Goal: Task Accomplishment & Management: Use online tool/utility

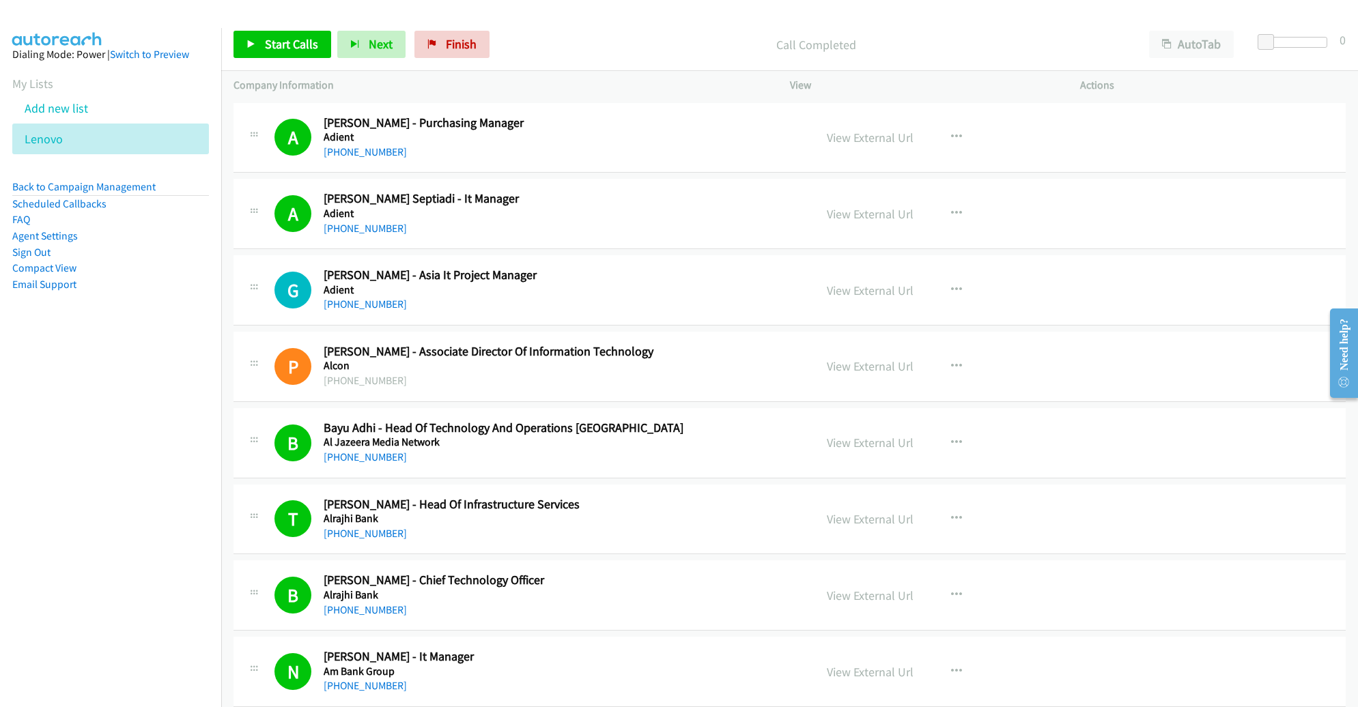
scroll to position [12482, 0]
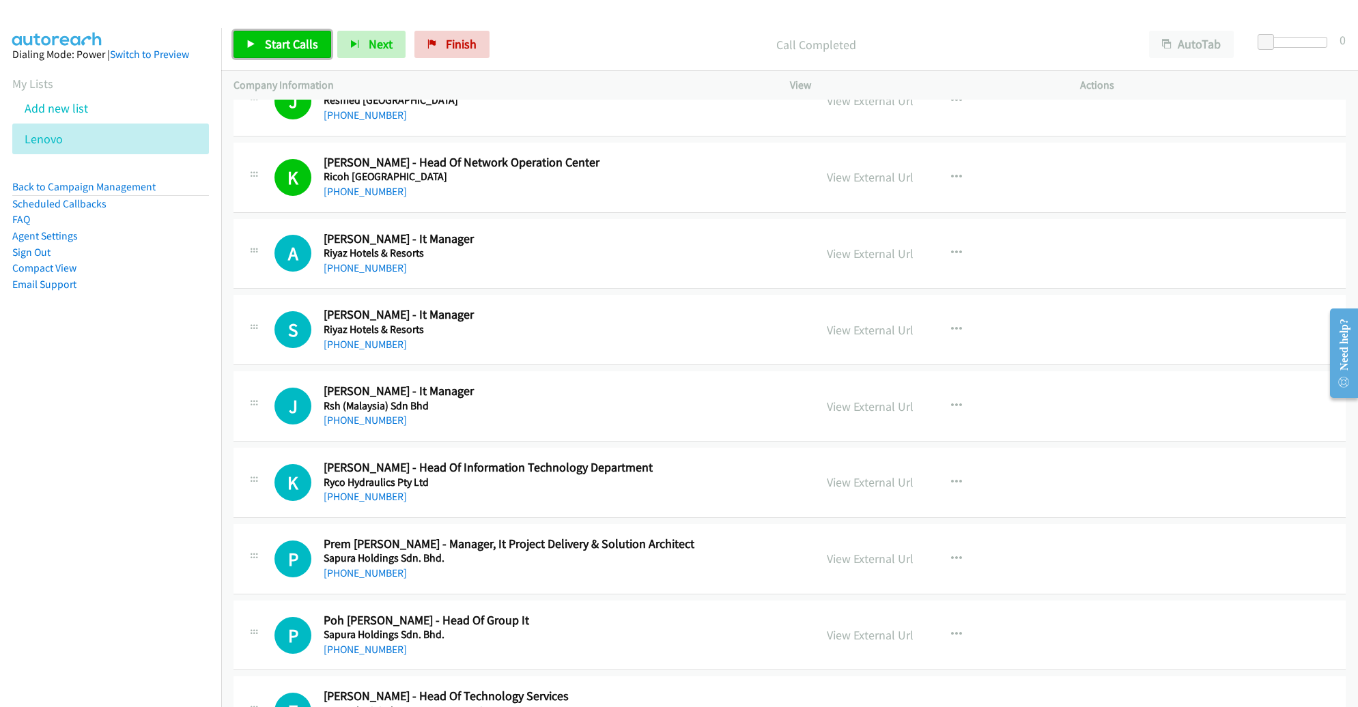
click at [295, 45] on span "Start Calls" at bounding box center [291, 44] width 53 height 16
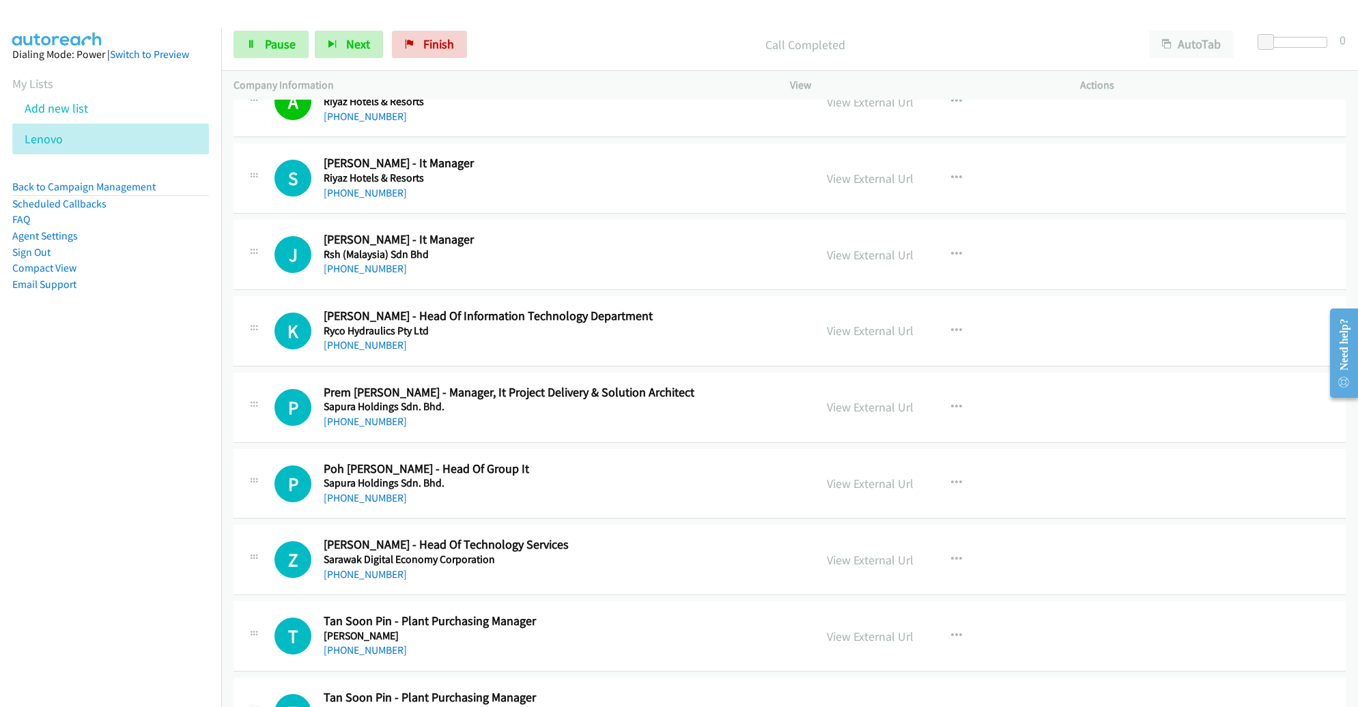
scroll to position [12636, 0]
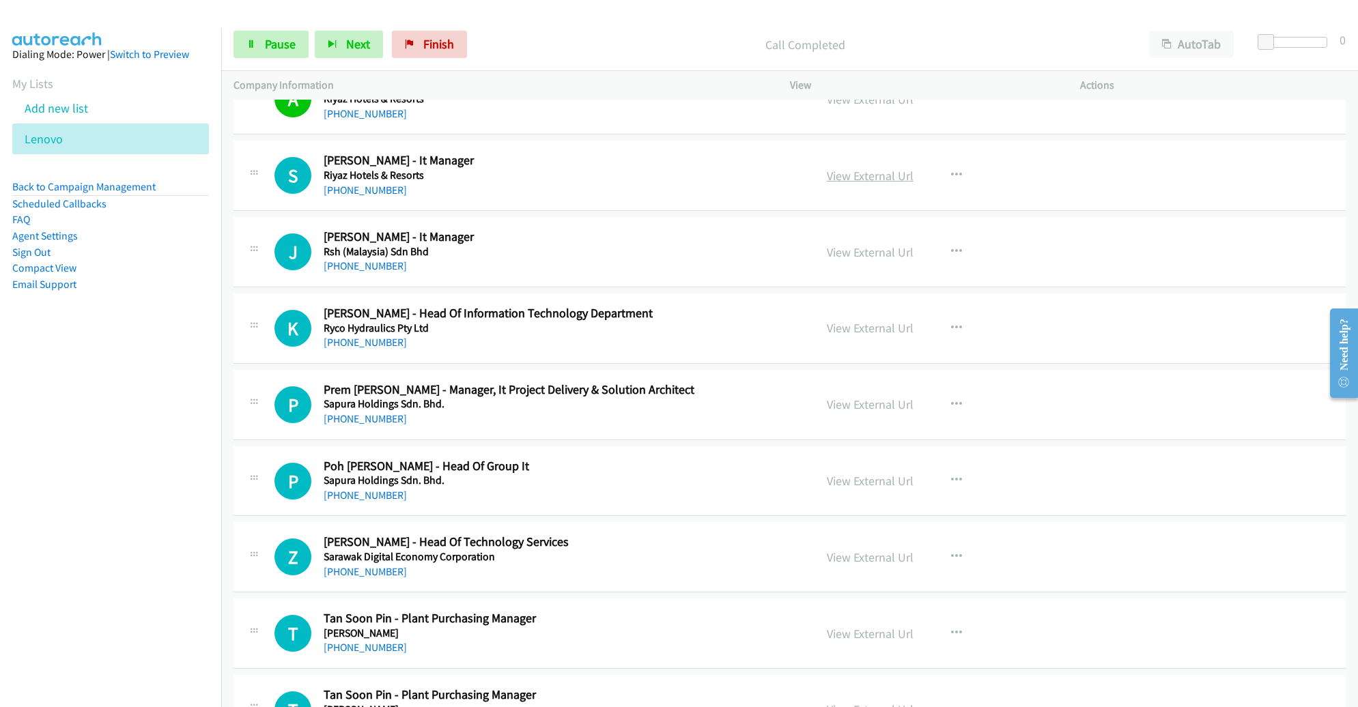
click at [874, 168] on link "View External Url" at bounding box center [870, 176] width 87 height 16
click at [262, 42] on link "Pause" at bounding box center [271, 44] width 75 height 27
click at [287, 48] on span "Start Calls" at bounding box center [291, 44] width 53 height 16
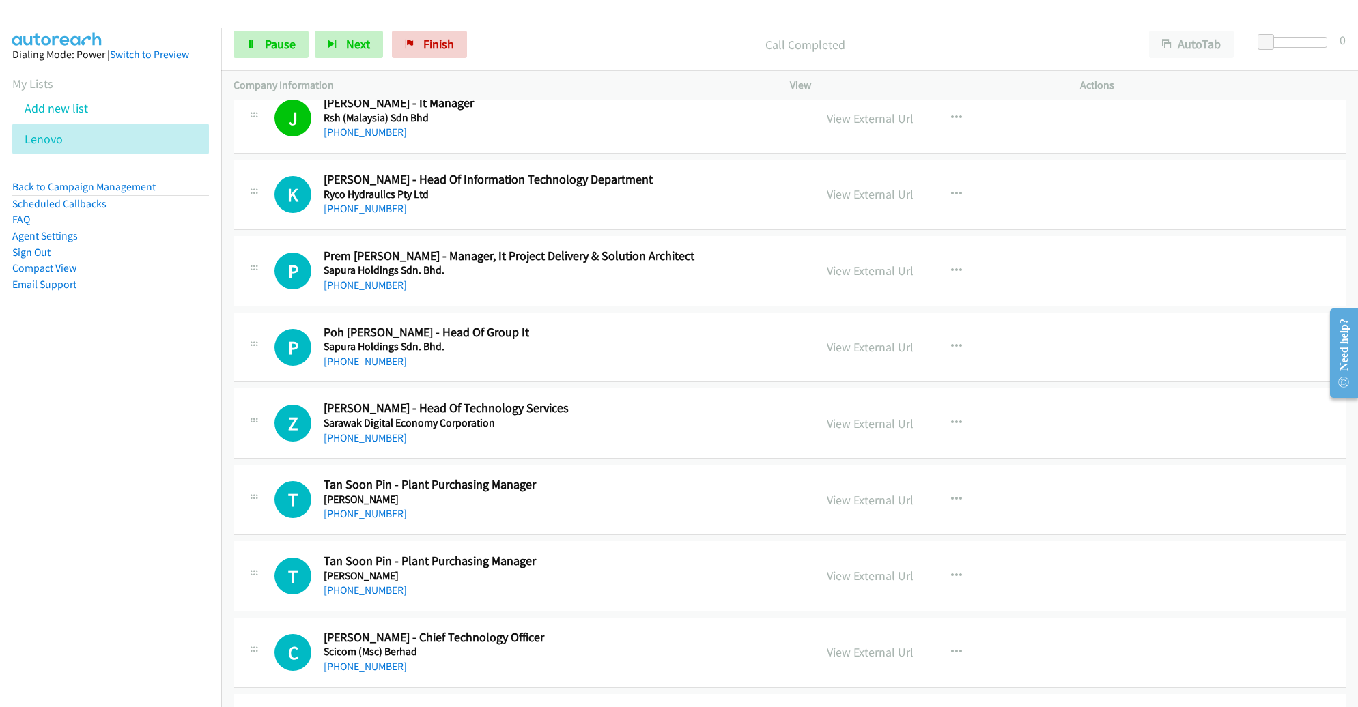
scroll to position [12791, 0]
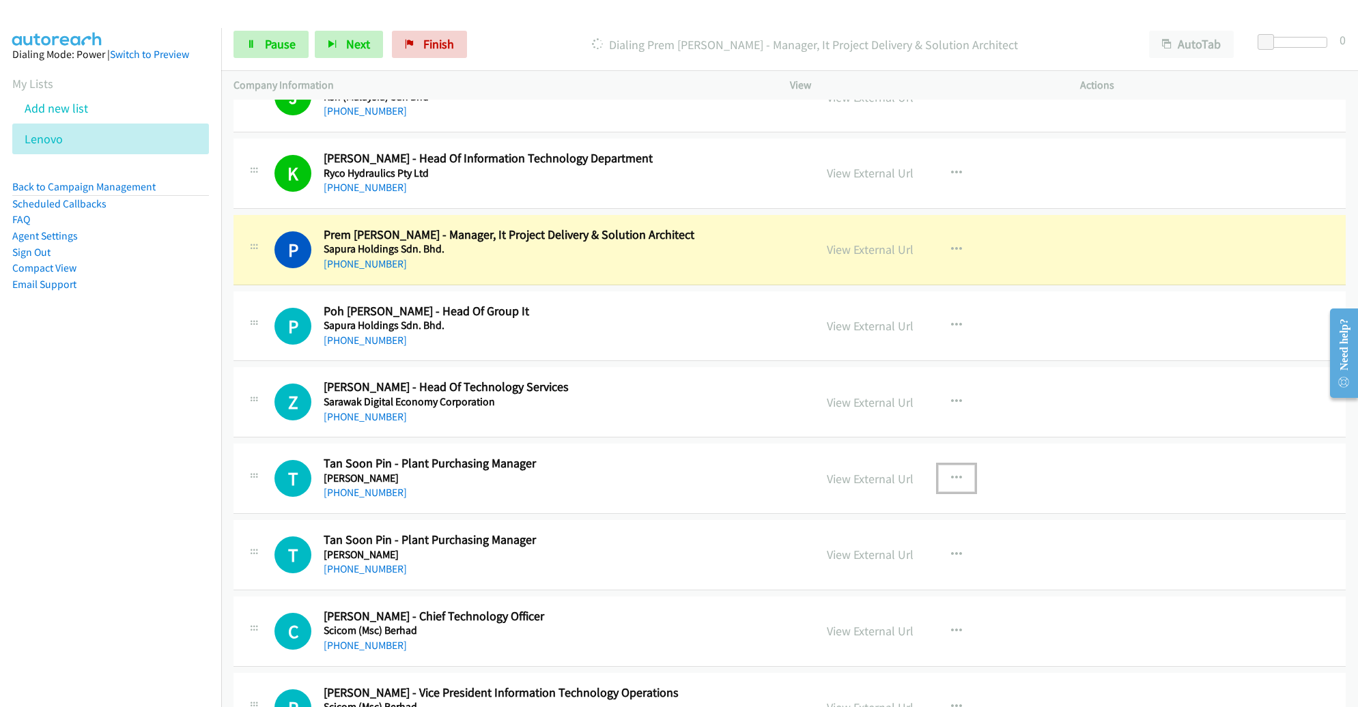
click at [951, 473] on icon "button" at bounding box center [956, 478] width 11 height 11
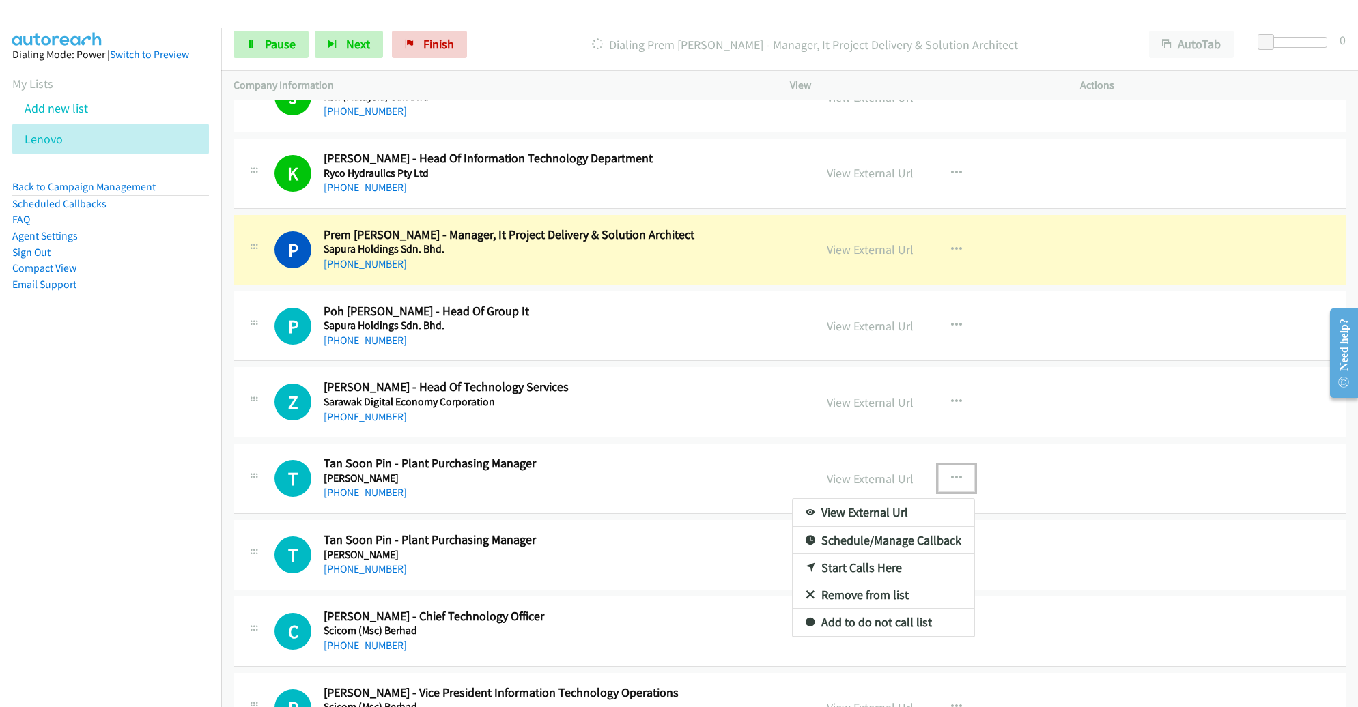
click at [876, 582] on link "Remove from list" at bounding box center [884, 595] width 182 height 27
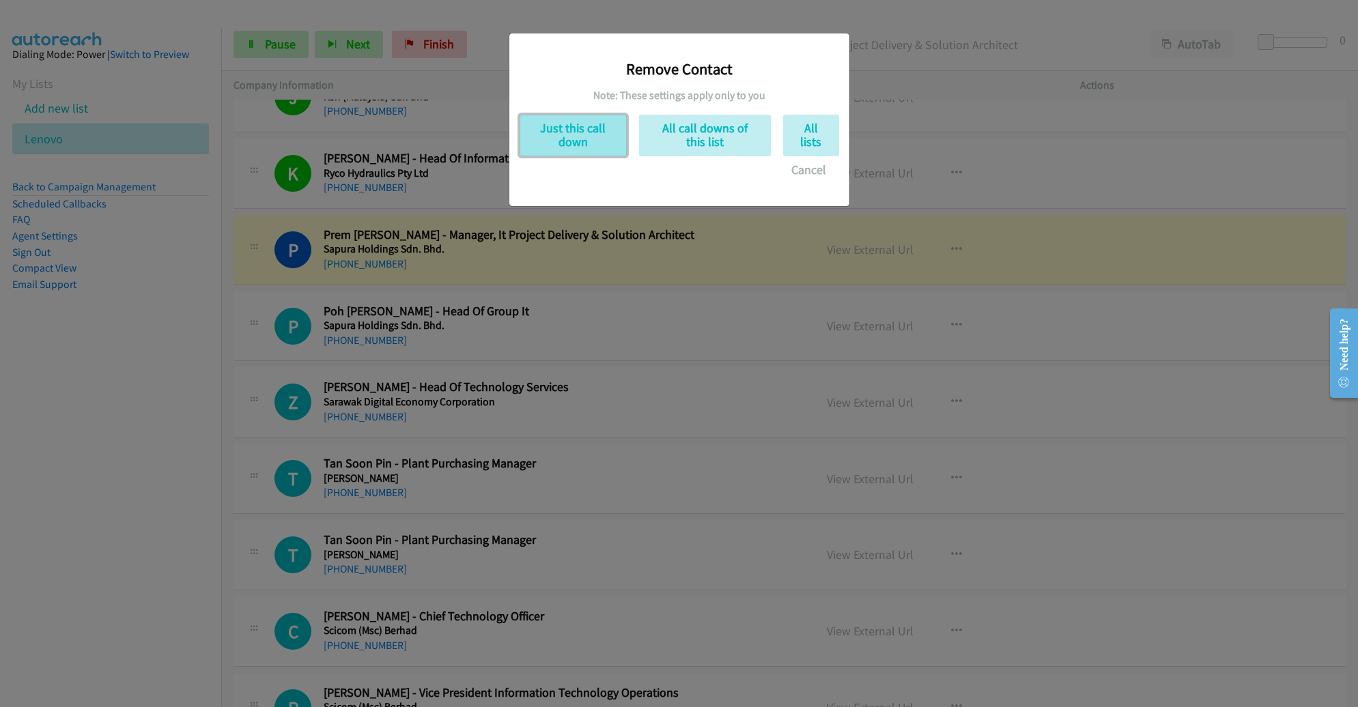
click at [598, 145] on button "Just this call down" at bounding box center [573, 136] width 107 height 42
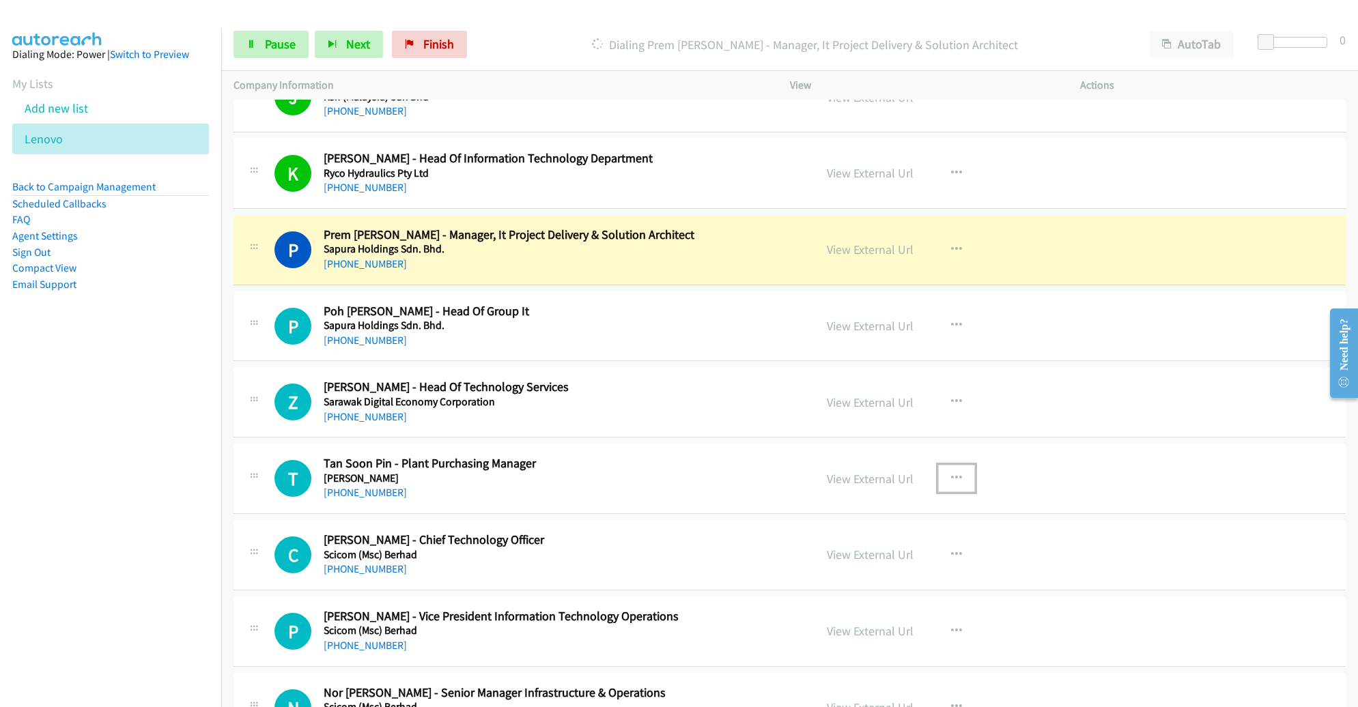
click at [951, 473] on icon "button" at bounding box center [956, 478] width 11 height 11
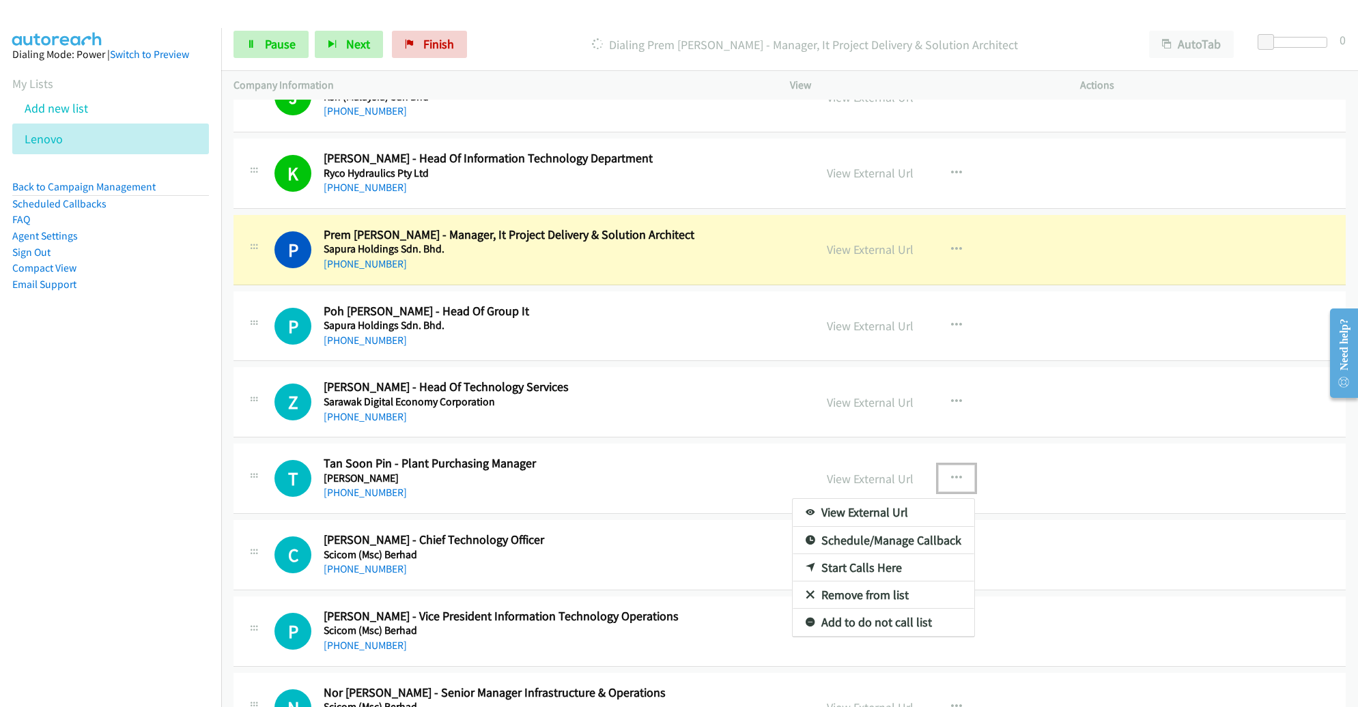
click at [867, 582] on link "Remove from list" at bounding box center [884, 595] width 182 height 27
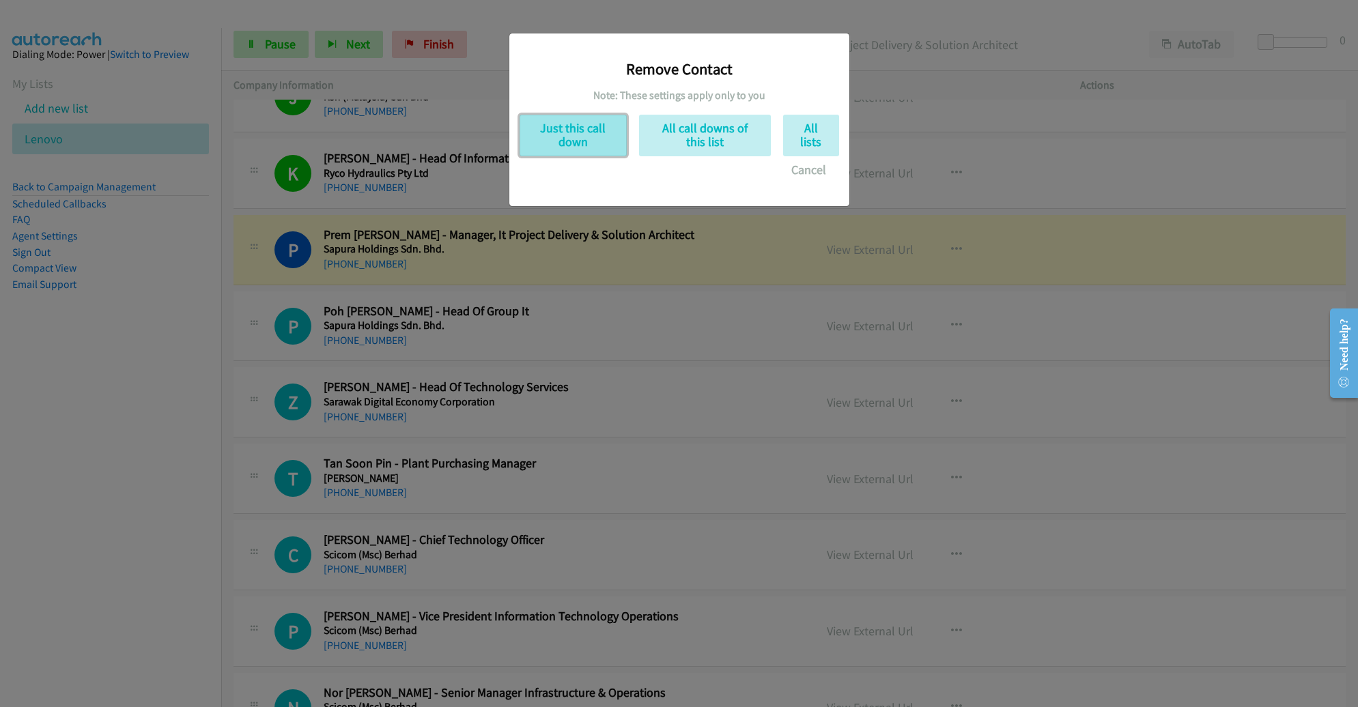
click at [591, 139] on button "Just this call down" at bounding box center [573, 136] width 107 height 42
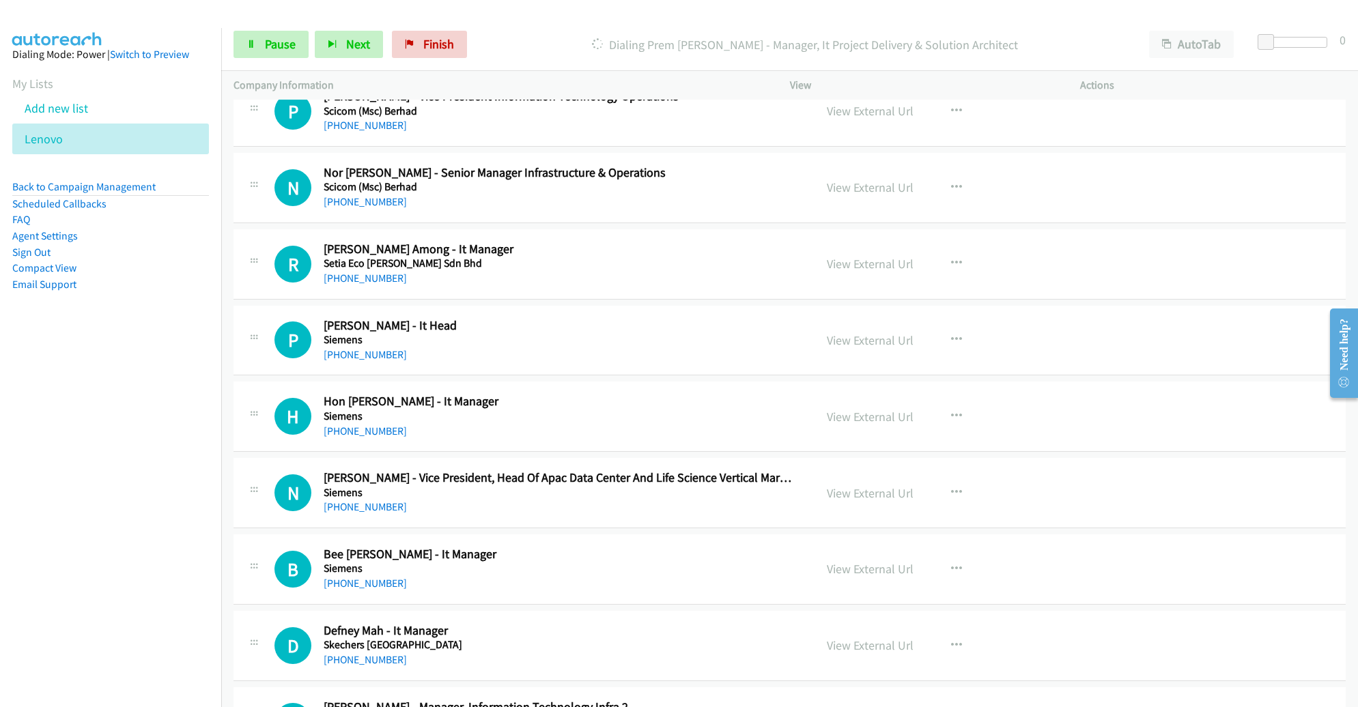
scroll to position [13318, 0]
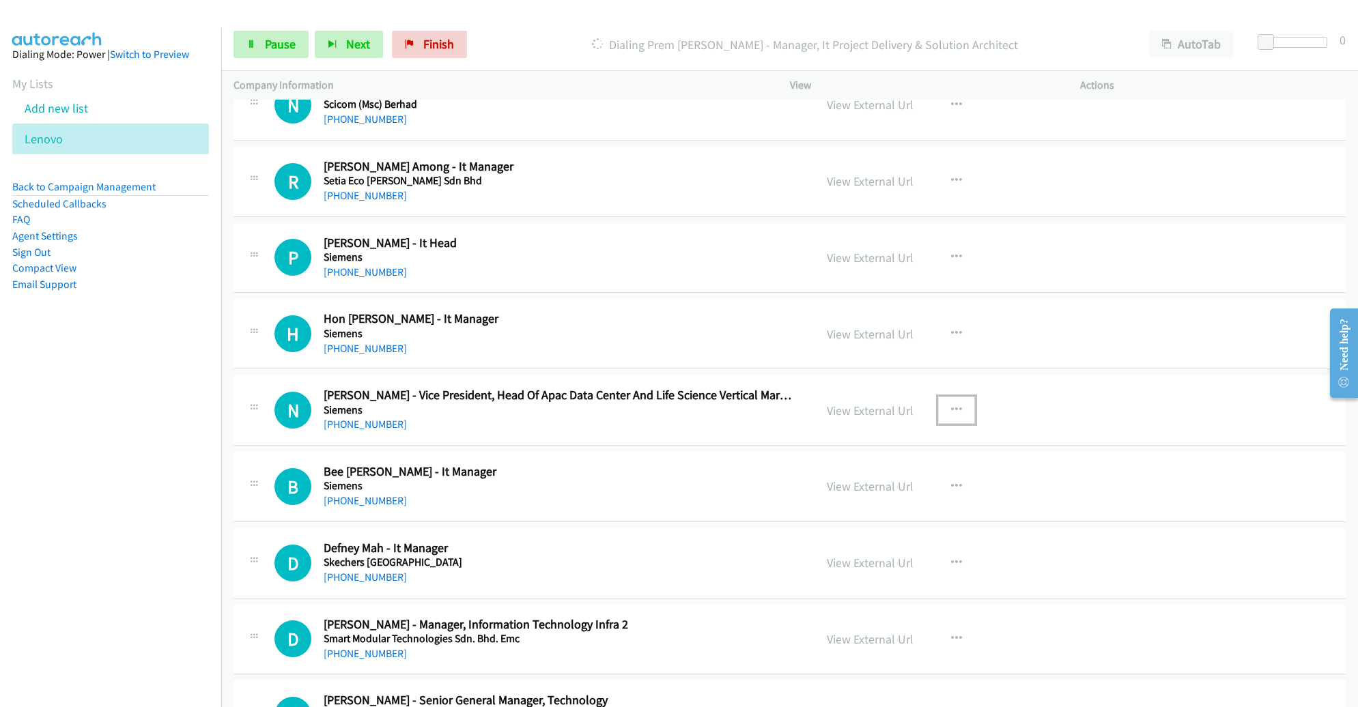
click at [951, 405] on icon "button" at bounding box center [956, 410] width 11 height 11
click at [871, 514] on link "Remove from list" at bounding box center [884, 527] width 182 height 27
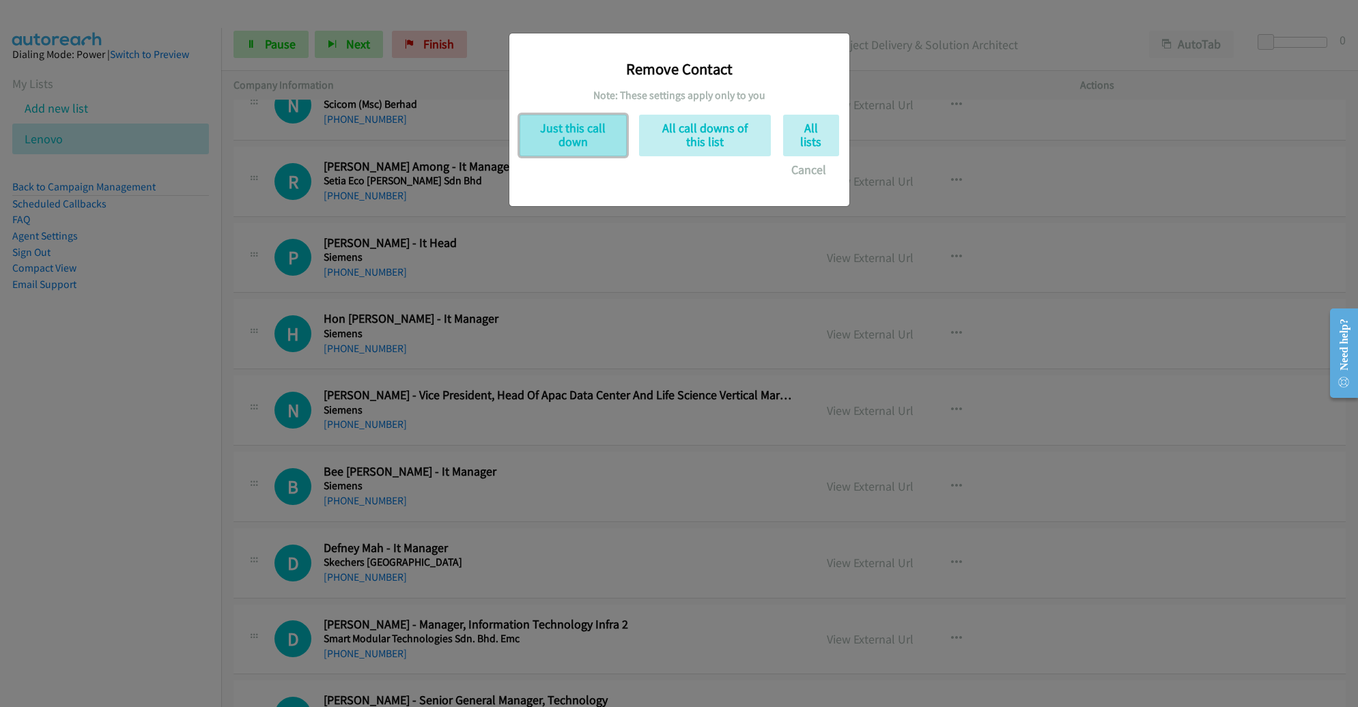
click at [598, 134] on button "Just this call down" at bounding box center [573, 136] width 107 height 42
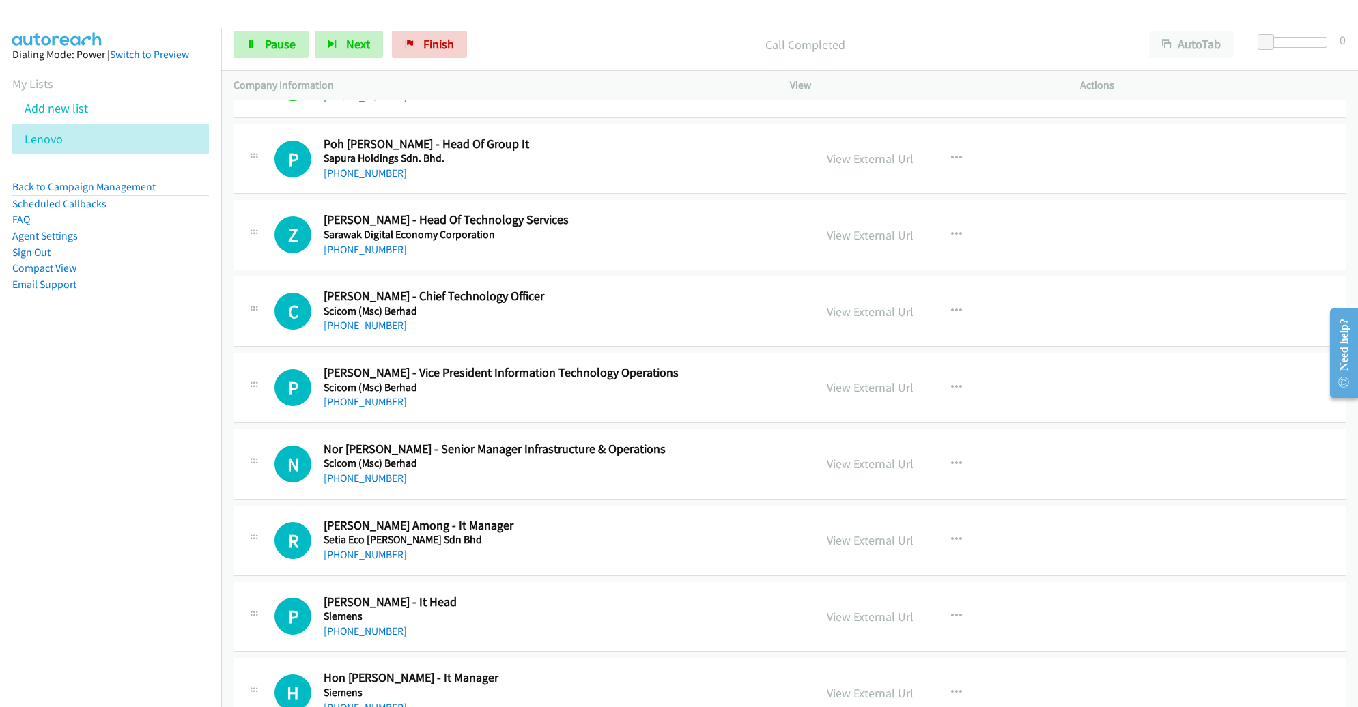
scroll to position [12959, 0]
click at [278, 52] on span "Pause" at bounding box center [280, 44] width 31 height 16
click at [278, 52] on span "Start Calls" at bounding box center [291, 44] width 53 height 16
click at [278, 52] on span "Pause" at bounding box center [280, 44] width 31 height 16
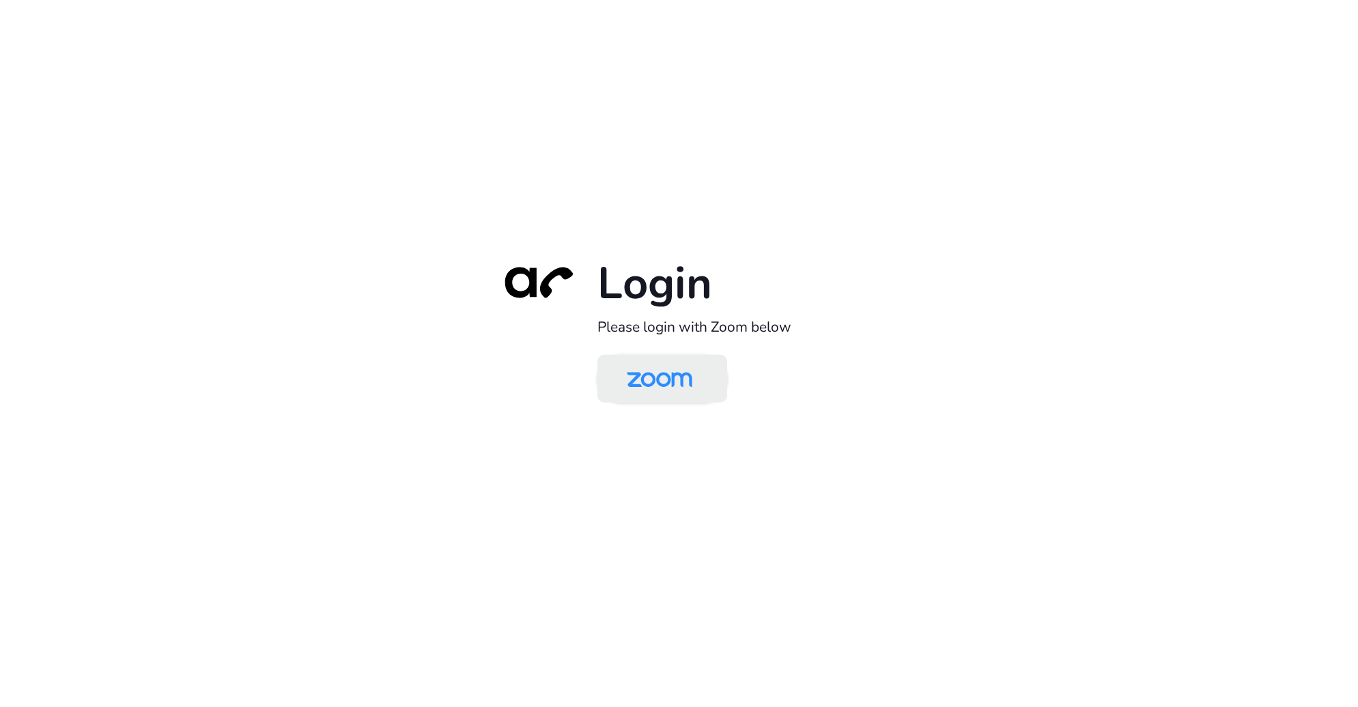
click at [688, 365] on img at bounding box center [660, 380] width 94 height 44
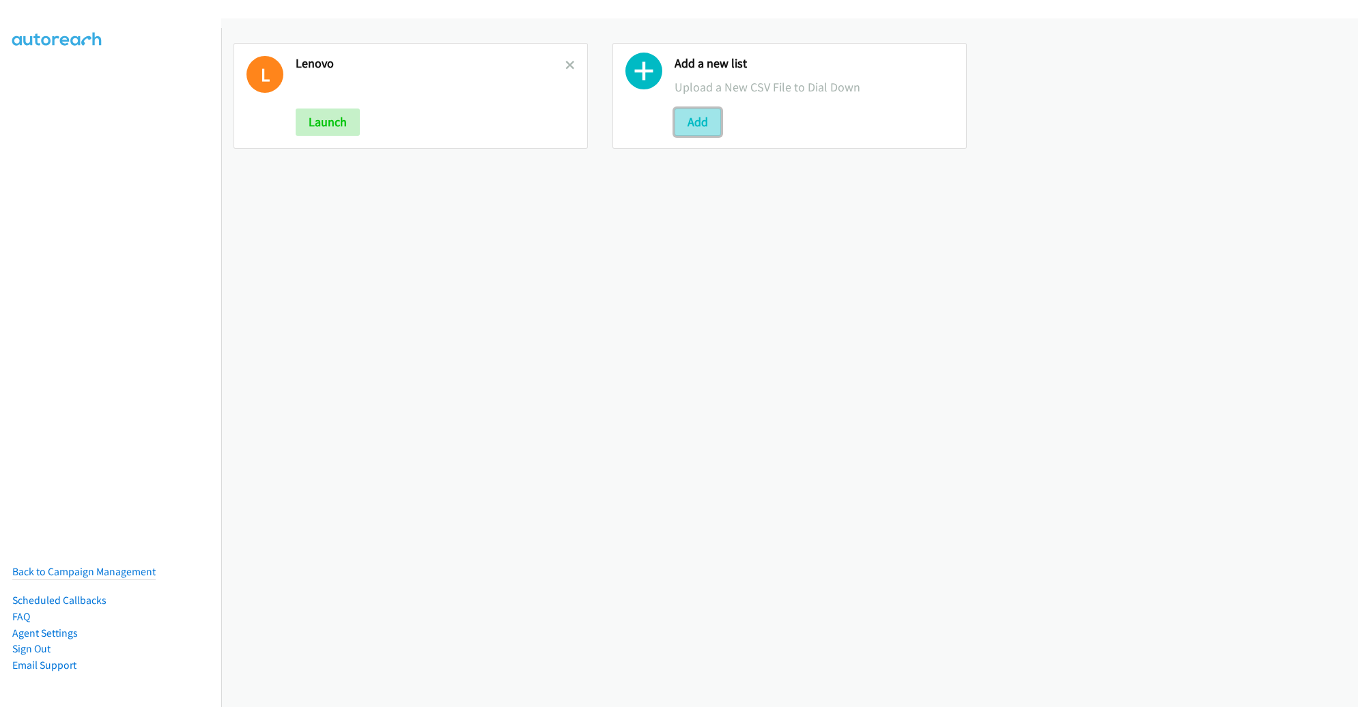
click at [697, 109] on button "Add" at bounding box center [698, 122] width 46 height 27
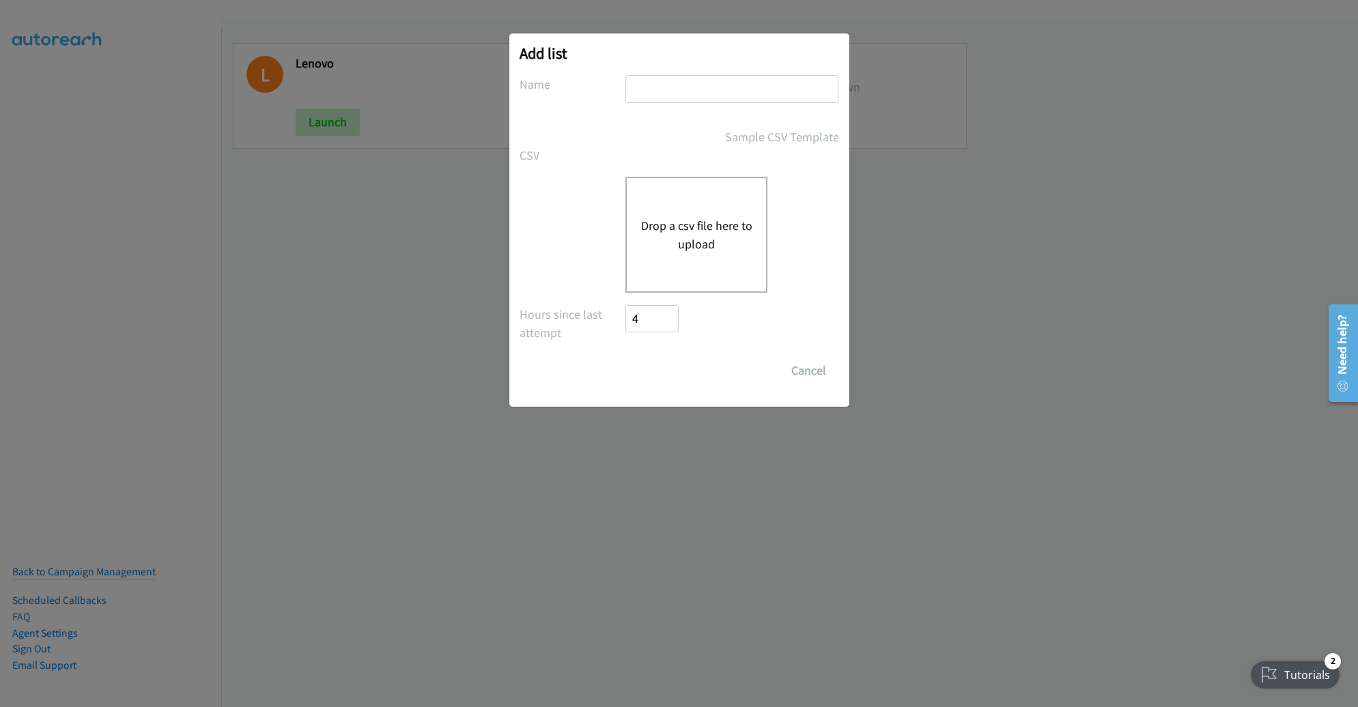
click at [716, 87] on input "text" at bounding box center [732, 89] width 213 height 28
type input "lenovo 2"
click at [695, 247] on button "Drop a csv file here to upload" at bounding box center [697, 234] width 112 height 37
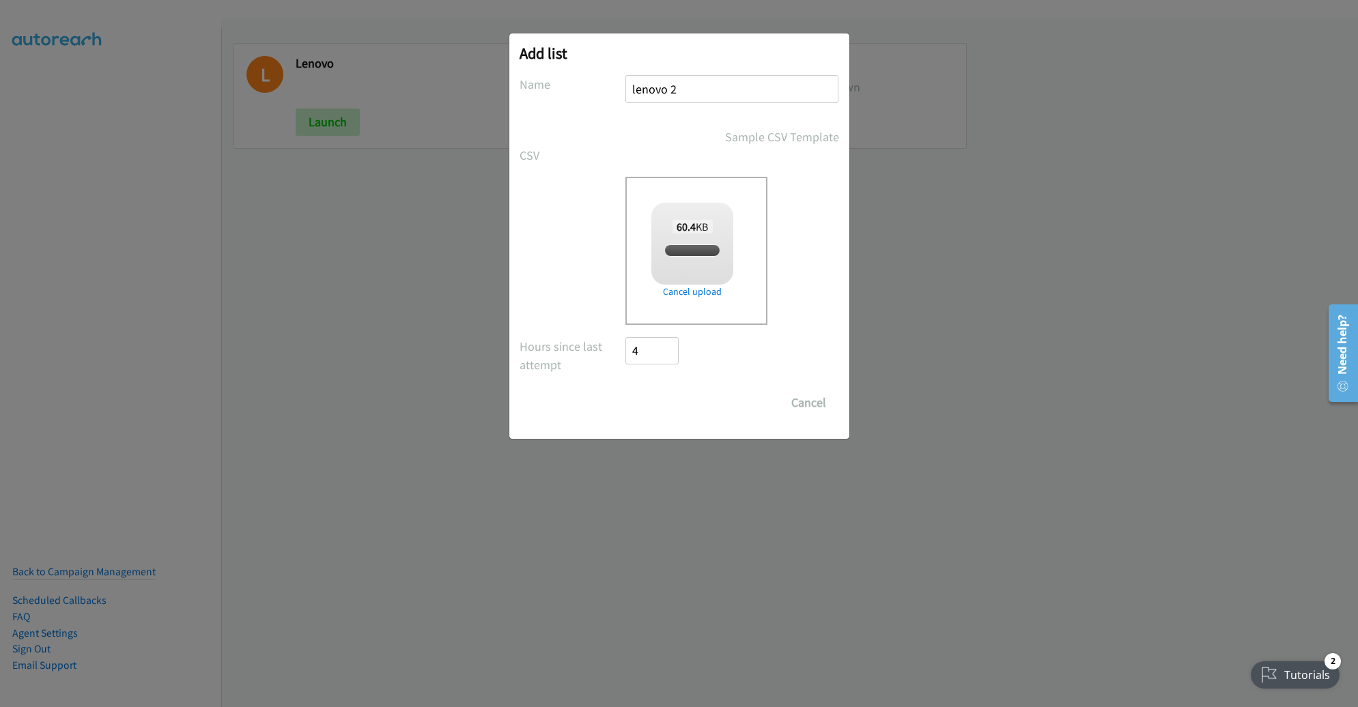
checkbox input "true"
click at [684, 397] on input "Save List" at bounding box center [662, 402] width 72 height 27
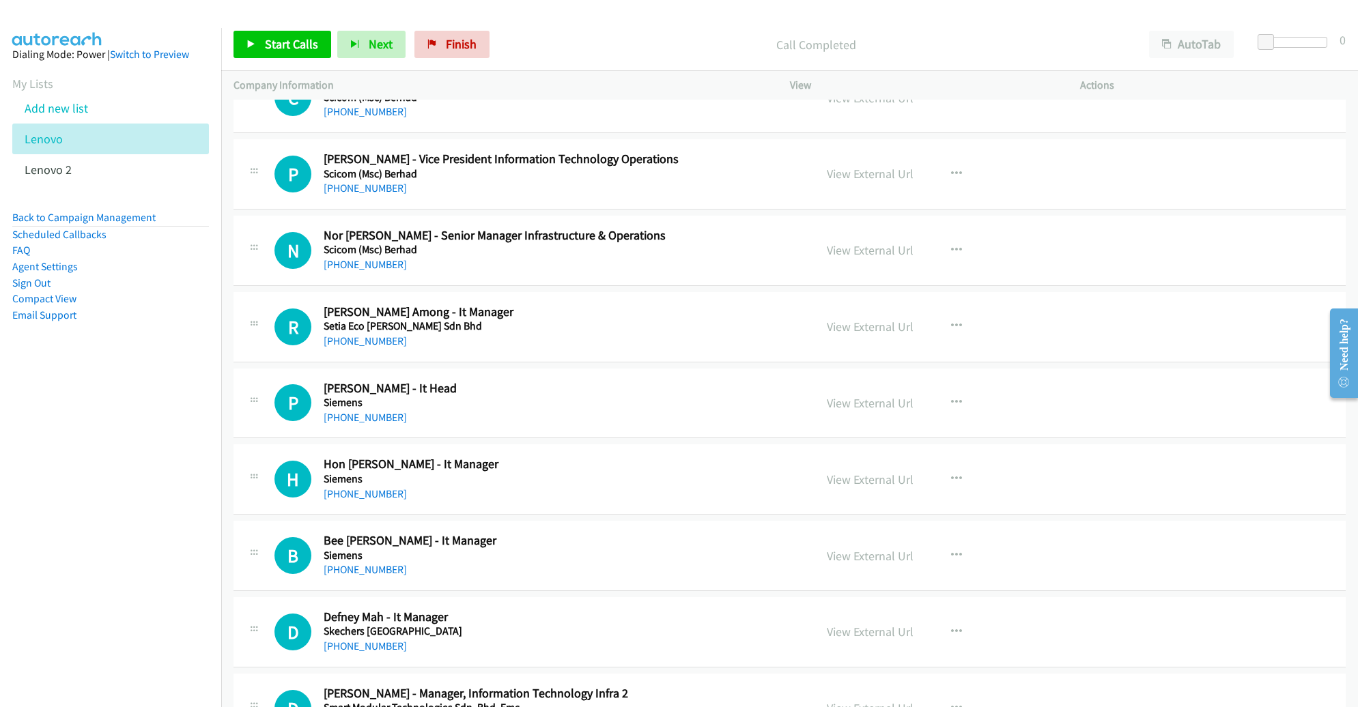
scroll to position [13019, 0]
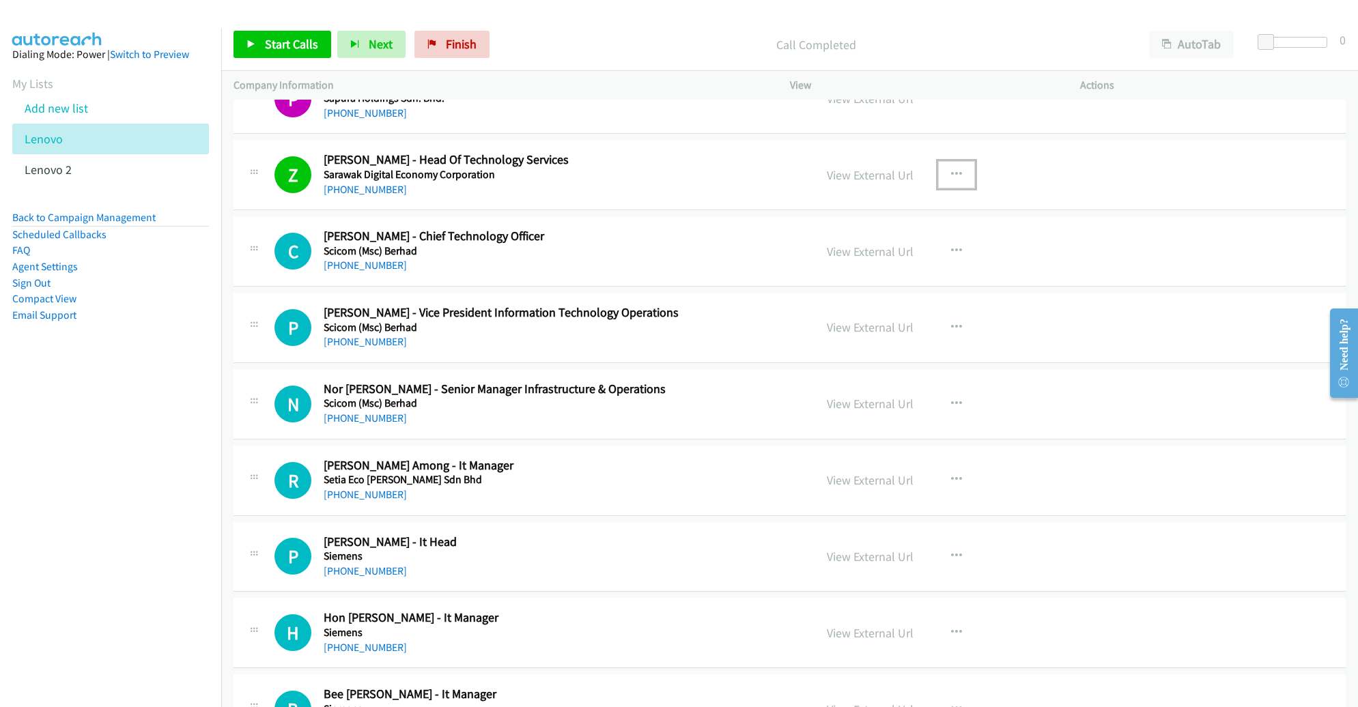
click at [942, 161] on button "button" at bounding box center [956, 174] width 37 height 27
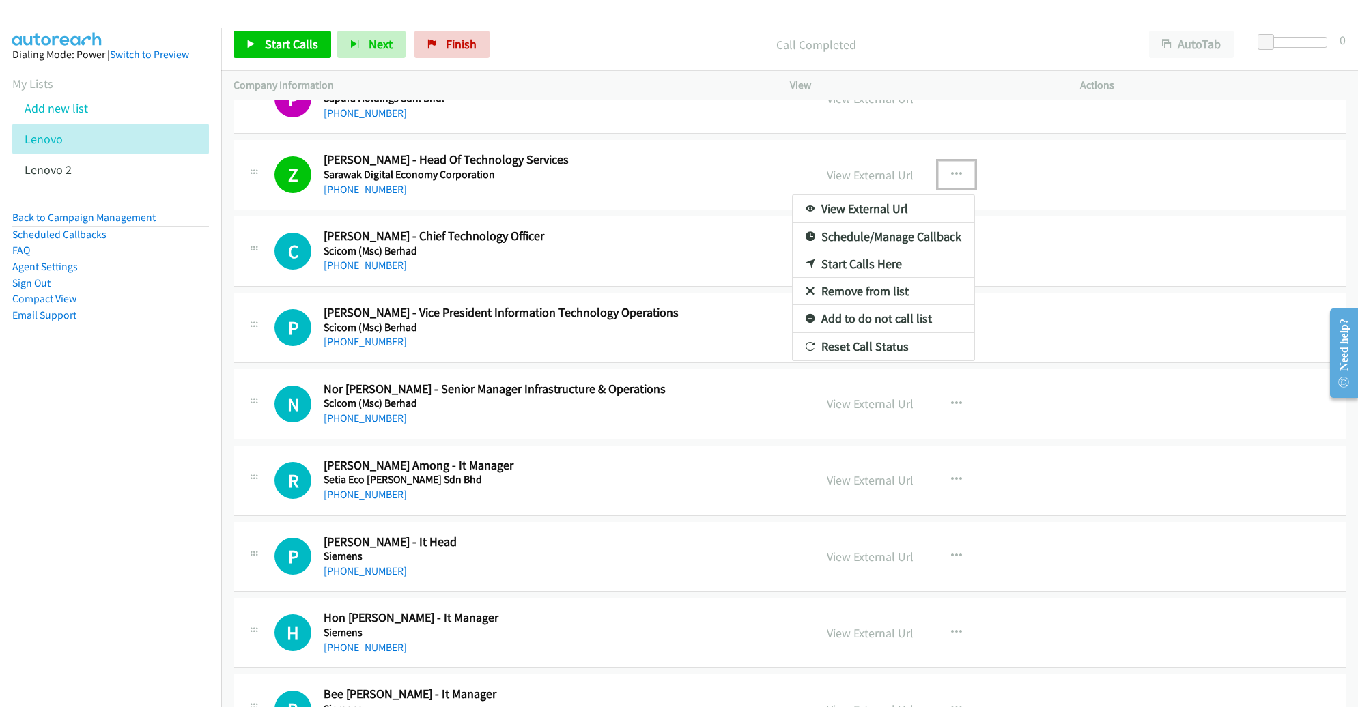
click at [874, 251] on link "Start Calls Here" at bounding box center [884, 264] width 182 height 27
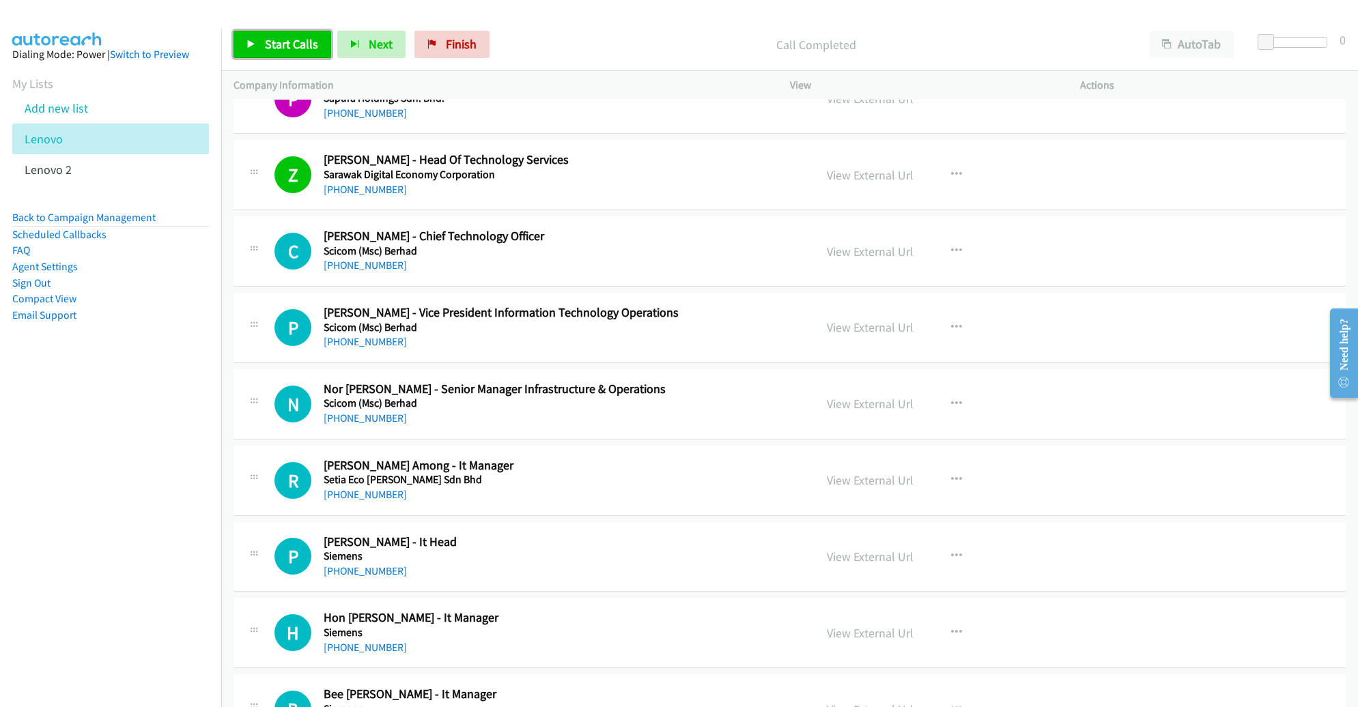
click at [289, 51] on span "Start Calls" at bounding box center [291, 44] width 53 height 16
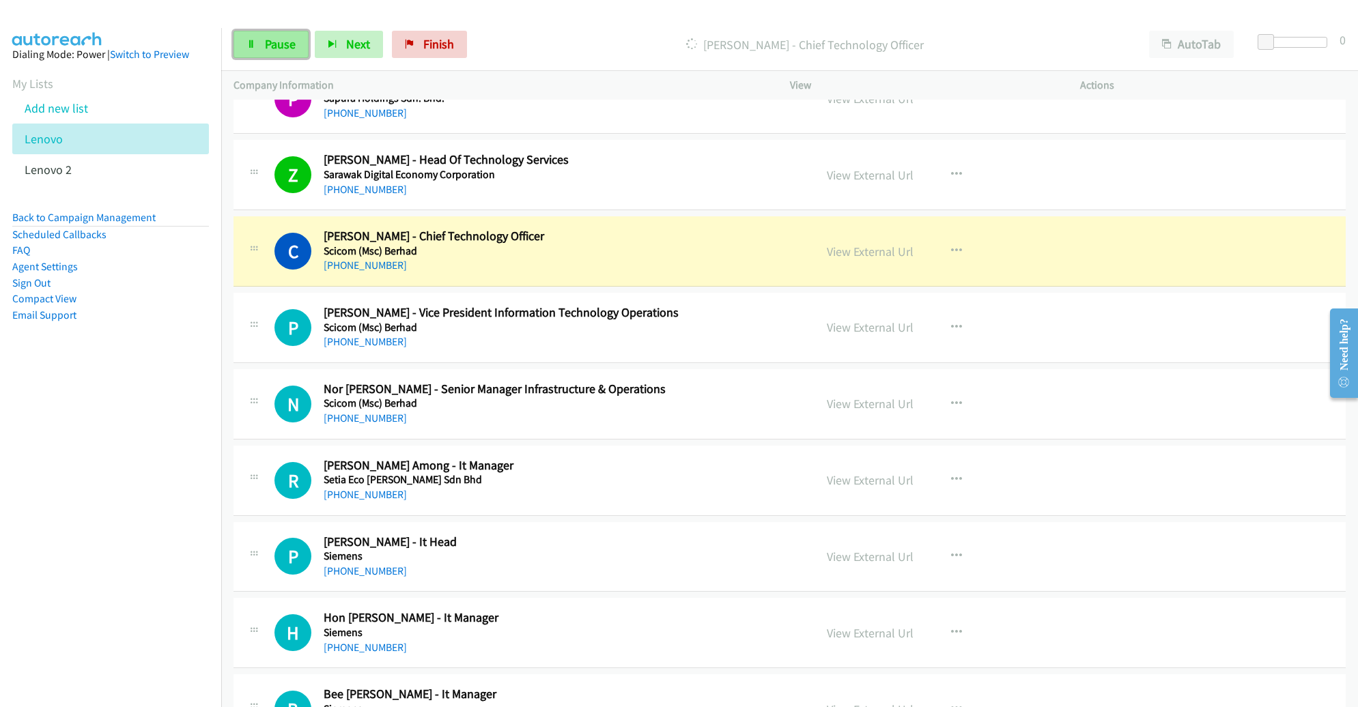
click at [255, 48] on icon at bounding box center [252, 45] width 10 height 10
click at [842, 167] on link "View External Url" at bounding box center [870, 175] width 87 height 16
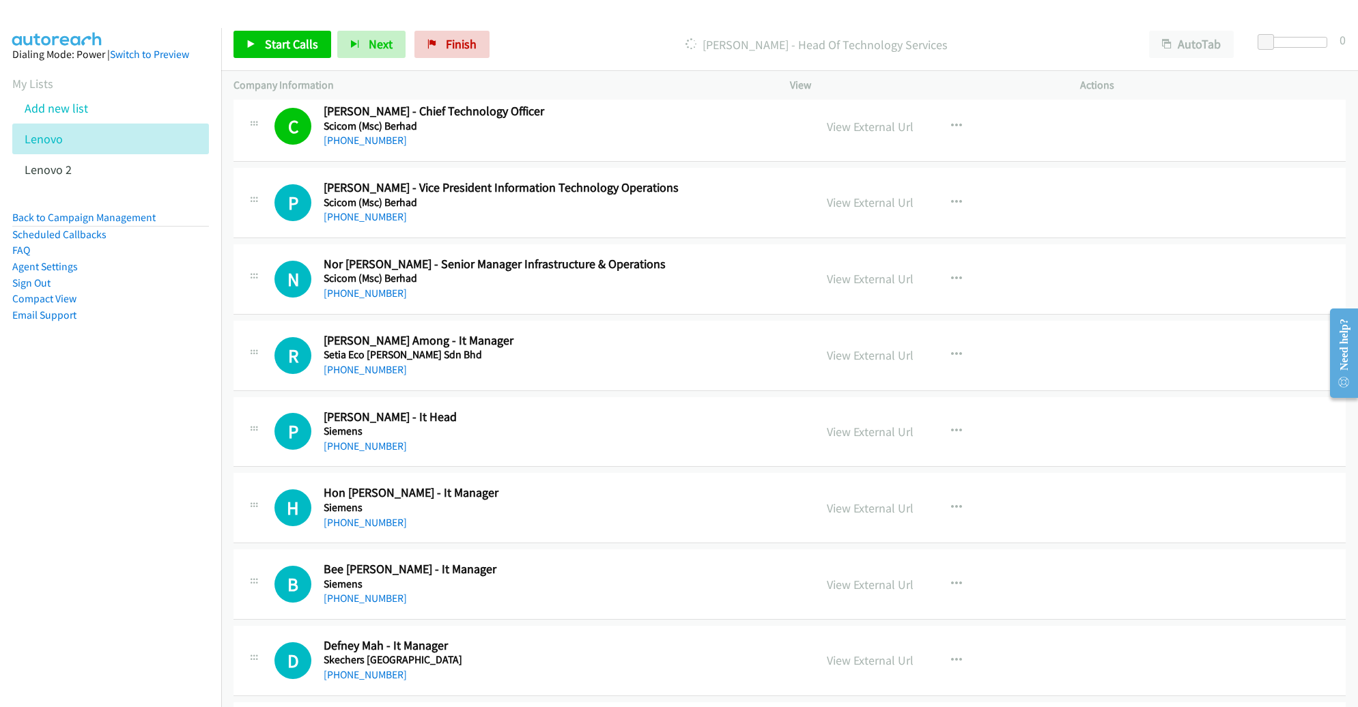
scroll to position [13177, 0]
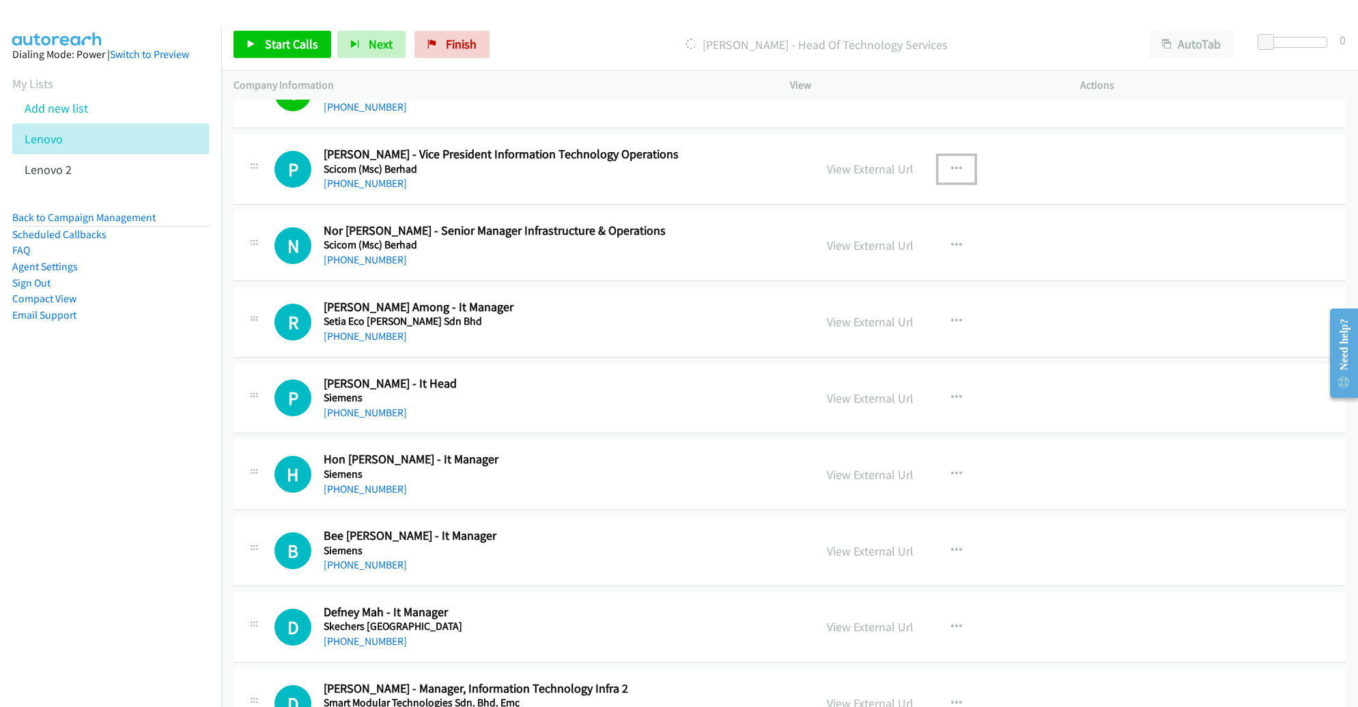
click at [942, 156] on button "button" at bounding box center [956, 169] width 37 height 27
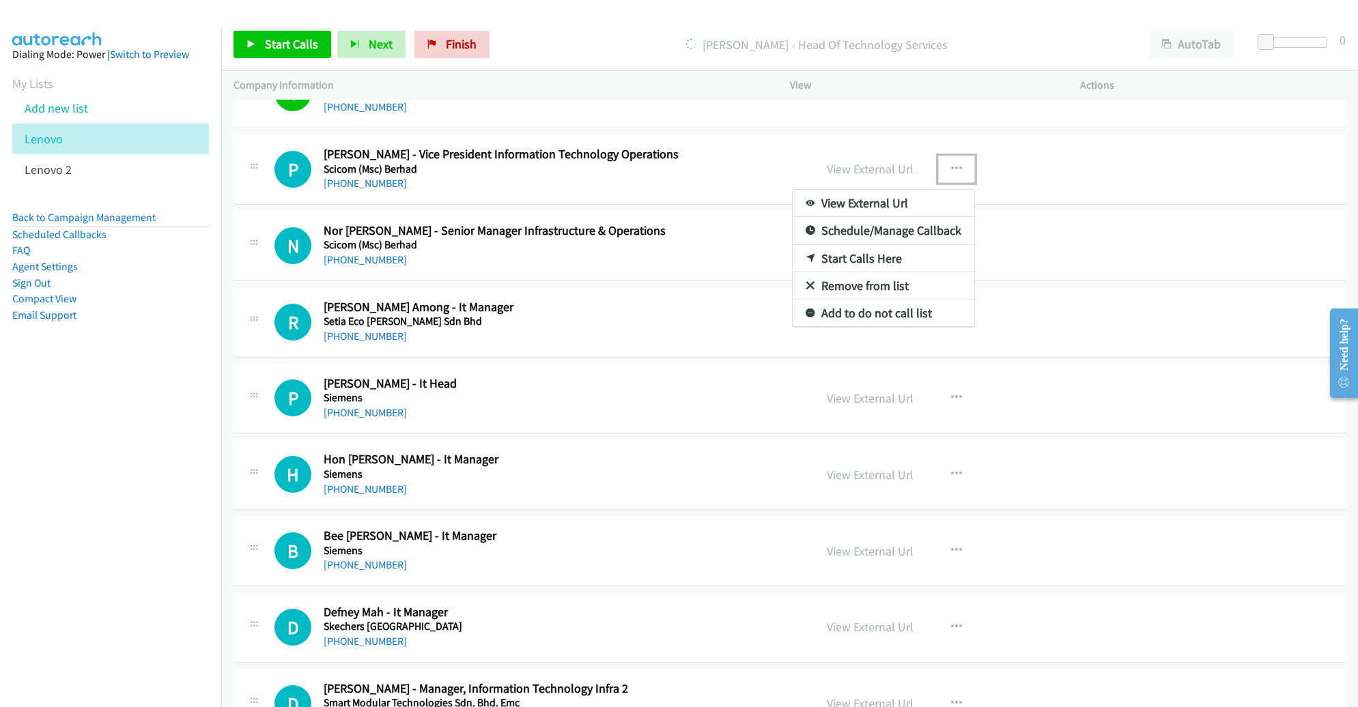
click at [661, 155] on div at bounding box center [679, 353] width 1358 height 707
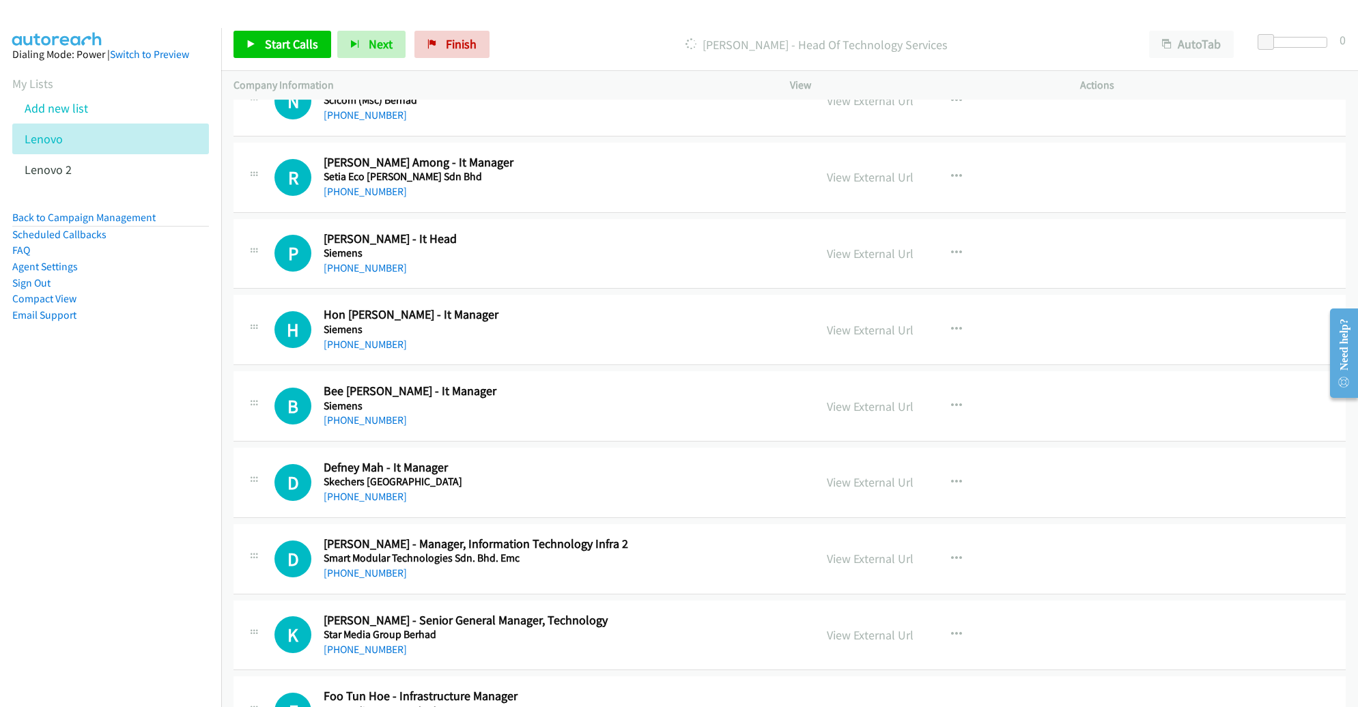
scroll to position [13324, 0]
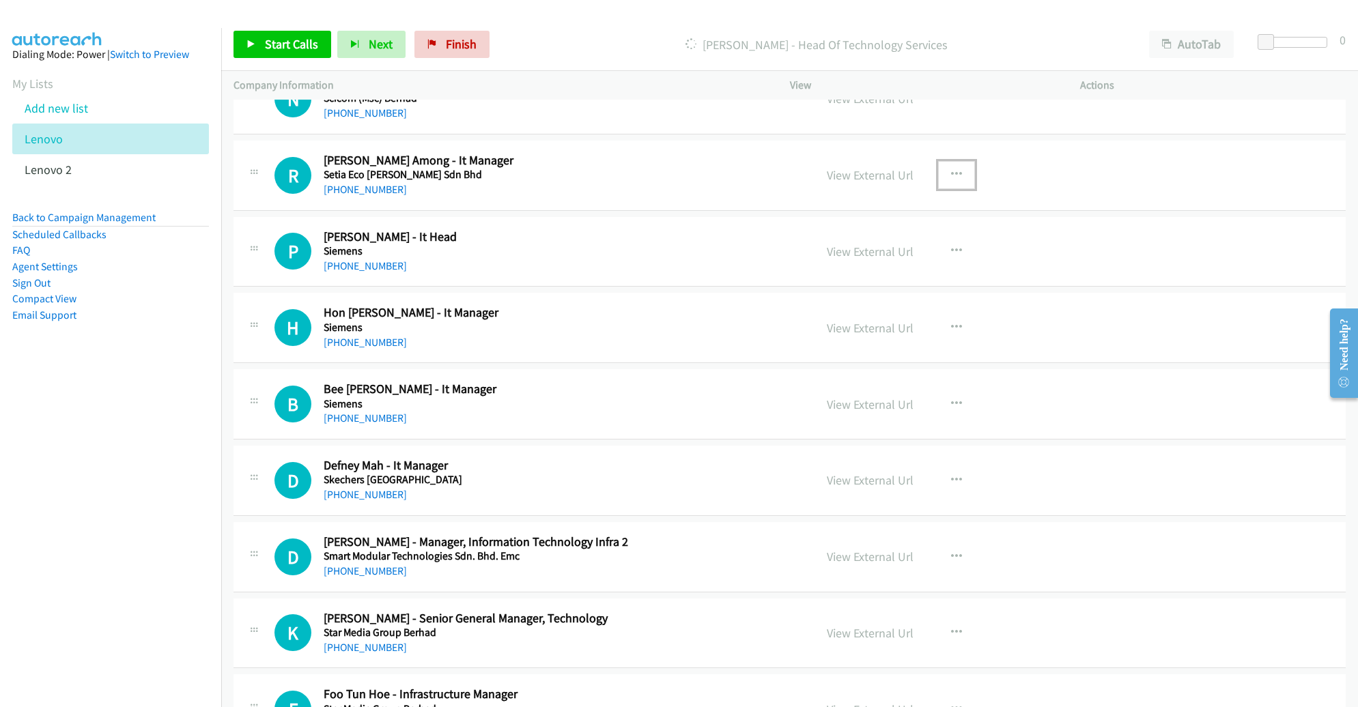
click at [951, 169] on icon "button" at bounding box center [956, 174] width 11 height 11
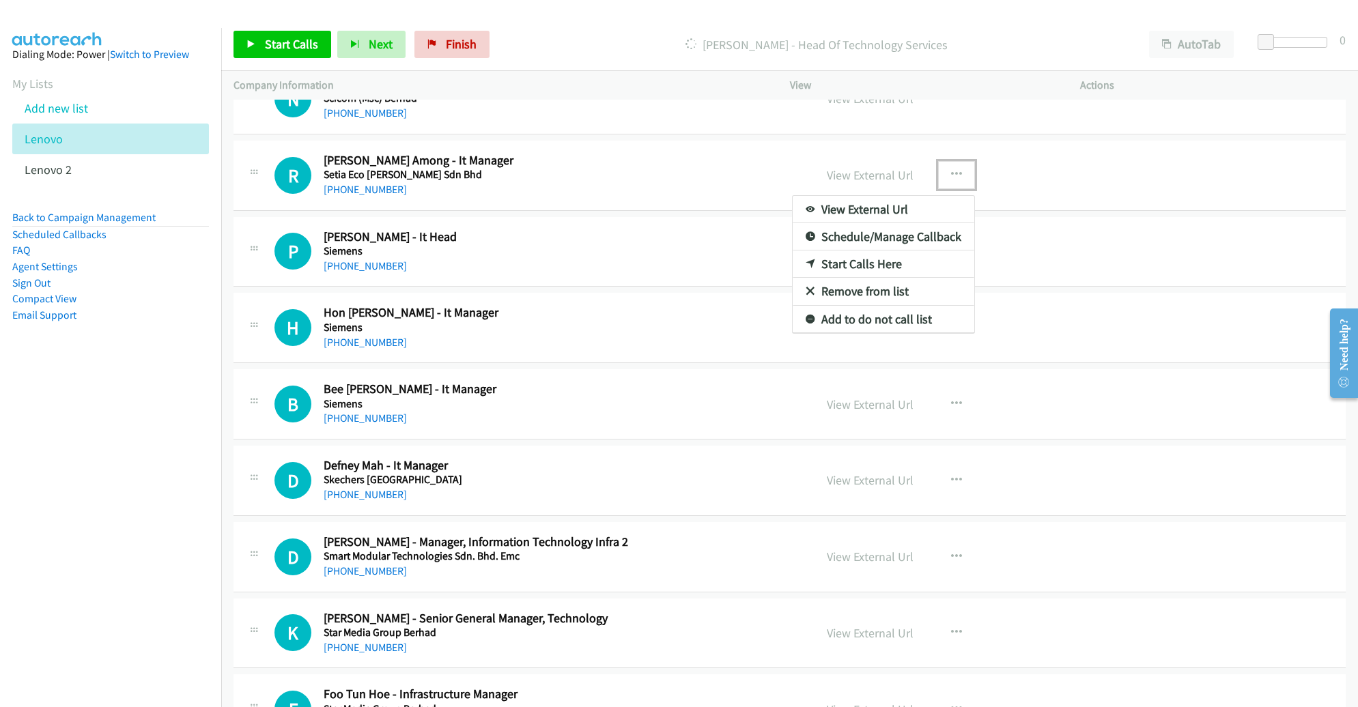
click at [879, 251] on link "Start Calls Here" at bounding box center [884, 264] width 182 height 27
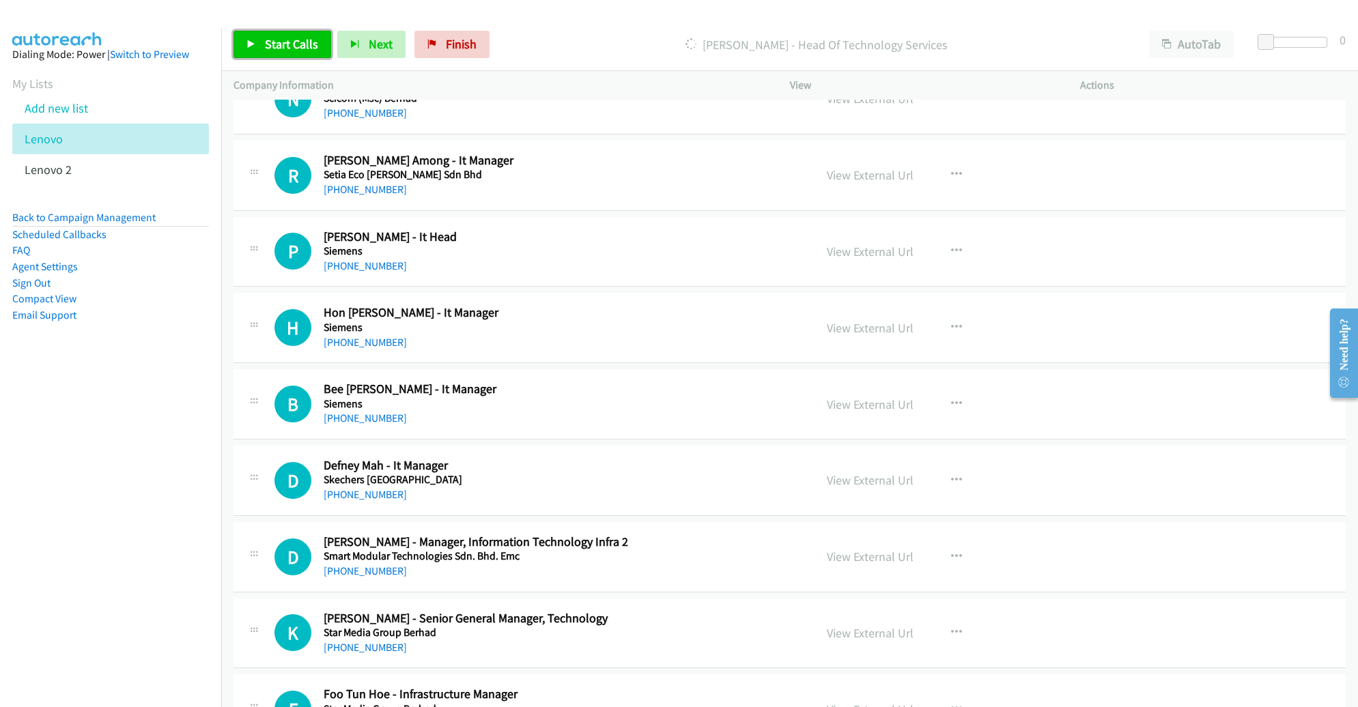
click at [294, 53] on link "Start Calls" at bounding box center [283, 44] width 98 height 27
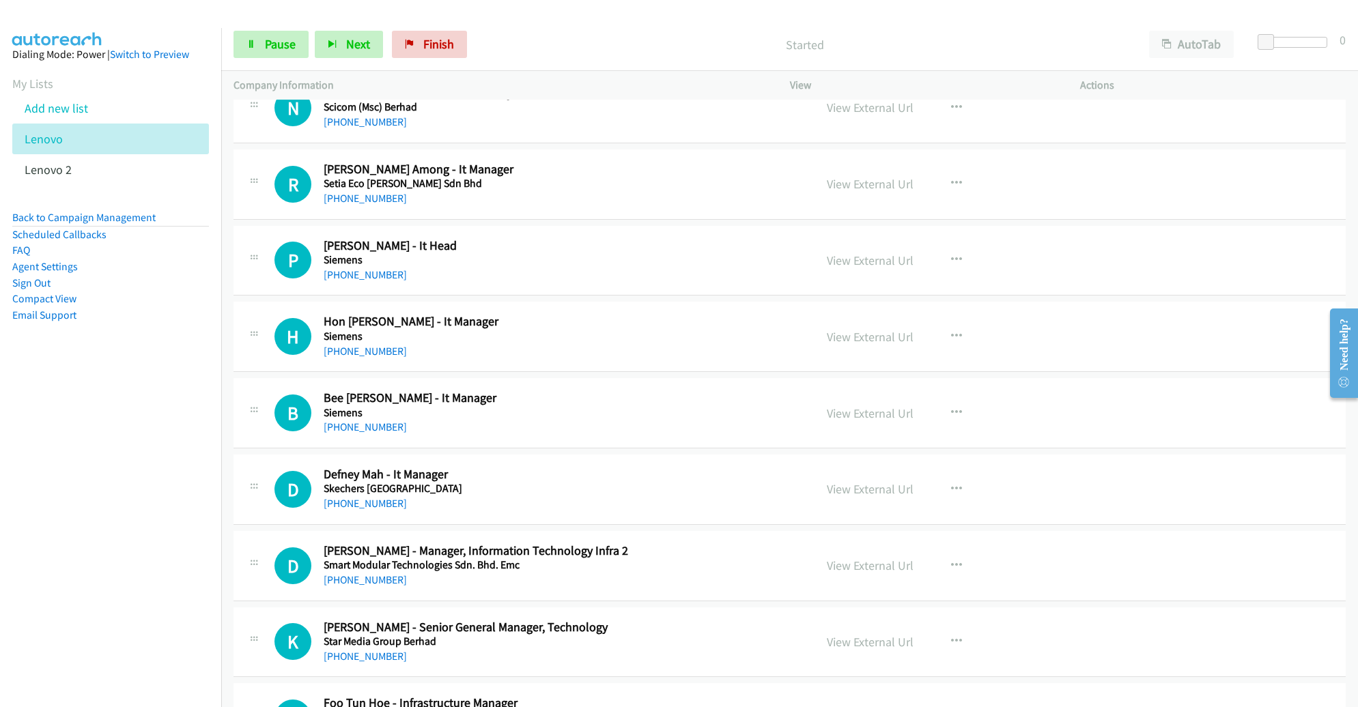
scroll to position [13319, 0]
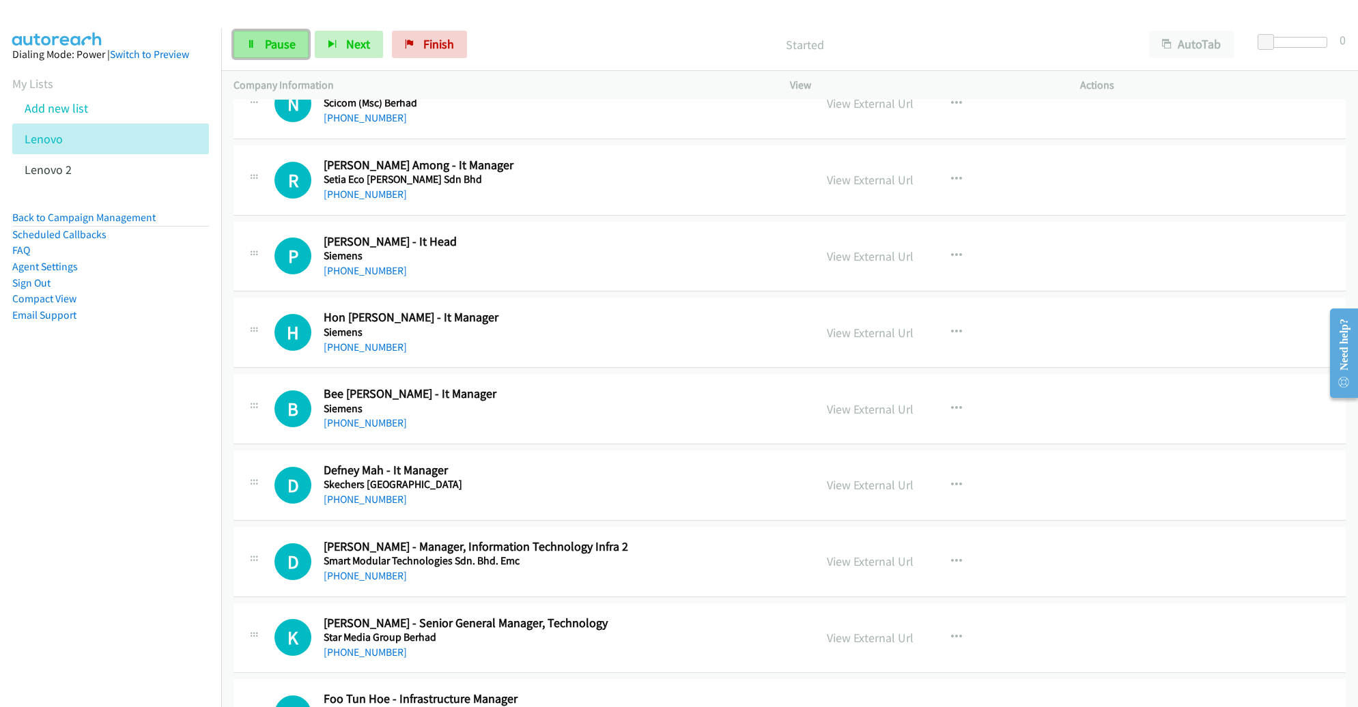
click at [266, 50] on span "Pause" at bounding box center [280, 44] width 31 height 16
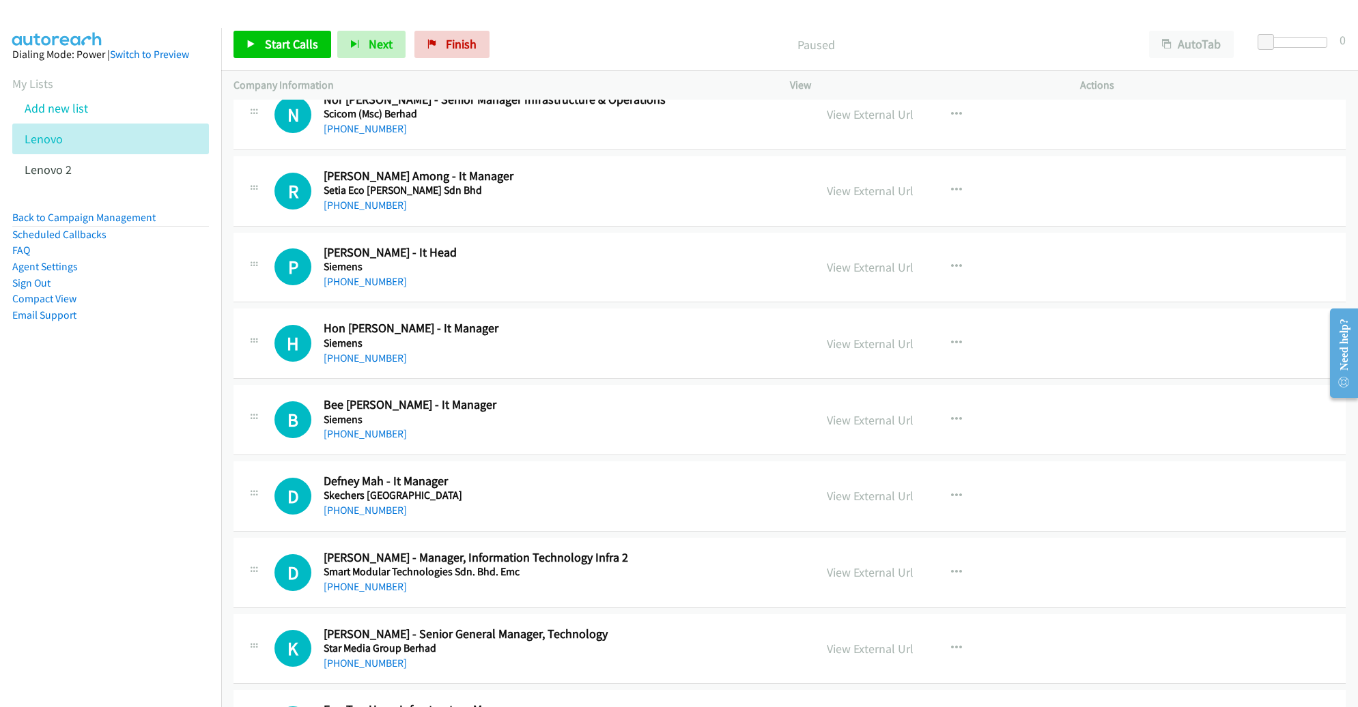
scroll to position [13313, 0]
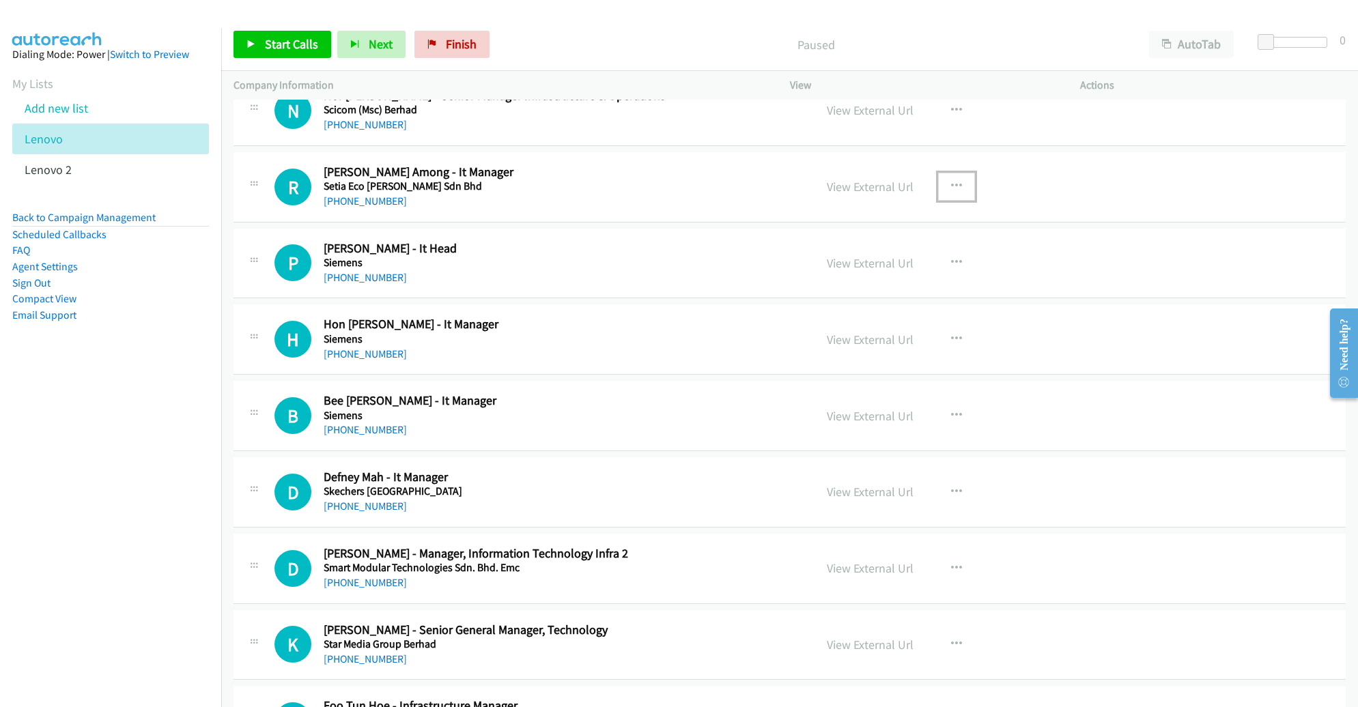
click at [951, 181] on icon "button" at bounding box center [956, 186] width 11 height 11
click at [859, 262] on link "Start Calls Here" at bounding box center [884, 275] width 182 height 27
click at [298, 47] on span "Start Calls" at bounding box center [291, 44] width 53 height 16
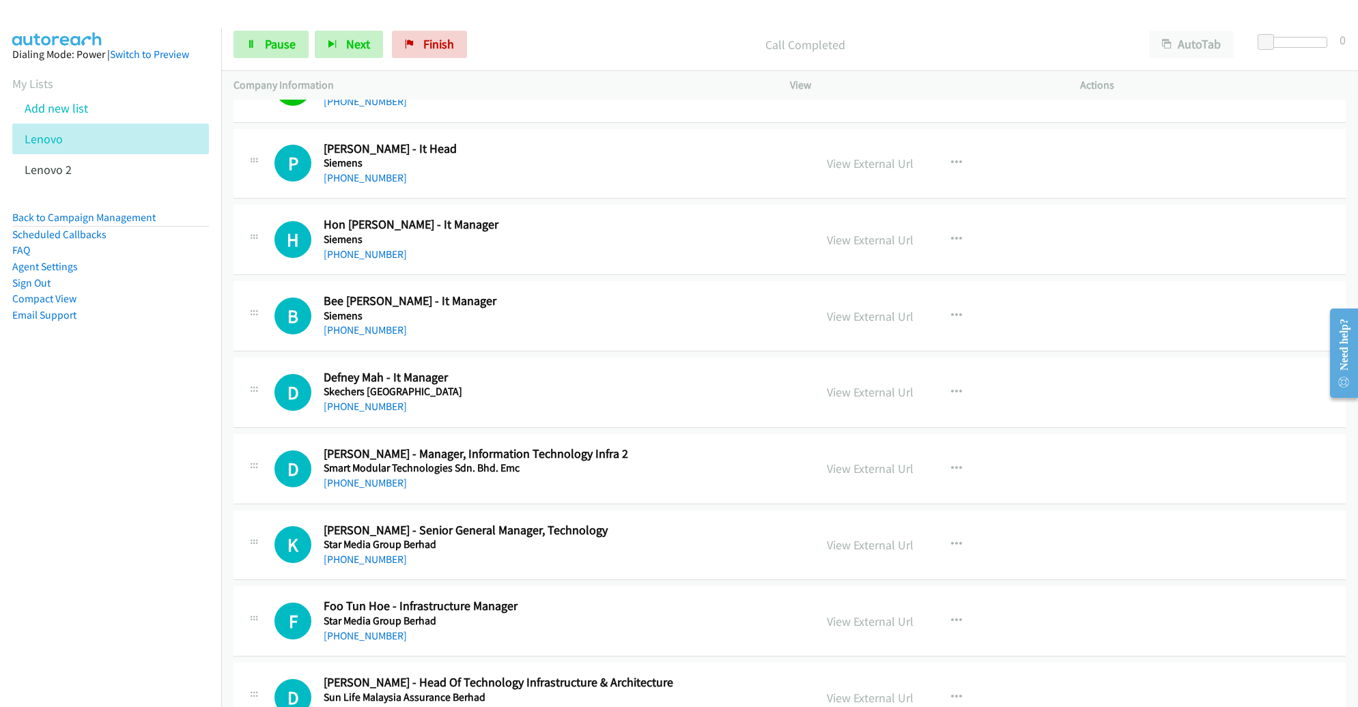
scroll to position [13412, 0]
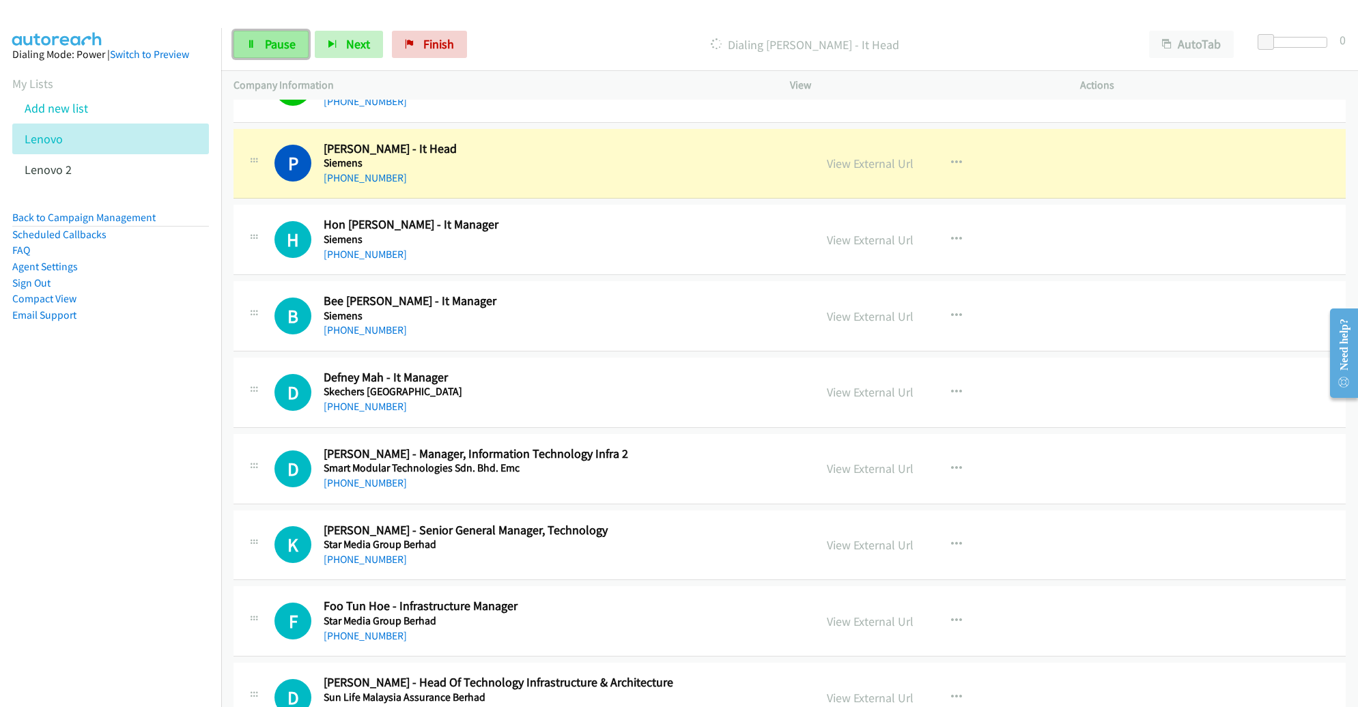
click at [277, 48] on span "Pause" at bounding box center [280, 44] width 31 height 16
click at [951, 234] on icon "button" at bounding box center [956, 239] width 11 height 11
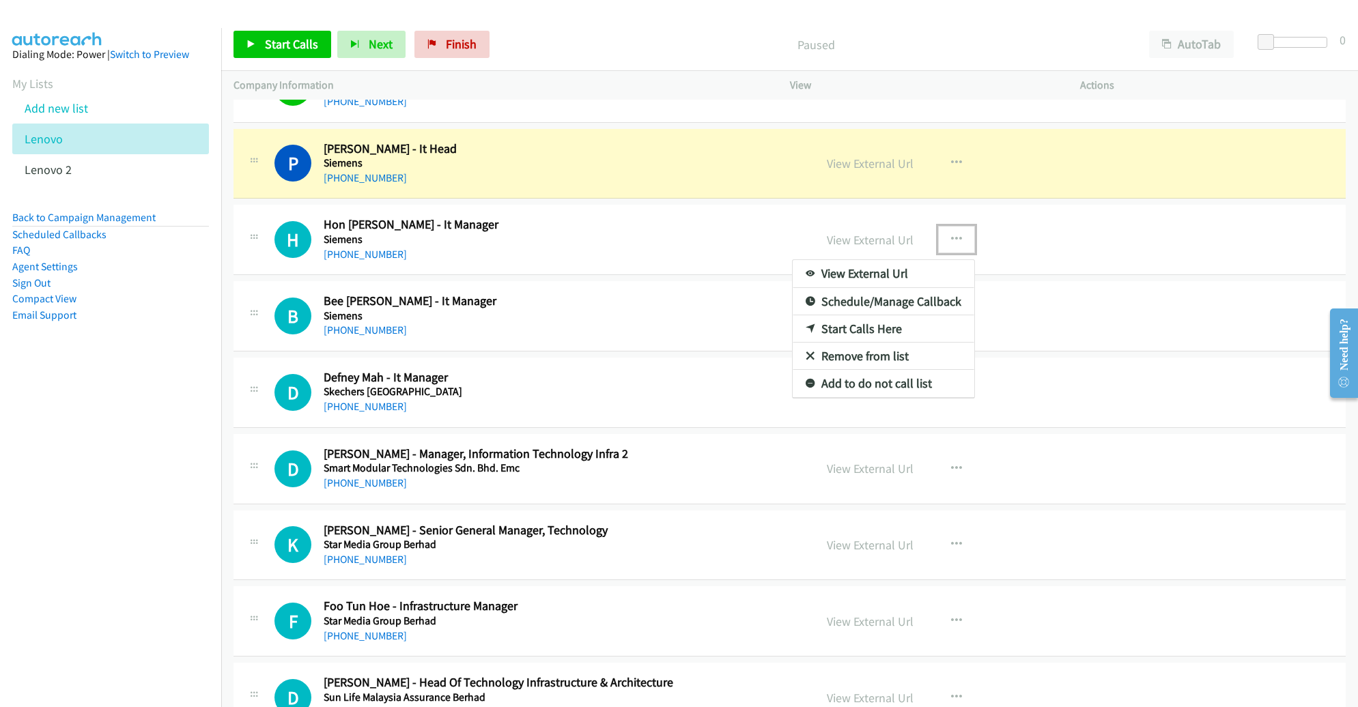
click at [860, 315] on link "Start Calls Here" at bounding box center [884, 328] width 182 height 27
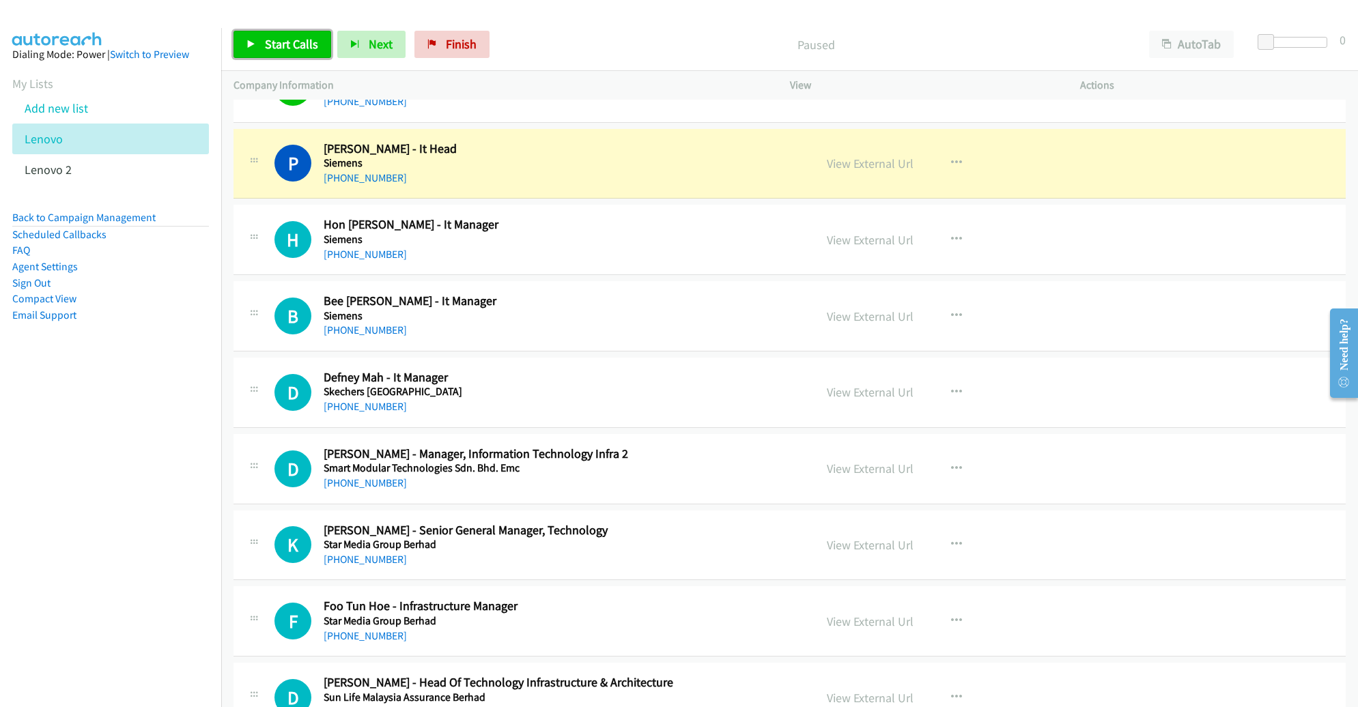
click at [299, 40] on span "Start Calls" at bounding box center [291, 44] width 53 height 16
click at [293, 44] on span "Pause" at bounding box center [280, 44] width 31 height 16
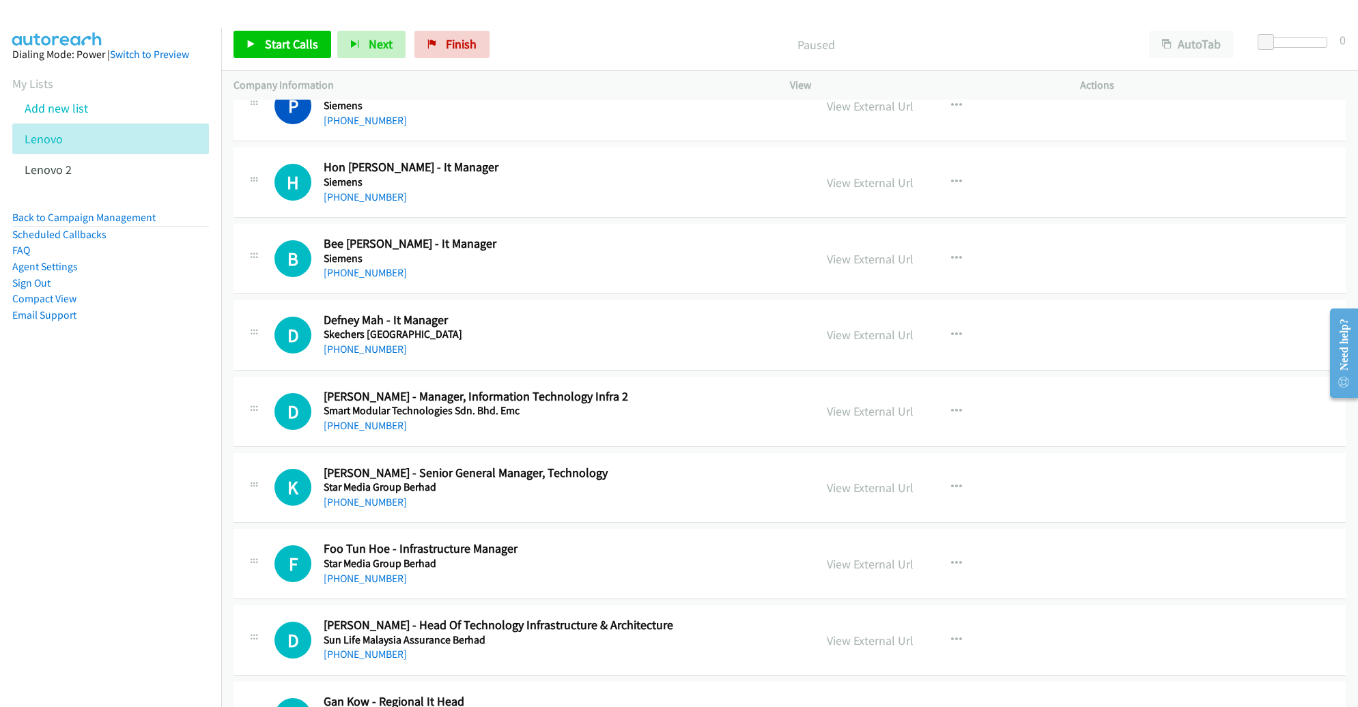
scroll to position [13470, 0]
click at [951, 177] on icon "button" at bounding box center [956, 182] width 11 height 11
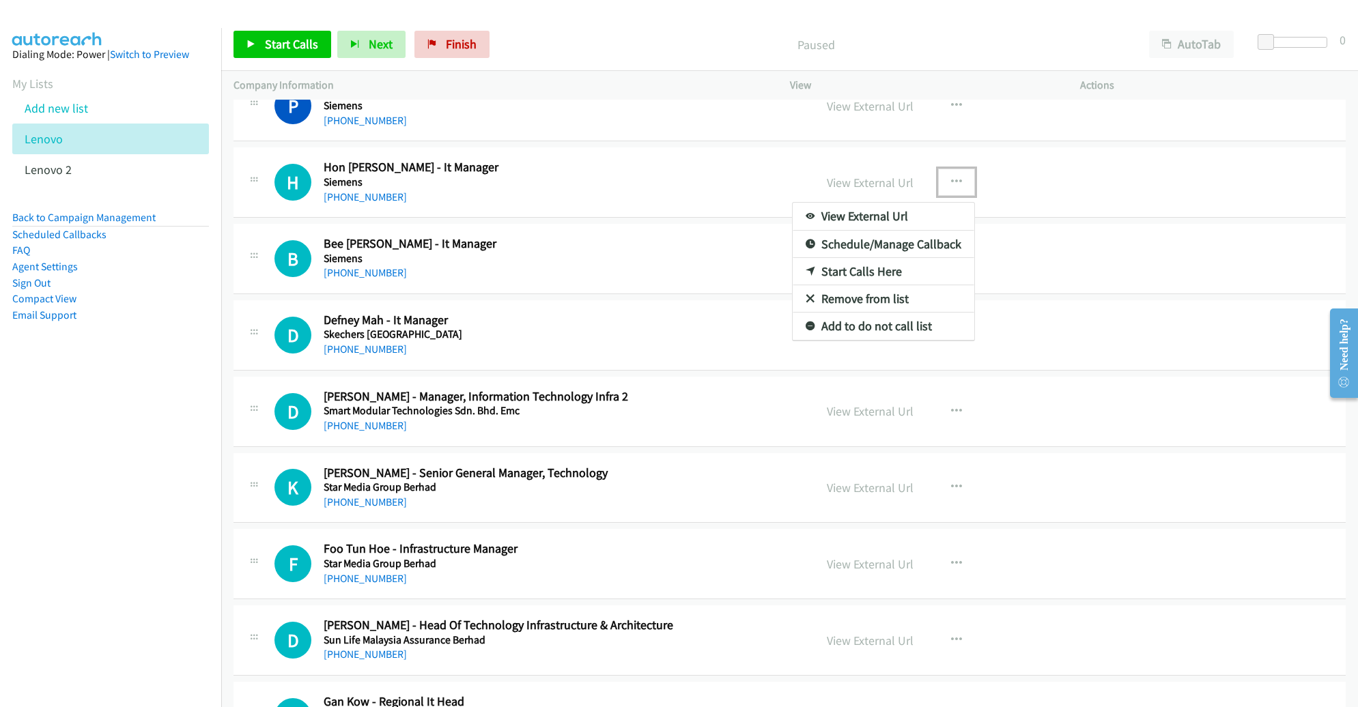
click at [856, 258] on link "Start Calls Here" at bounding box center [884, 271] width 182 height 27
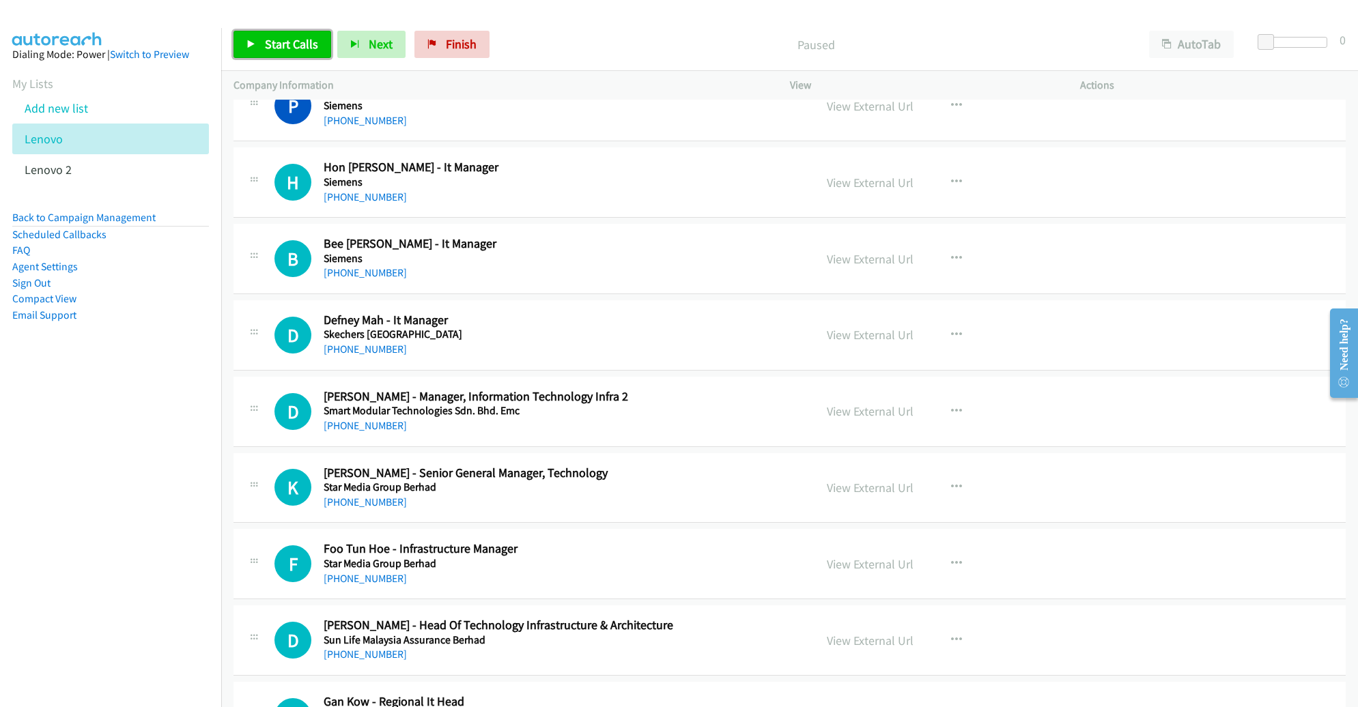
click at [281, 45] on span "Start Calls" at bounding box center [291, 44] width 53 height 16
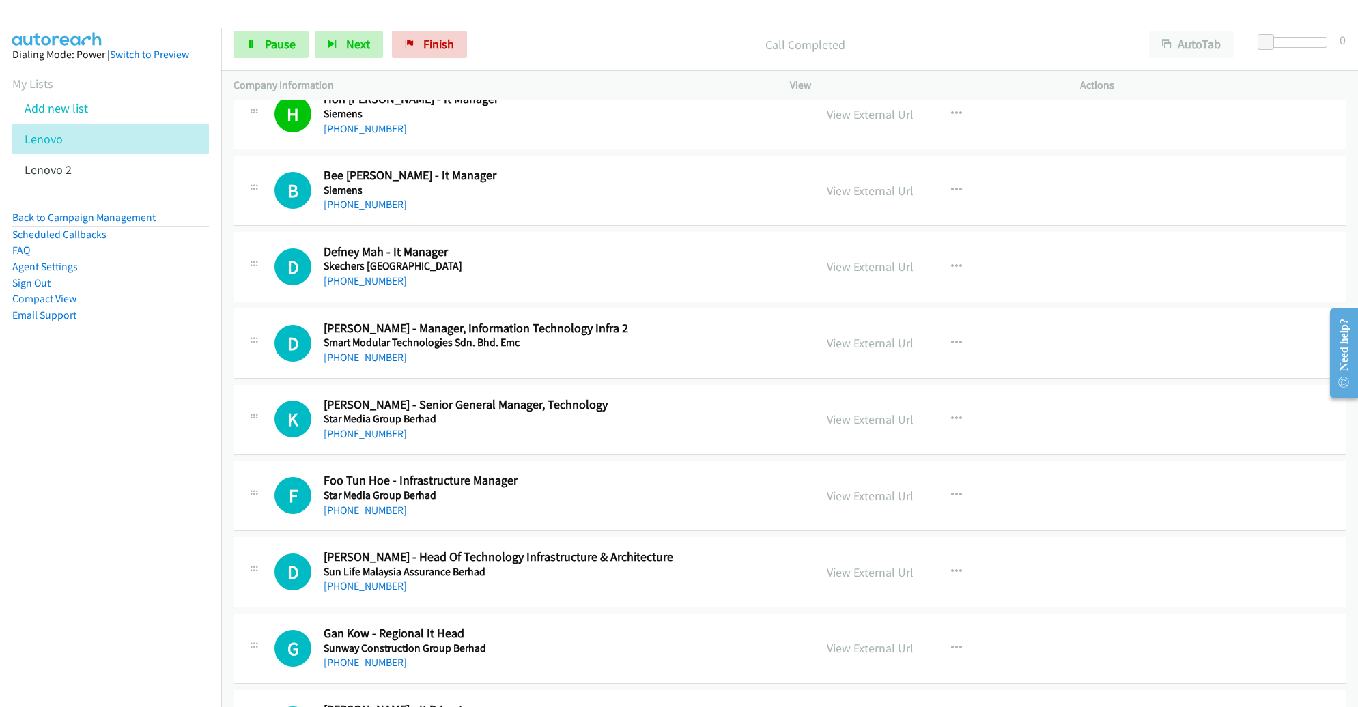
scroll to position [13569, 0]
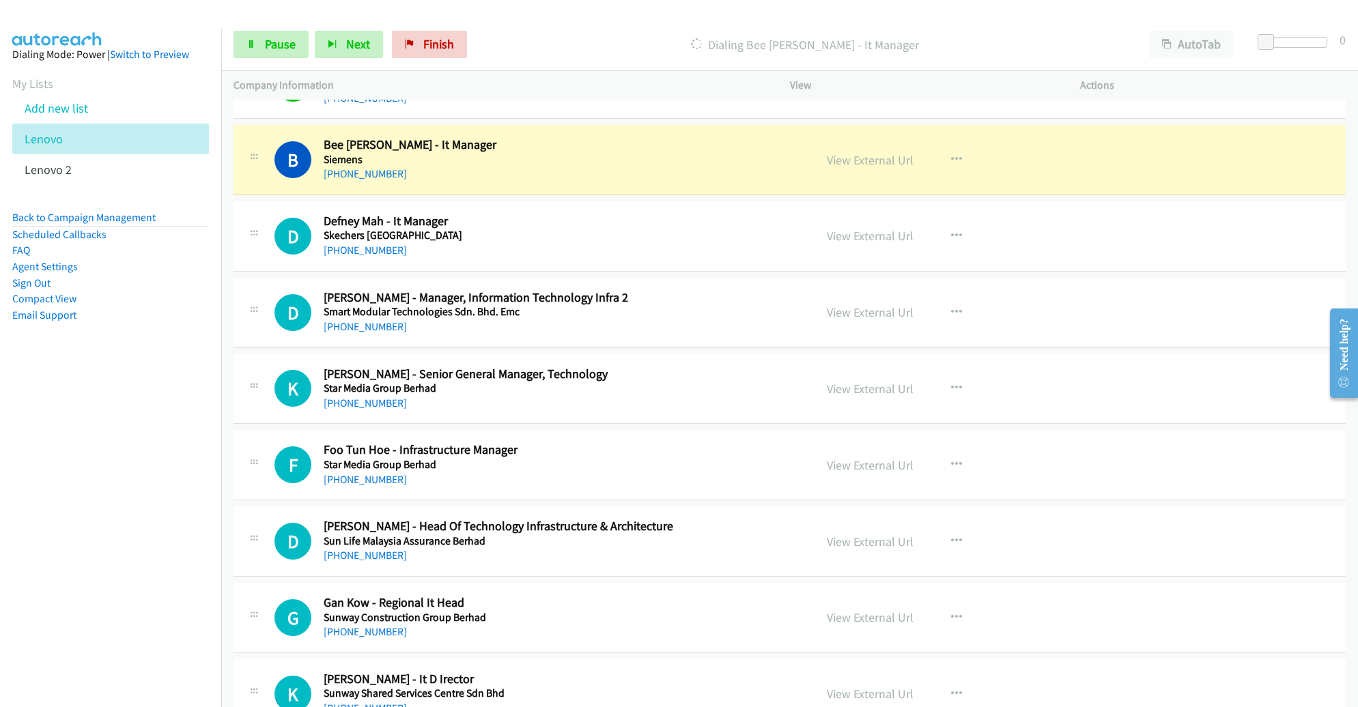
click at [743, 229] on div "D Callback Scheduled [PERSON_NAME] - It Manager Skechers [GEOGRAPHIC_DATA] Asia…" at bounding box center [790, 236] width 1112 height 70
click at [874, 152] on link "View External Url" at bounding box center [870, 160] width 87 height 16
click at [282, 45] on span "Pause" at bounding box center [280, 44] width 31 height 16
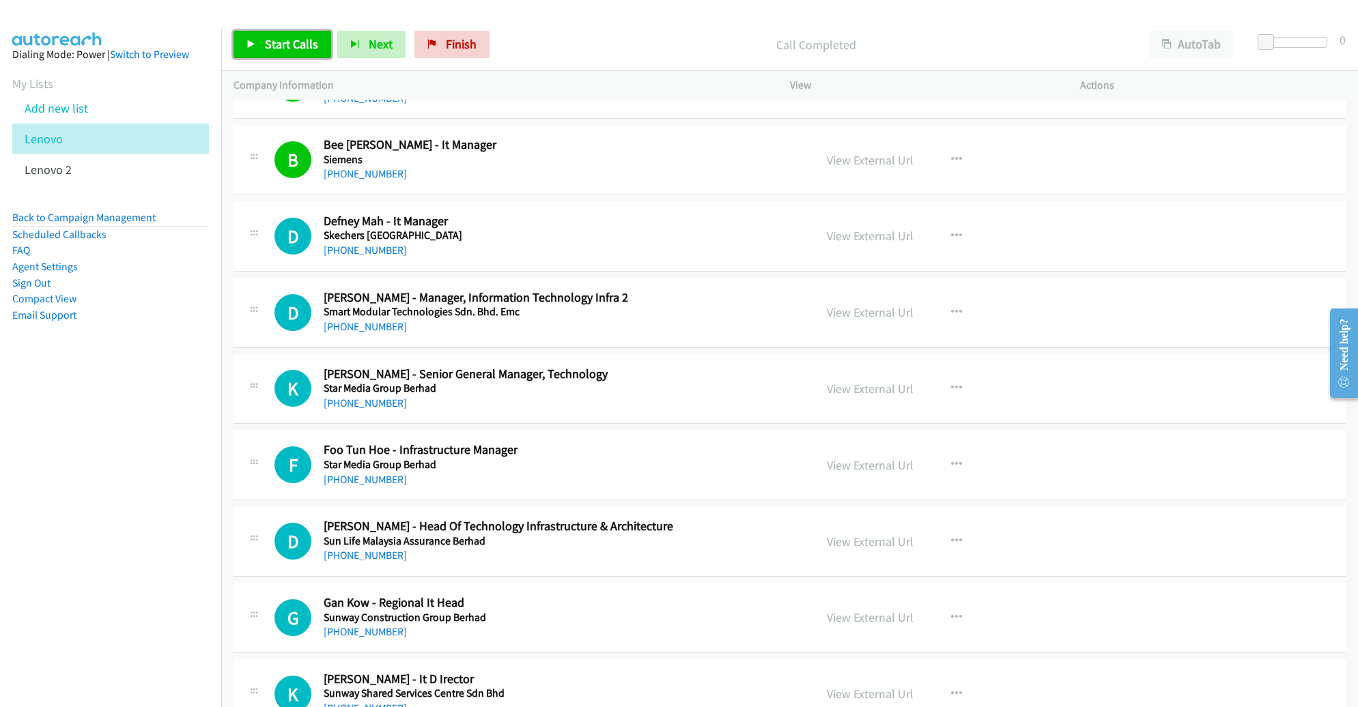
click at [277, 35] on link "Start Calls" at bounding box center [283, 44] width 98 height 27
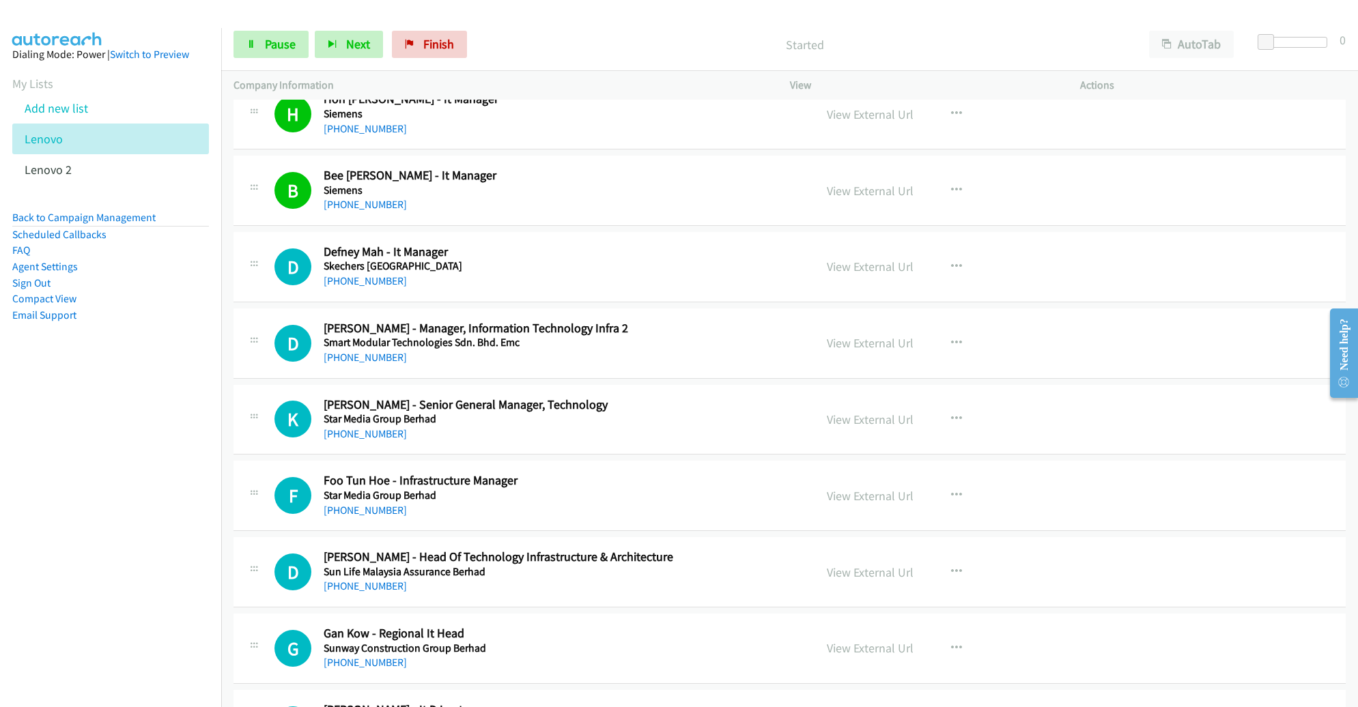
scroll to position [13542, 0]
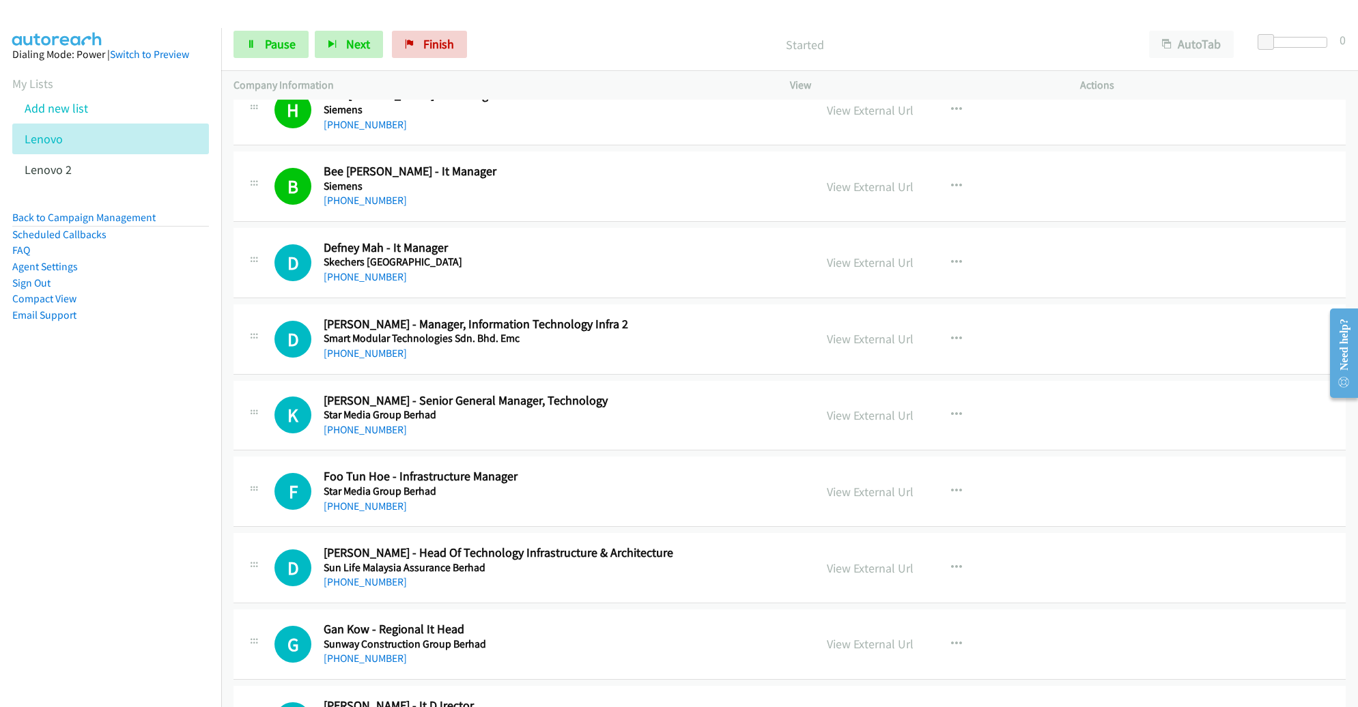
click at [277, 28] on div "Start Calls Pause Next Finish Started AutoTab AutoTab 0" at bounding box center [789, 44] width 1137 height 53
click at [274, 42] on span "Pause" at bounding box center [280, 44] width 31 height 16
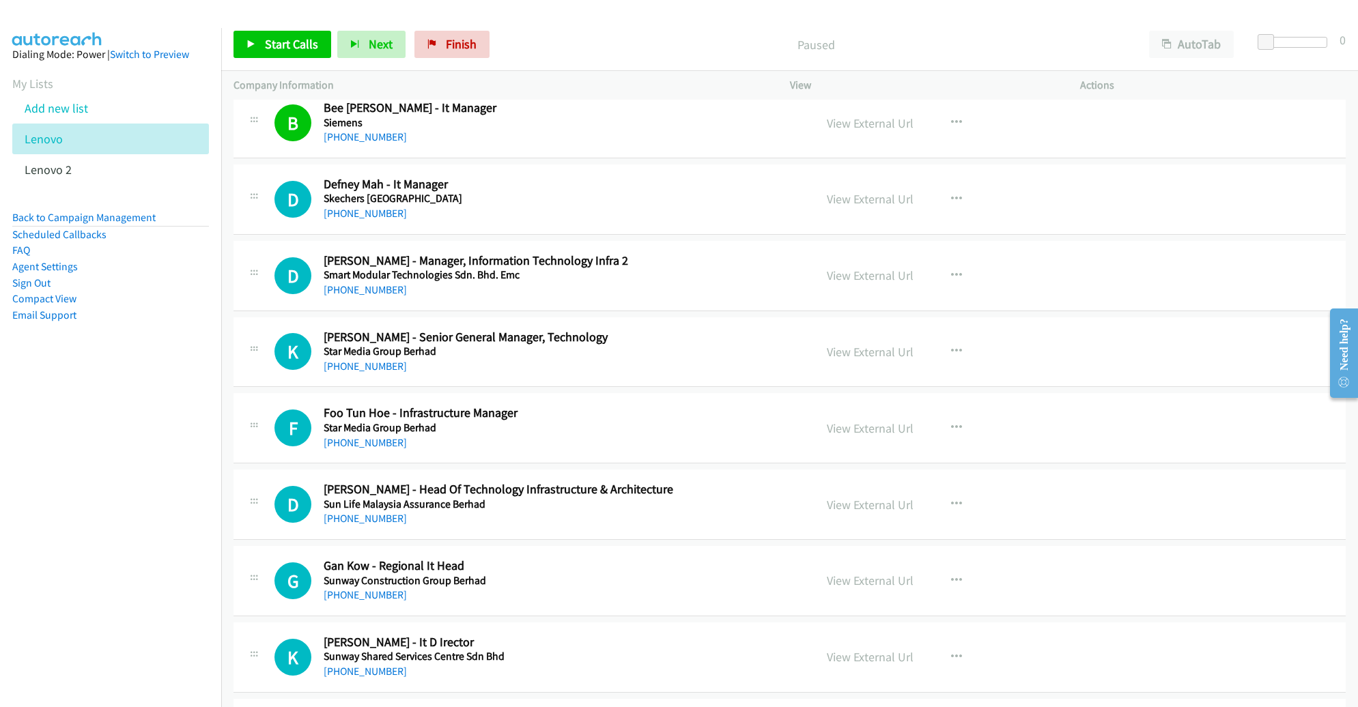
scroll to position [13635, 0]
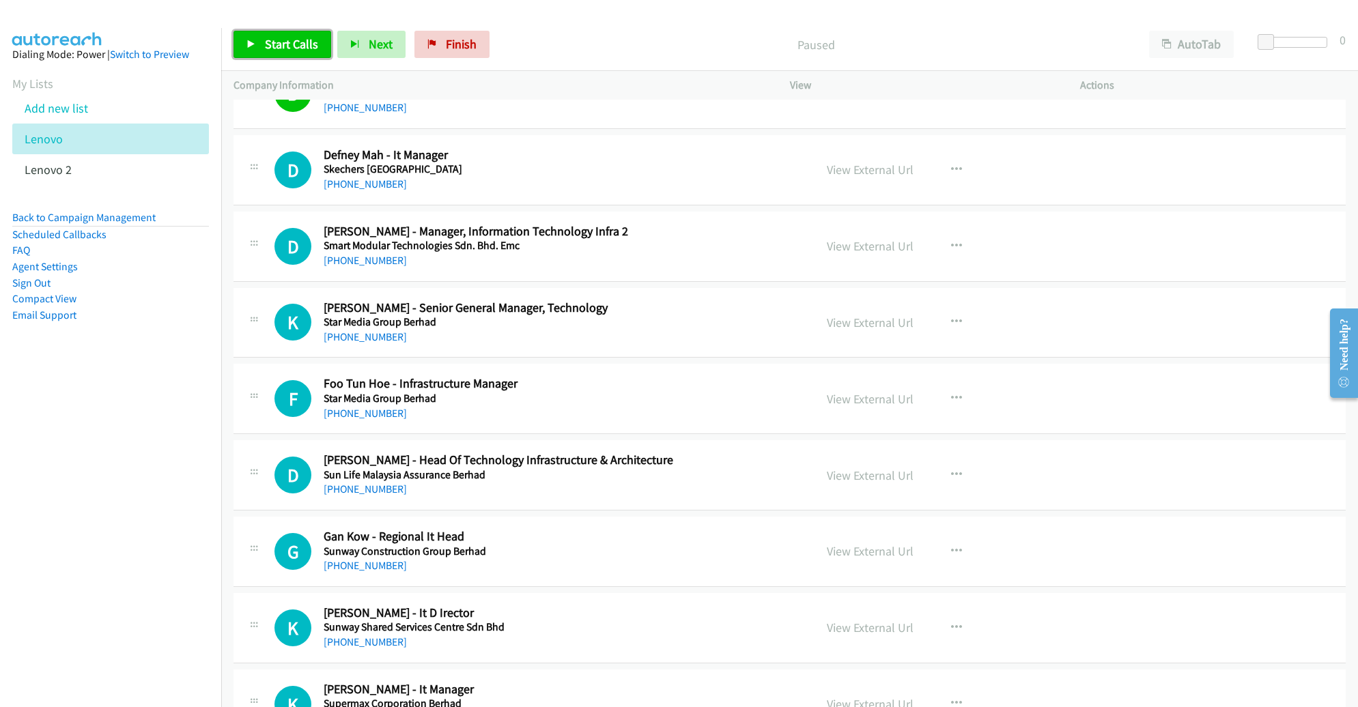
click at [282, 44] on span "Start Calls" at bounding box center [291, 44] width 53 height 16
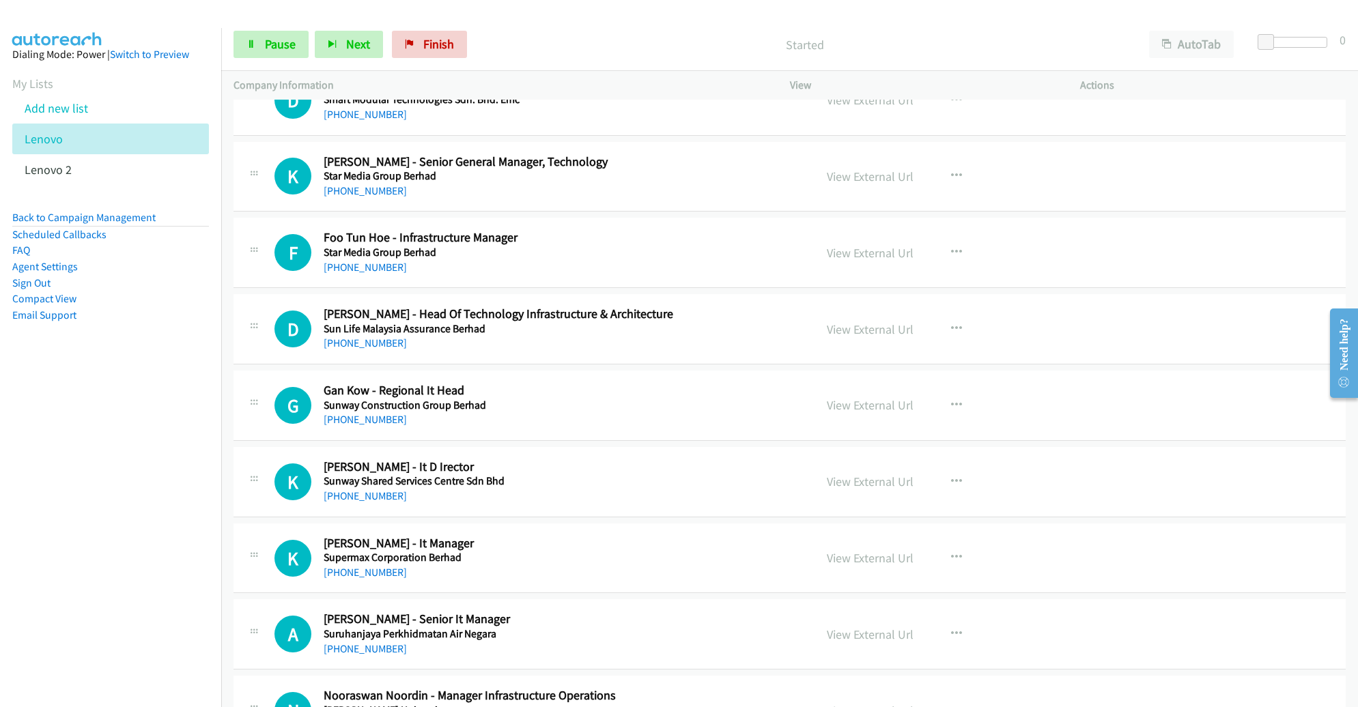
scroll to position [13785, 0]
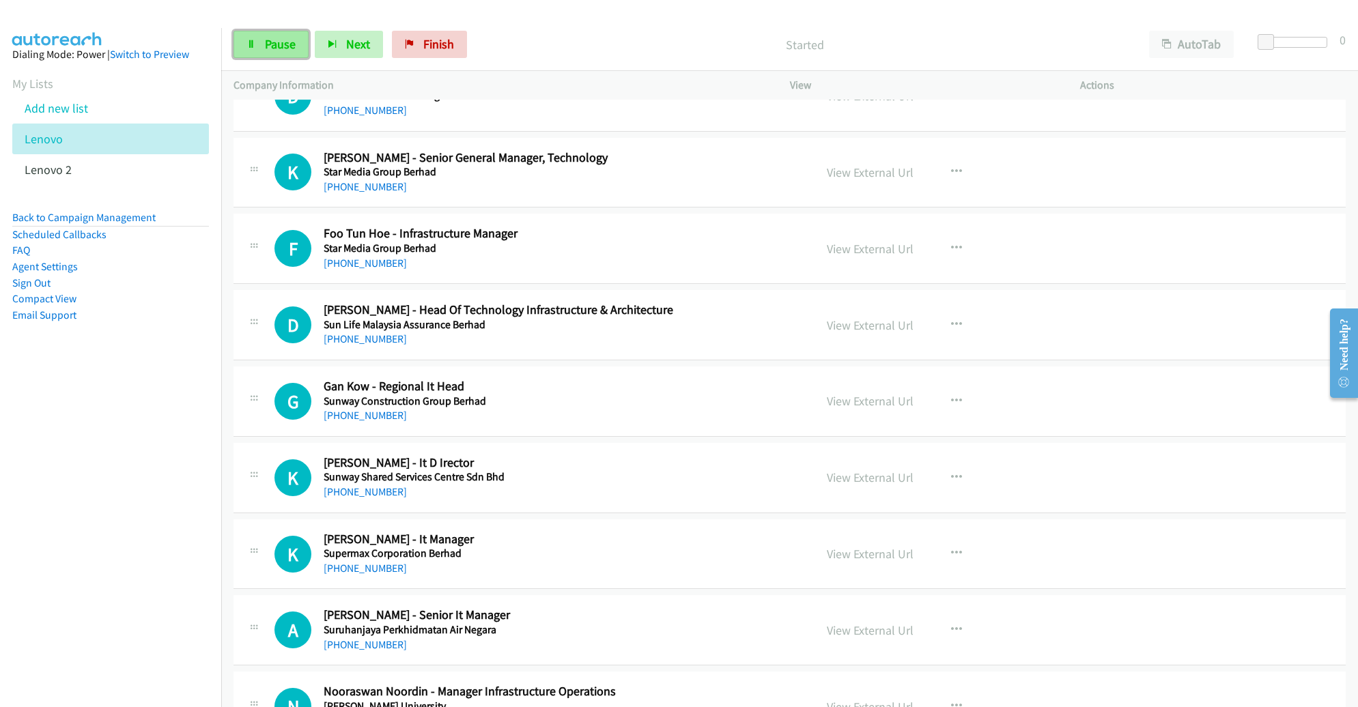
click at [247, 48] on icon at bounding box center [252, 45] width 10 height 10
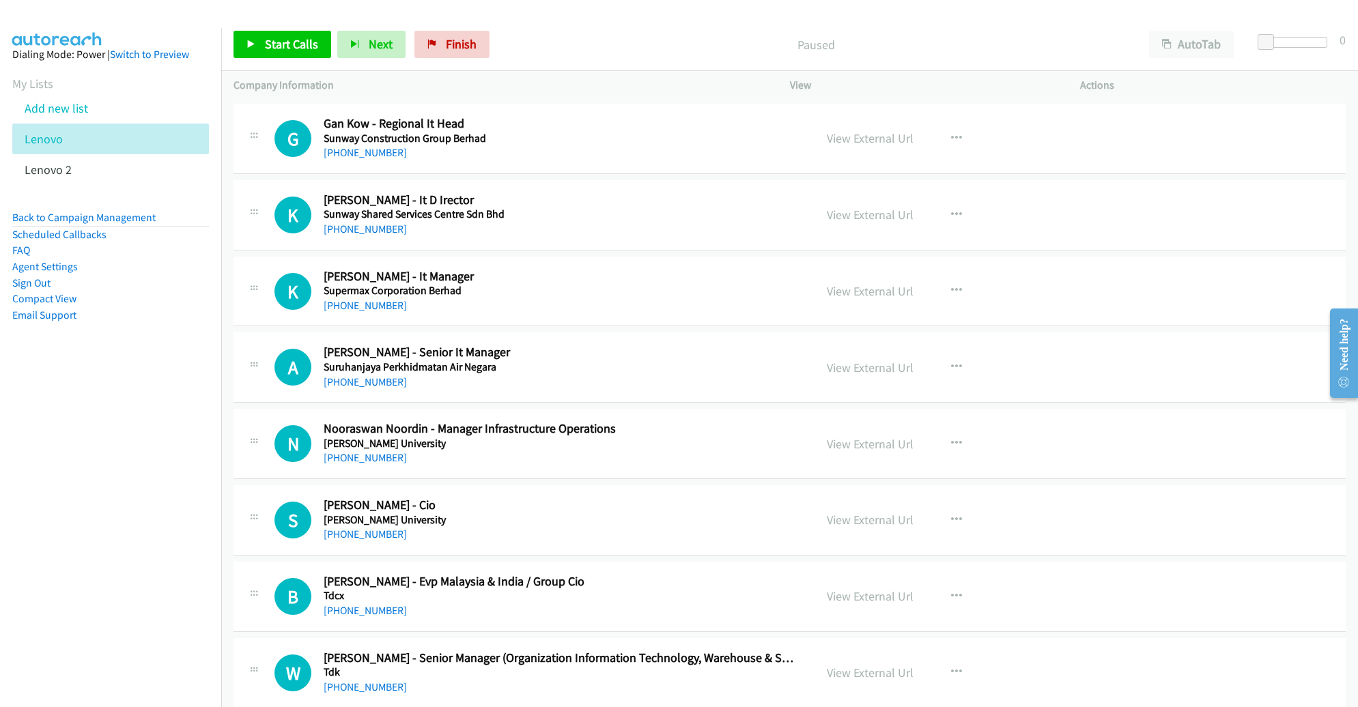
scroll to position [14025, 0]
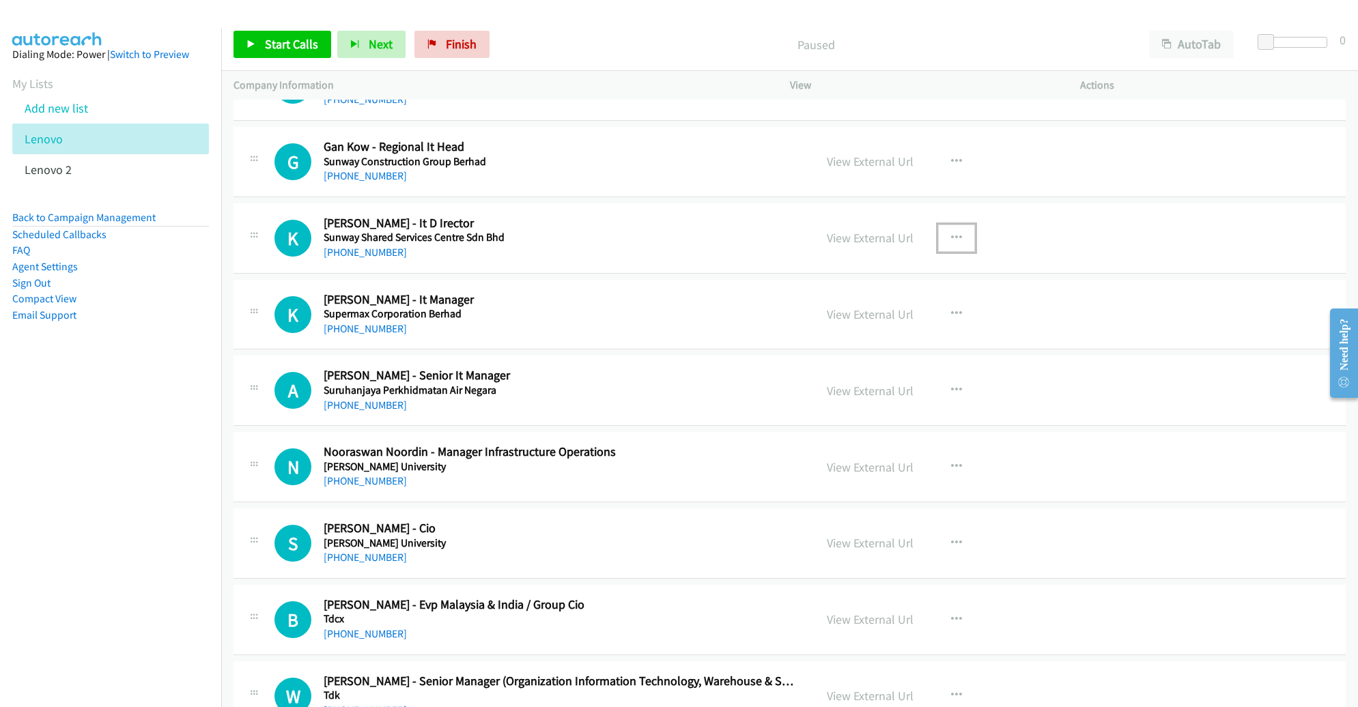
click at [951, 233] on icon "button" at bounding box center [956, 238] width 11 height 11
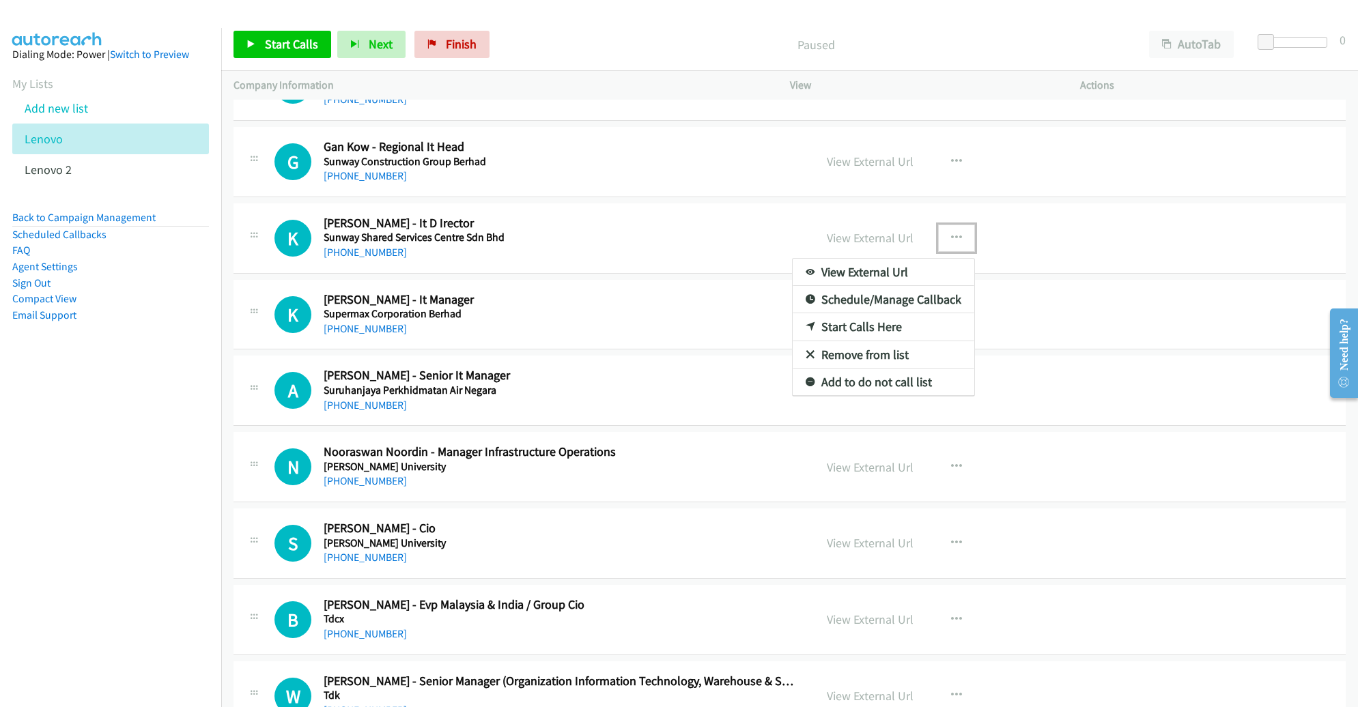
click at [880, 313] on link "Start Calls Here" at bounding box center [884, 326] width 182 height 27
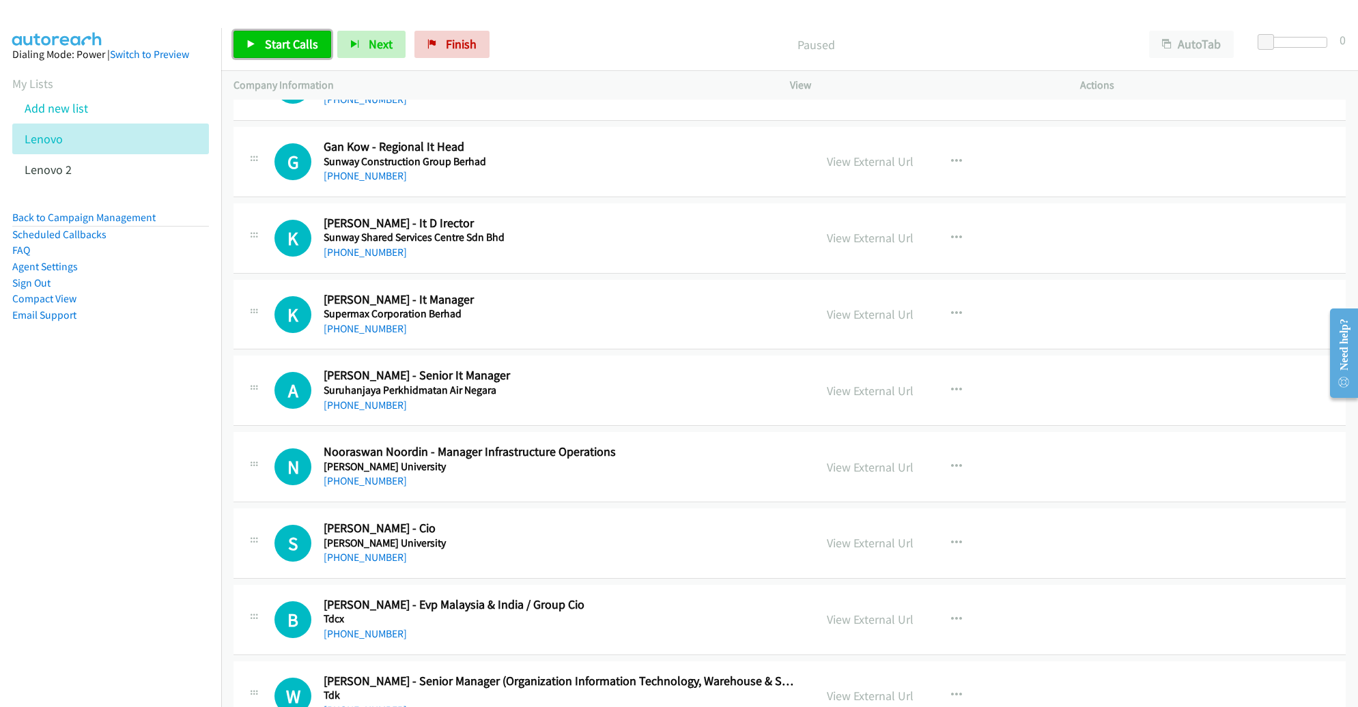
click at [300, 45] on span "Start Calls" at bounding box center [291, 44] width 53 height 16
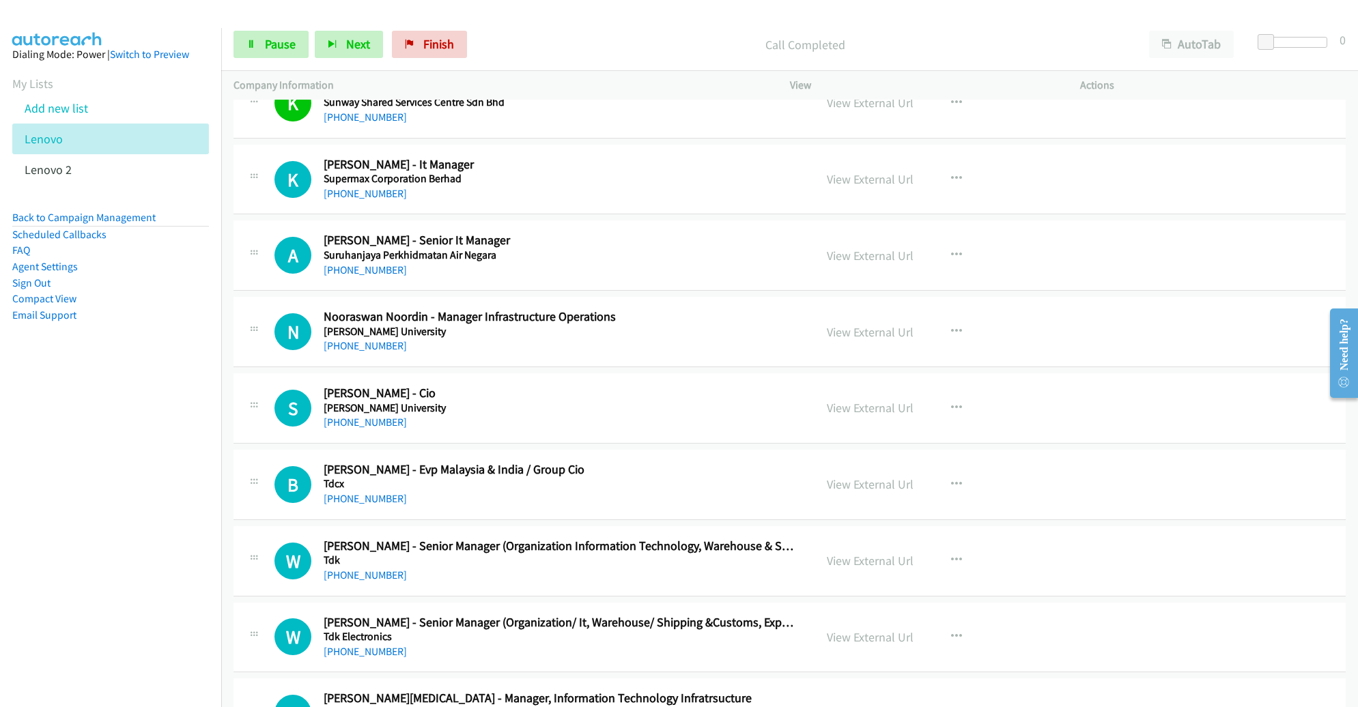
scroll to position [14161, 0]
click at [275, 36] on span "Pause" at bounding box center [280, 44] width 31 height 16
click at [951, 249] on icon "button" at bounding box center [956, 254] width 11 height 11
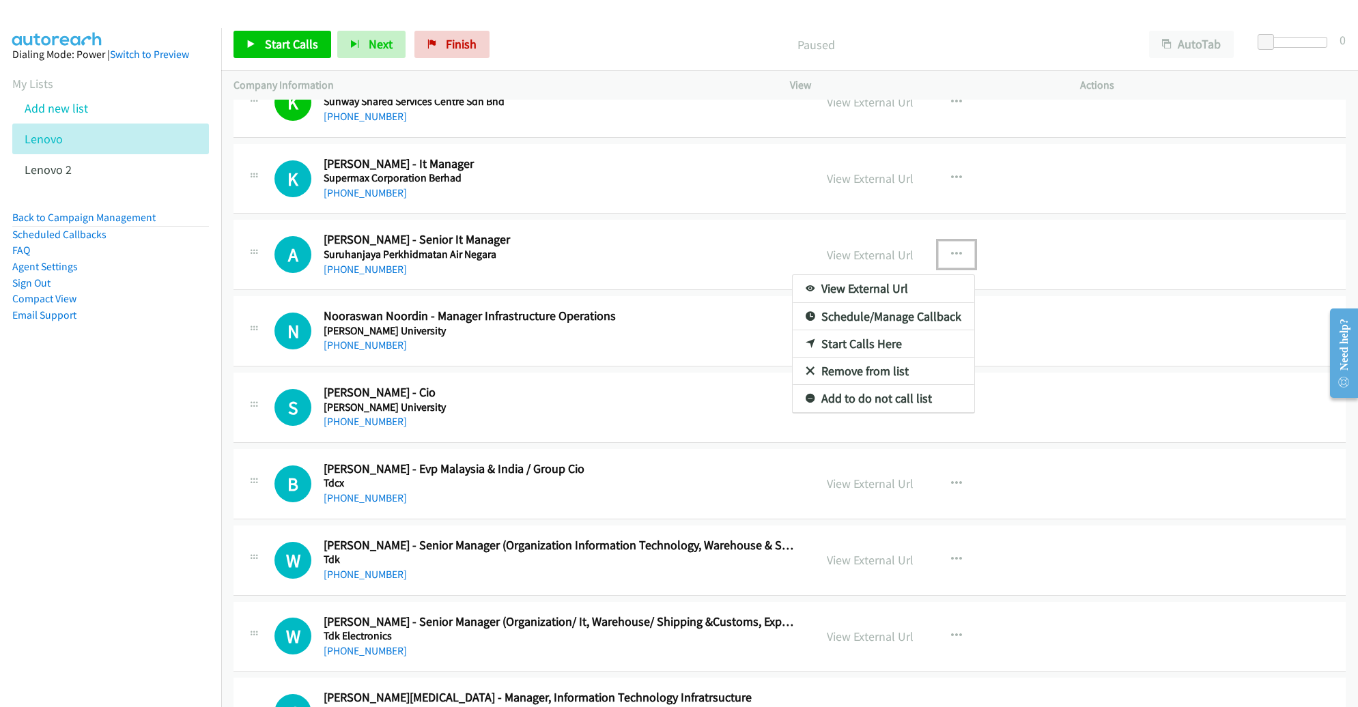
click at [895, 331] on link "Start Calls Here" at bounding box center [884, 344] width 182 height 27
click at [265, 44] on span "Start Calls" at bounding box center [291, 44] width 53 height 16
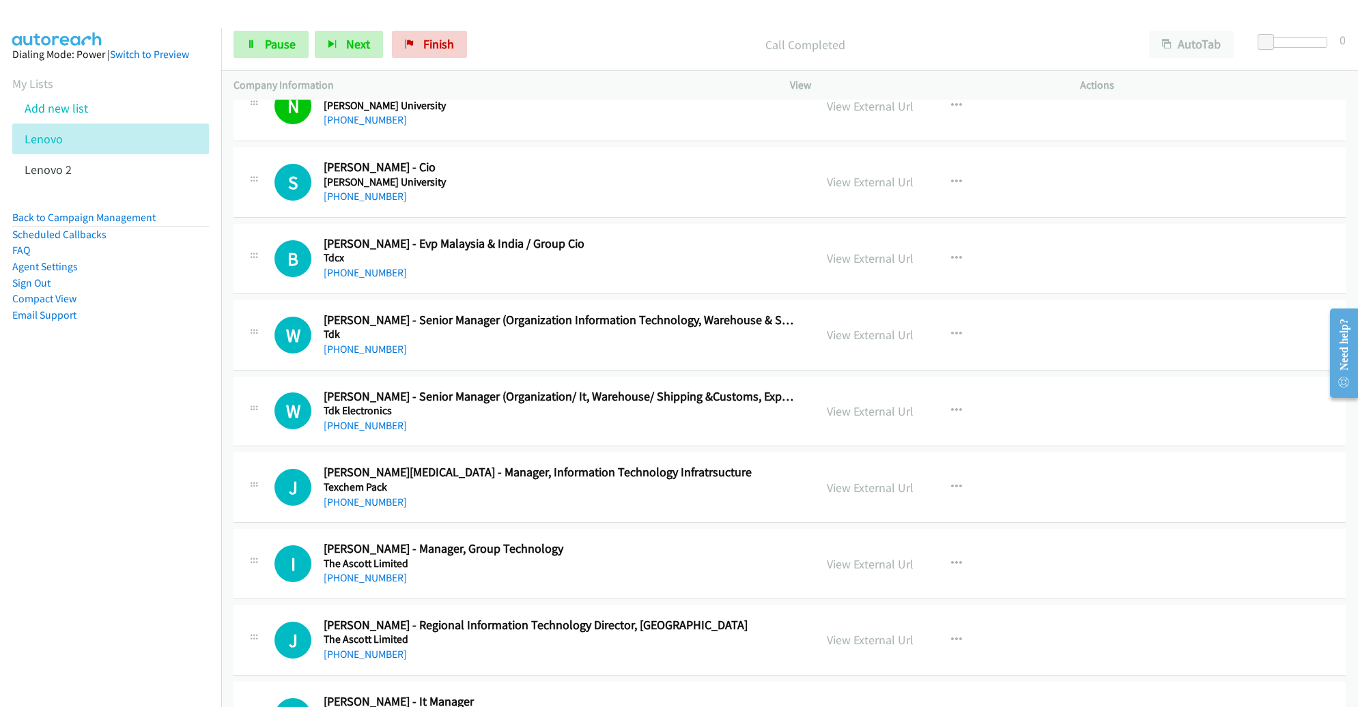
scroll to position [14387, 0]
click at [859, 173] on link "View External Url" at bounding box center [870, 181] width 87 height 16
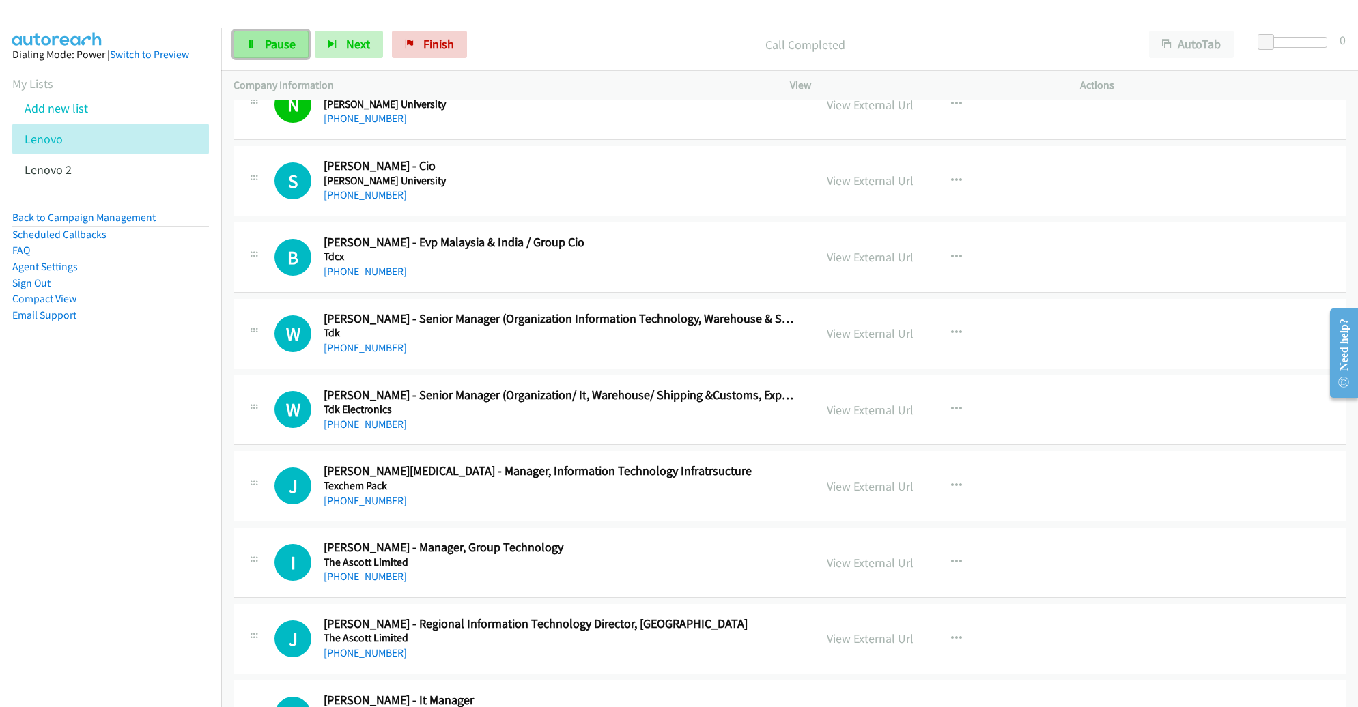
click at [275, 42] on span "Pause" at bounding box center [280, 44] width 31 height 16
click at [951, 252] on icon "button" at bounding box center [956, 257] width 11 height 11
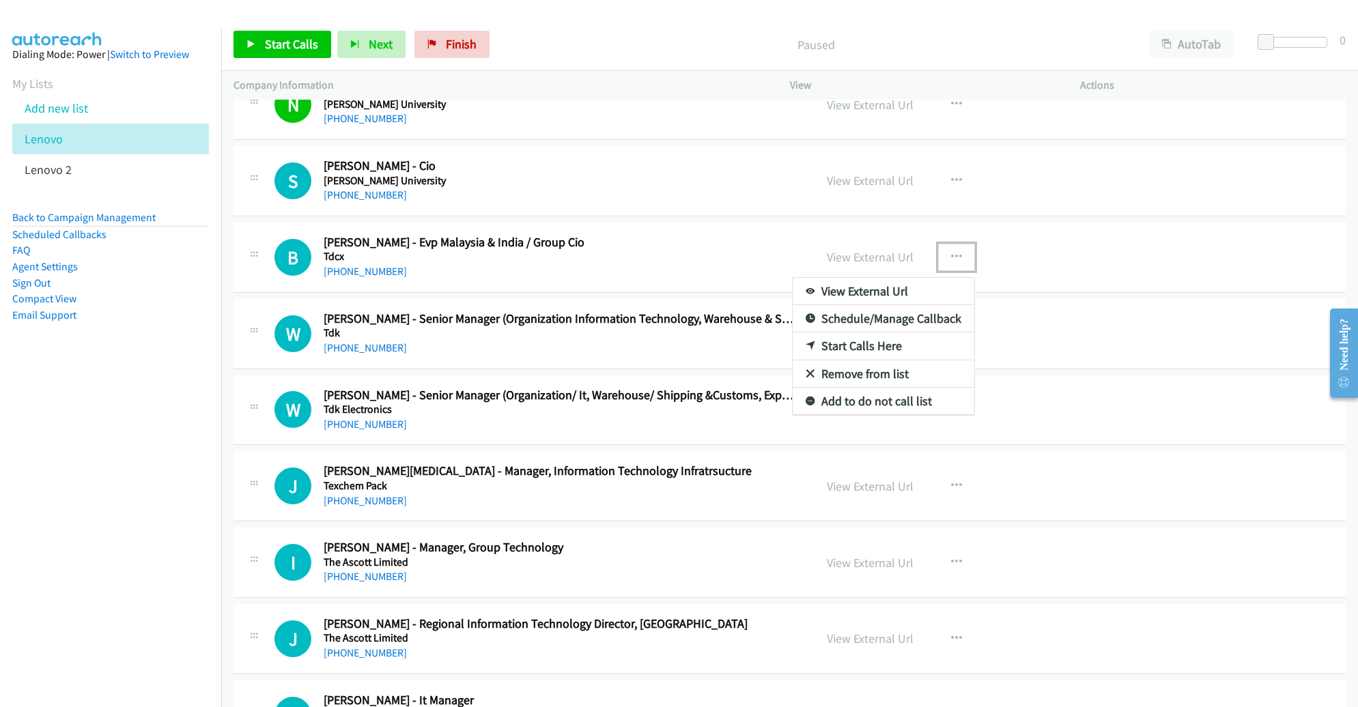
click at [900, 333] on link "Start Calls Here" at bounding box center [884, 346] width 182 height 27
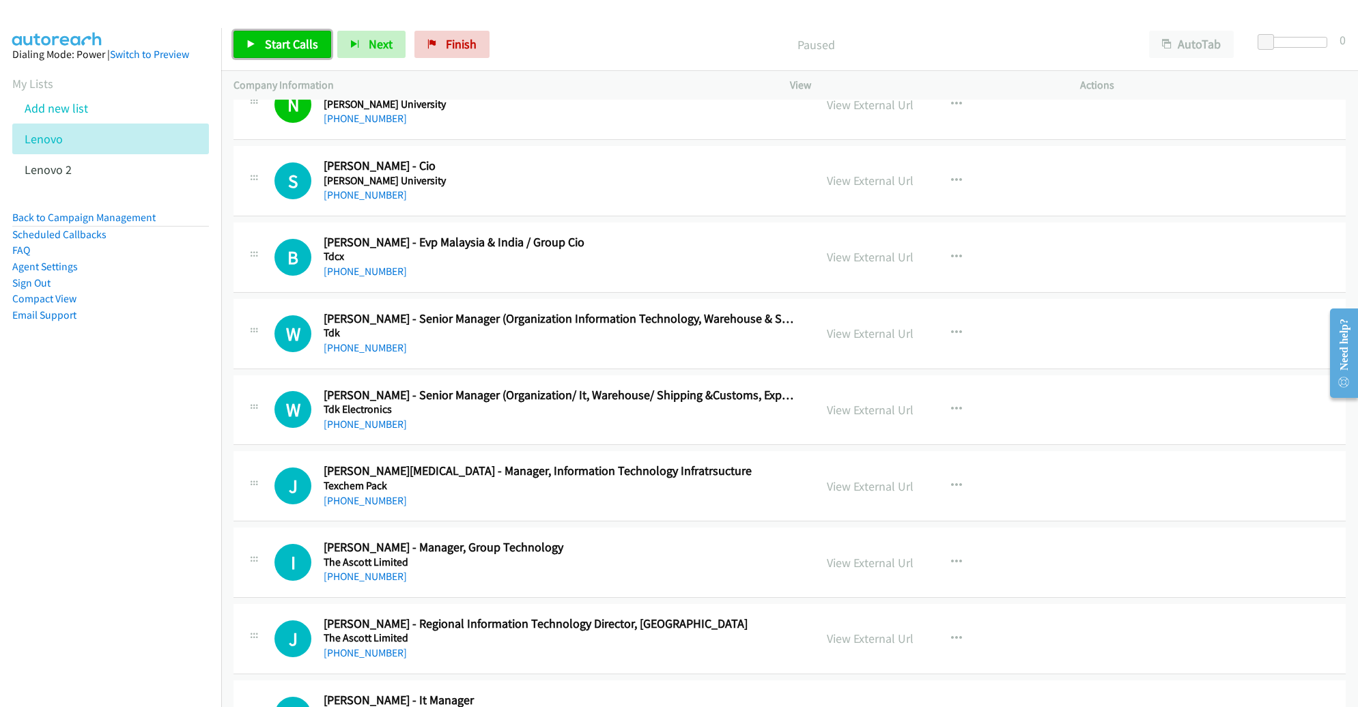
click at [294, 45] on span "Start Calls" at bounding box center [291, 44] width 53 height 16
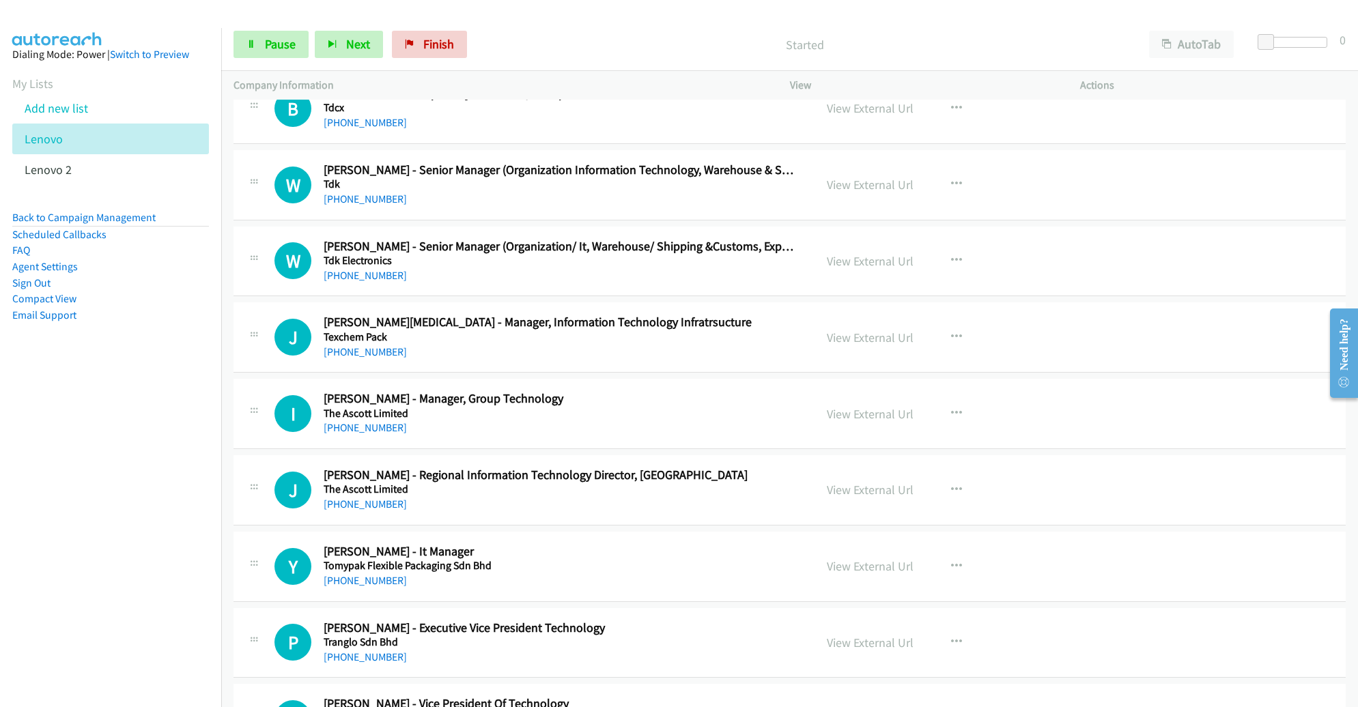
scroll to position [14537, 0]
click at [291, 51] on span "Pause" at bounding box center [280, 44] width 31 height 16
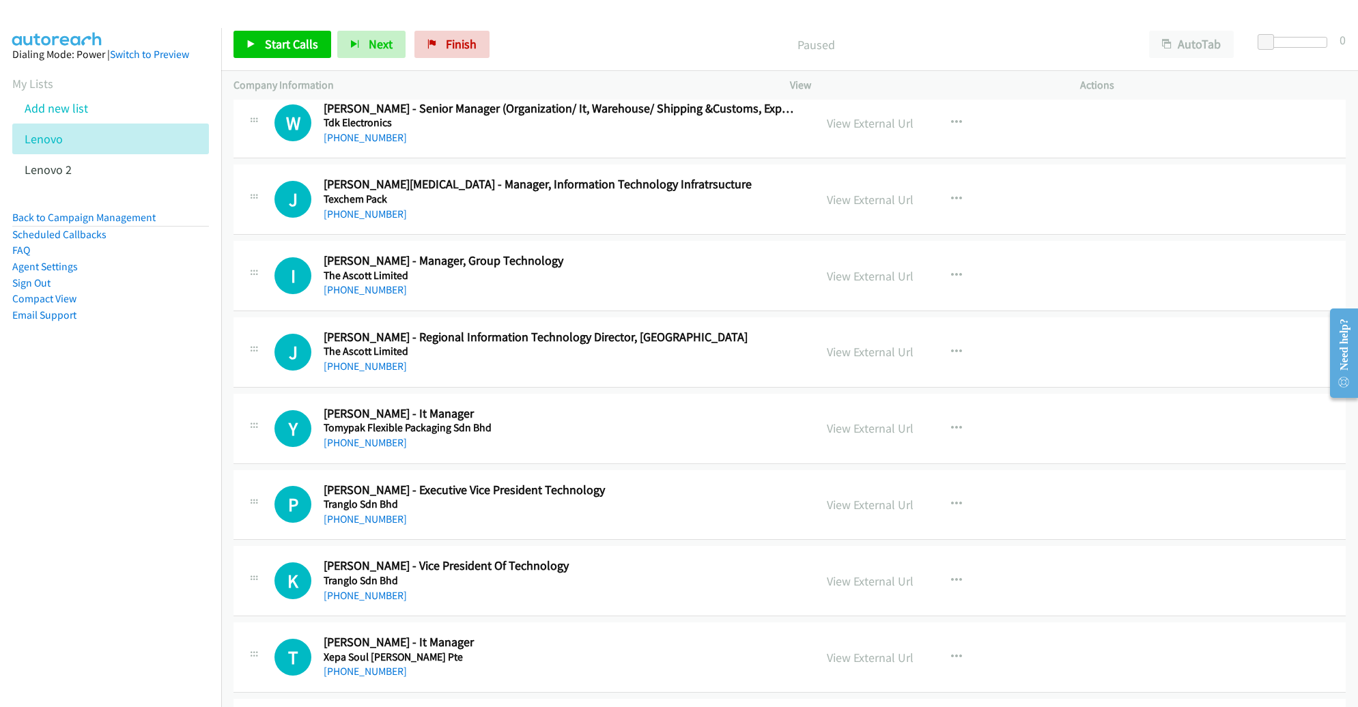
scroll to position [14695, 0]
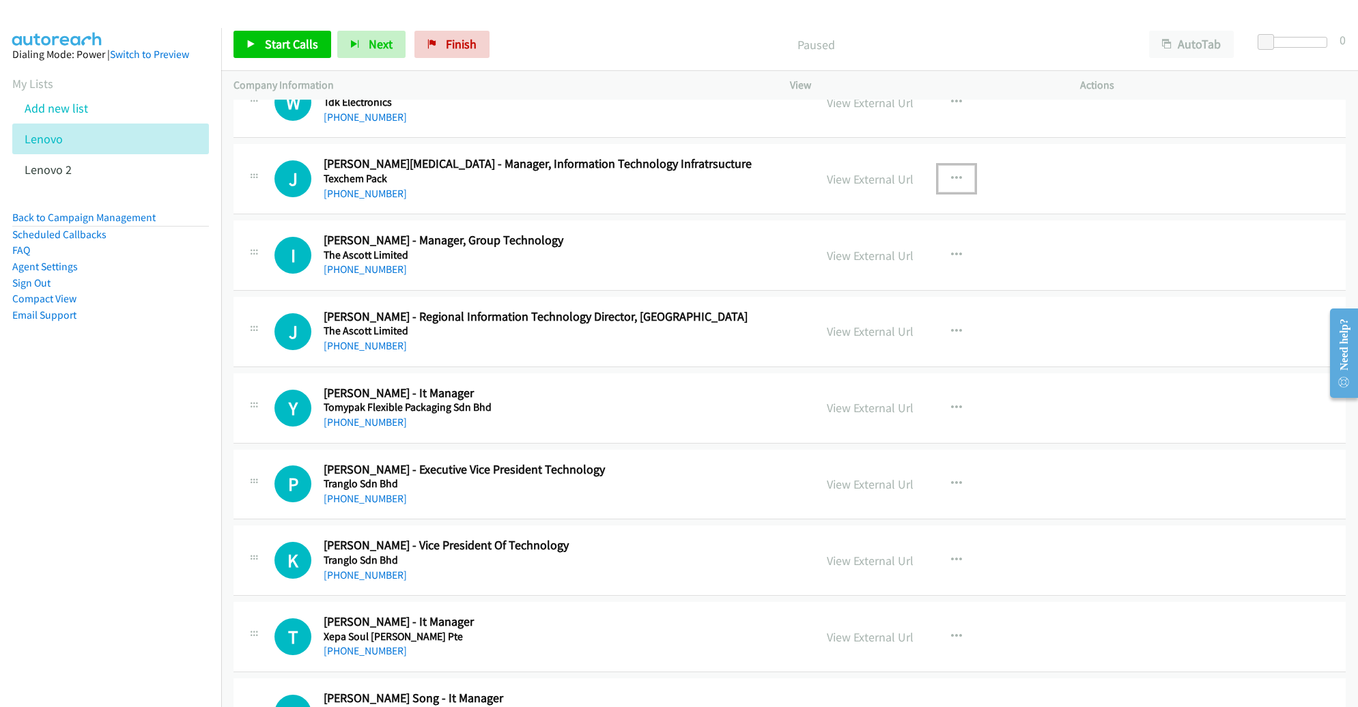
click at [955, 165] on button "button" at bounding box center [956, 178] width 37 height 27
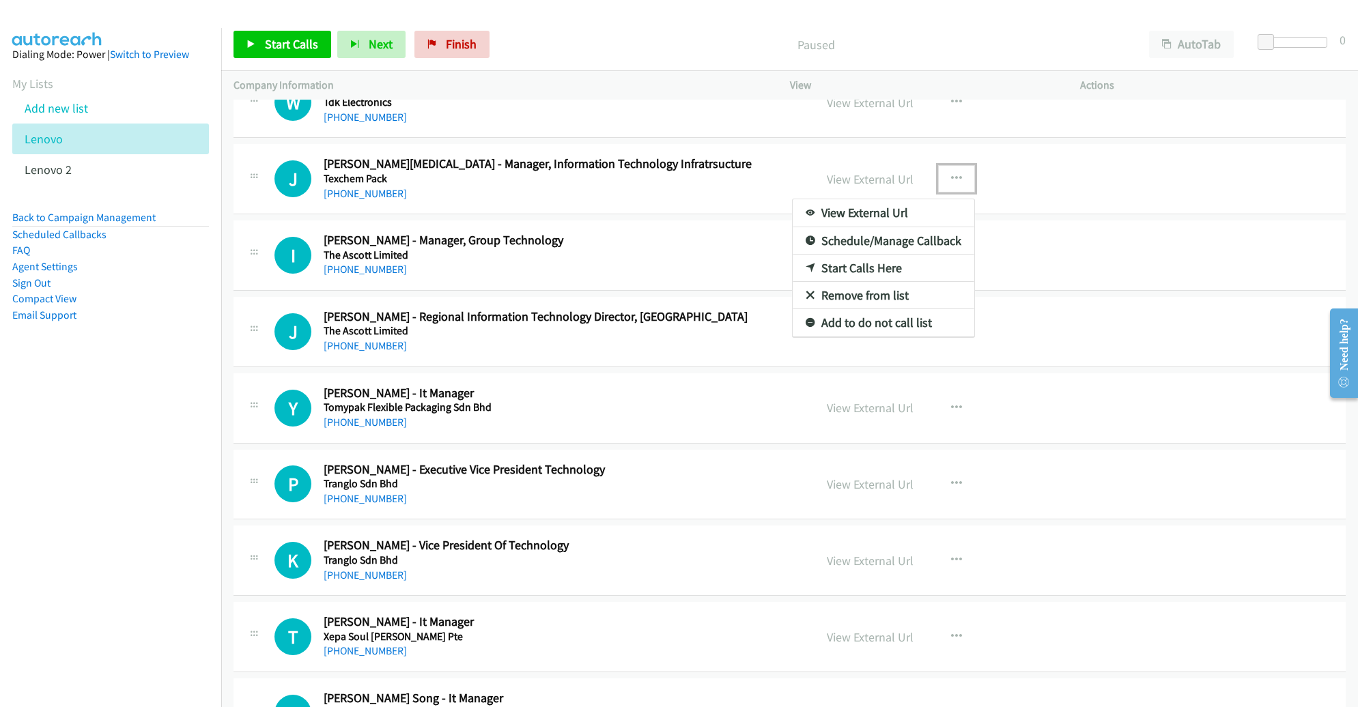
click at [873, 255] on link "Start Calls Here" at bounding box center [884, 268] width 182 height 27
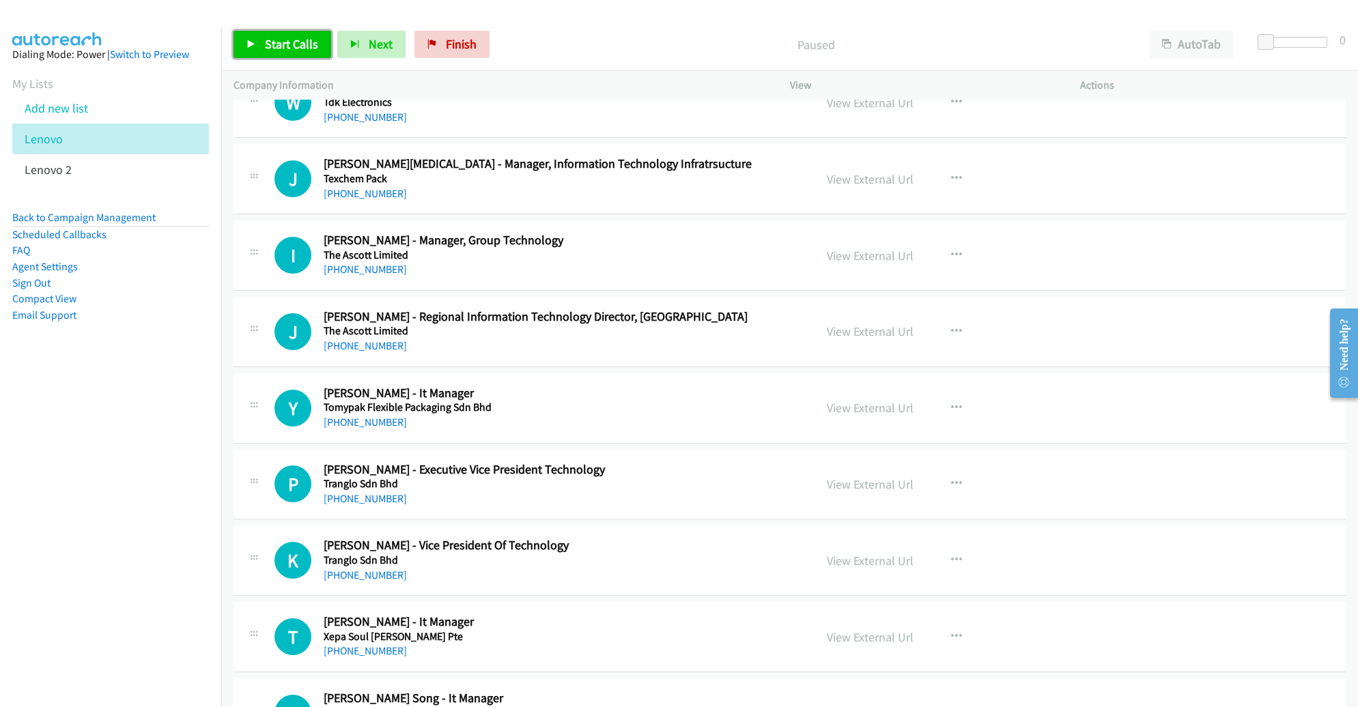
click at [293, 41] on span "Start Calls" at bounding box center [291, 44] width 53 height 16
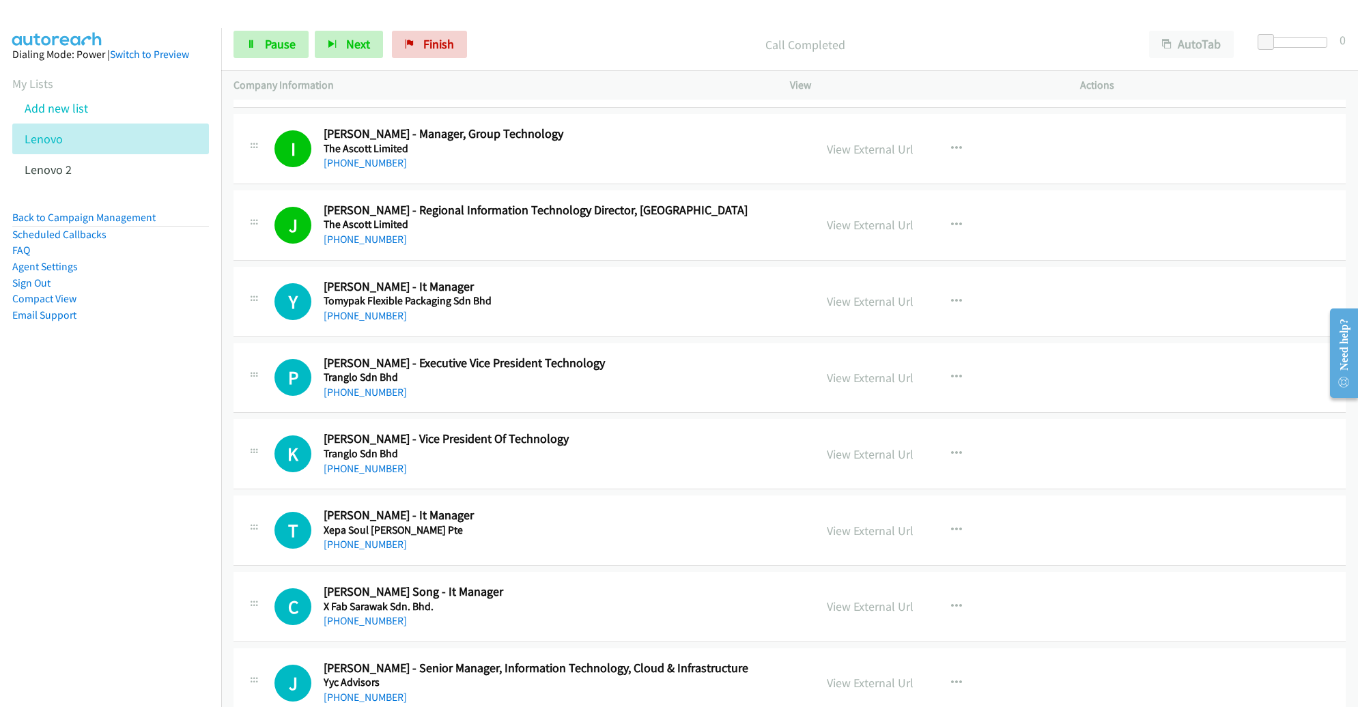
scroll to position [14803, 0]
click at [1211, 342] on div "P Callback Scheduled Patrick Hew - Executive Vice President Technology Tranglo …" at bounding box center [790, 377] width 1112 height 70
click at [280, 46] on span "Pause" at bounding box center [280, 44] width 31 height 16
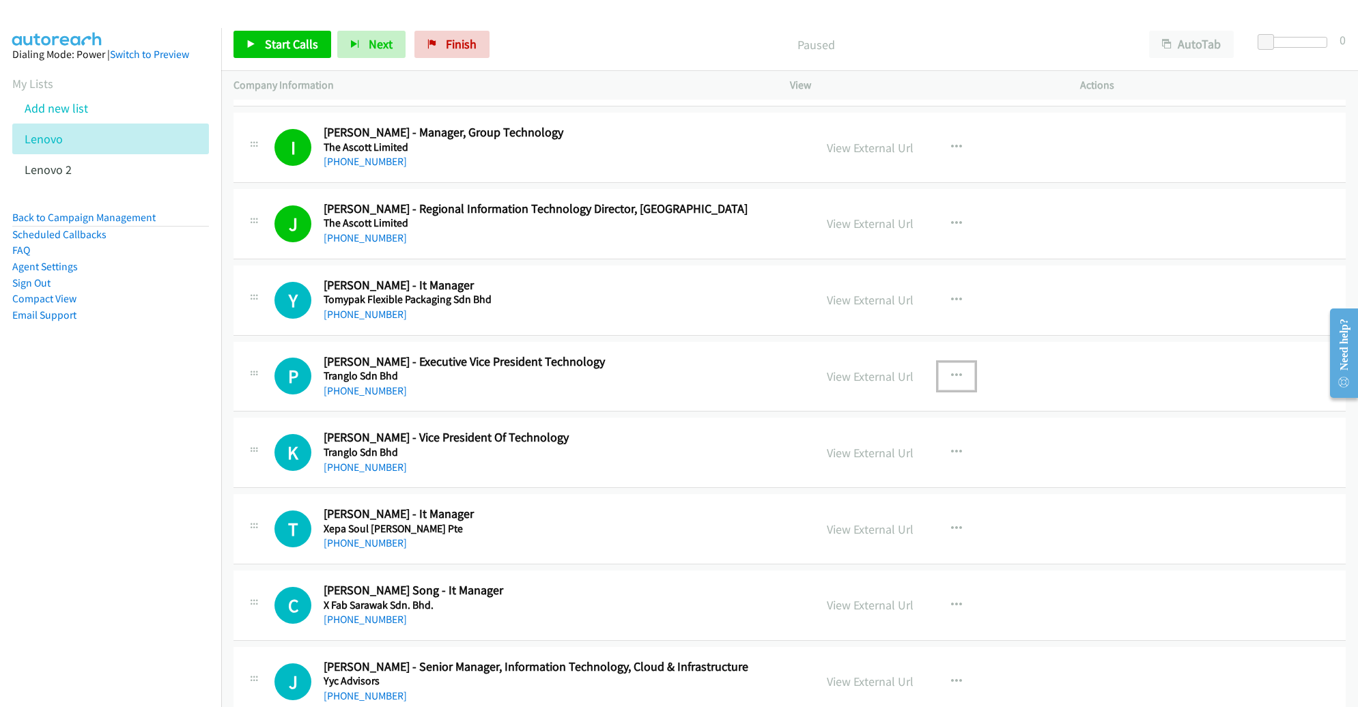
click at [945, 363] on button "button" at bounding box center [956, 376] width 37 height 27
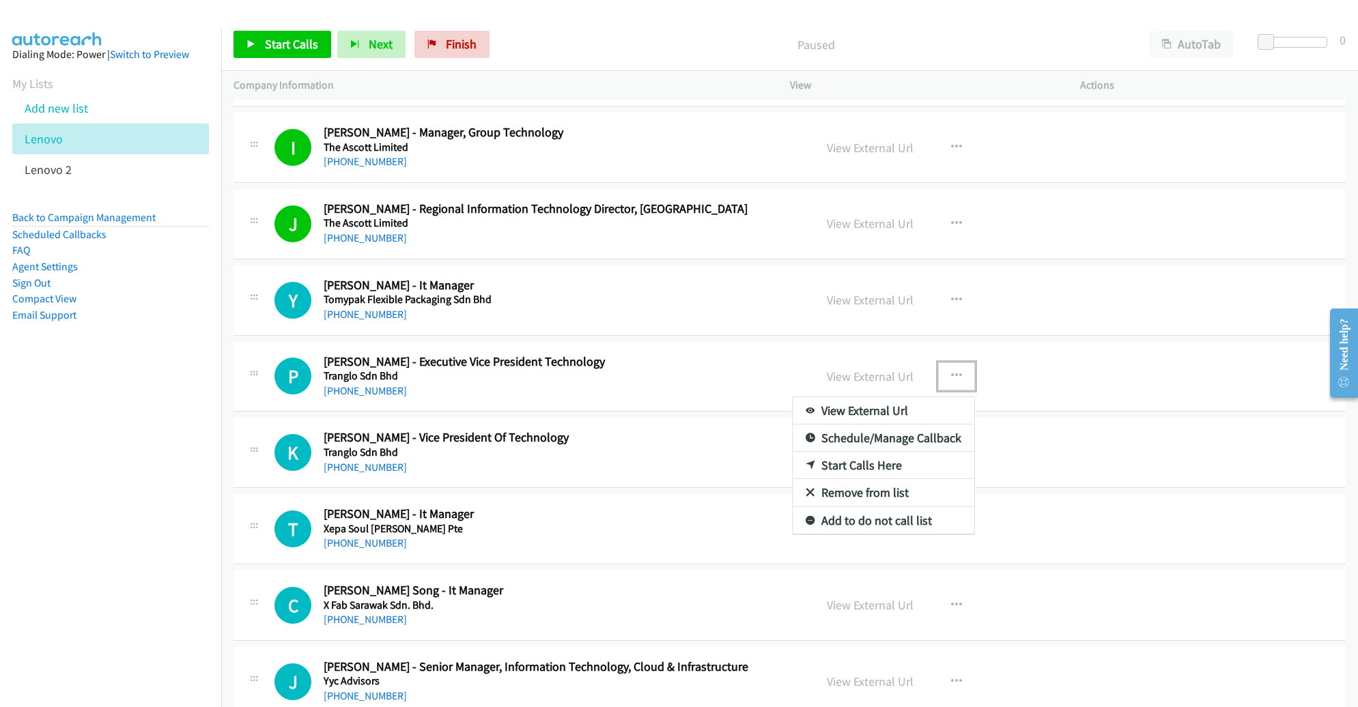
click at [910, 452] on link "Start Calls Here" at bounding box center [884, 465] width 182 height 27
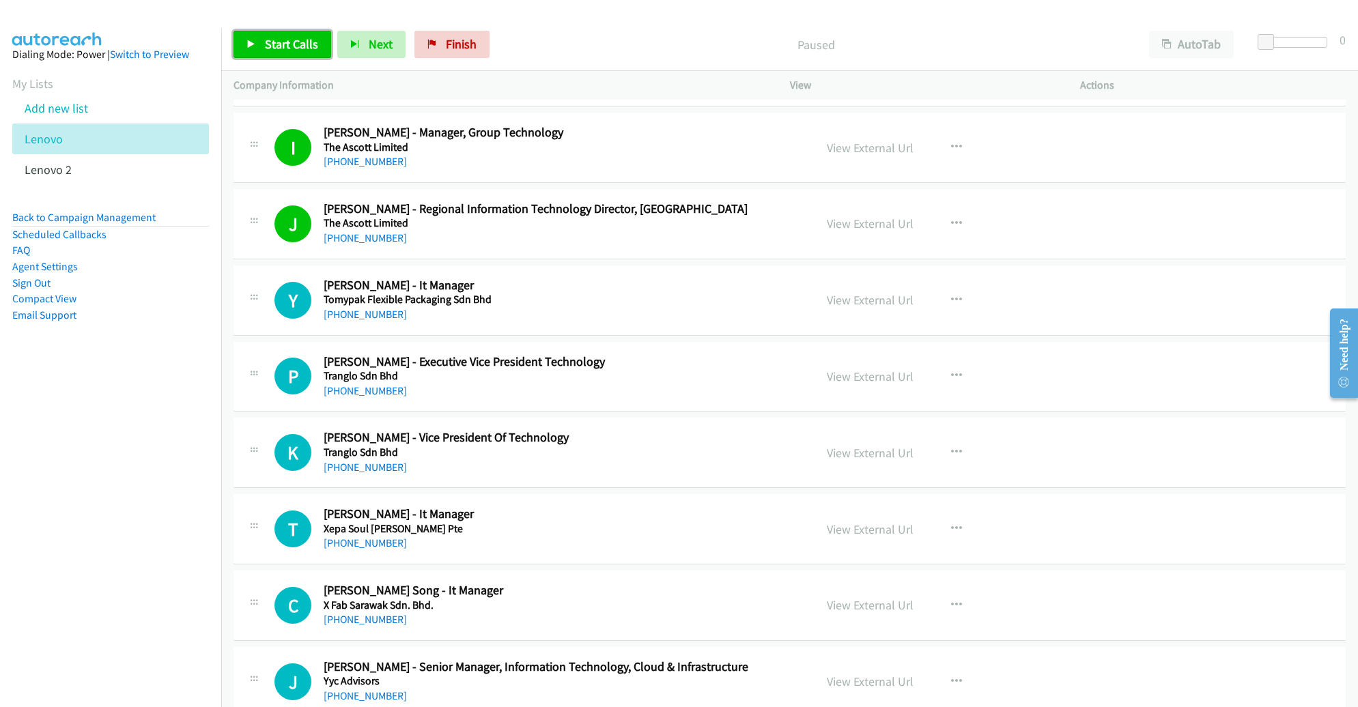
click at [276, 45] on span "Start Calls" at bounding box center [291, 44] width 53 height 16
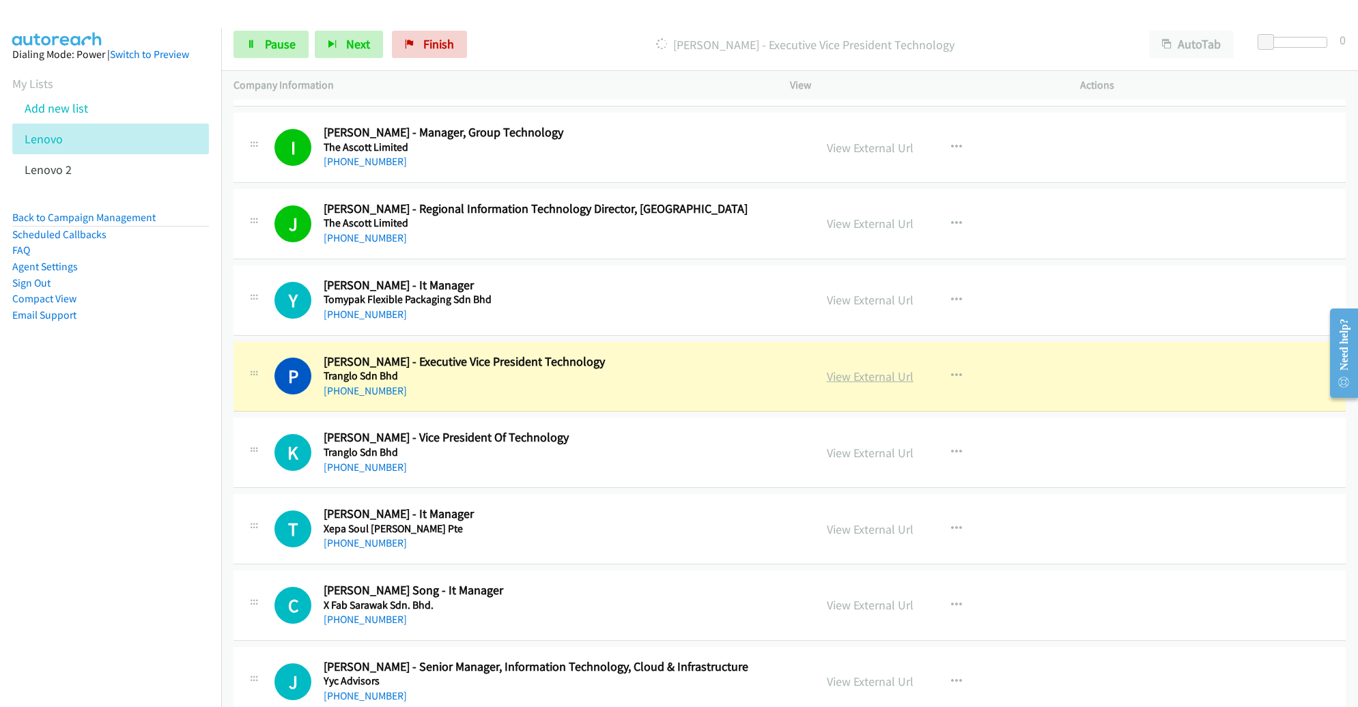
click at [867, 369] on link "View External Url" at bounding box center [870, 377] width 87 height 16
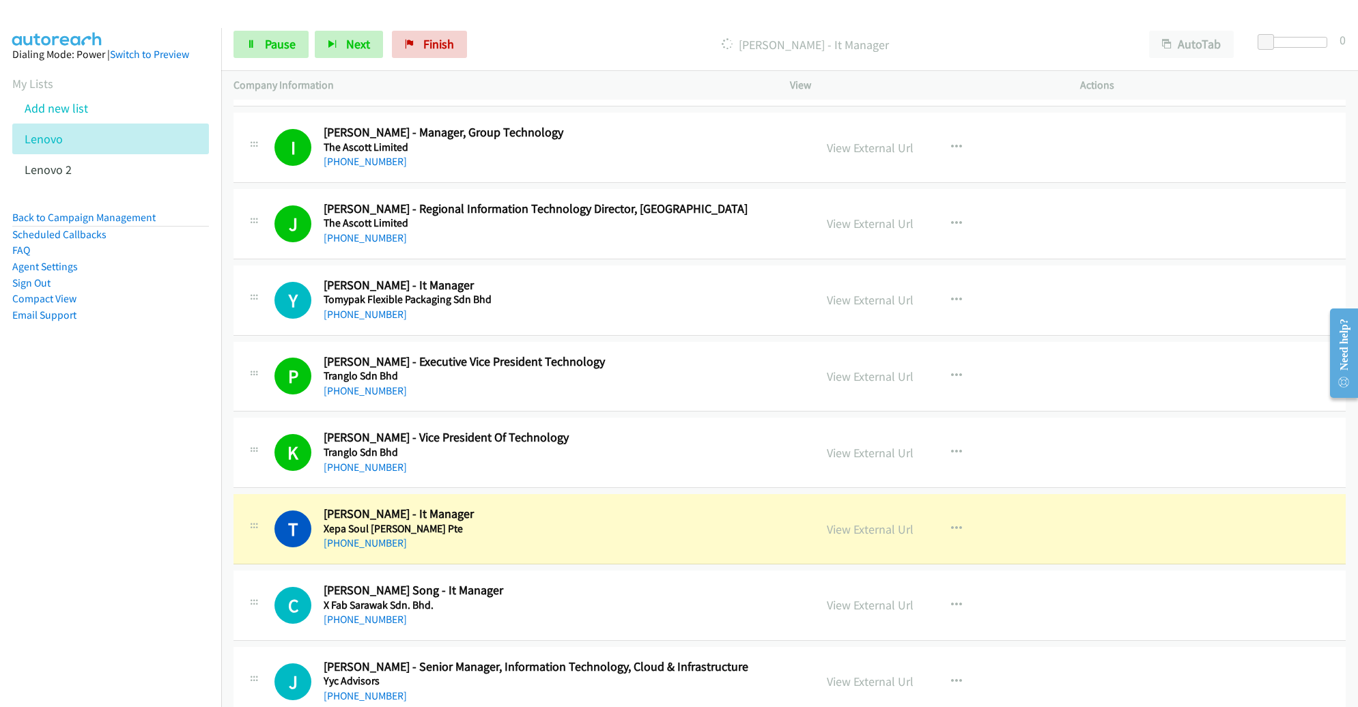
click at [1042, 511] on div "View External Url View External Url Schedule/Manage Callback Start Calls Here R…" at bounding box center [966, 529] width 303 height 45
click at [1033, 583] on div "View External Url View External Url Schedule/Manage Callback Start Calls Here R…" at bounding box center [966, 605] width 303 height 45
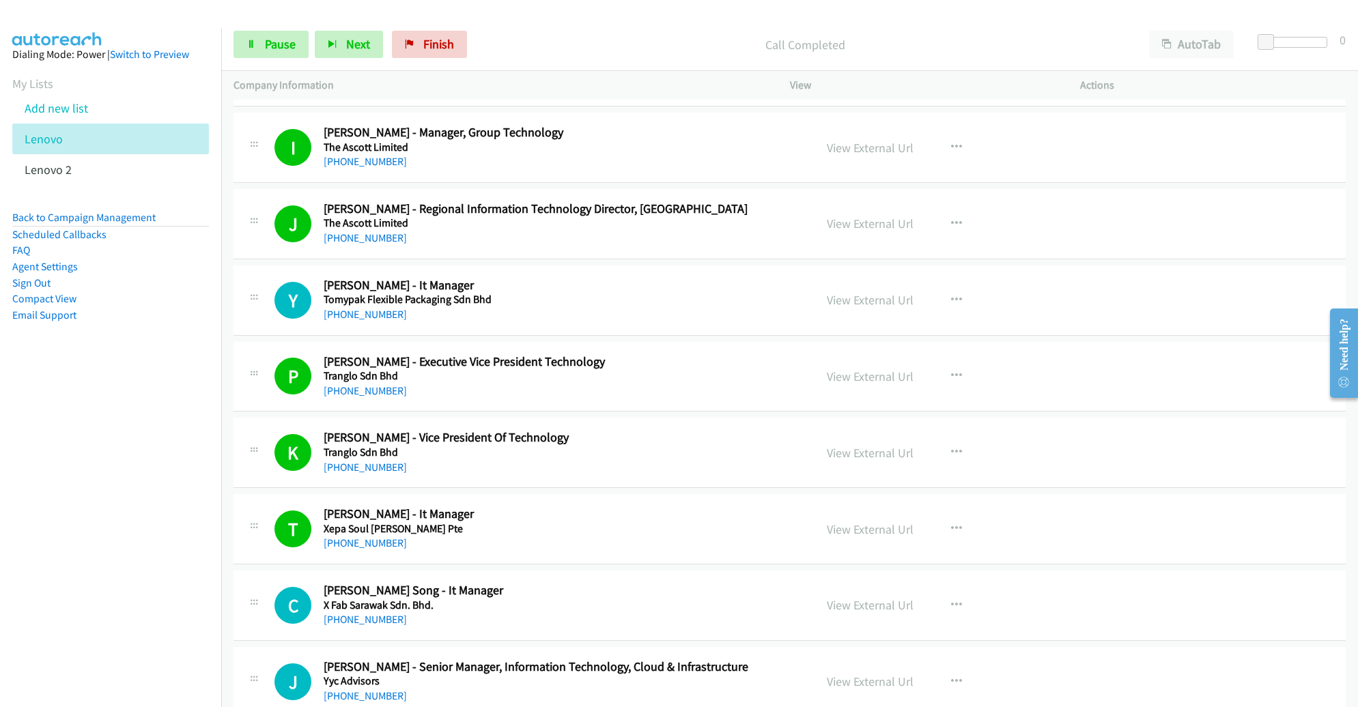
click at [1093, 583] on div "View External Url View External Url Schedule/Manage Callback Start Calls Here R…" at bounding box center [966, 605] width 303 height 45
click at [266, 42] on span "Pause" at bounding box center [280, 44] width 31 height 16
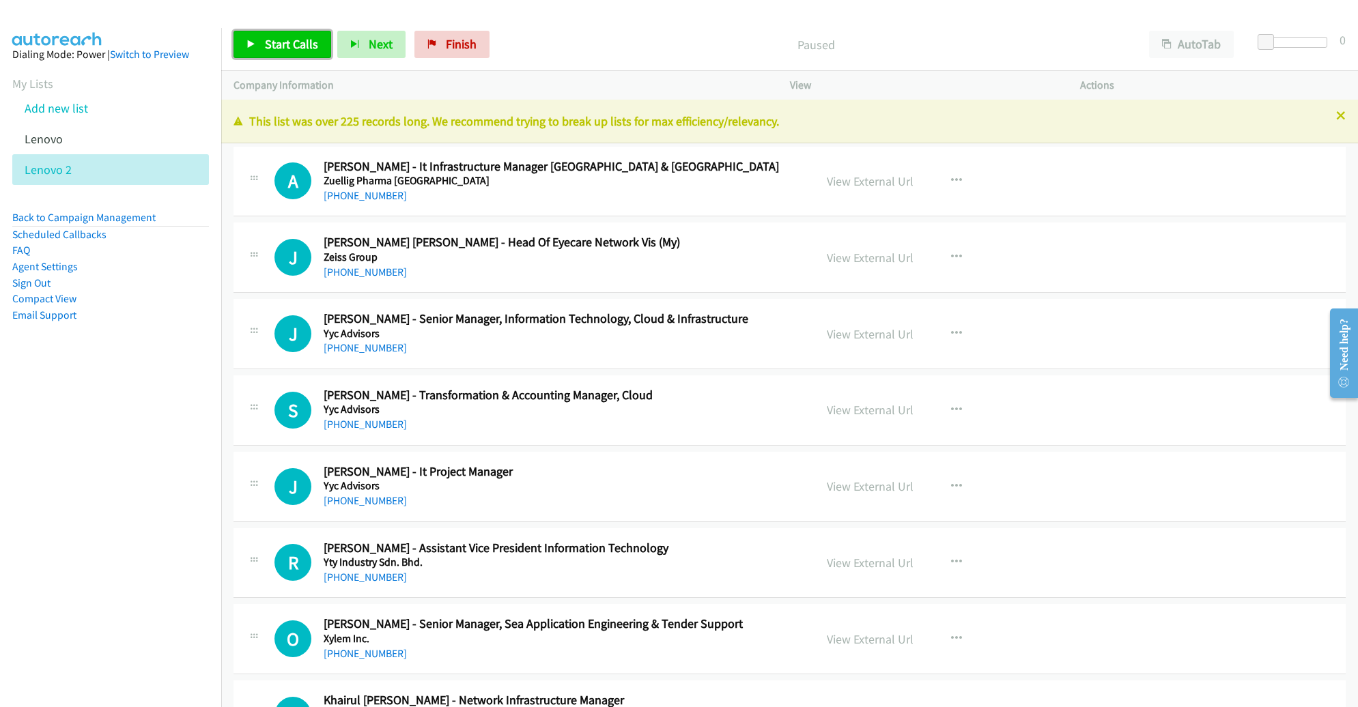
click at [291, 42] on span "Start Calls" at bounding box center [291, 44] width 53 height 16
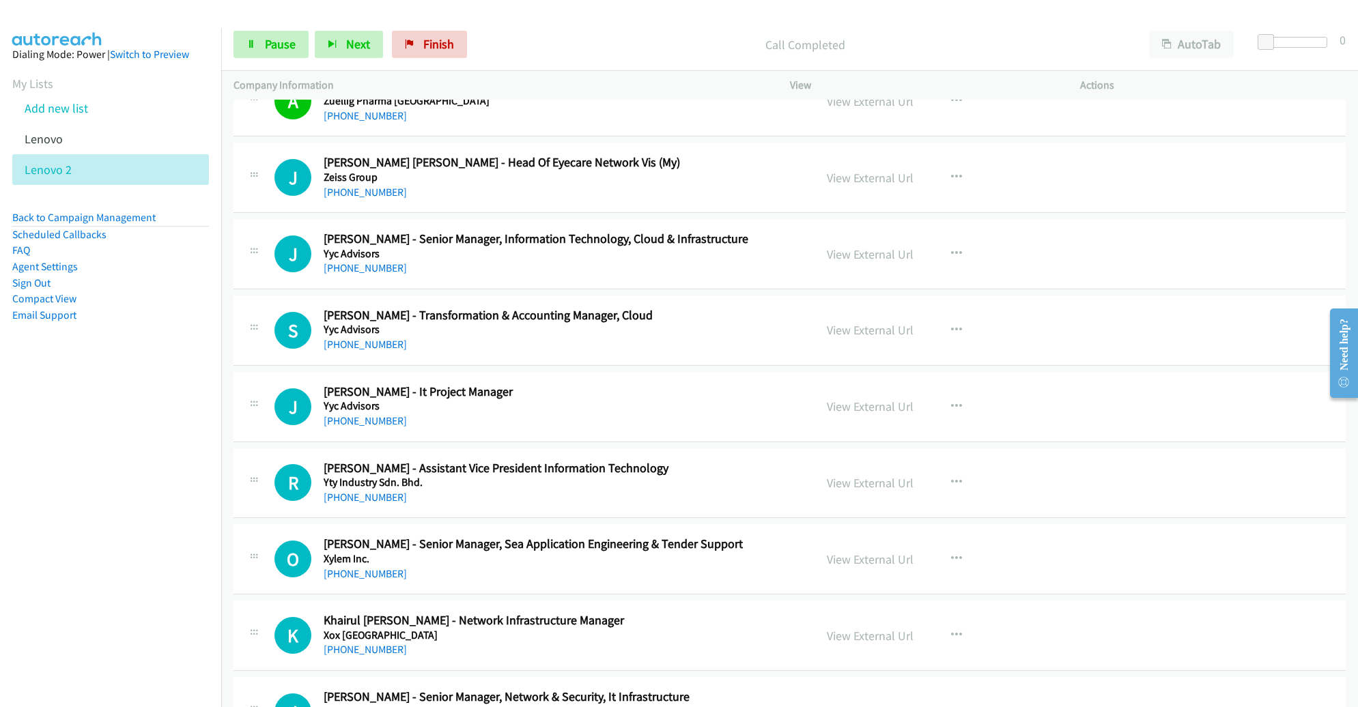
scroll to position [81, 0]
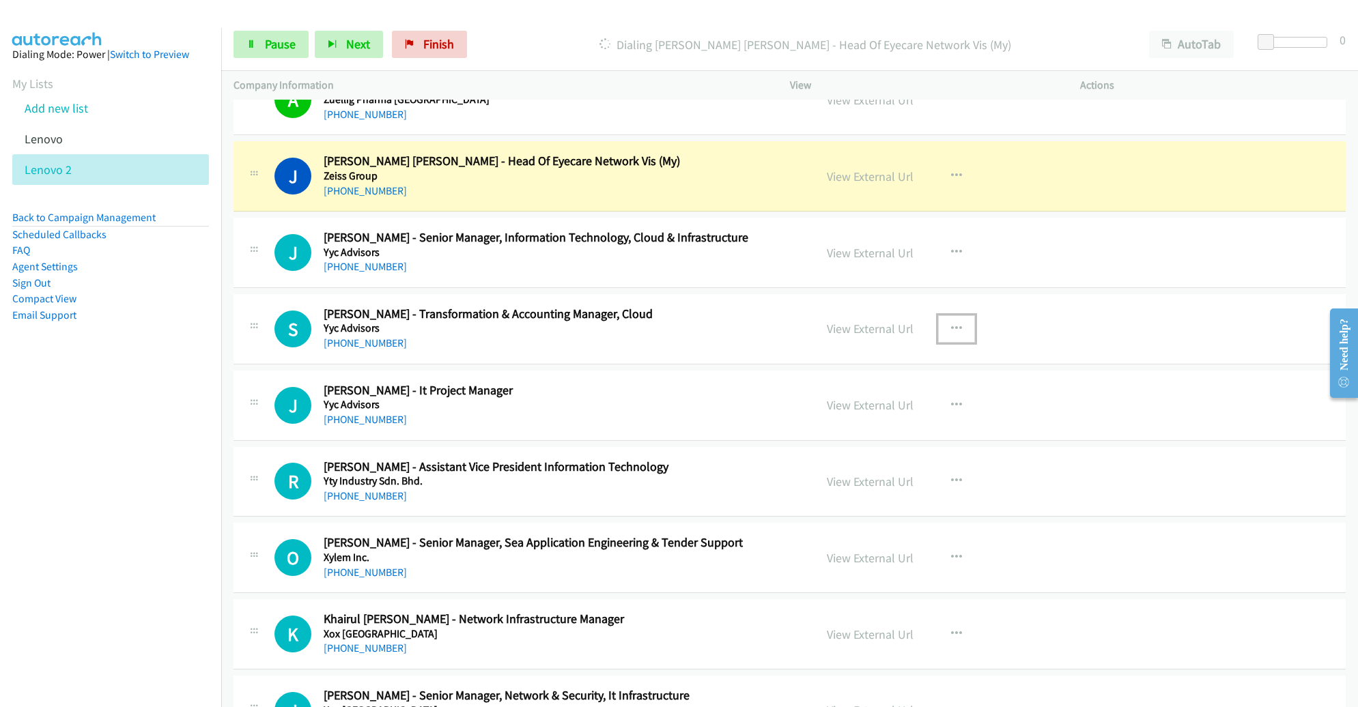
click at [949, 320] on button "button" at bounding box center [956, 328] width 37 height 27
click at [882, 442] on link "Remove from list" at bounding box center [884, 445] width 182 height 27
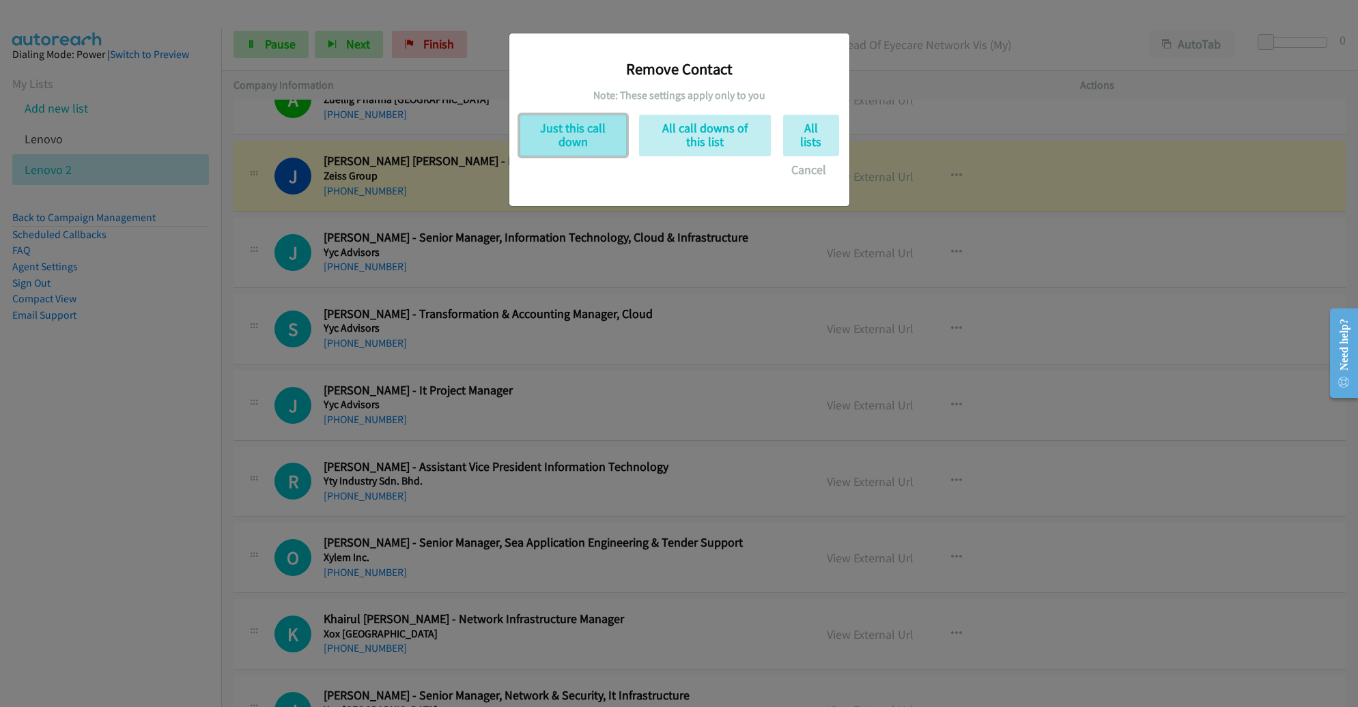
click at [532, 136] on button "Just this call down" at bounding box center [573, 136] width 107 height 42
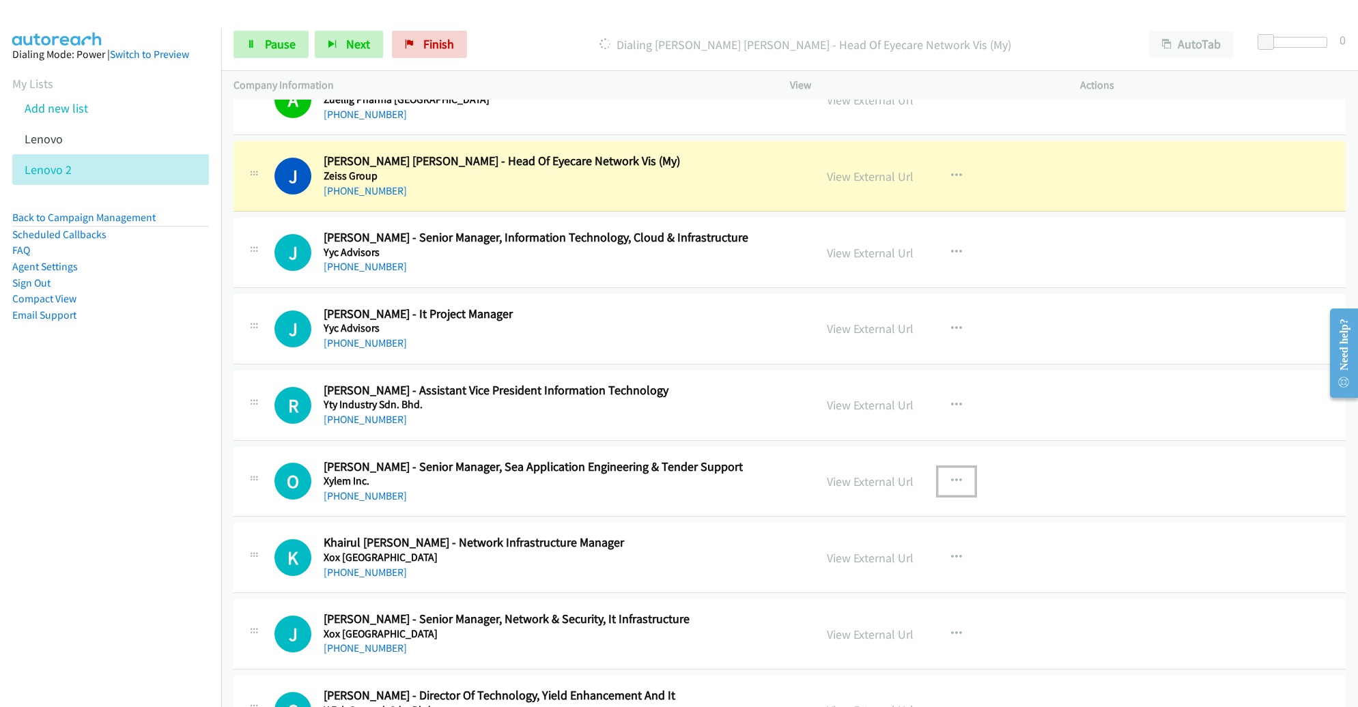
click at [951, 477] on icon "button" at bounding box center [956, 481] width 11 height 11
click at [896, 592] on link "Remove from list" at bounding box center [884, 598] width 182 height 27
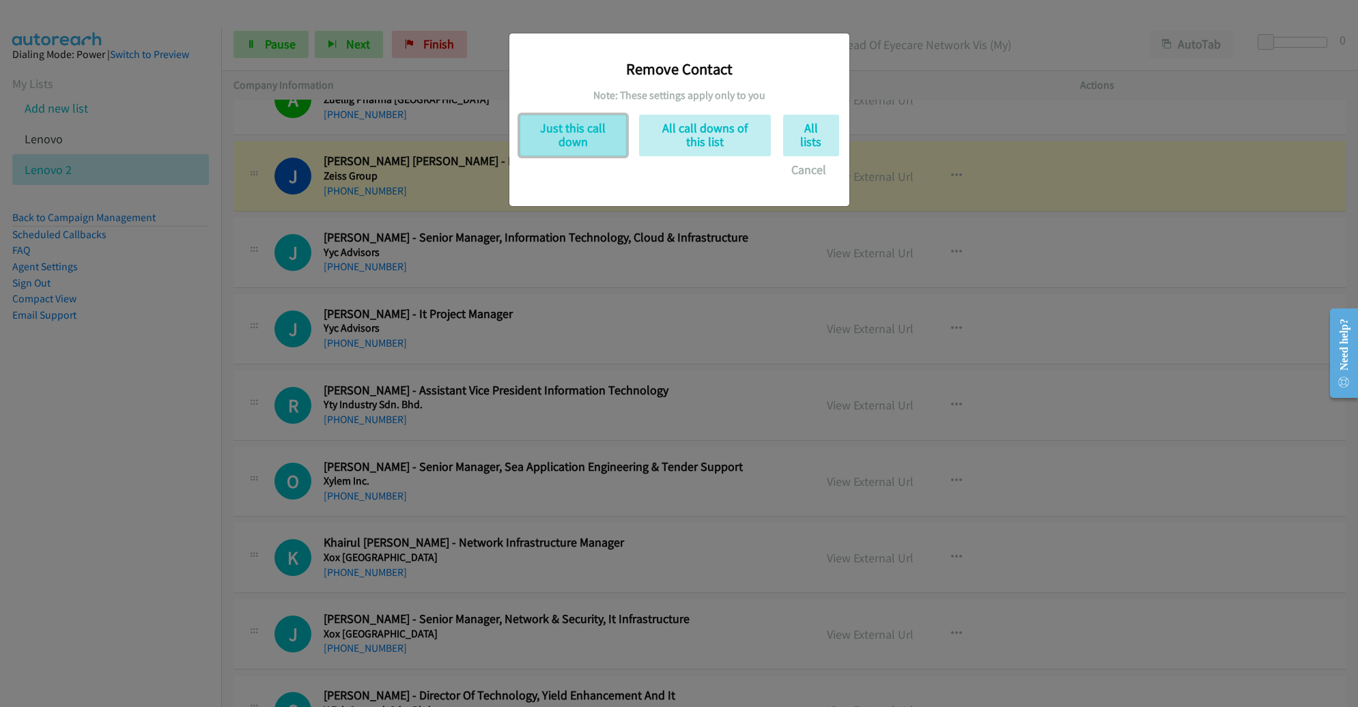
click at [578, 130] on button "Just this call down" at bounding box center [573, 136] width 107 height 42
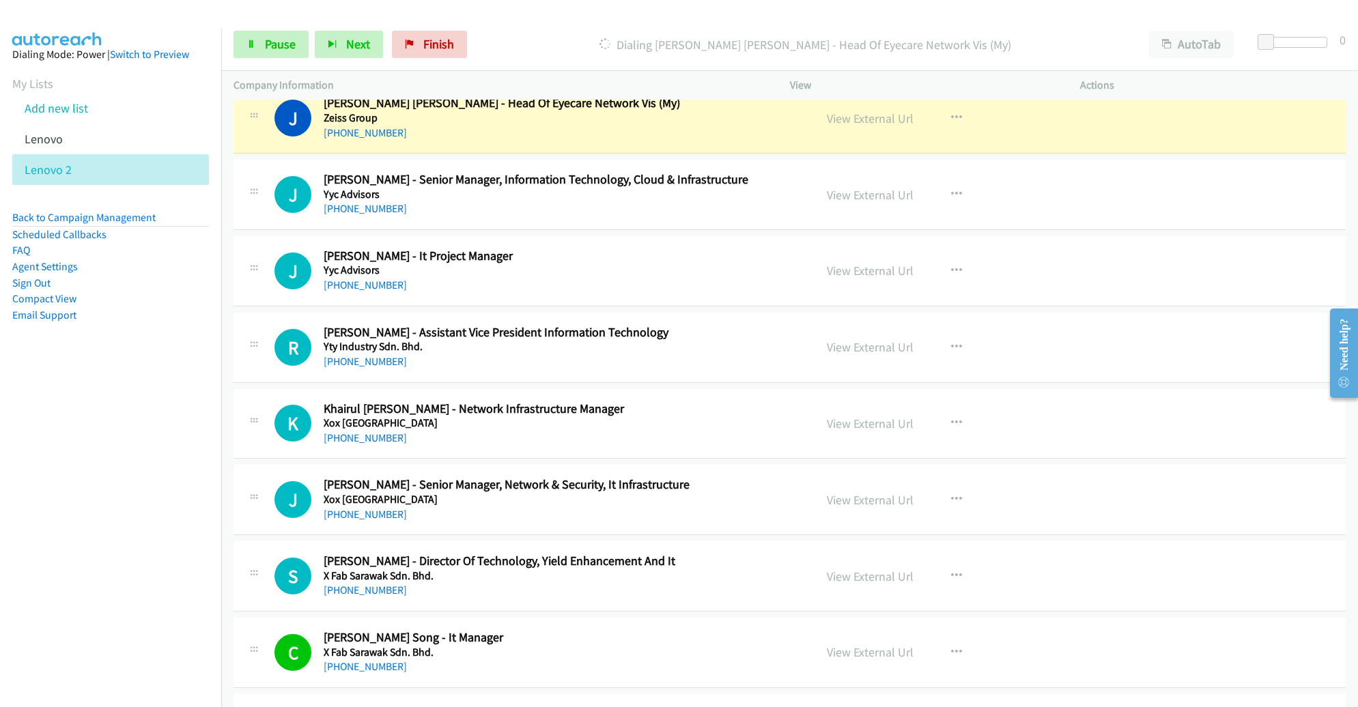
scroll to position [365, 0]
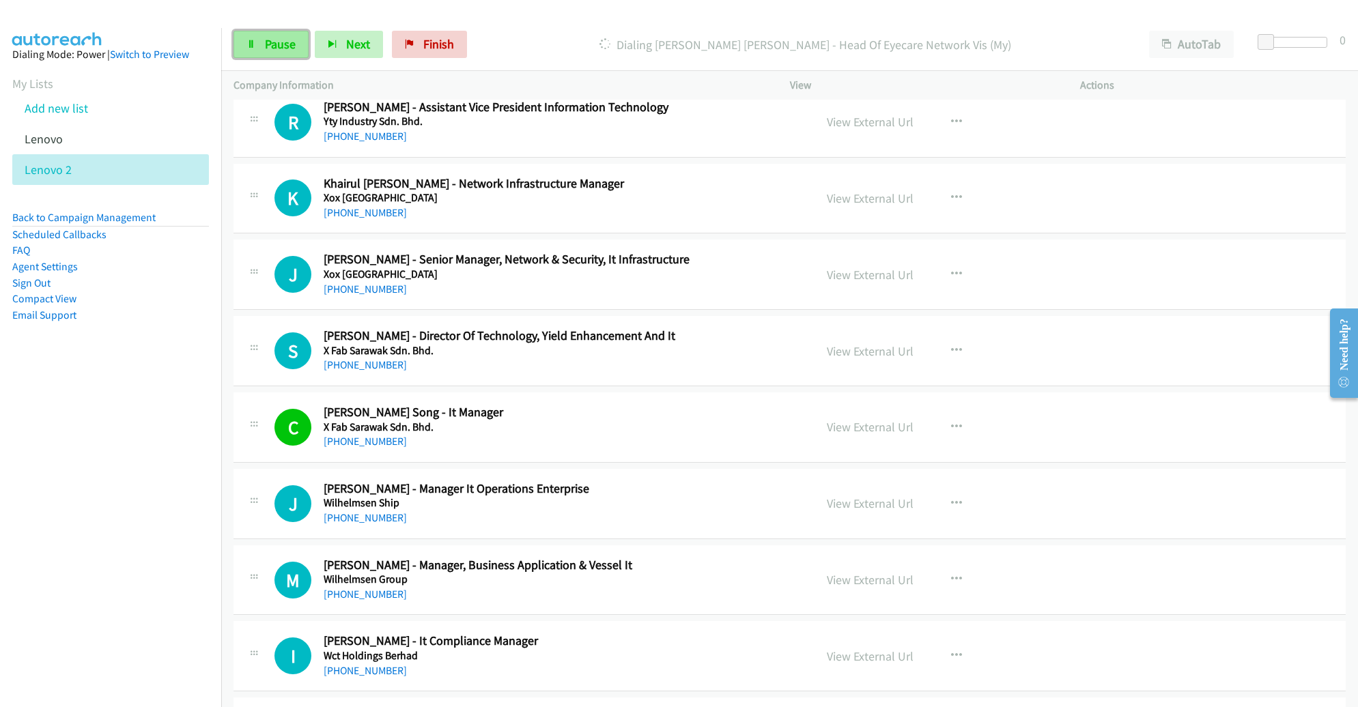
click at [286, 52] on link "Pause" at bounding box center [271, 44] width 75 height 27
click at [287, 40] on span "Start Calls" at bounding box center [291, 44] width 53 height 16
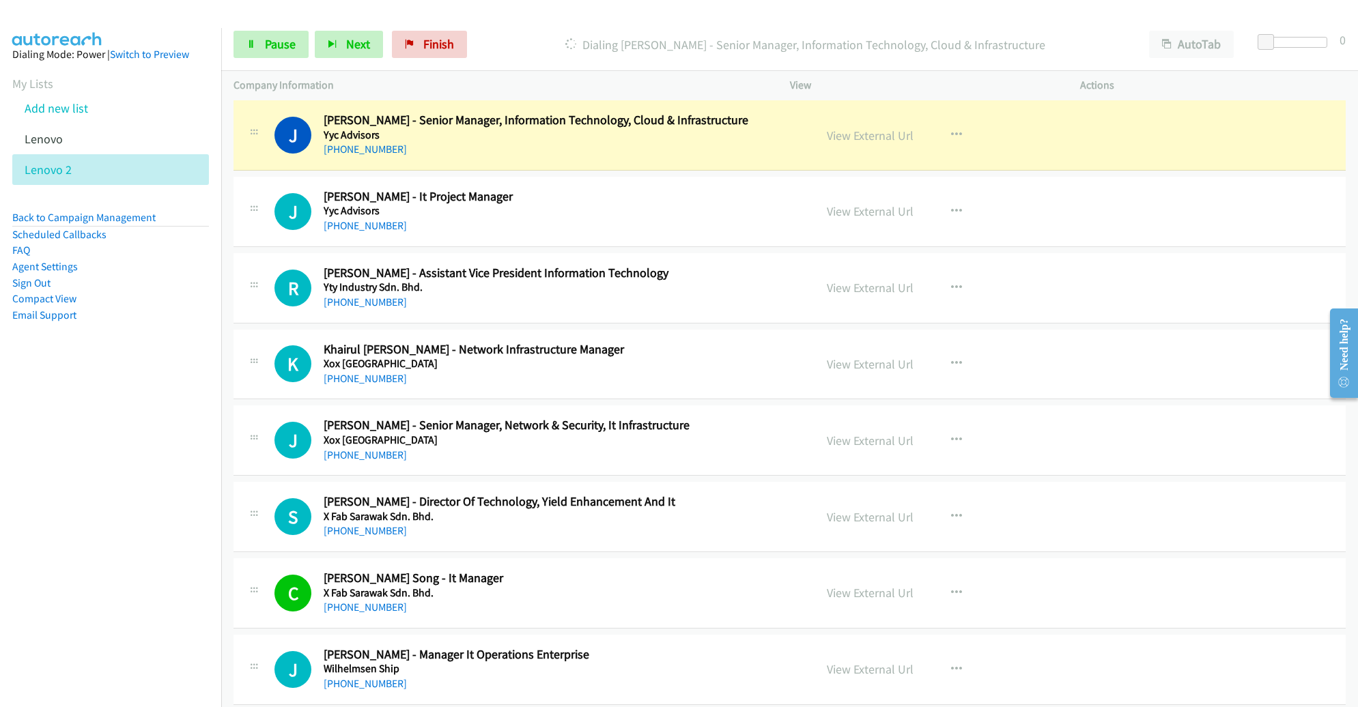
scroll to position [203, 0]
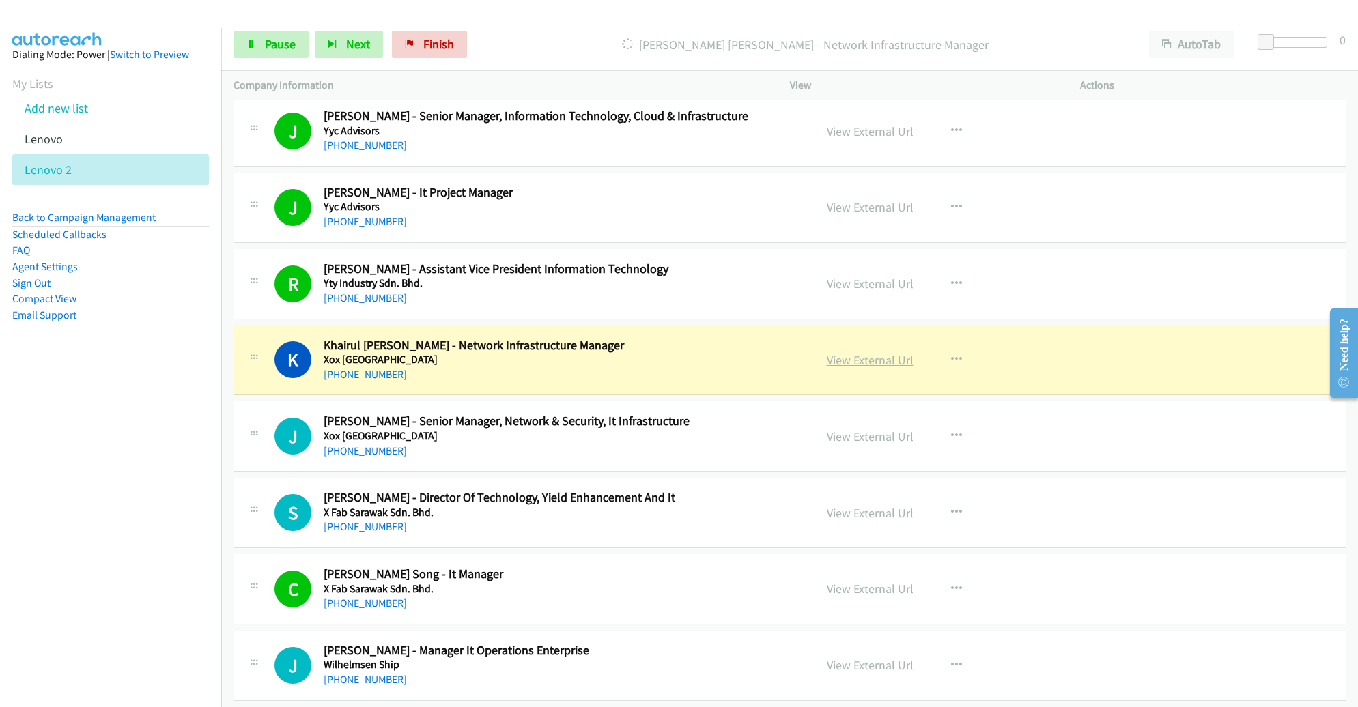
click at [853, 363] on link "View External Url" at bounding box center [870, 360] width 87 height 16
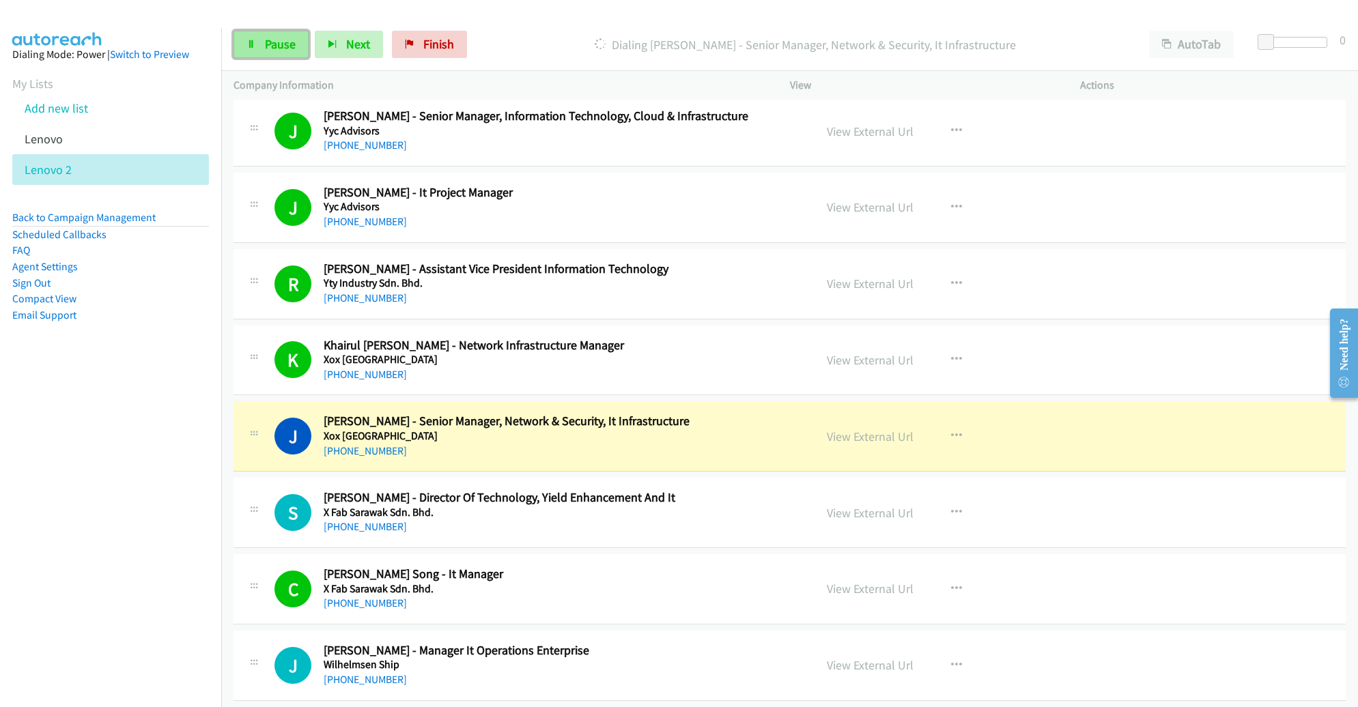
click at [272, 57] on link "Pause" at bounding box center [271, 44] width 75 height 27
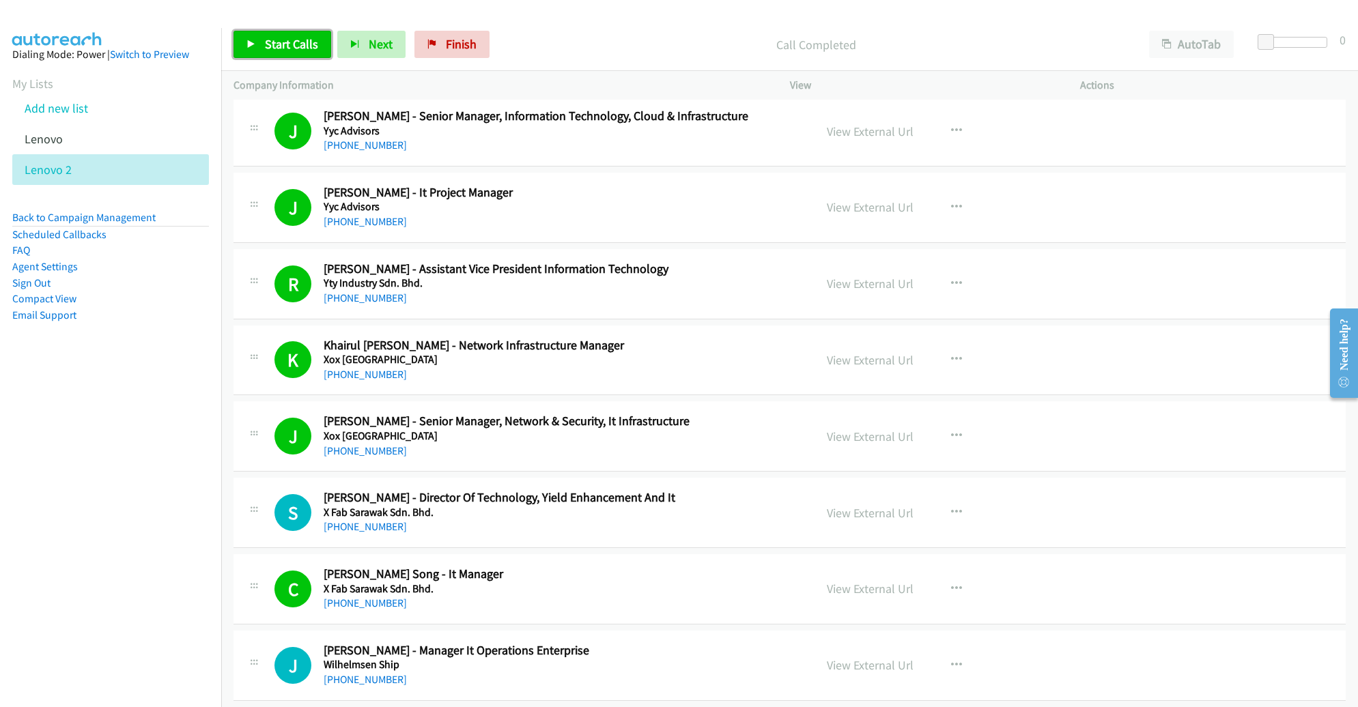
click at [280, 40] on span "Start Calls" at bounding box center [291, 44] width 53 height 16
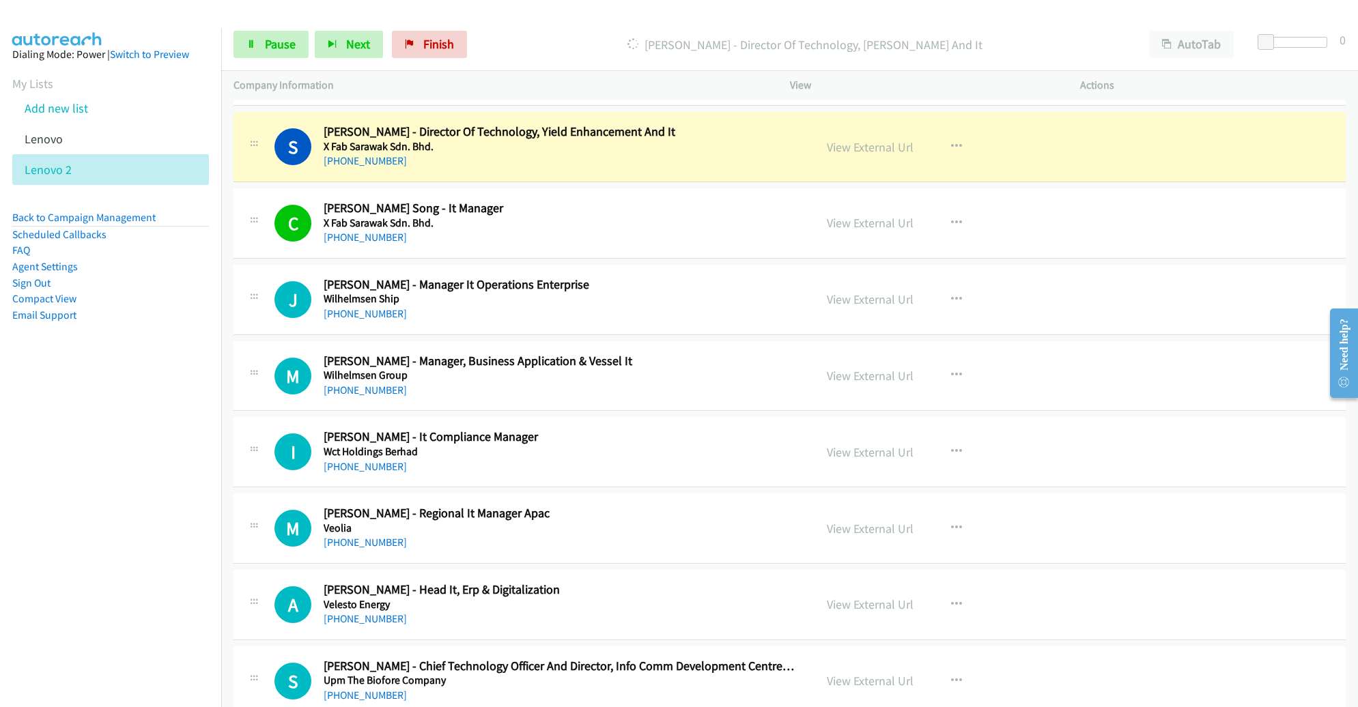
scroll to position [568, 0]
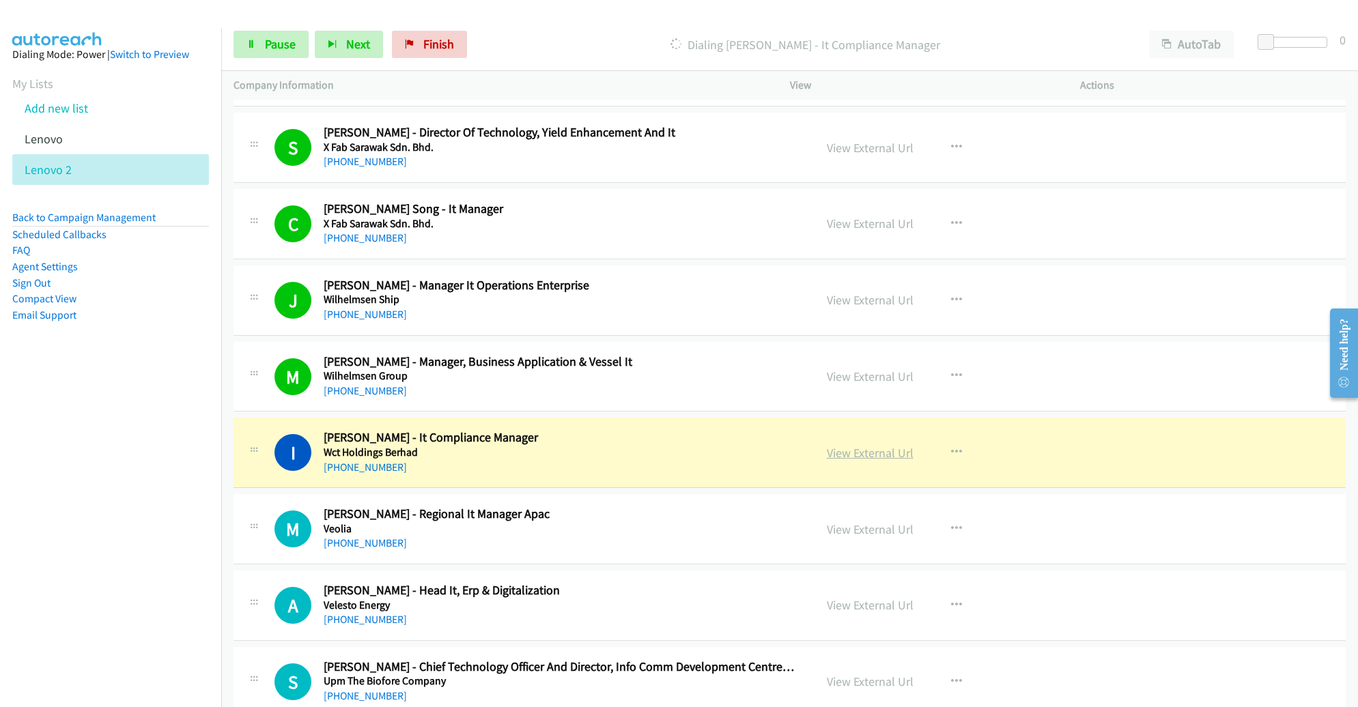
click at [835, 447] on link "View External Url" at bounding box center [870, 453] width 87 height 16
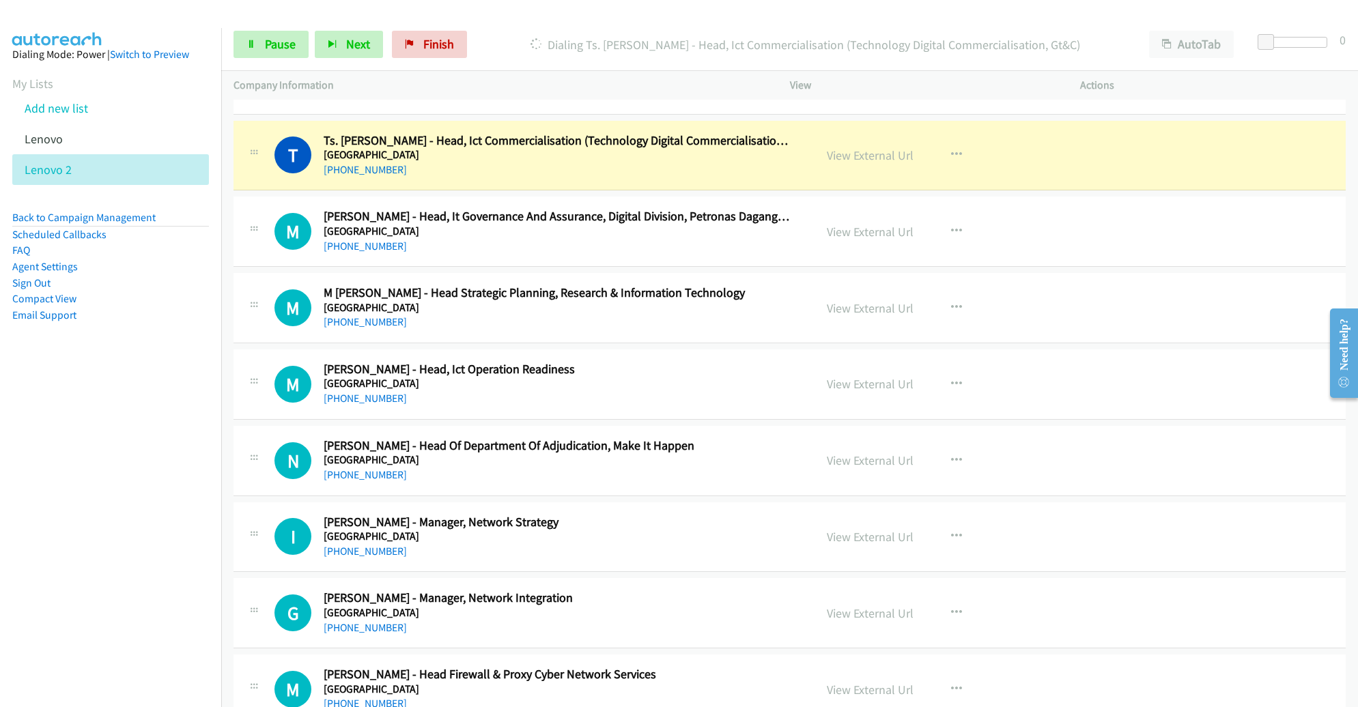
scroll to position [1252, 0]
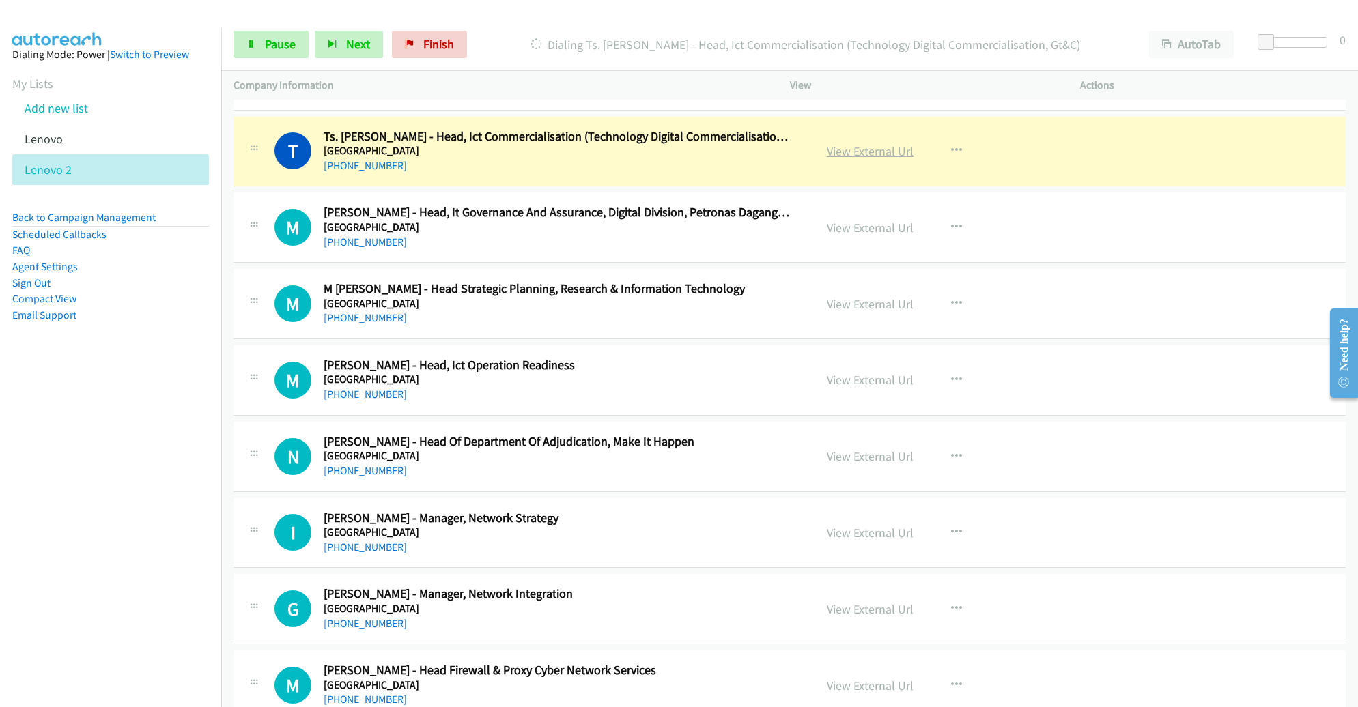
click at [851, 153] on link "View External Url" at bounding box center [870, 151] width 87 height 16
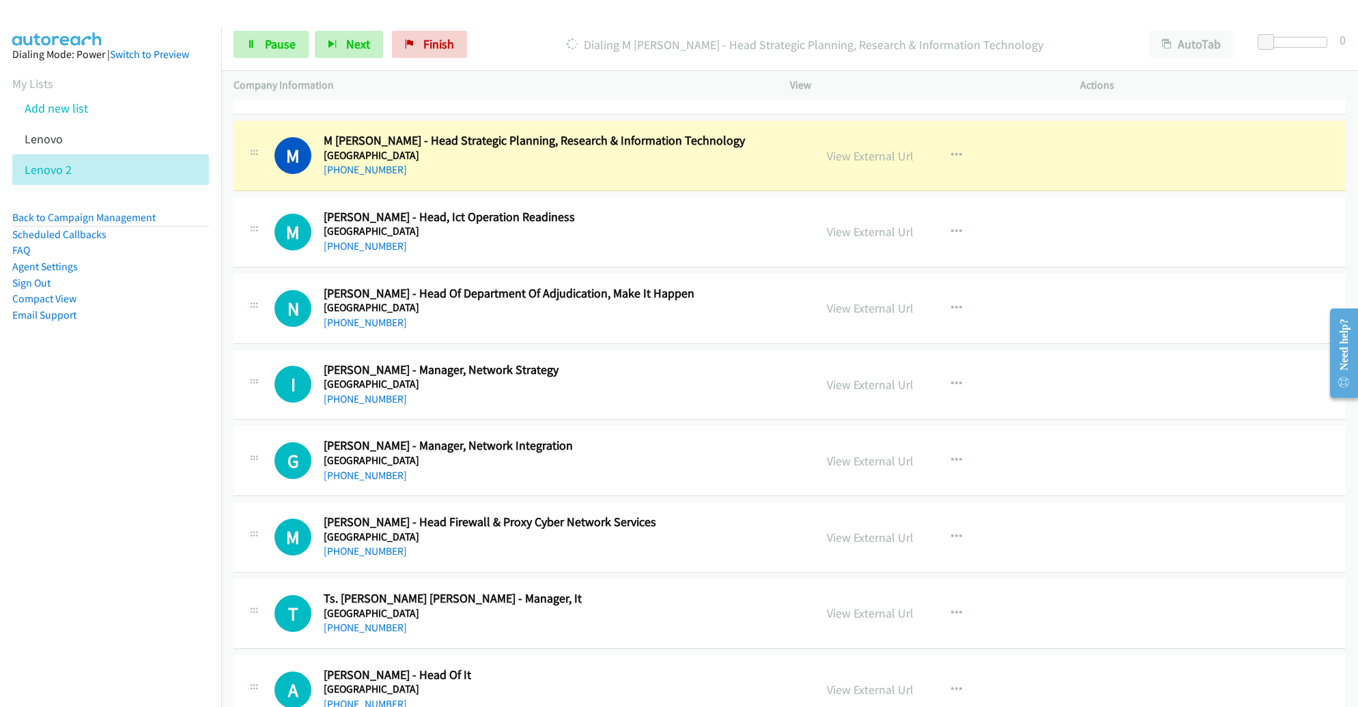
scroll to position [1405, 0]
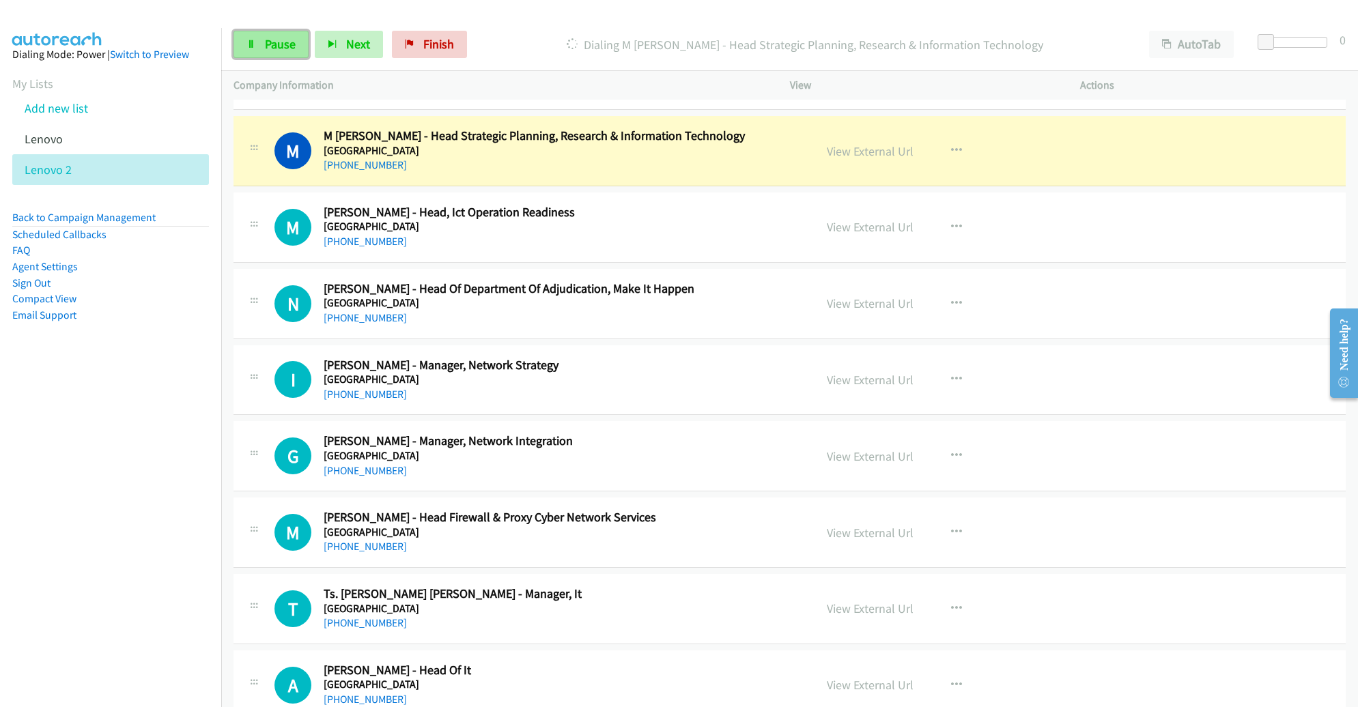
click at [270, 48] on span "Pause" at bounding box center [280, 44] width 31 height 16
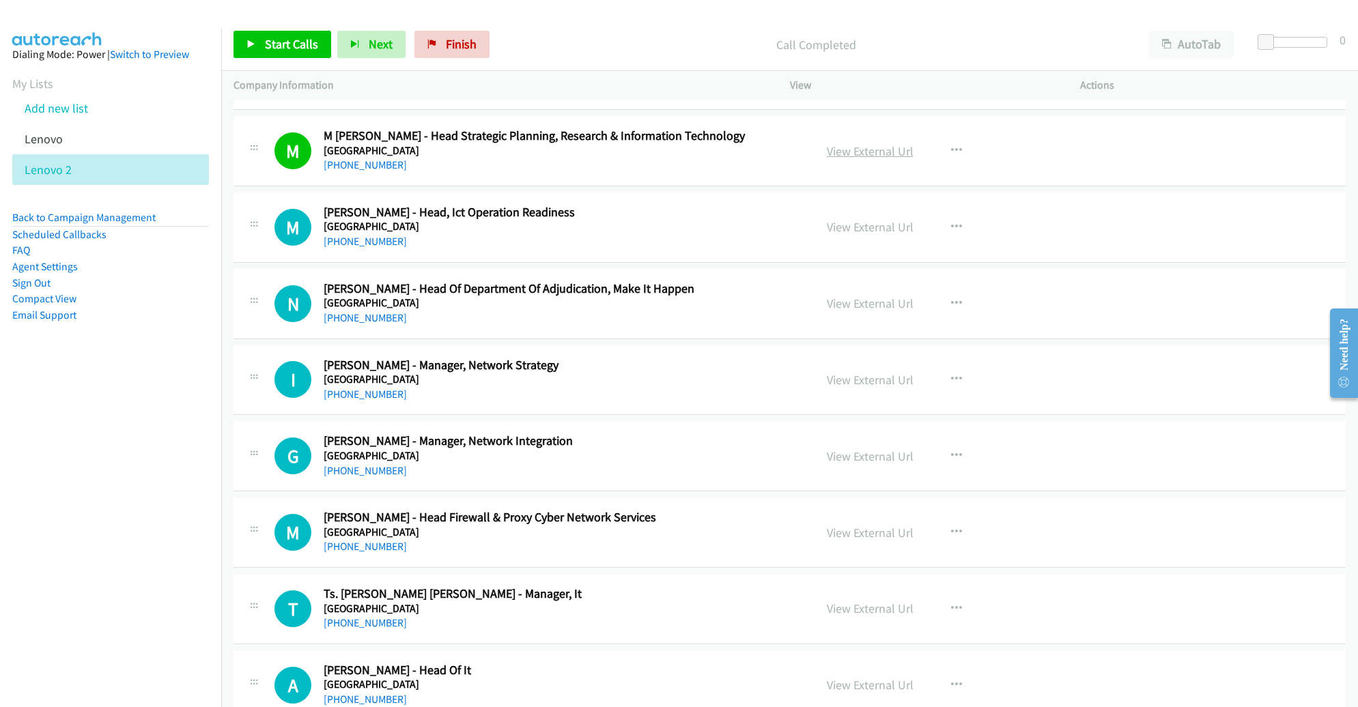
click at [856, 152] on link "View External Url" at bounding box center [870, 151] width 87 height 16
click at [318, 48] on link "Start Calls" at bounding box center [283, 44] width 98 height 27
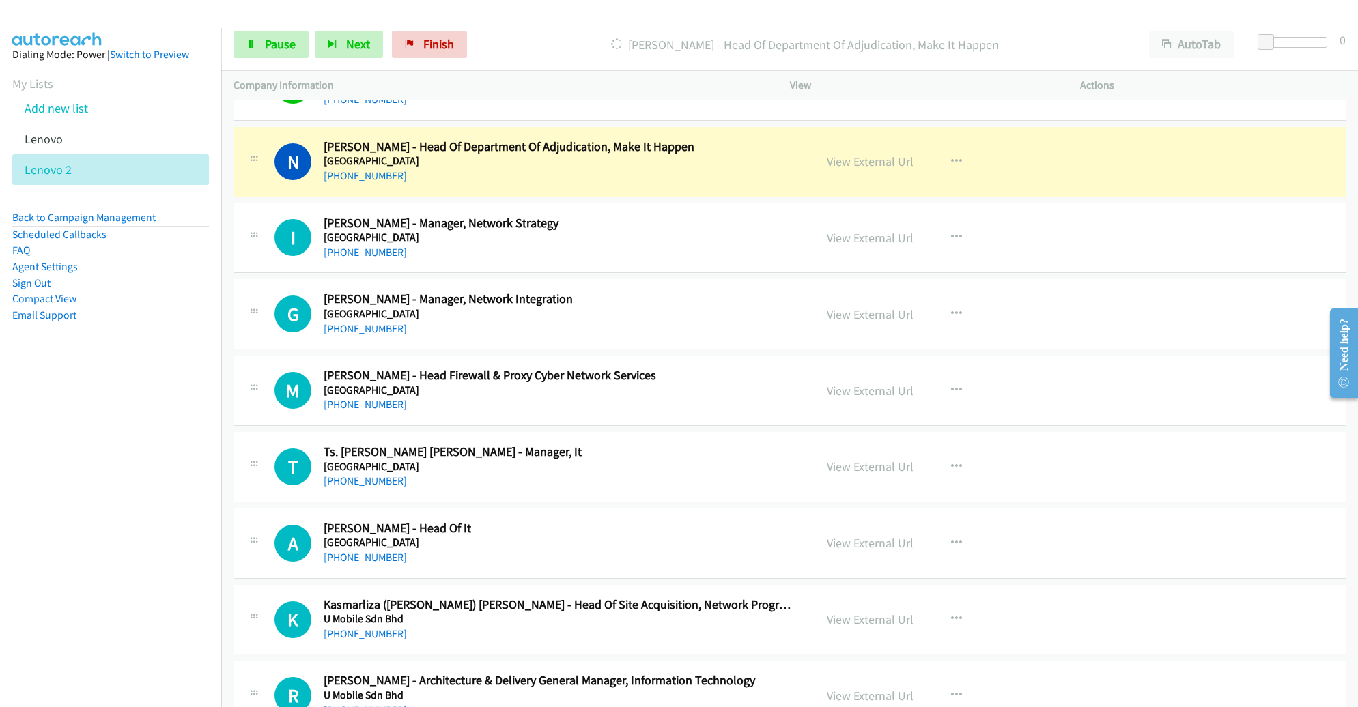
scroll to position [1547, 0]
click at [290, 45] on span "Pause" at bounding box center [280, 44] width 31 height 16
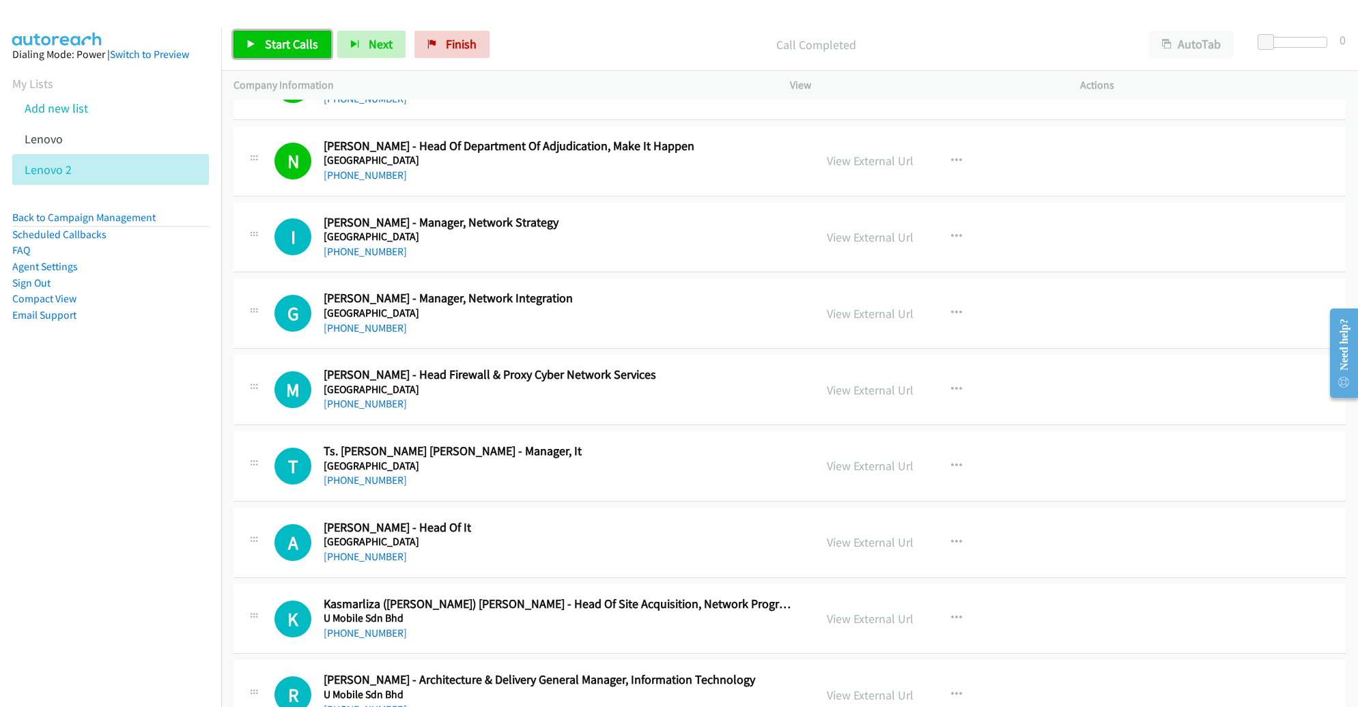
click at [262, 46] on link "Start Calls" at bounding box center [283, 44] width 98 height 27
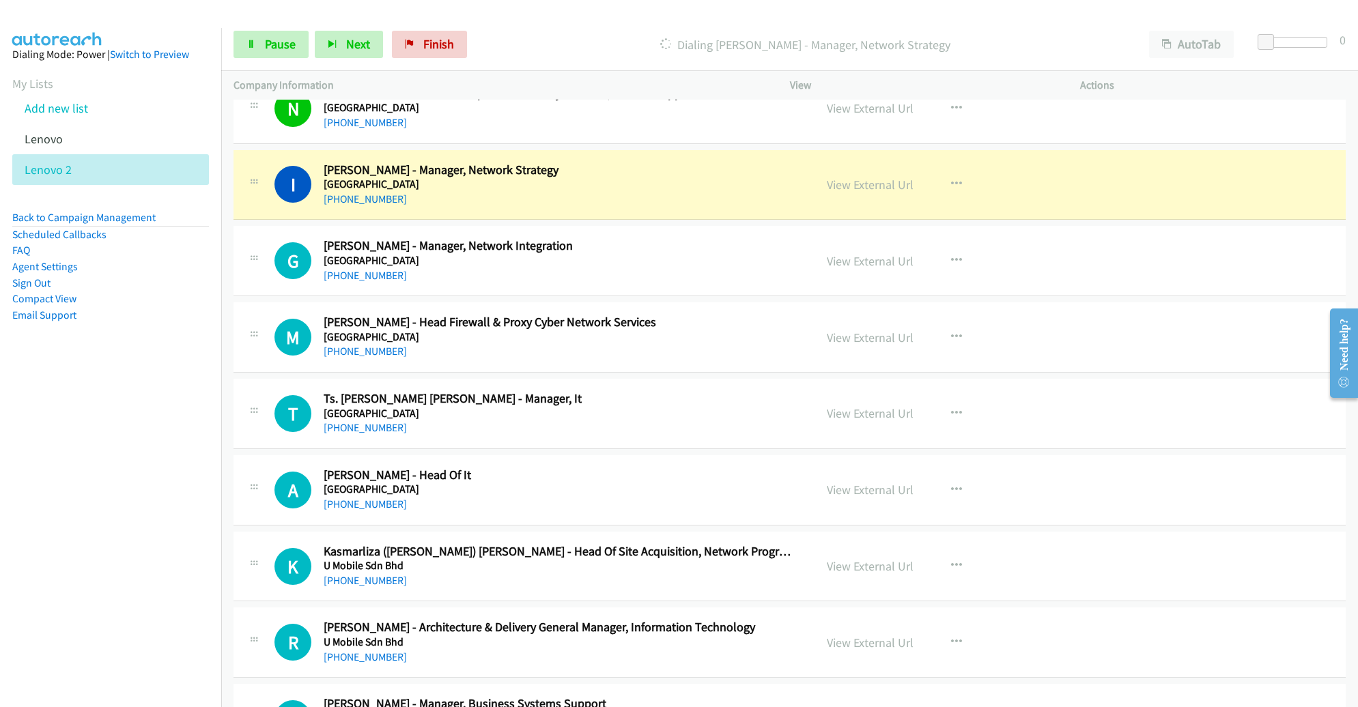
scroll to position [1600, 0]
click at [279, 38] on span "Pause" at bounding box center [280, 44] width 31 height 16
click at [707, 202] on div "+60 12-235 1702" at bounding box center [559, 199] width 471 height 16
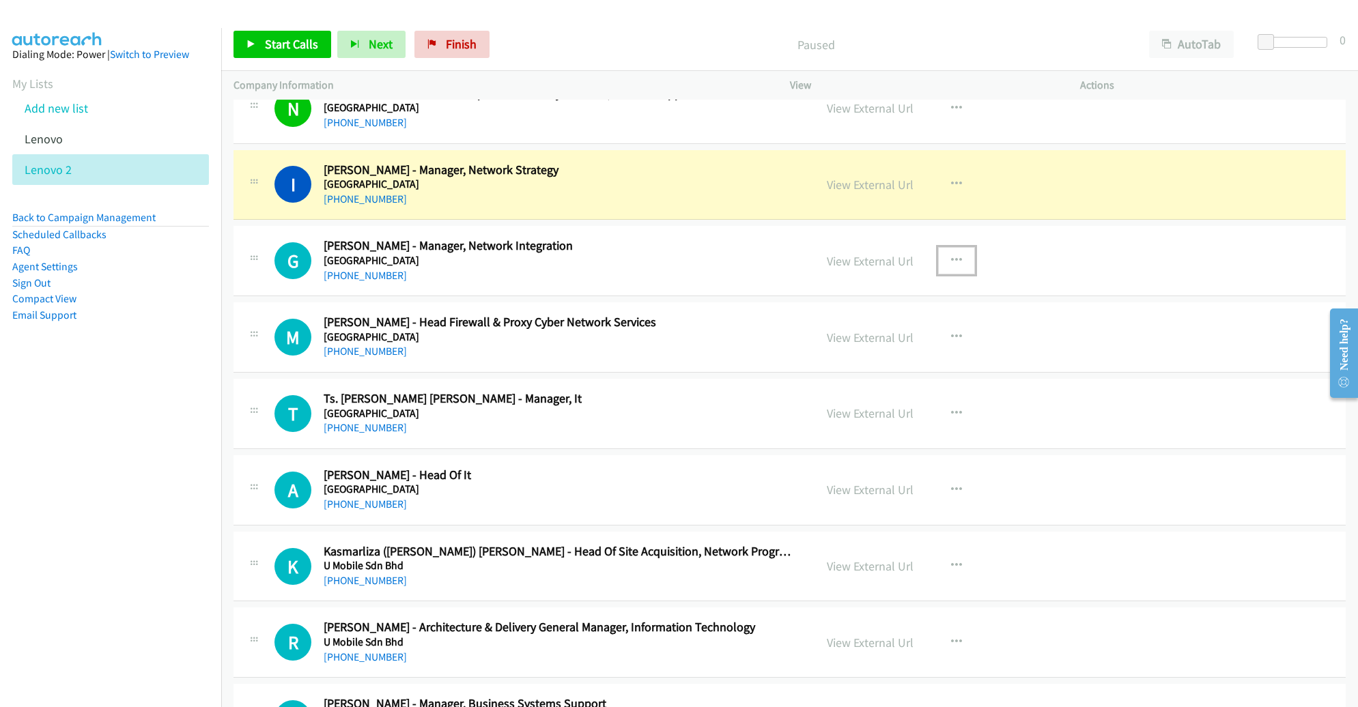
click at [951, 255] on icon "button" at bounding box center [956, 260] width 11 height 11
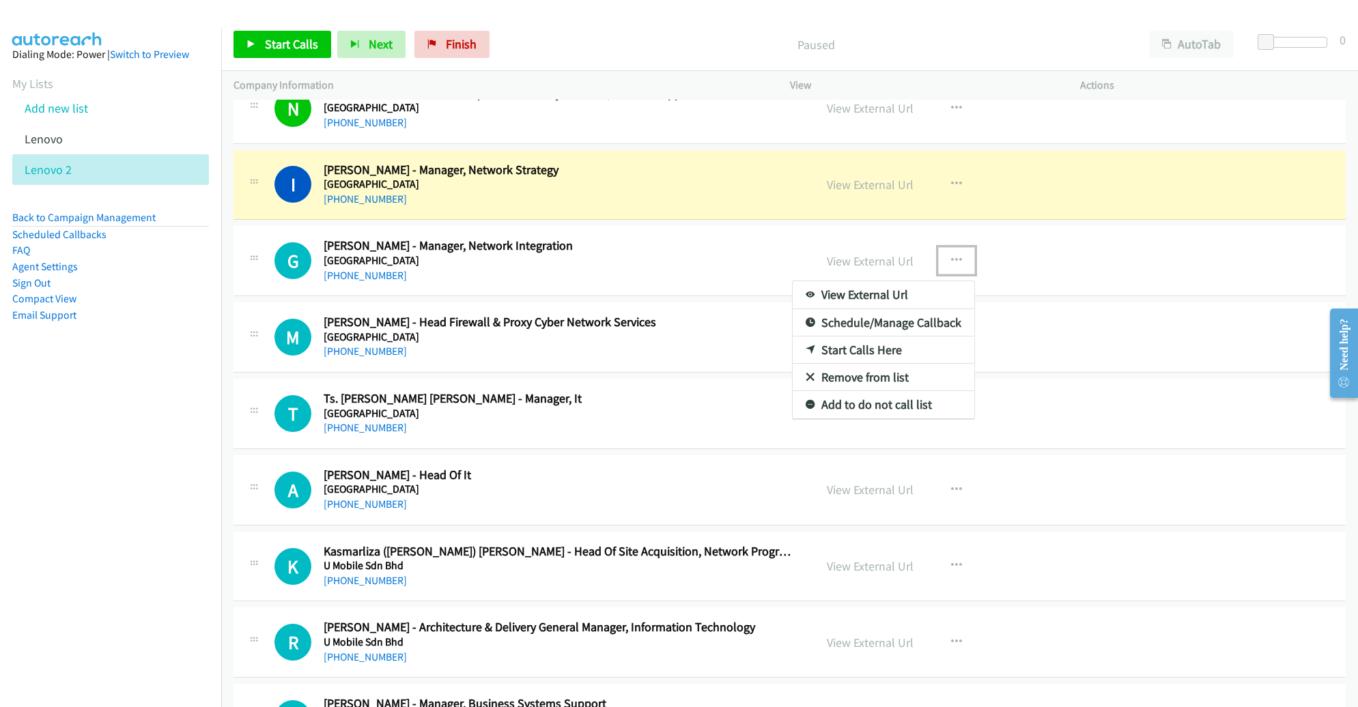
click at [897, 367] on link "Remove from list" at bounding box center [884, 377] width 182 height 27
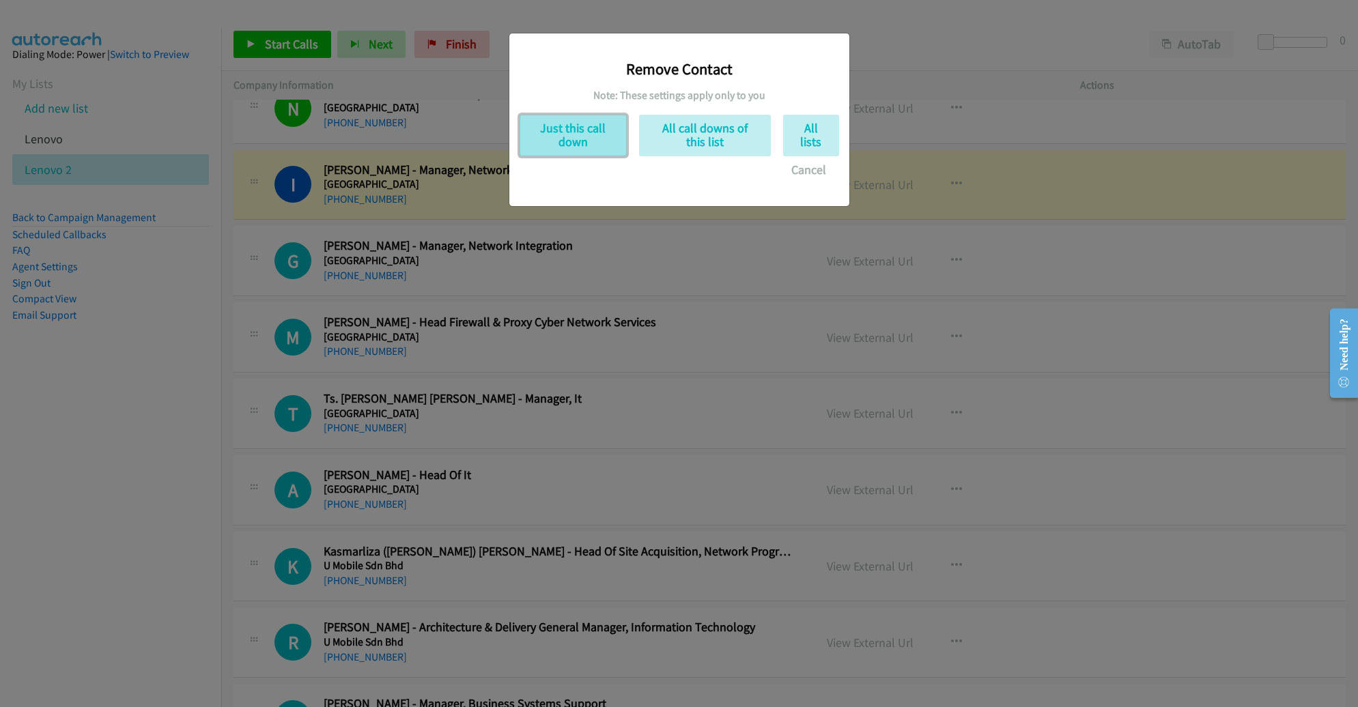
click at [610, 135] on button "Just this call down" at bounding box center [573, 136] width 107 height 42
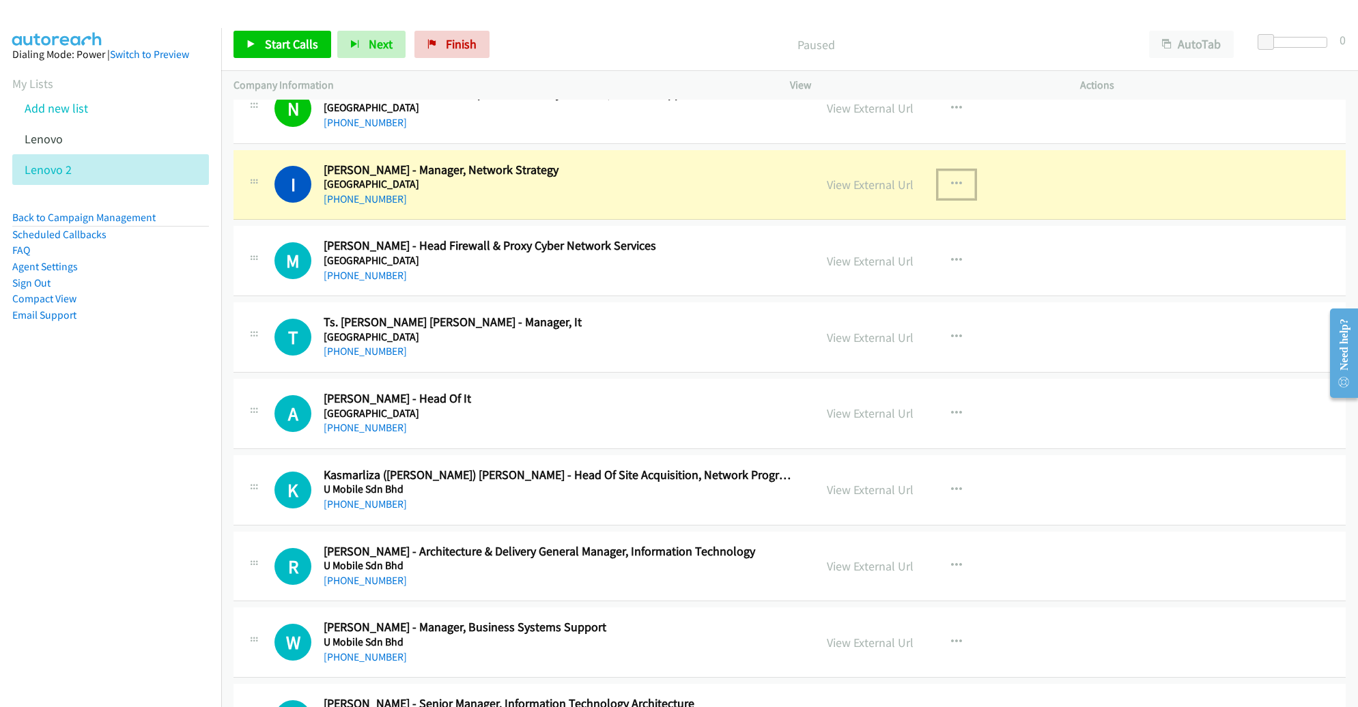
click at [951, 180] on icon "button" at bounding box center [956, 184] width 11 height 11
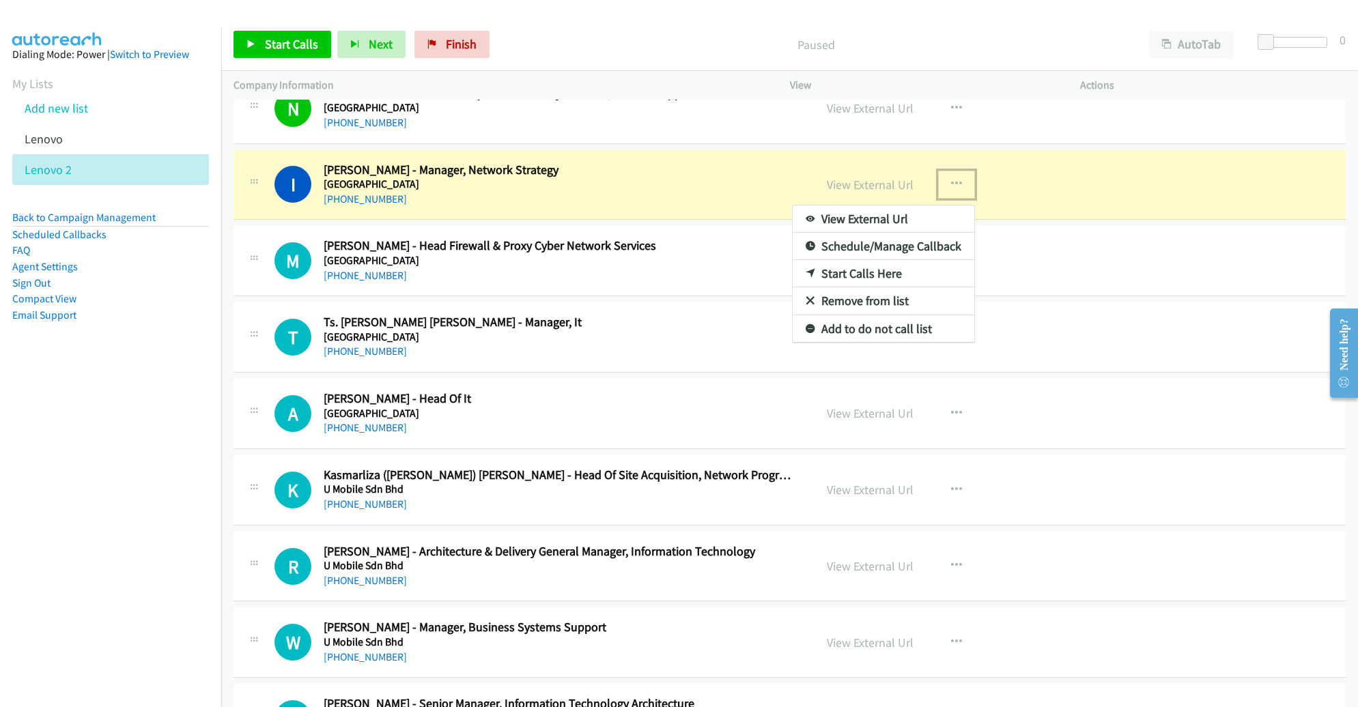
click at [849, 296] on link "Remove from list" at bounding box center [884, 300] width 182 height 27
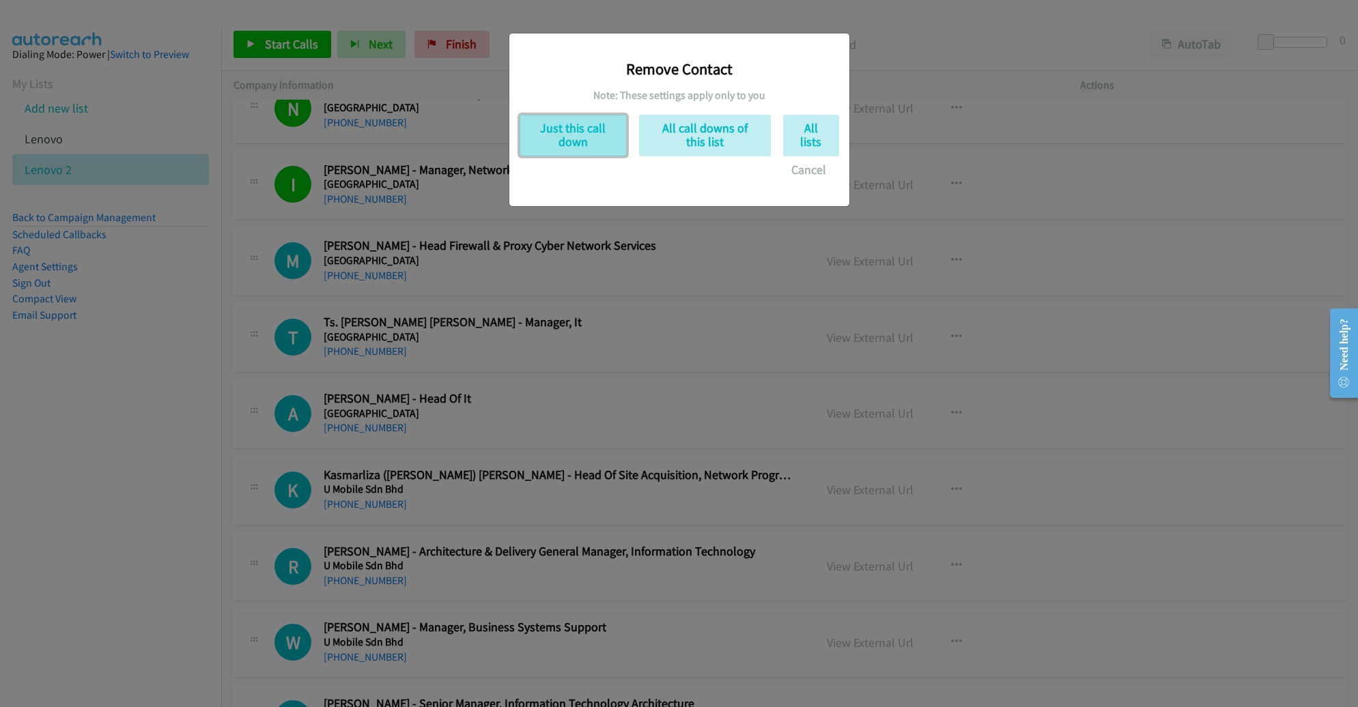
click at [572, 149] on button "Just this call down" at bounding box center [573, 136] width 107 height 42
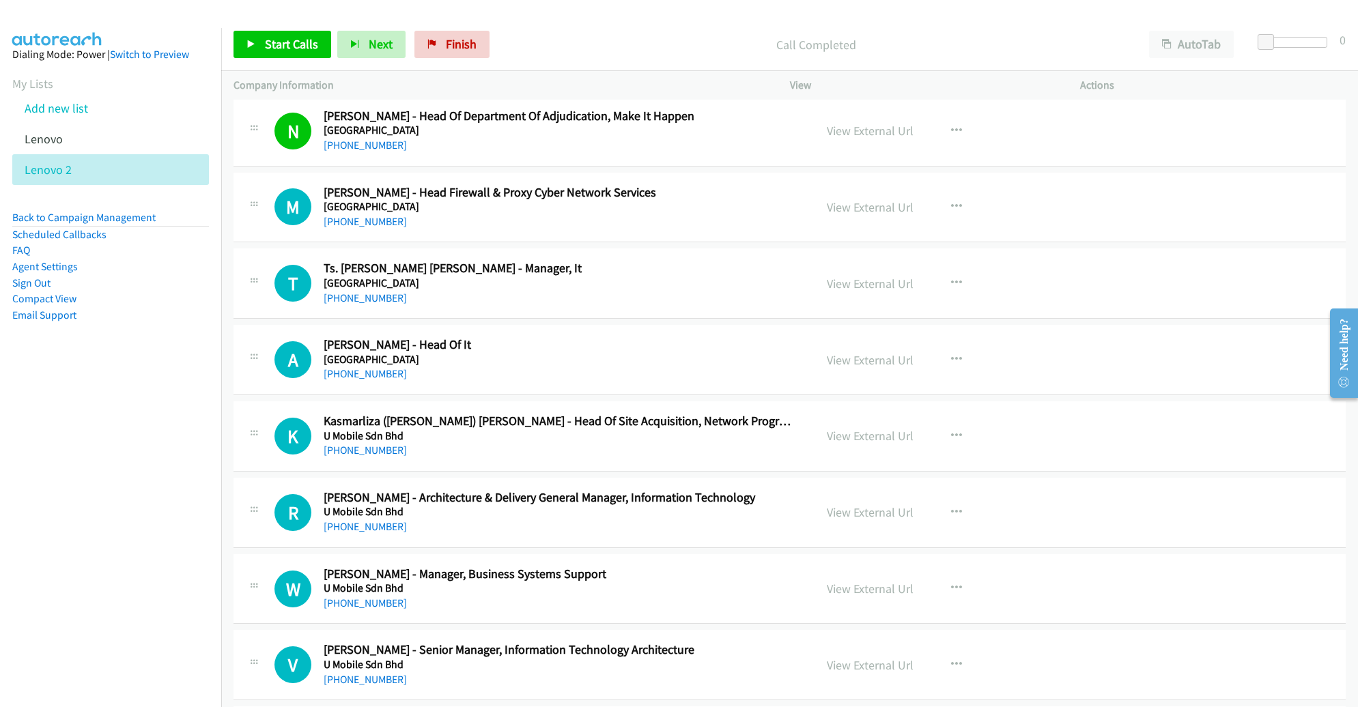
scroll to position [1554, 0]
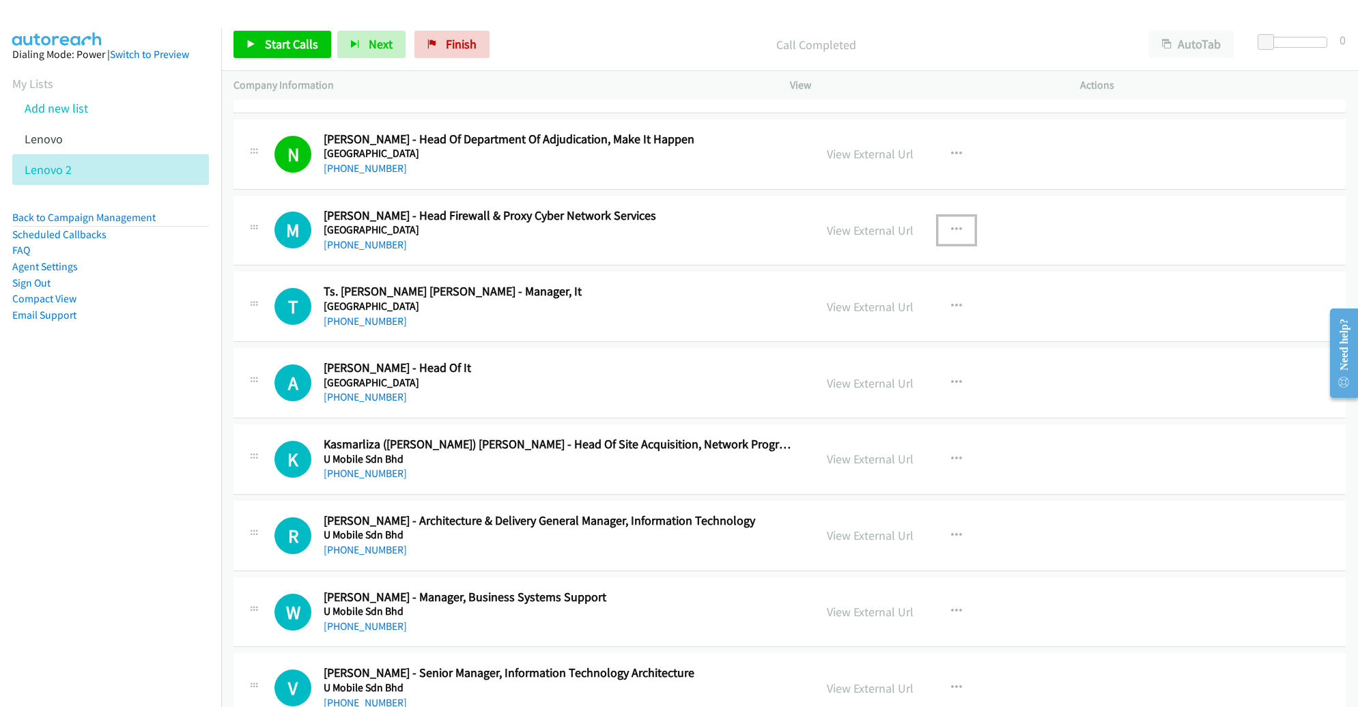
click at [951, 225] on icon "button" at bounding box center [956, 230] width 11 height 11
click at [854, 339] on link "Remove from list" at bounding box center [884, 346] width 182 height 27
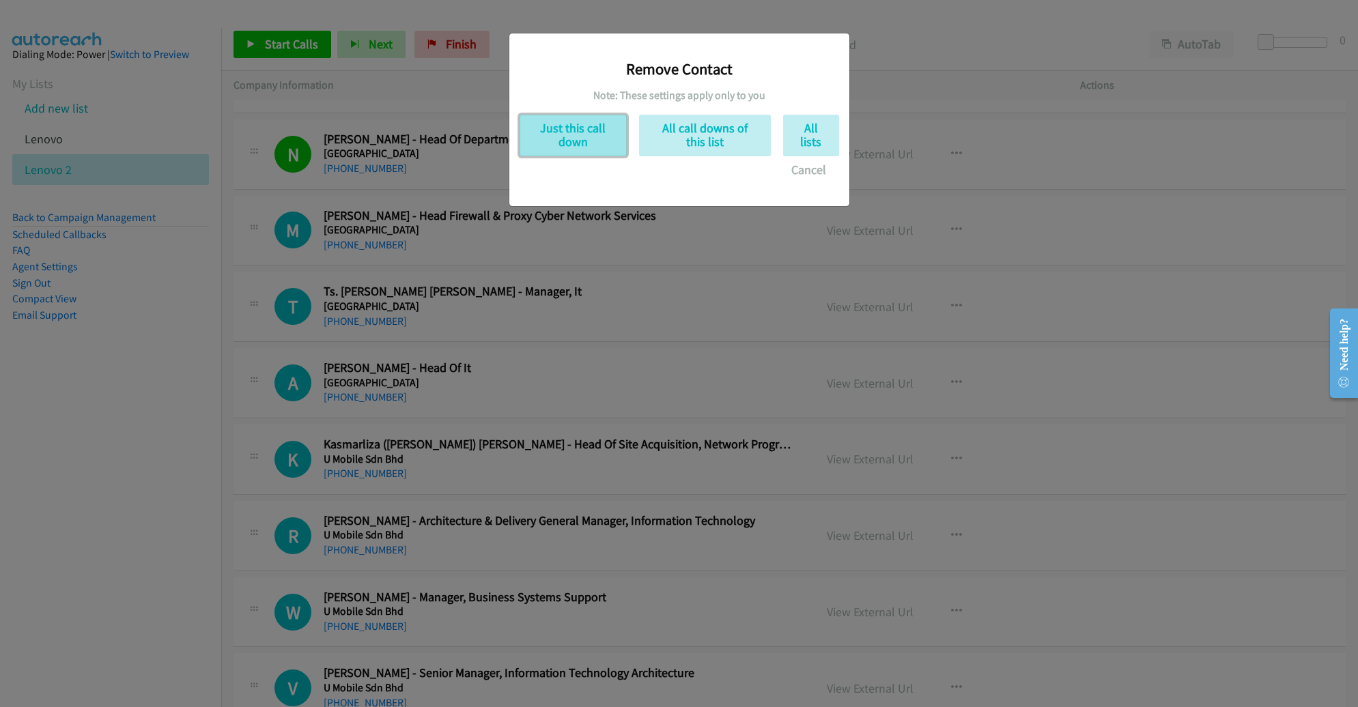
click at [584, 137] on button "Just this call down" at bounding box center [573, 136] width 107 height 42
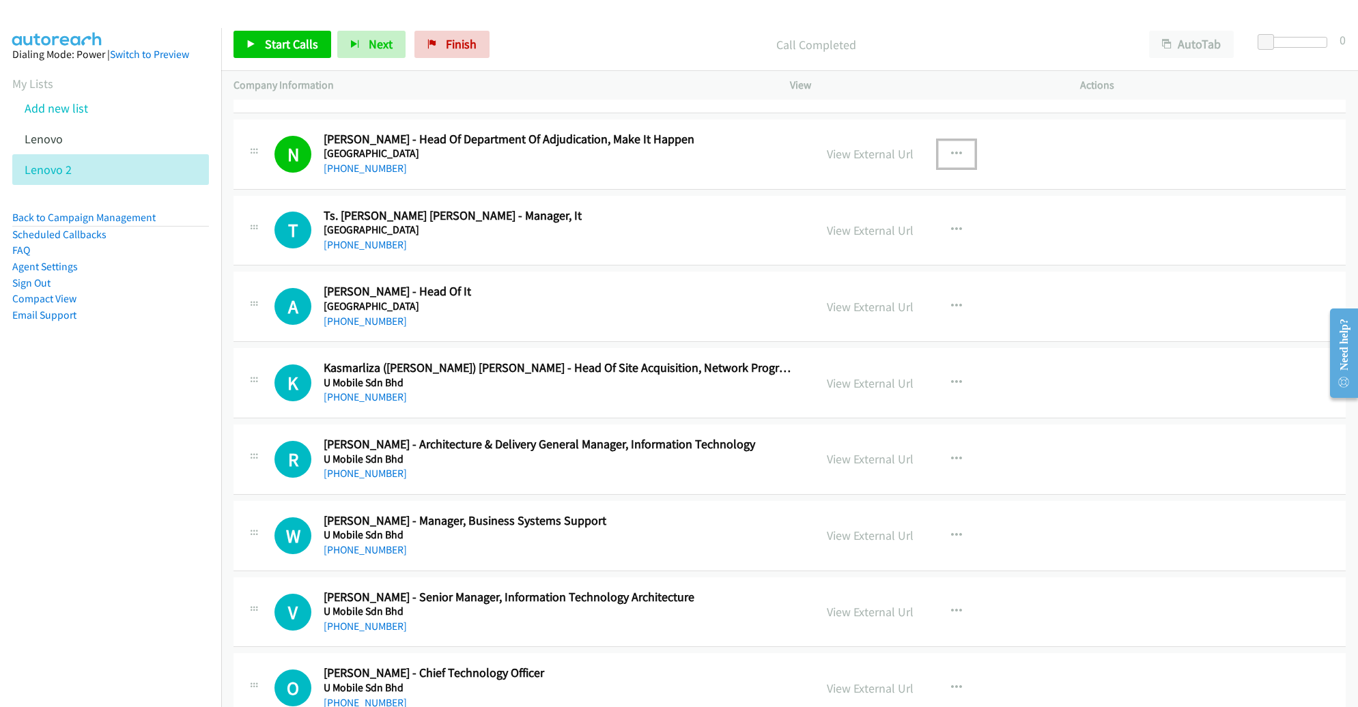
click at [951, 151] on icon "button" at bounding box center [956, 154] width 11 height 11
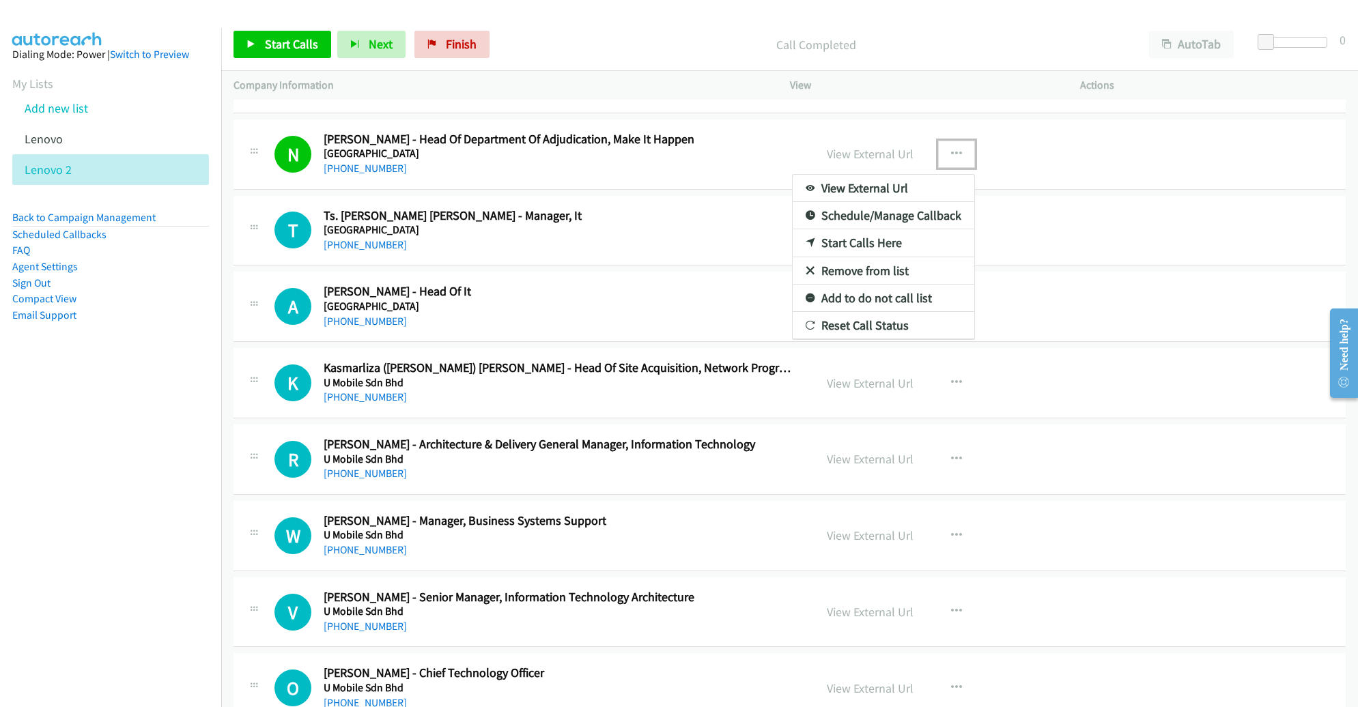
click at [850, 259] on link "Remove from list" at bounding box center [884, 270] width 182 height 27
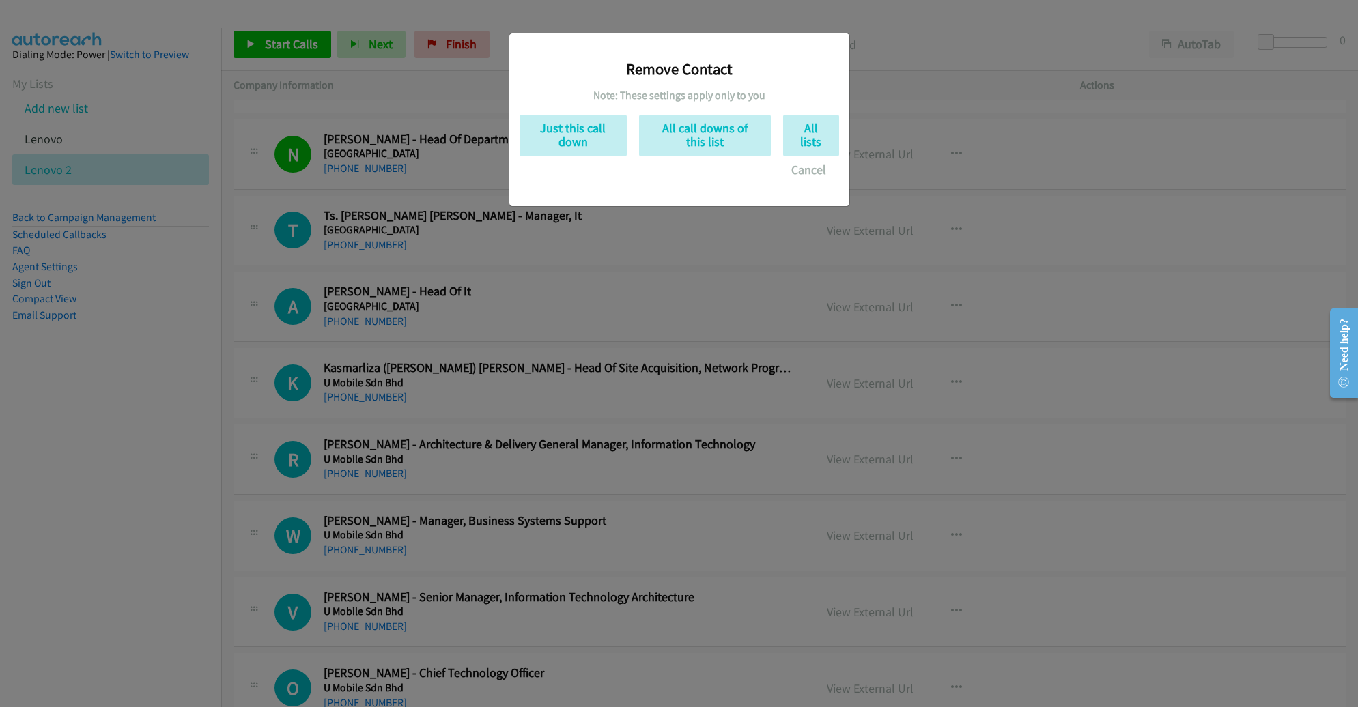
click at [511, 110] on div "Remove Contact Note: These settings apply only to you Just this call down All c…" at bounding box center [679, 119] width 340 height 173
click at [545, 126] on button "Just this call down" at bounding box center [573, 136] width 107 height 42
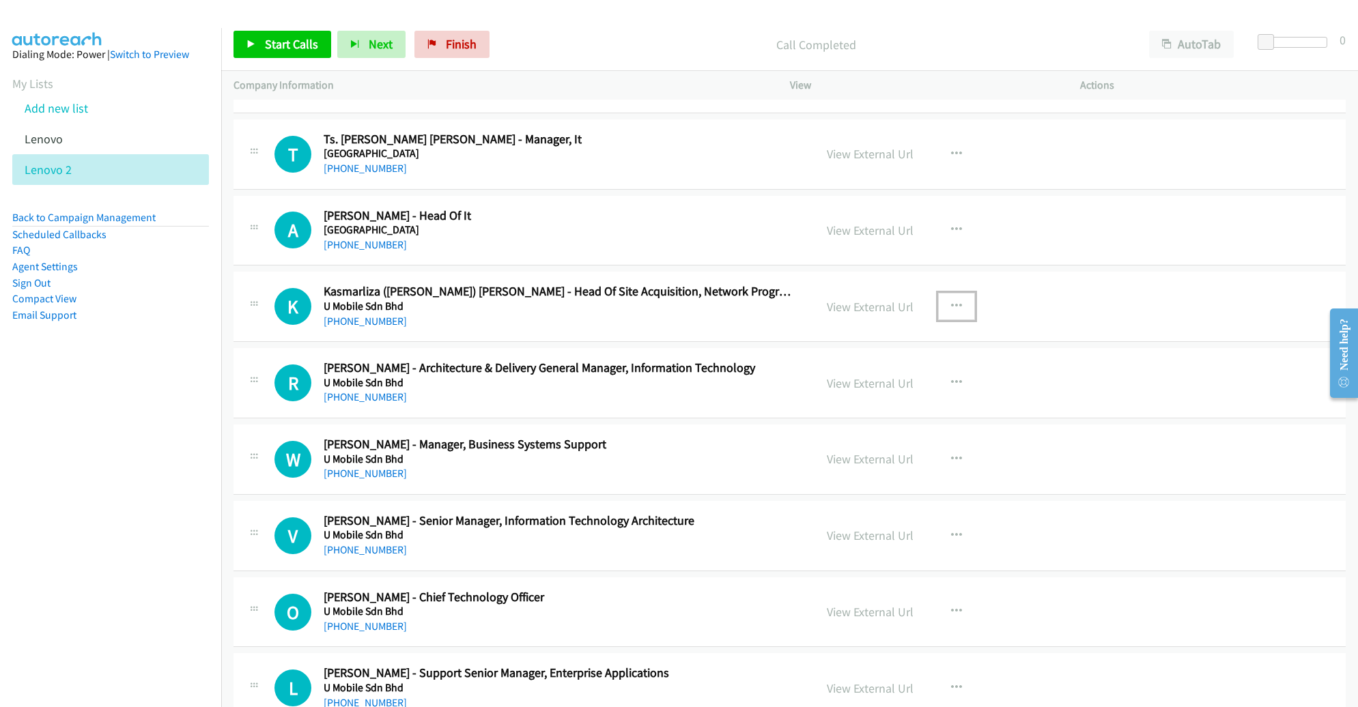
click at [951, 301] on icon "button" at bounding box center [956, 306] width 11 height 11
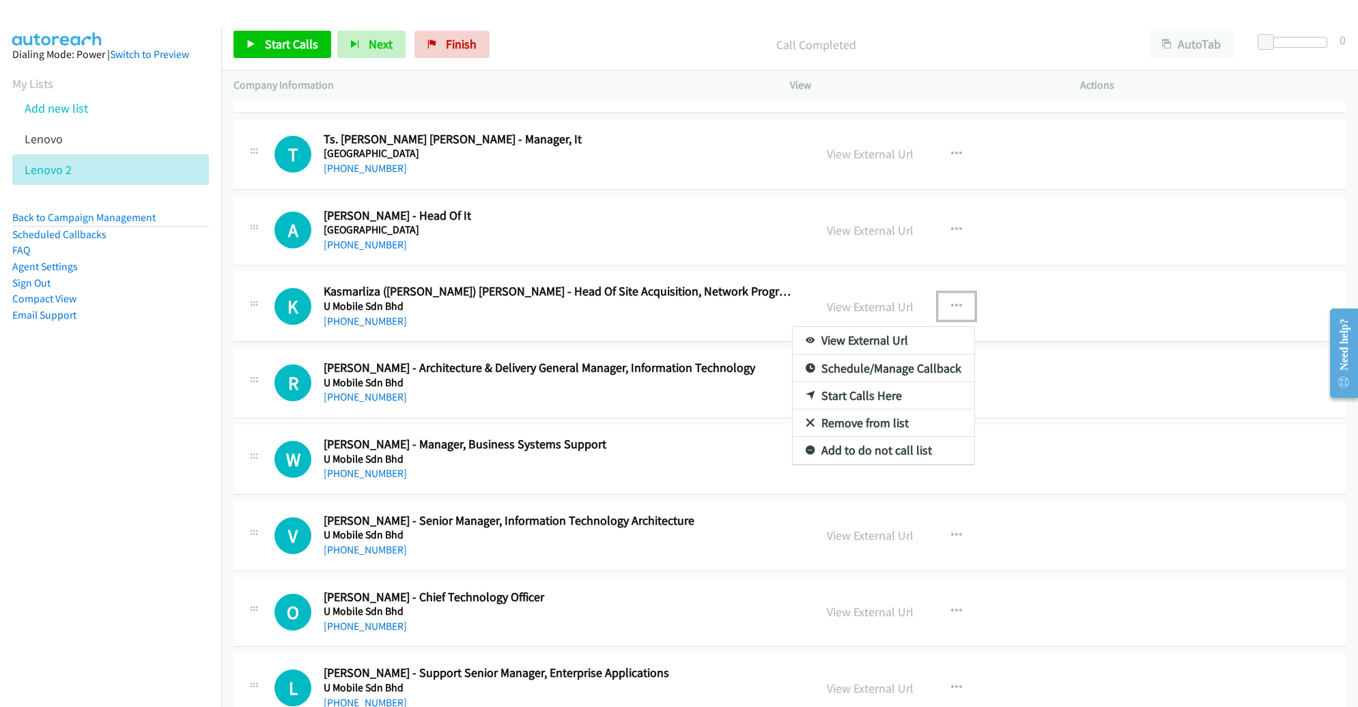
click at [897, 413] on link "Remove from list" at bounding box center [884, 423] width 182 height 27
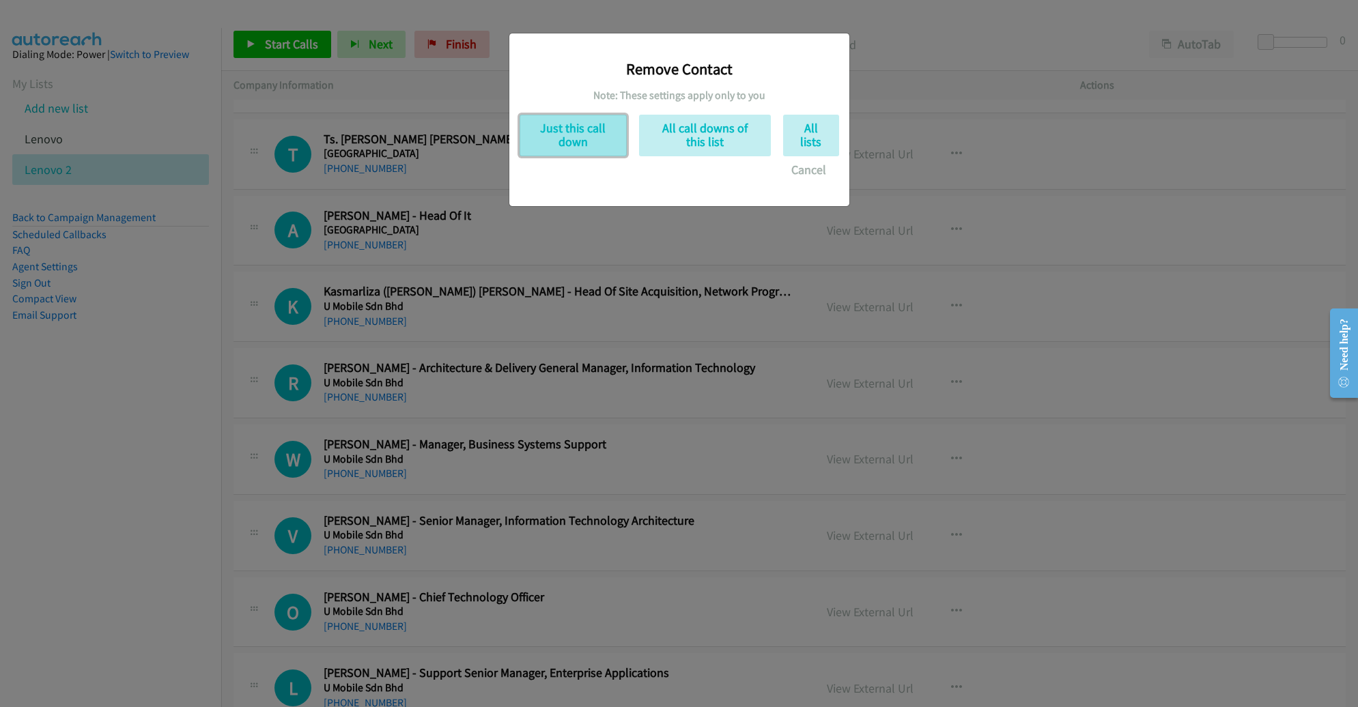
click at [596, 145] on button "Just this call down" at bounding box center [573, 136] width 107 height 42
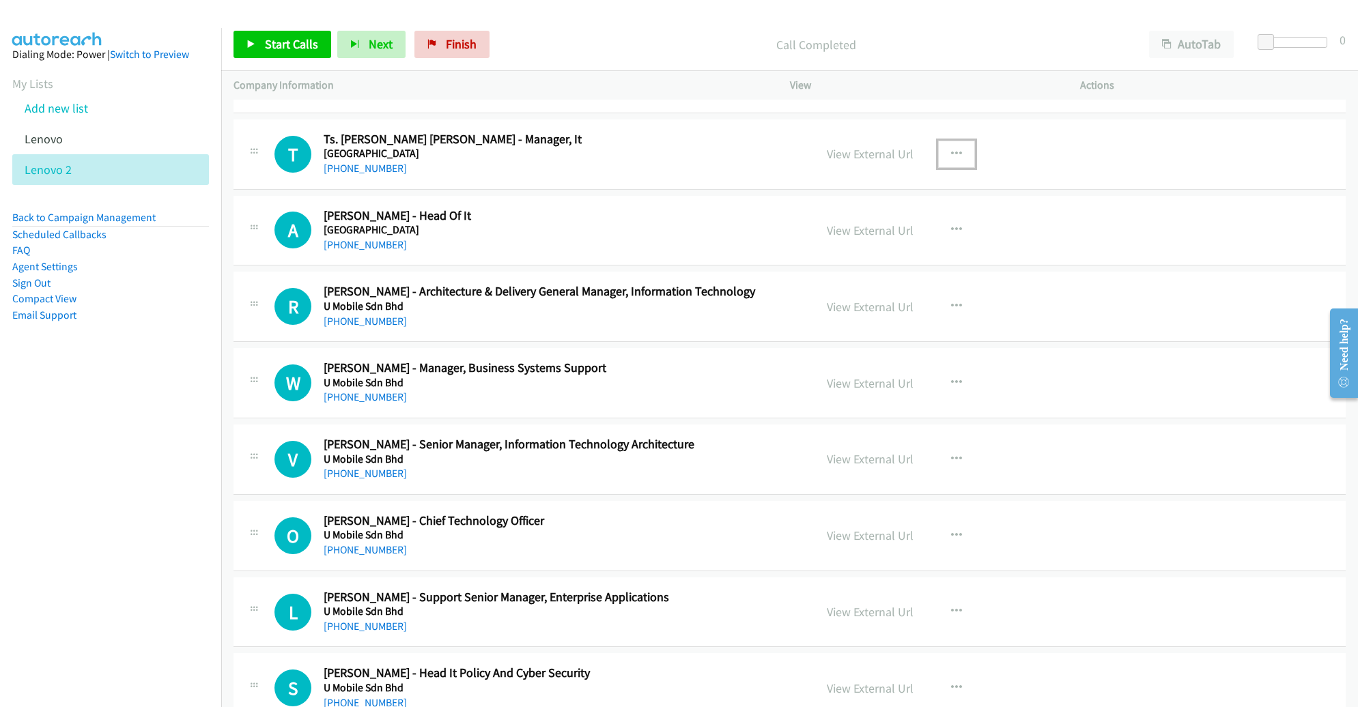
click at [951, 149] on icon "button" at bounding box center [956, 154] width 11 height 11
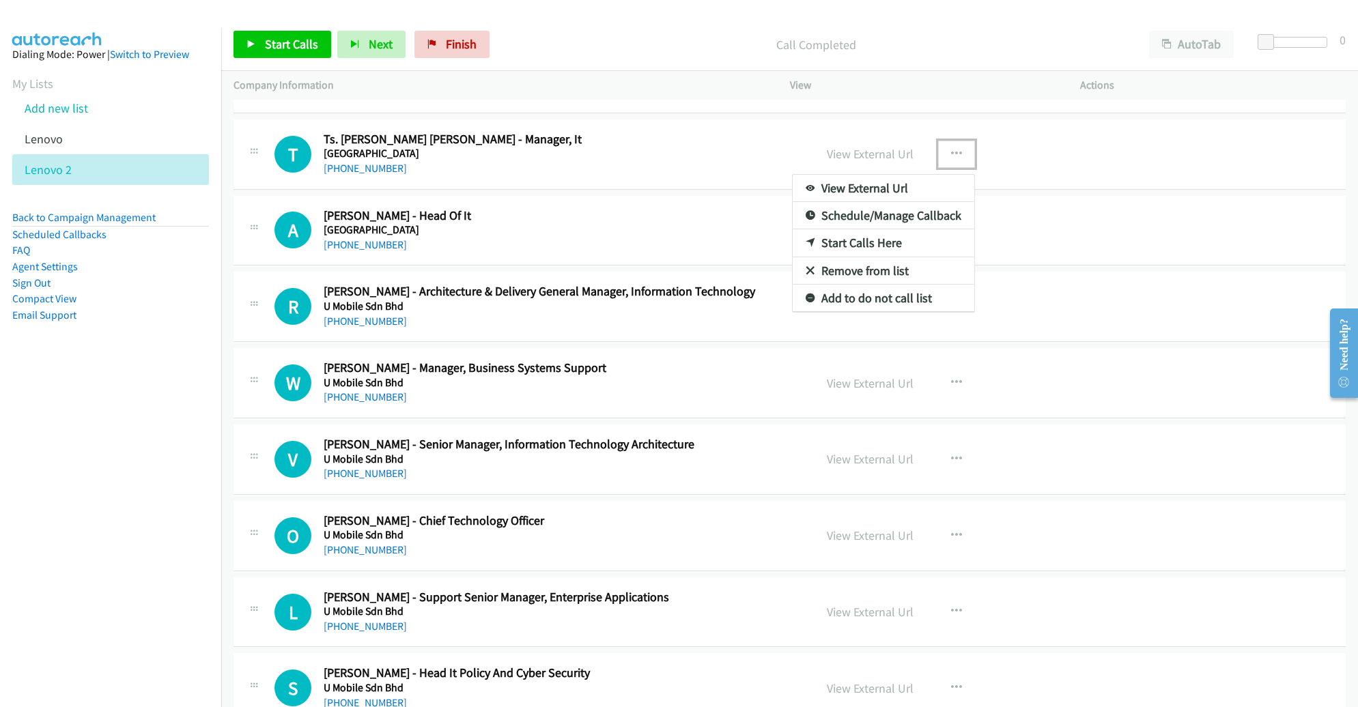
click at [885, 233] on link "Start Calls Here" at bounding box center [884, 242] width 182 height 27
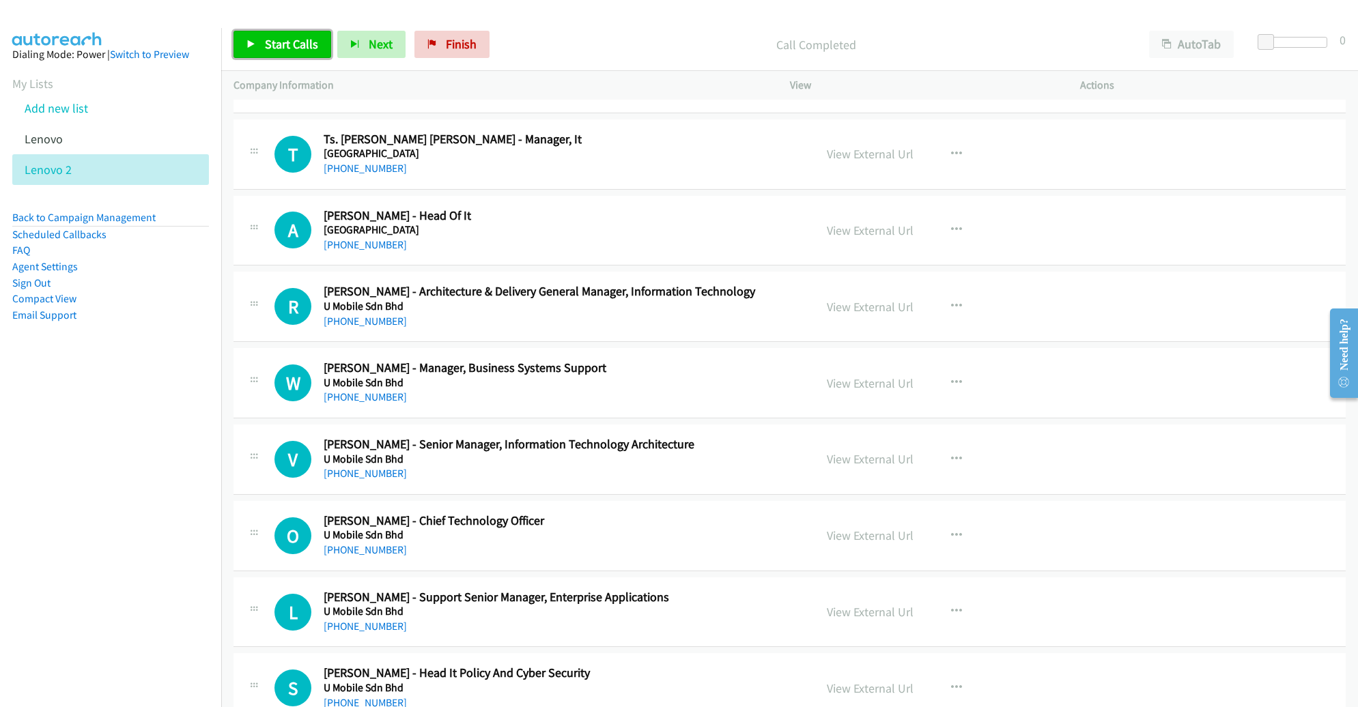
click at [276, 43] on span "Start Calls" at bounding box center [291, 44] width 53 height 16
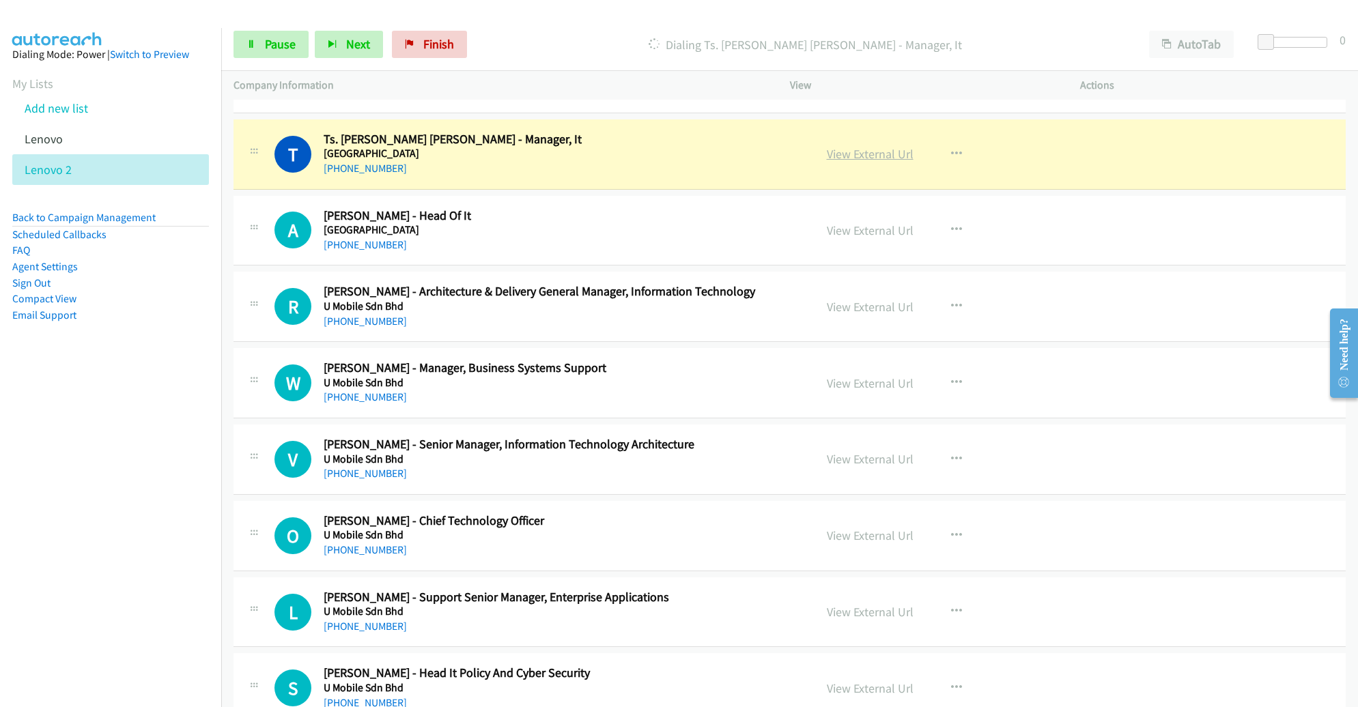
click at [843, 154] on link "View External Url" at bounding box center [870, 154] width 87 height 16
click at [285, 47] on span "Pause" at bounding box center [280, 44] width 31 height 16
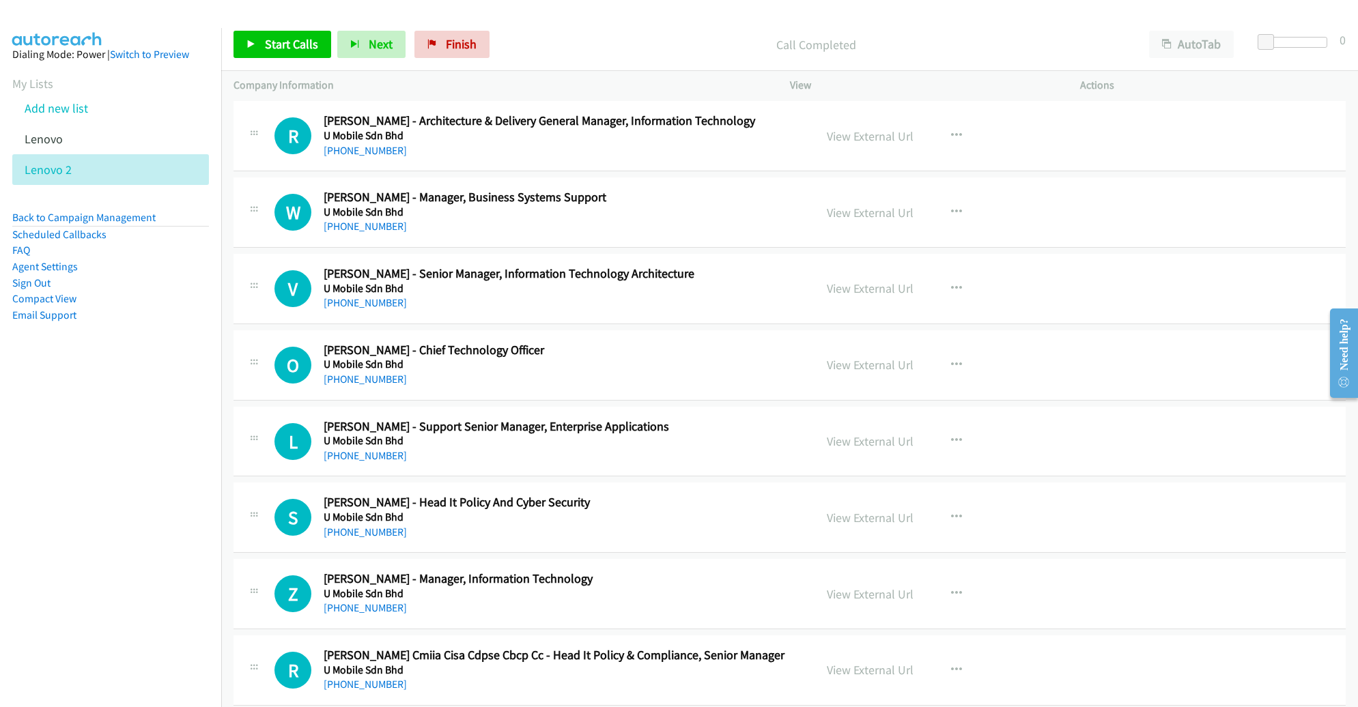
scroll to position [1725, 0]
click at [951, 212] on icon "button" at bounding box center [956, 212] width 11 height 11
click at [890, 325] on link "Remove from list" at bounding box center [884, 328] width 182 height 27
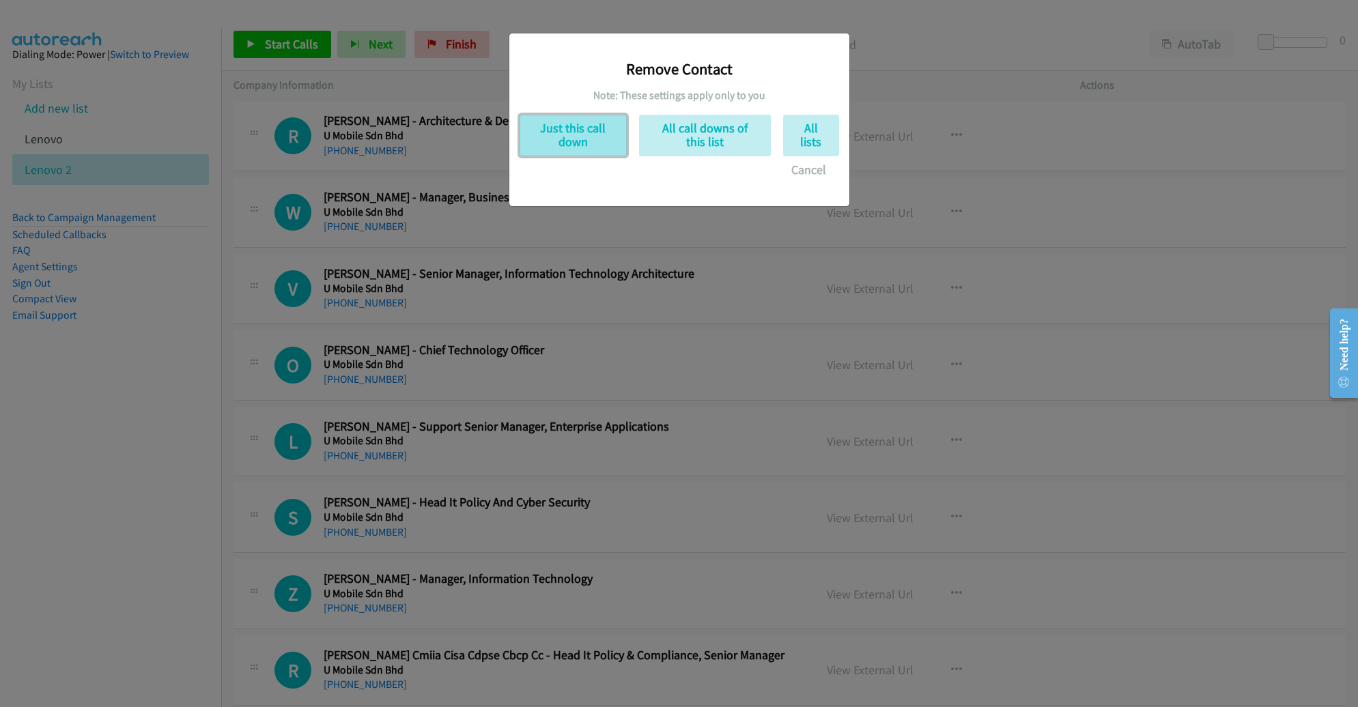
click at [585, 128] on button "Just this call down" at bounding box center [573, 136] width 107 height 42
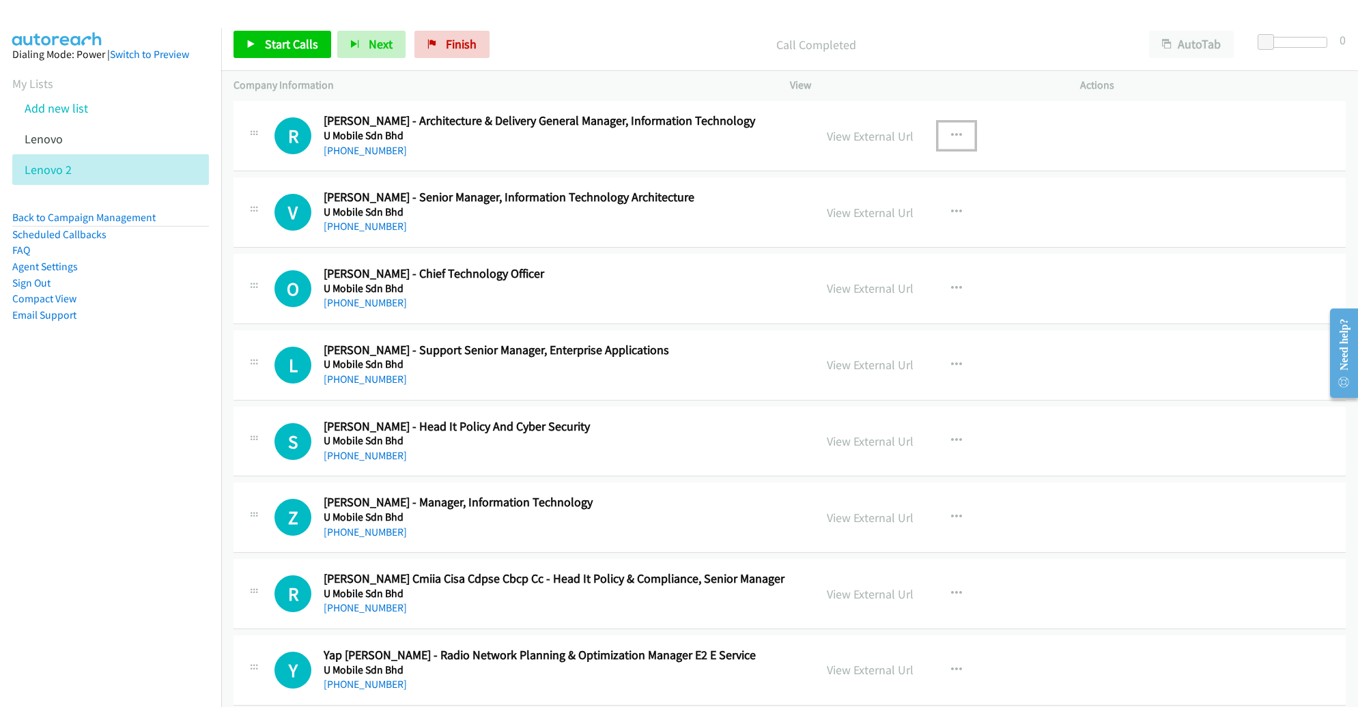
click at [951, 132] on icon "button" at bounding box center [956, 135] width 11 height 11
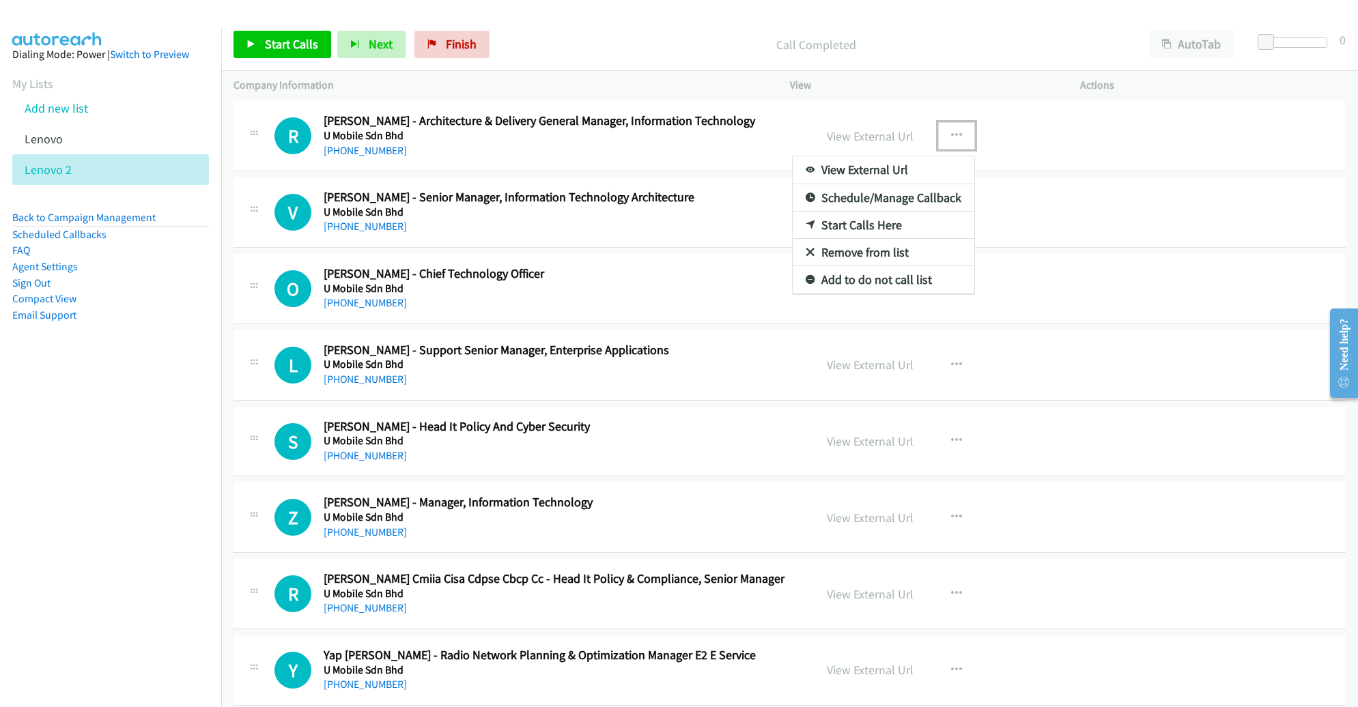
click at [899, 225] on link "Start Calls Here" at bounding box center [884, 225] width 182 height 27
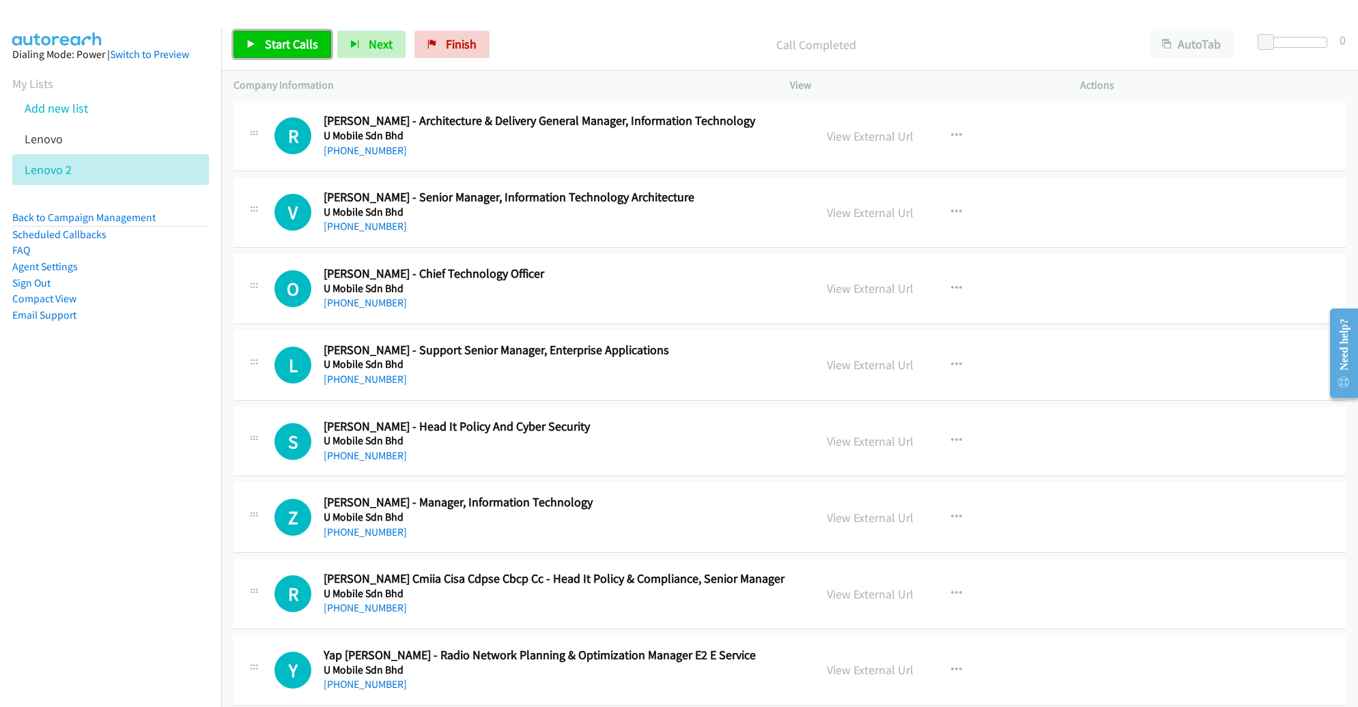
click at [277, 51] on span "Start Calls" at bounding box center [291, 44] width 53 height 16
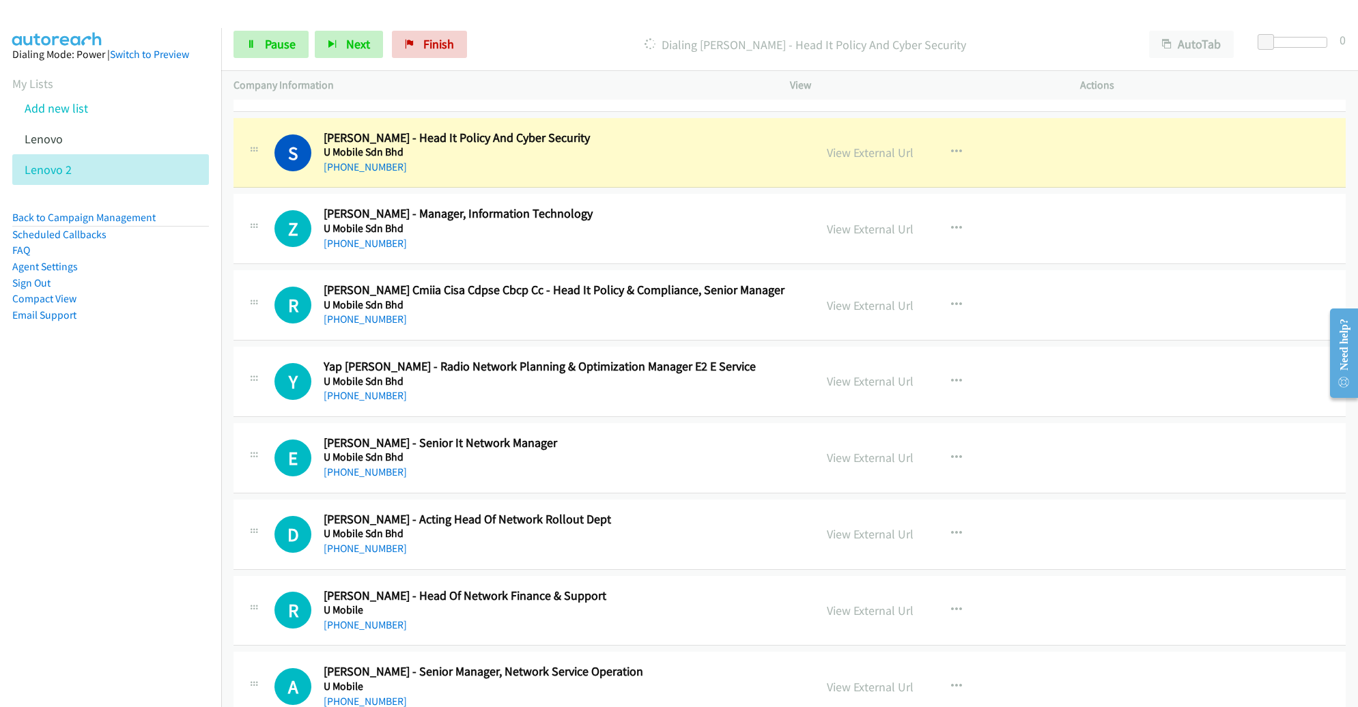
scroll to position [2014, 0]
click at [283, 43] on span "Pause" at bounding box center [280, 44] width 31 height 16
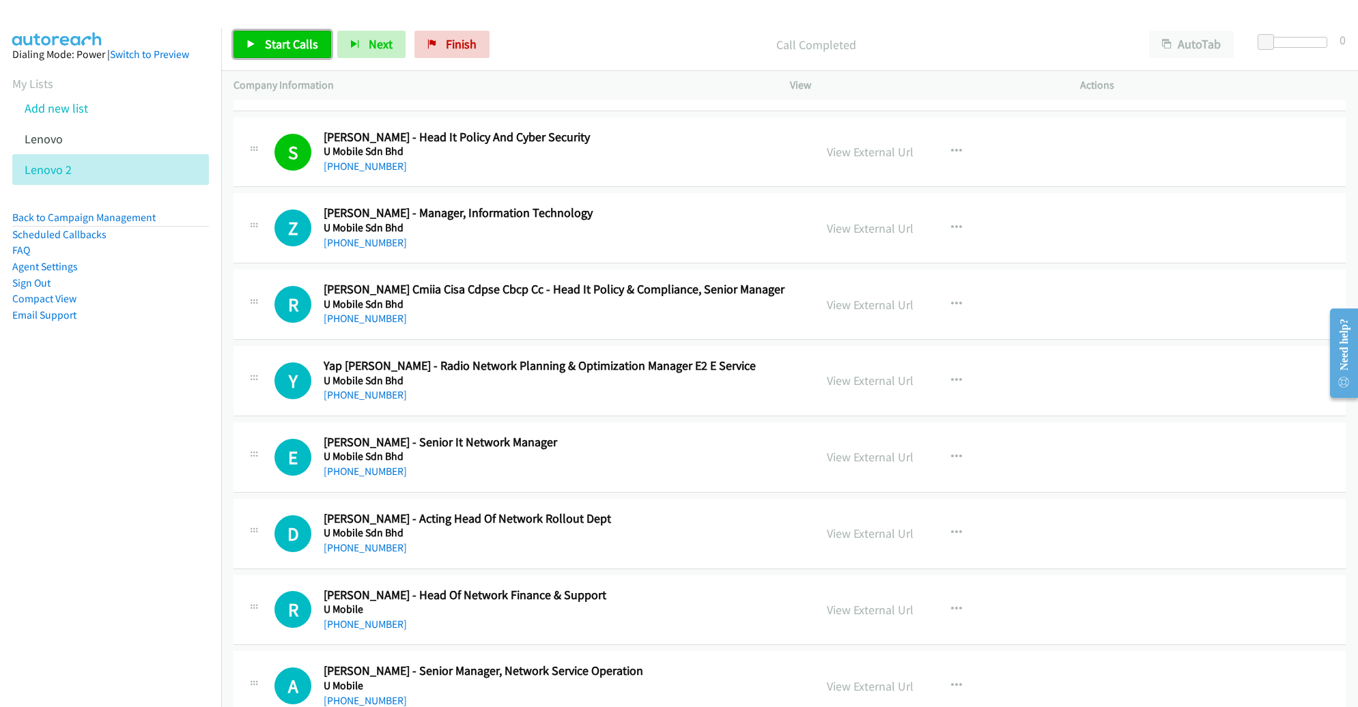
click at [272, 46] on span "Start Calls" at bounding box center [291, 44] width 53 height 16
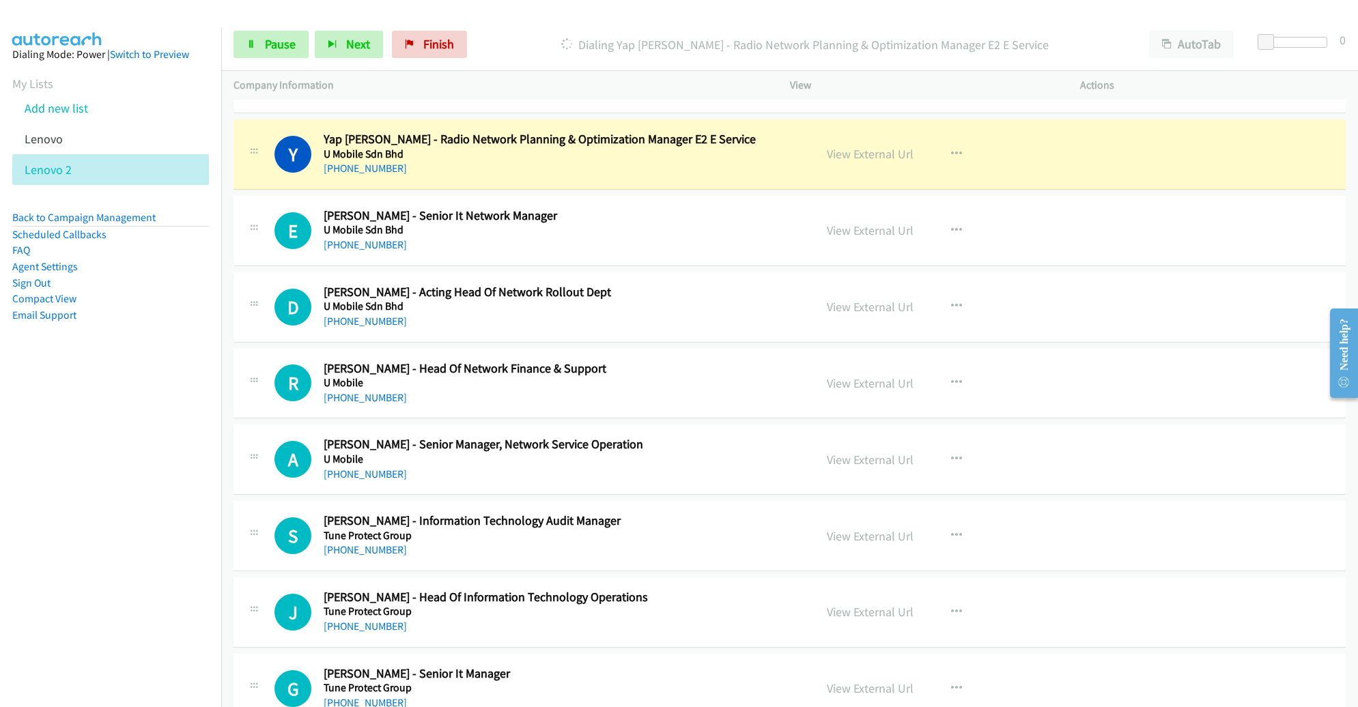
scroll to position [2241, 0]
click at [951, 380] on icon "button" at bounding box center [956, 383] width 11 height 11
click at [886, 486] on link "Remove from list" at bounding box center [884, 499] width 182 height 27
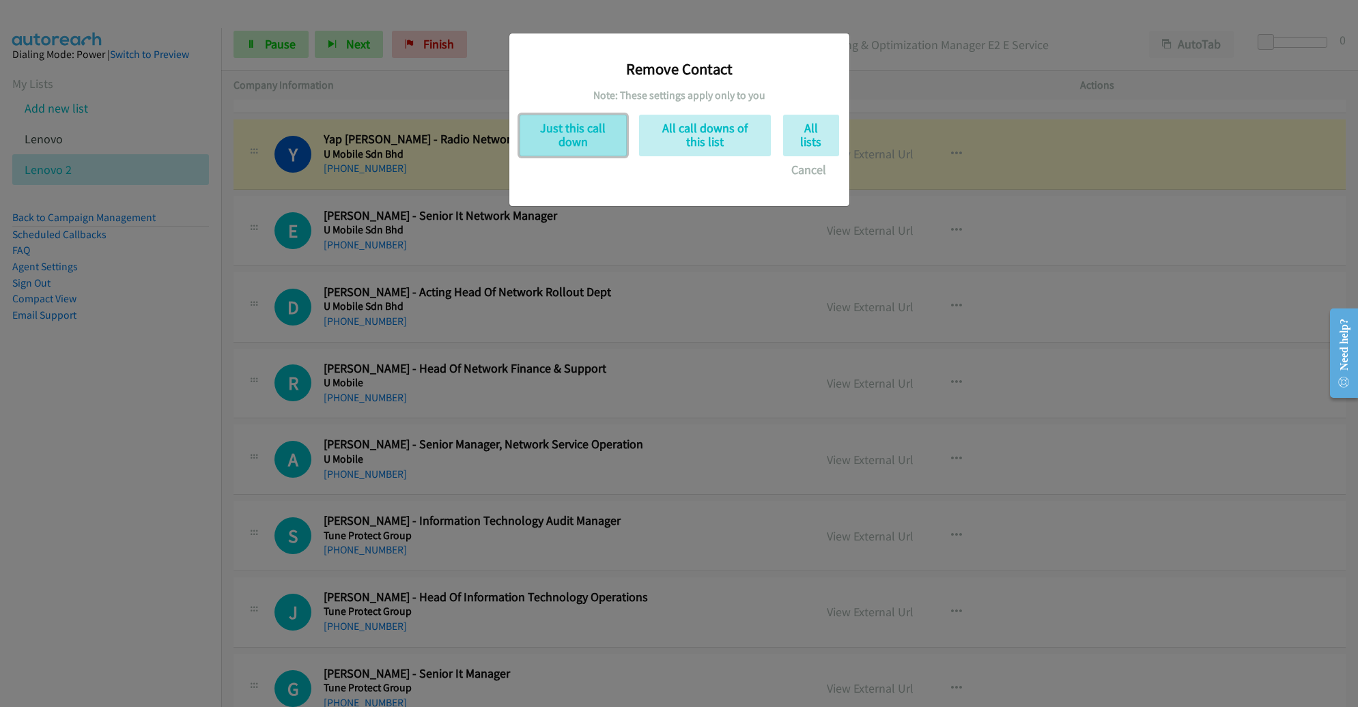
click at [580, 126] on button "Just this call down" at bounding box center [573, 136] width 107 height 42
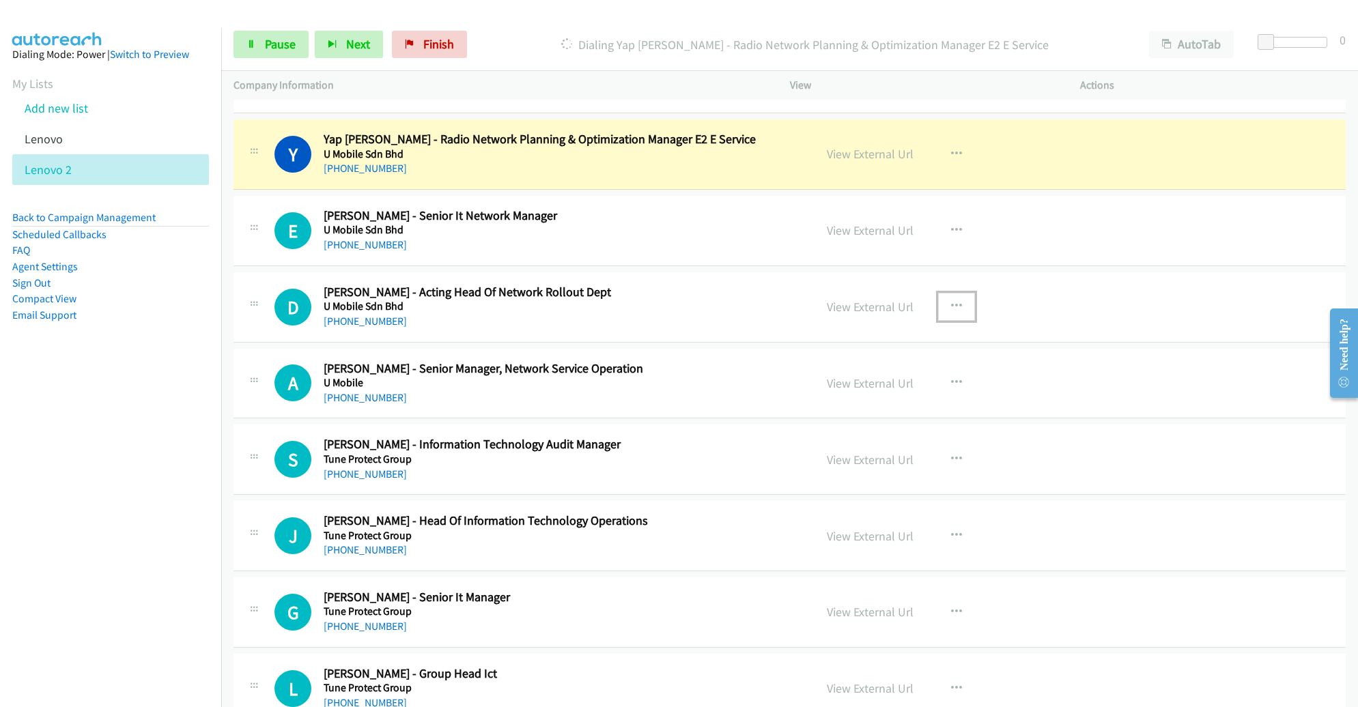
click at [942, 293] on button "button" at bounding box center [956, 306] width 37 height 27
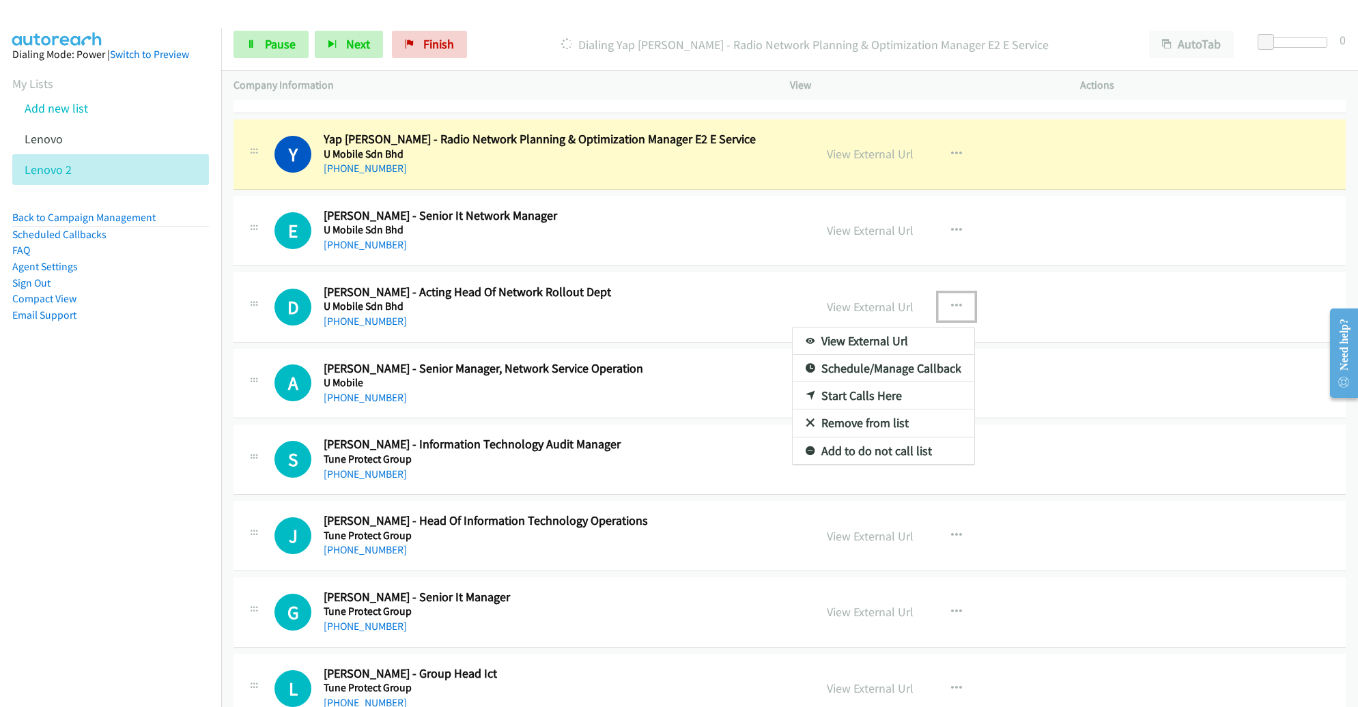
click at [854, 411] on link "Remove from list" at bounding box center [884, 423] width 182 height 27
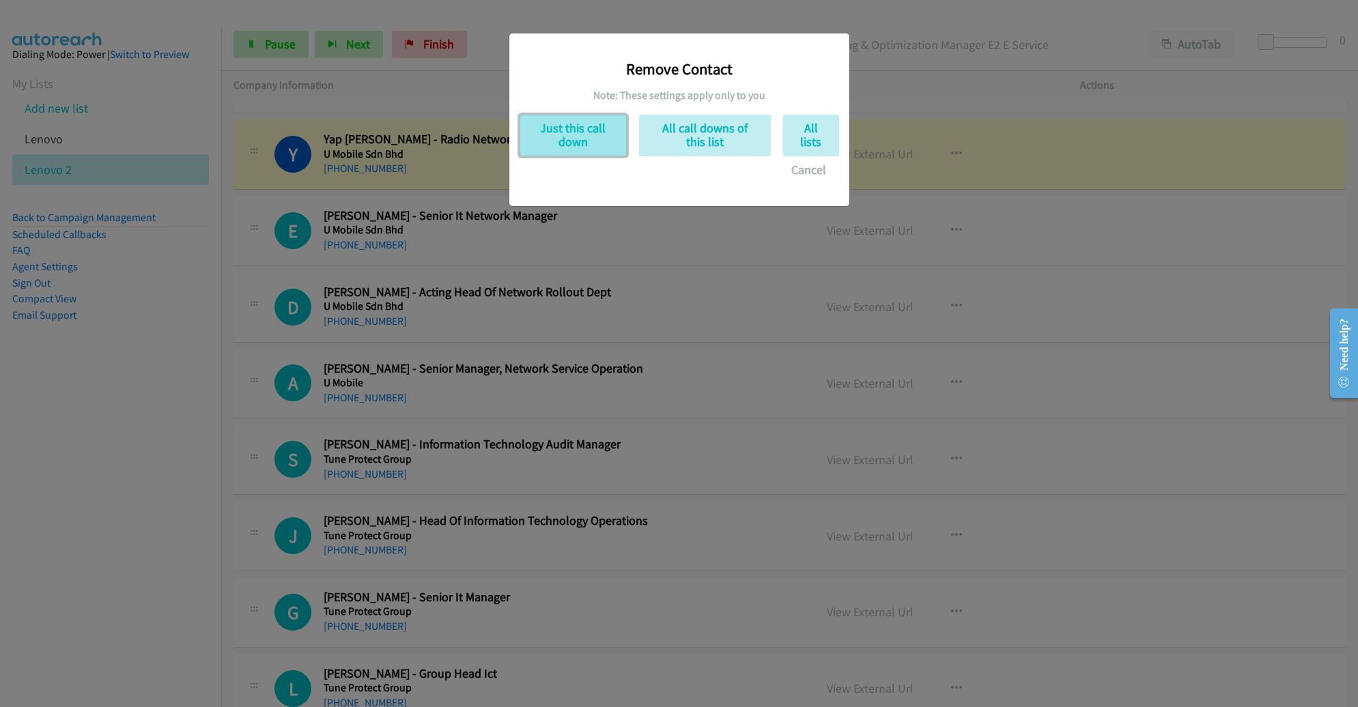
click at [577, 135] on button "Just this call down" at bounding box center [573, 136] width 107 height 42
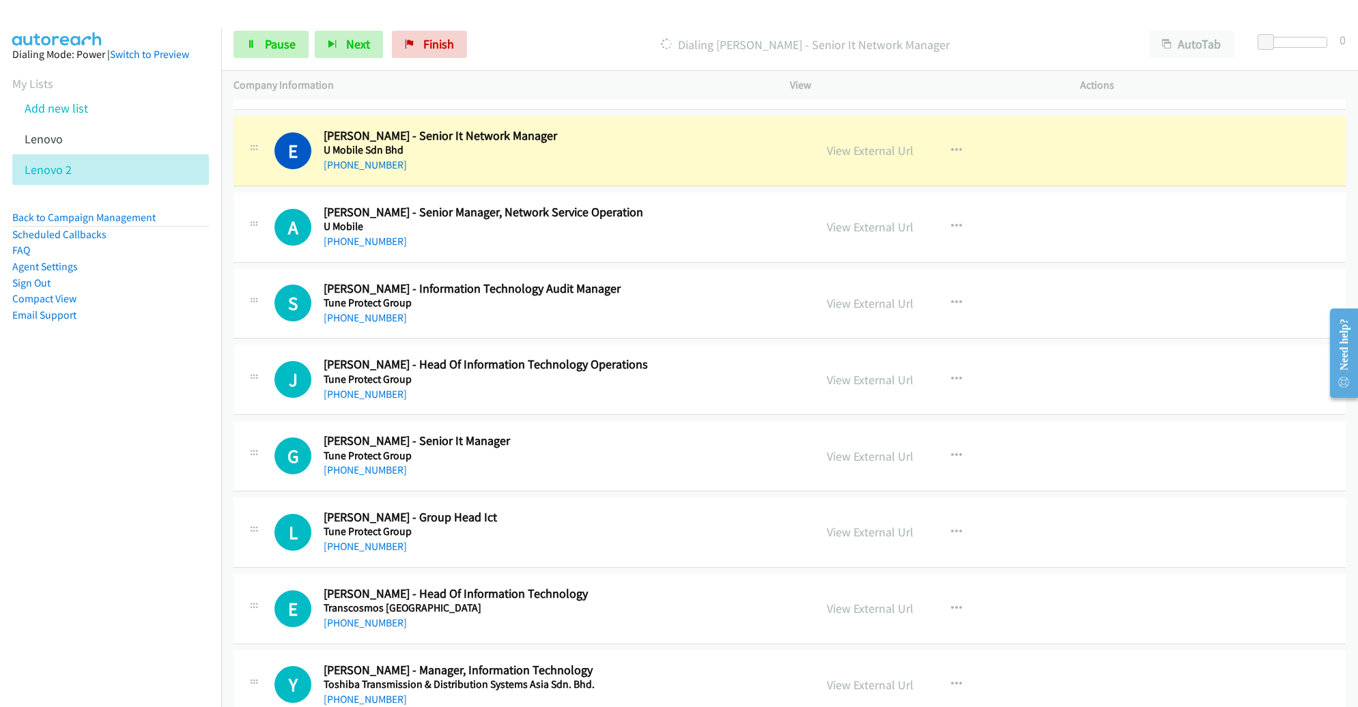
scroll to position [2322, 0]
click at [951, 221] on icon "button" at bounding box center [956, 226] width 11 height 11
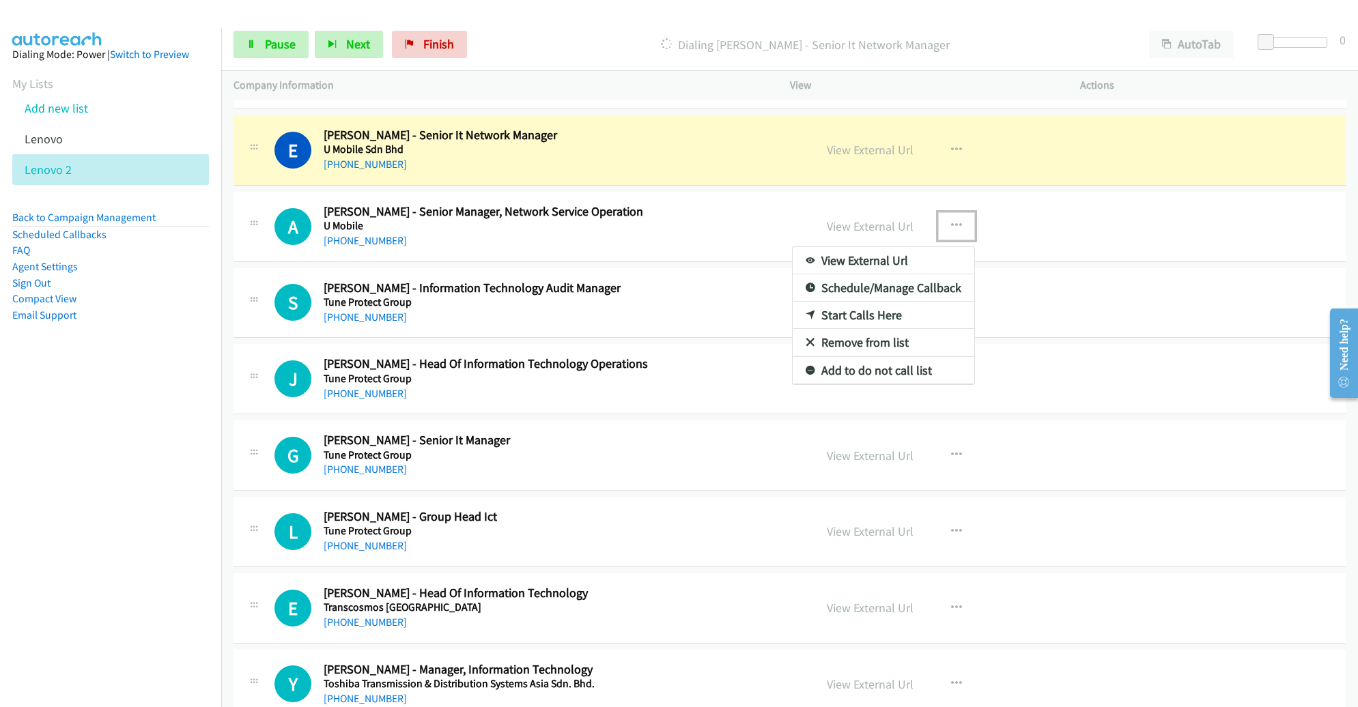
click at [909, 339] on link "Remove from list" at bounding box center [884, 342] width 182 height 27
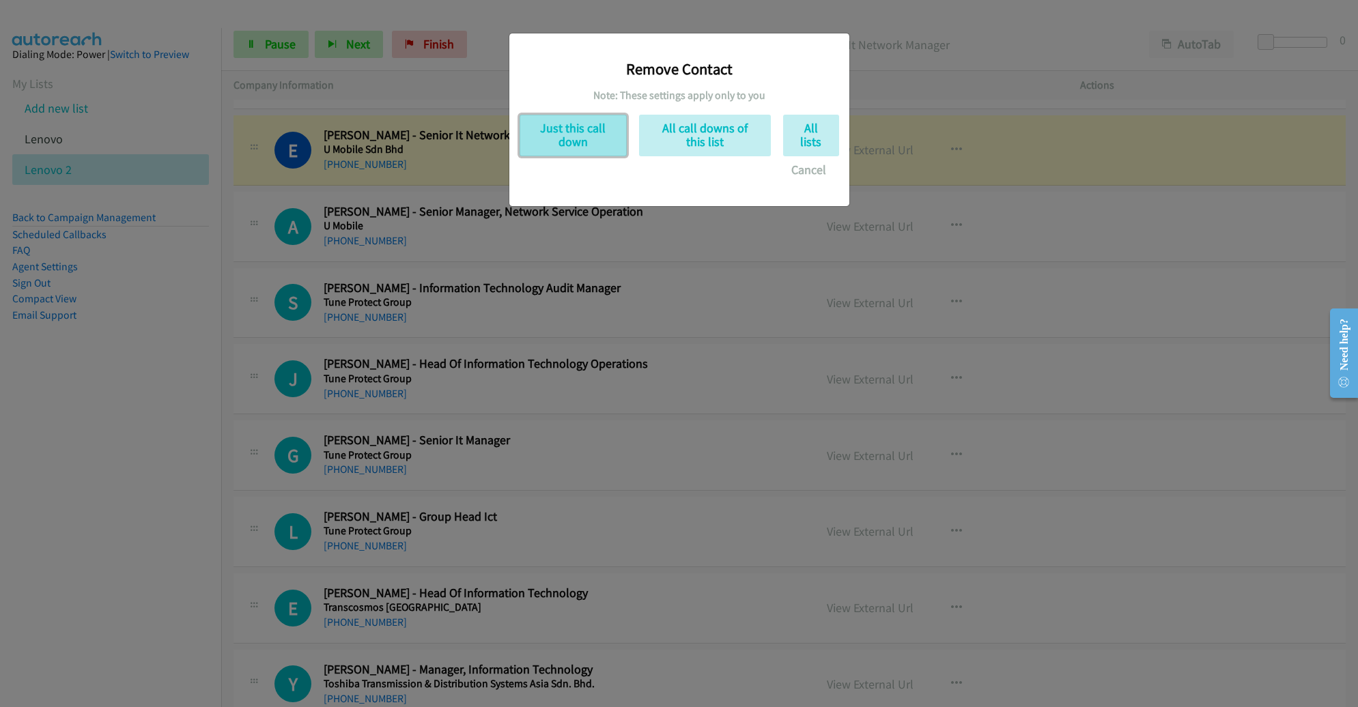
click at [563, 135] on button "Just this call down" at bounding box center [573, 136] width 107 height 42
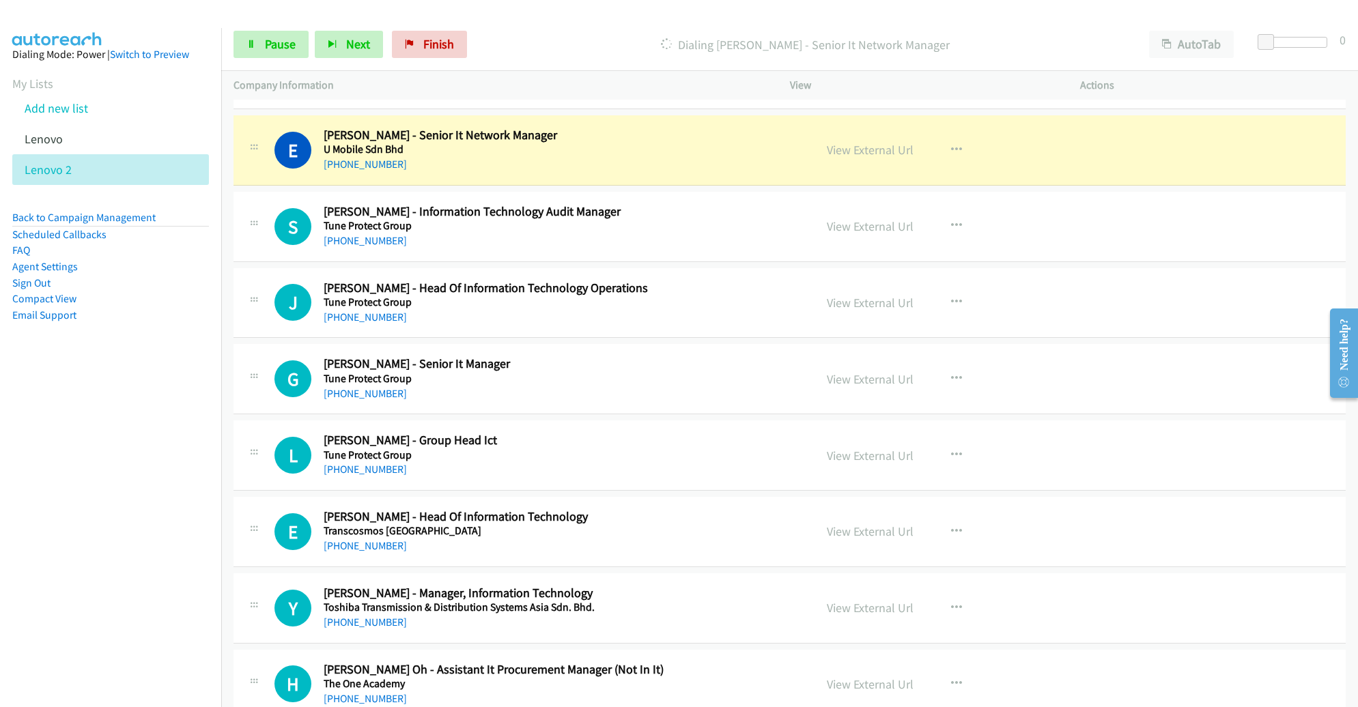
click at [867, 148] on link "View External Url" at bounding box center [870, 150] width 87 height 16
click at [286, 47] on span "Pause" at bounding box center [280, 44] width 31 height 16
click at [958, 227] on button "button" at bounding box center [956, 225] width 37 height 27
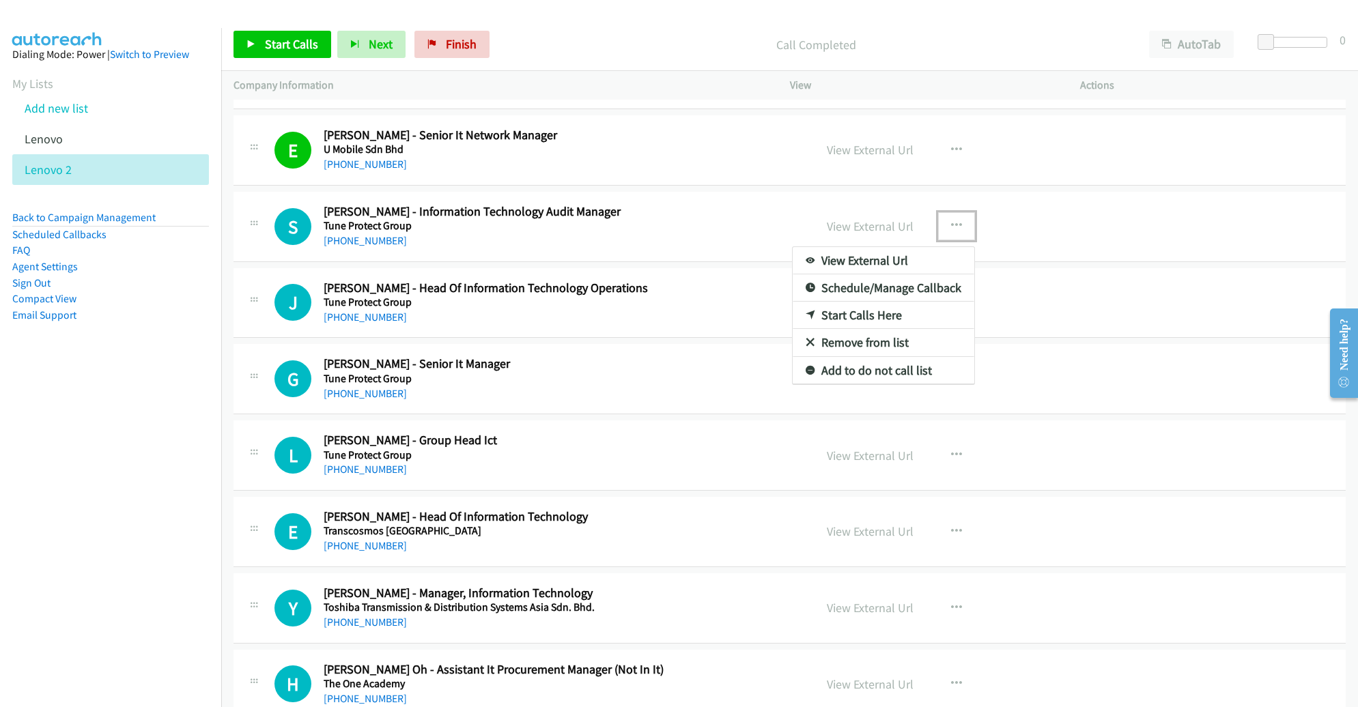
click at [903, 338] on link "Remove from list" at bounding box center [884, 342] width 182 height 27
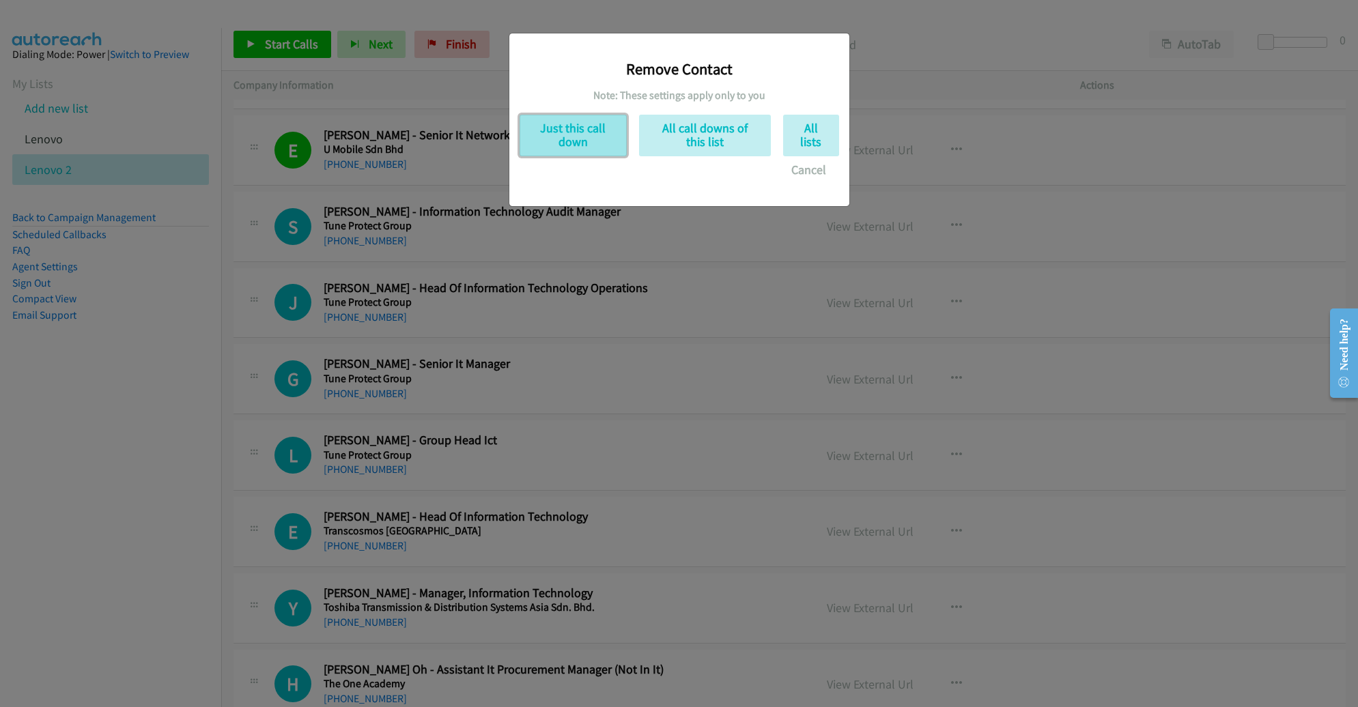
click at [589, 141] on button "Just this call down" at bounding box center [573, 136] width 107 height 42
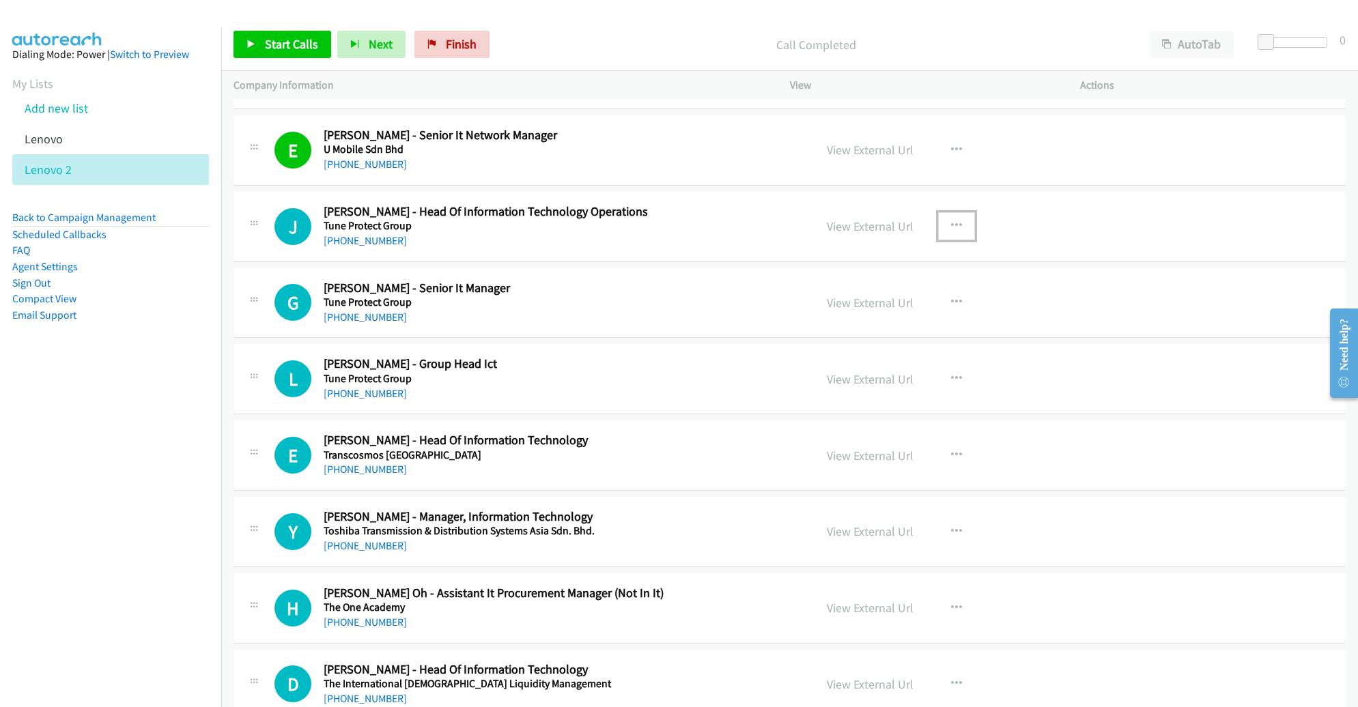
click at [955, 217] on button "button" at bounding box center [956, 225] width 37 height 27
click at [1048, 272] on div at bounding box center [679, 353] width 1358 height 707
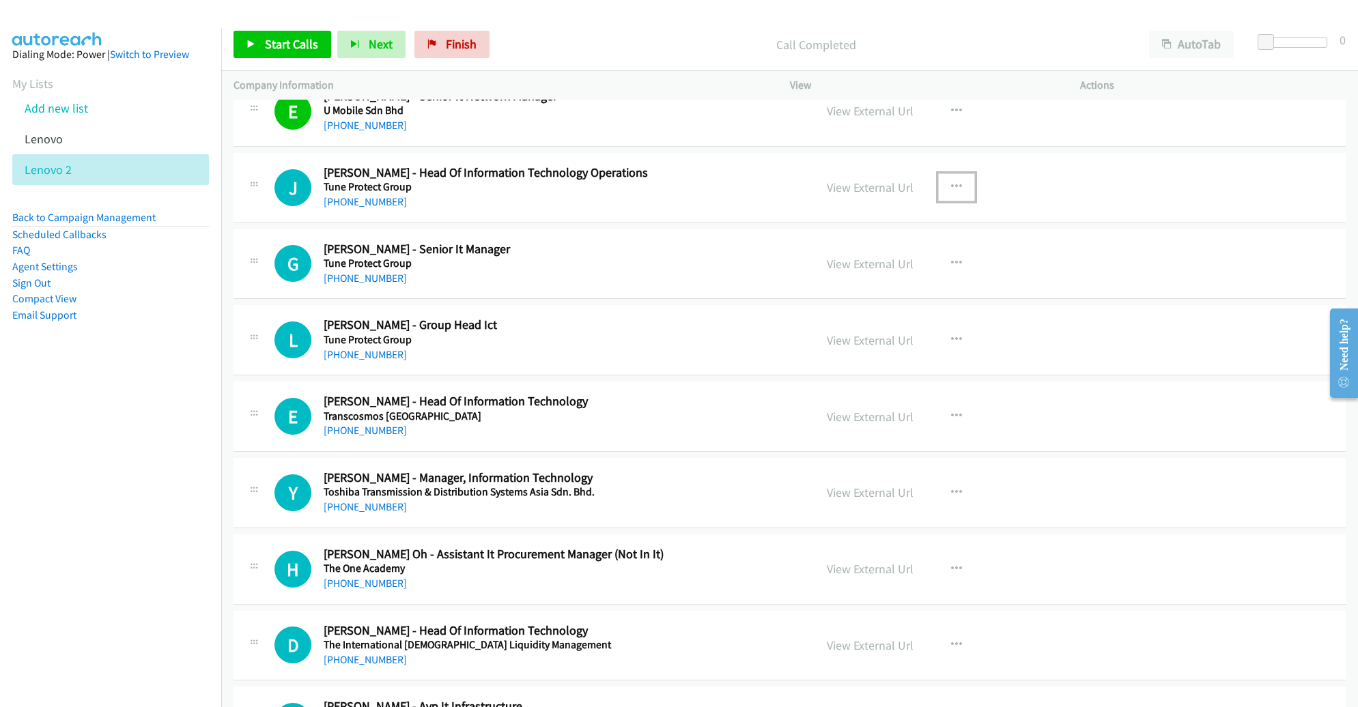
scroll to position [2394, 0]
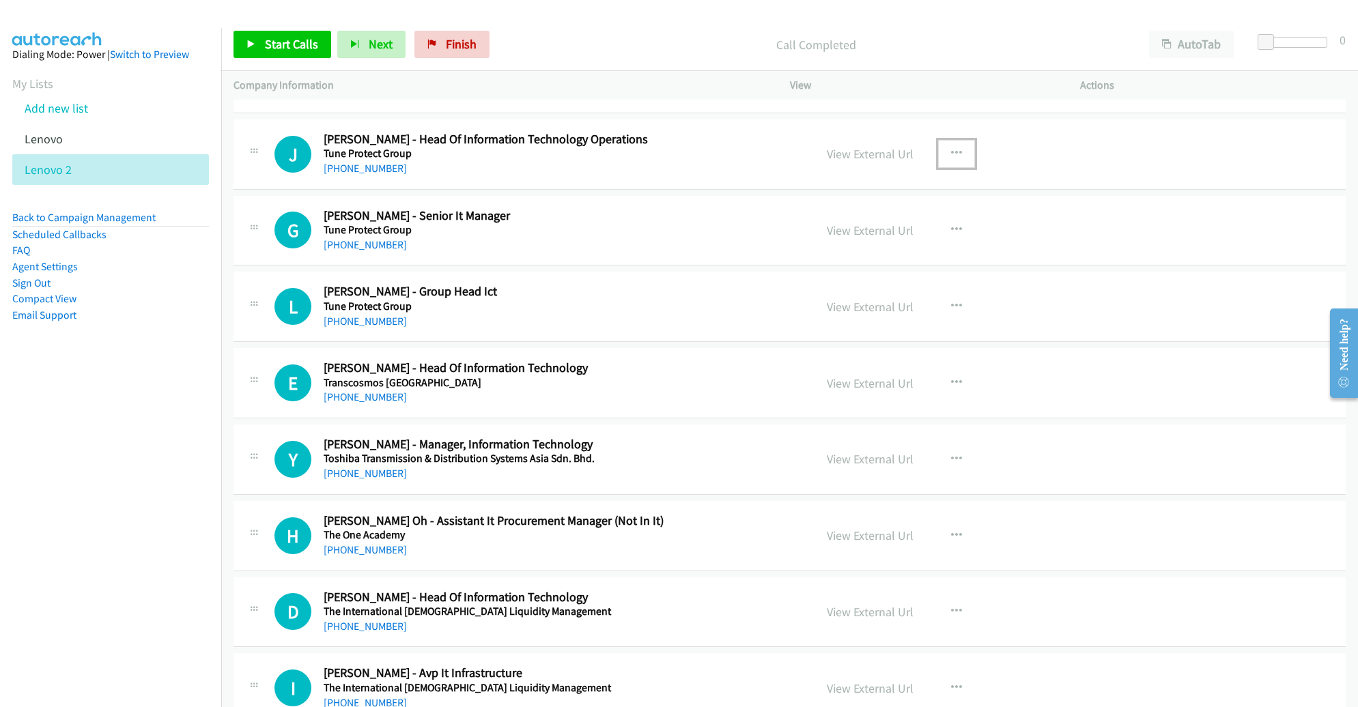
click at [940, 140] on button "button" at bounding box center [956, 153] width 37 height 27
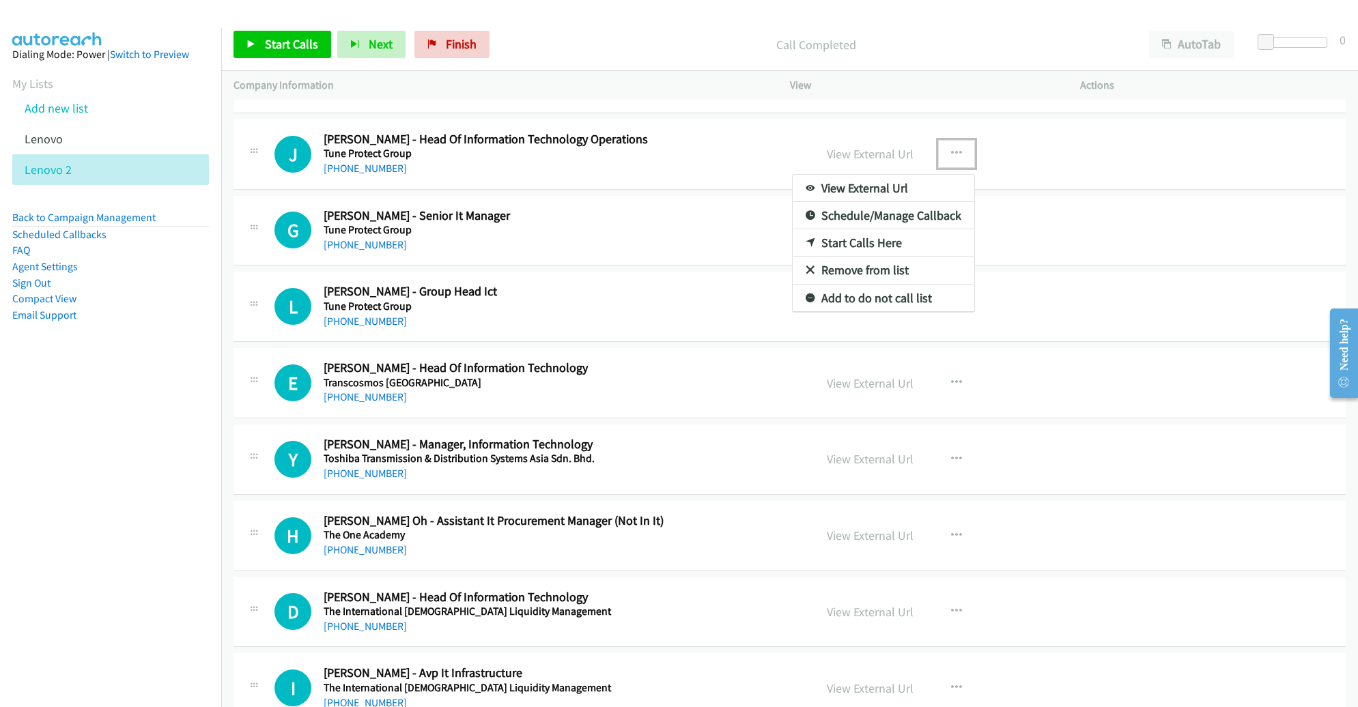
click at [858, 232] on link "Start Calls Here" at bounding box center [884, 242] width 182 height 27
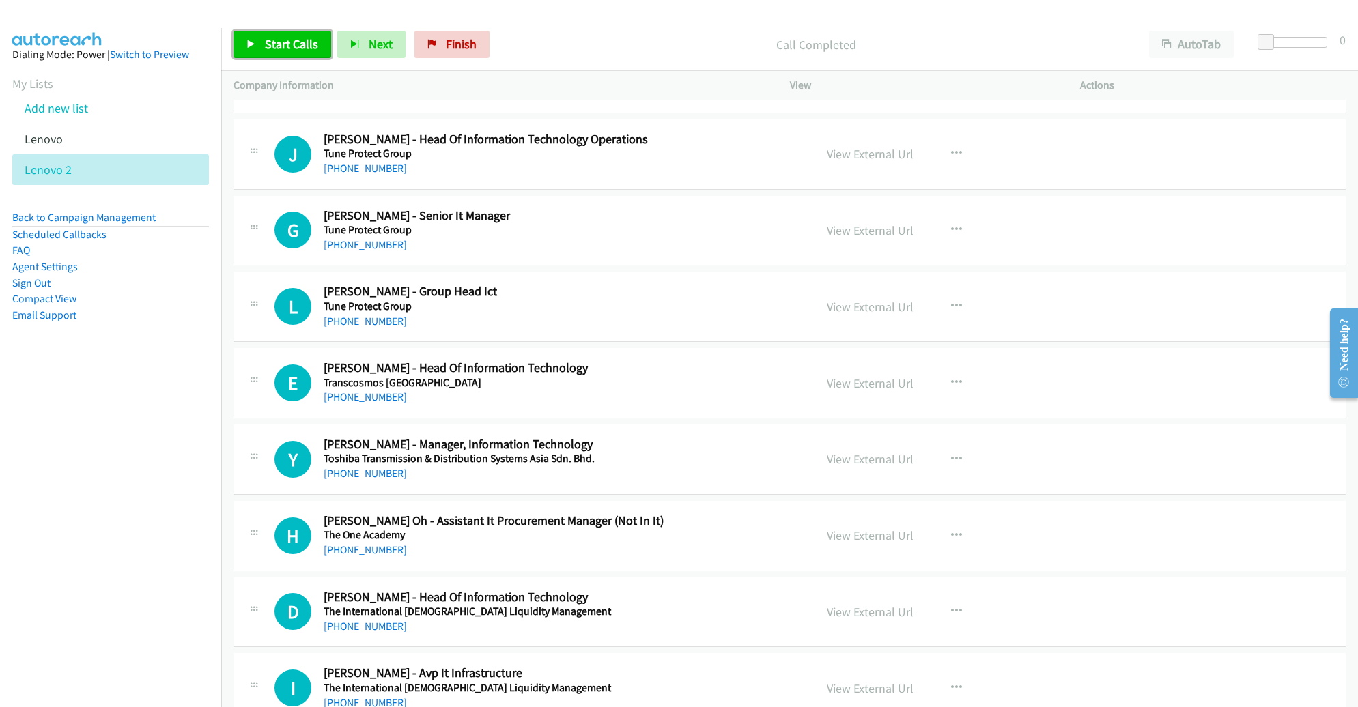
click at [281, 40] on span "Start Calls" at bounding box center [291, 44] width 53 height 16
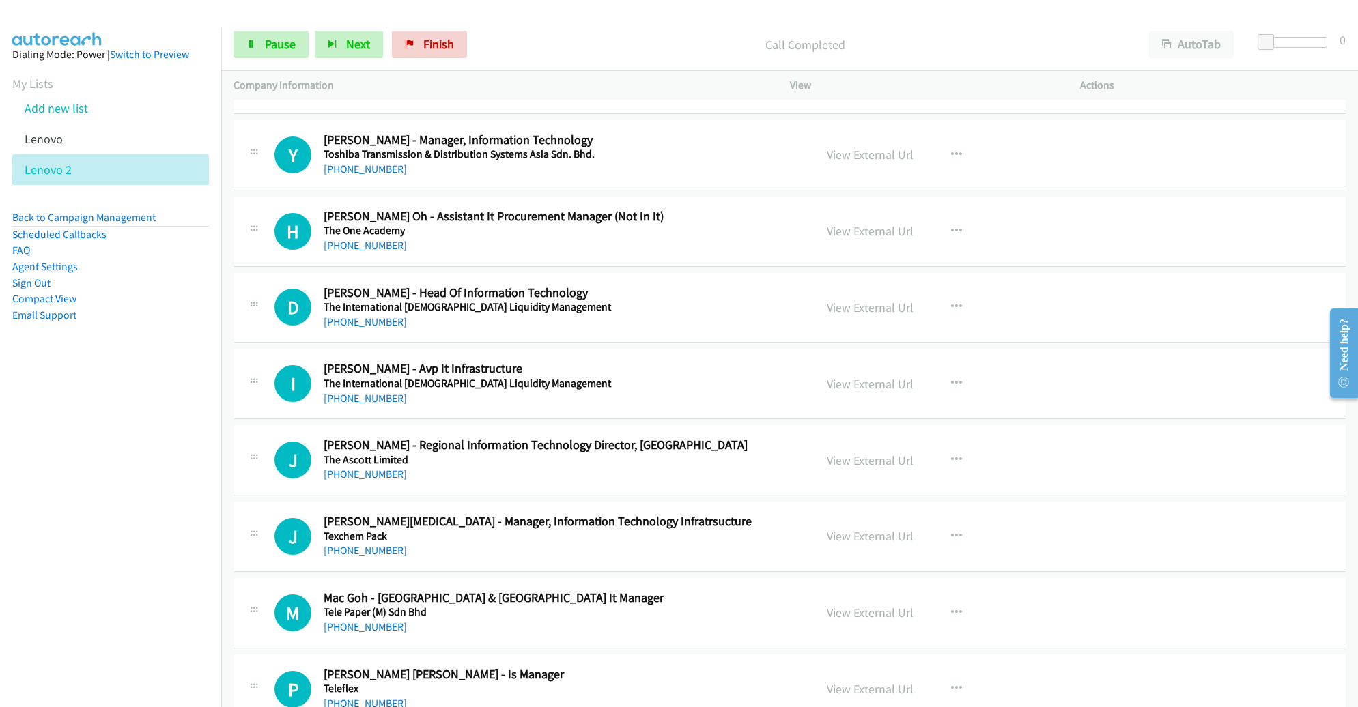
scroll to position [2716, 0]
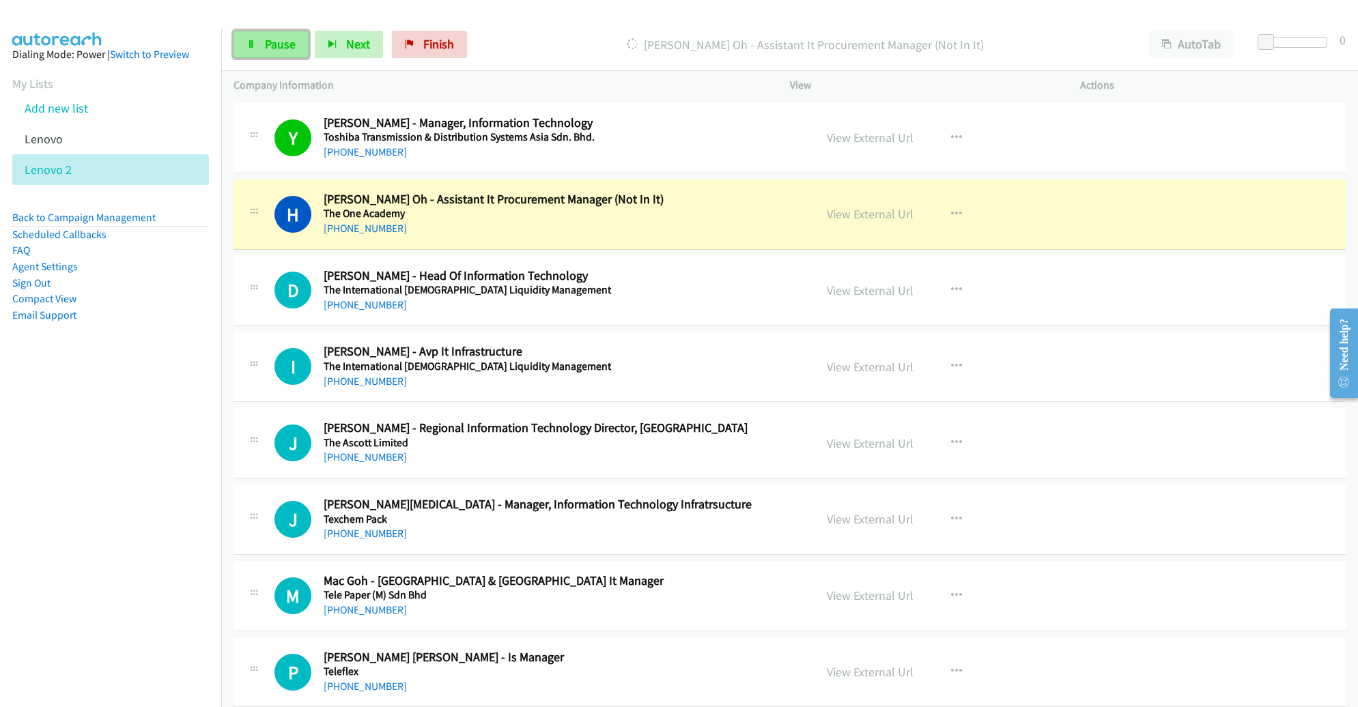
click at [290, 51] on span "Pause" at bounding box center [280, 44] width 31 height 16
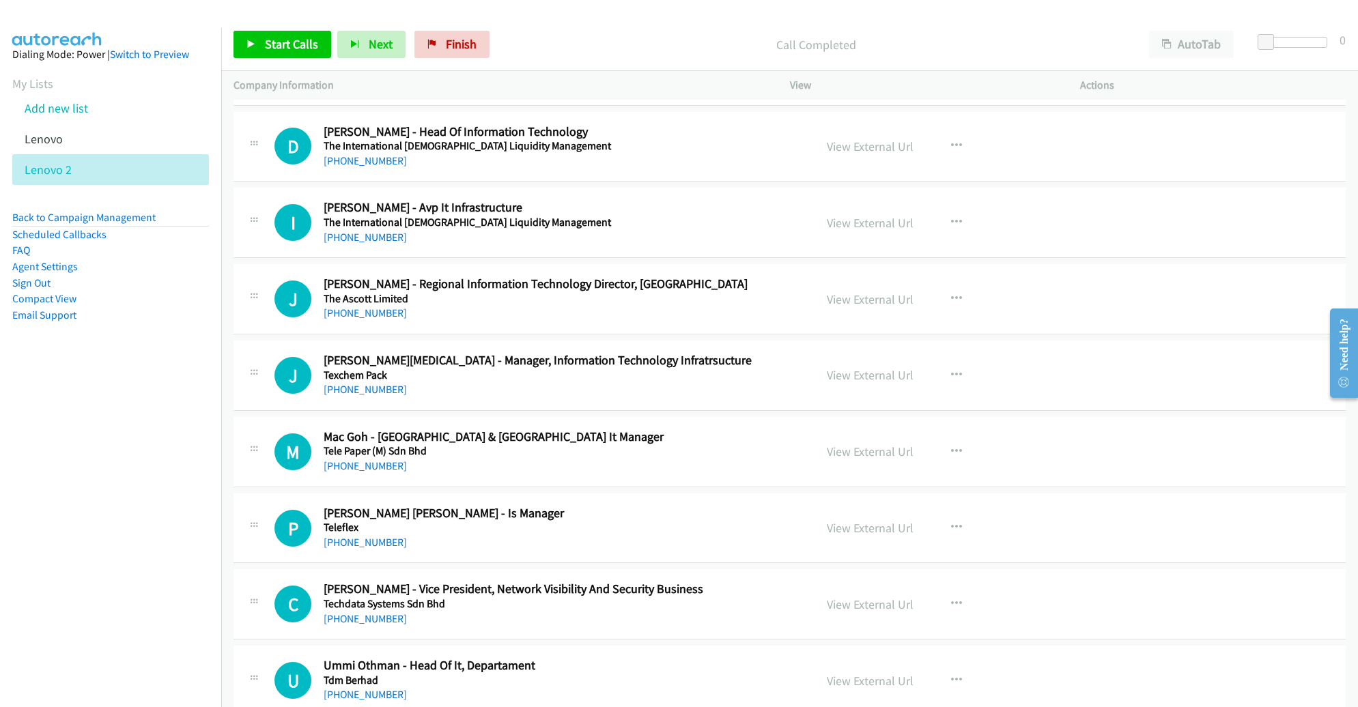
scroll to position [2860, 0]
click at [951, 599] on icon "button" at bounding box center [956, 604] width 11 height 11
click at [1132, 534] on div at bounding box center [679, 353] width 1358 height 707
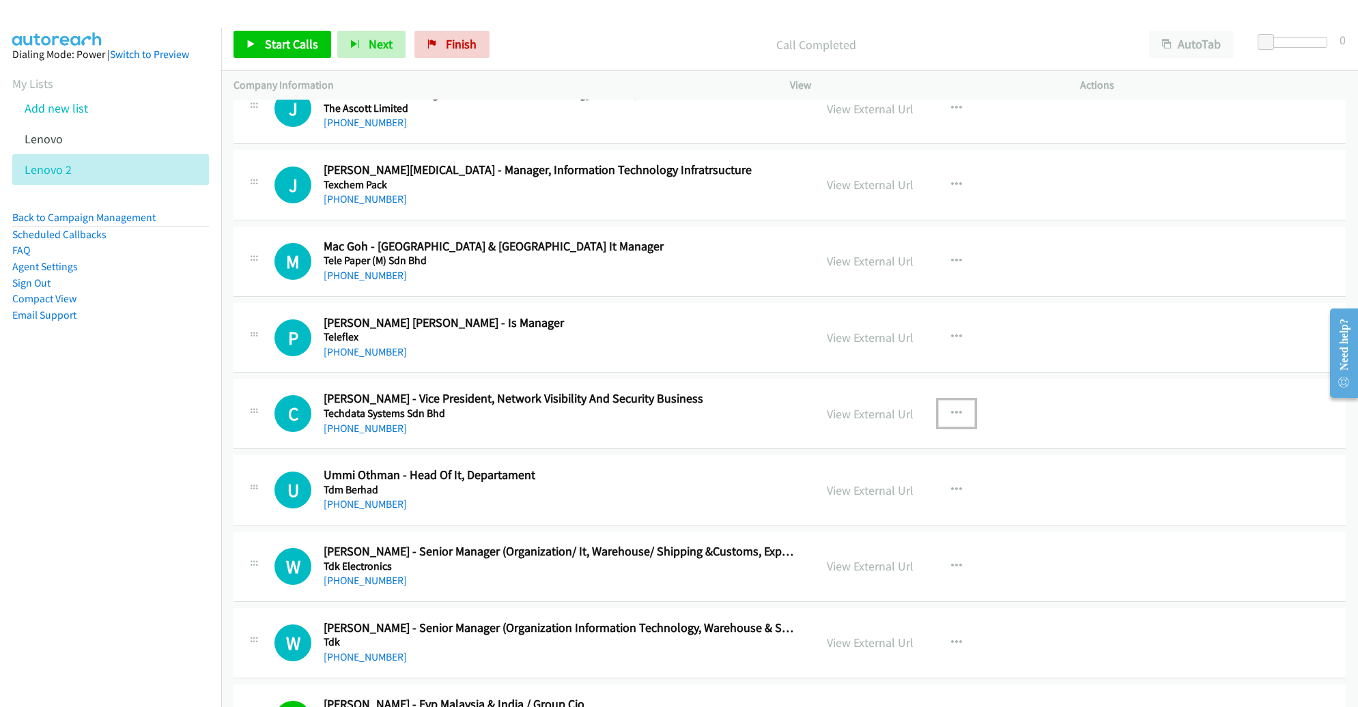
scroll to position [3056, 0]
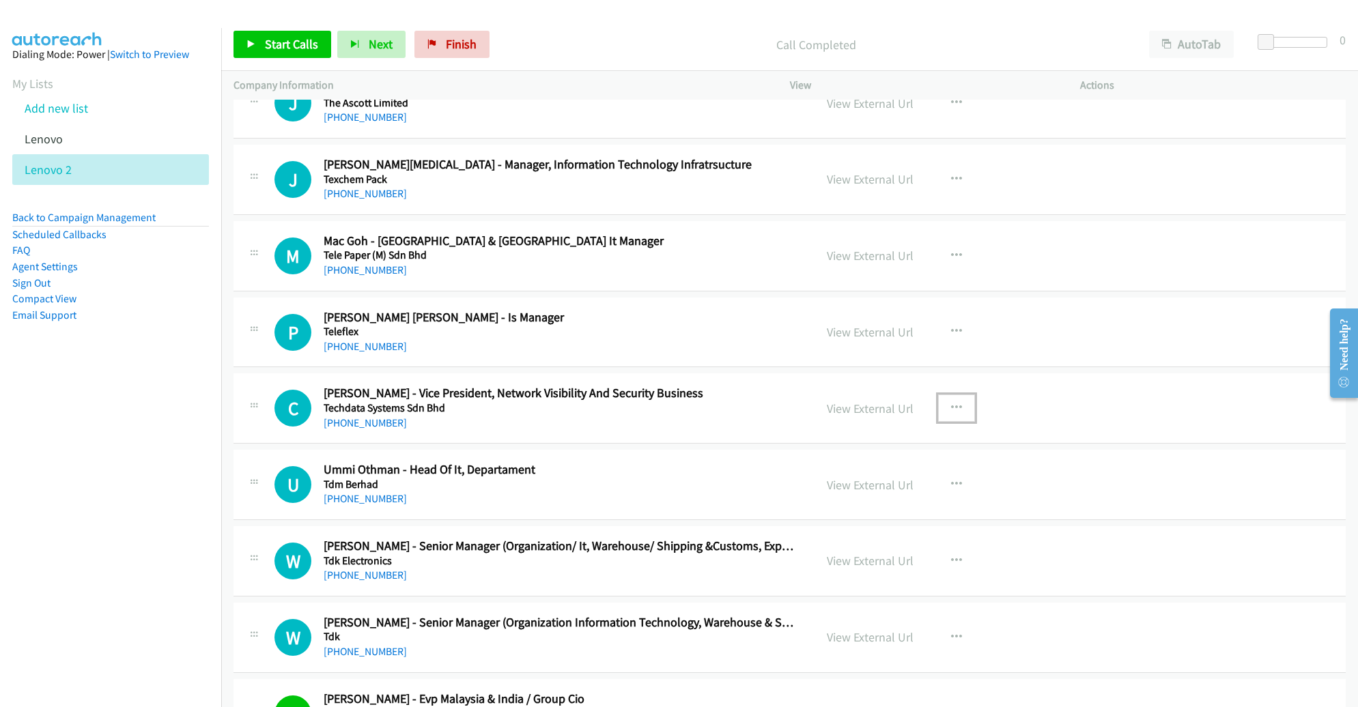
click at [951, 403] on icon "button" at bounding box center [956, 408] width 11 height 11
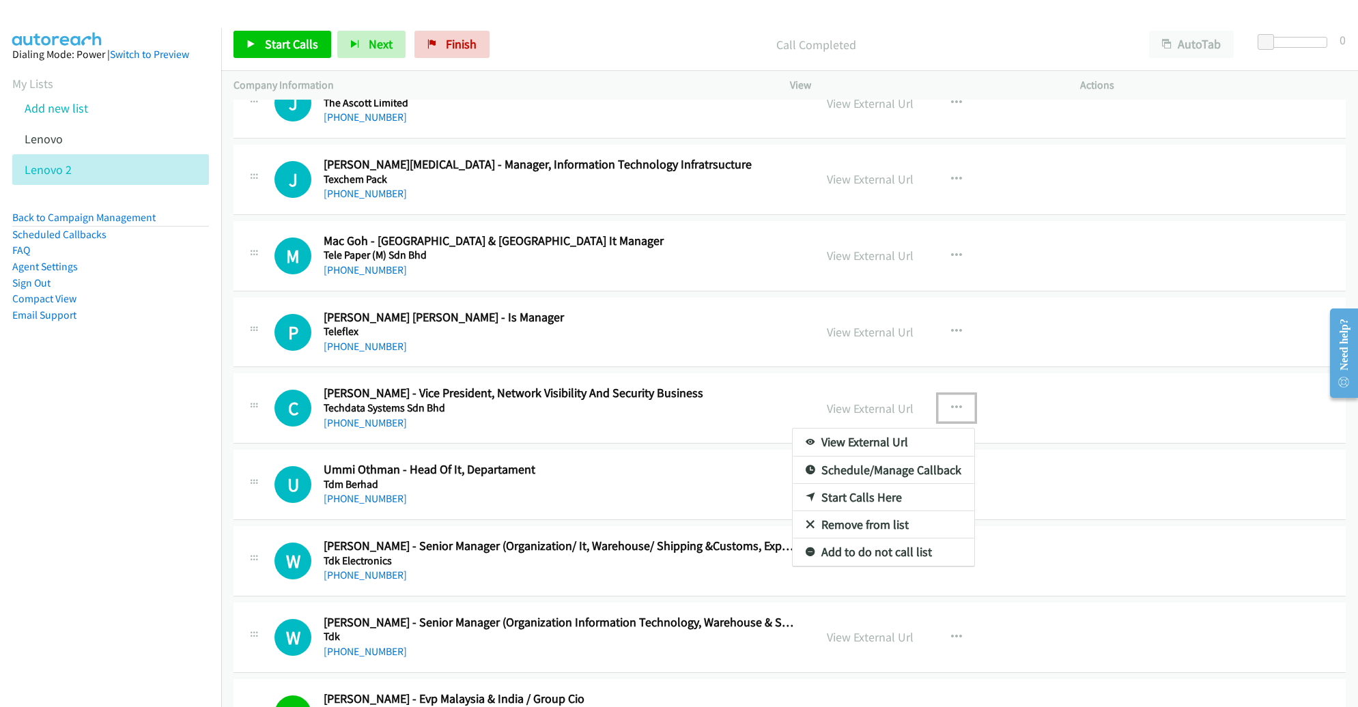
click at [866, 511] on link "Remove from list" at bounding box center [884, 524] width 182 height 27
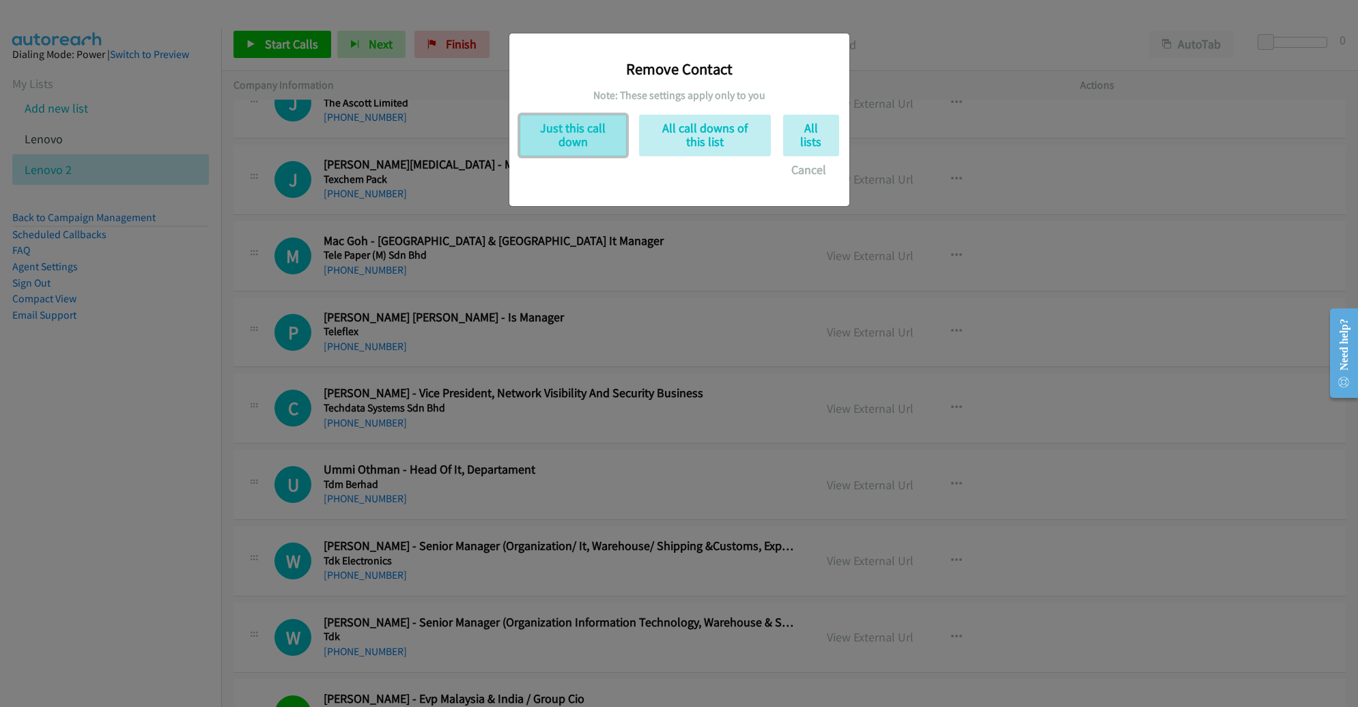
click at [582, 130] on button "Just this call down" at bounding box center [573, 136] width 107 height 42
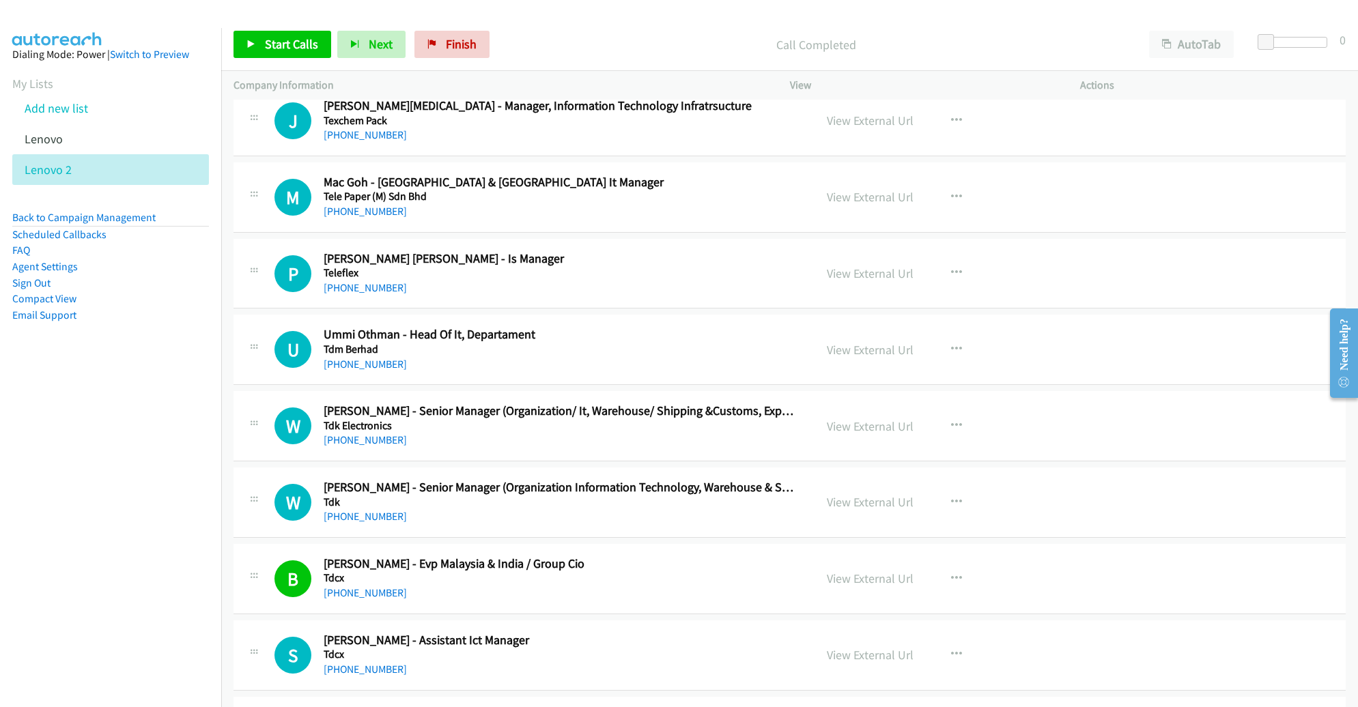
scroll to position [3218, 0]
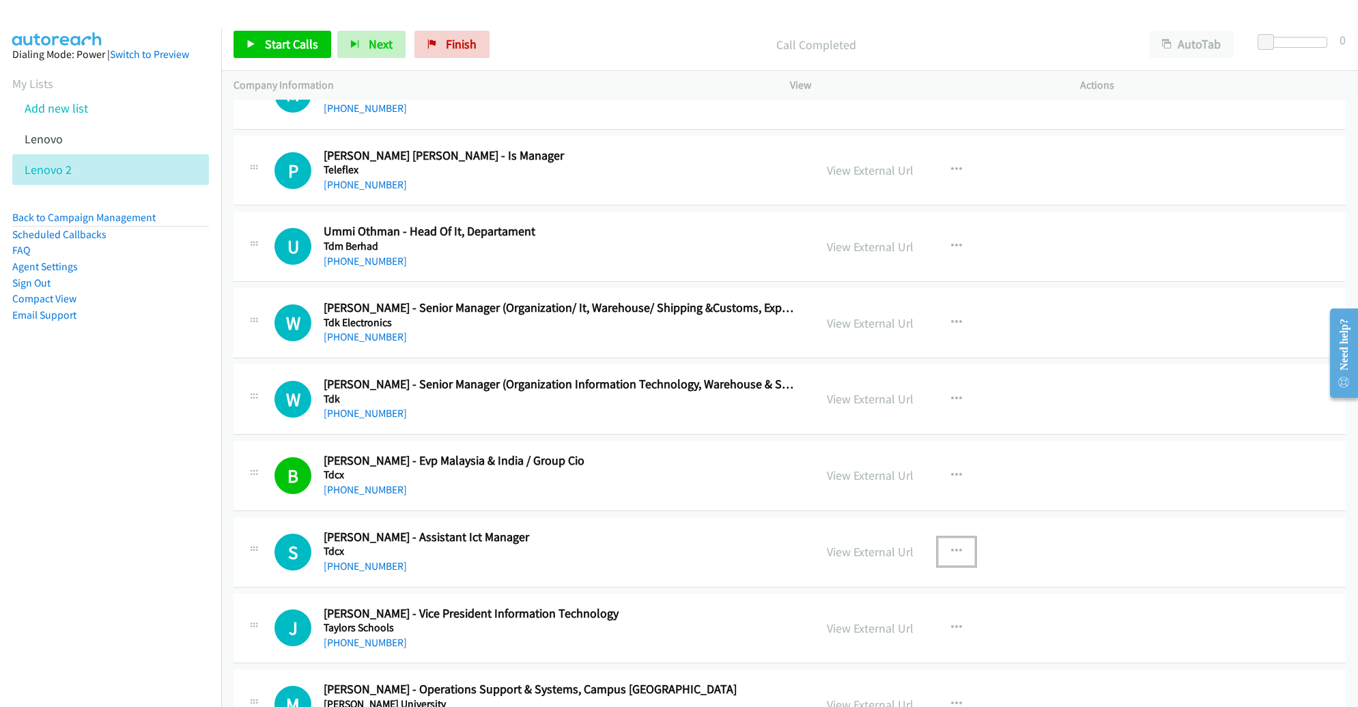
click at [951, 546] on icon "button" at bounding box center [956, 551] width 11 height 11
click at [870, 656] on link "Remove from list" at bounding box center [884, 668] width 182 height 27
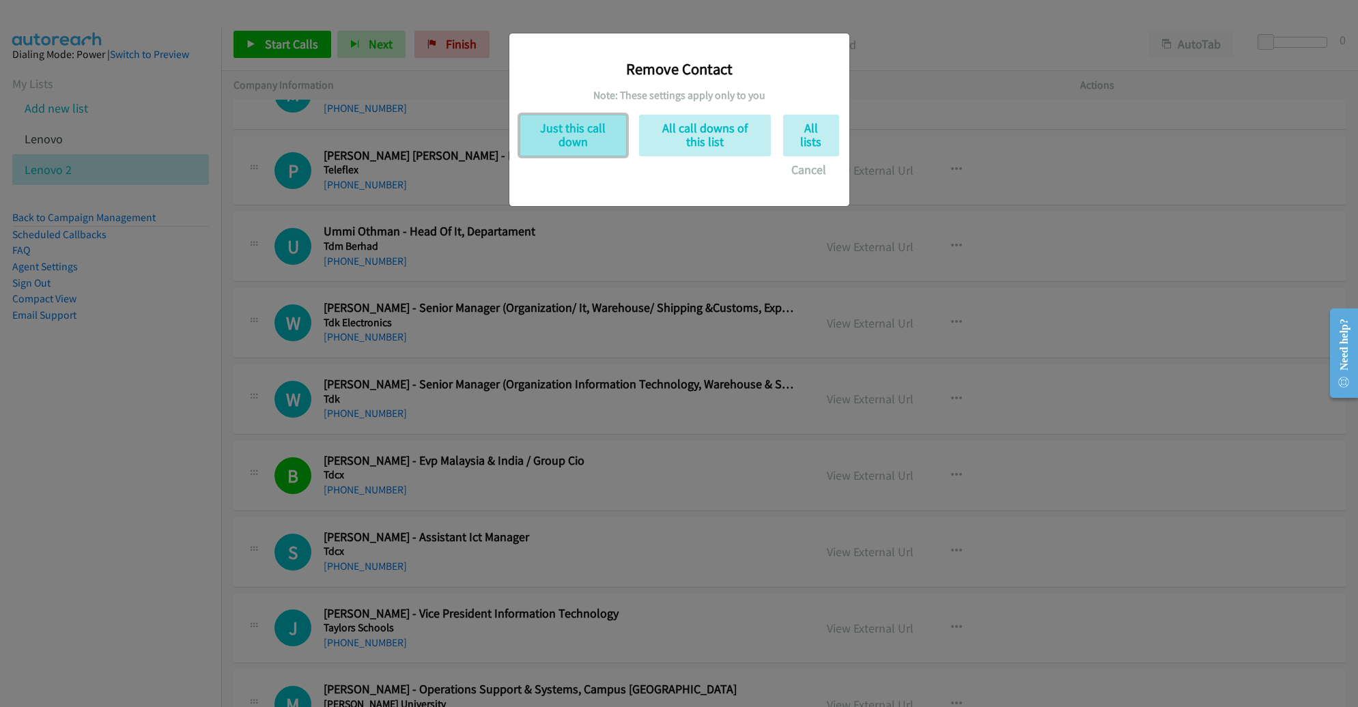
click at [589, 124] on button "Just this call down" at bounding box center [573, 136] width 107 height 42
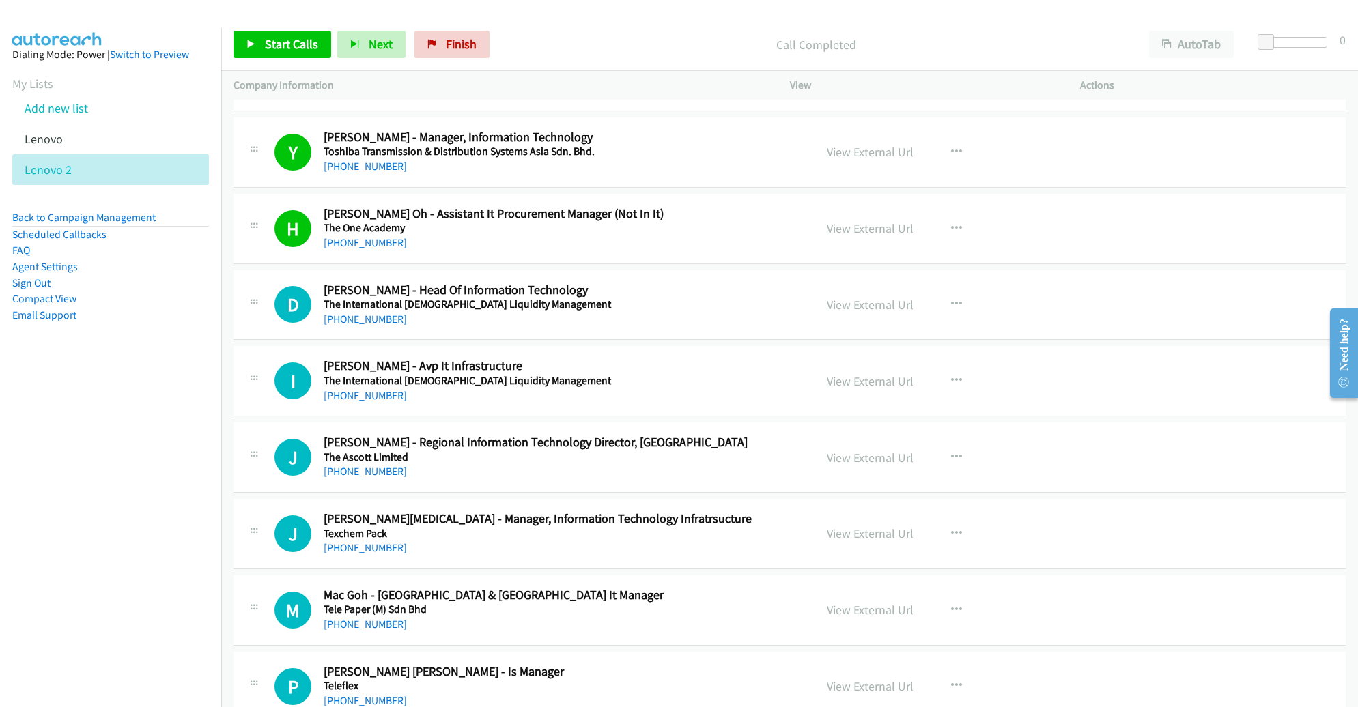
scroll to position [2697, 0]
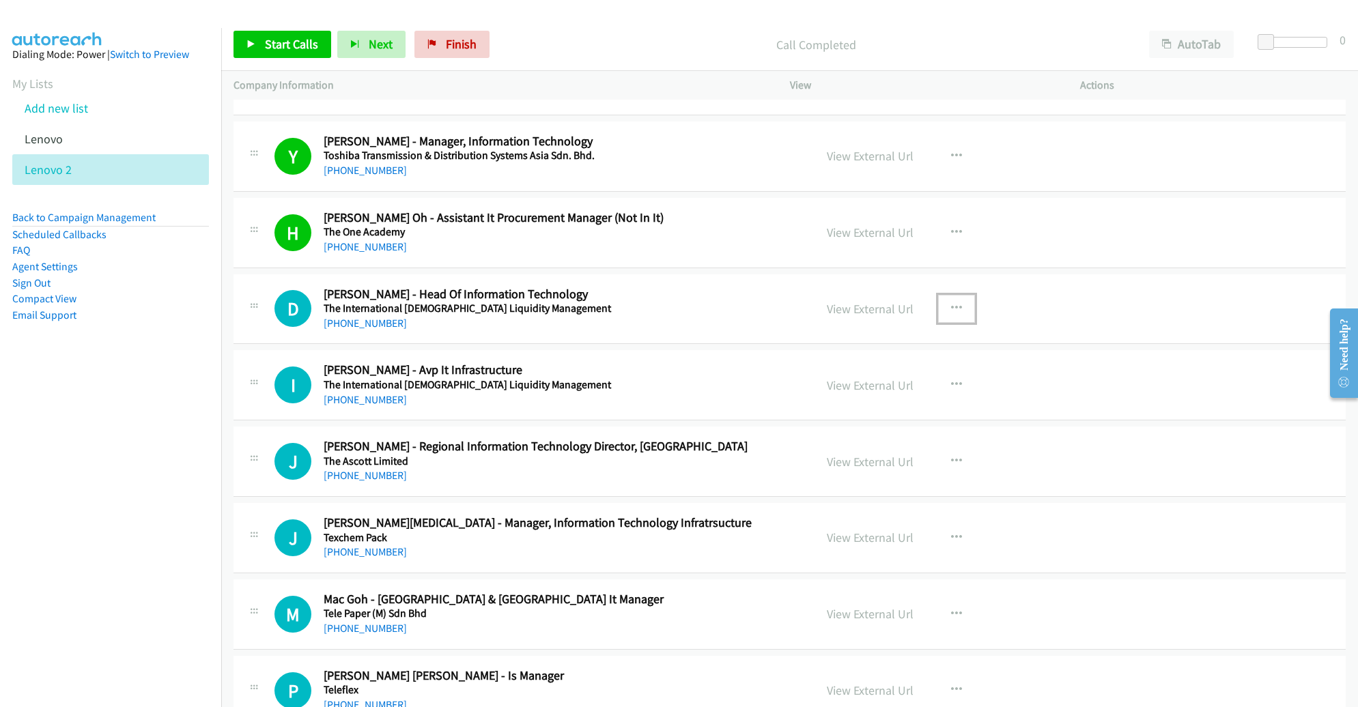
click at [951, 303] on icon "button" at bounding box center [956, 308] width 11 height 11
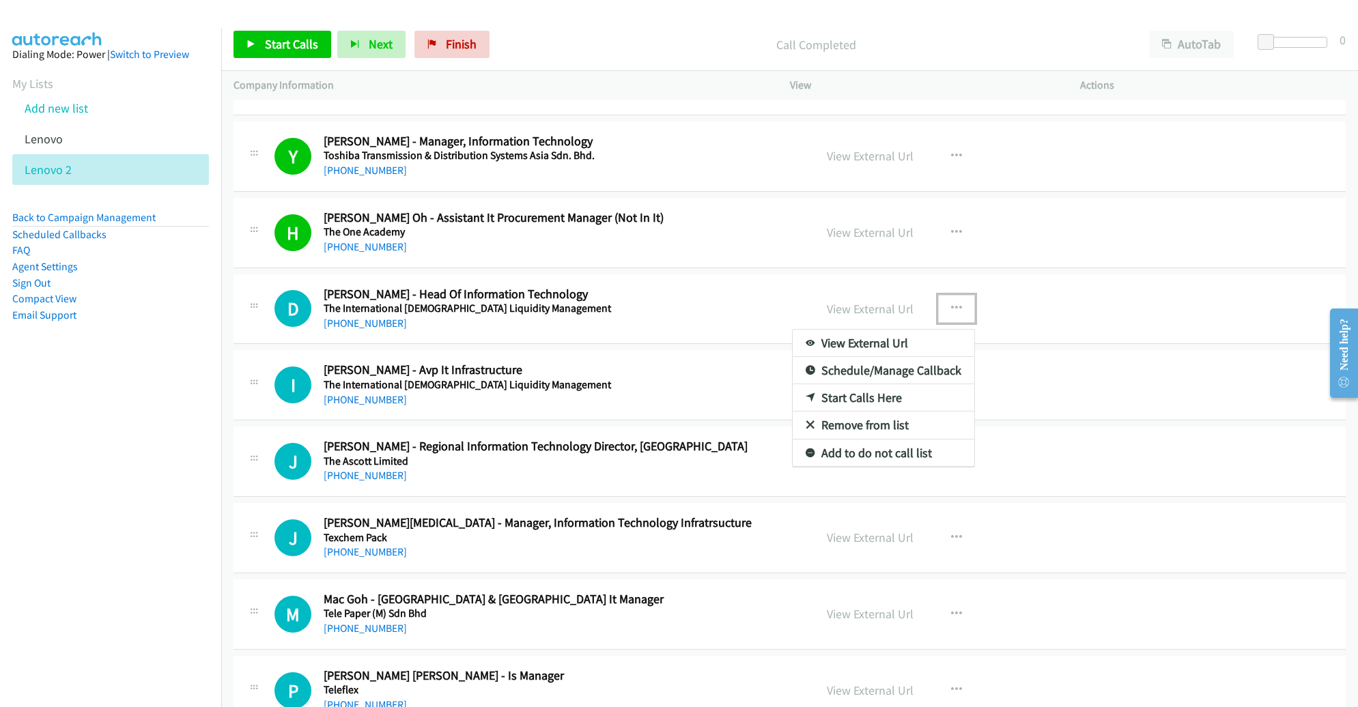
click at [860, 390] on link "Start Calls Here" at bounding box center [884, 397] width 182 height 27
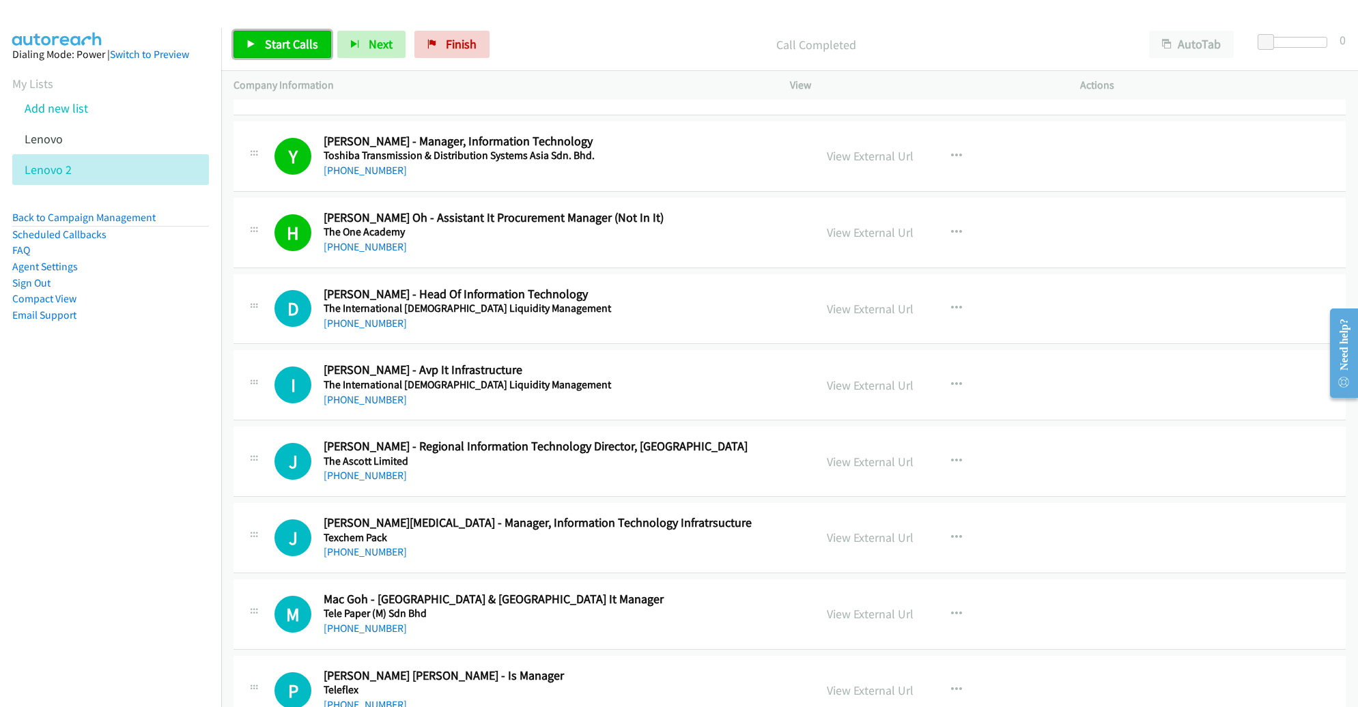
click at [296, 44] on span "Start Calls" at bounding box center [291, 44] width 53 height 16
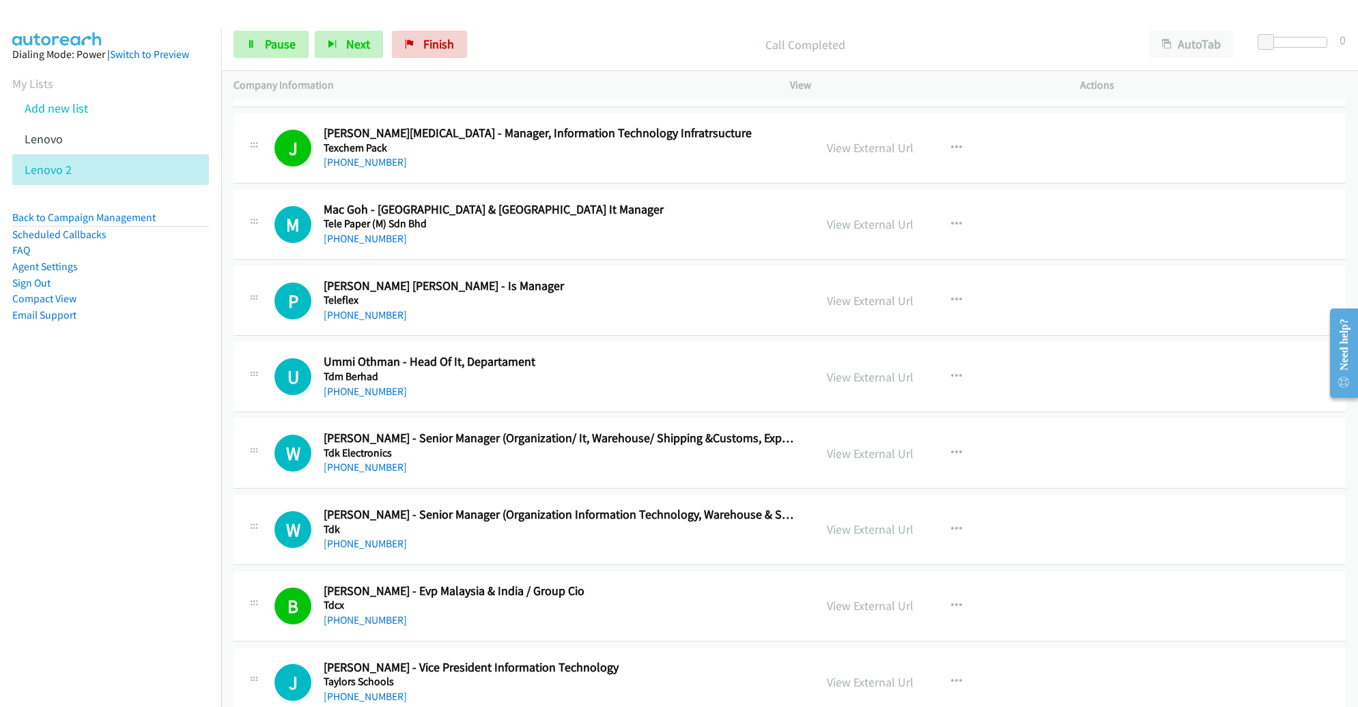
scroll to position [3091, 0]
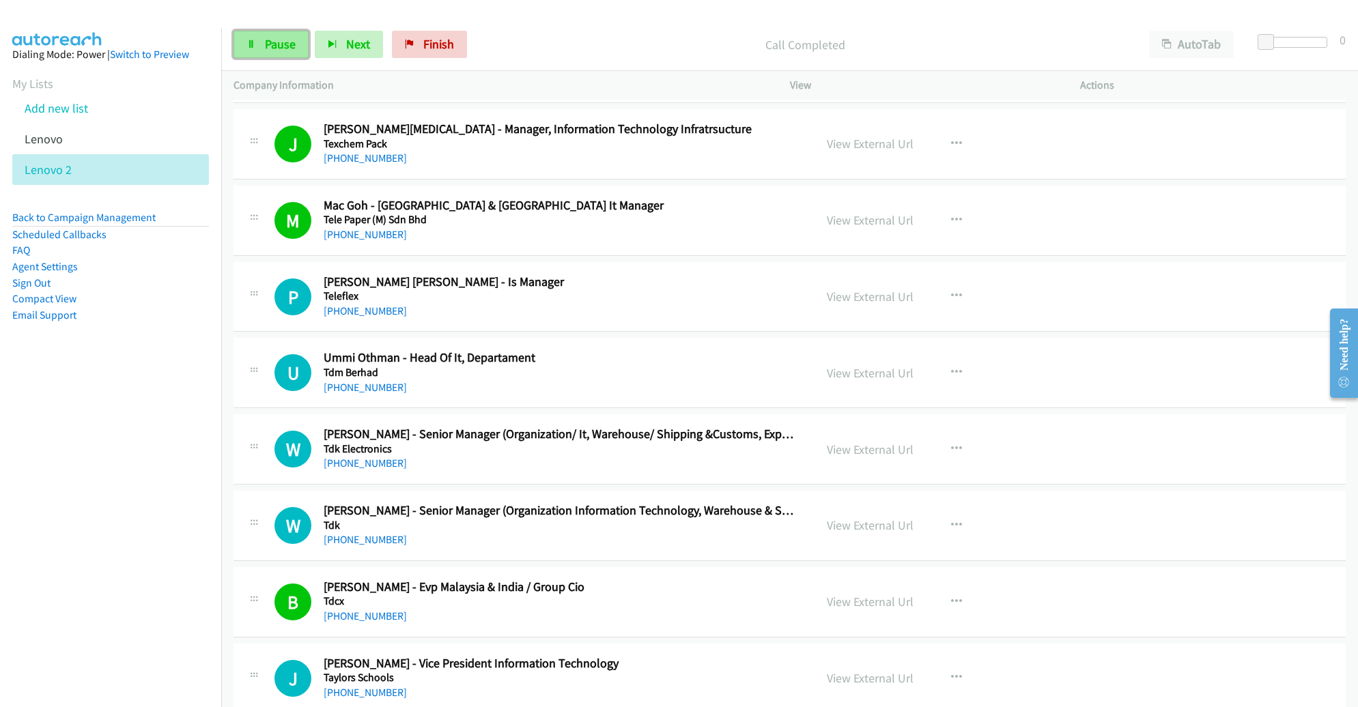
click at [282, 42] on span "Pause" at bounding box center [280, 44] width 31 height 16
click at [282, 42] on span "Start Calls" at bounding box center [291, 44] width 53 height 16
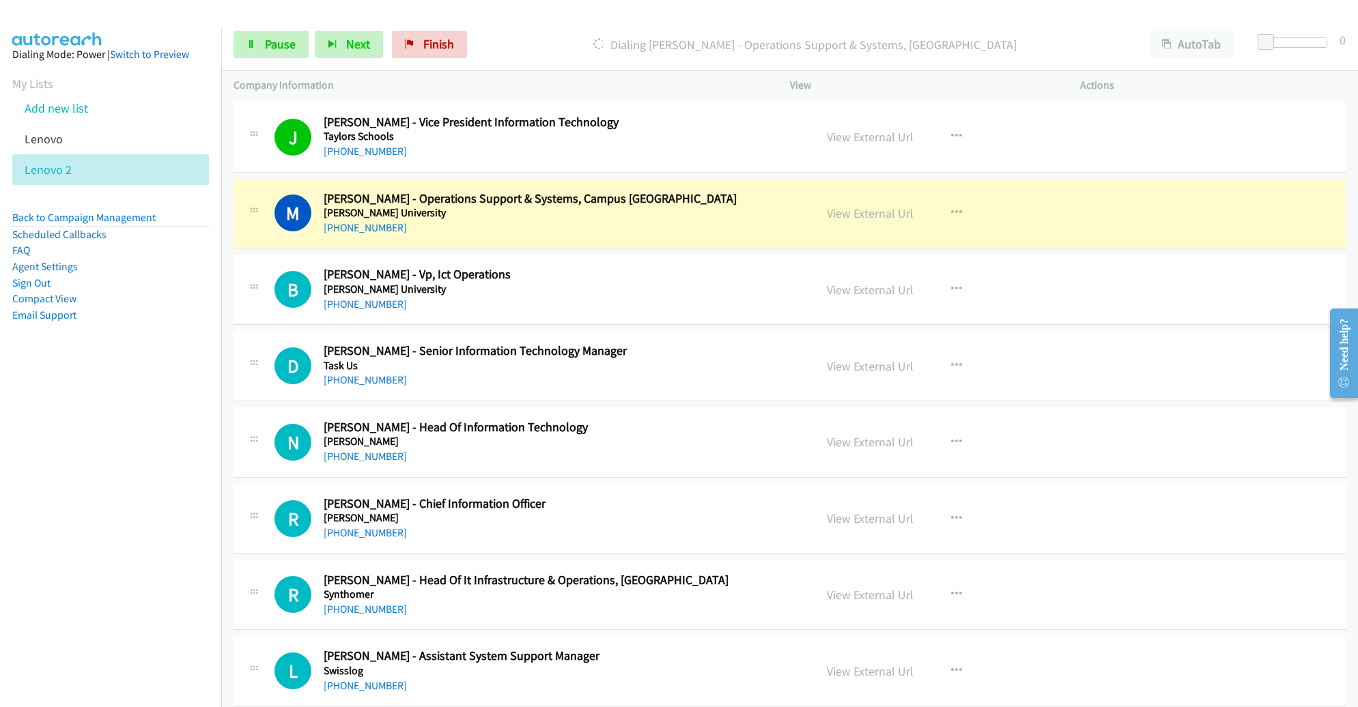
scroll to position [3679, 0]
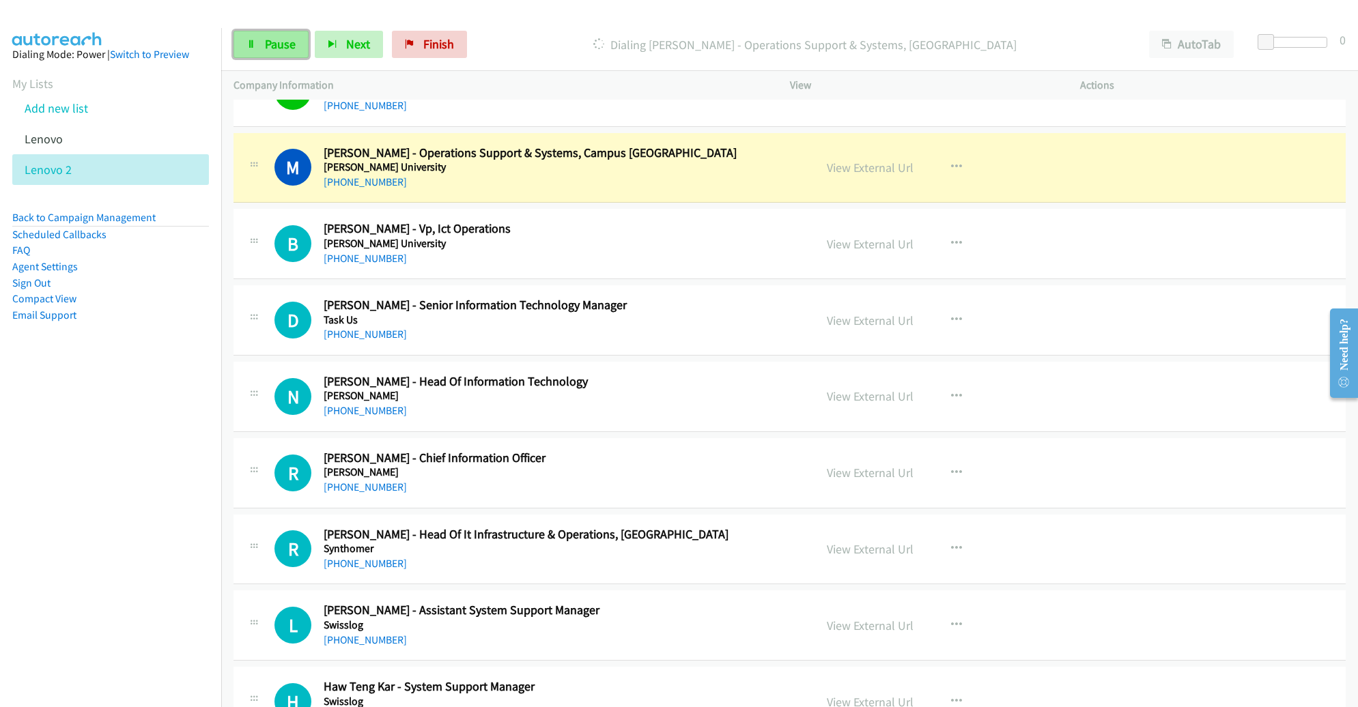
click at [269, 43] on span "Pause" at bounding box center [280, 44] width 31 height 16
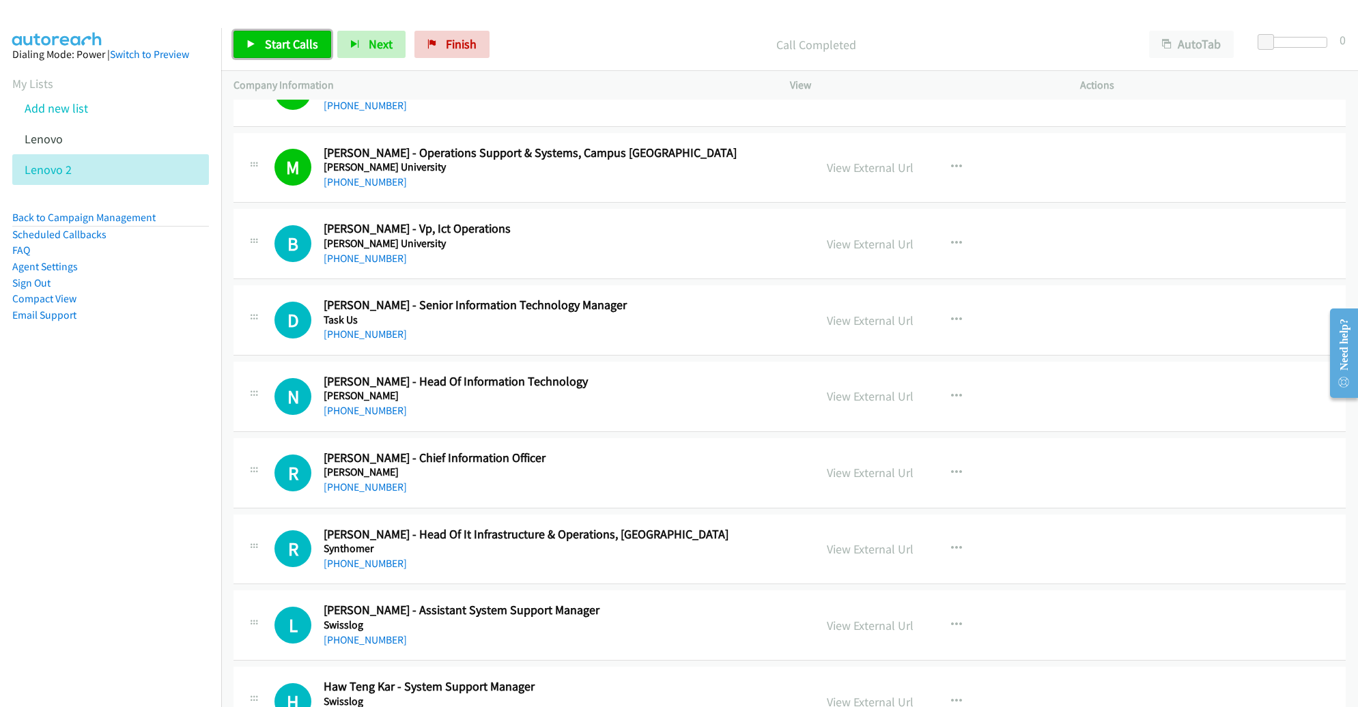
click at [271, 40] on span "Start Calls" at bounding box center [291, 44] width 53 height 16
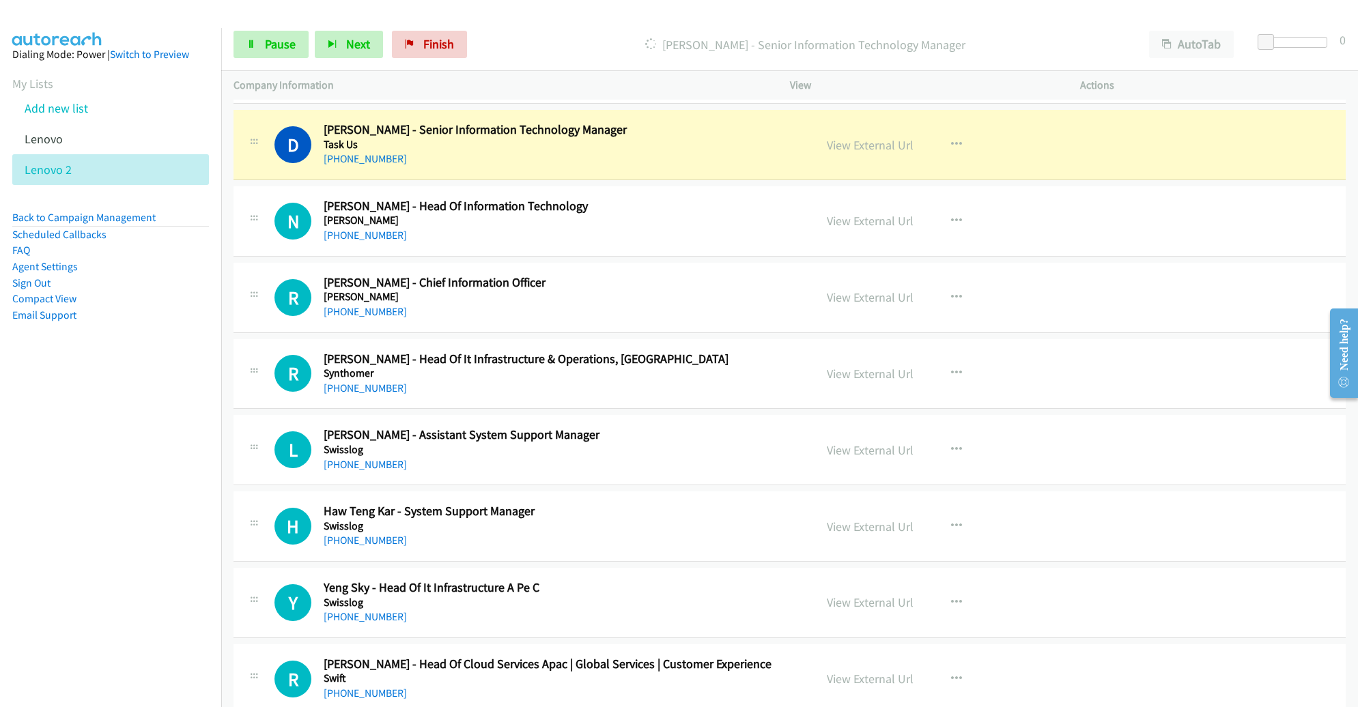
scroll to position [3855, 0]
click at [951, 444] on icon "button" at bounding box center [956, 449] width 11 height 11
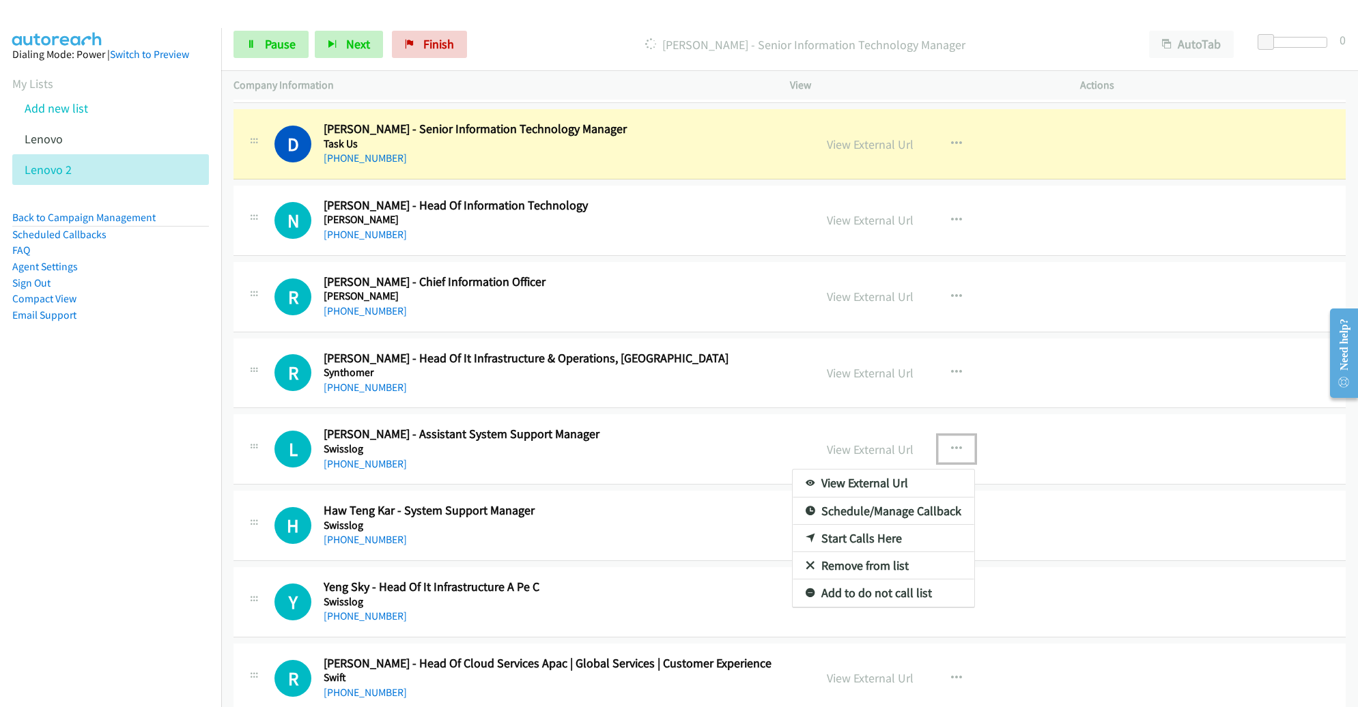
click at [873, 552] on link "Remove from list" at bounding box center [884, 565] width 182 height 27
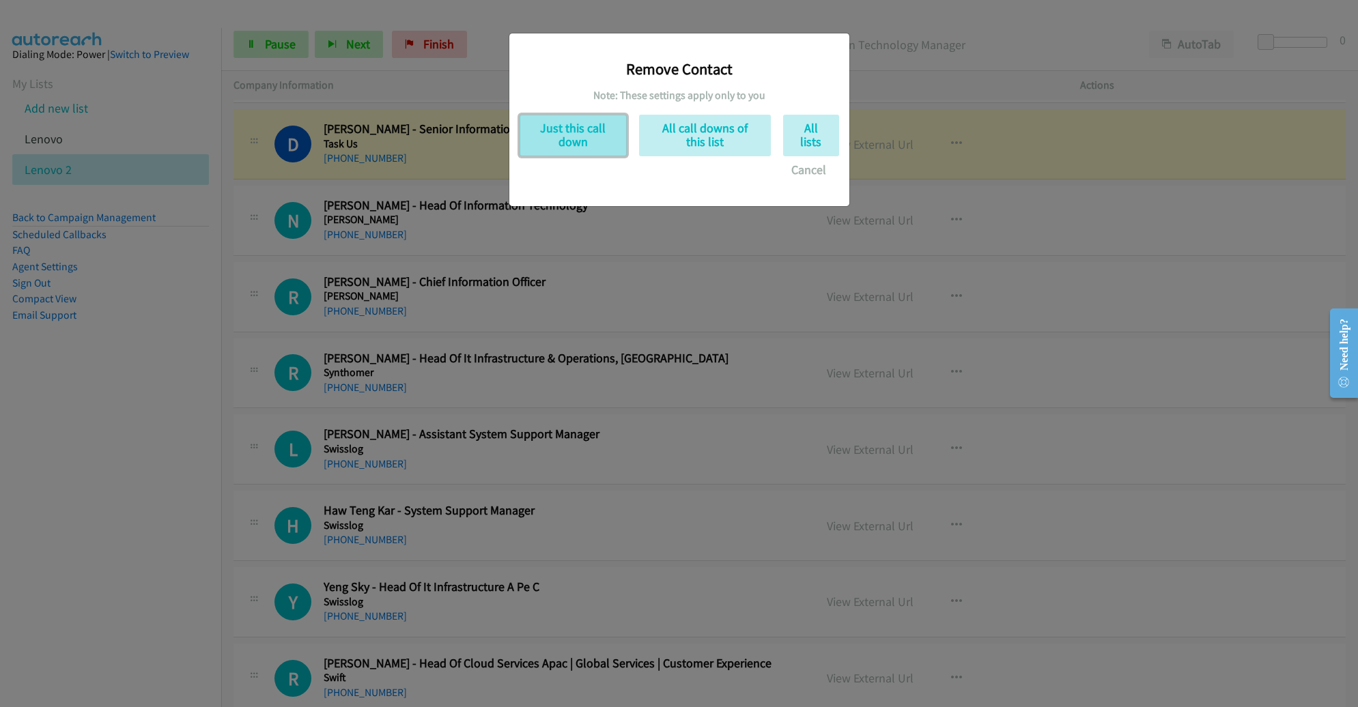
click at [585, 122] on button "Just this call down" at bounding box center [573, 136] width 107 height 42
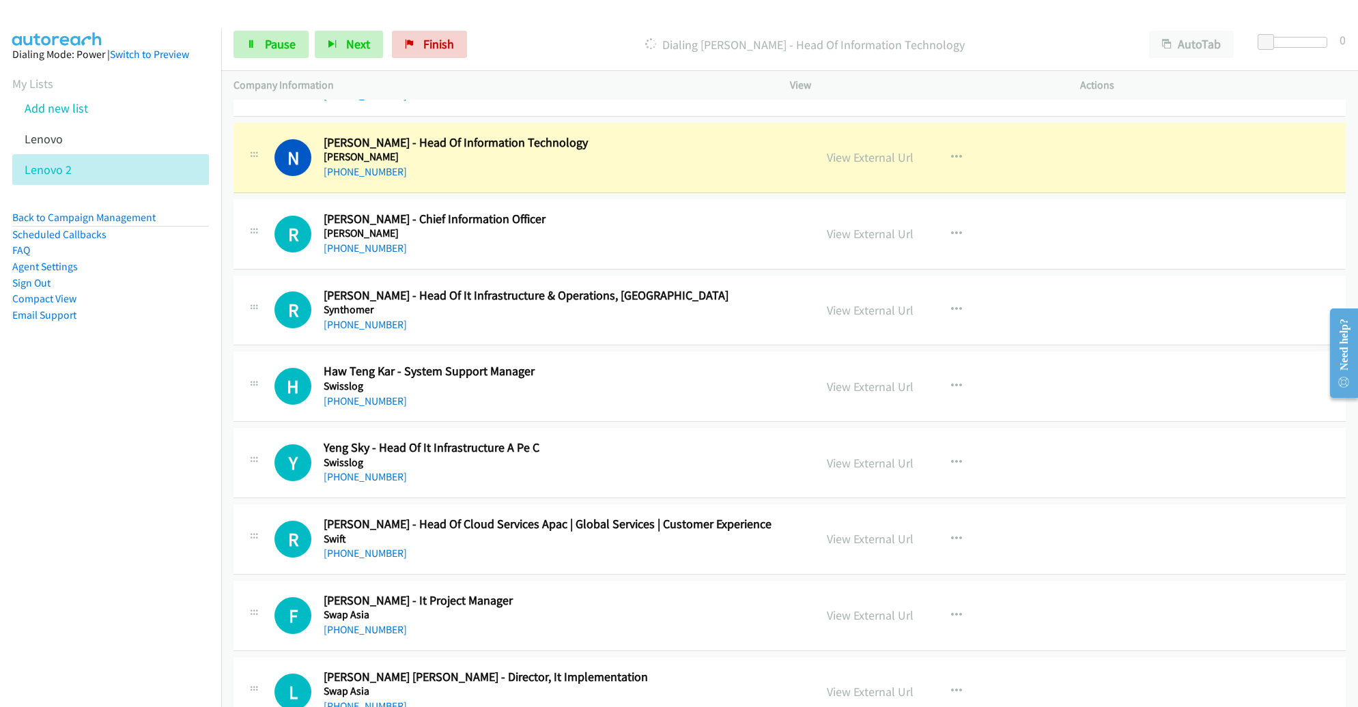
scroll to position [3921, 0]
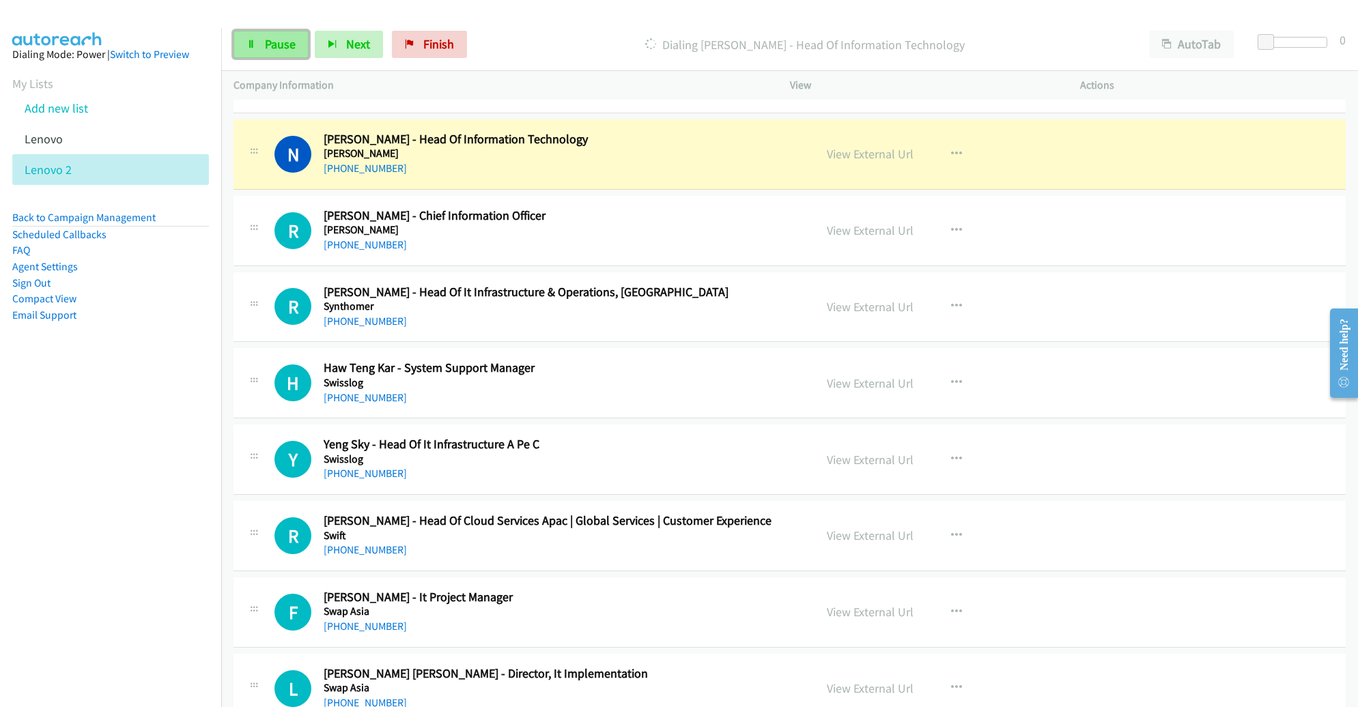
click at [278, 46] on span "Pause" at bounding box center [280, 44] width 31 height 16
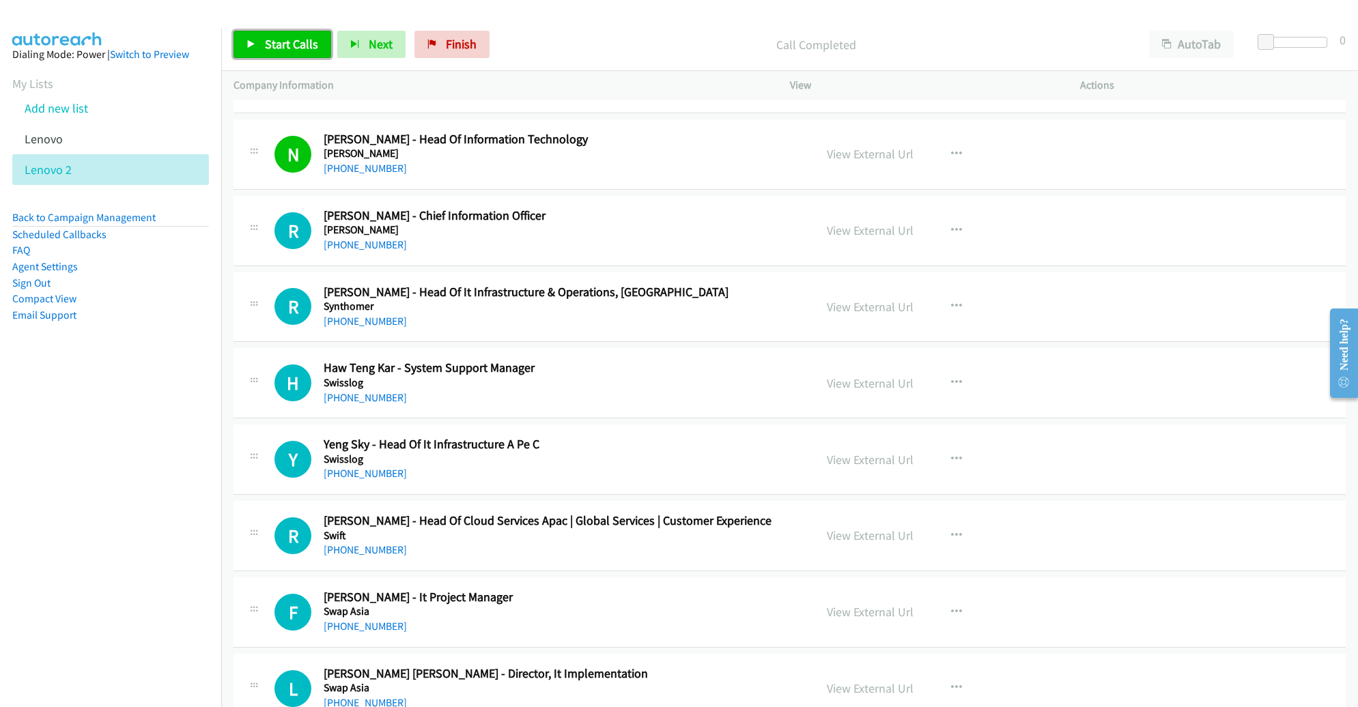
click at [265, 49] on span "Start Calls" at bounding box center [291, 44] width 53 height 16
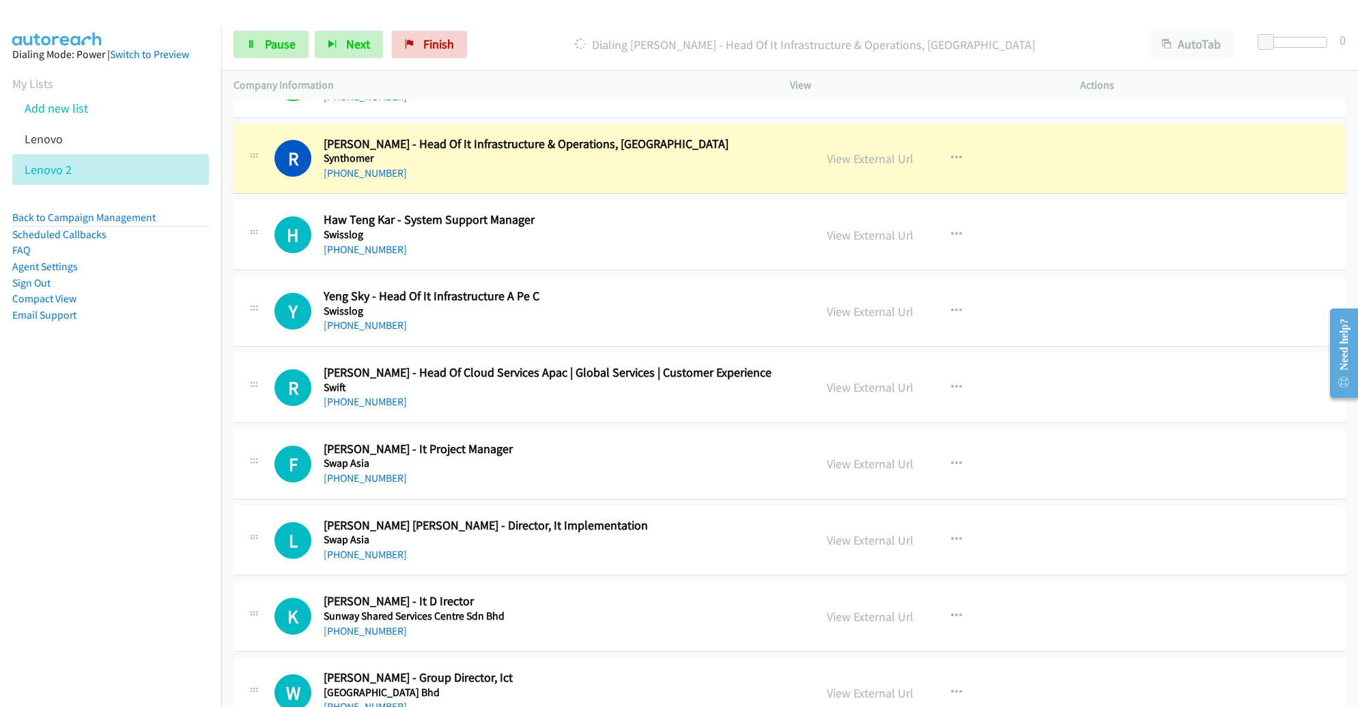
scroll to position [4073, 0]
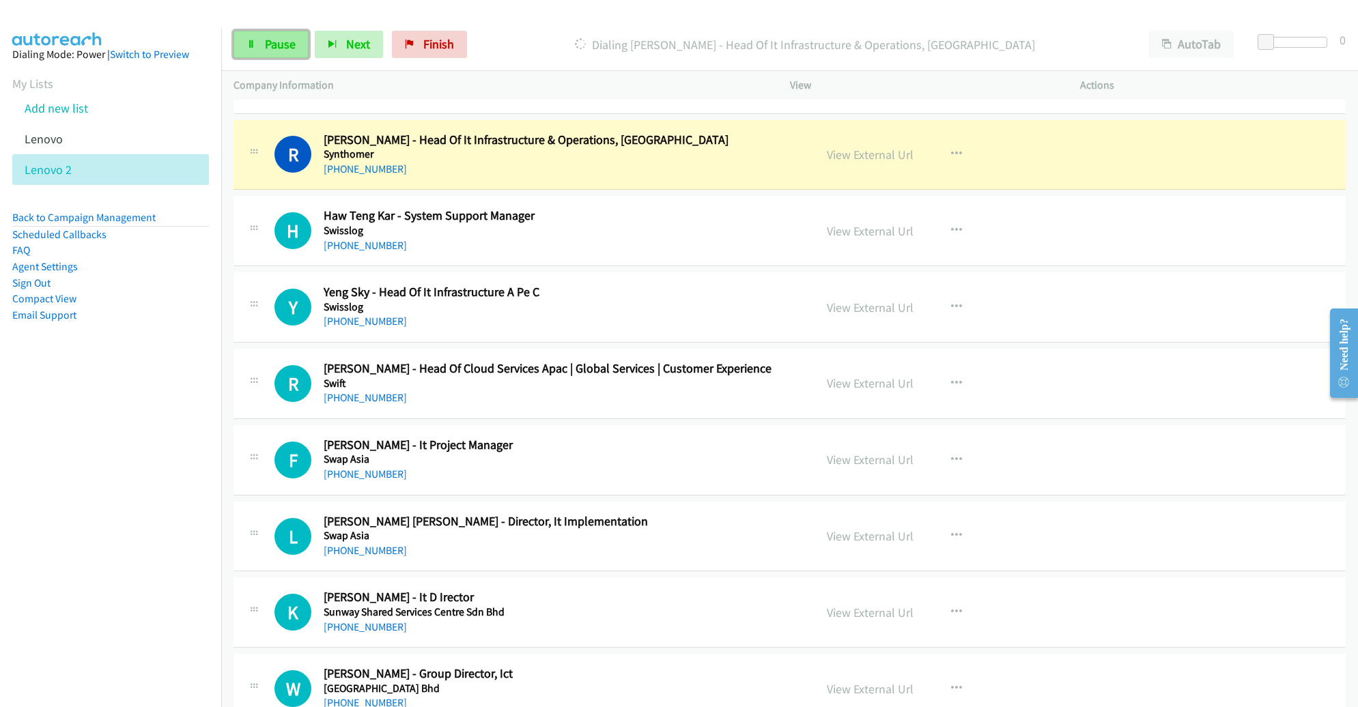
click at [251, 47] on icon at bounding box center [252, 45] width 10 height 10
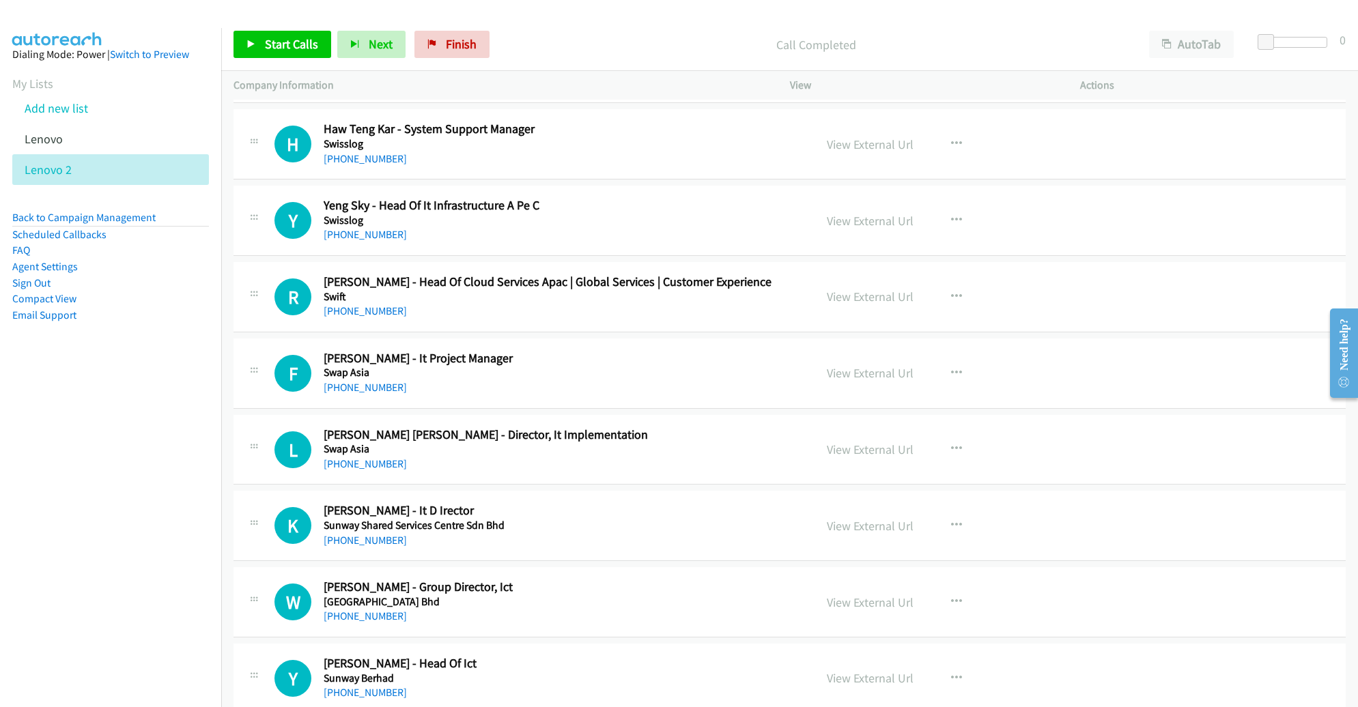
scroll to position [4159, 0]
click at [296, 53] on link "Start Calls" at bounding box center [283, 44] width 98 height 27
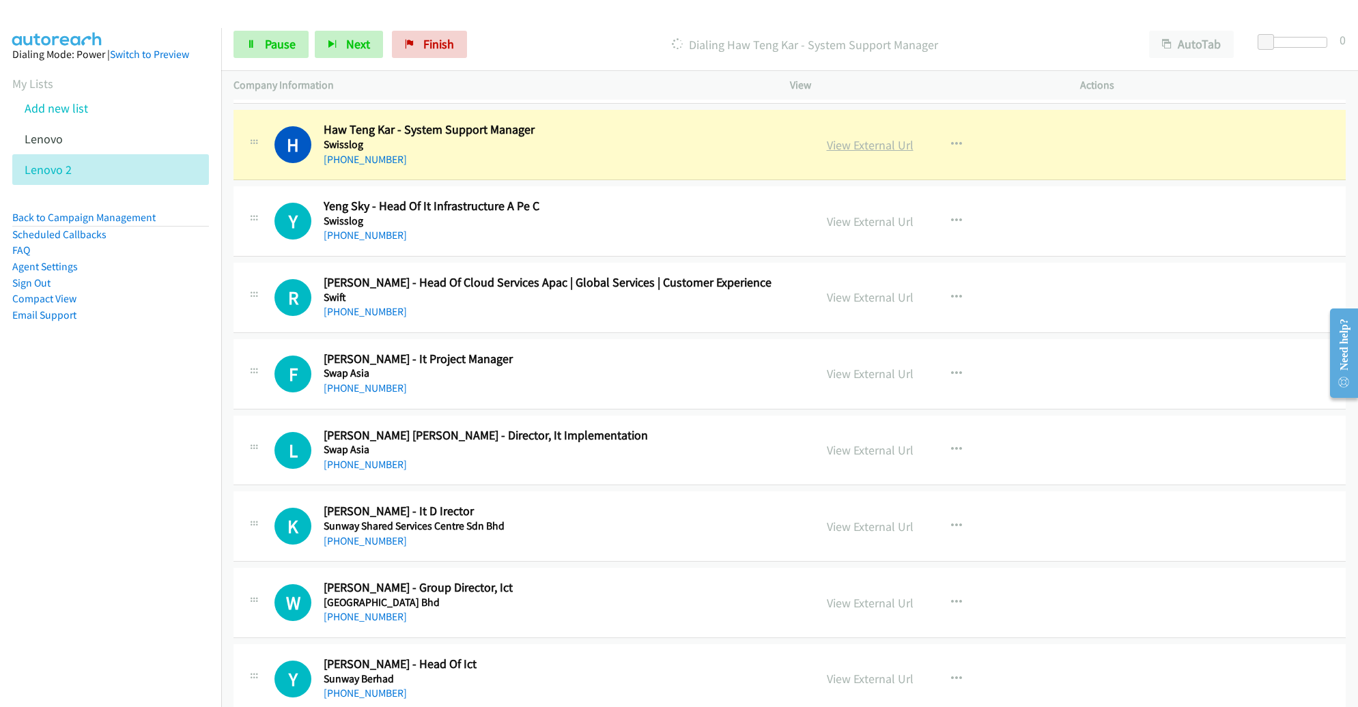
click at [833, 137] on link "View External Url" at bounding box center [870, 145] width 87 height 16
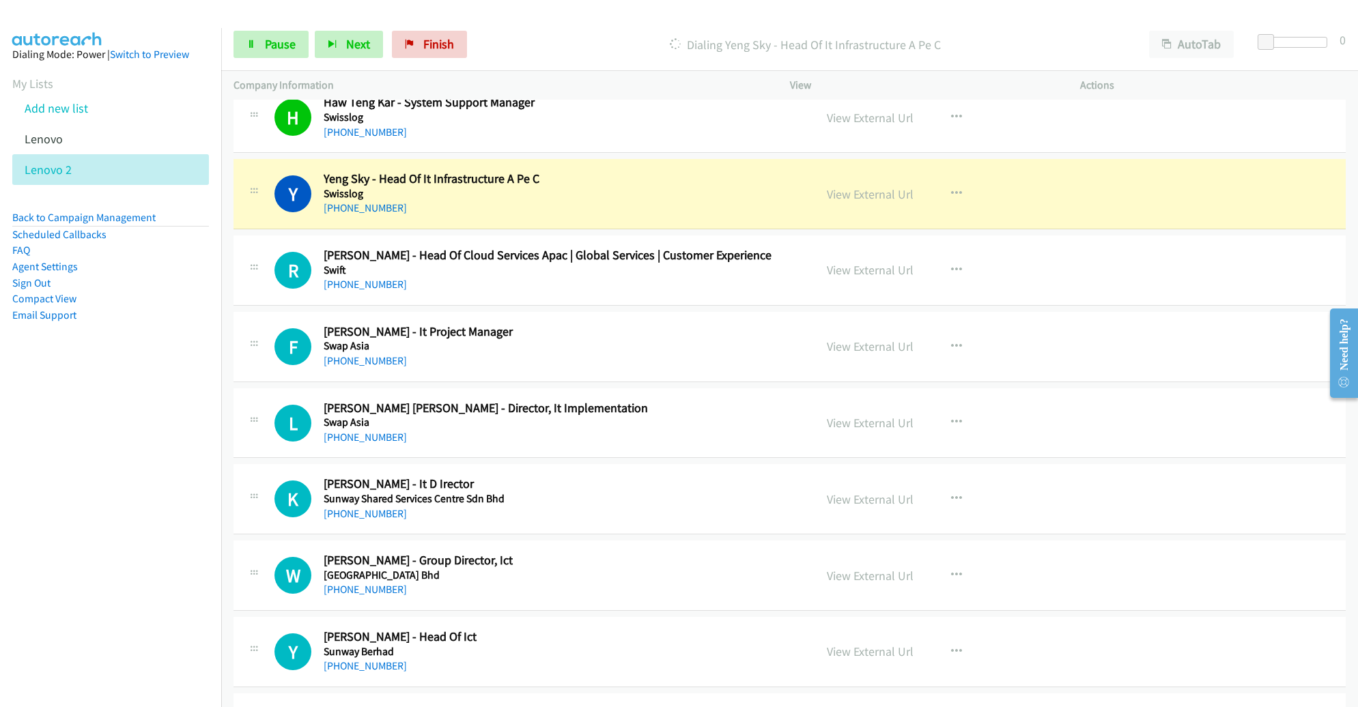
scroll to position [4224, 0]
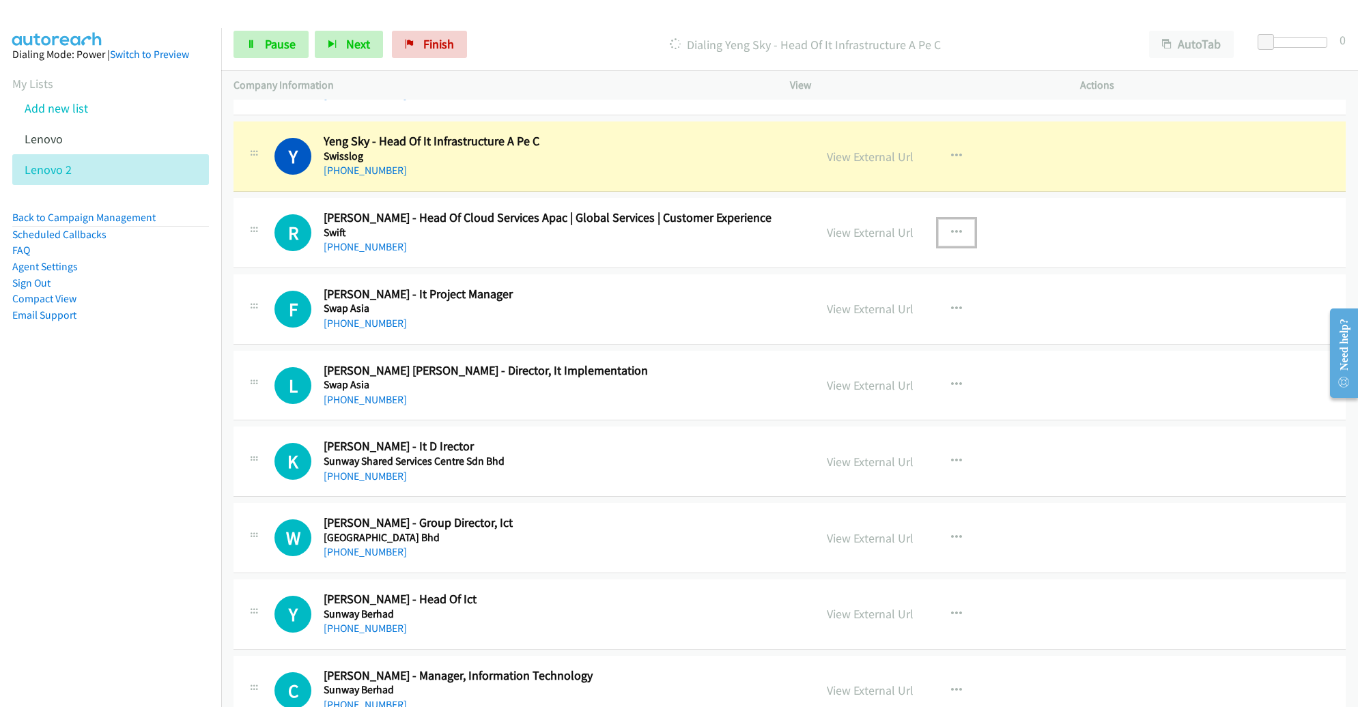
click at [944, 219] on button "button" at bounding box center [956, 232] width 37 height 27
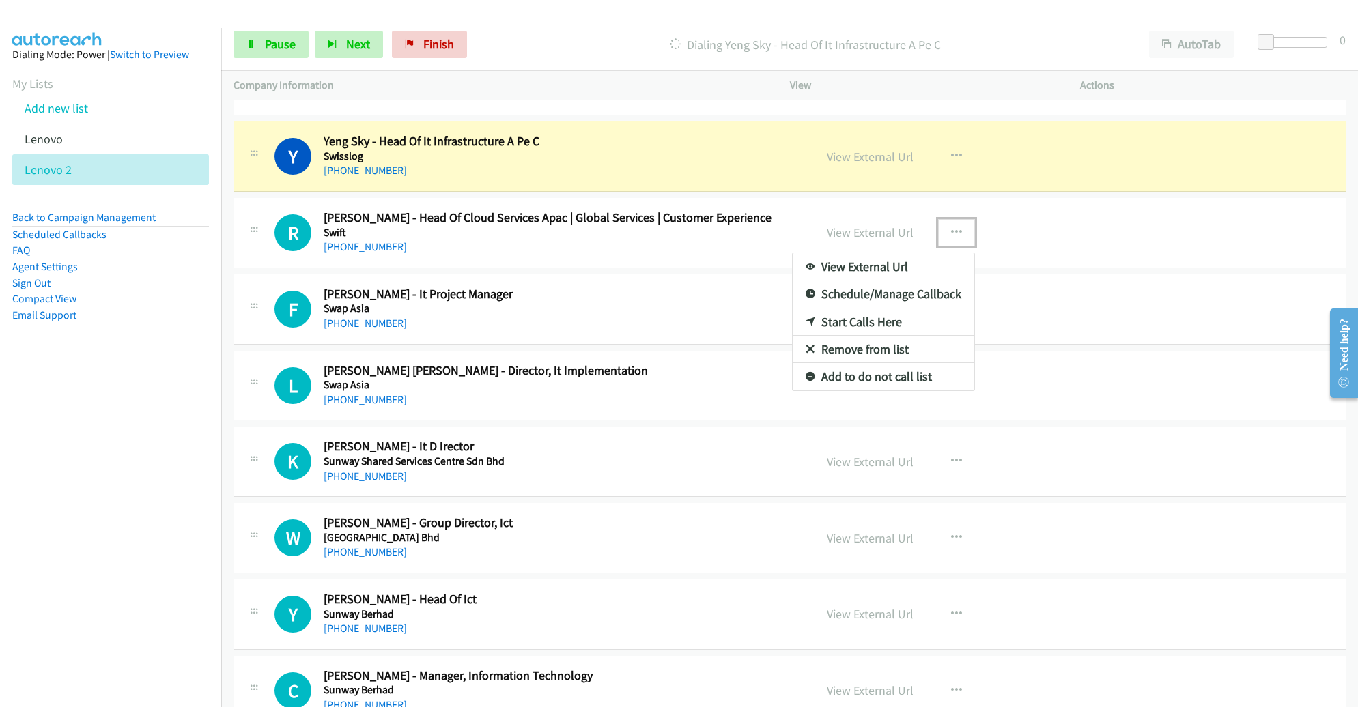
click at [883, 340] on link "Remove from list" at bounding box center [884, 349] width 182 height 27
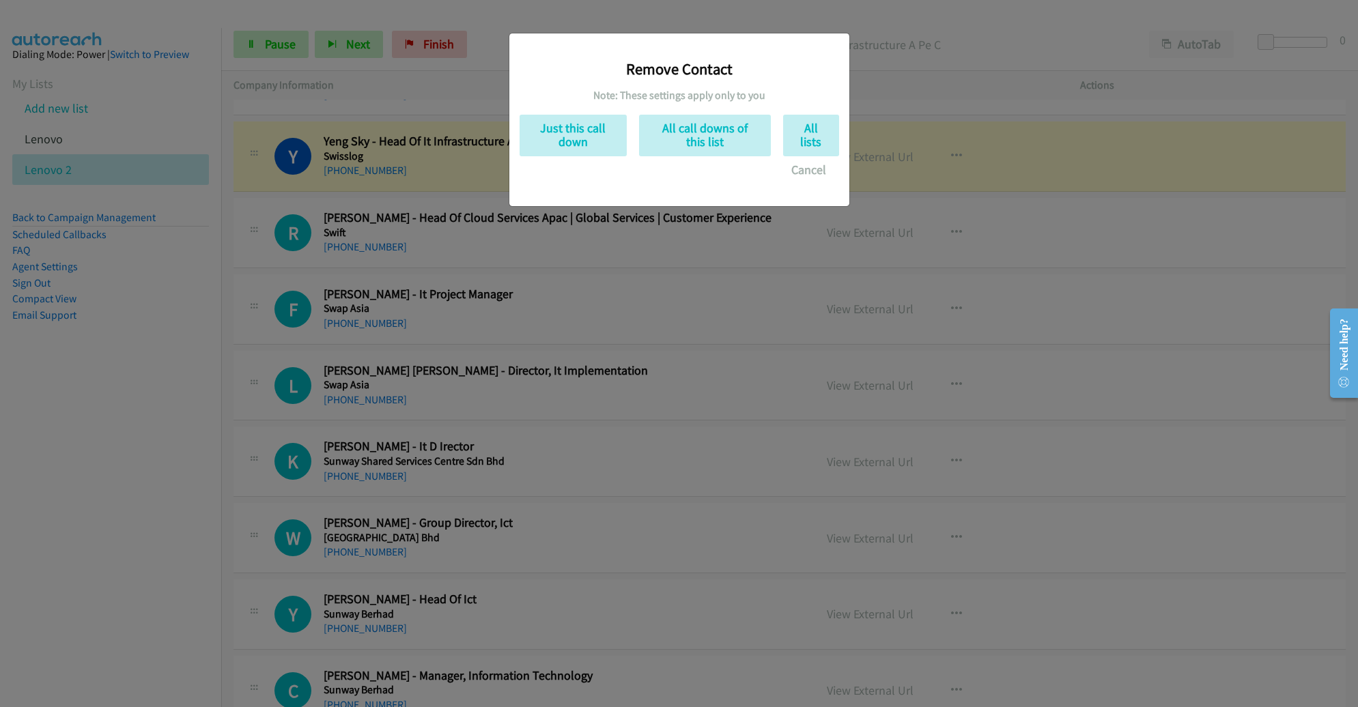
click at [567, 111] on div "Remove Contact Note: These settings apply only to you Just this call down All c…" at bounding box center [680, 114] width 320 height 140
click at [565, 130] on button "Just this call down" at bounding box center [573, 136] width 107 height 42
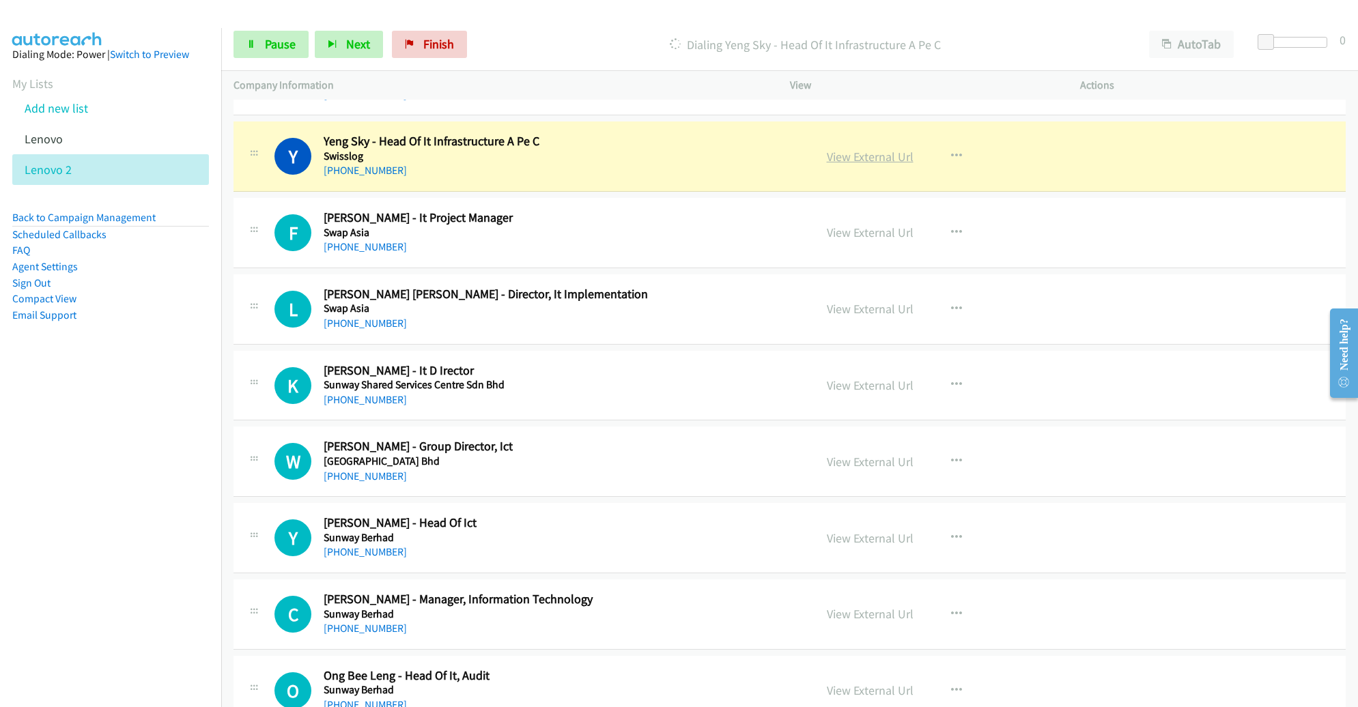
click at [888, 151] on link "View External Url" at bounding box center [870, 157] width 87 height 16
click at [259, 45] on link "Pause" at bounding box center [271, 44] width 75 height 27
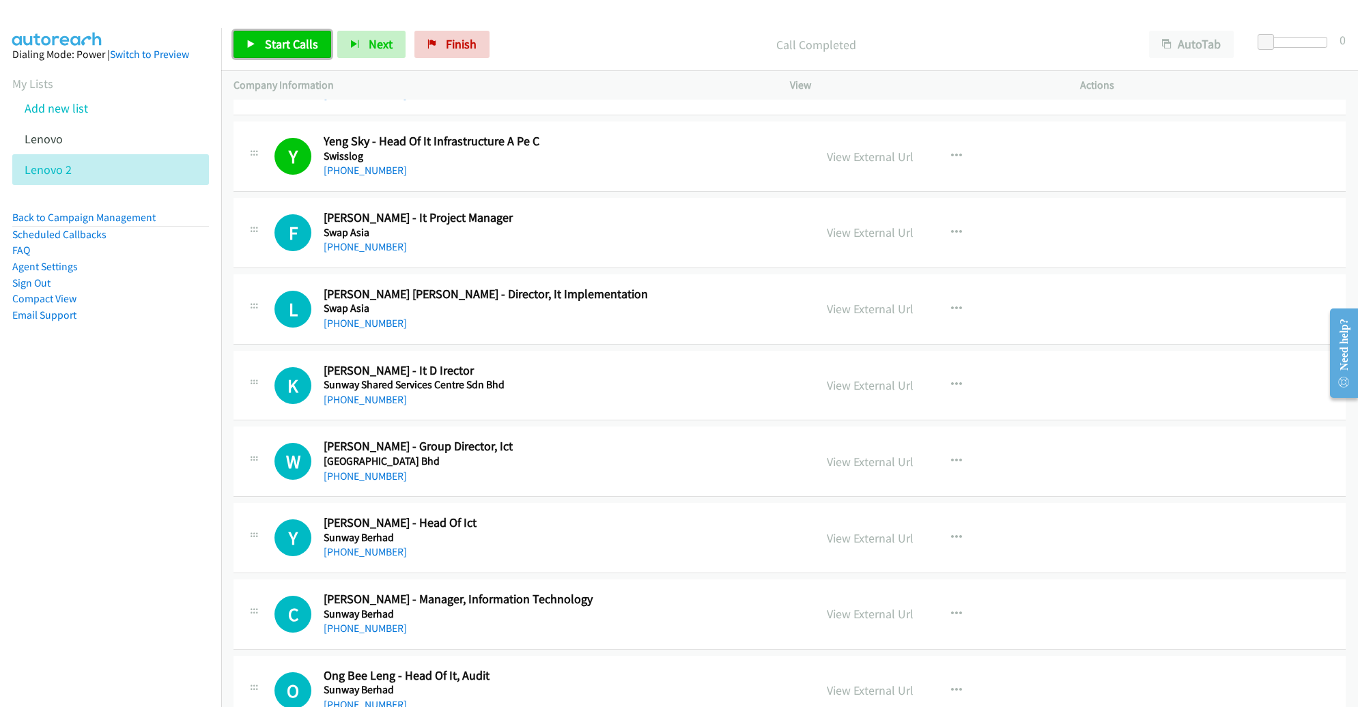
click at [281, 37] on span "Start Calls" at bounding box center [291, 44] width 53 height 16
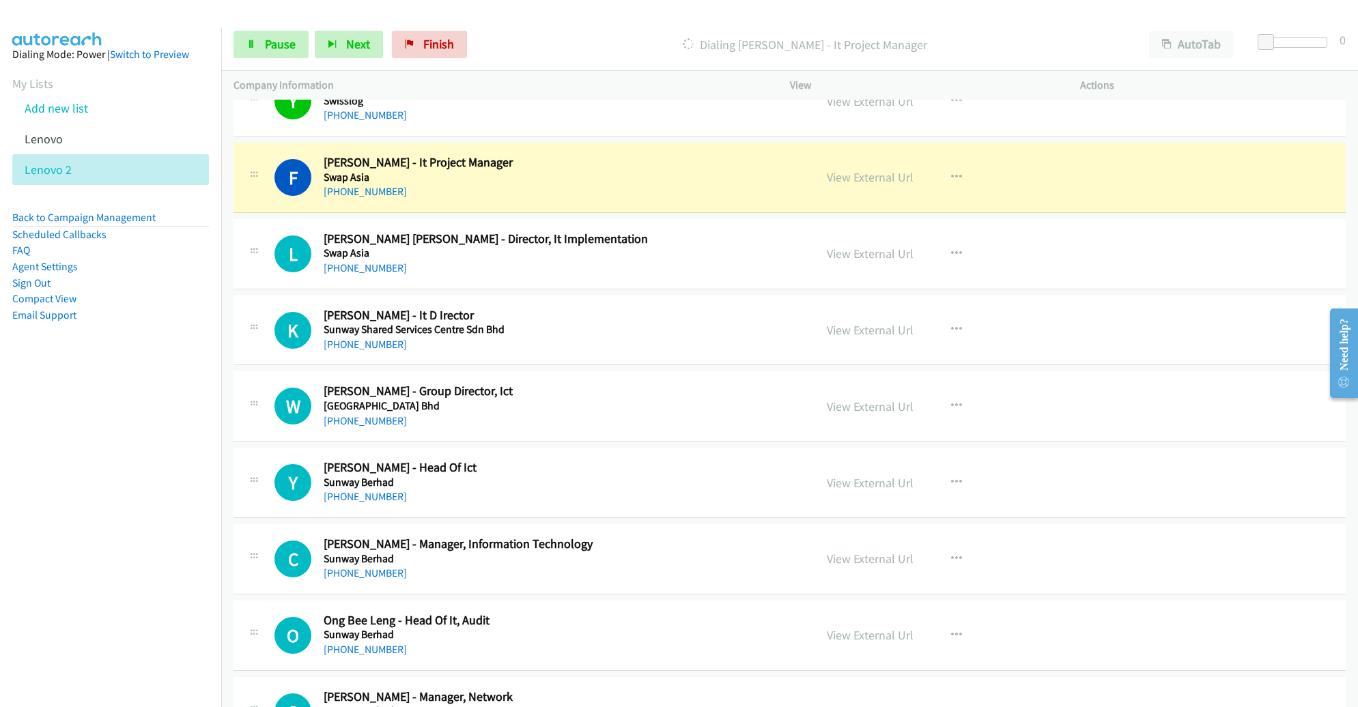
scroll to position [4305, 0]
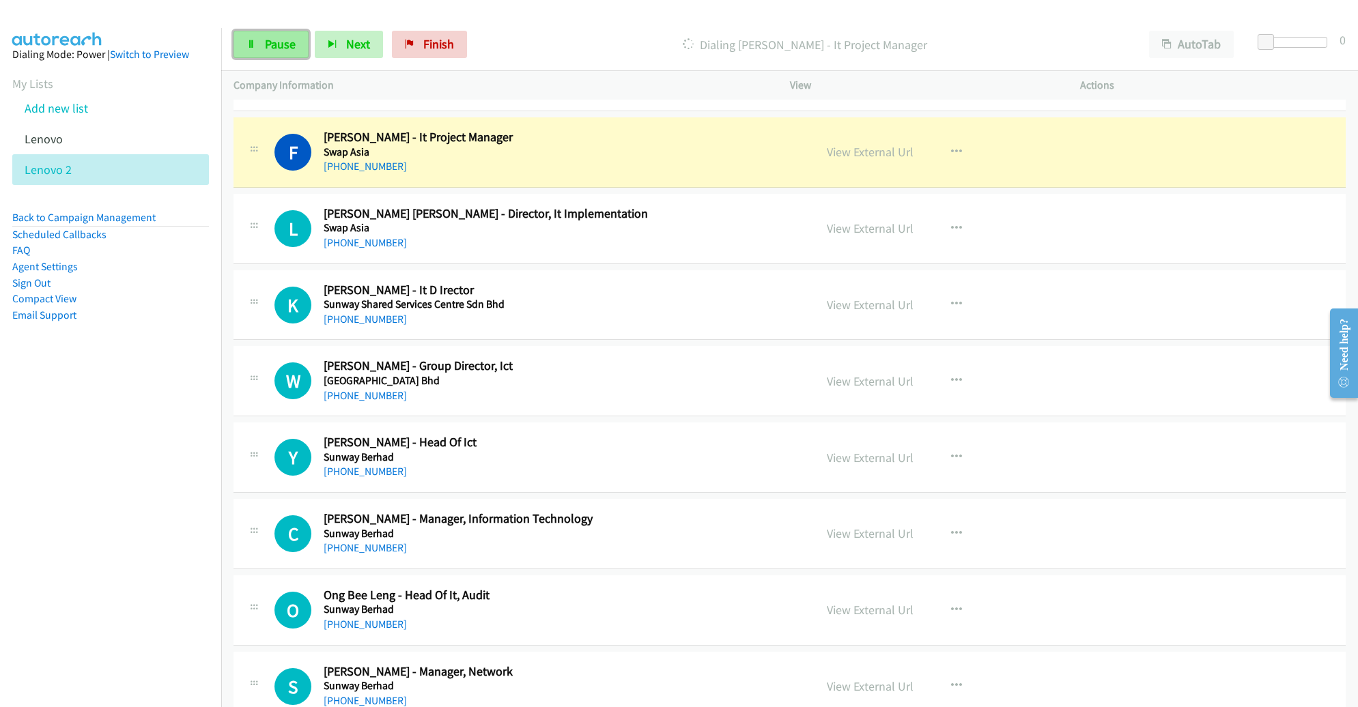
click at [265, 40] on span "Pause" at bounding box center [280, 44] width 31 height 16
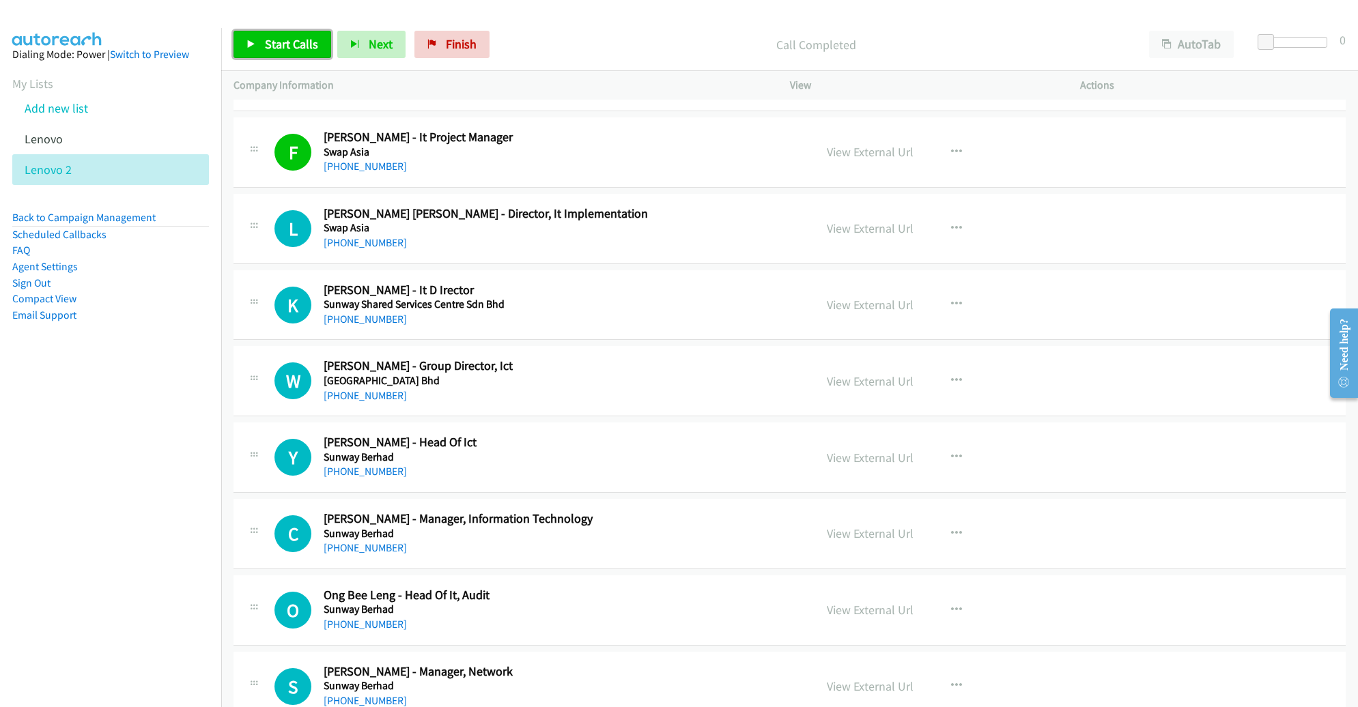
click at [301, 49] on span "Start Calls" at bounding box center [291, 44] width 53 height 16
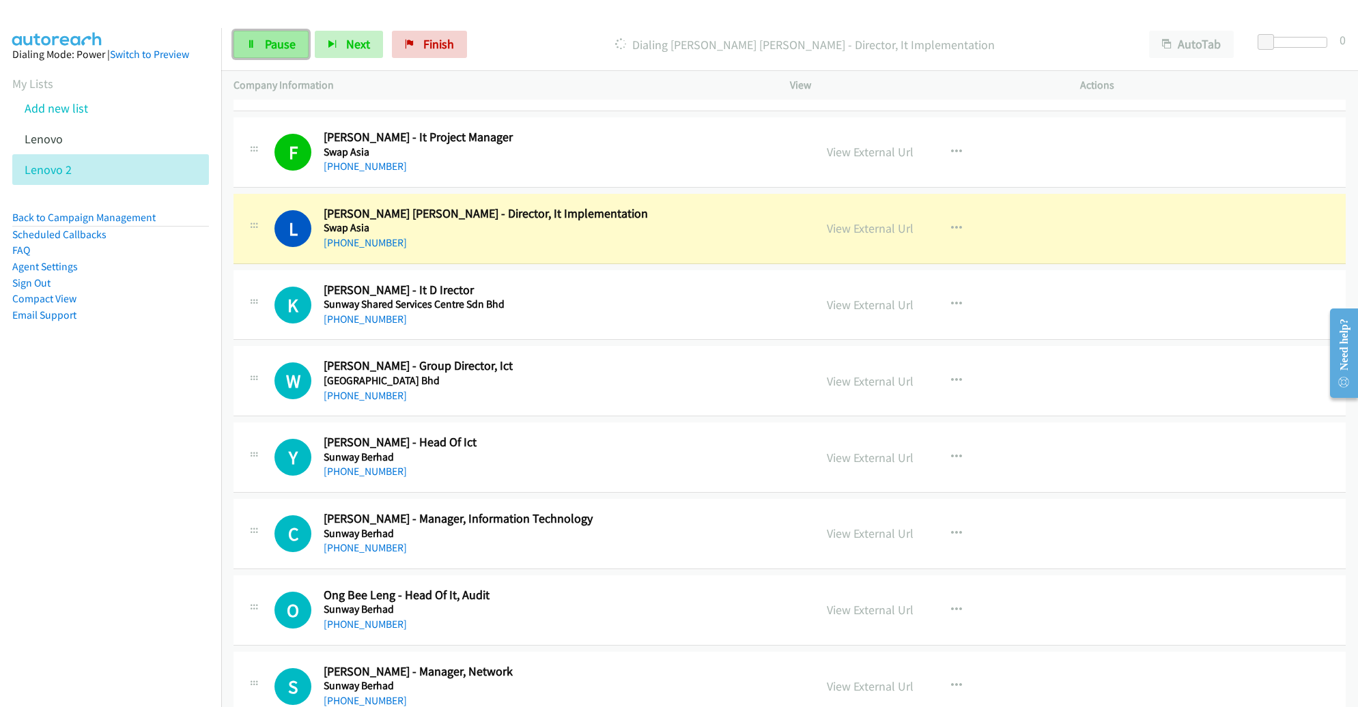
click at [268, 44] on span "Pause" at bounding box center [280, 44] width 31 height 16
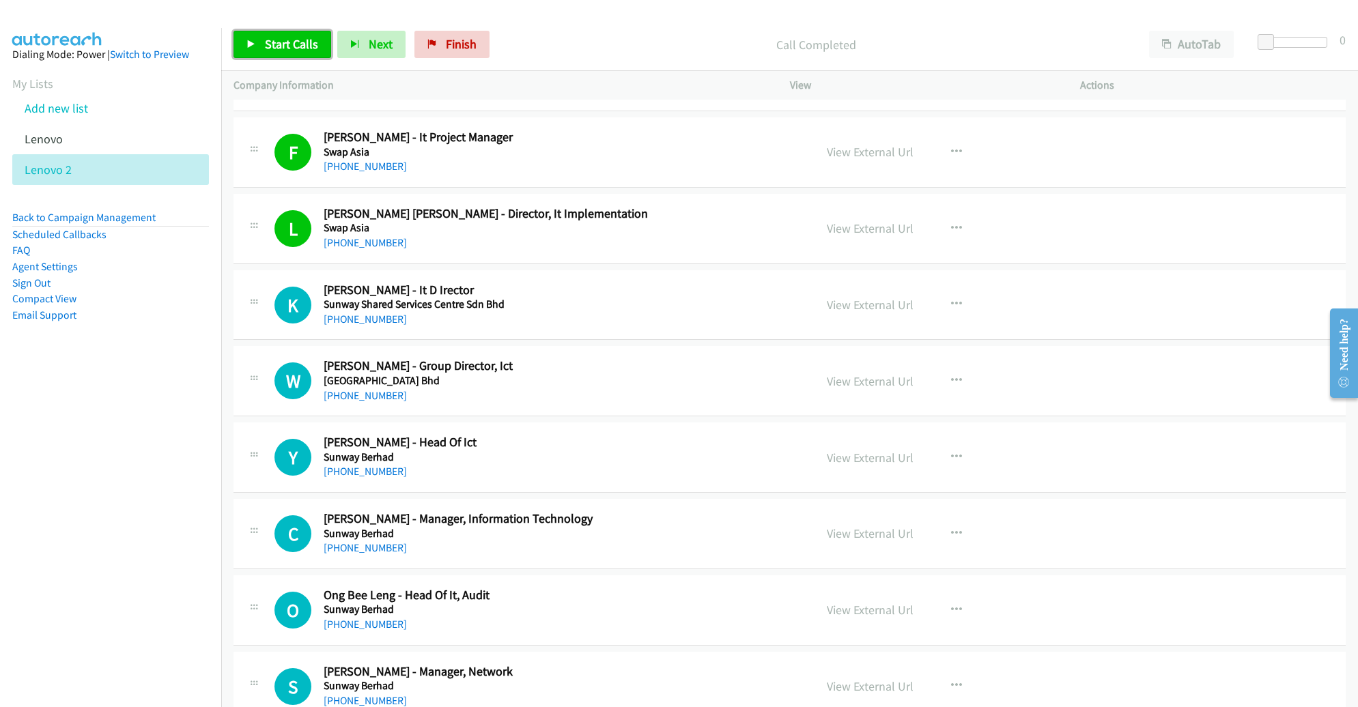
click at [284, 47] on span "Start Calls" at bounding box center [291, 44] width 53 height 16
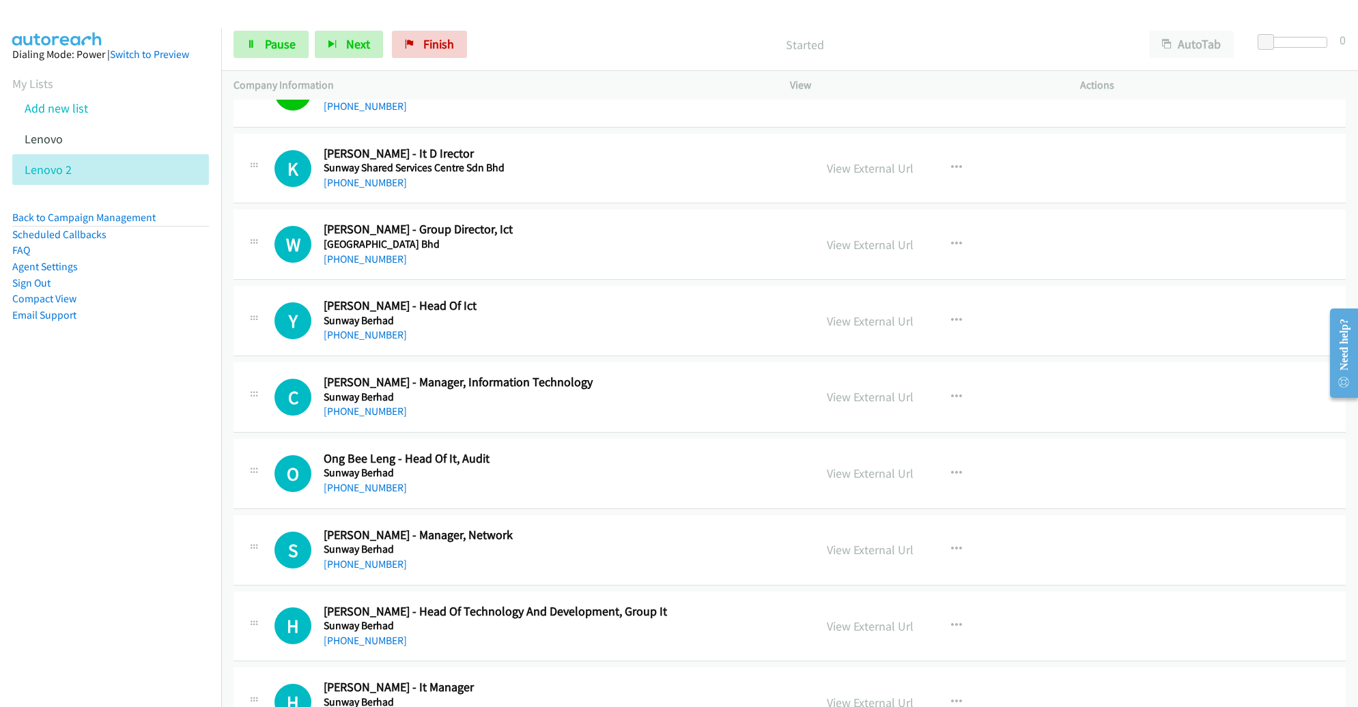
scroll to position [4467, 0]
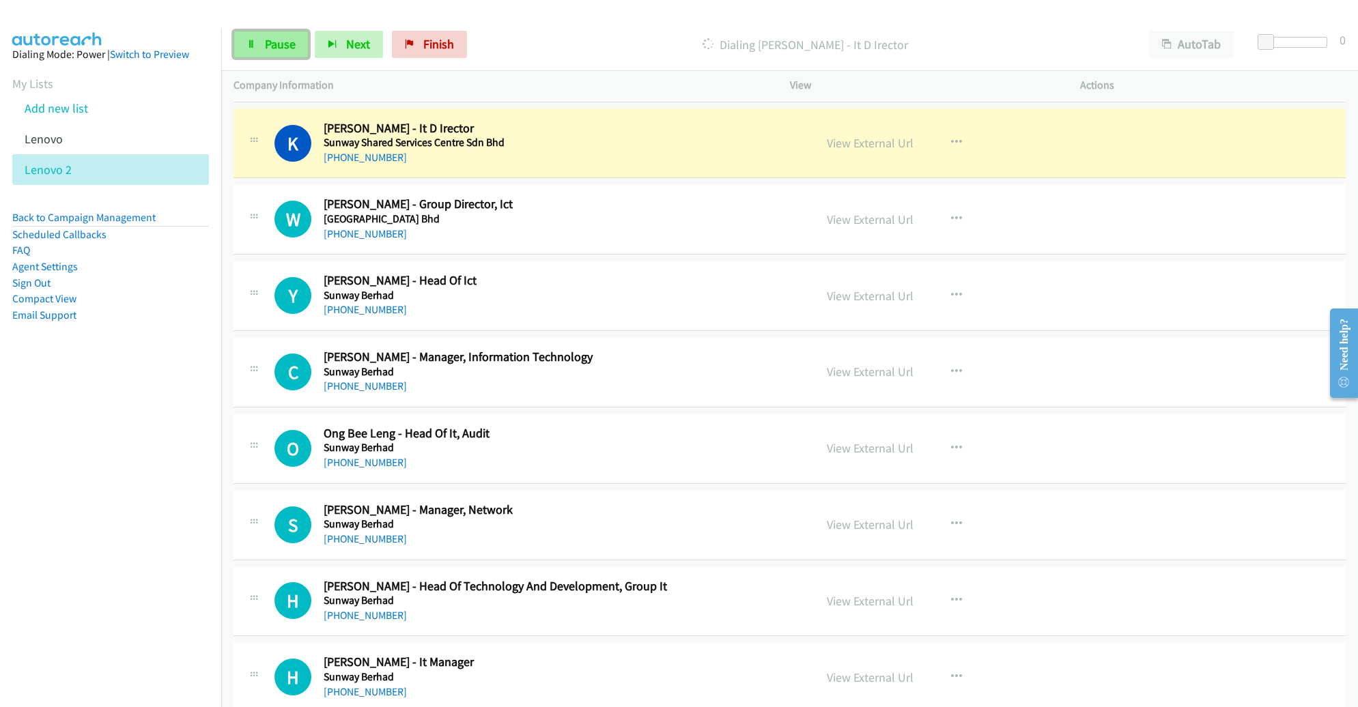
click at [279, 41] on span "Pause" at bounding box center [280, 44] width 31 height 16
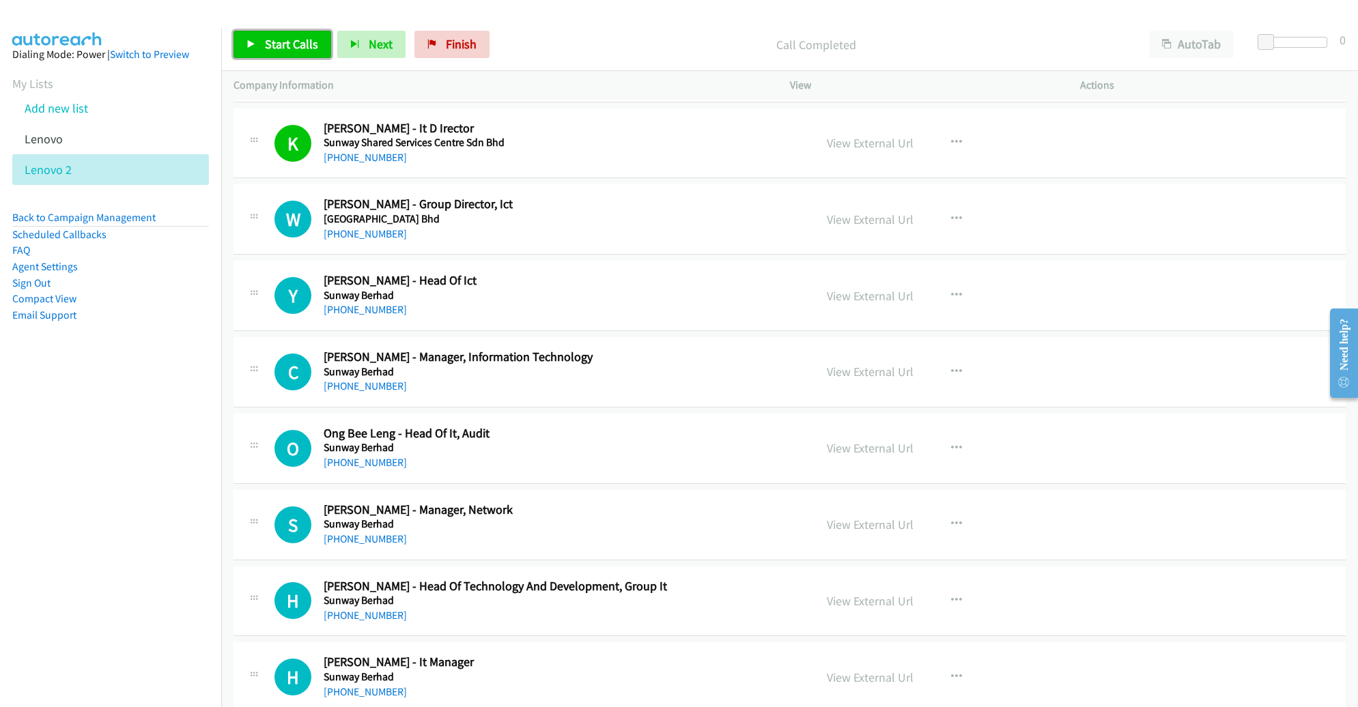
click at [270, 45] on span "Start Calls" at bounding box center [291, 44] width 53 height 16
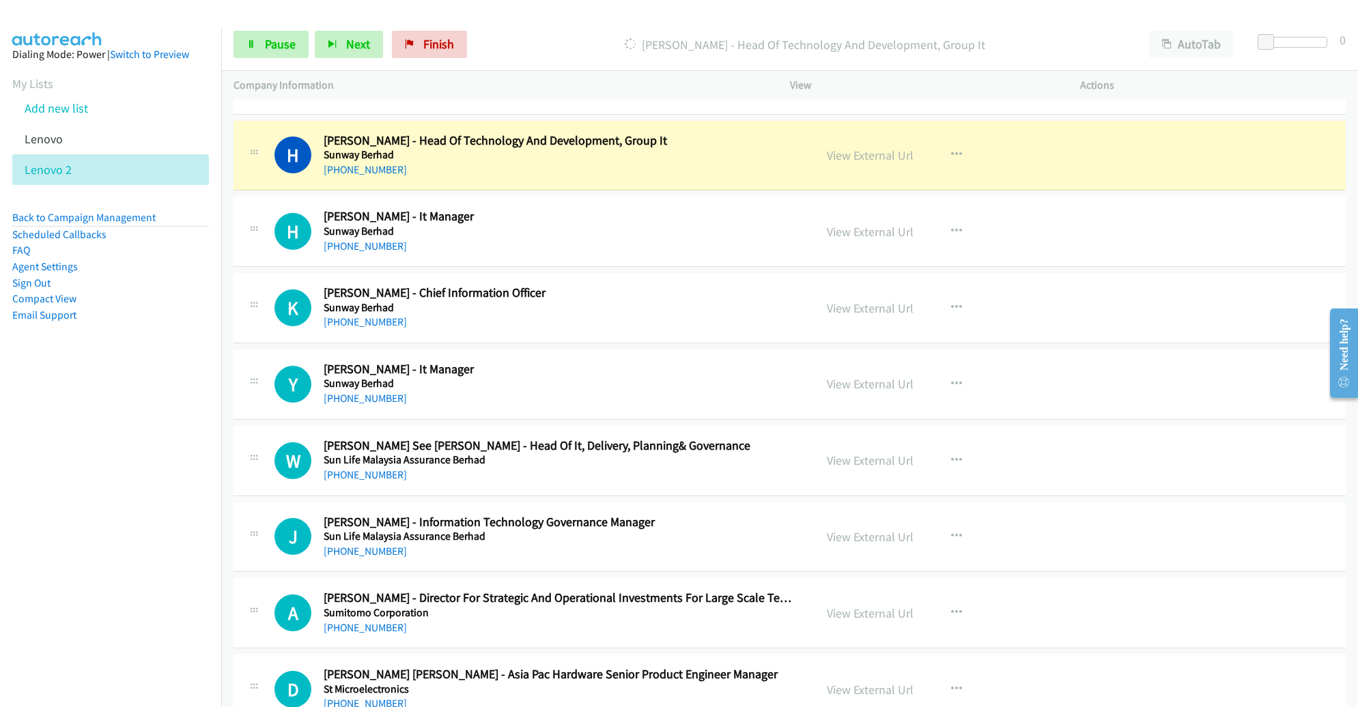
scroll to position [4913, 0]
click at [850, 147] on link "View External Url" at bounding box center [870, 155] width 87 height 16
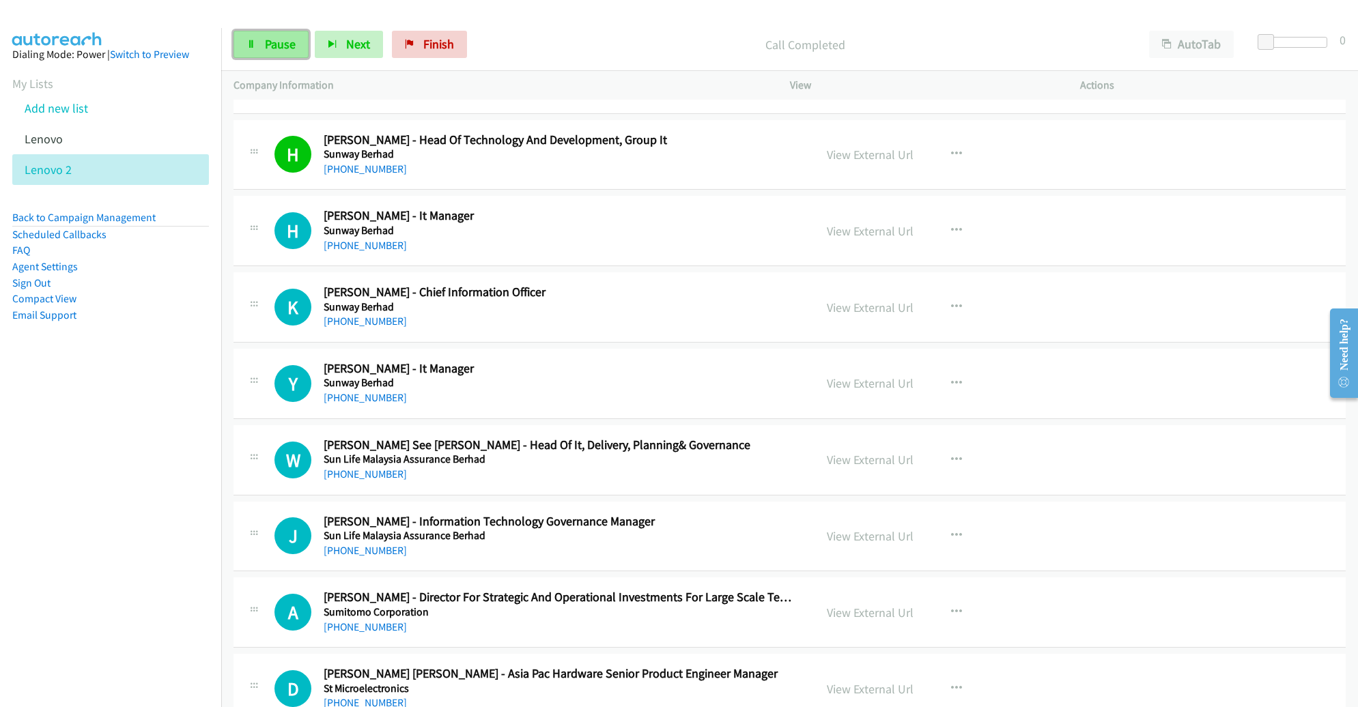
click at [260, 46] on link "Pause" at bounding box center [271, 44] width 75 height 27
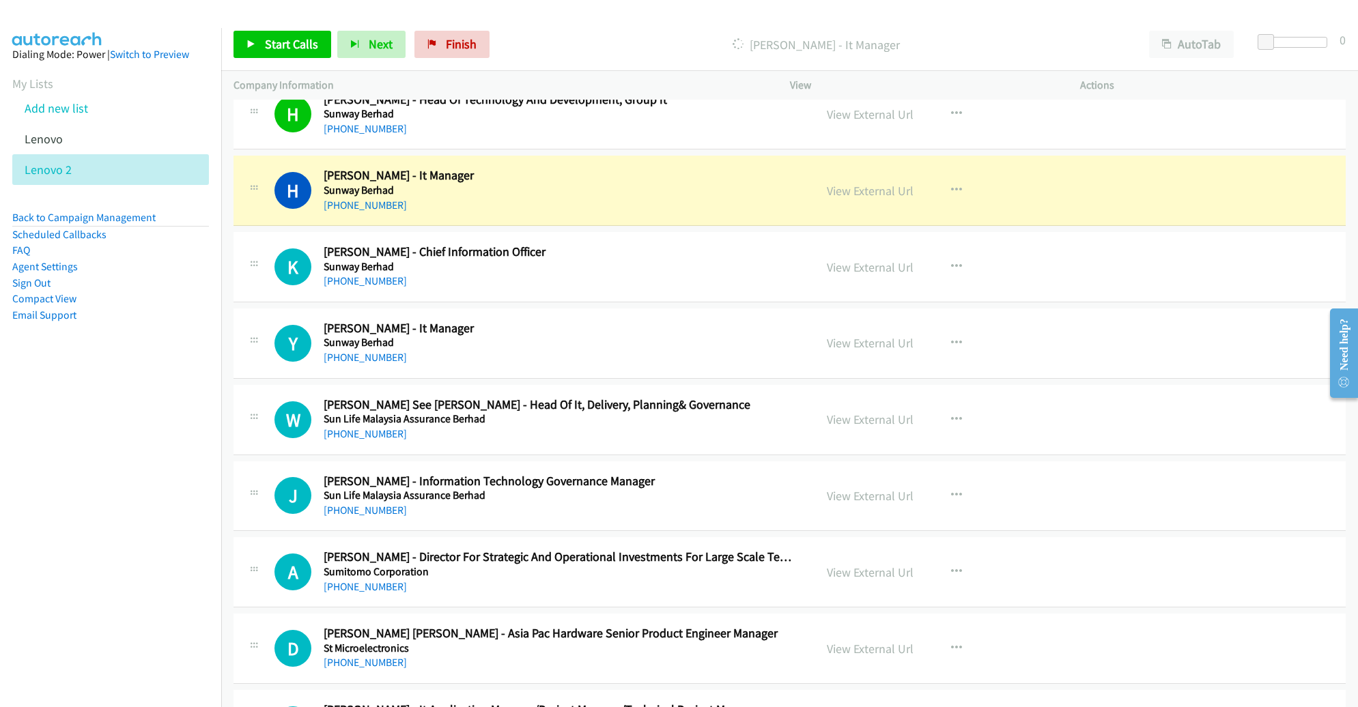
scroll to position [4985, 0]
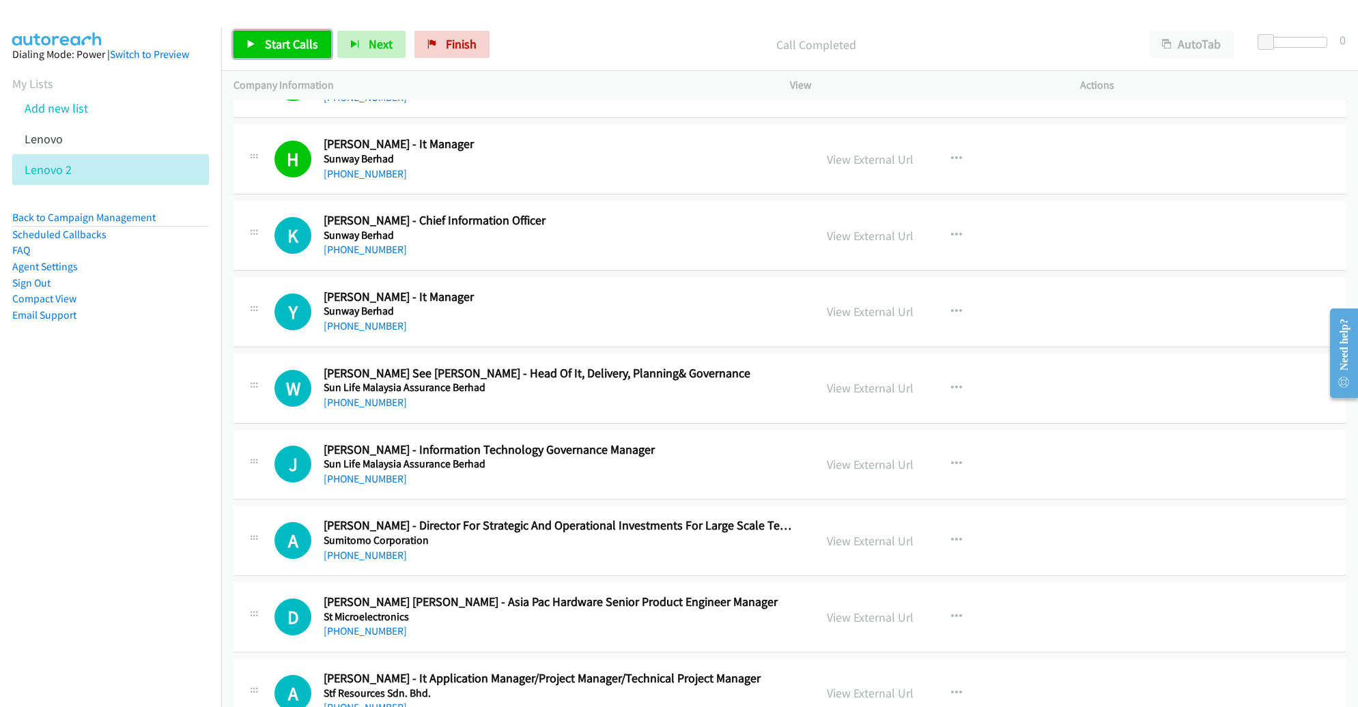
click at [272, 46] on span "Start Calls" at bounding box center [291, 44] width 53 height 16
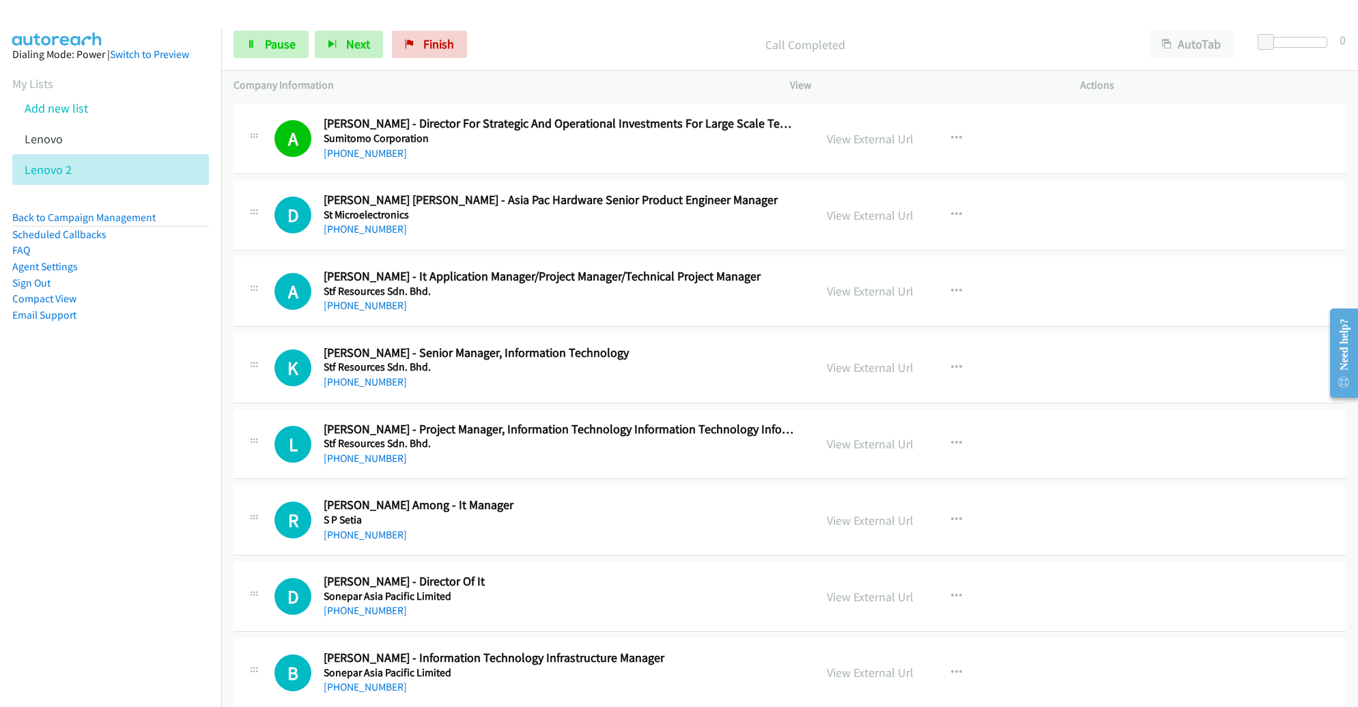
scroll to position [5388, 0]
click at [281, 51] on span "Pause" at bounding box center [280, 44] width 31 height 16
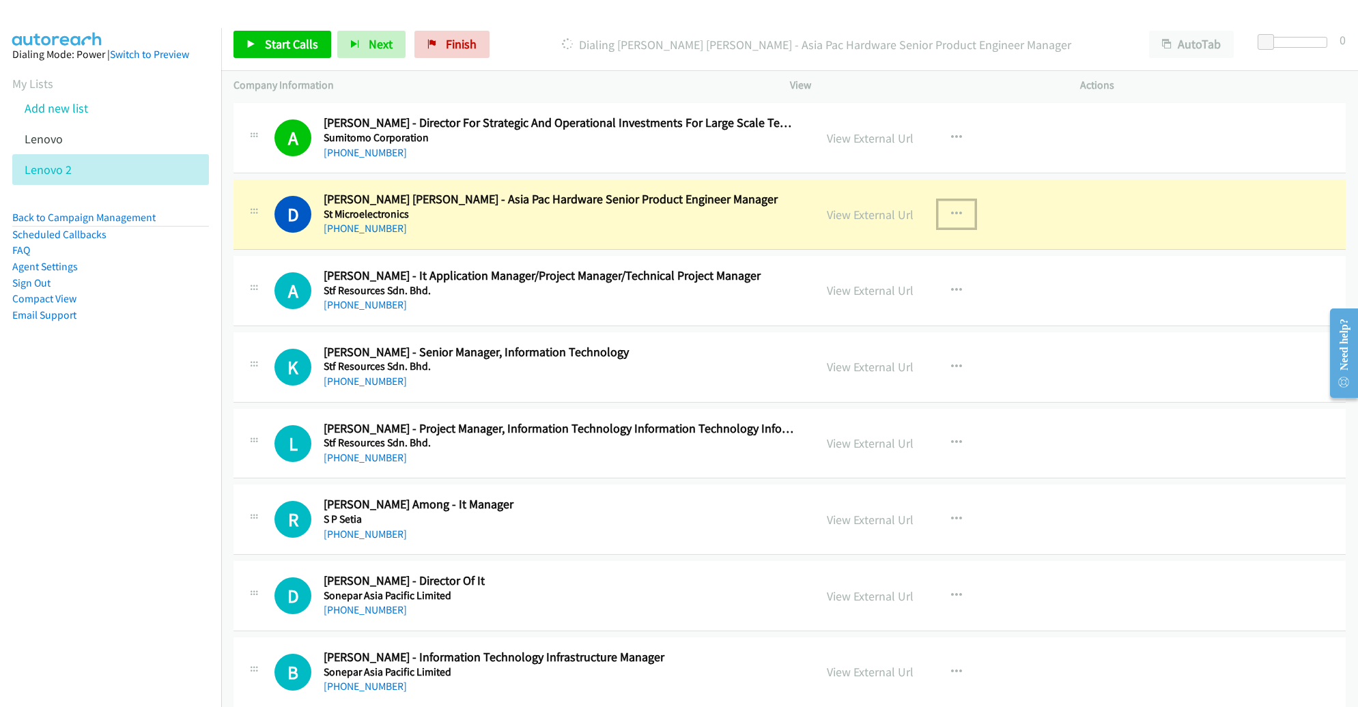
click at [938, 201] on button "button" at bounding box center [956, 214] width 37 height 27
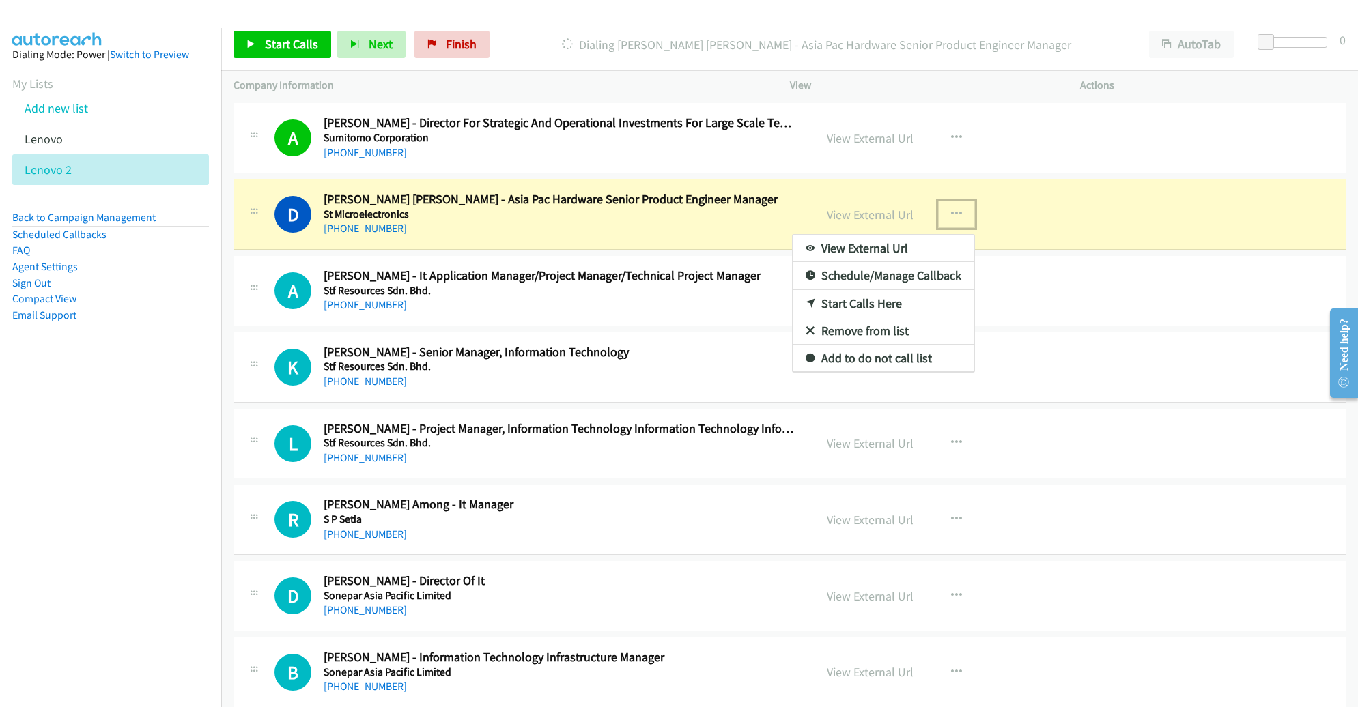
click at [860, 318] on link "Remove from list" at bounding box center [884, 331] width 182 height 27
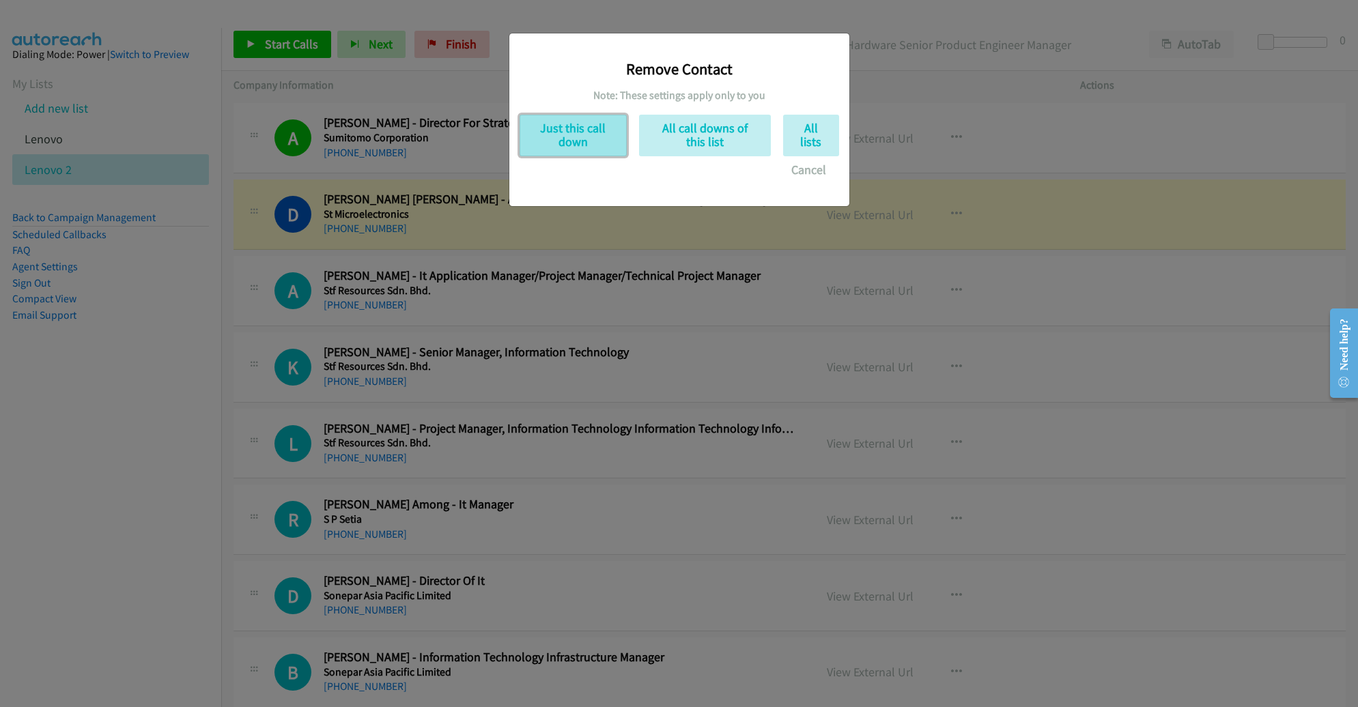
click at [588, 145] on button "Just this call down" at bounding box center [573, 136] width 107 height 42
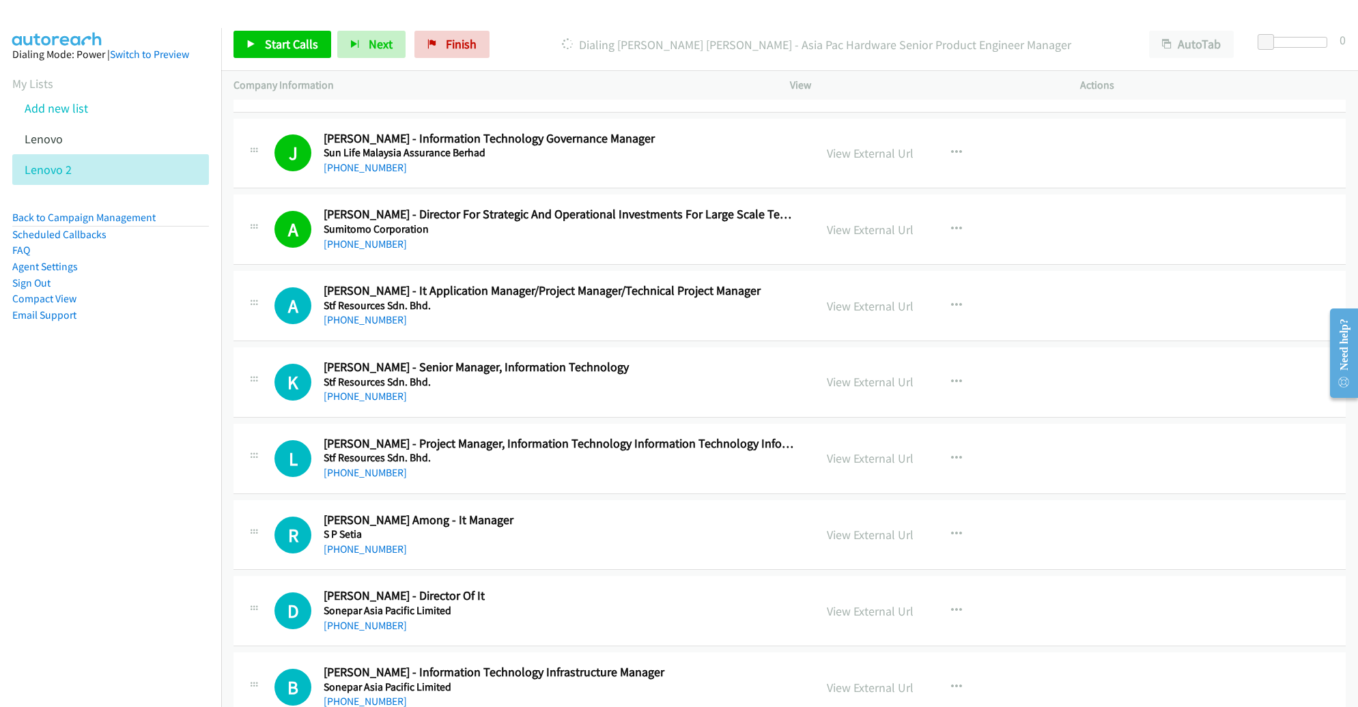
scroll to position [5288, 0]
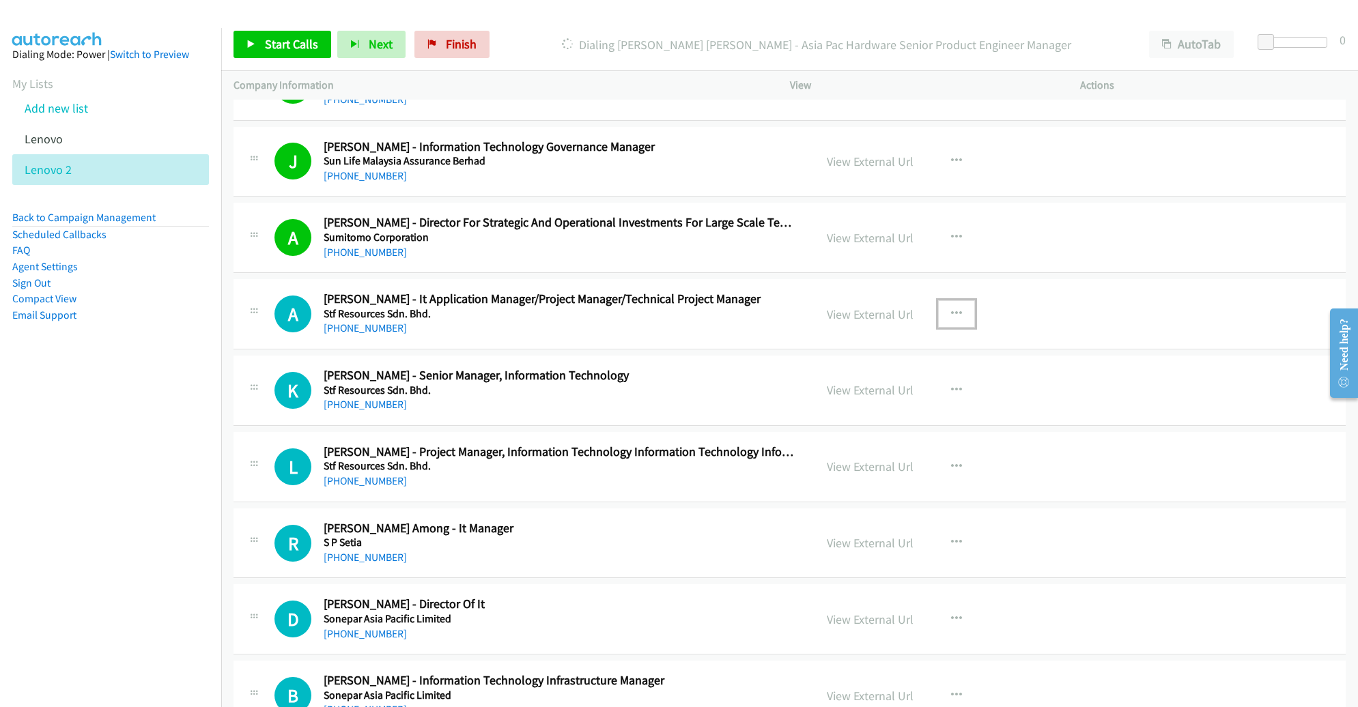
click at [951, 309] on icon "button" at bounding box center [956, 314] width 11 height 11
click at [907, 390] on link "Start Calls Here" at bounding box center [884, 403] width 182 height 27
click at [299, 38] on span "Start Calls" at bounding box center [291, 44] width 53 height 16
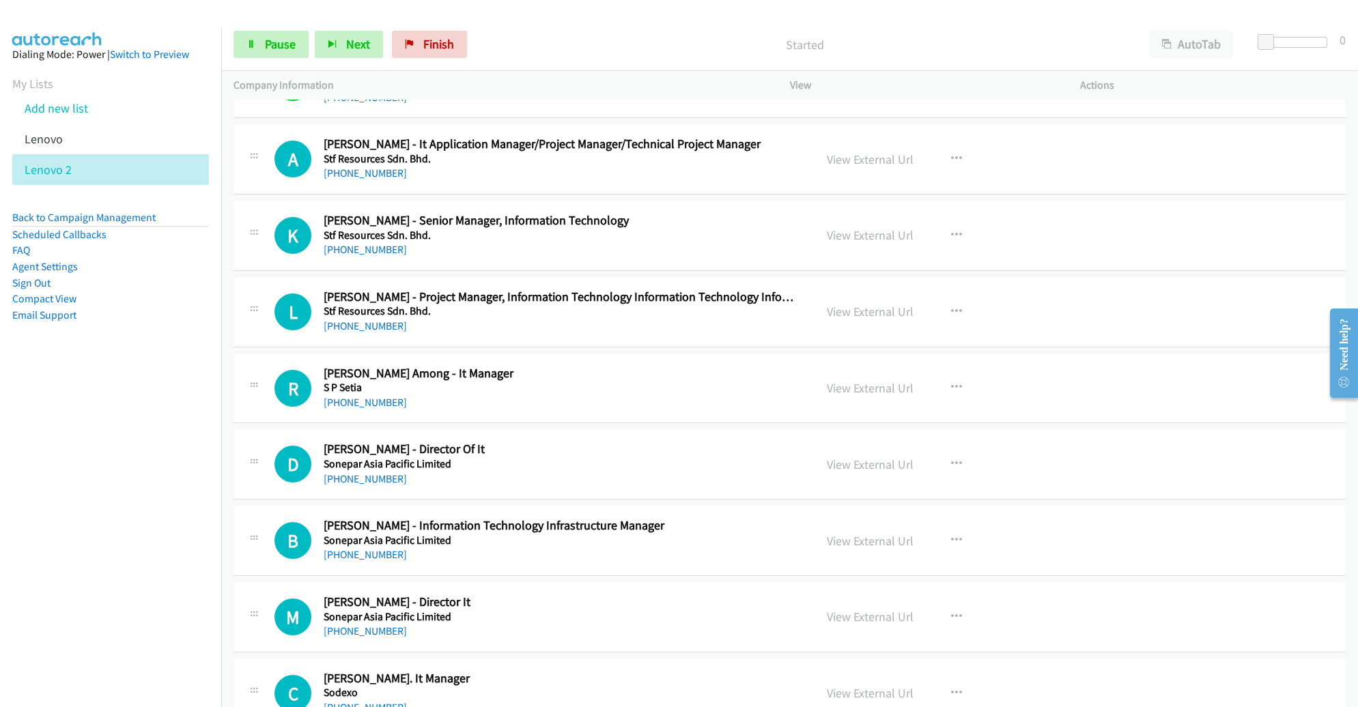
scroll to position [5444, 0]
click at [951, 153] on icon "button" at bounding box center [956, 158] width 11 height 11
click at [891, 234] on link "Start Calls Here" at bounding box center [884, 247] width 182 height 27
click at [261, 47] on link "Pause" at bounding box center [271, 44] width 75 height 27
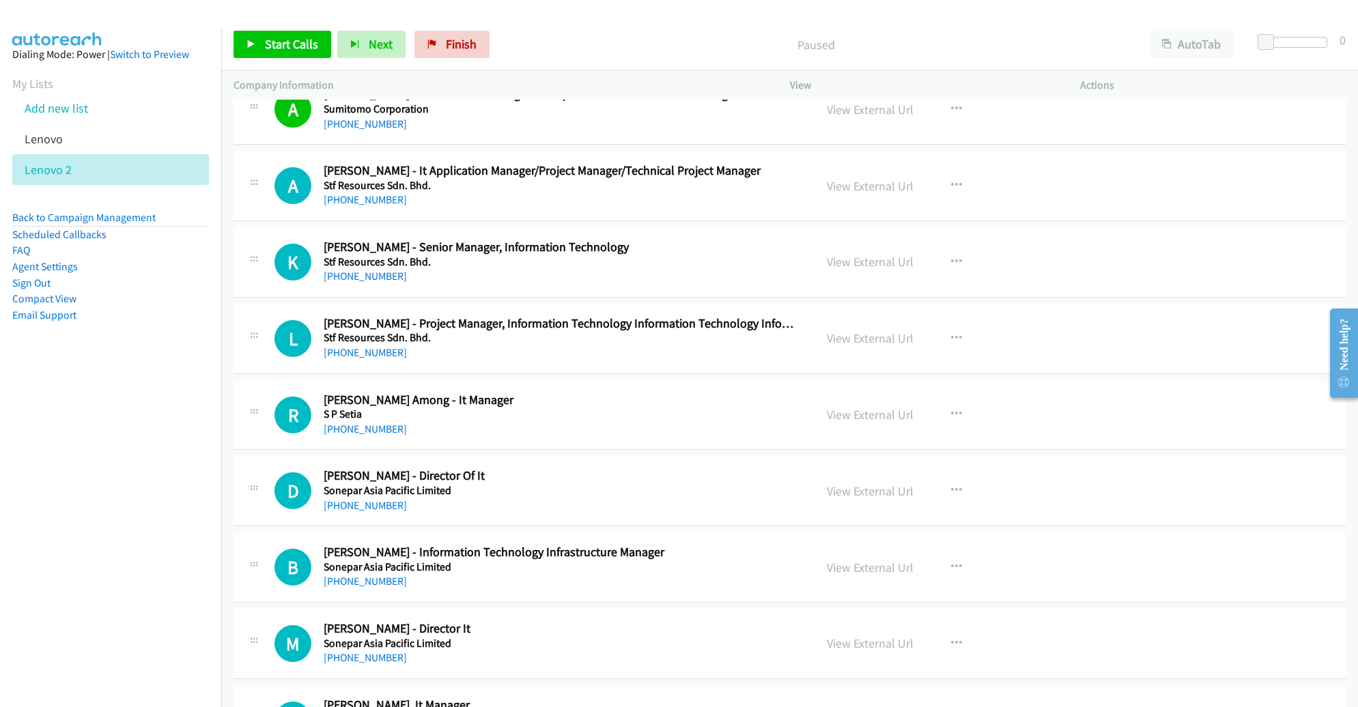
scroll to position [5404, 0]
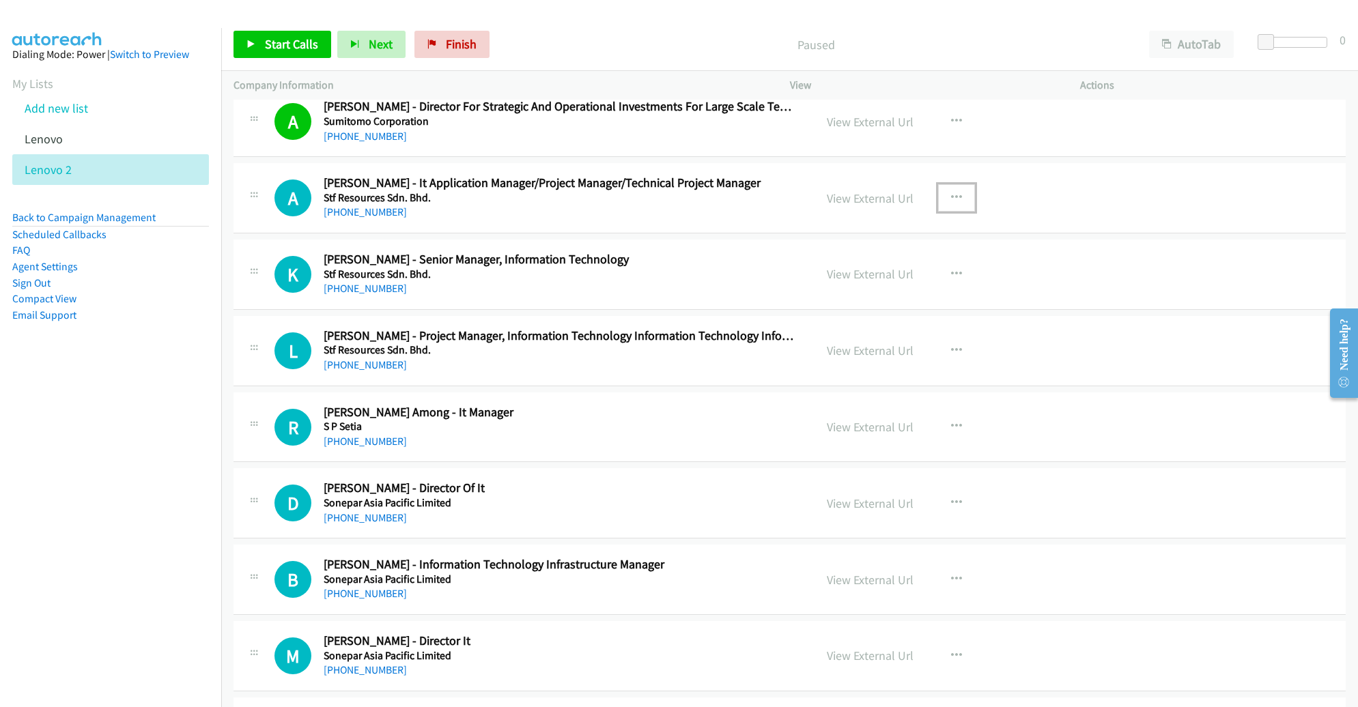
click at [953, 187] on button "button" at bounding box center [956, 197] width 37 height 27
click at [895, 274] on link "Start Calls Here" at bounding box center [884, 287] width 182 height 27
click at [300, 51] on span "Start Calls" at bounding box center [291, 44] width 53 height 16
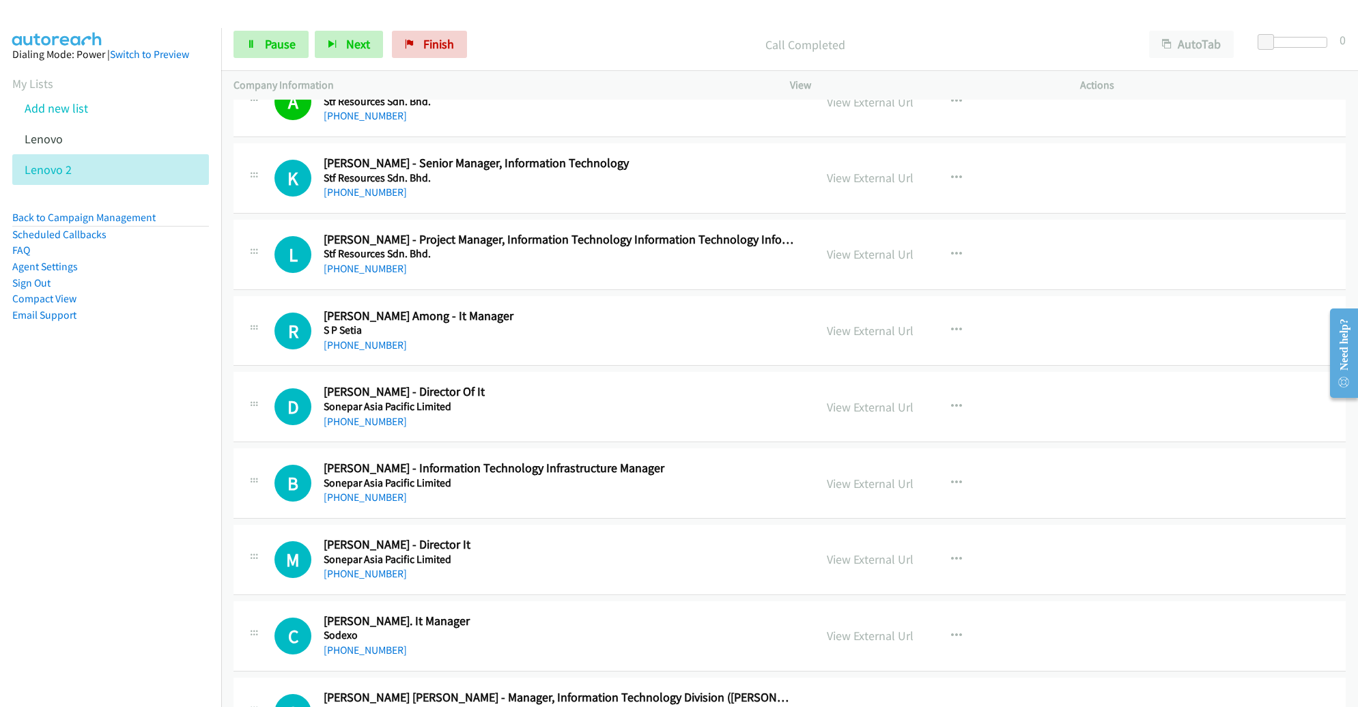
scroll to position [5524, 0]
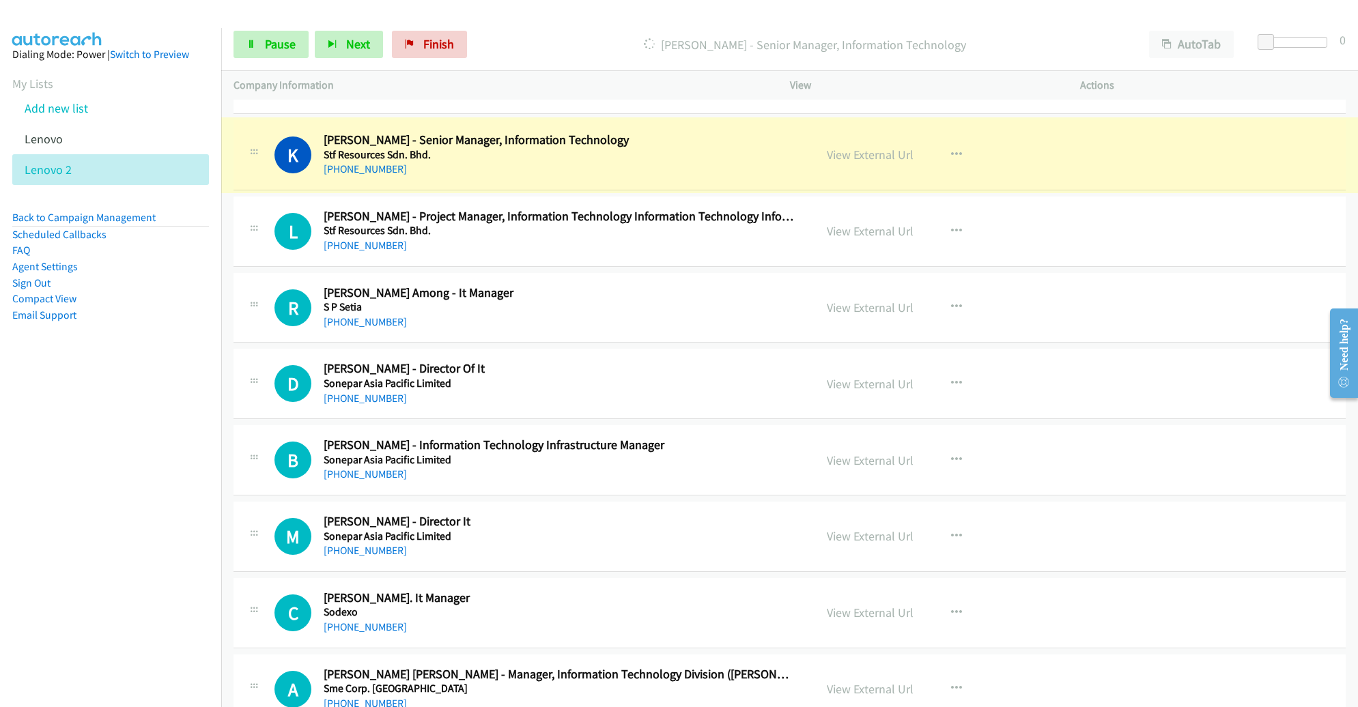
click at [842, 147] on link "View External Url" at bounding box center [870, 155] width 87 height 16
click at [271, 38] on span "Pause" at bounding box center [280, 44] width 31 height 16
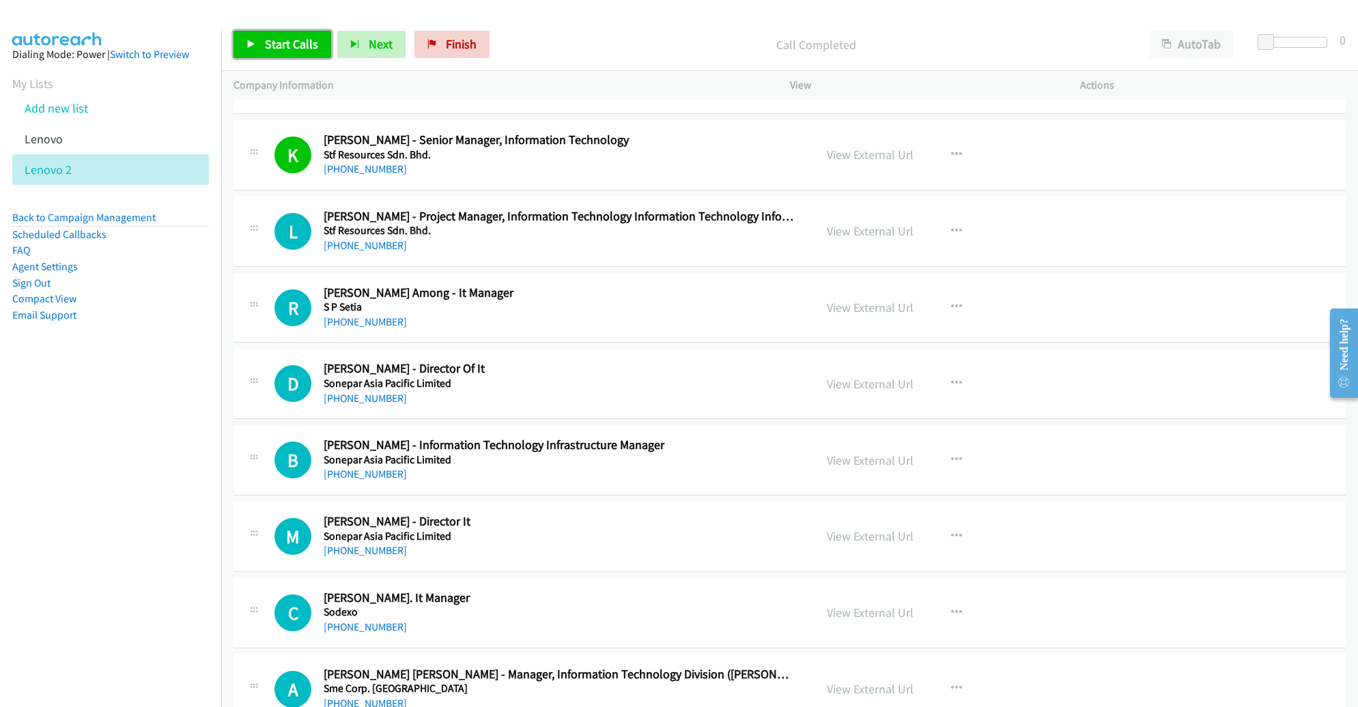
click at [274, 46] on span "Start Calls" at bounding box center [291, 44] width 53 height 16
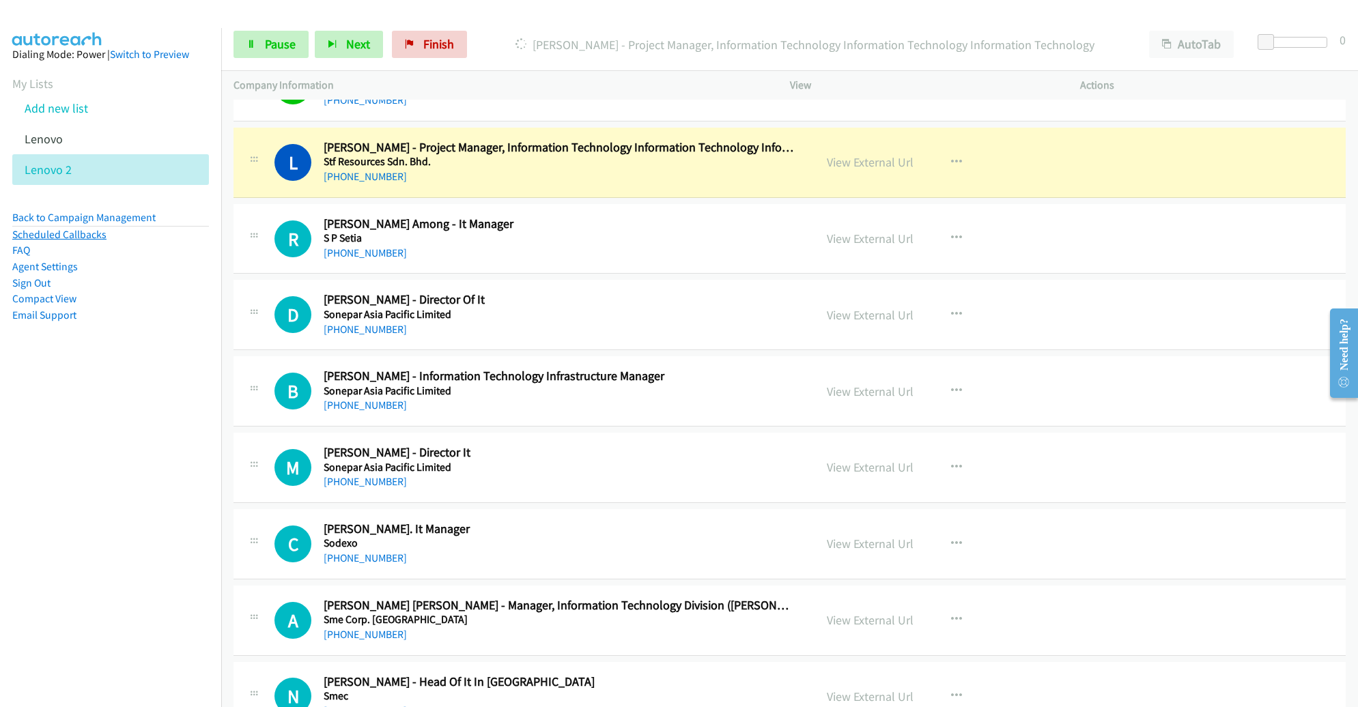
scroll to position [5601, 0]
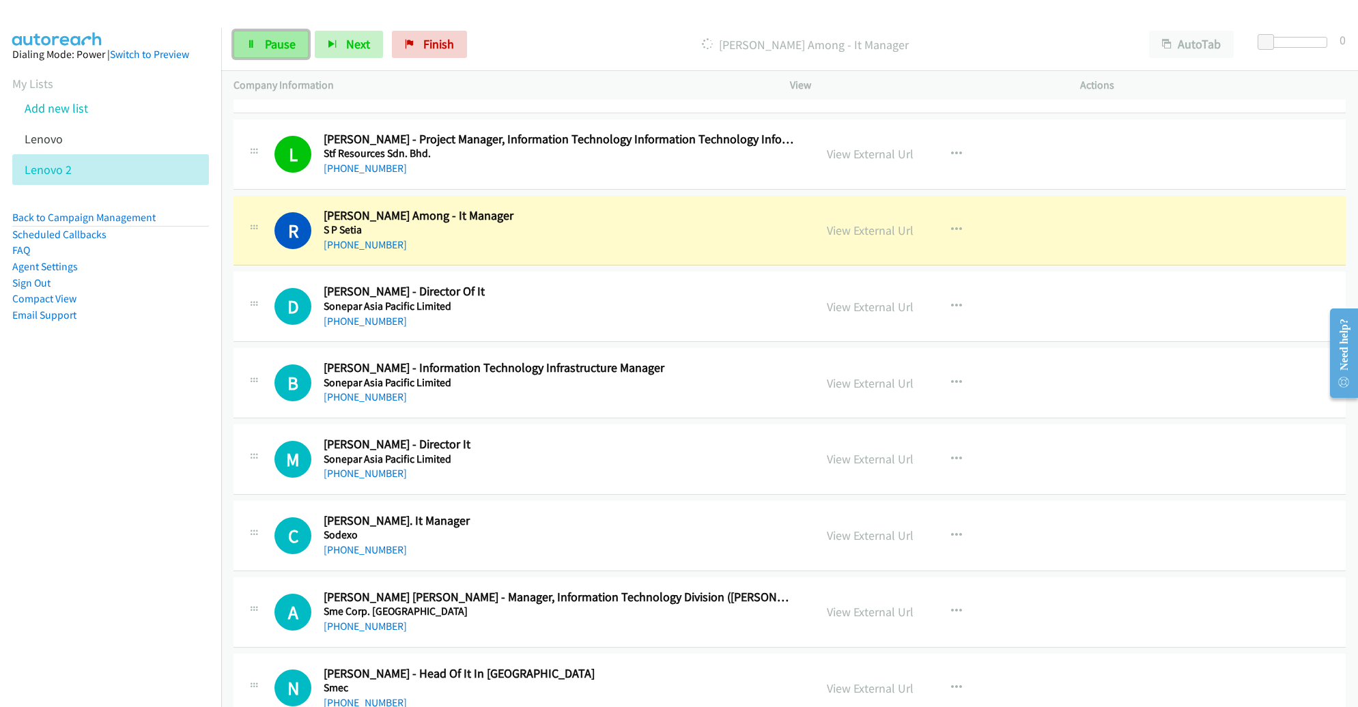
click at [280, 39] on span "Pause" at bounding box center [280, 44] width 31 height 16
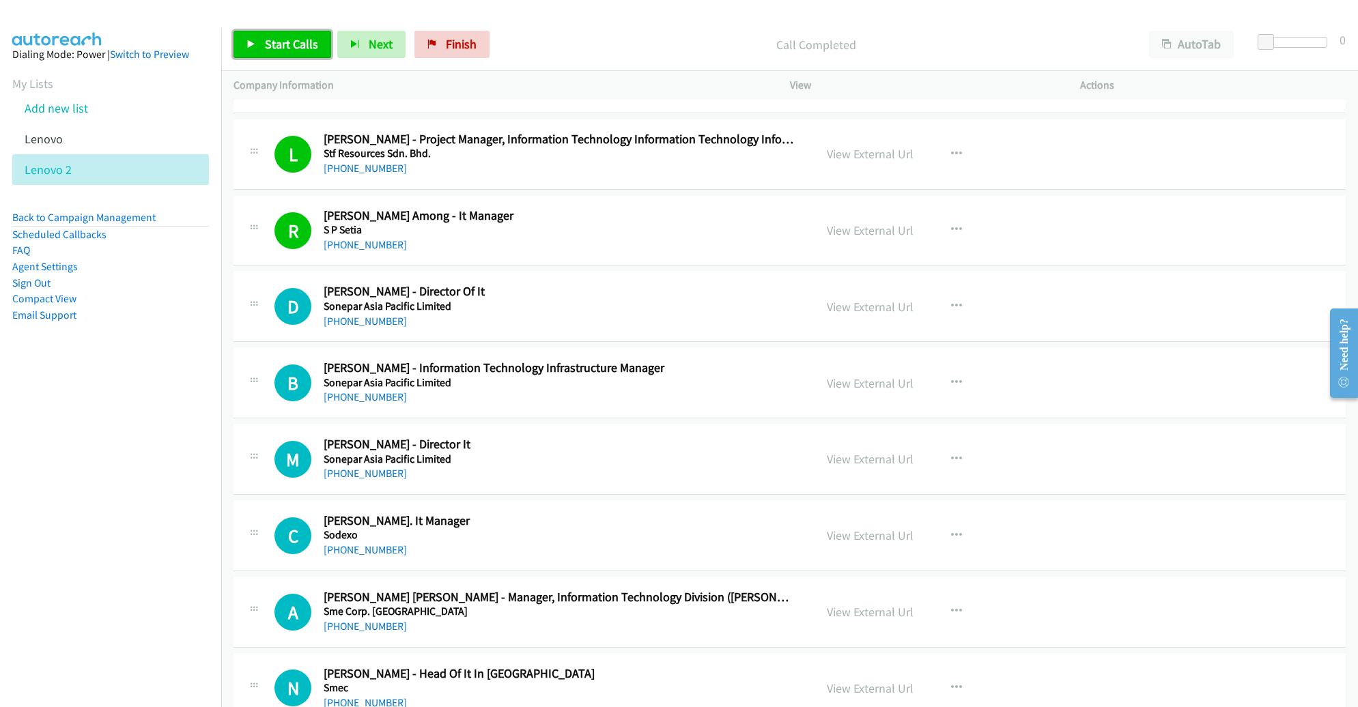
click at [279, 42] on span "Start Calls" at bounding box center [291, 44] width 53 height 16
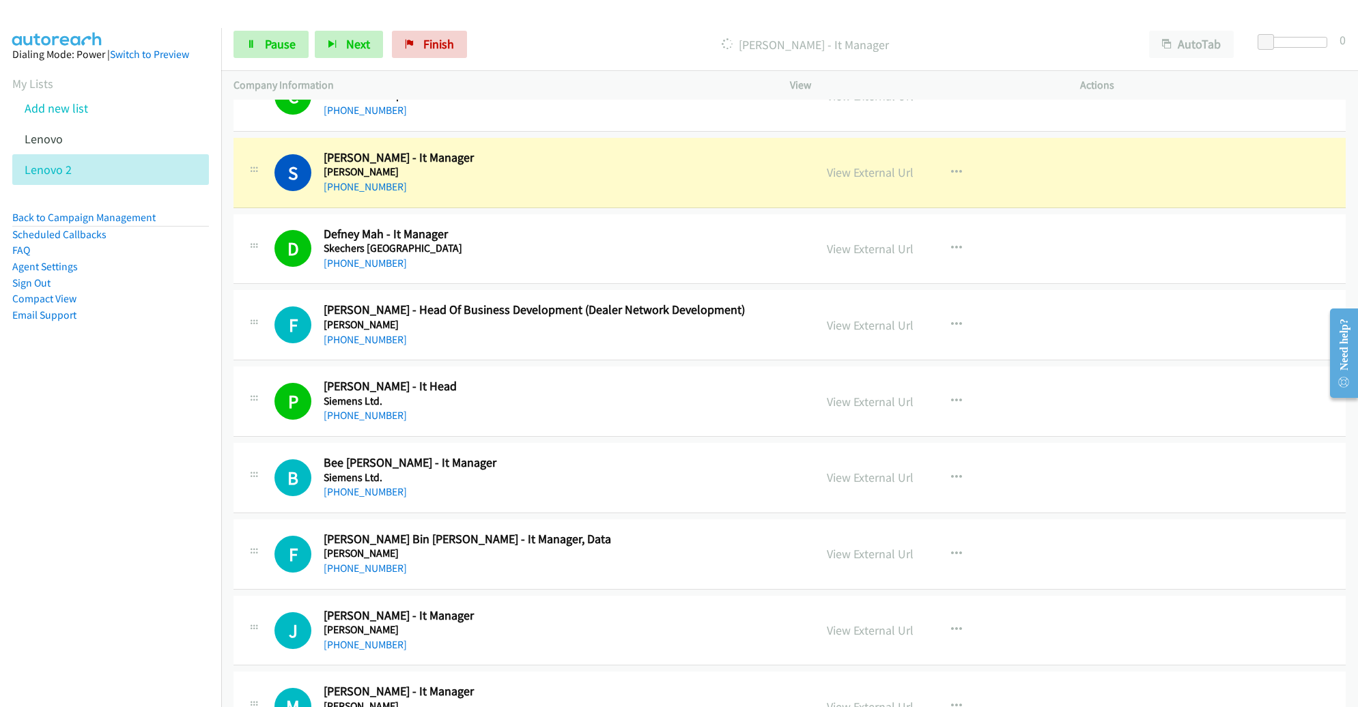
scroll to position [6426, 0]
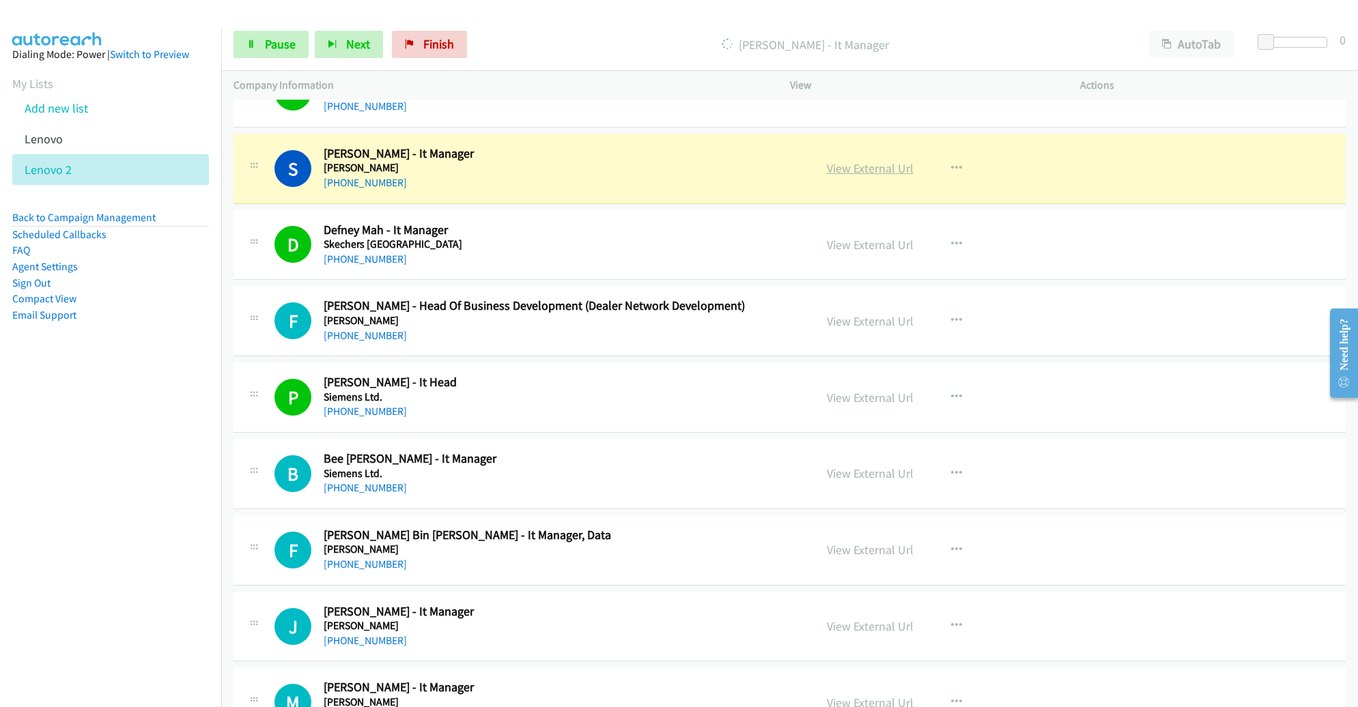
click at [843, 160] on link "View External Url" at bounding box center [870, 168] width 87 height 16
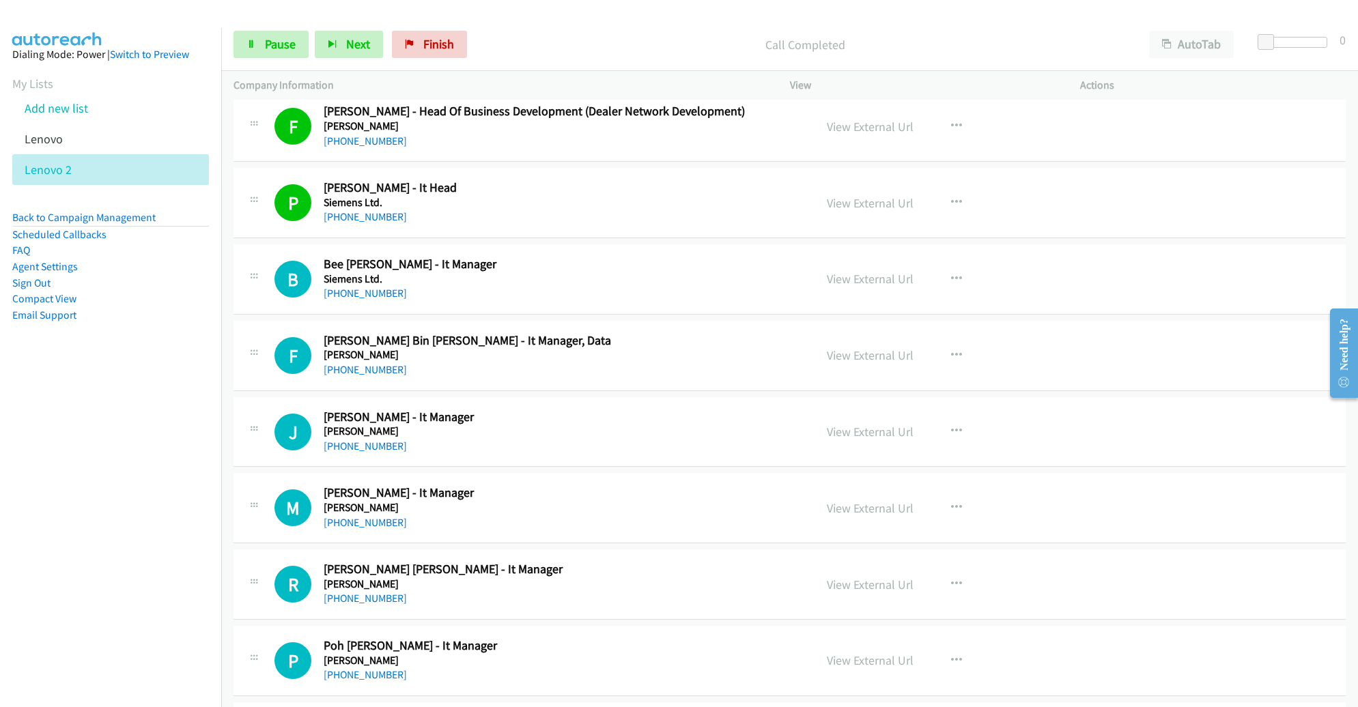
scroll to position [6668, 0]
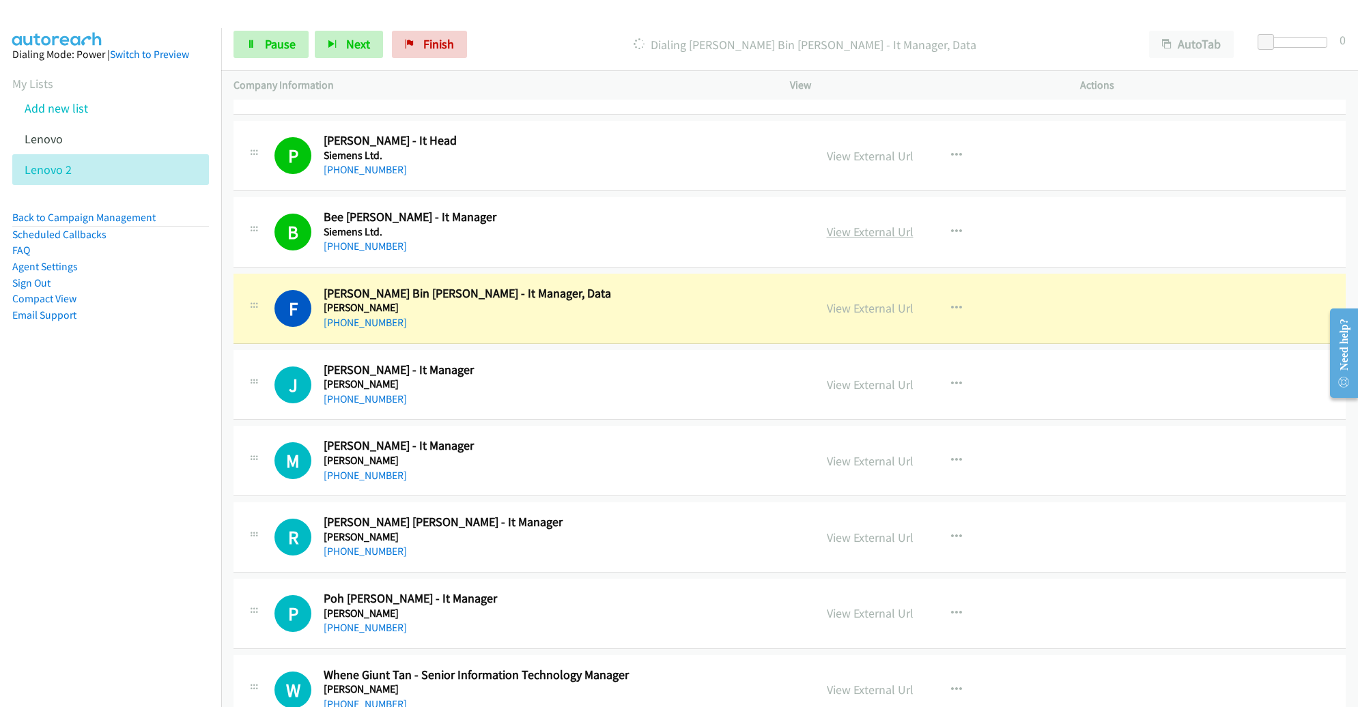
click at [847, 224] on link "View External Url" at bounding box center [870, 232] width 87 height 16
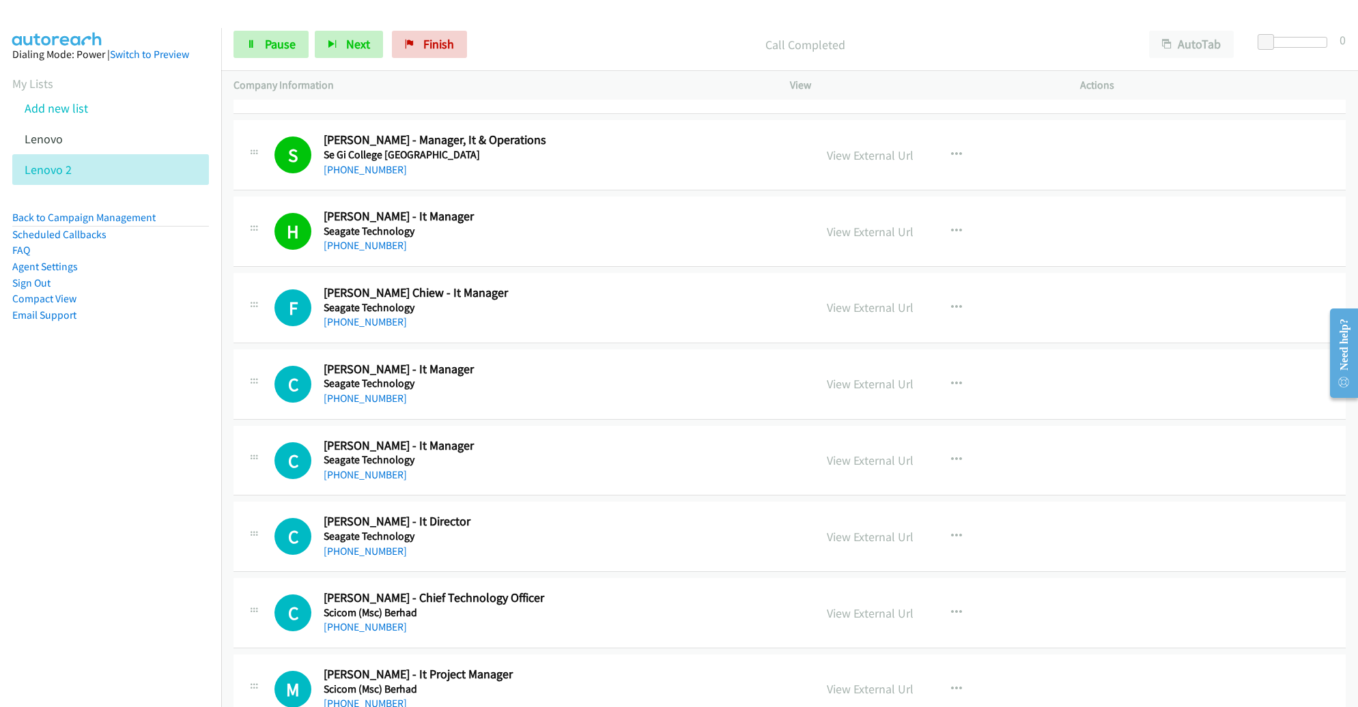
scroll to position [7818, 0]
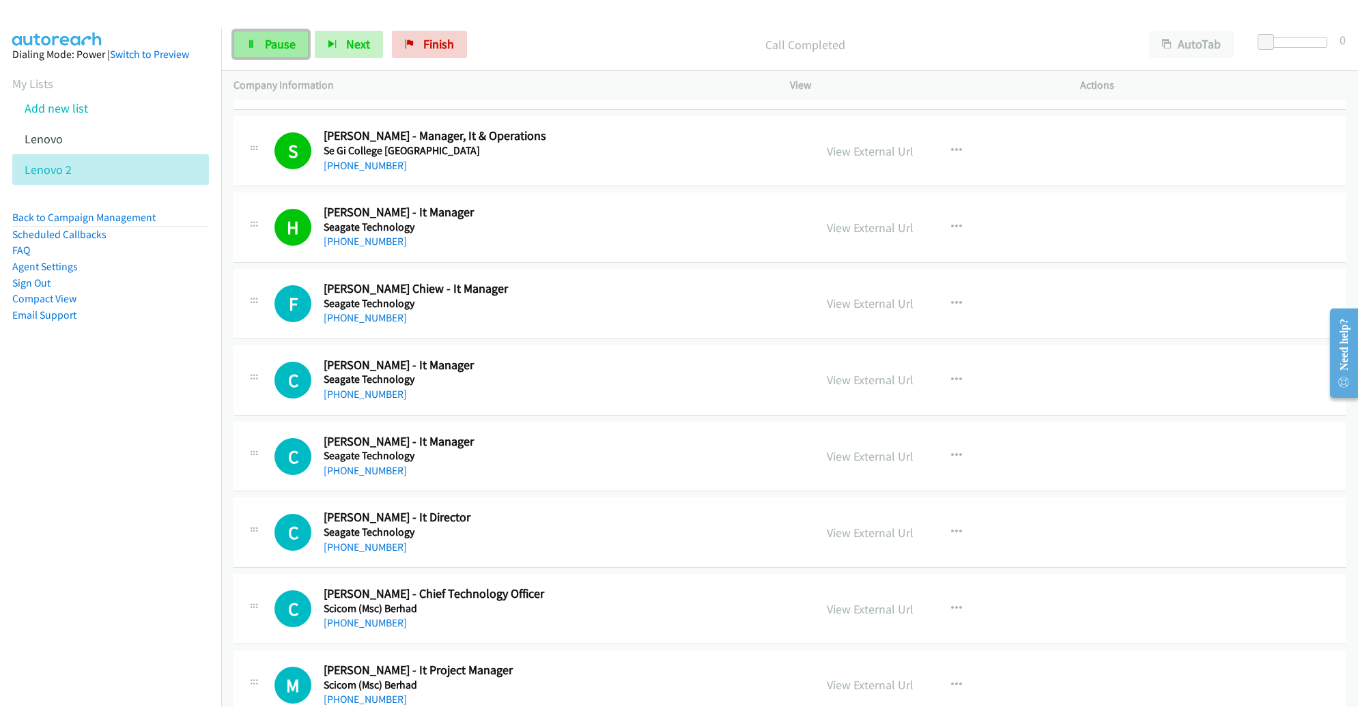
click at [269, 41] on span "Pause" at bounding box center [280, 44] width 31 height 16
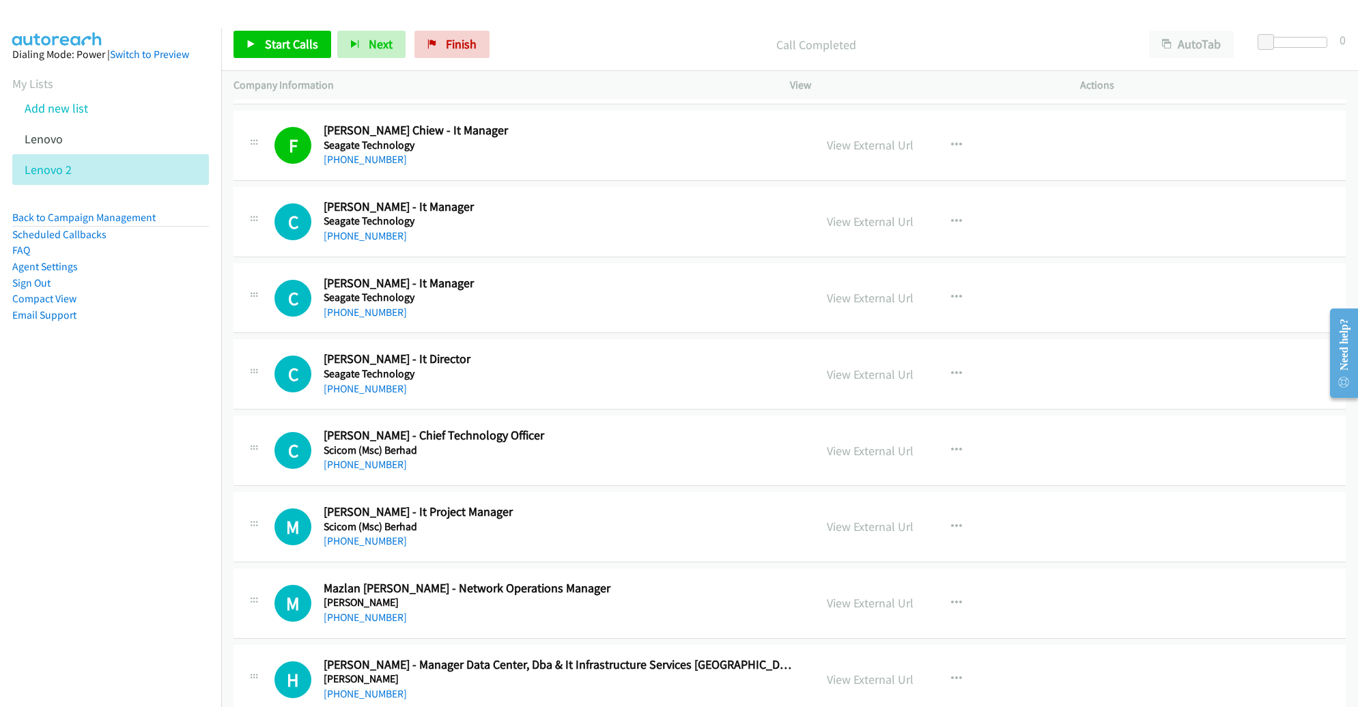
scroll to position [7956, 0]
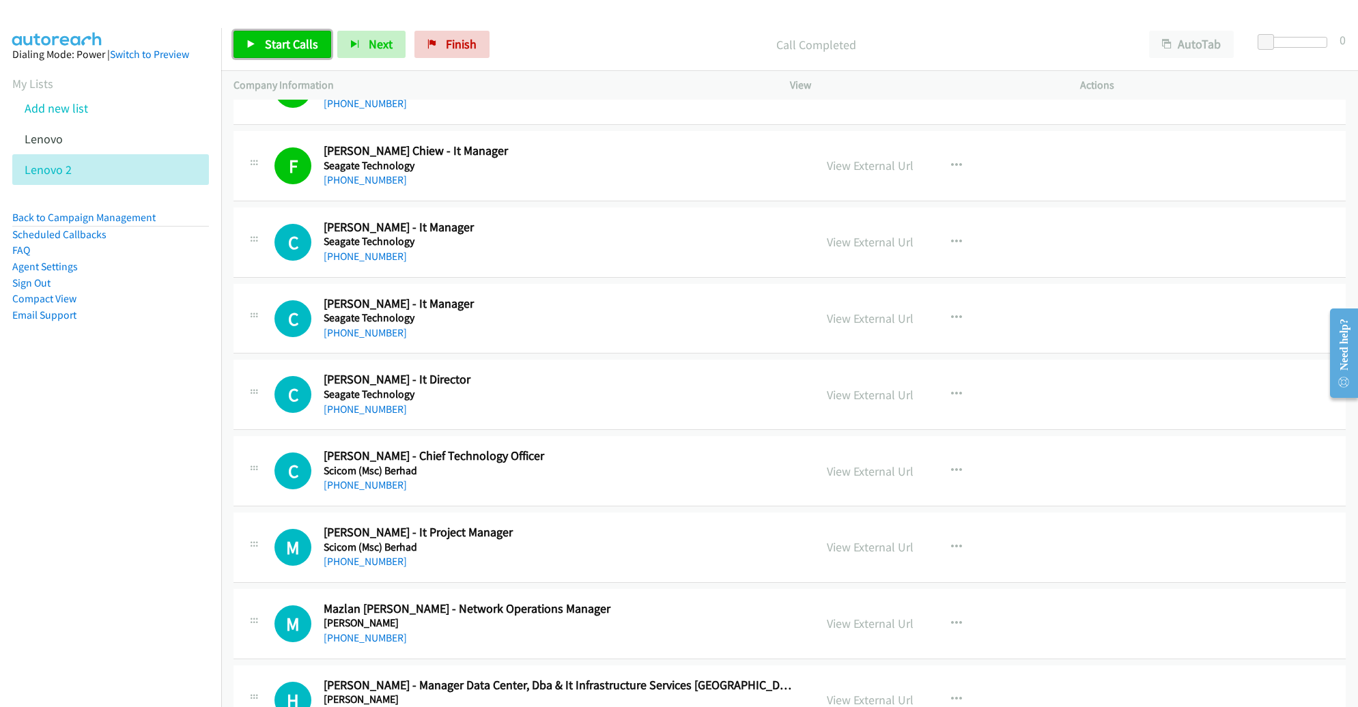
click at [272, 44] on span "Start Calls" at bounding box center [291, 44] width 53 height 16
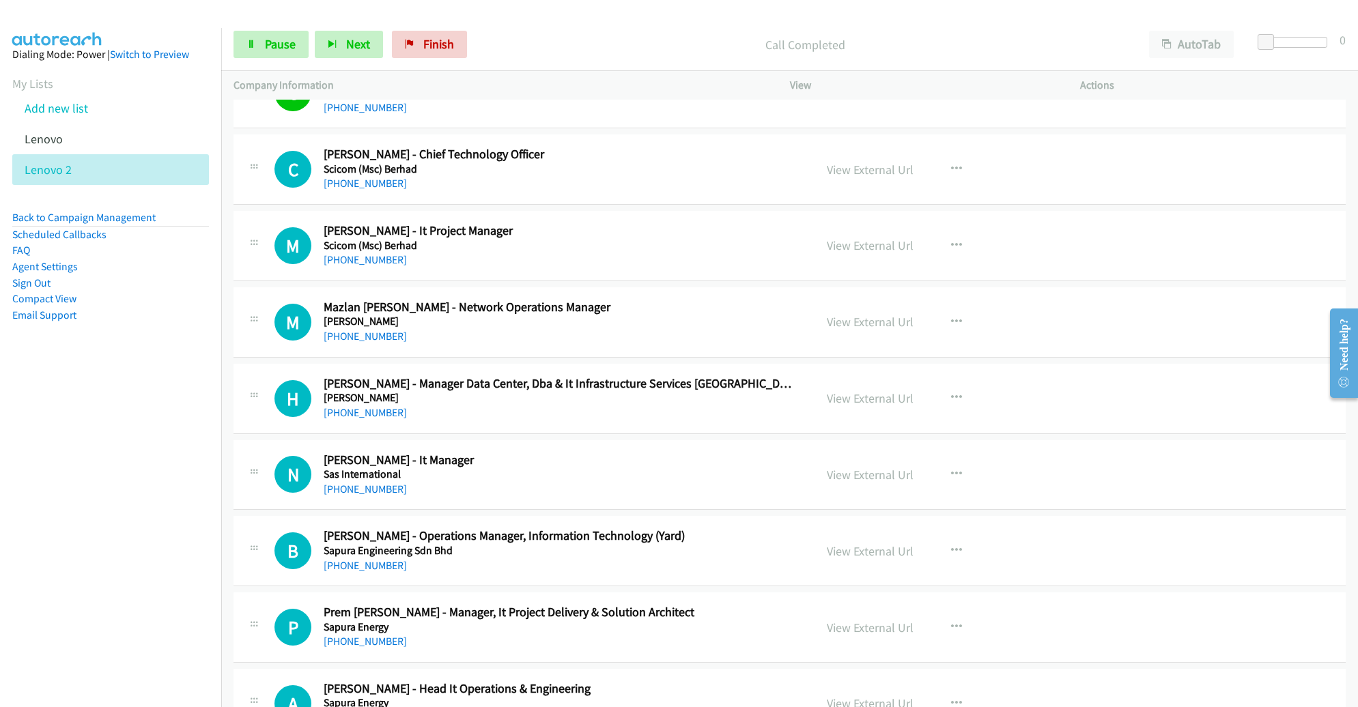
scroll to position [8262, 0]
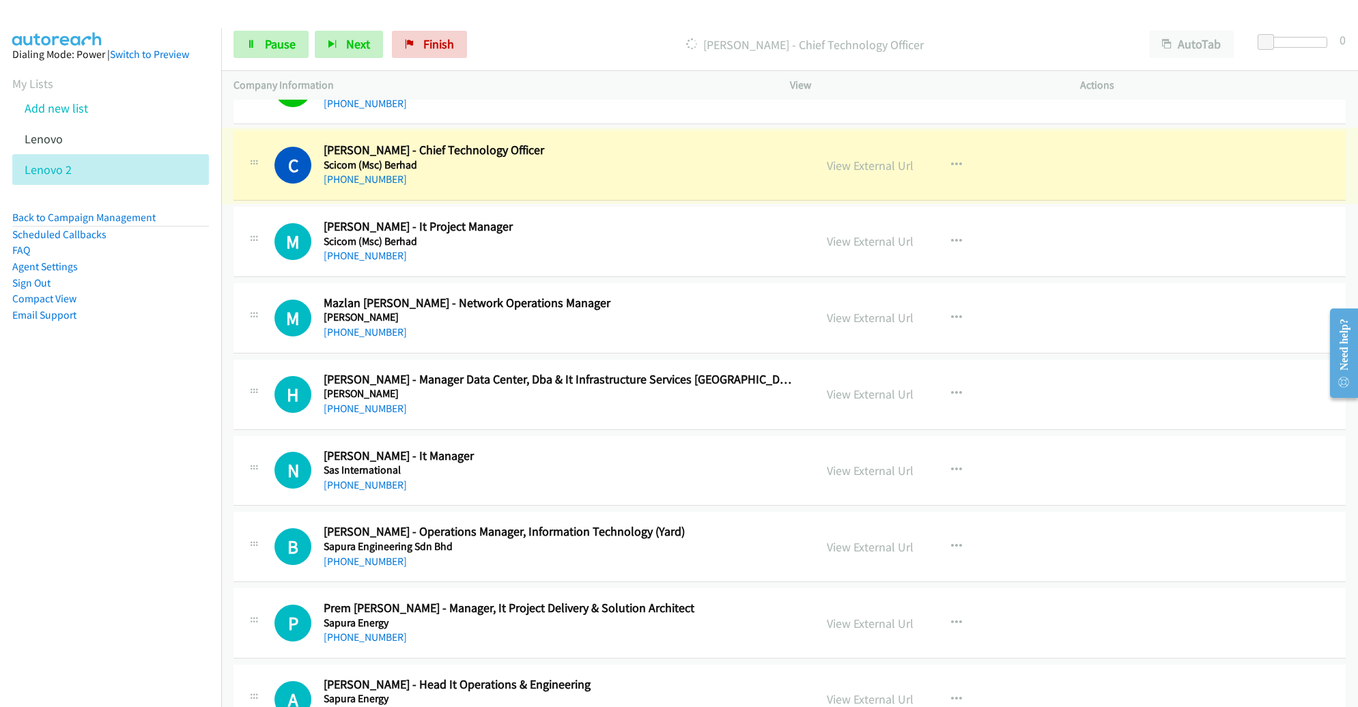
click at [837, 158] on link "View External Url" at bounding box center [870, 166] width 87 height 16
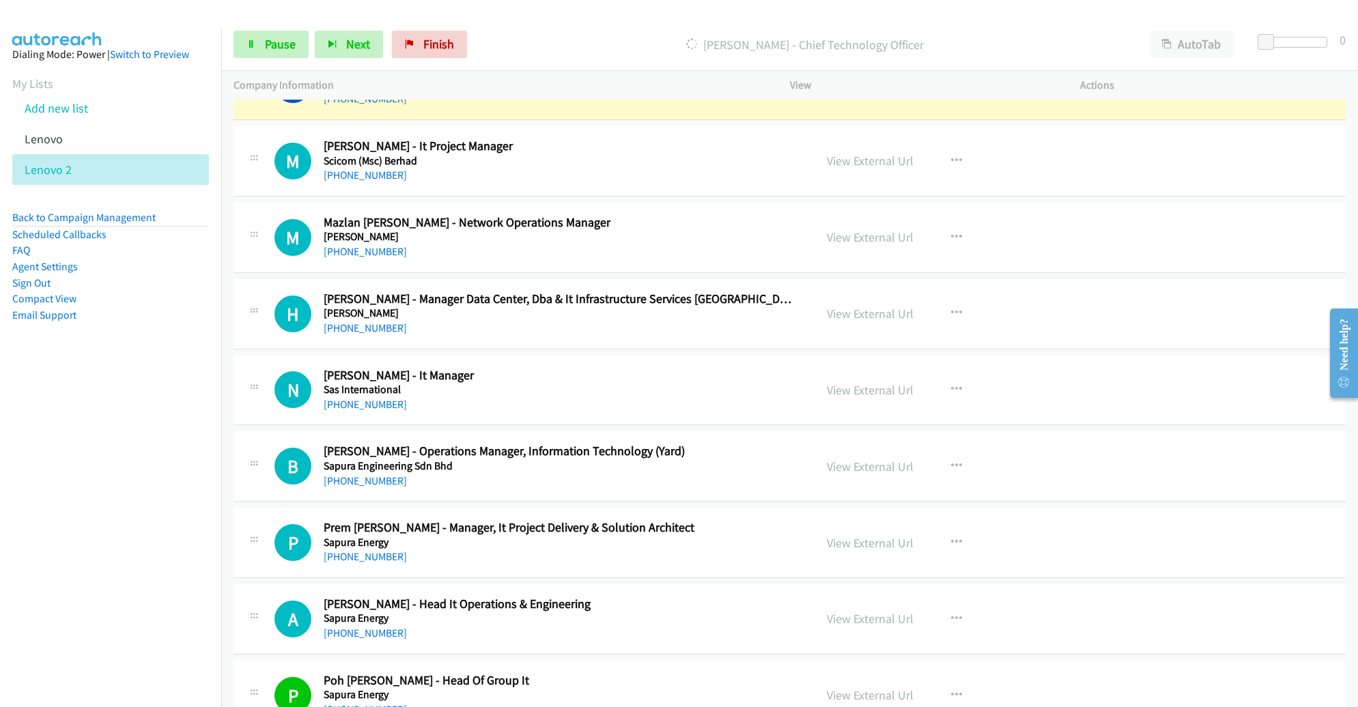
scroll to position [8344, 0]
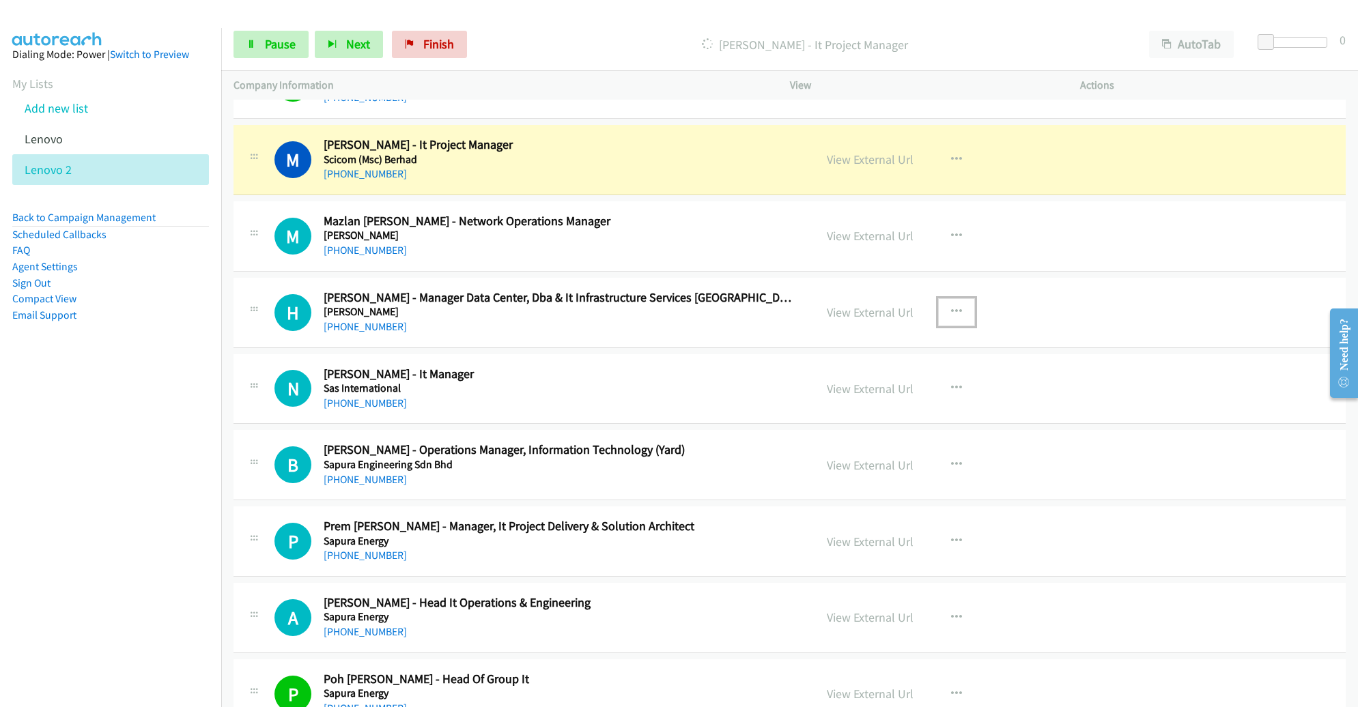
click at [951, 307] on icon "button" at bounding box center [956, 312] width 11 height 11
click at [882, 415] on link "Remove from list" at bounding box center [884, 428] width 182 height 27
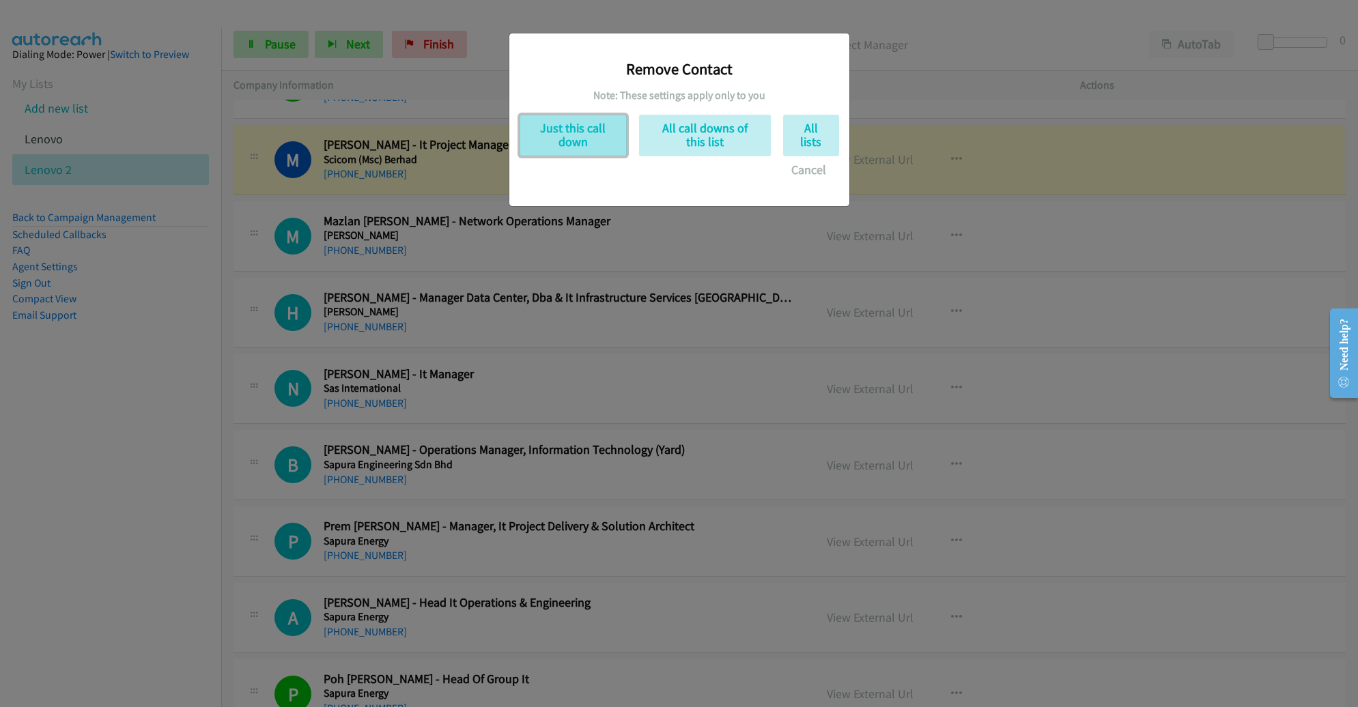
click at [583, 144] on button "Just this call down" at bounding box center [573, 136] width 107 height 42
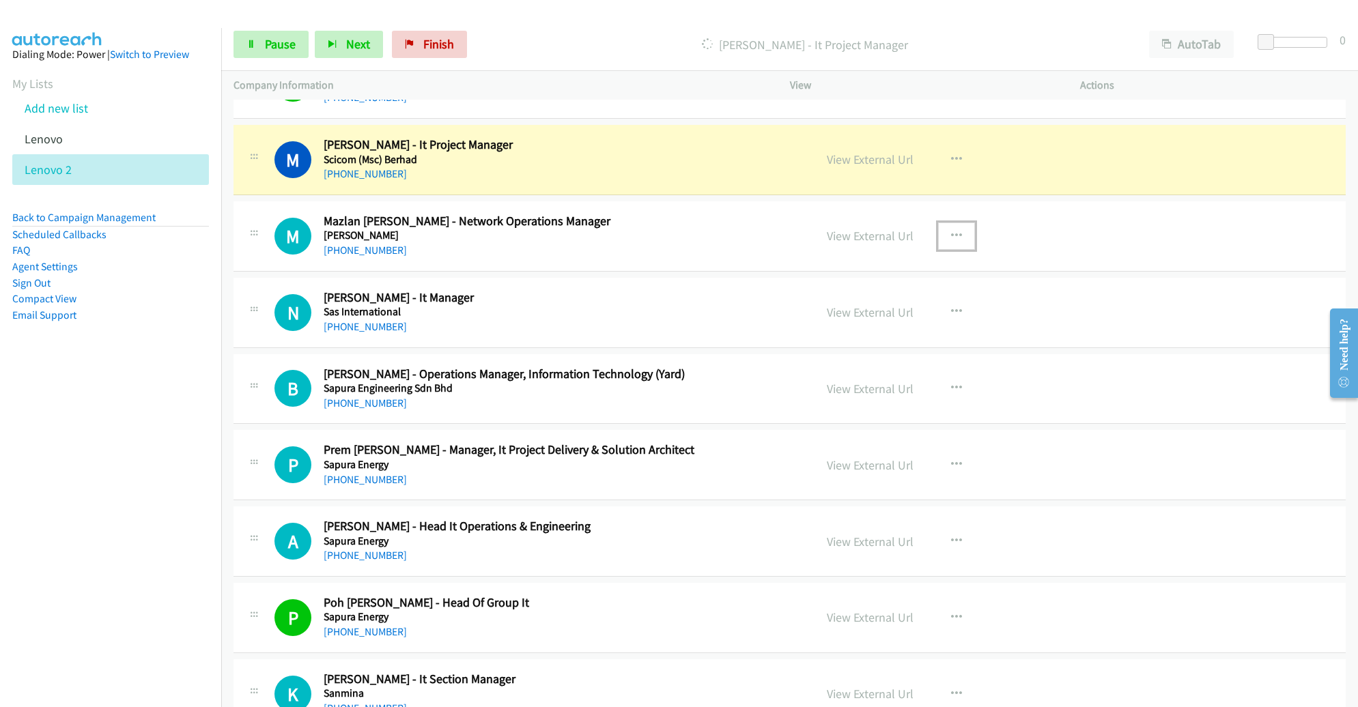
click at [955, 223] on button "button" at bounding box center [956, 236] width 37 height 27
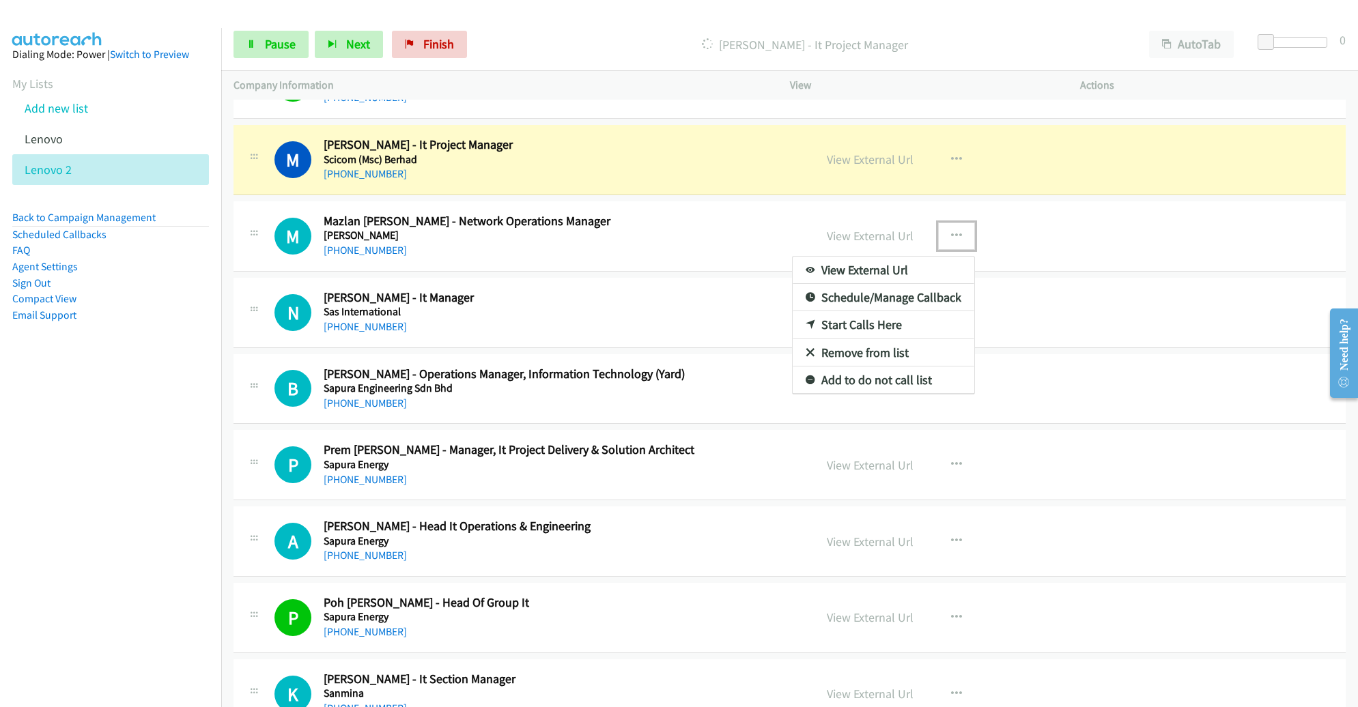
click at [885, 339] on link "Remove from list" at bounding box center [884, 352] width 182 height 27
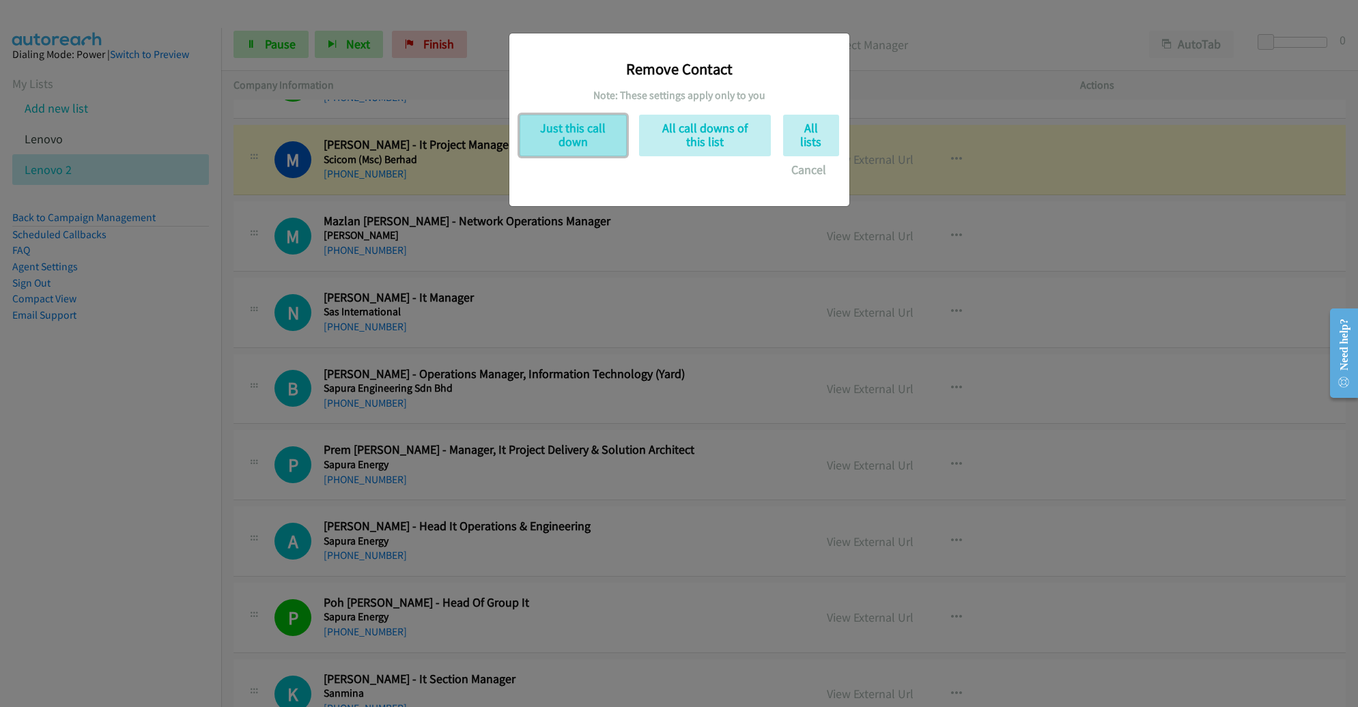
click at [555, 124] on button "Just this call down" at bounding box center [573, 136] width 107 height 42
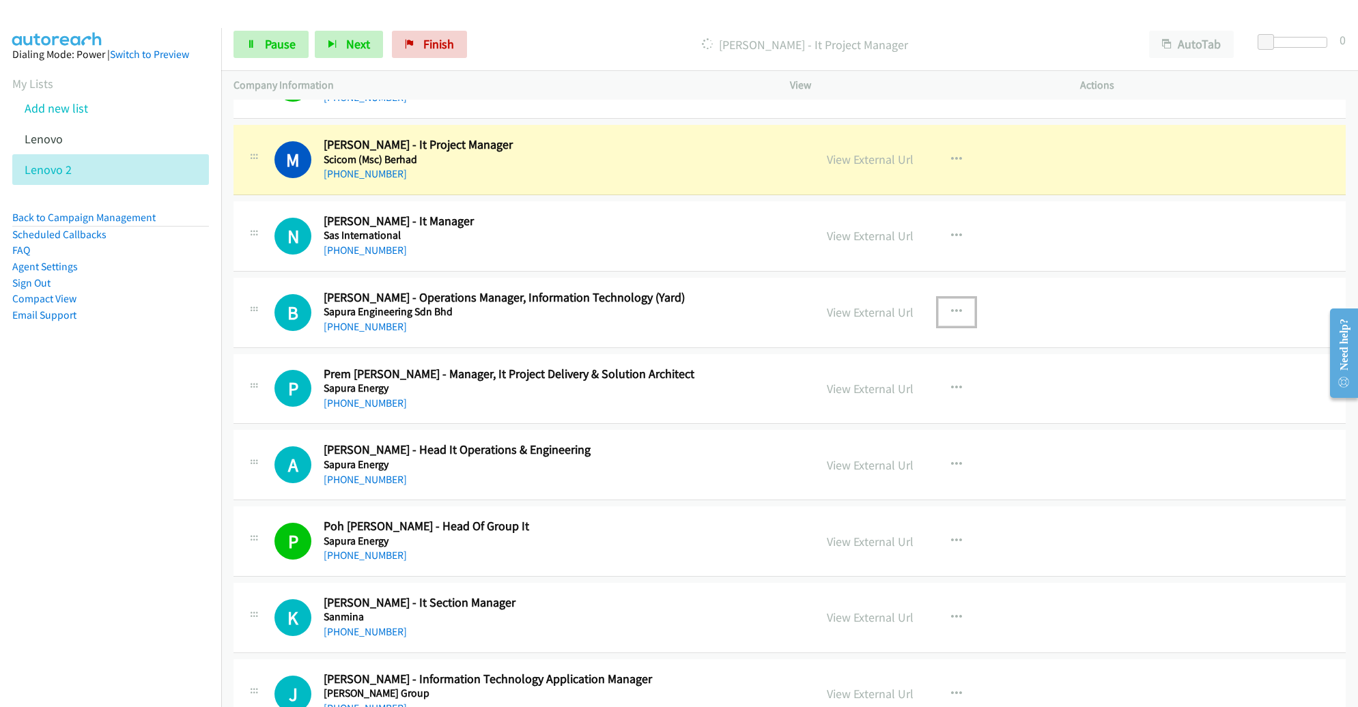
click at [951, 307] on icon "button" at bounding box center [956, 312] width 11 height 11
click at [882, 415] on link "Remove from list" at bounding box center [884, 428] width 182 height 27
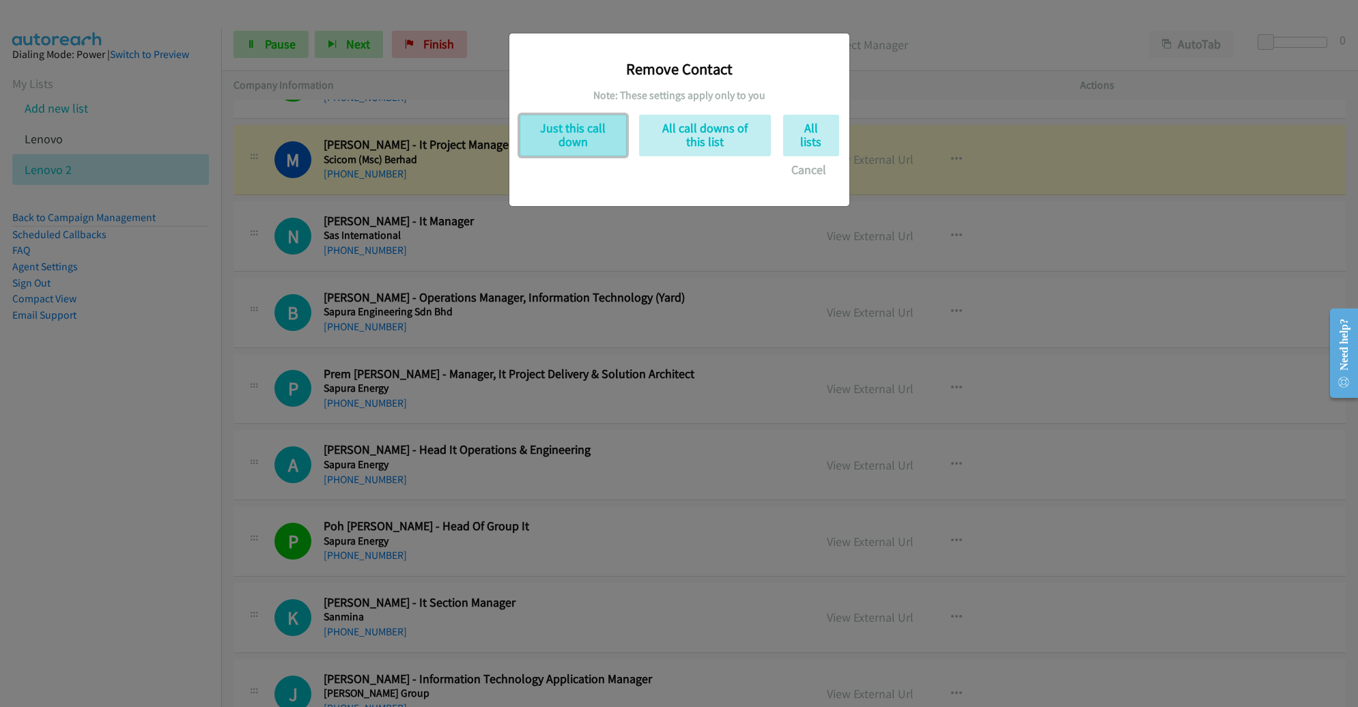
click at [595, 135] on button "Just this call down" at bounding box center [573, 136] width 107 height 42
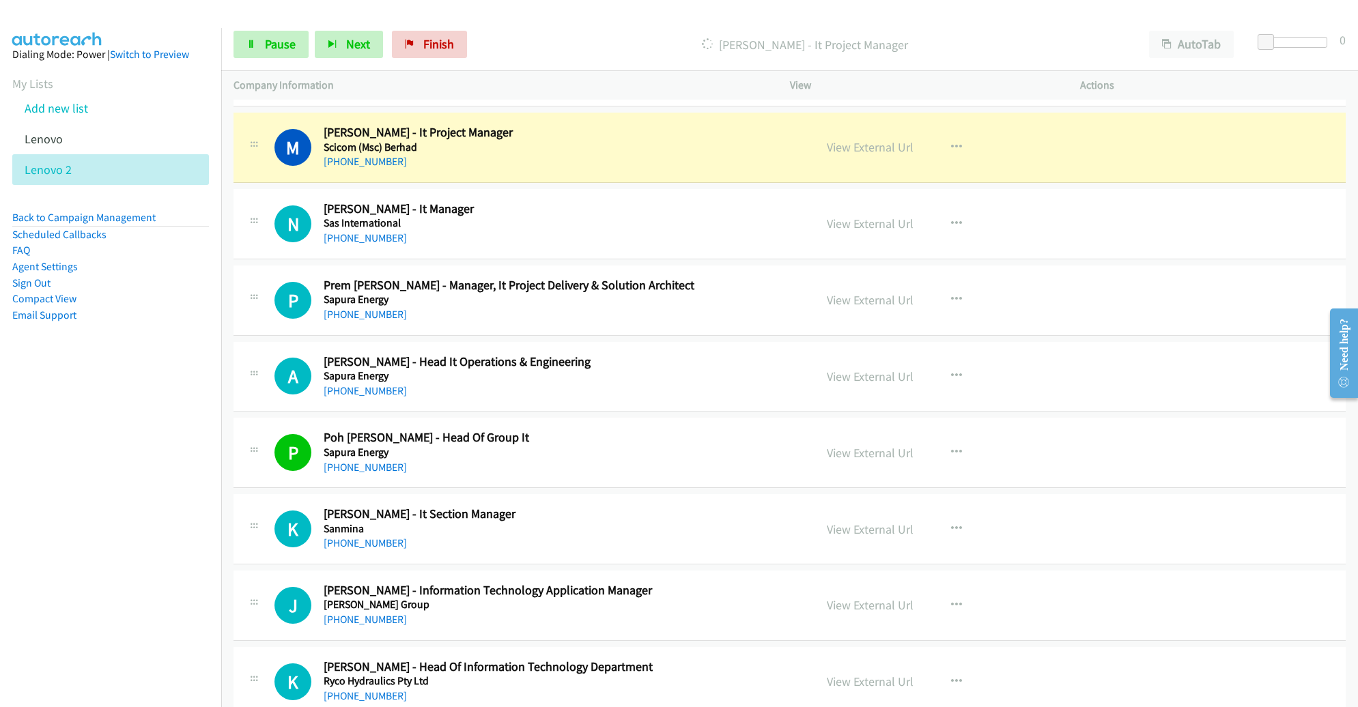
scroll to position [8358, 0]
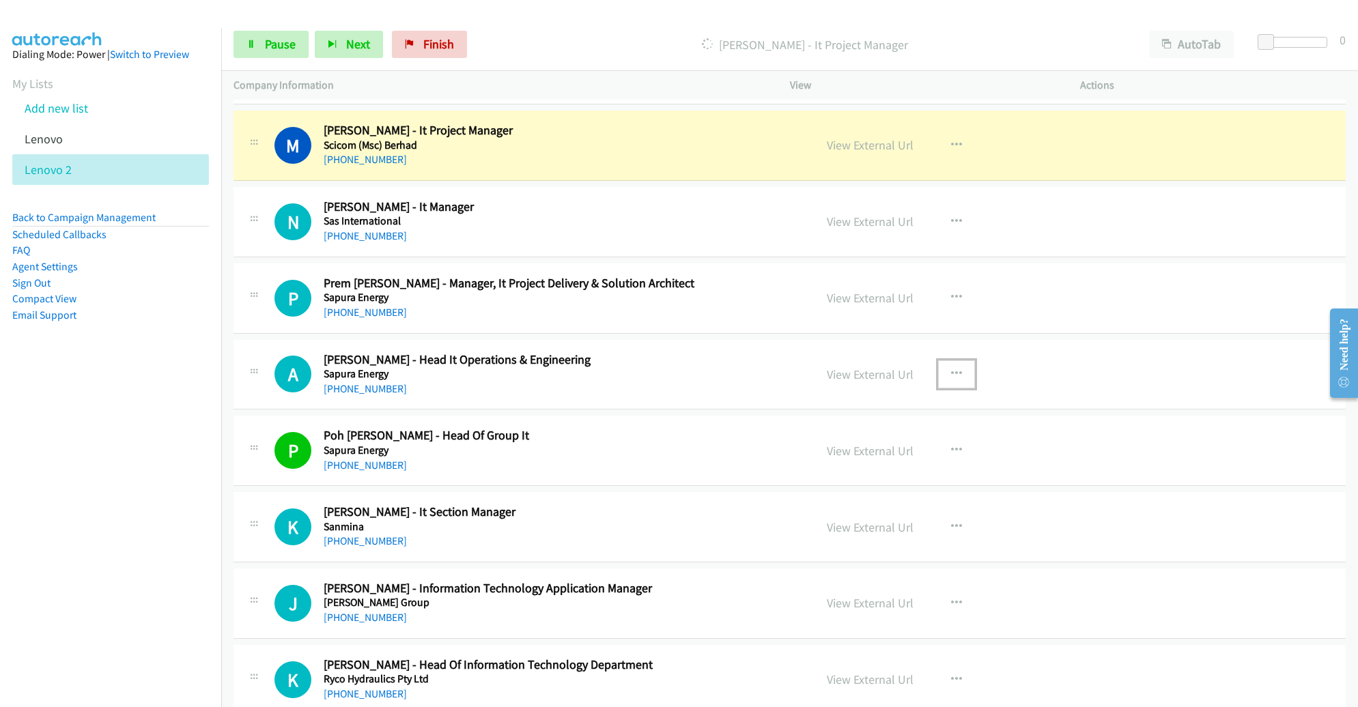
click at [951, 369] on icon "button" at bounding box center [956, 374] width 11 height 11
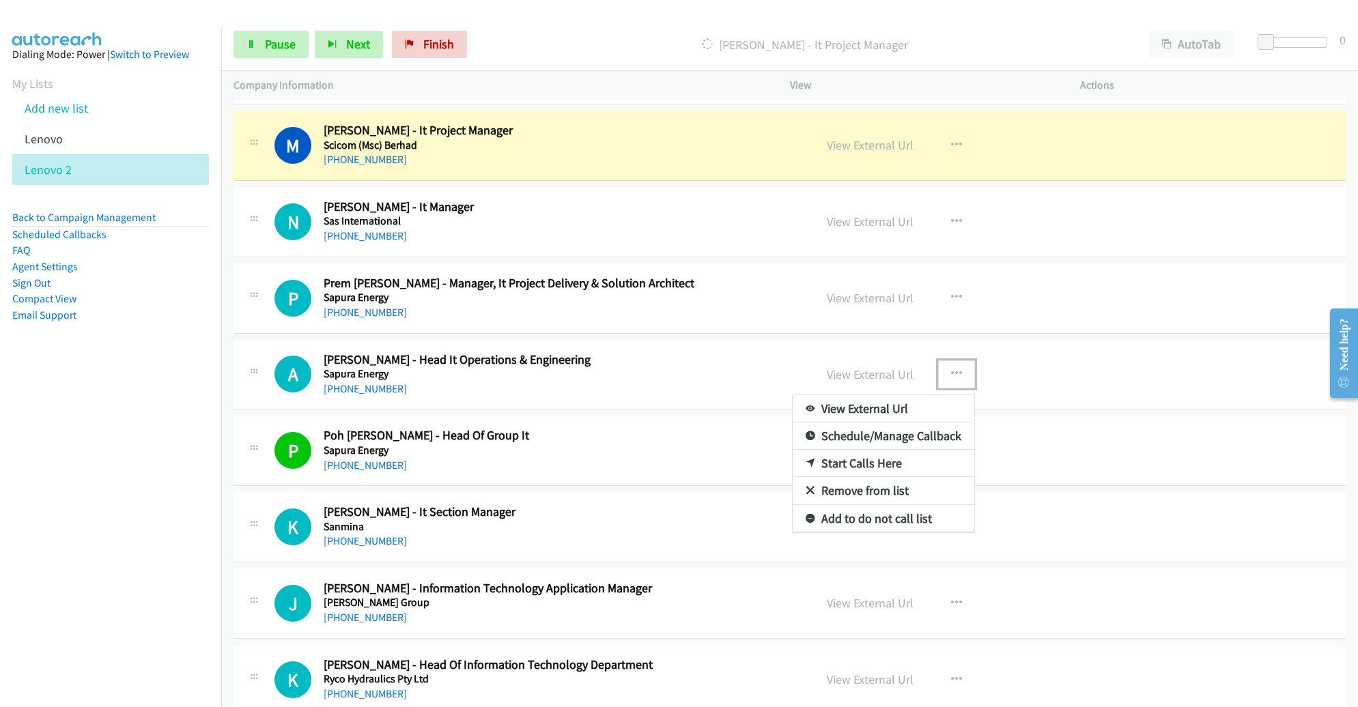
click at [873, 477] on link "Remove from list" at bounding box center [884, 490] width 182 height 27
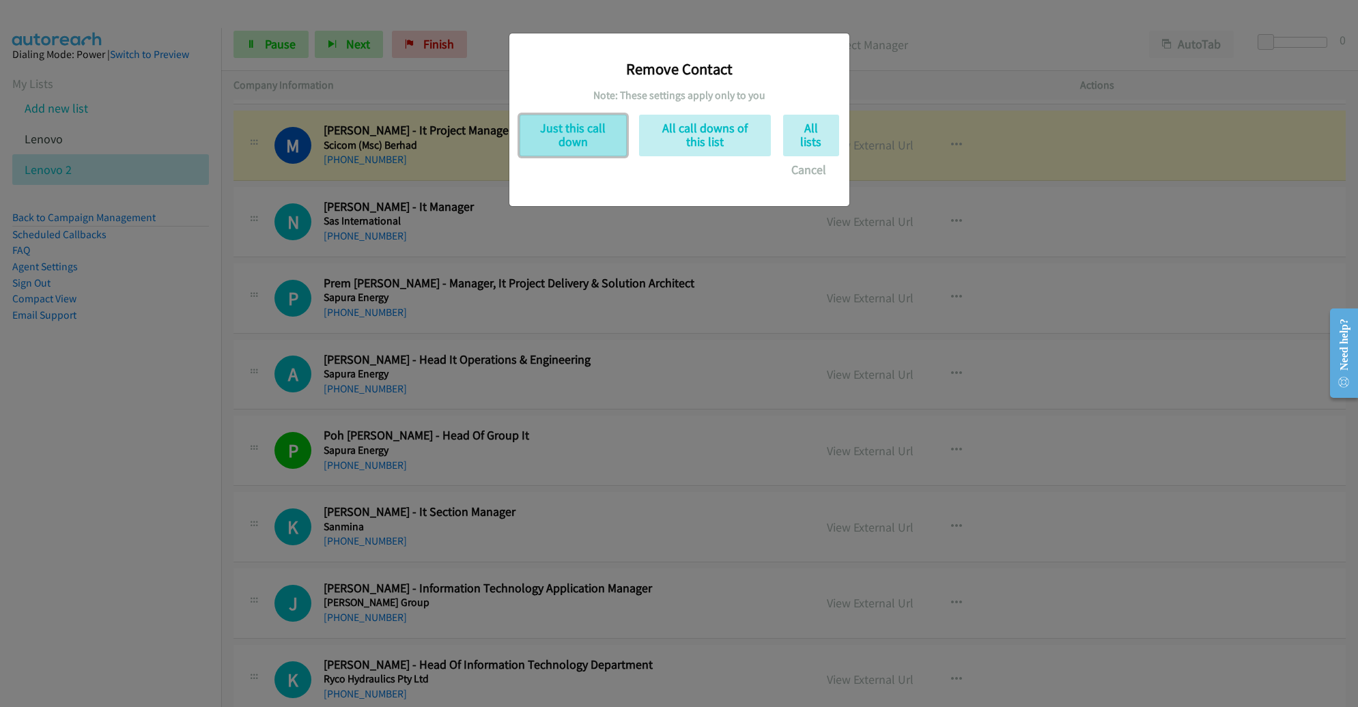
click at [588, 145] on button "Just this call down" at bounding box center [573, 136] width 107 height 42
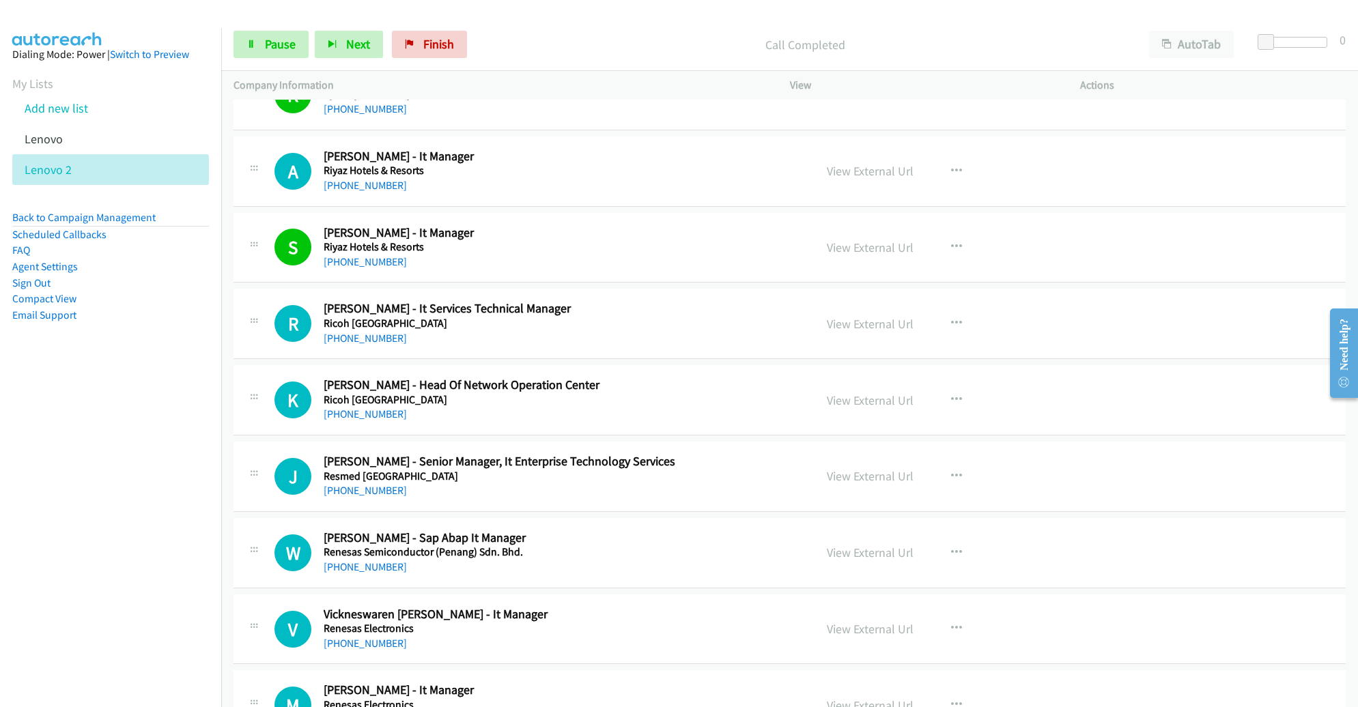
scroll to position [8871, 0]
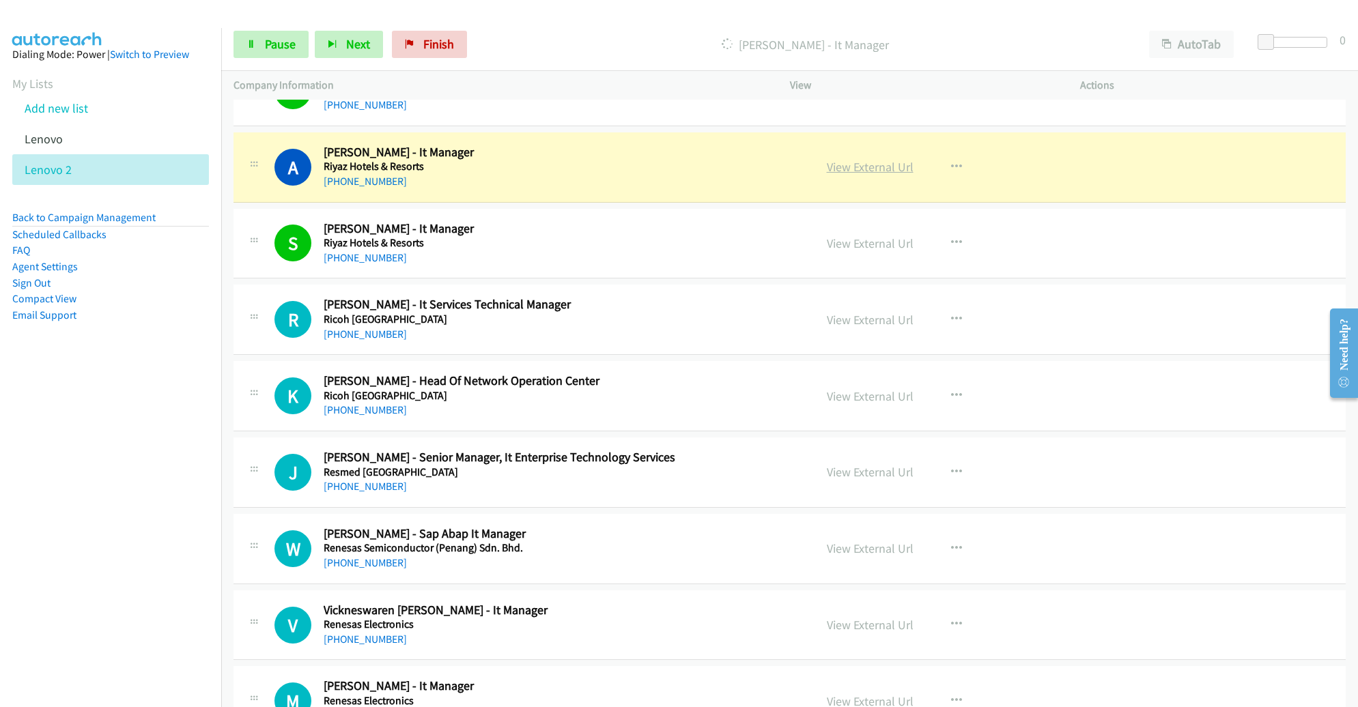
click at [869, 159] on link "View External Url" at bounding box center [870, 167] width 87 height 16
click at [285, 44] on span "Pause" at bounding box center [280, 44] width 31 height 16
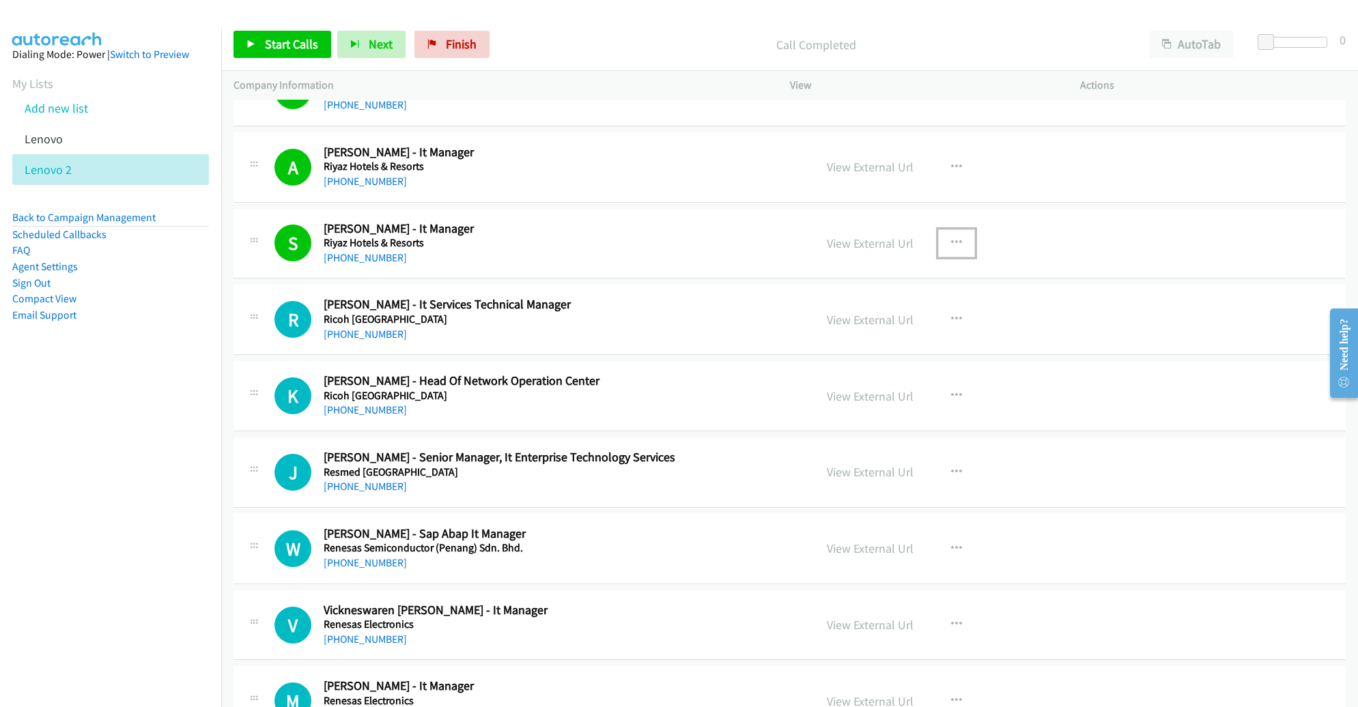
click at [954, 229] on button "button" at bounding box center [956, 242] width 37 height 27
click at [895, 347] on link "Remove from list" at bounding box center [884, 359] width 182 height 27
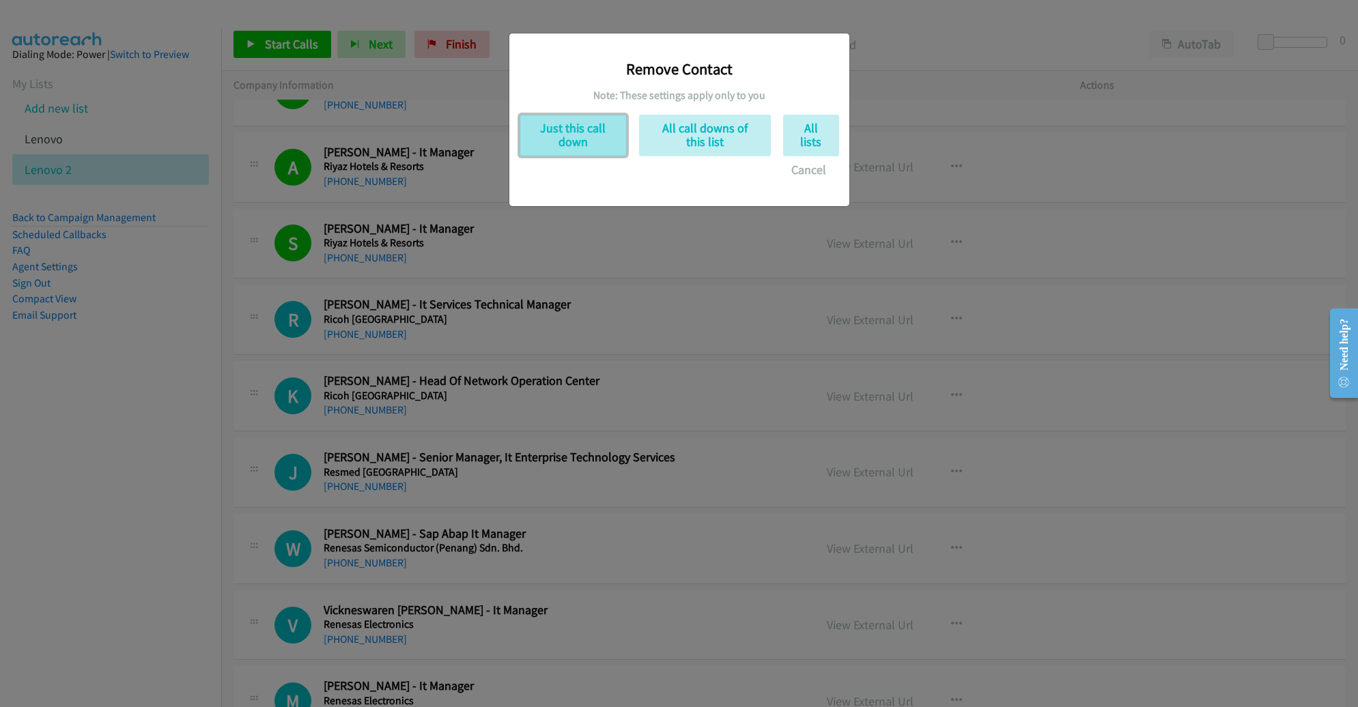
click at [601, 147] on button "Just this call down" at bounding box center [573, 136] width 107 height 42
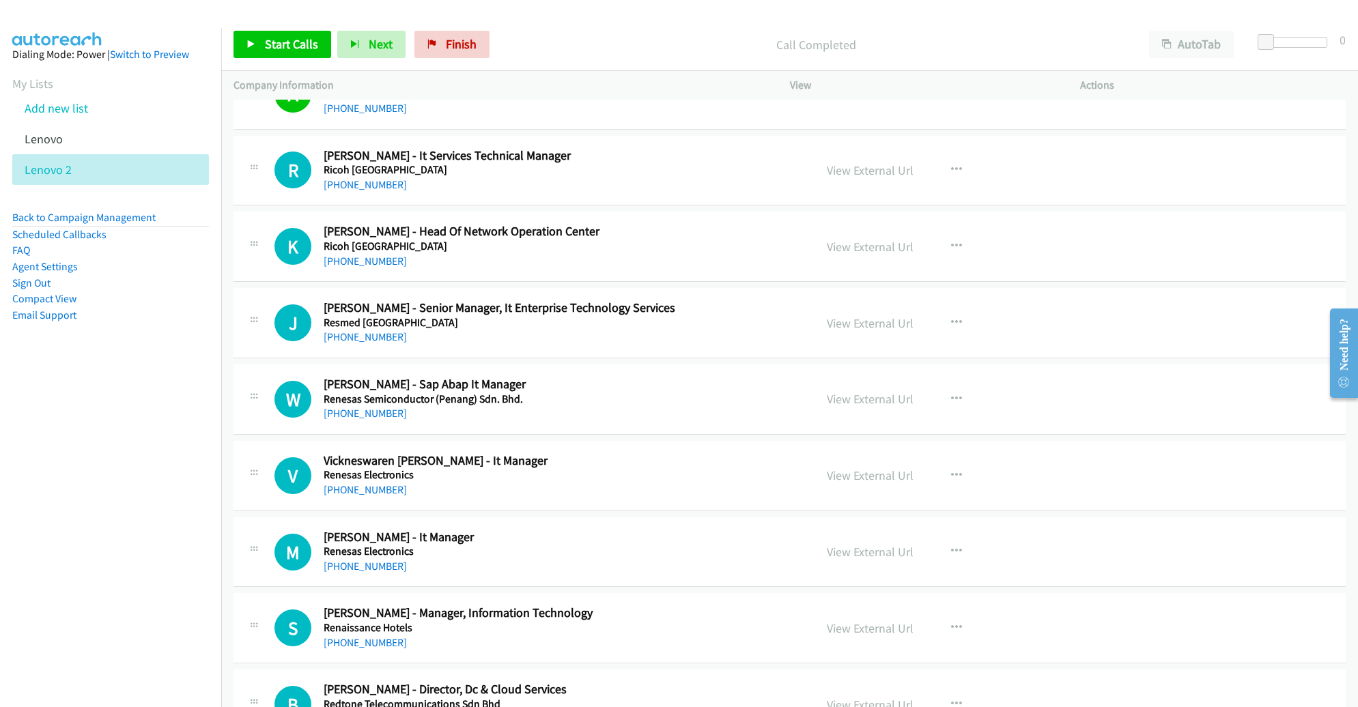
scroll to position [8944, 0]
click at [307, 44] on span "Start Calls" at bounding box center [291, 44] width 53 height 16
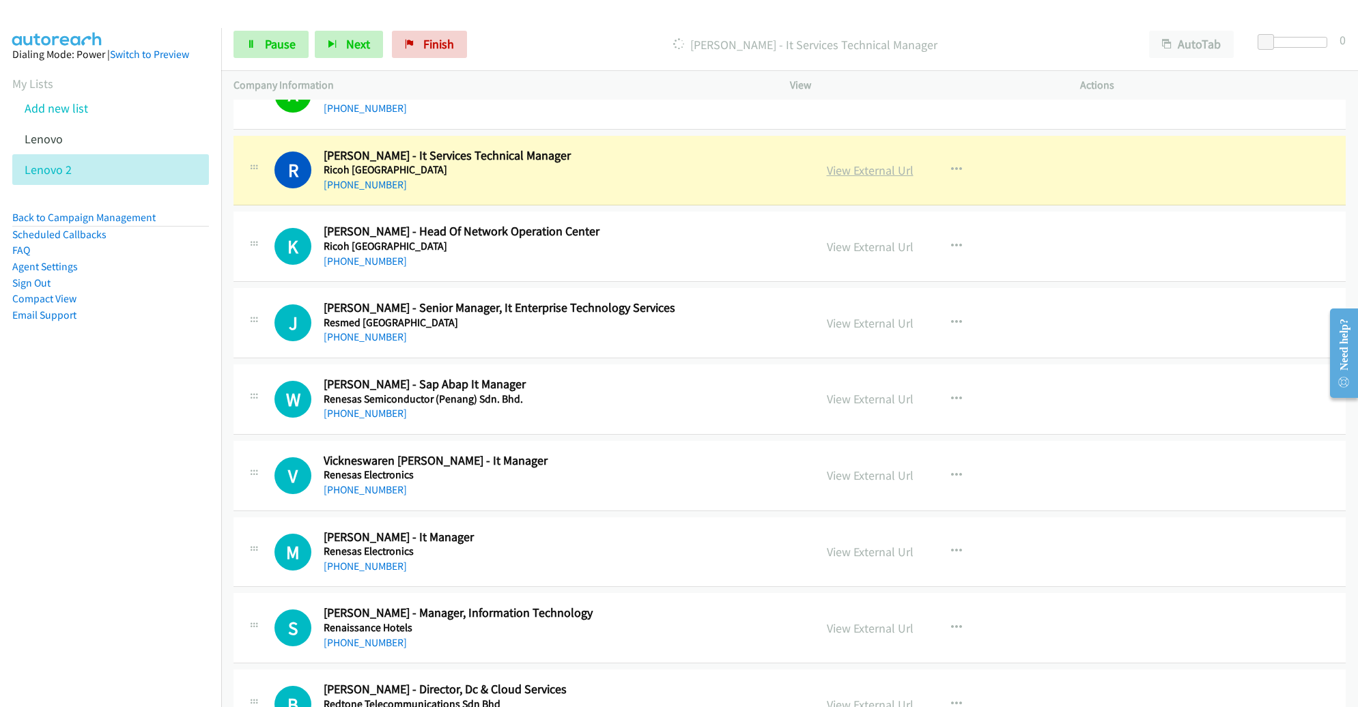
click at [849, 163] on link "View External Url" at bounding box center [870, 171] width 87 height 16
click at [253, 42] on icon at bounding box center [252, 45] width 10 height 10
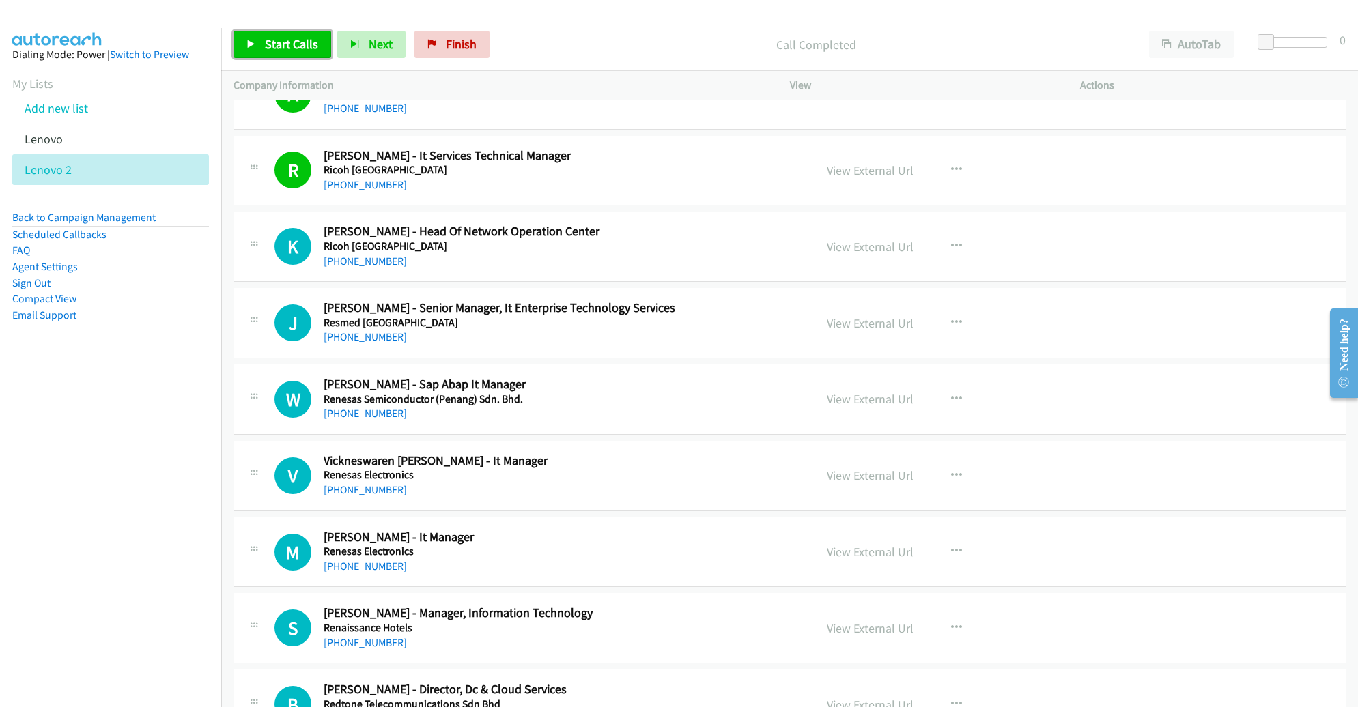
click at [295, 47] on span "Start Calls" at bounding box center [291, 44] width 53 height 16
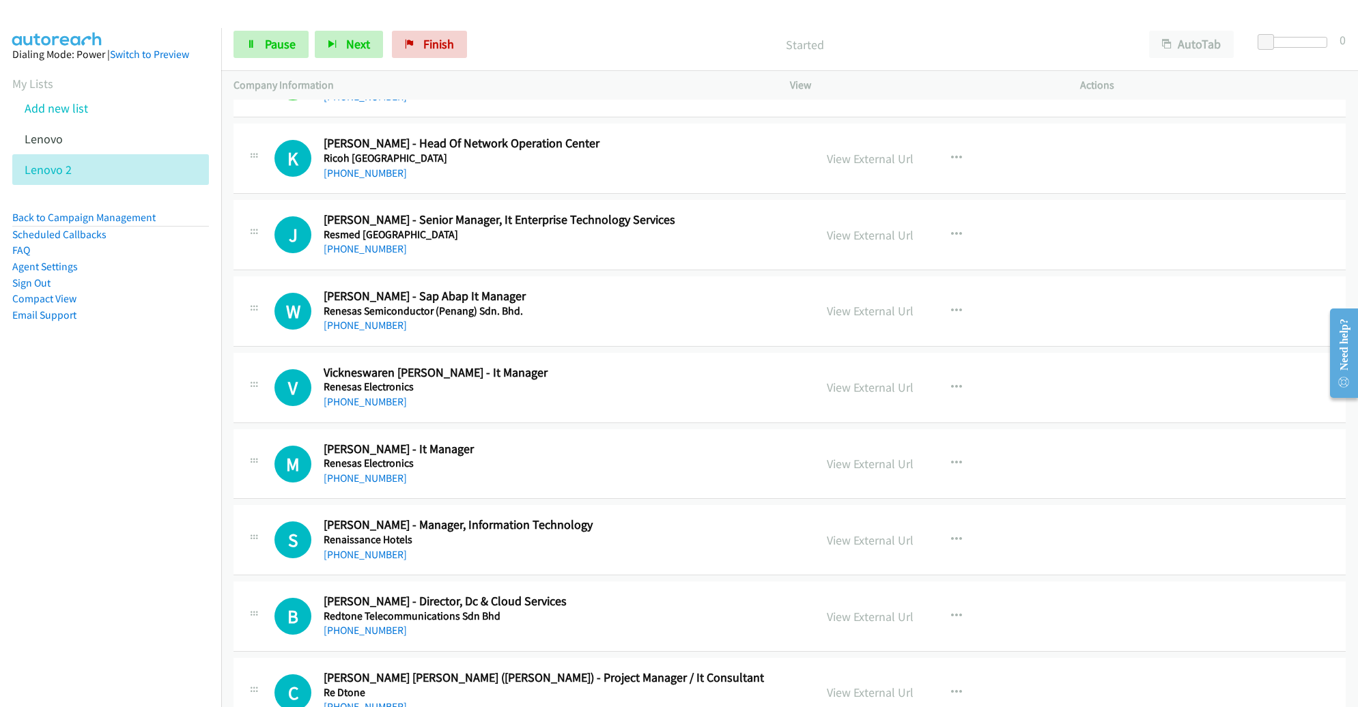
scroll to position [9034, 0]
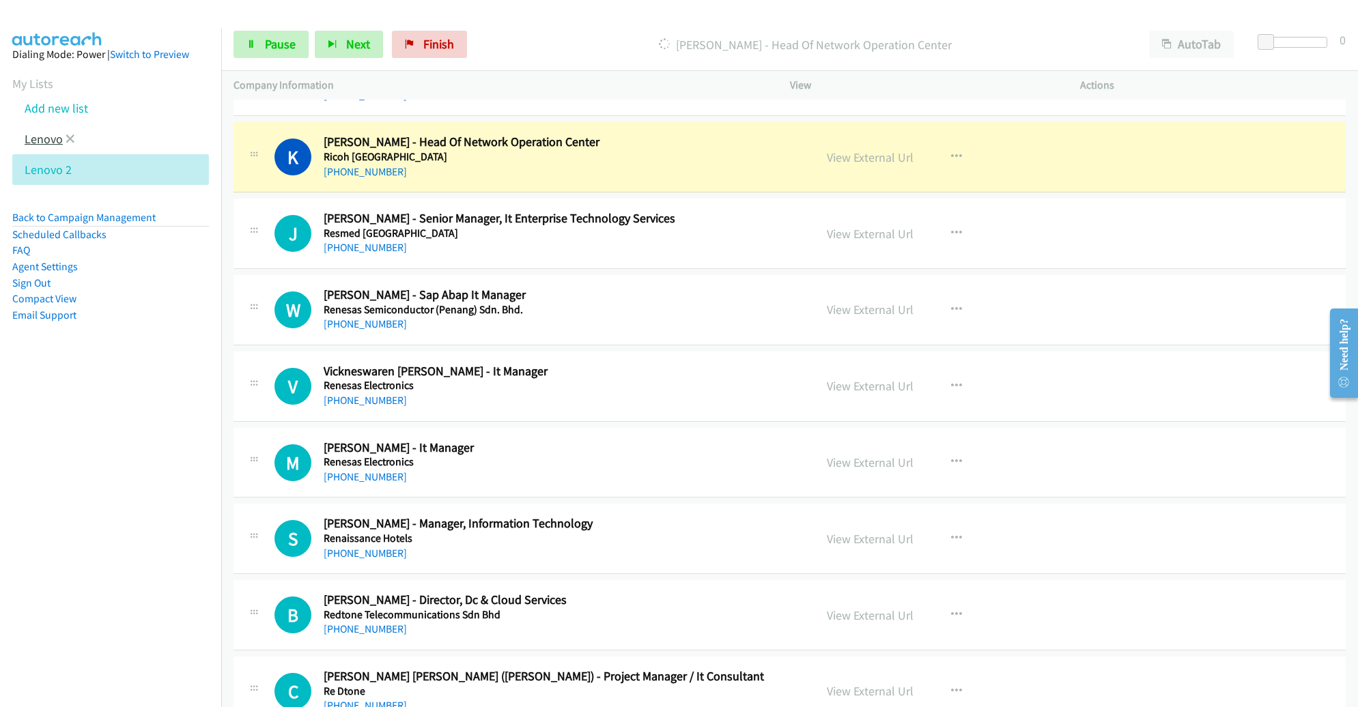
drag, startPoint x: 44, startPoint y: 132, endPoint x: 3, endPoint y: 143, distance: 42.4
click at [44, 132] on link "Lenovo" at bounding box center [44, 139] width 38 height 16
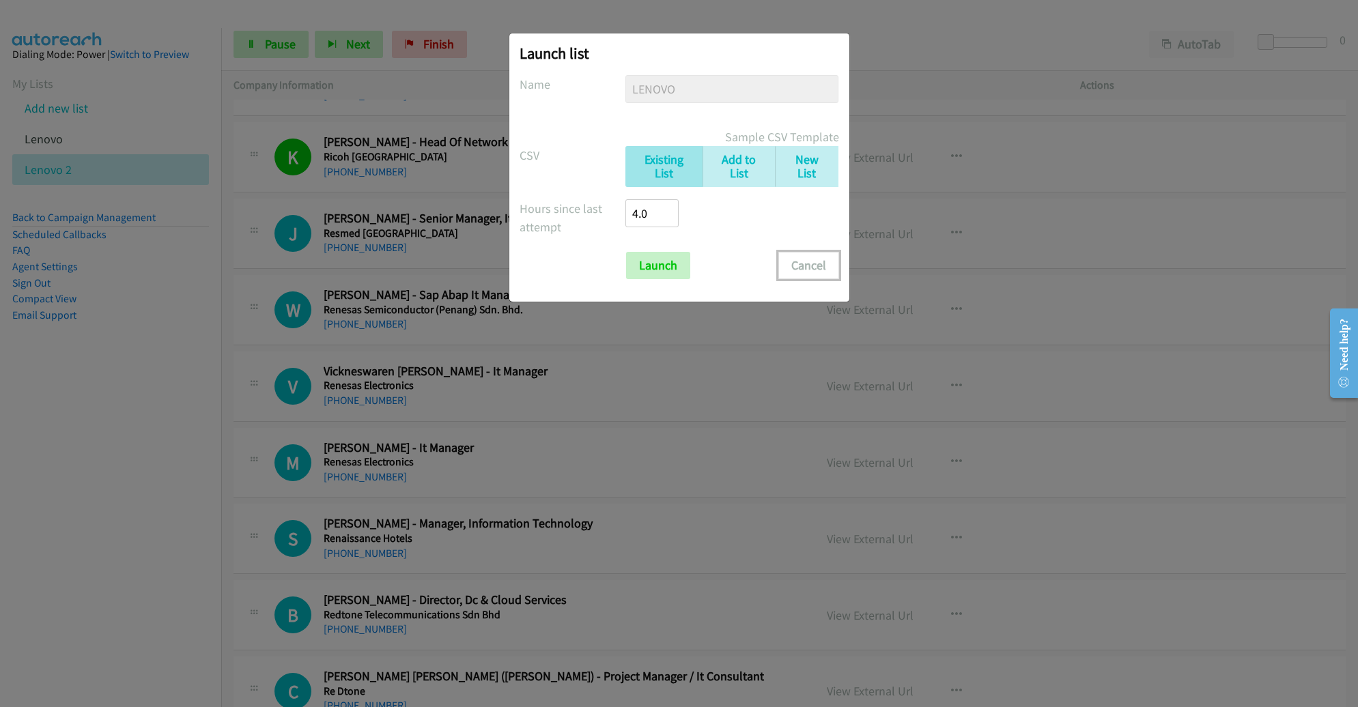
click at [817, 270] on button "Cancel" at bounding box center [808, 265] width 61 height 27
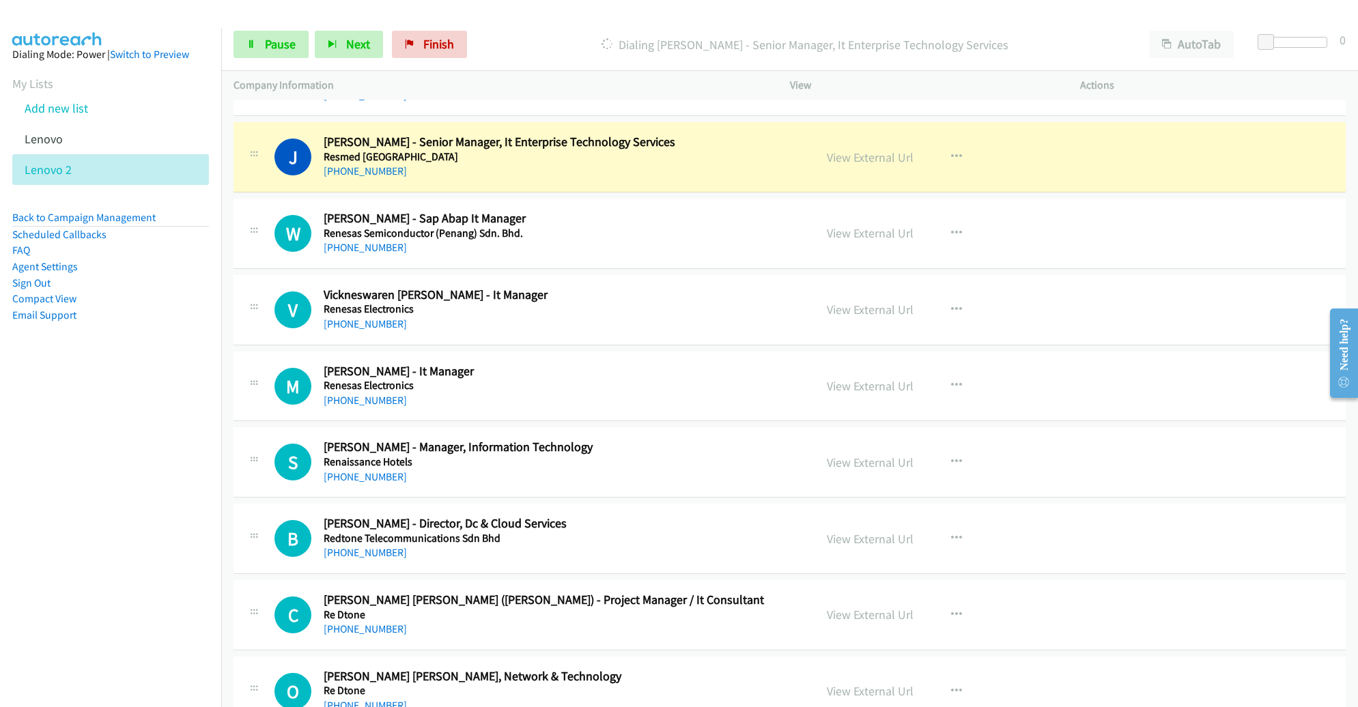
scroll to position [9112, 0]
click at [951, 227] on icon "button" at bounding box center [956, 232] width 11 height 11
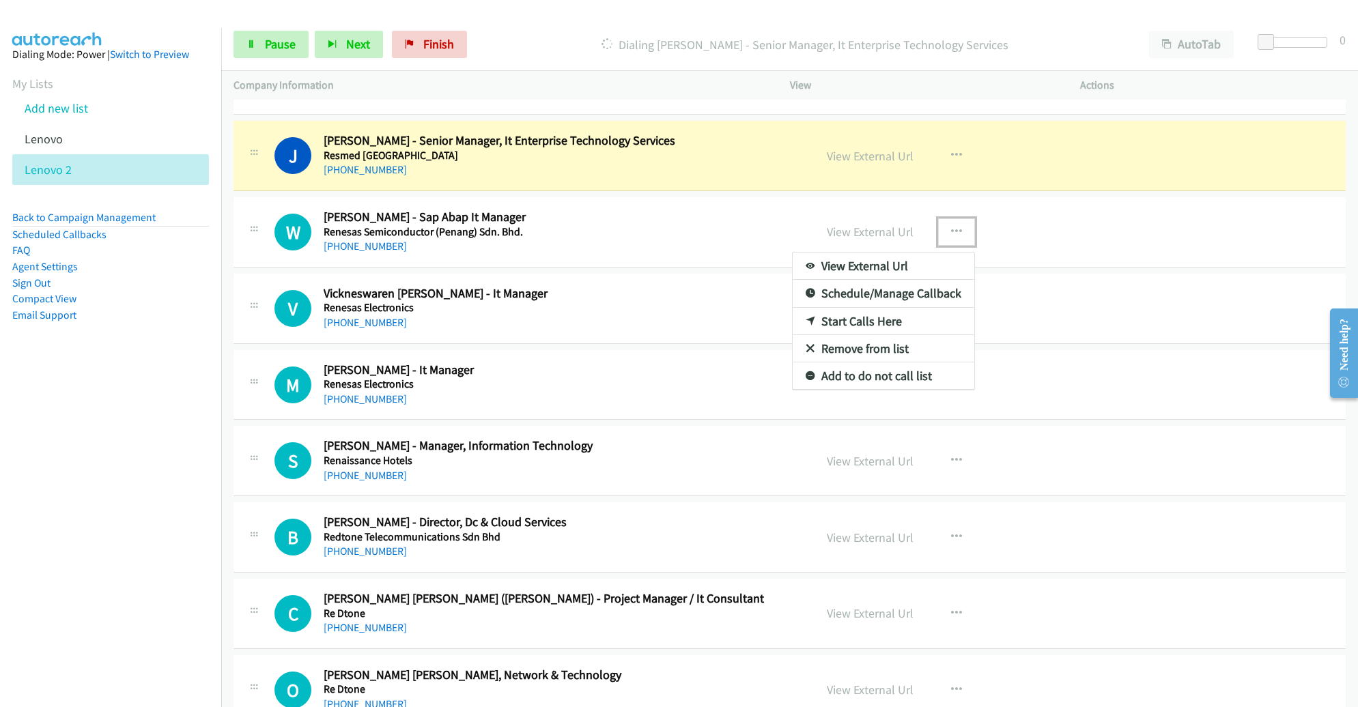
click at [871, 335] on link "Remove from list" at bounding box center [884, 348] width 182 height 27
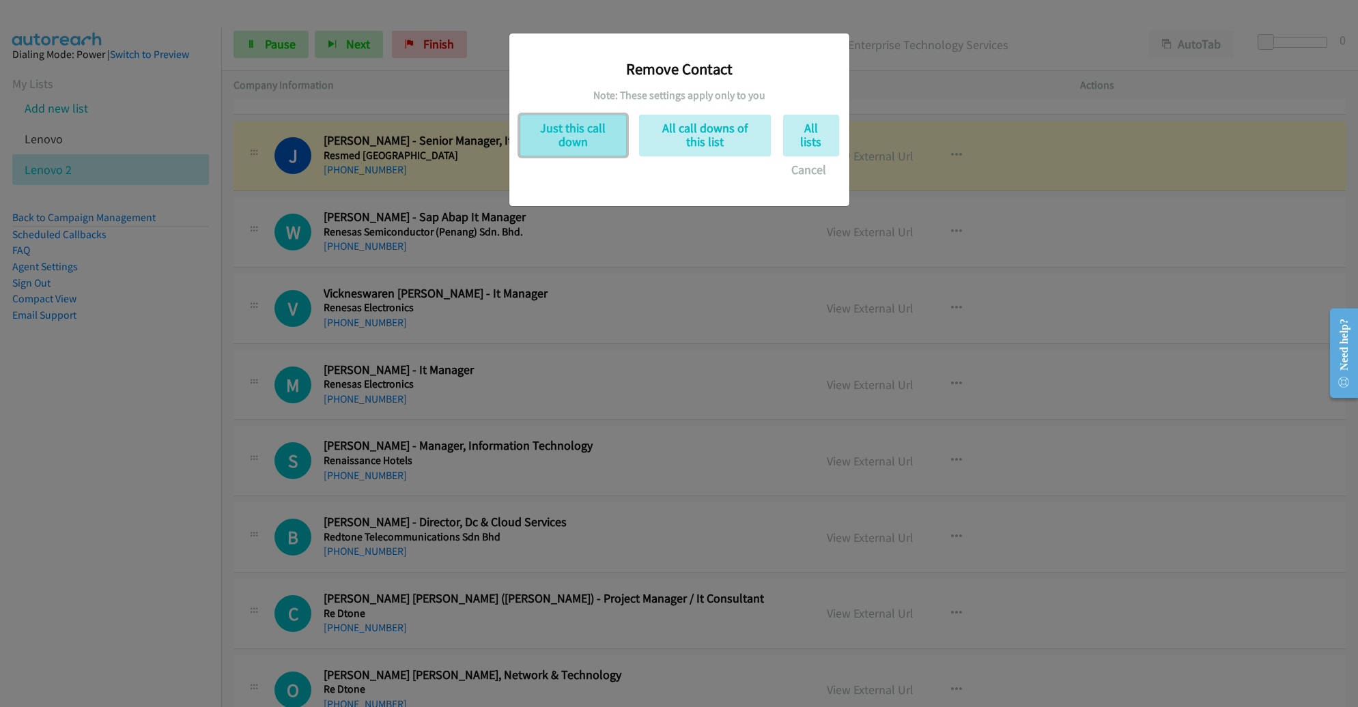
click at [593, 139] on button "Just this call down" at bounding box center [573, 136] width 107 height 42
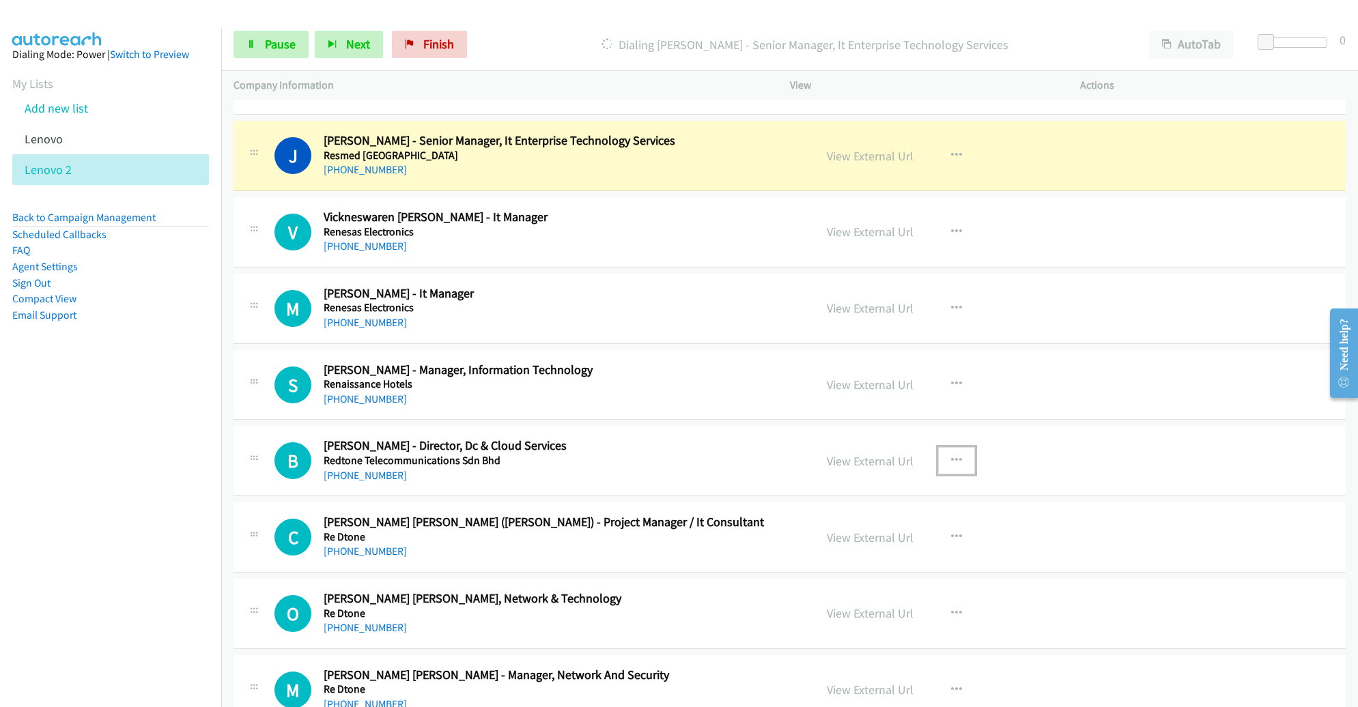
click at [959, 447] on button "button" at bounding box center [956, 460] width 37 height 27
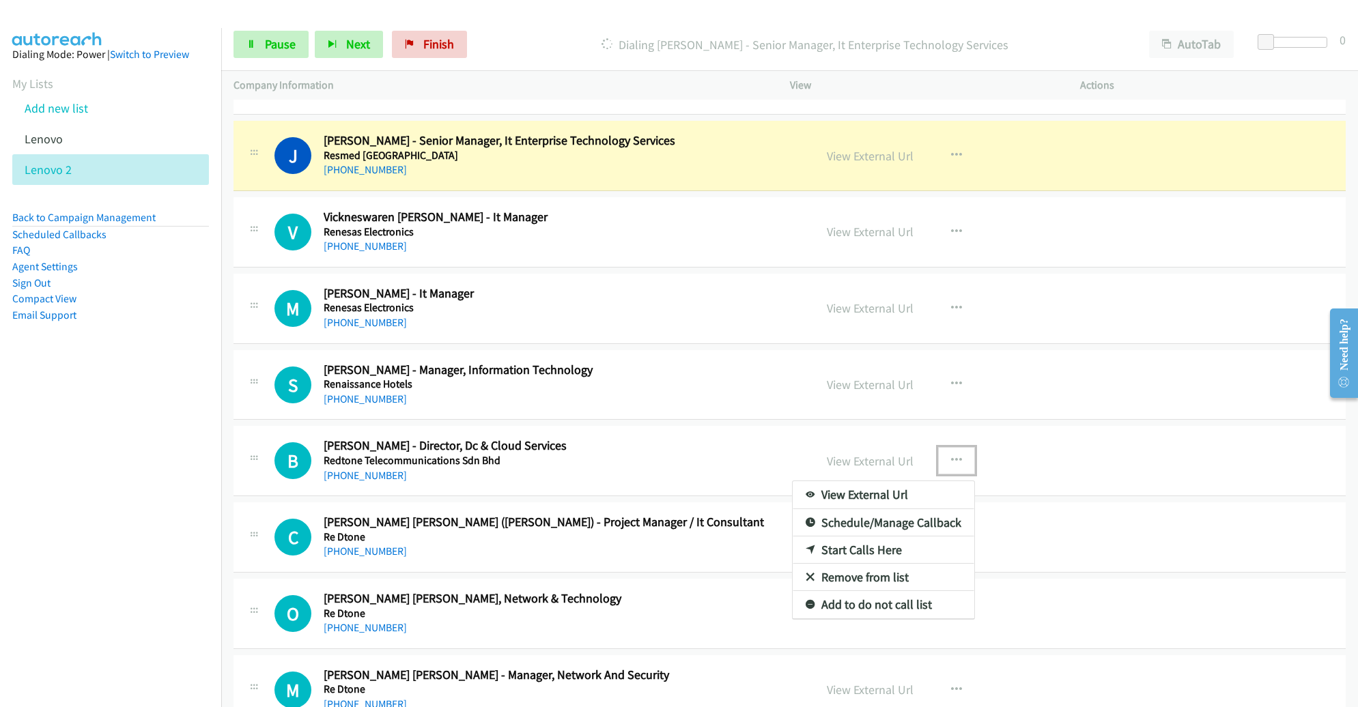
click at [865, 564] on link "Remove from list" at bounding box center [884, 577] width 182 height 27
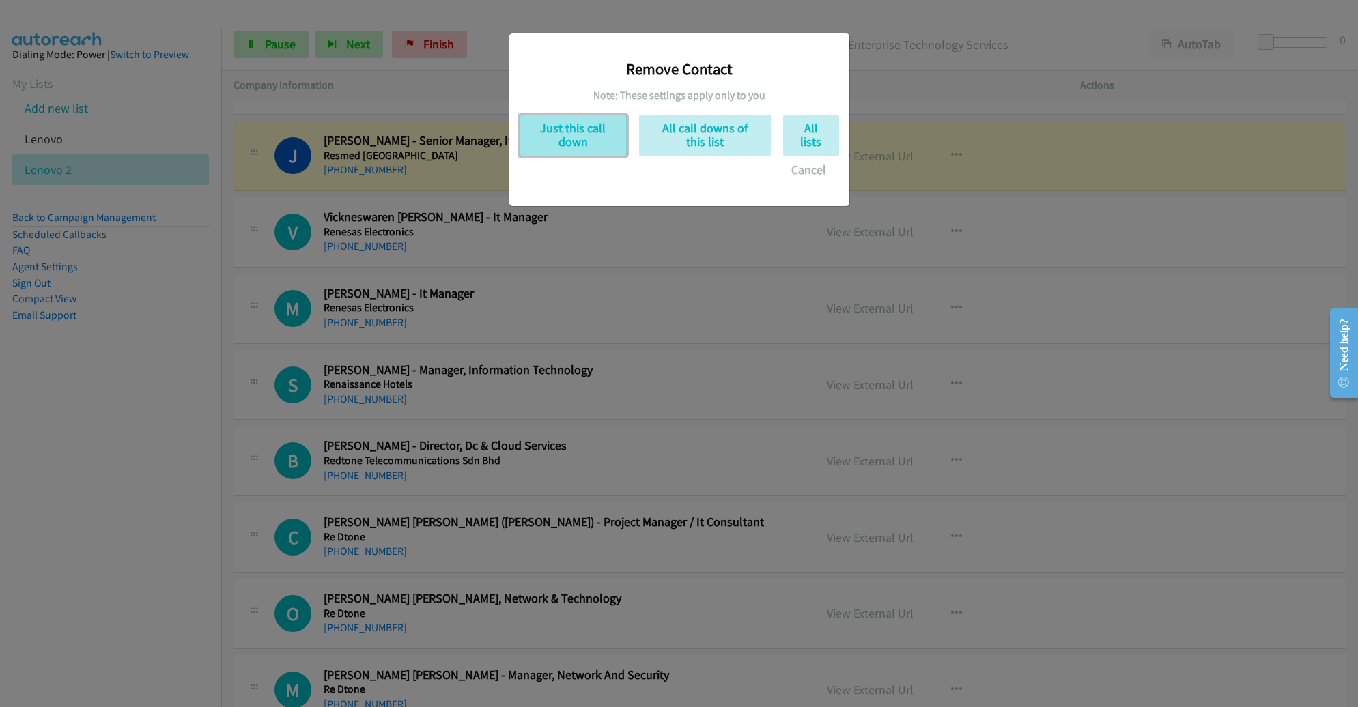
click at [566, 134] on button "Just this call down" at bounding box center [573, 136] width 107 height 42
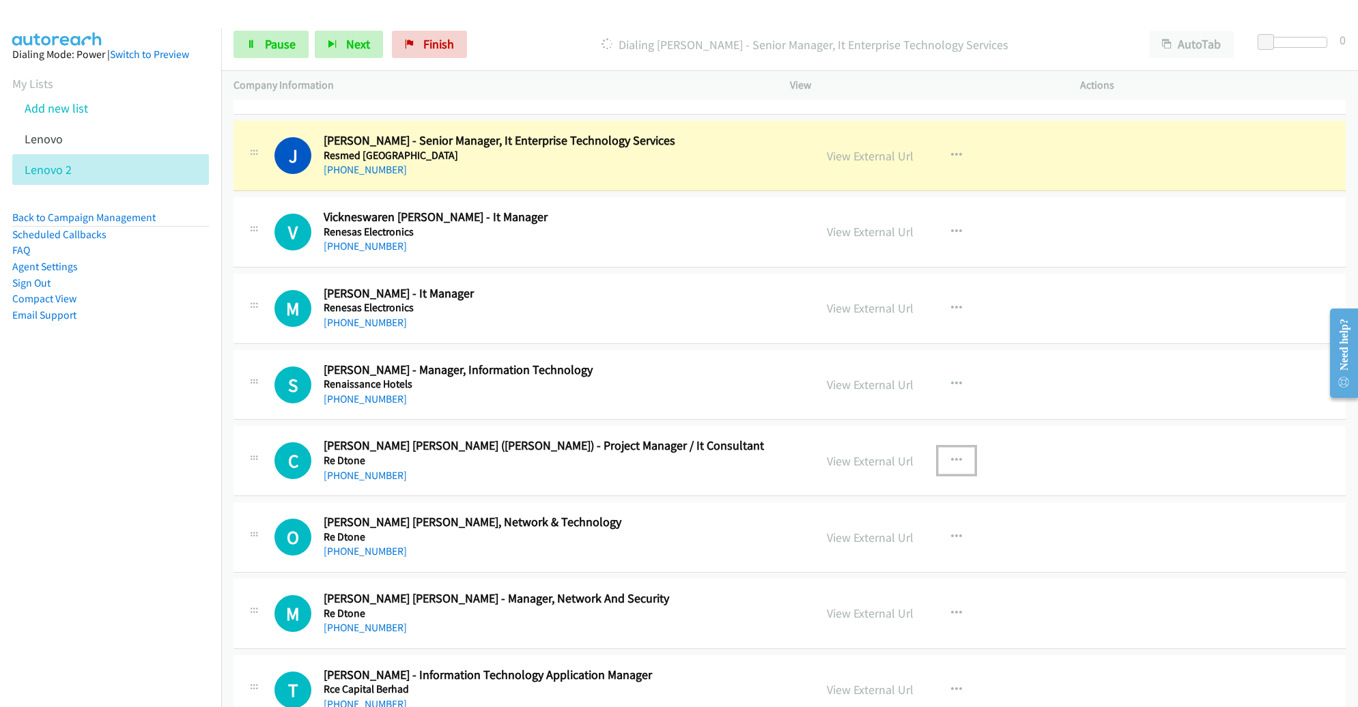
click at [951, 455] on icon "button" at bounding box center [956, 460] width 11 height 11
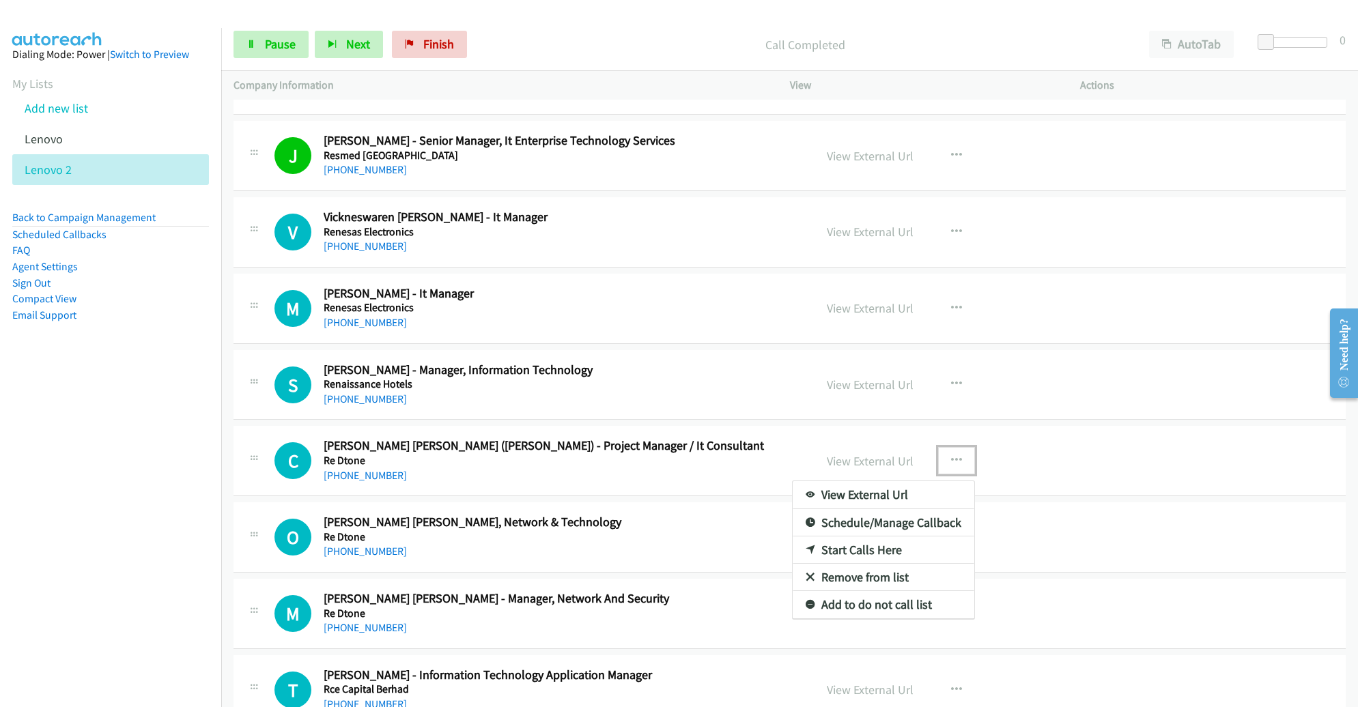
click at [911, 564] on link "Remove from list" at bounding box center [884, 577] width 182 height 27
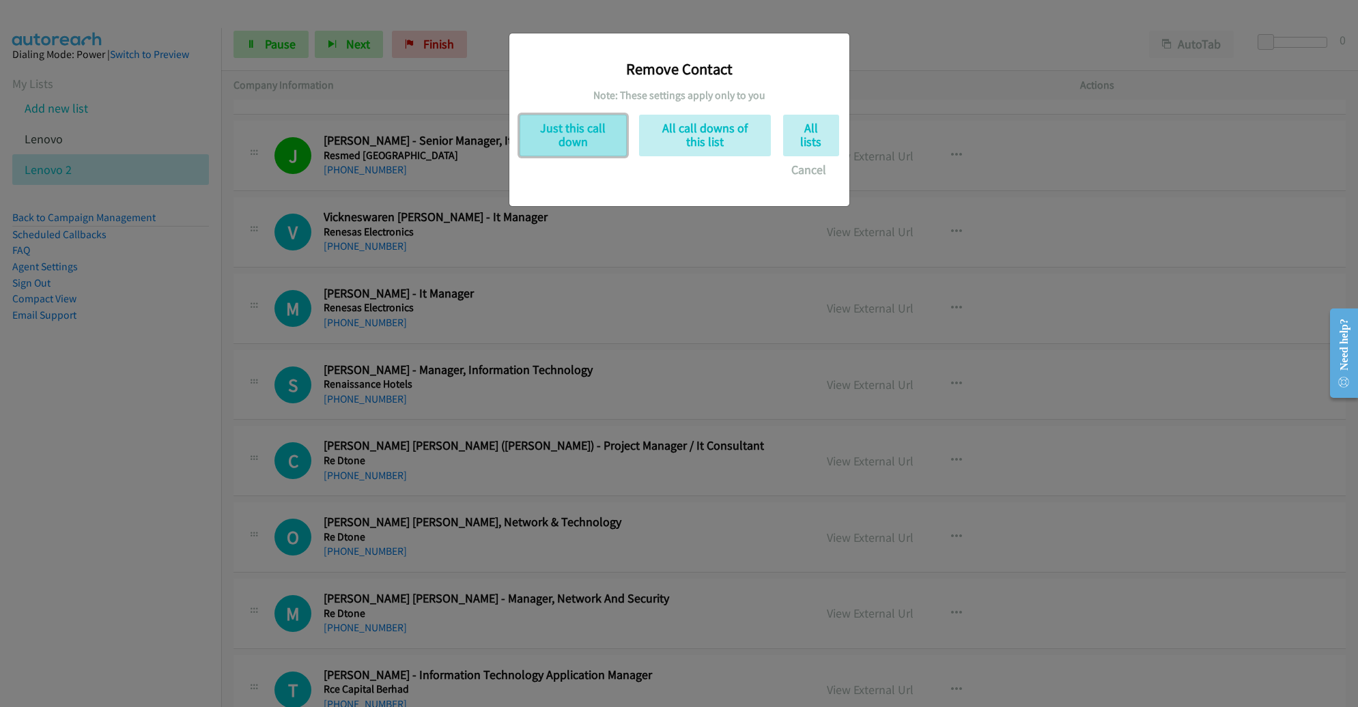
click at [589, 135] on button "Just this call down" at bounding box center [573, 136] width 107 height 42
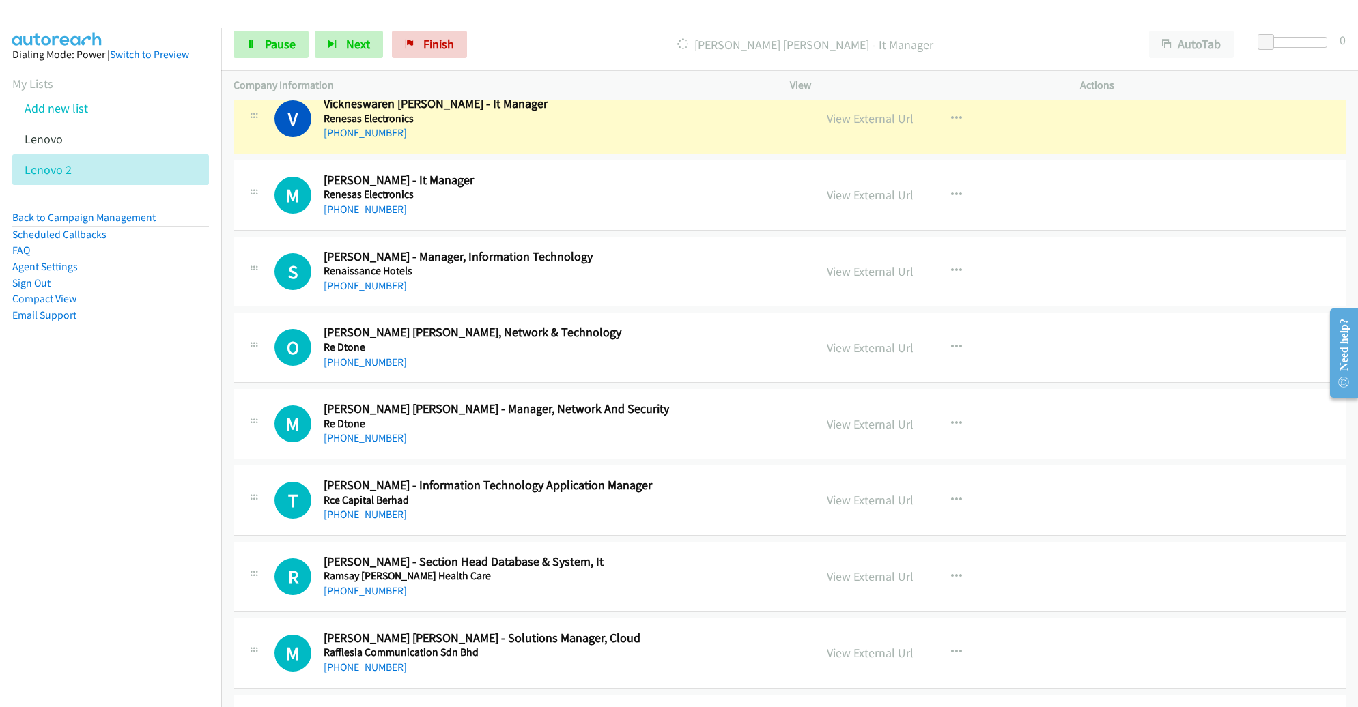
scroll to position [9225, 0]
click at [953, 342] on icon "button" at bounding box center [956, 347] width 11 height 11
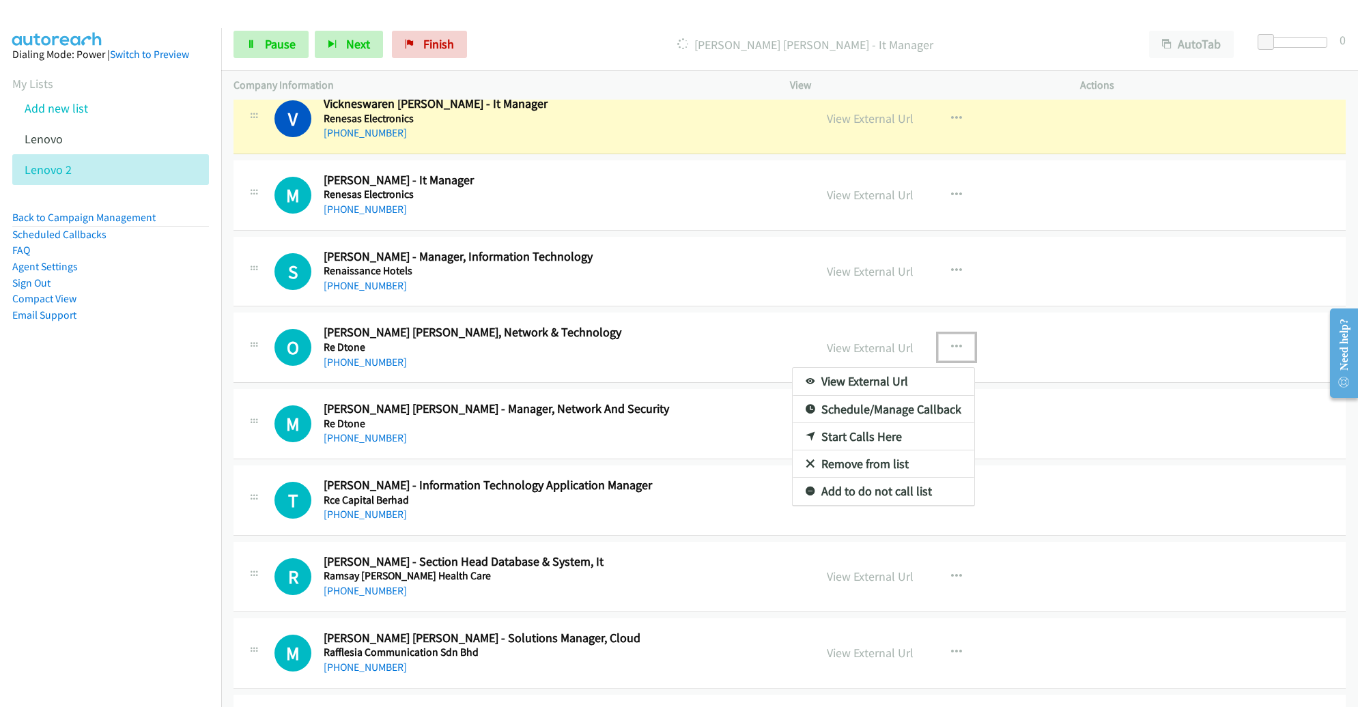
click at [875, 451] on link "Remove from list" at bounding box center [884, 464] width 182 height 27
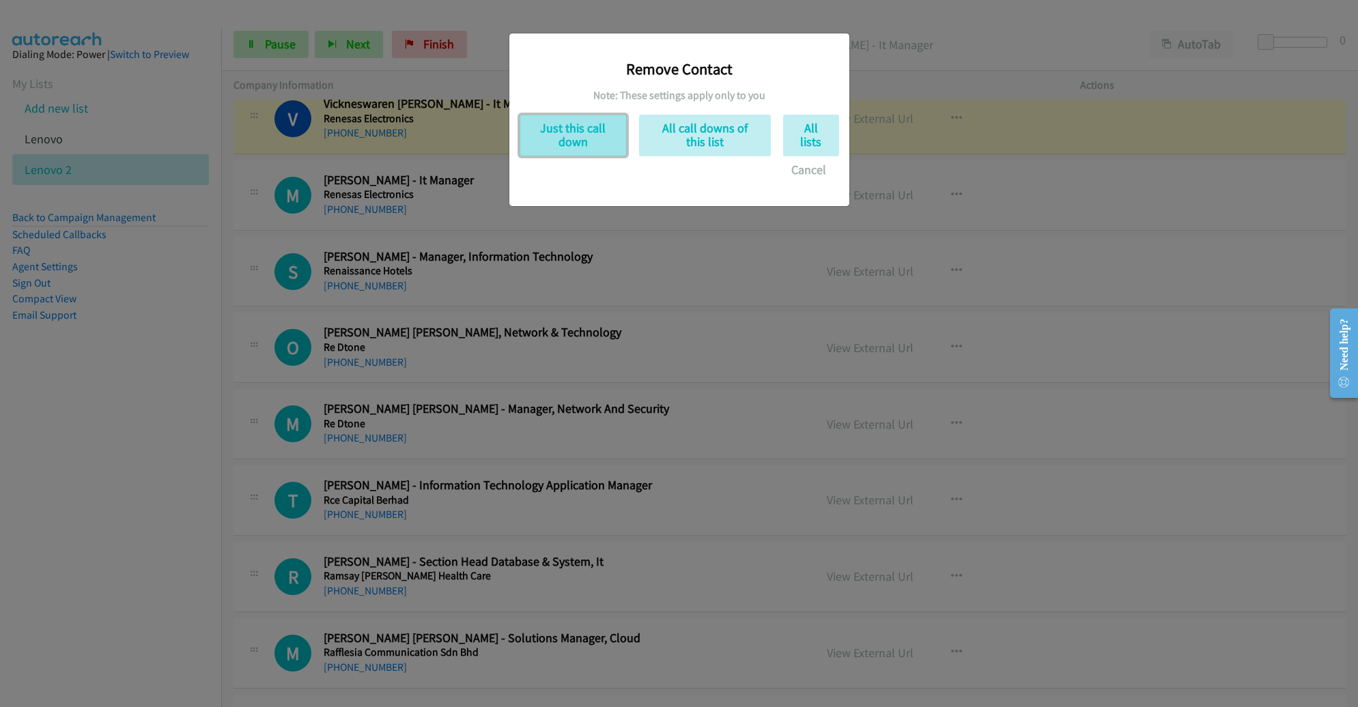
click at [544, 135] on button "Just this call down" at bounding box center [573, 136] width 107 height 42
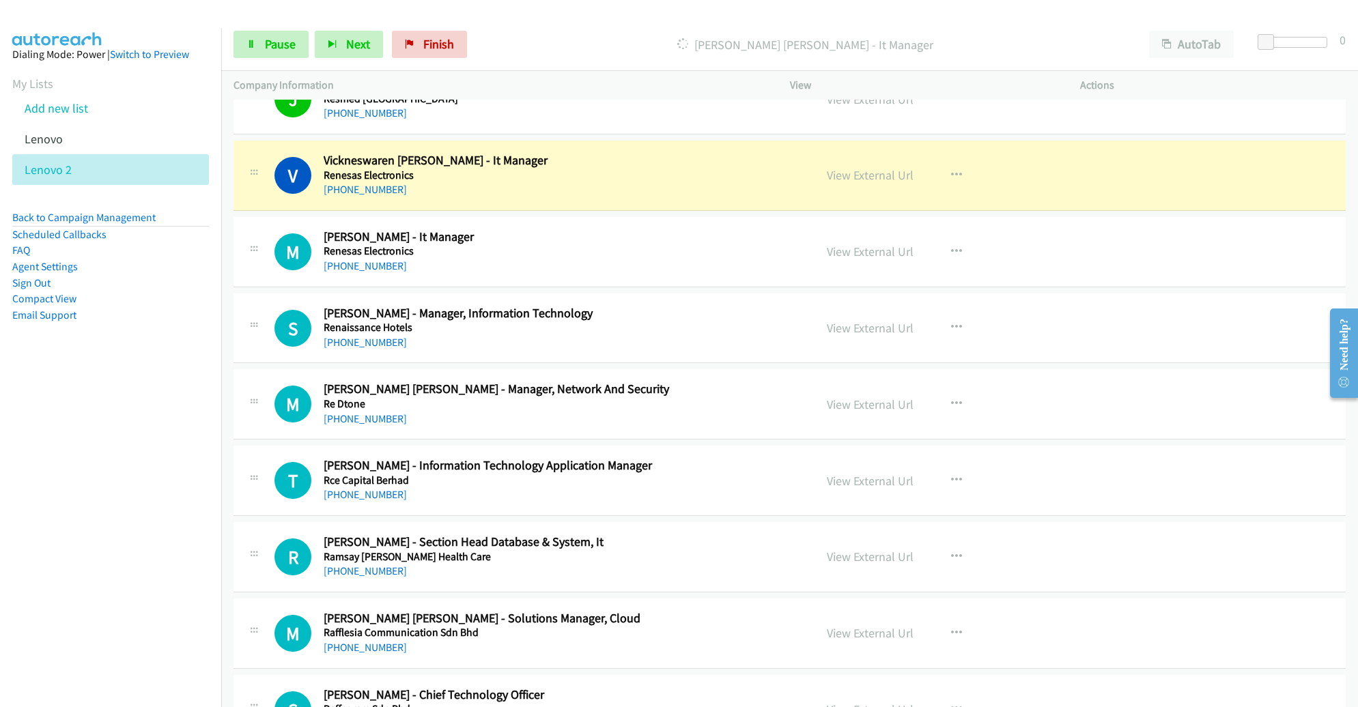
scroll to position [9172, 0]
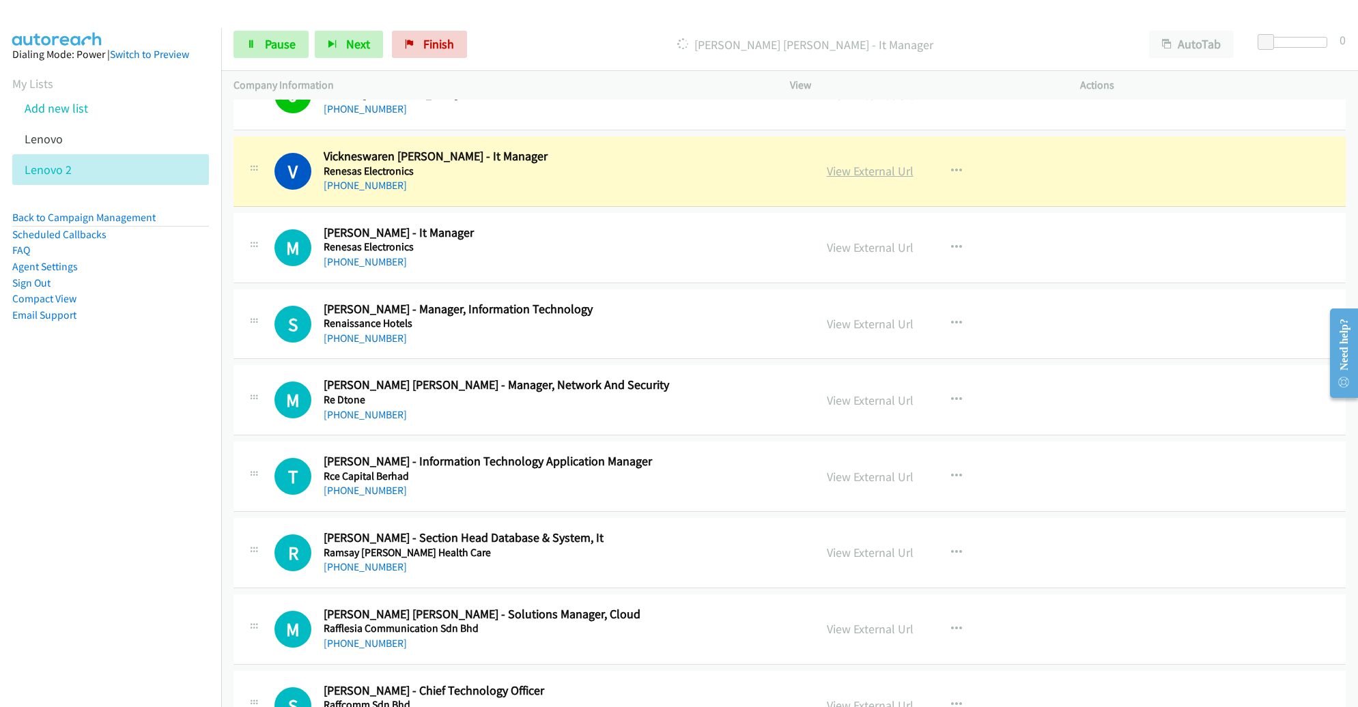
click at [849, 163] on link "View External Url" at bounding box center [870, 171] width 87 height 16
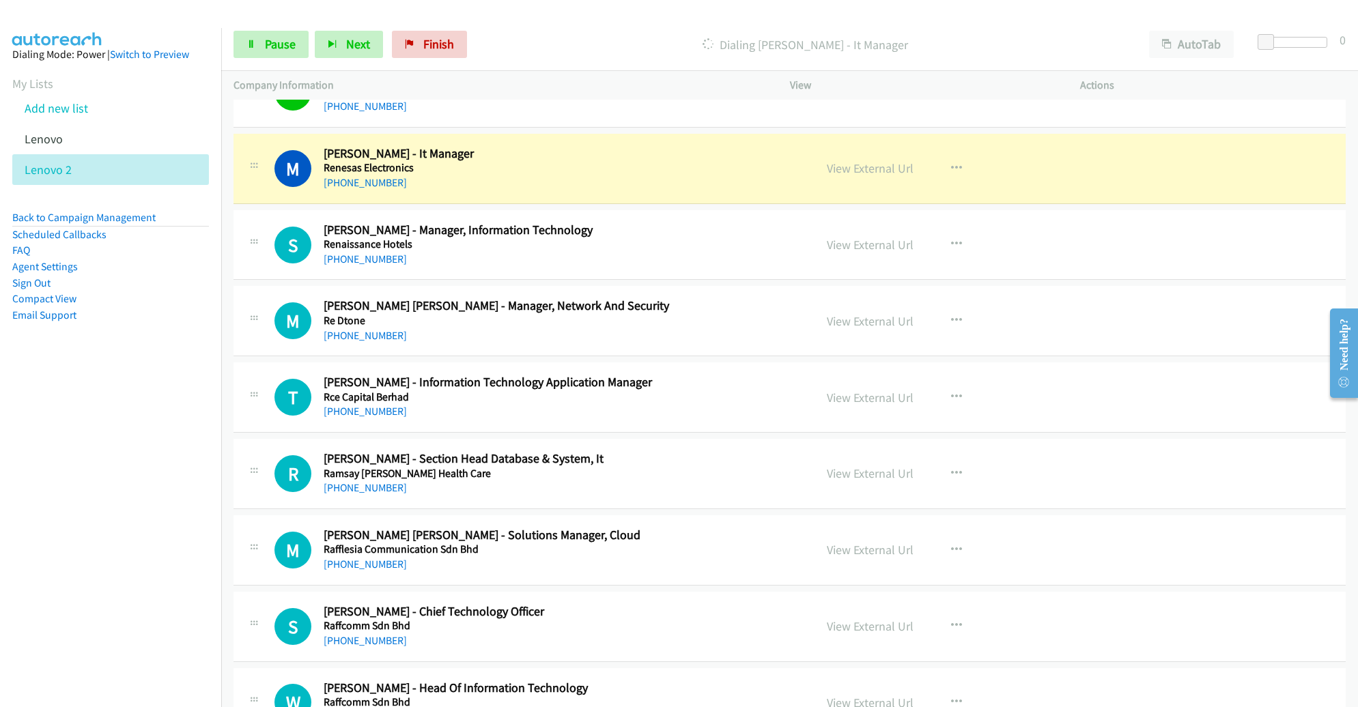
scroll to position [9251, 0]
click at [832, 160] on link "View External Url" at bounding box center [870, 168] width 87 height 16
click at [286, 50] on span "Pause" at bounding box center [280, 44] width 31 height 16
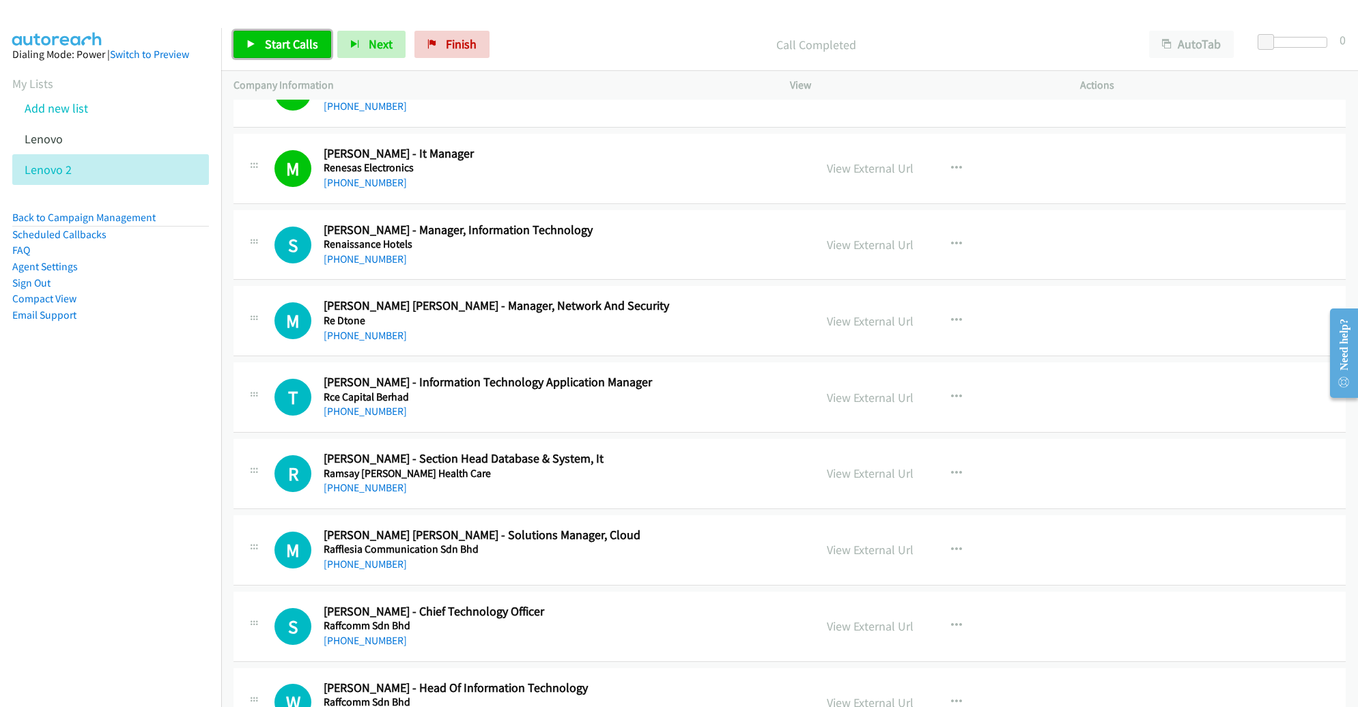
click at [286, 51] on span "Start Calls" at bounding box center [291, 44] width 53 height 16
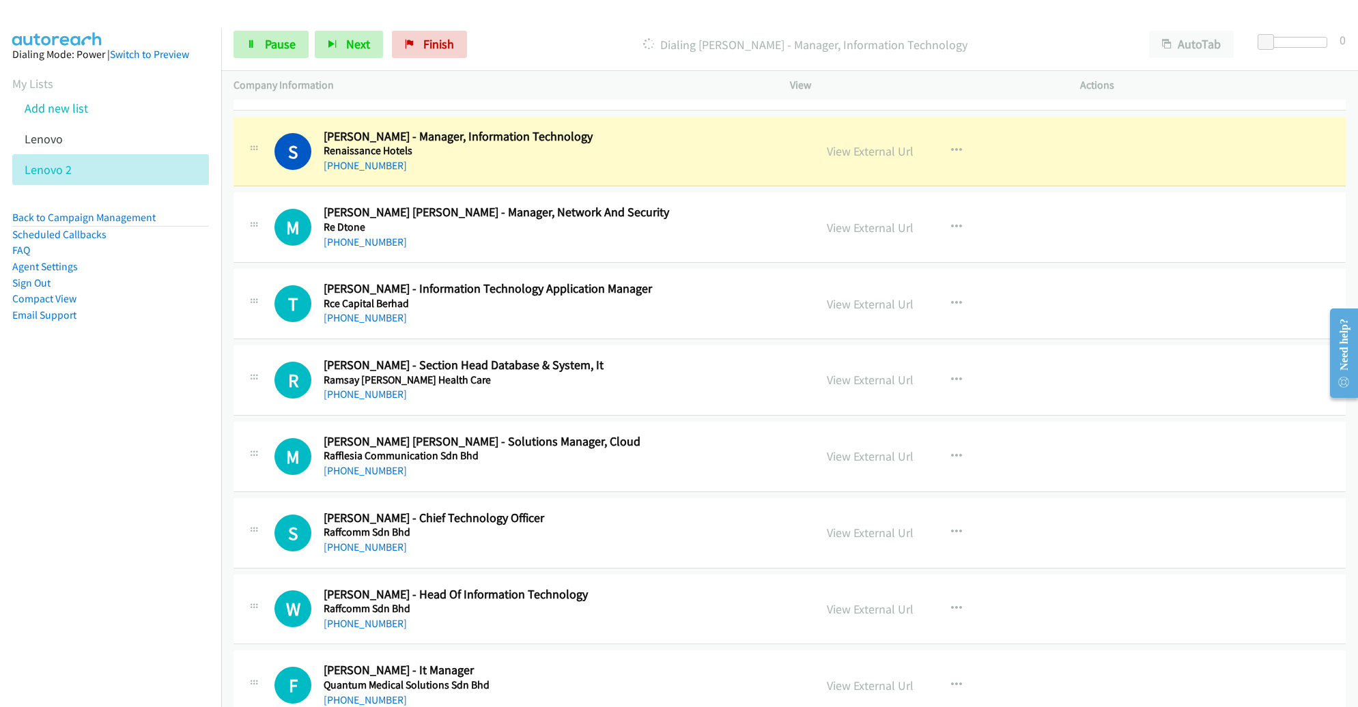
scroll to position [9341, 0]
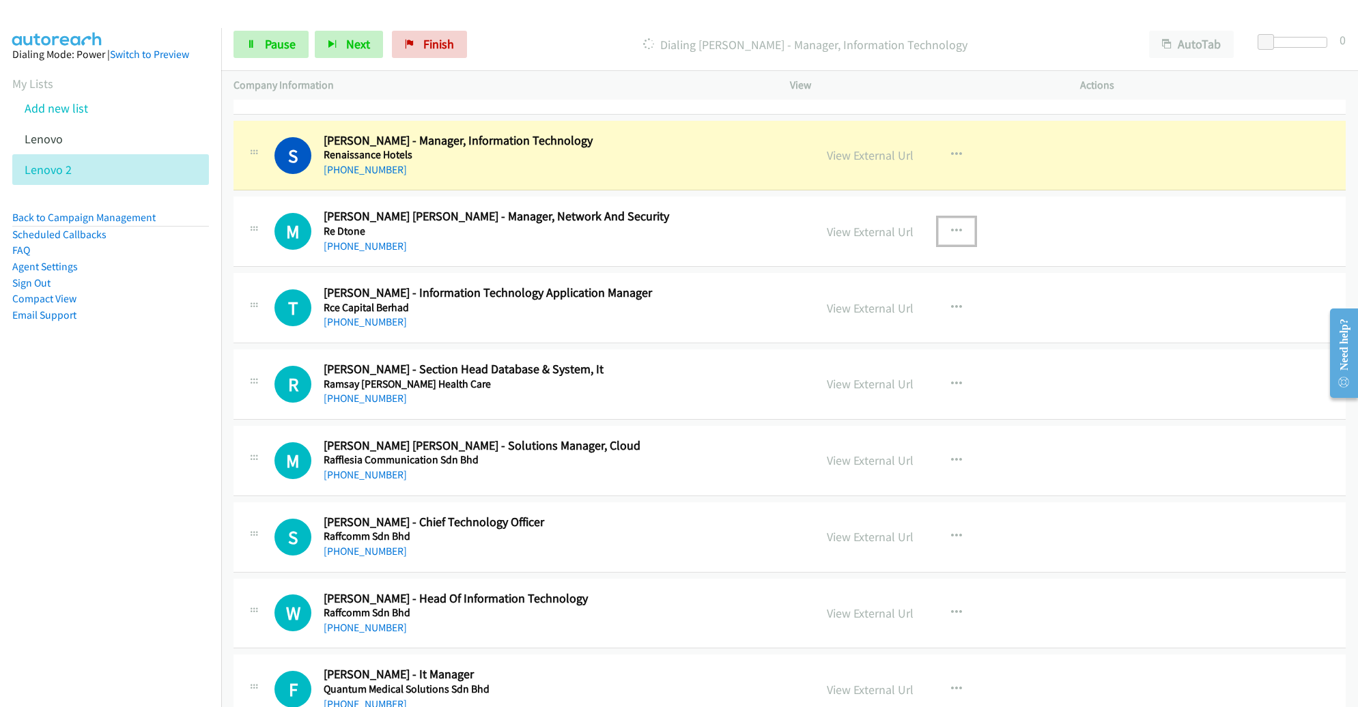
click at [939, 218] on button "button" at bounding box center [956, 231] width 37 height 27
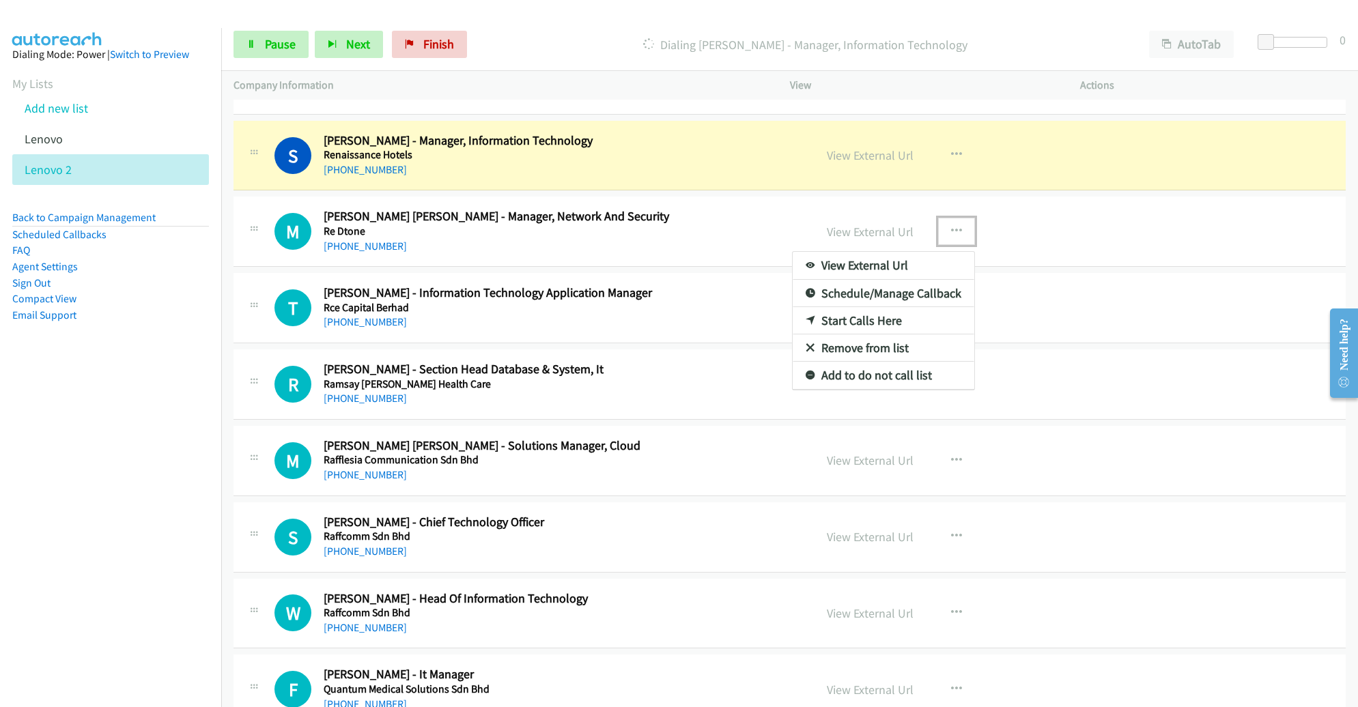
click at [879, 335] on link "Remove from list" at bounding box center [884, 348] width 182 height 27
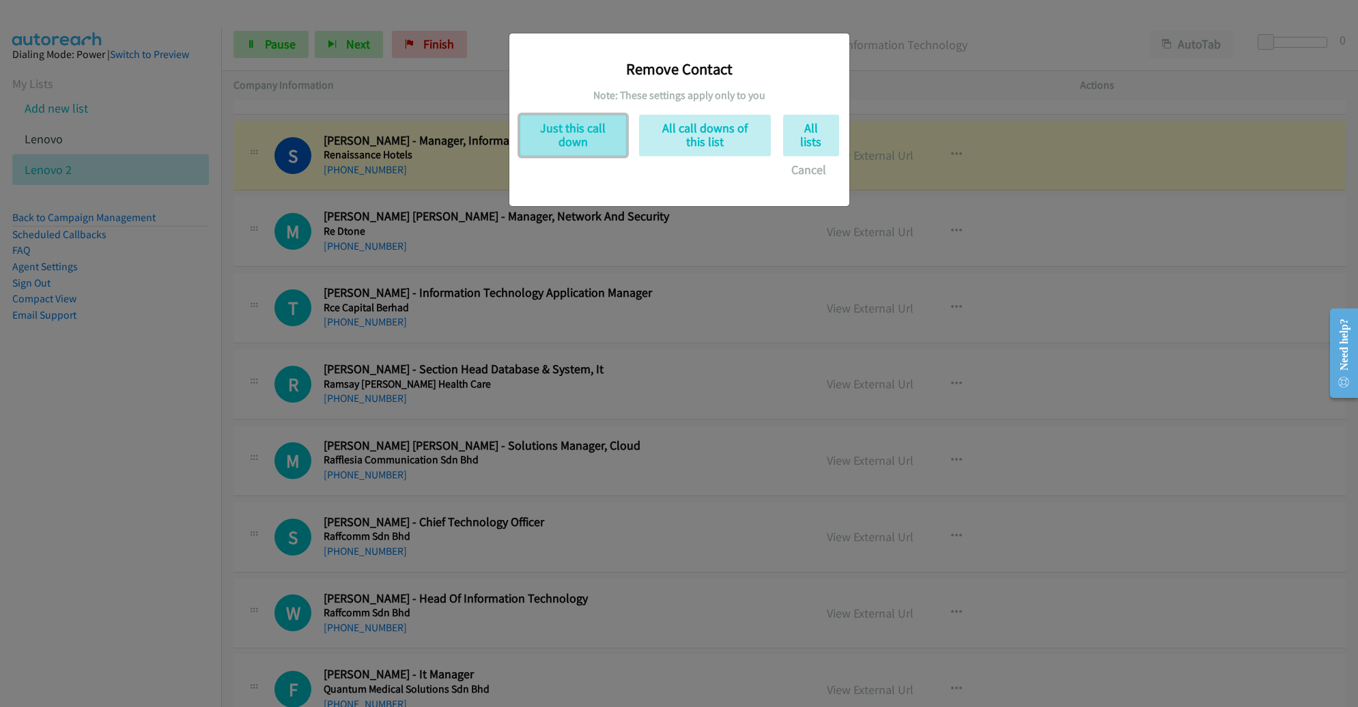
click at [561, 135] on button "Just this call down" at bounding box center [573, 136] width 107 height 42
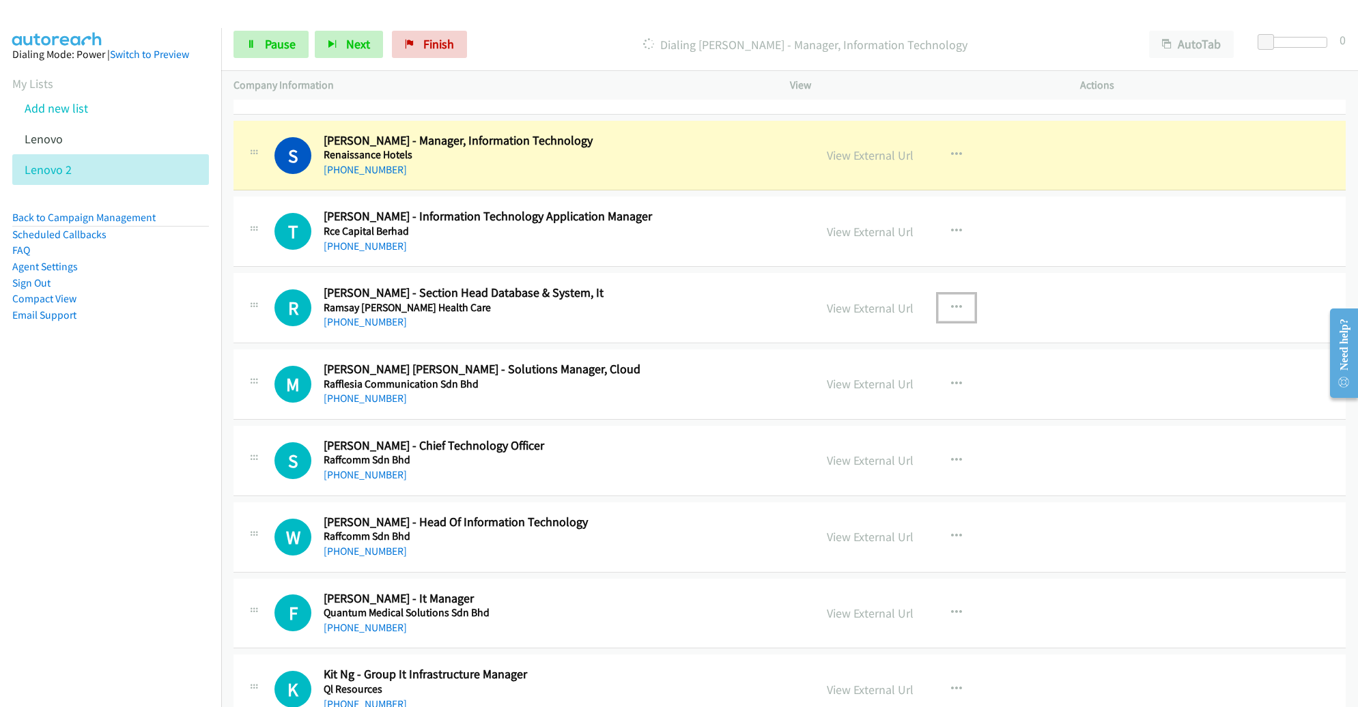
click at [951, 303] on icon "button" at bounding box center [956, 308] width 11 height 11
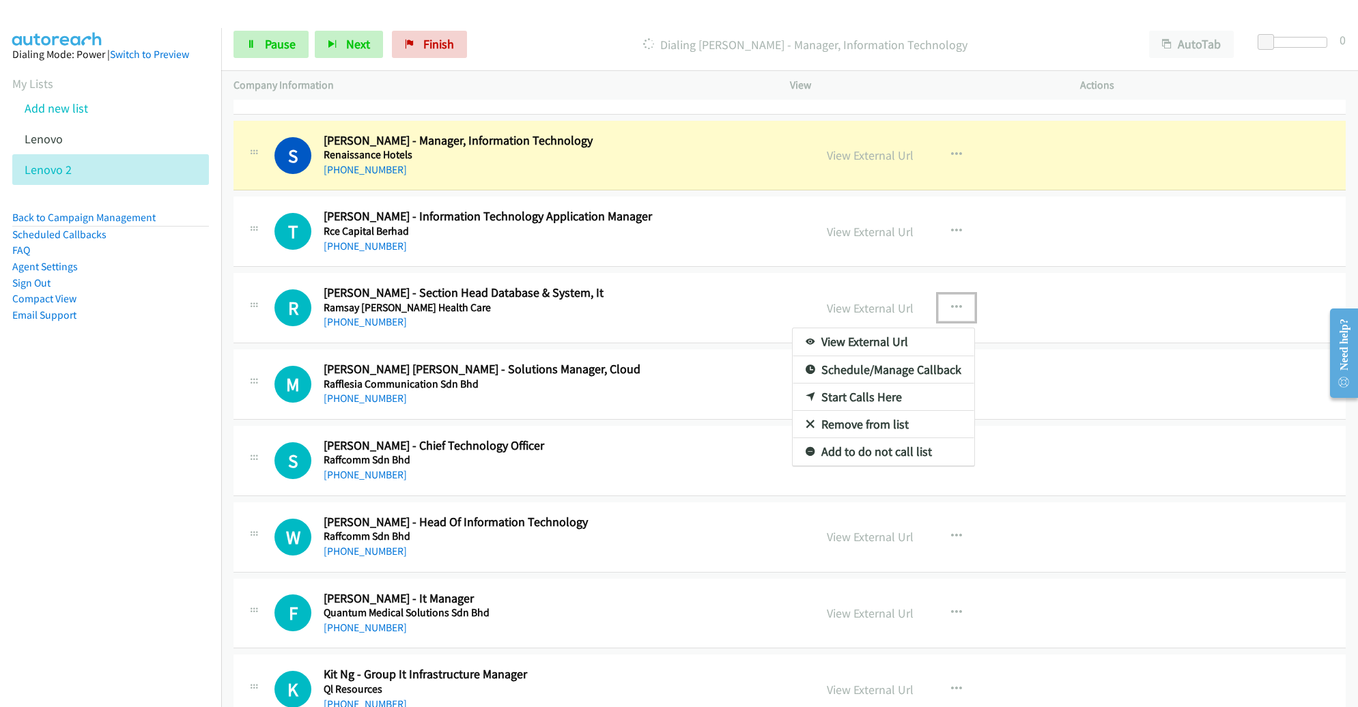
click at [866, 411] on link "Remove from list" at bounding box center [884, 424] width 182 height 27
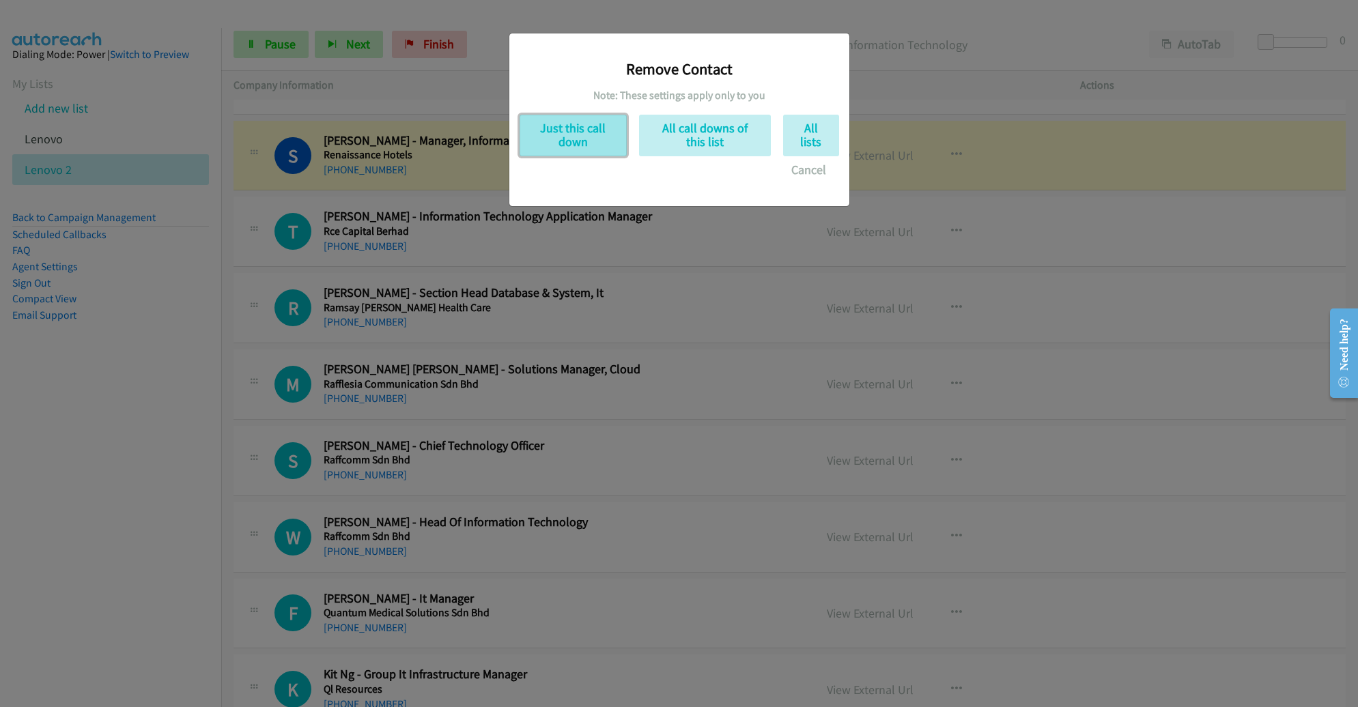
click at [587, 131] on button "Just this call down" at bounding box center [573, 136] width 107 height 42
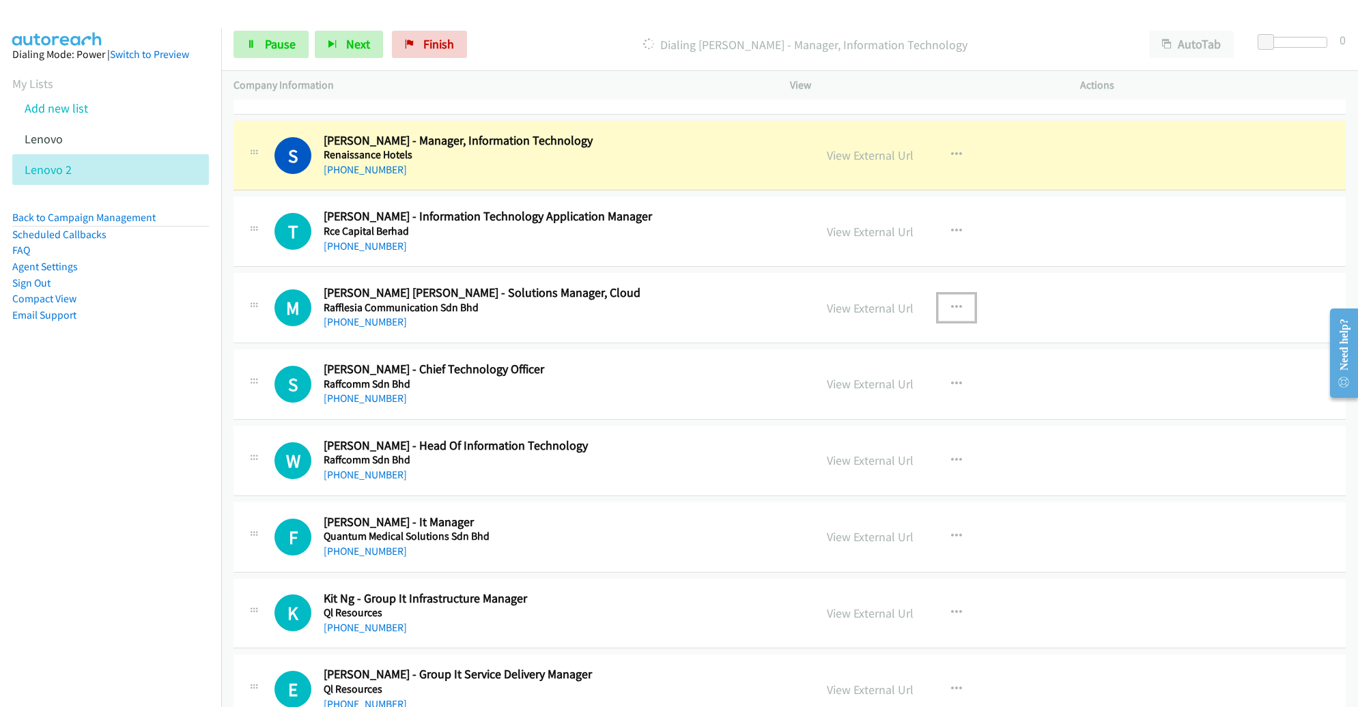
click at [957, 294] on button "button" at bounding box center [956, 307] width 37 height 27
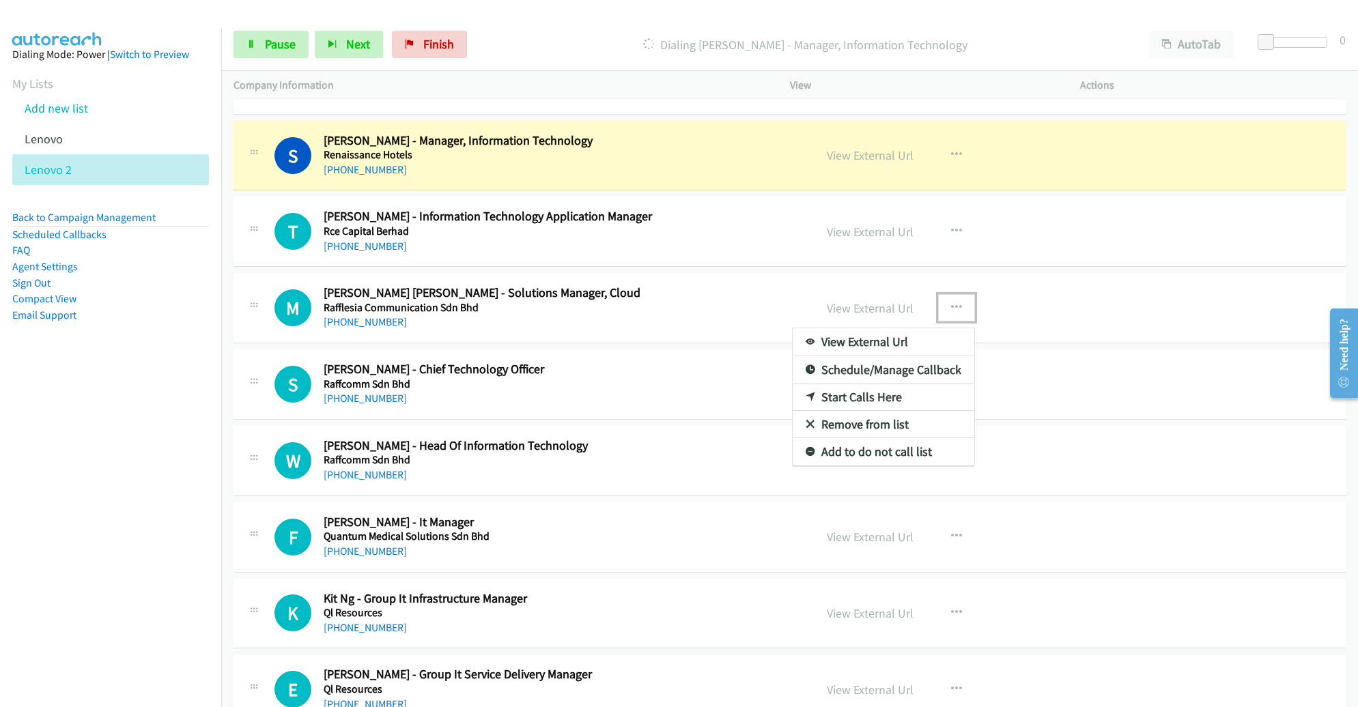
click at [854, 411] on link "Remove from list" at bounding box center [884, 424] width 182 height 27
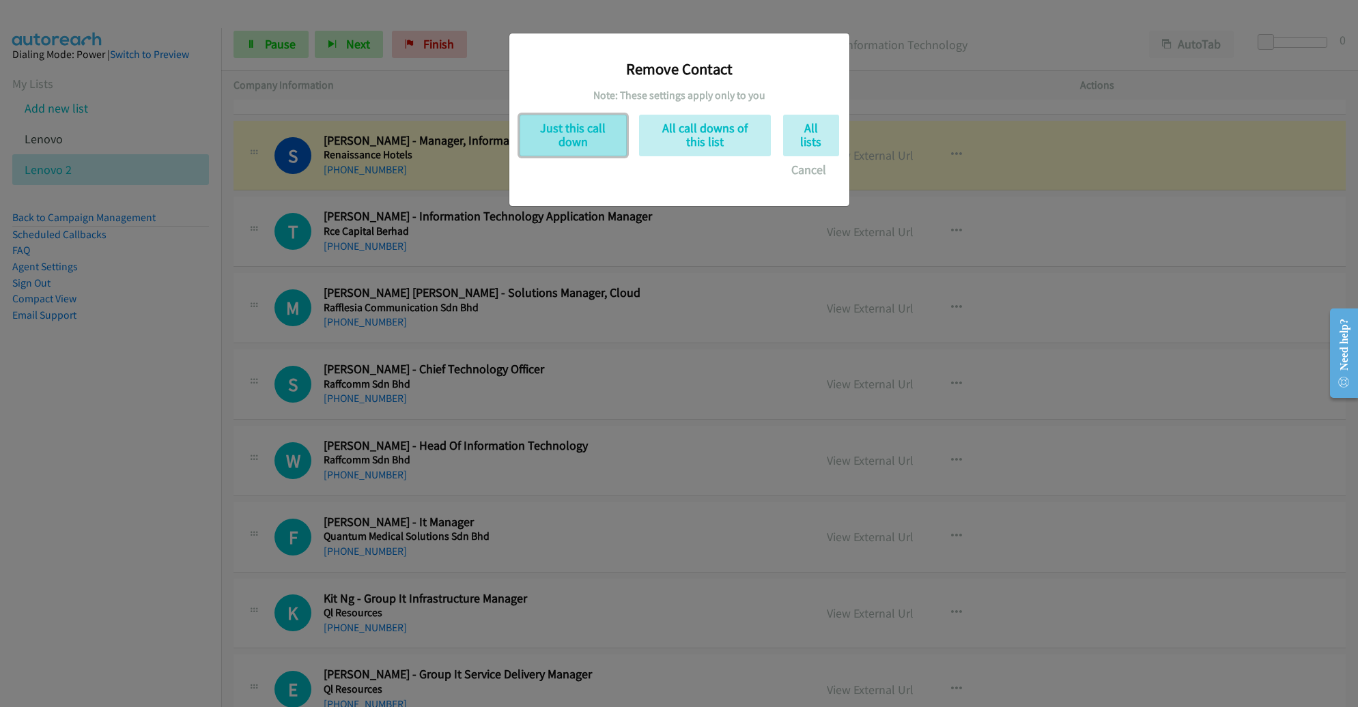
click at [601, 132] on button "Just this call down" at bounding box center [573, 136] width 107 height 42
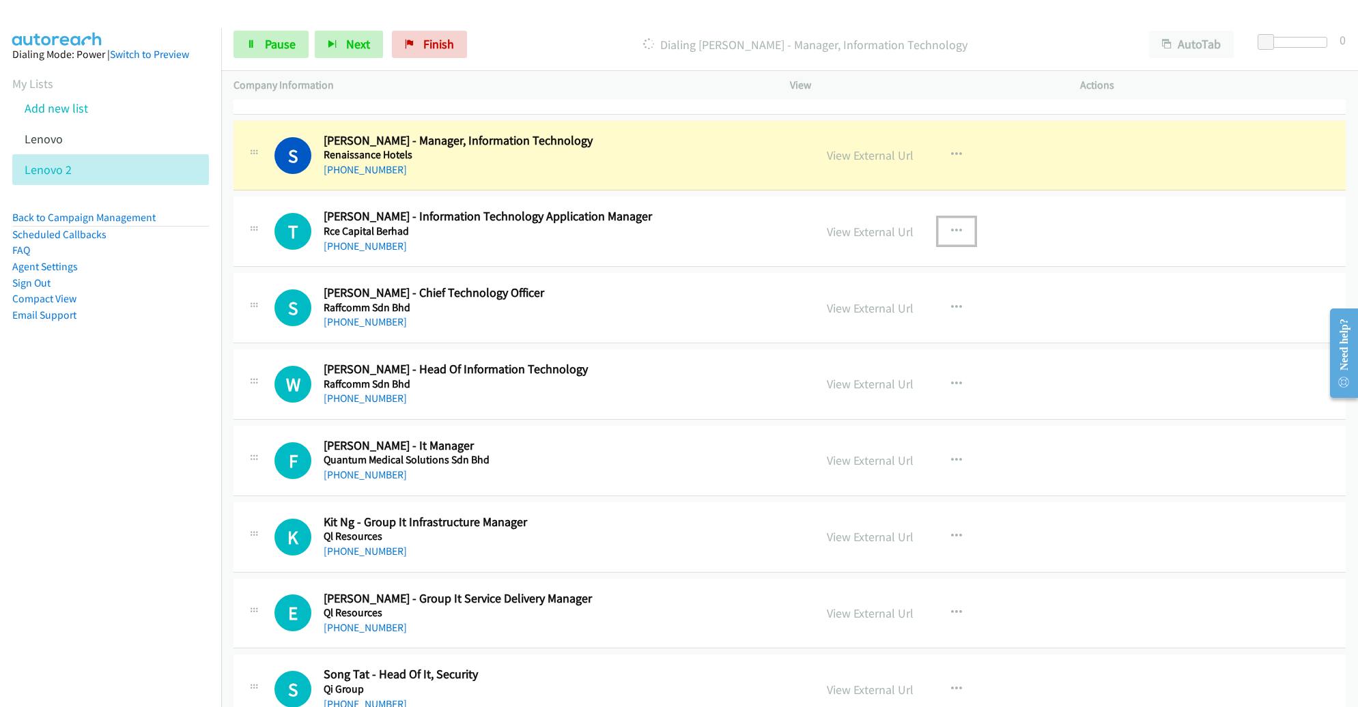
click at [955, 218] on button "button" at bounding box center [956, 231] width 37 height 27
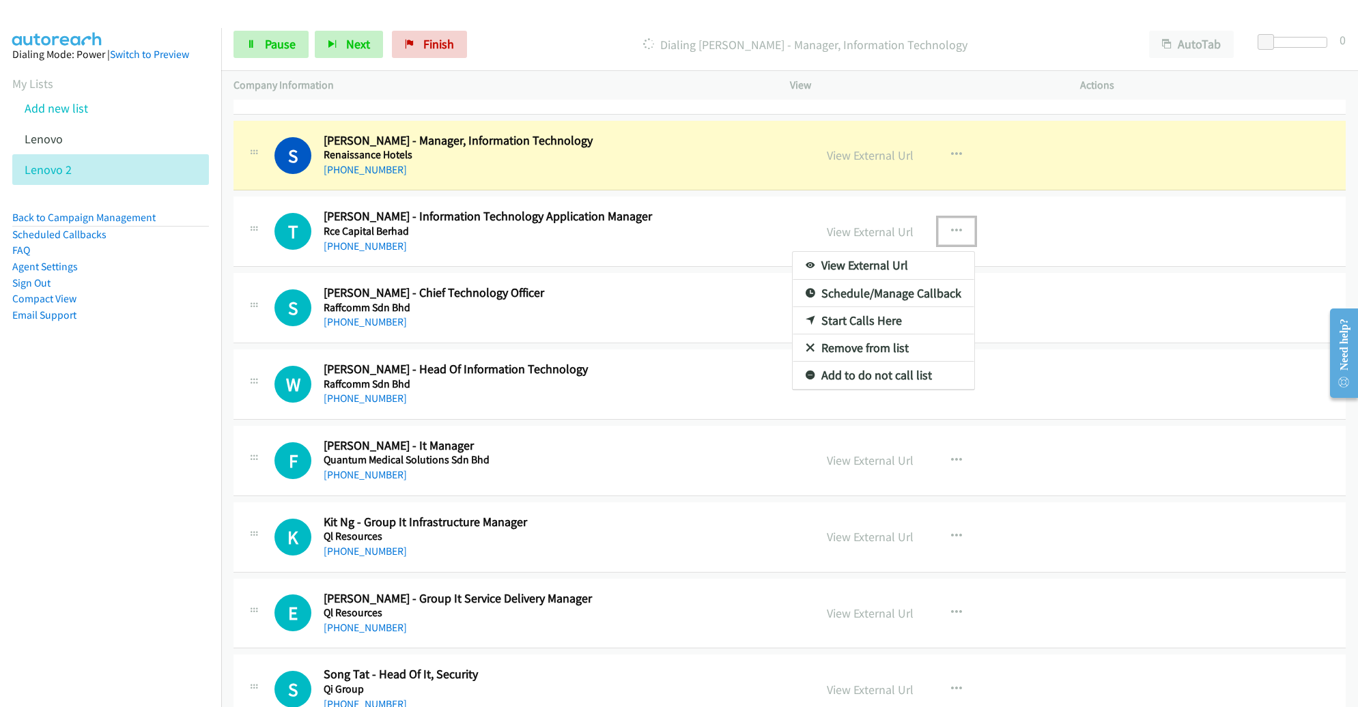
click at [886, 335] on link "Remove from list" at bounding box center [884, 348] width 182 height 27
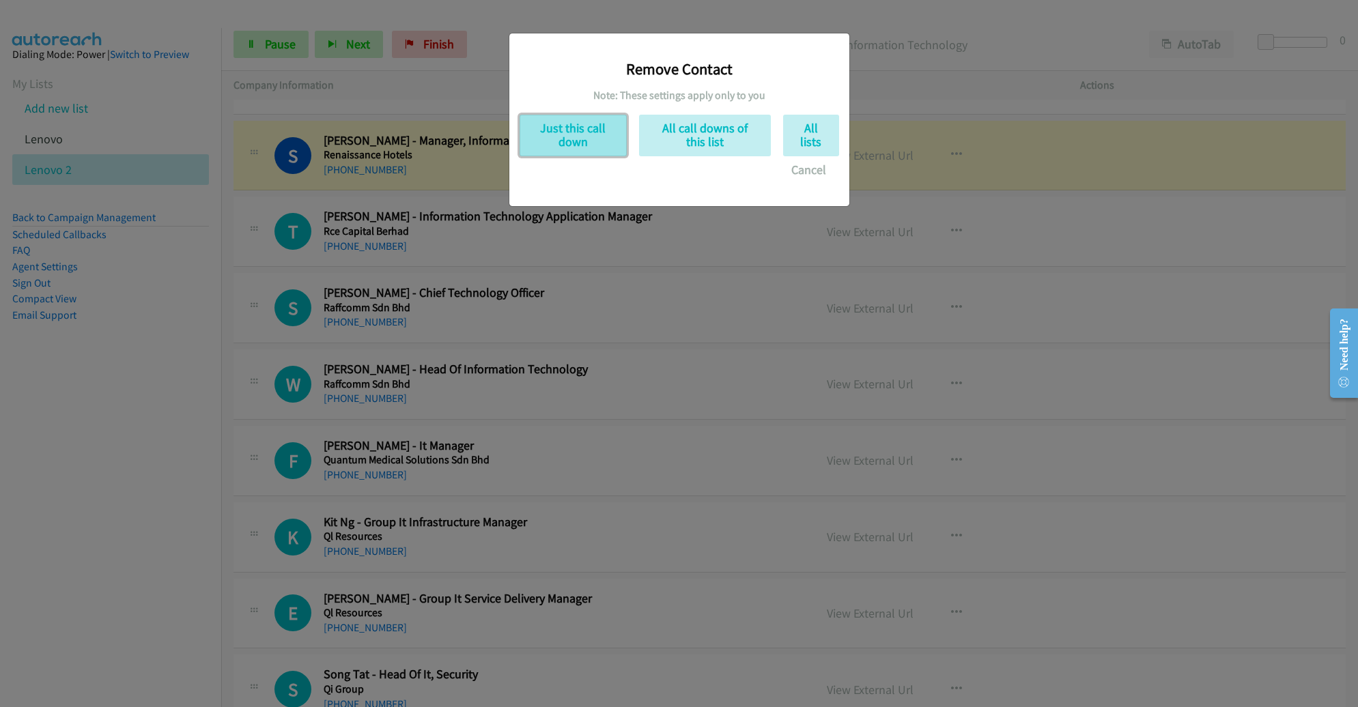
click at [599, 128] on button "Just this call down" at bounding box center [573, 136] width 107 height 42
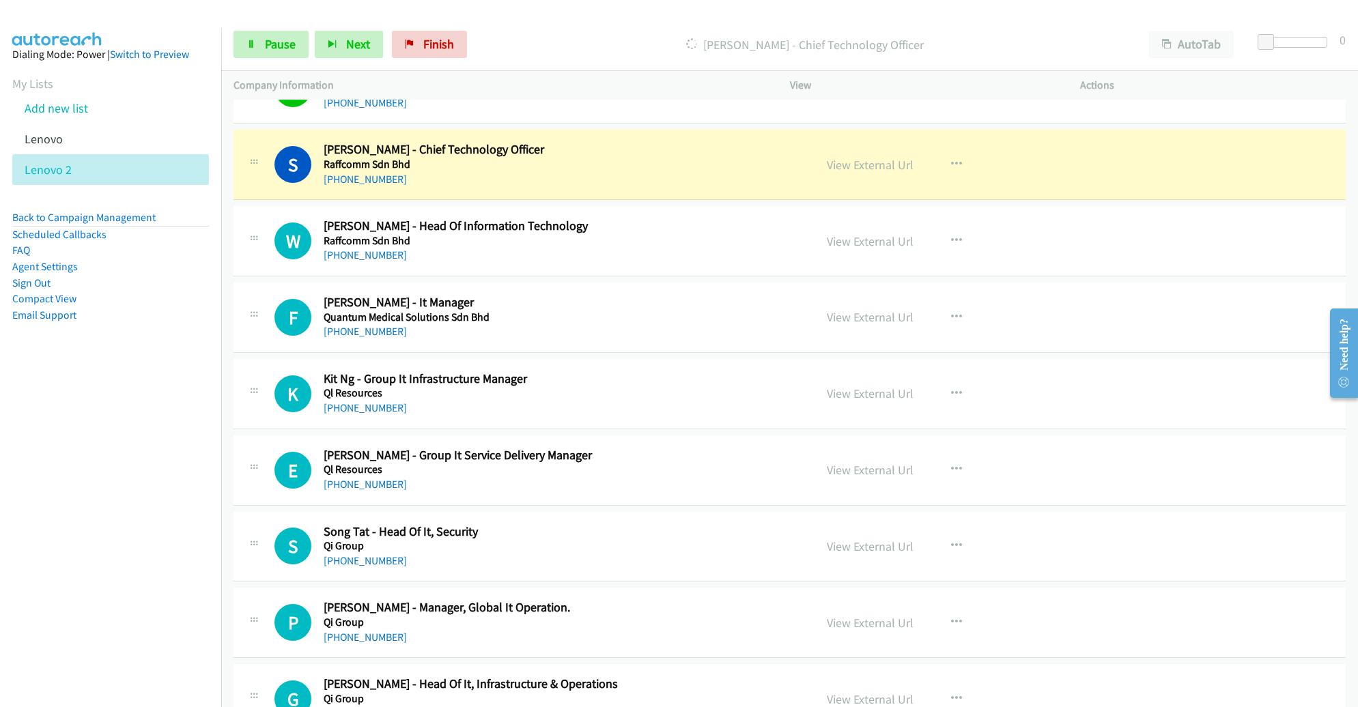
scroll to position [9412, 0]
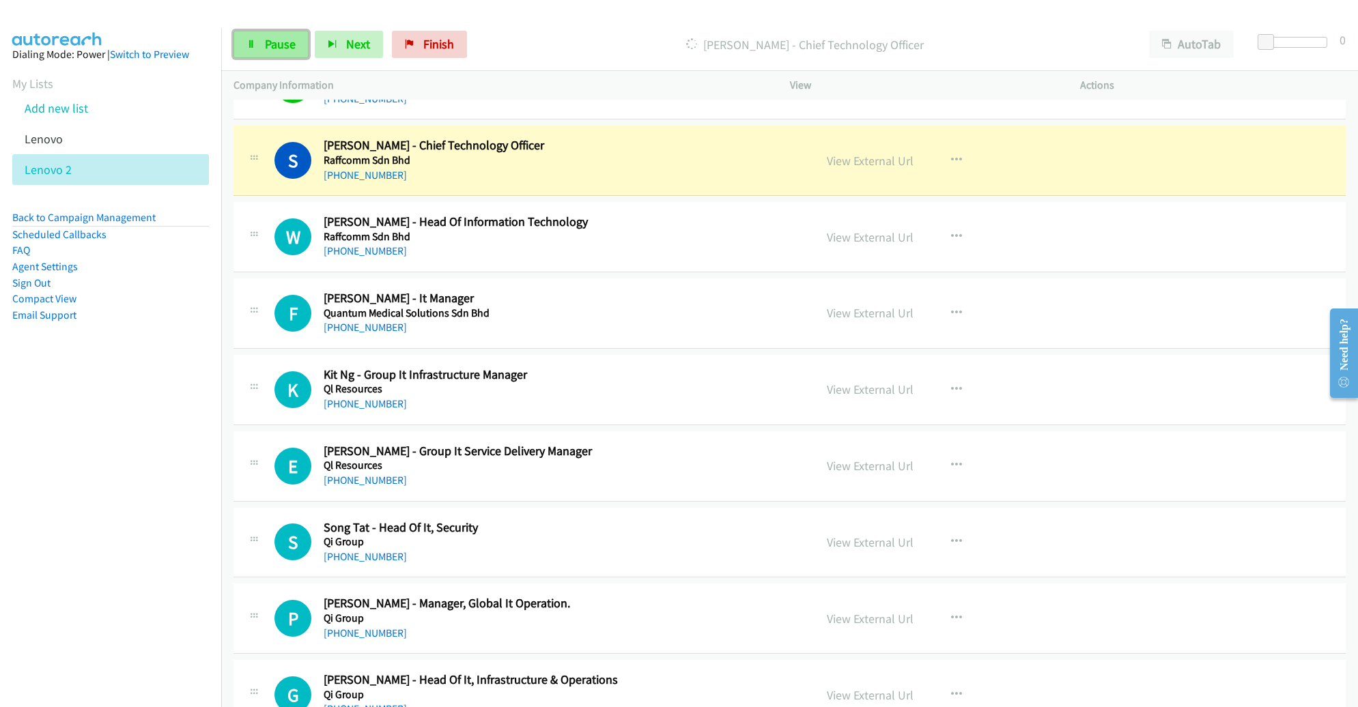
click at [256, 37] on link "Pause" at bounding box center [271, 44] width 75 height 27
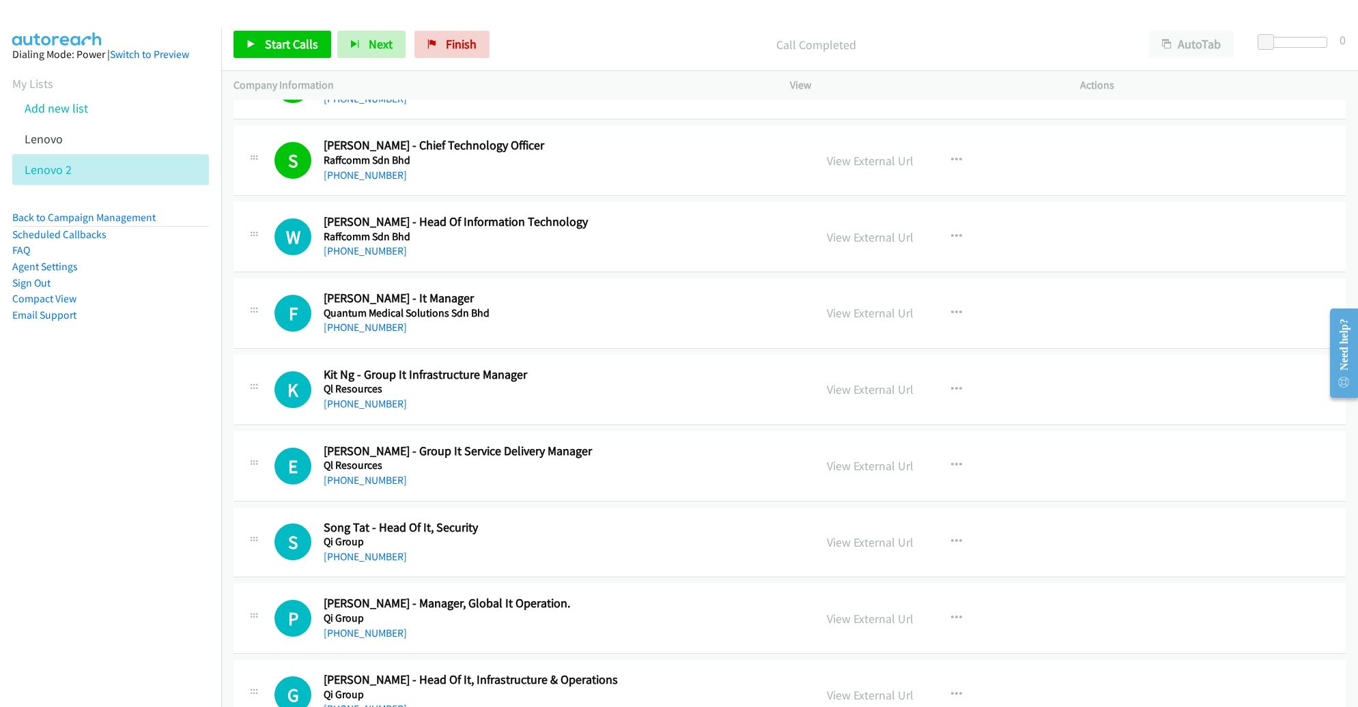
click at [640, 126] on div "S Callback Scheduled Sallehuddin Abdul Latif - Chief Technology Officer Raffcom…" at bounding box center [790, 161] width 1112 height 70
click at [284, 46] on span "Start Calls" at bounding box center [291, 44] width 53 height 16
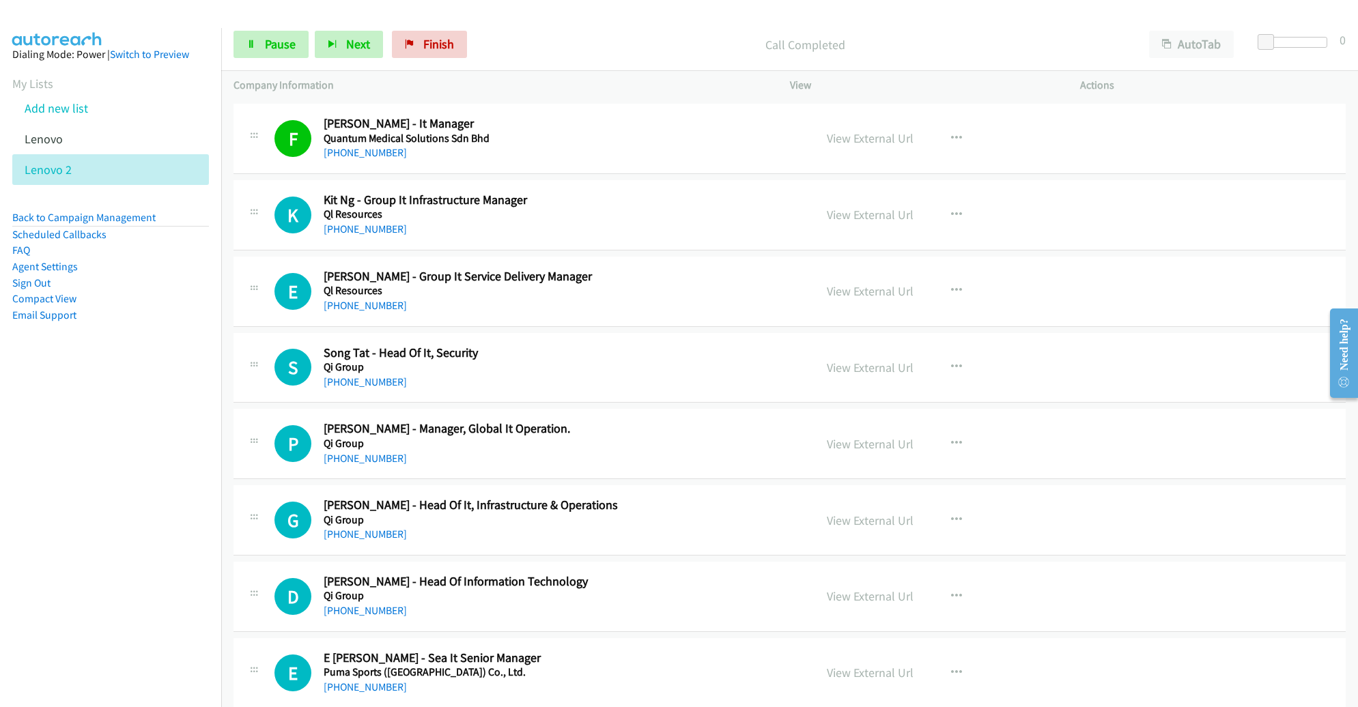
scroll to position [9641, 0]
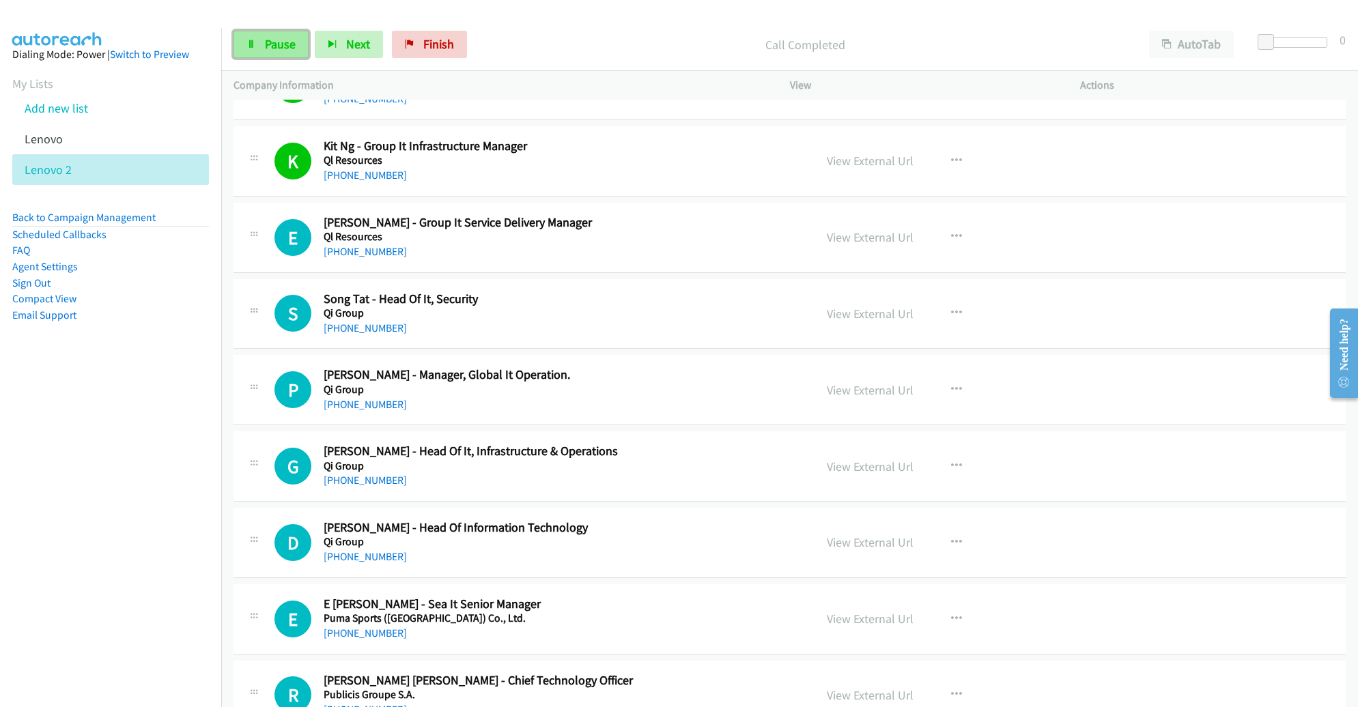
click at [266, 47] on span "Pause" at bounding box center [280, 44] width 31 height 16
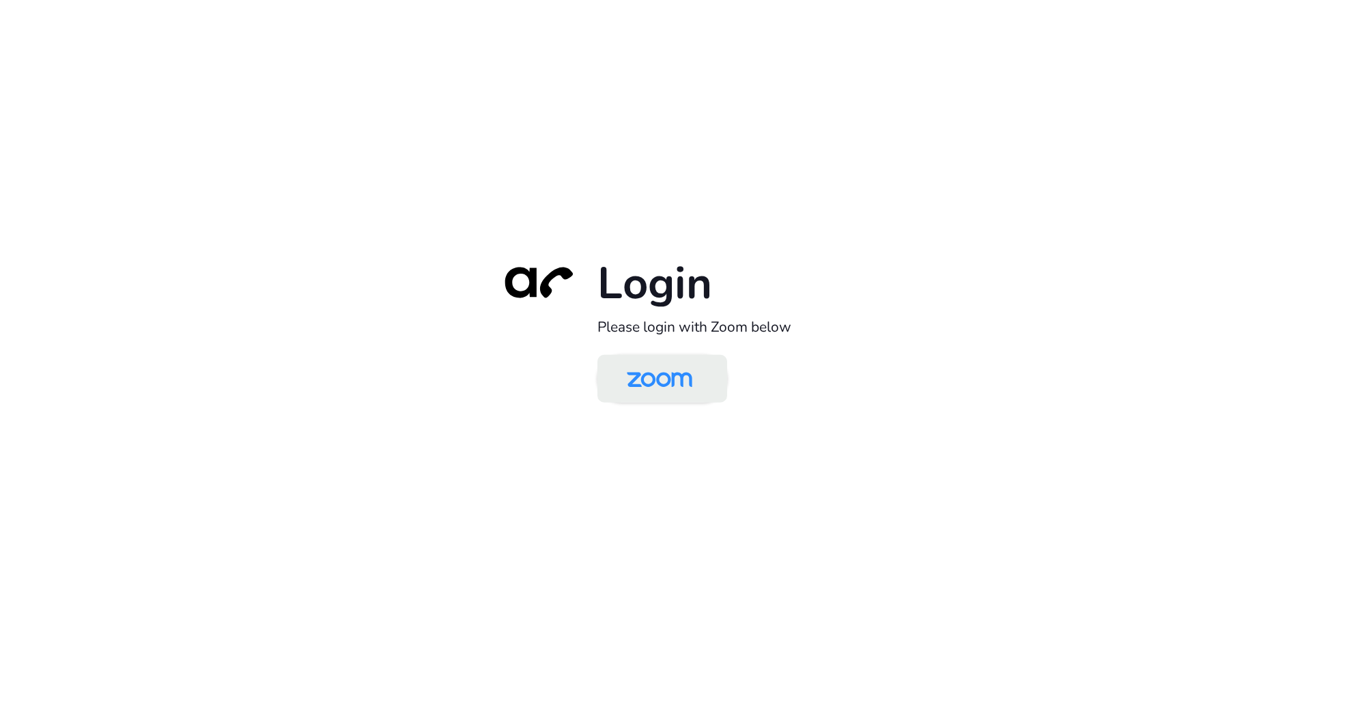
click at [671, 380] on img at bounding box center [660, 380] width 94 height 44
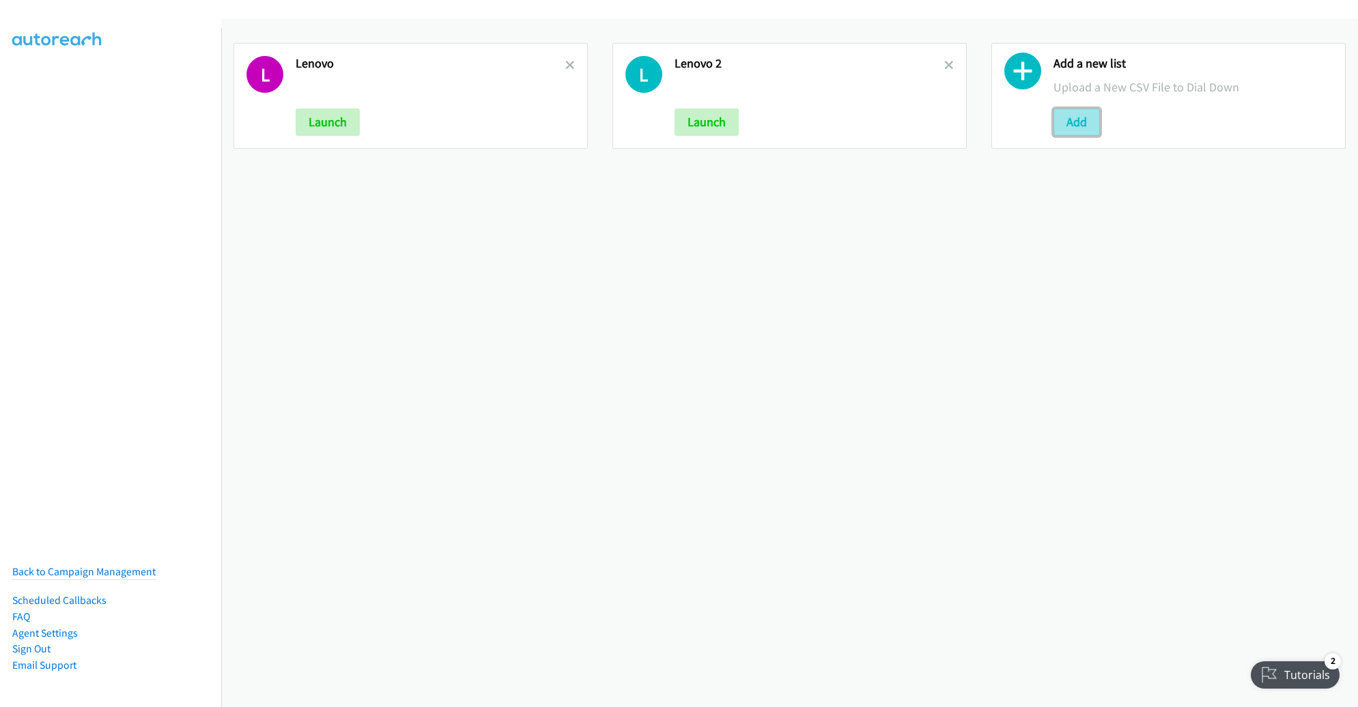
click at [1068, 115] on button "Add" at bounding box center [1077, 122] width 46 height 27
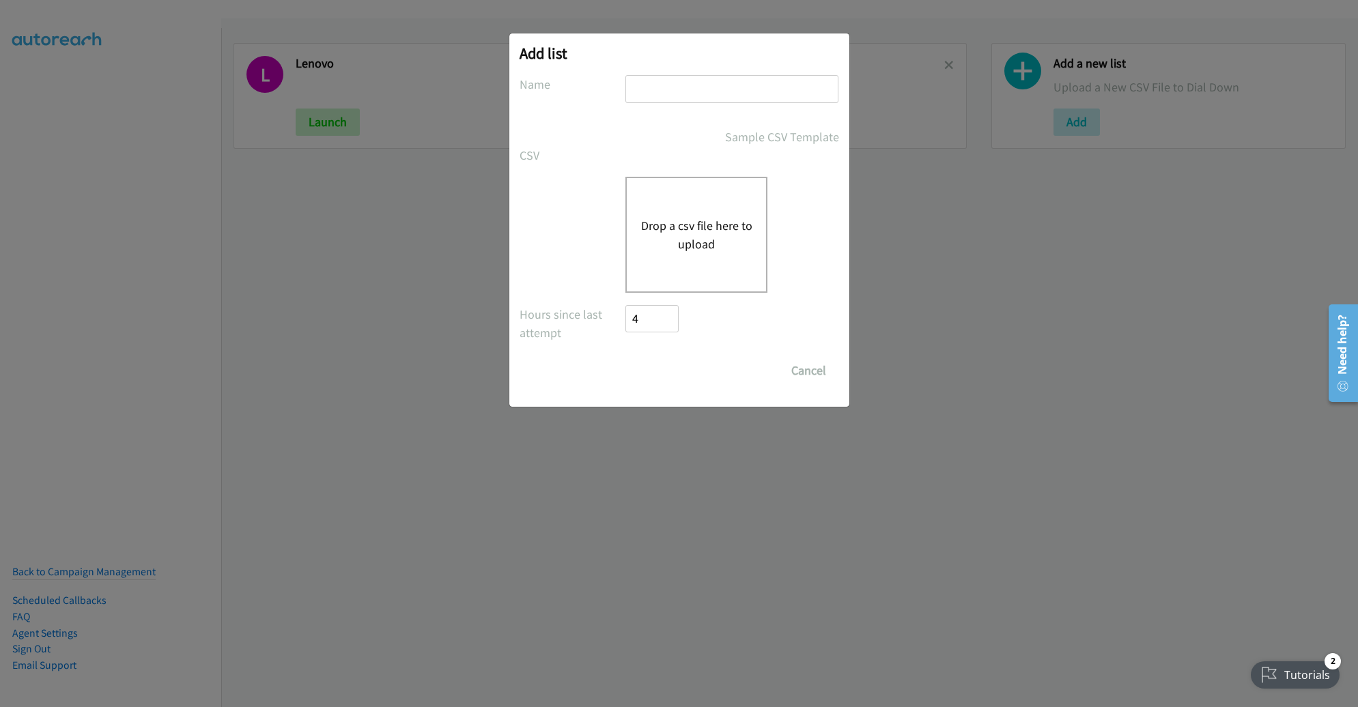
click at [678, 216] on button "Drop a csv file here to upload" at bounding box center [697, 234] width 112 height 37
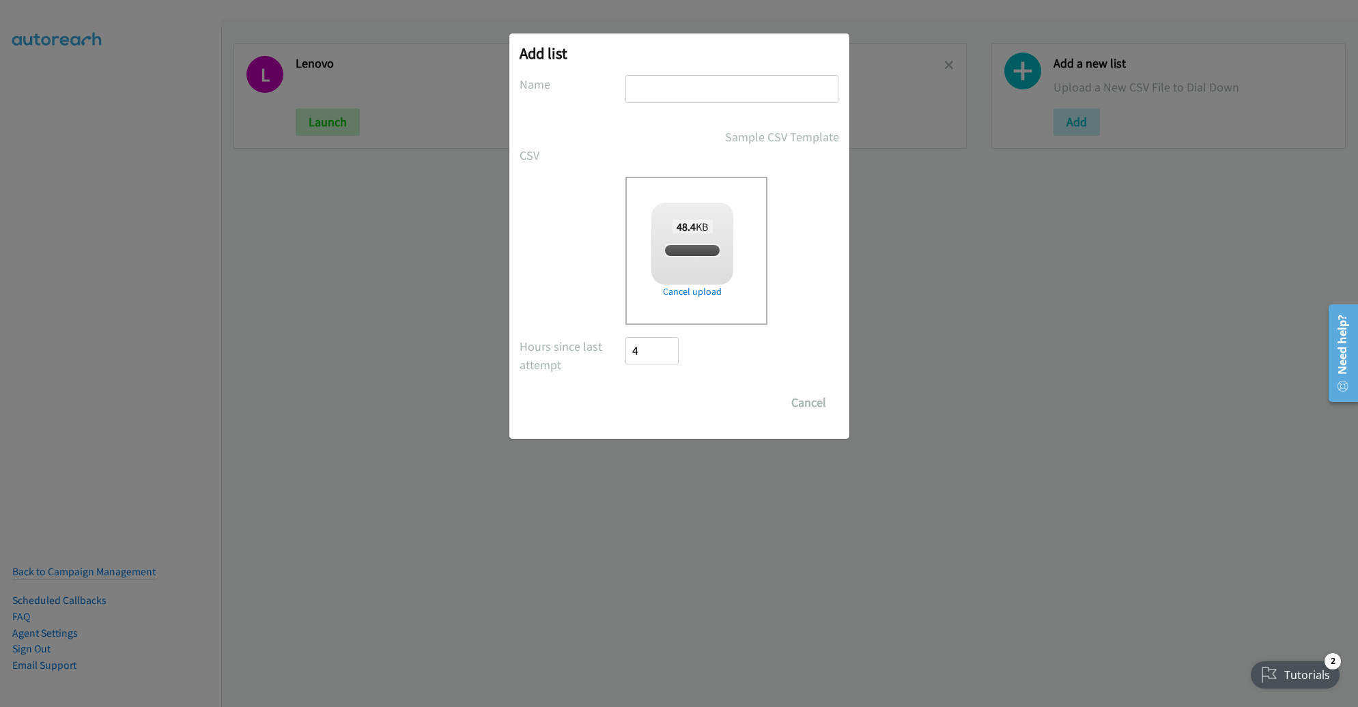
checkbox input "true"
click at [714, 92] on input "text" at bounding box center [732, 89] width 213 height 28
type input "SENTILONE"
click at [626, 389] on input "Save List" at bounding box center [662, 402] width 72 height 27
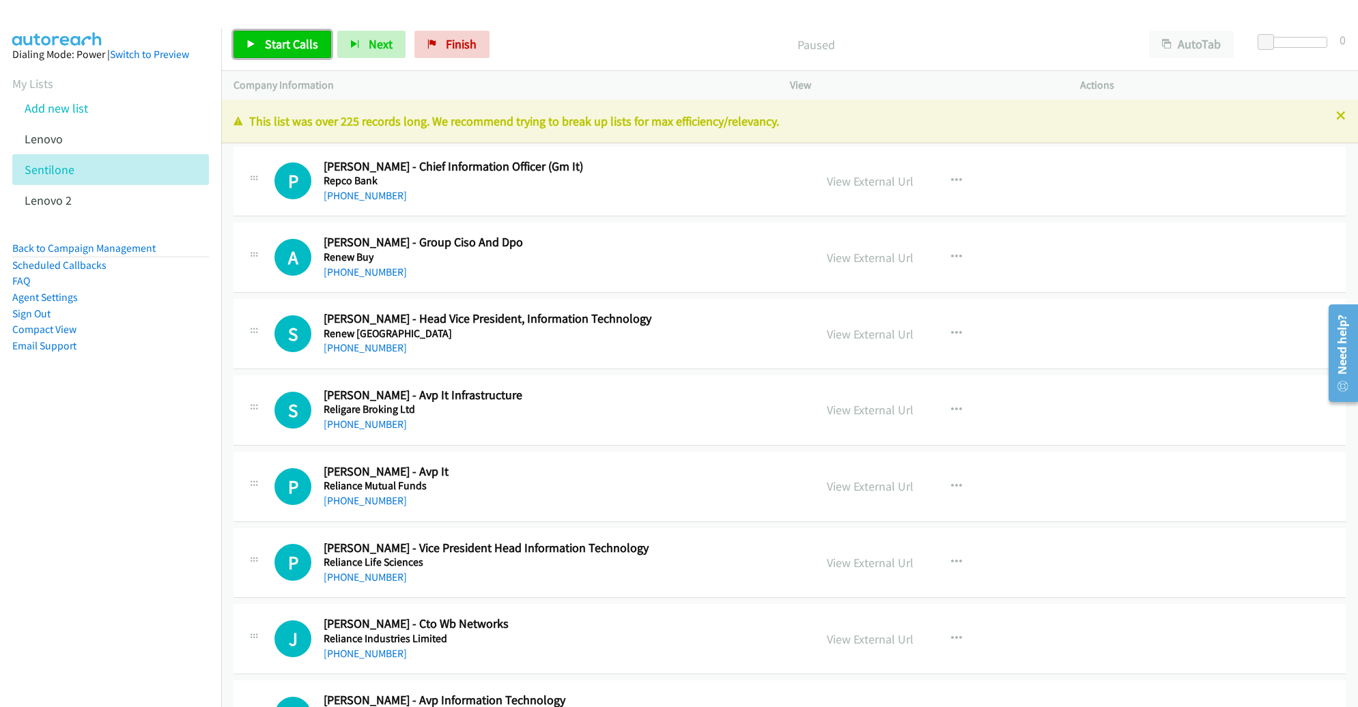
click at [309, 47] on span "Start Calls" at bounding box center [291, 44] width 53 height 16
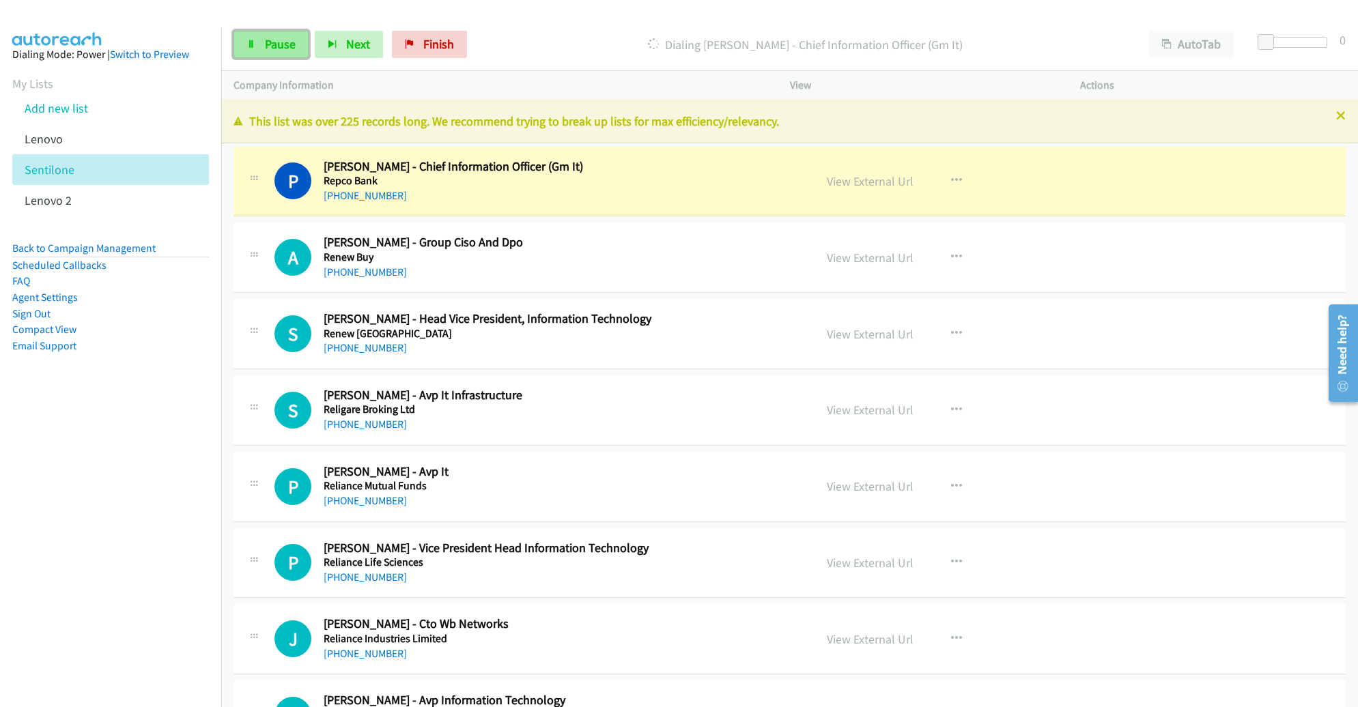
click at [270, 41] on span "Pause" at bounding box center [280, 44] width 31 height 16
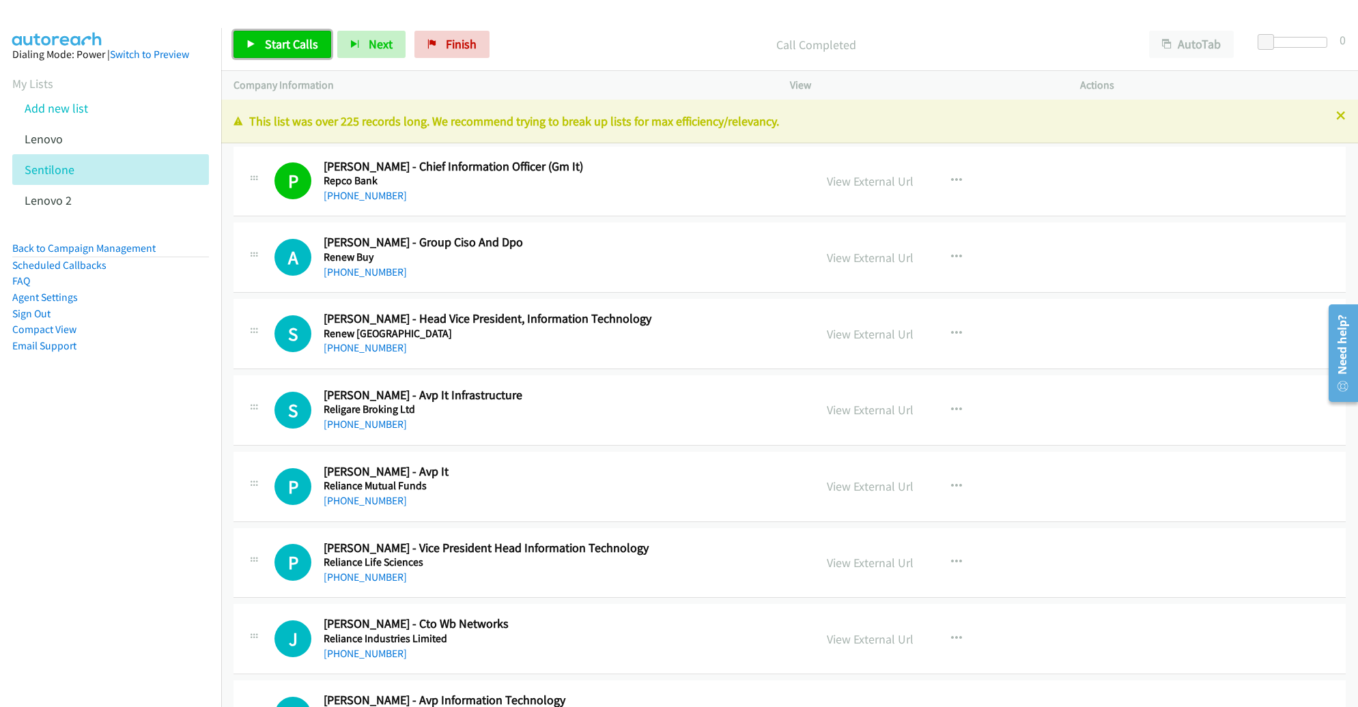
click at [272, 47] on span "Start Calls" at bounding box center [291, 44] width 53 height 16
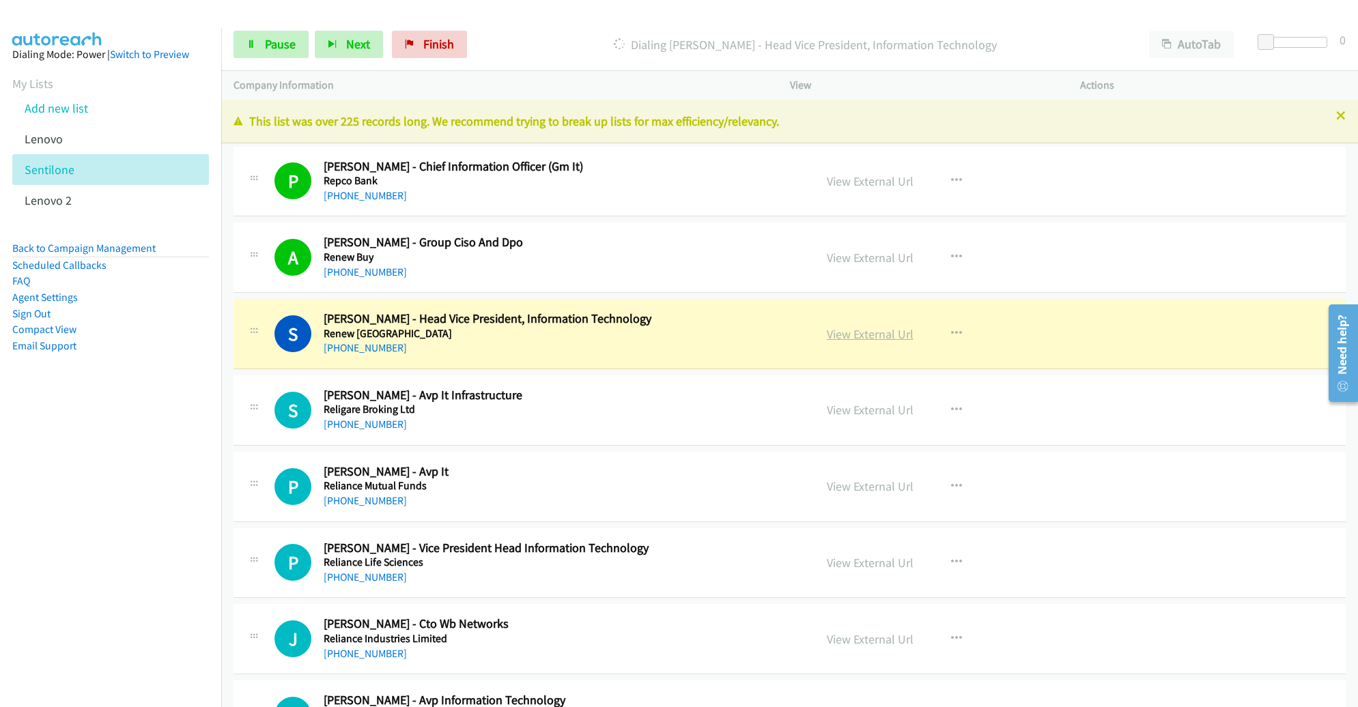
click at [852, 333] on link "View External Url" at bounding box center [870, 334] width 87 height 16
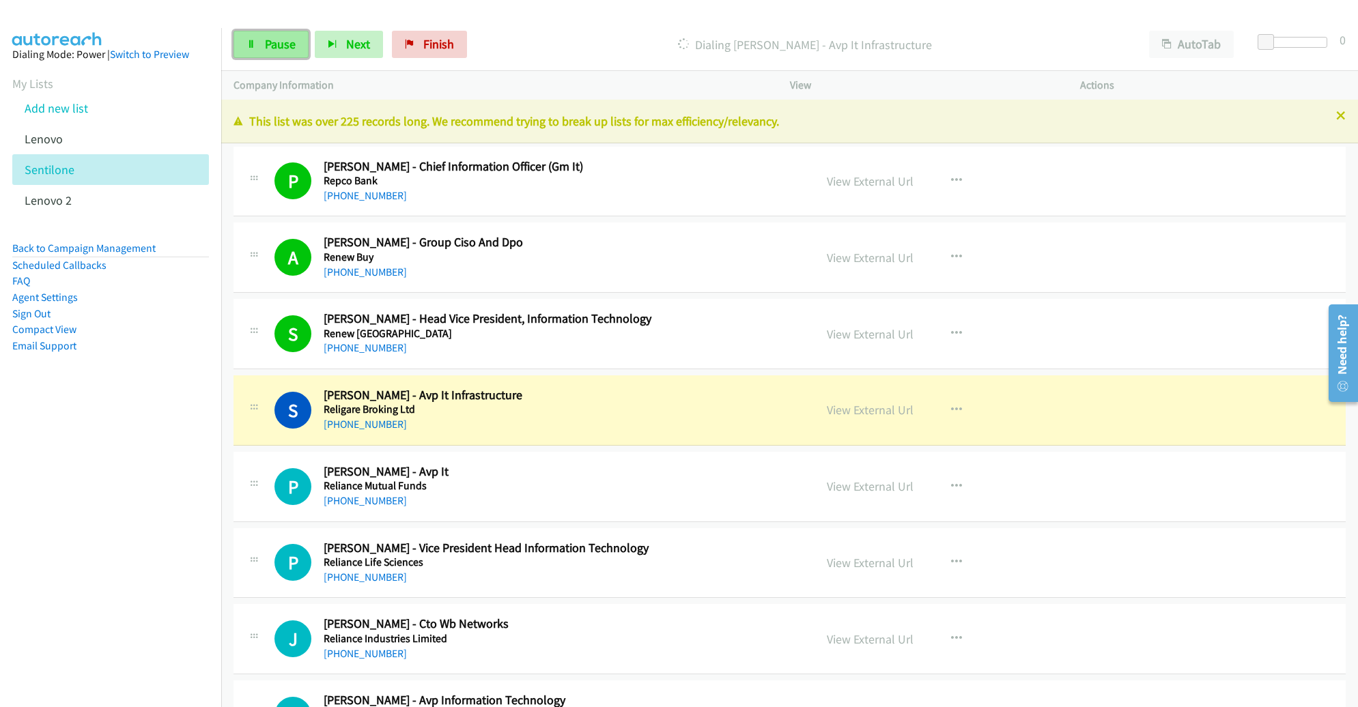
click at [267, 43] on span "Pause" at bounding box center [280, 44] width 31 height 16
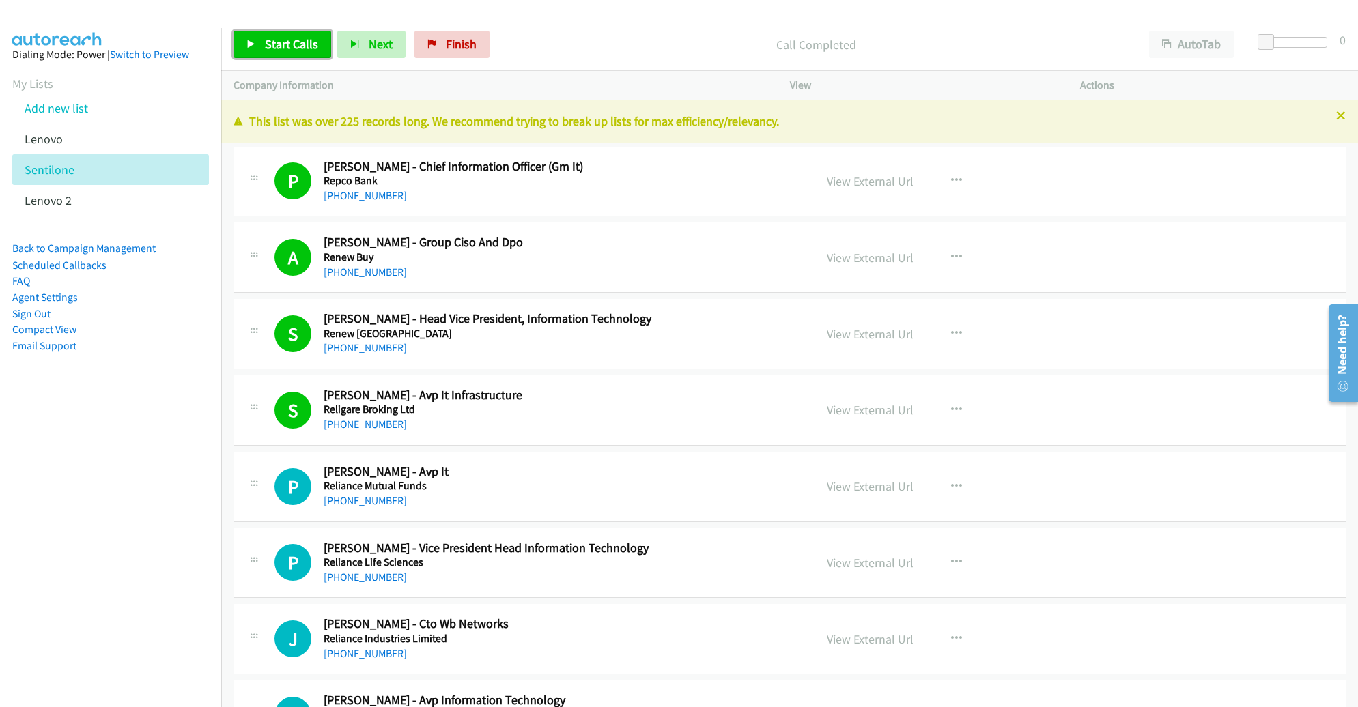
click at [305, 36] on span "Start Calls" at bounding box center [291, 44] width 53 height 16
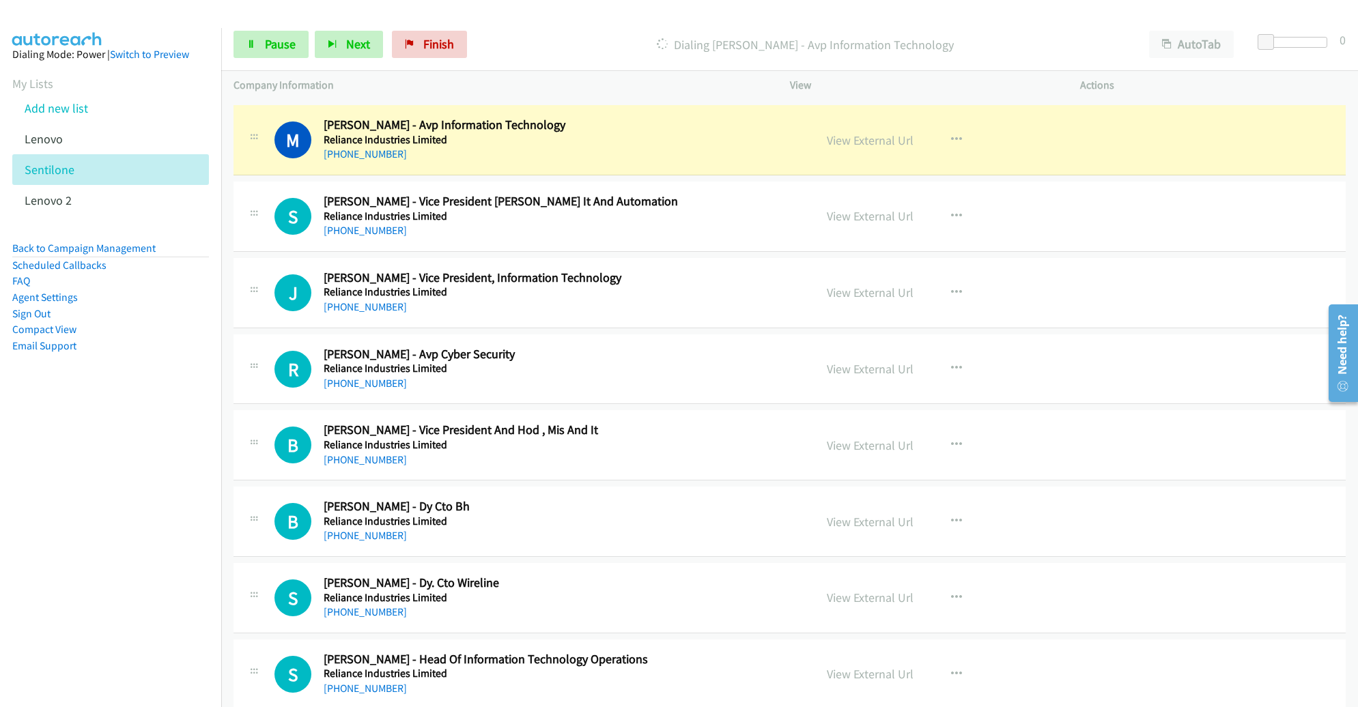
scroll to position [576, 0]
click at [877, 141] on link "View External Url" at bounding box center [870, 140] width 87 height 16
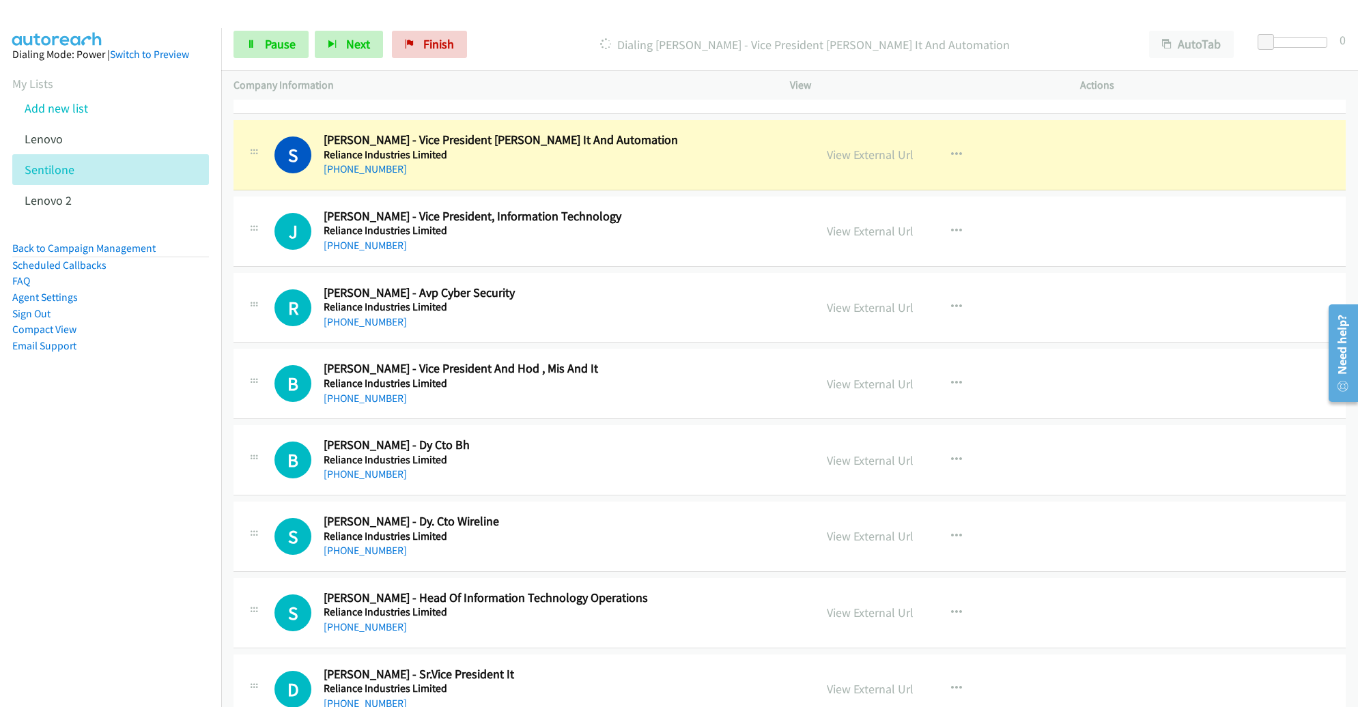
scroll to position [635, 0]
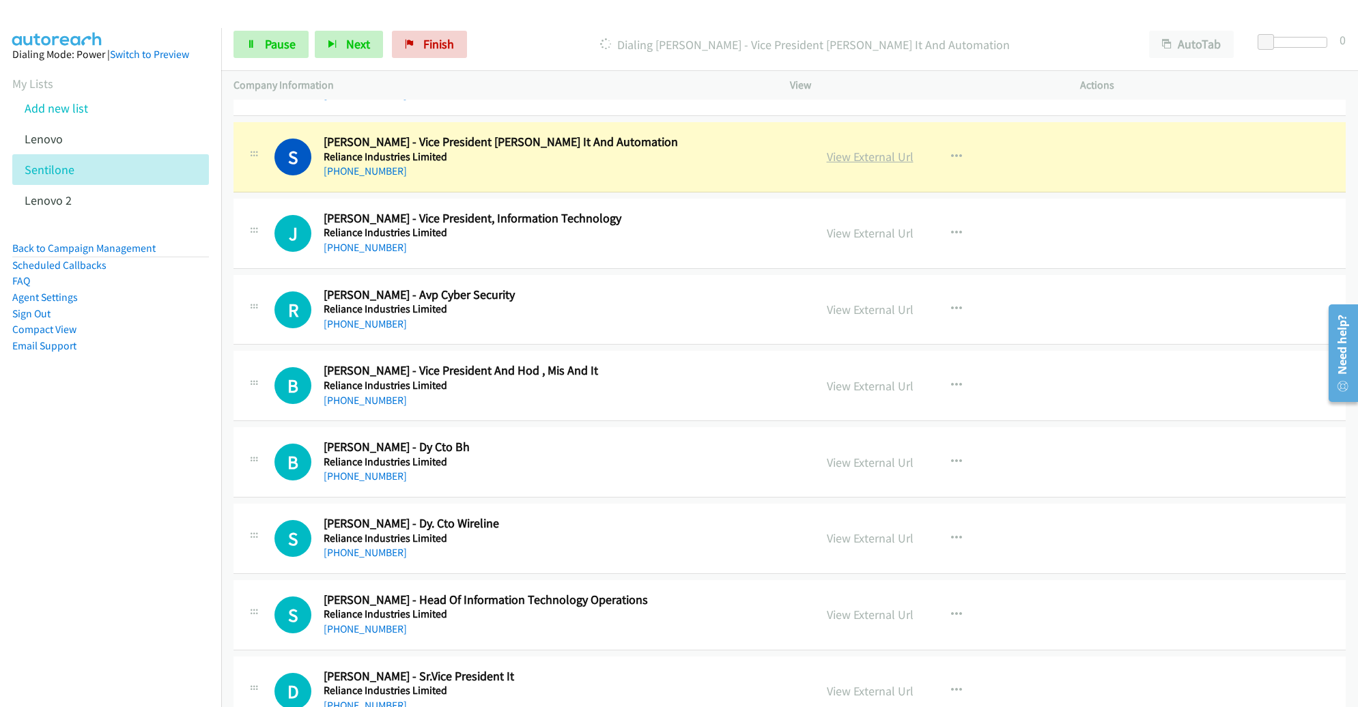
click at [843, 162] on link "View External Url" at bounding box center [870, 157] width 87 height 16
click at [270, 36] on span "Pause" at bounding box center [280, 44] width 31 height 16
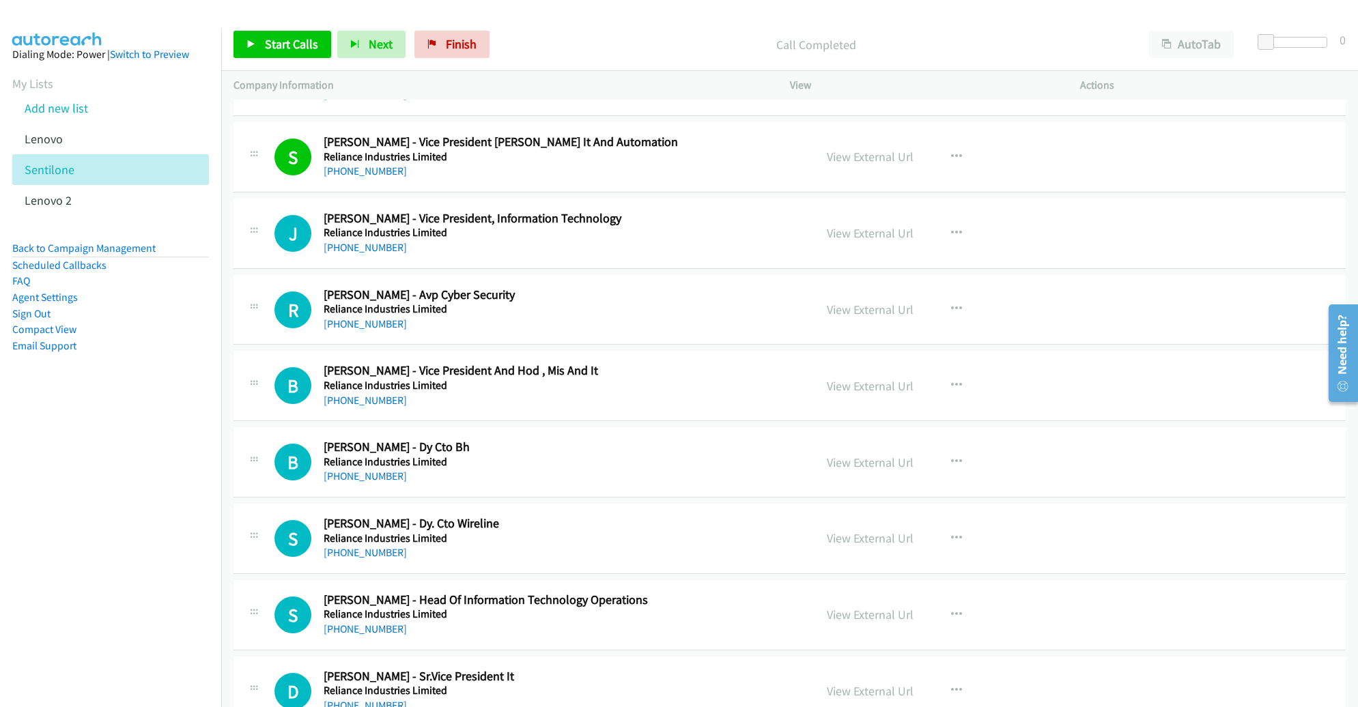
scroll to position [442, 0]
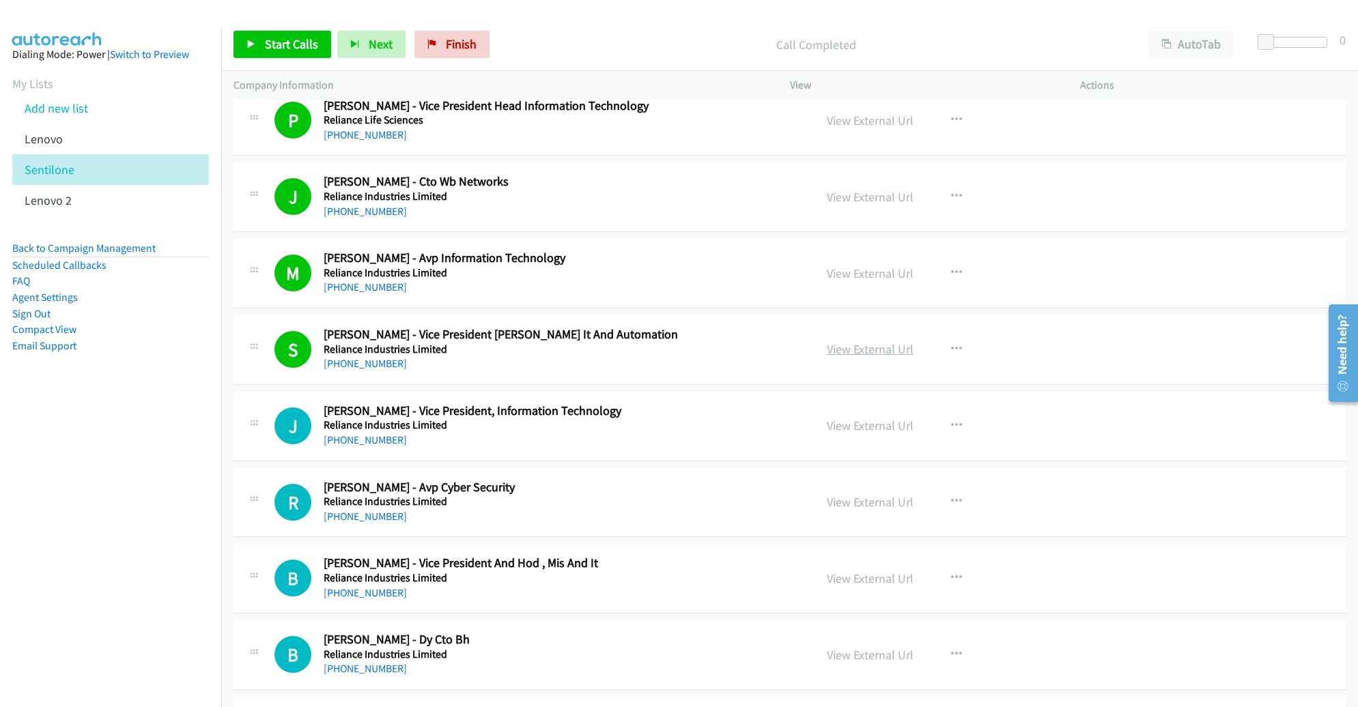
click at [852, 345] on link "View External Url" at bounding box center [870, 349] width 87 height 16
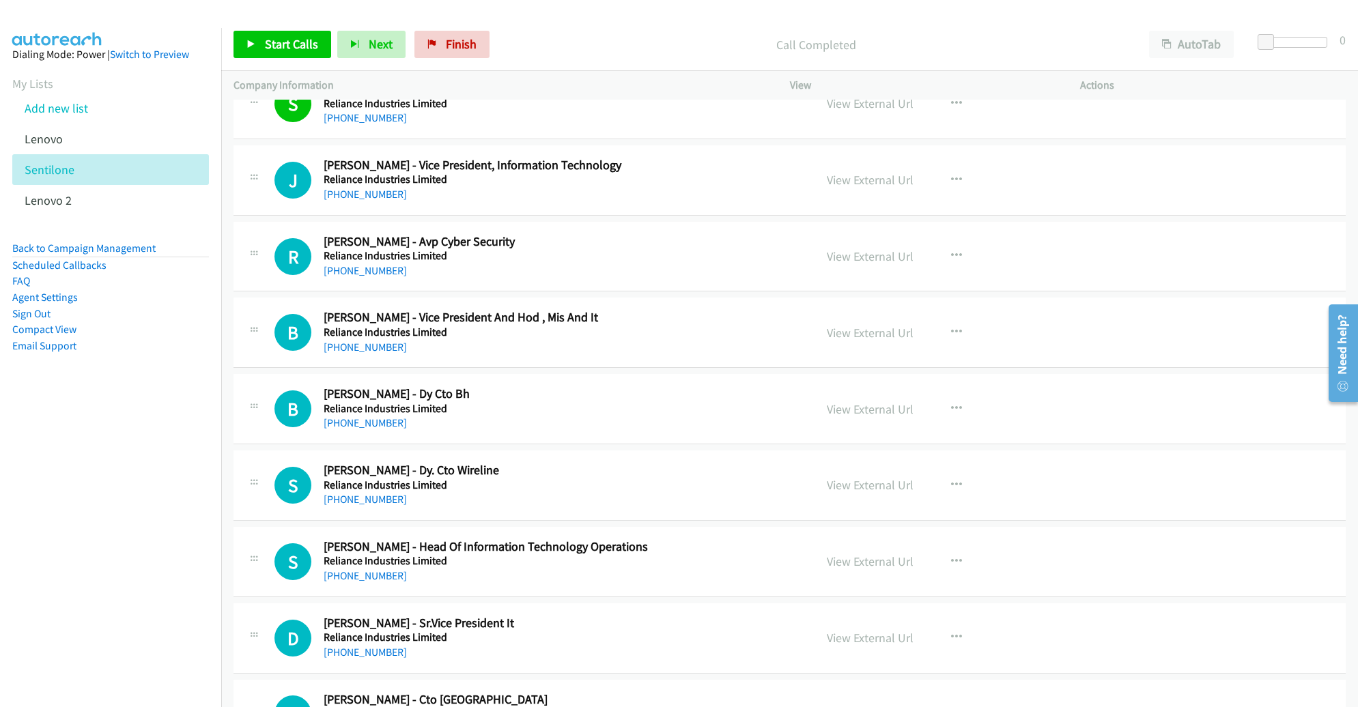
scroll to position [688, 0]
click at [297, 48] on span "Start Calls" at bounding box center [291, 44] width 53 height 16
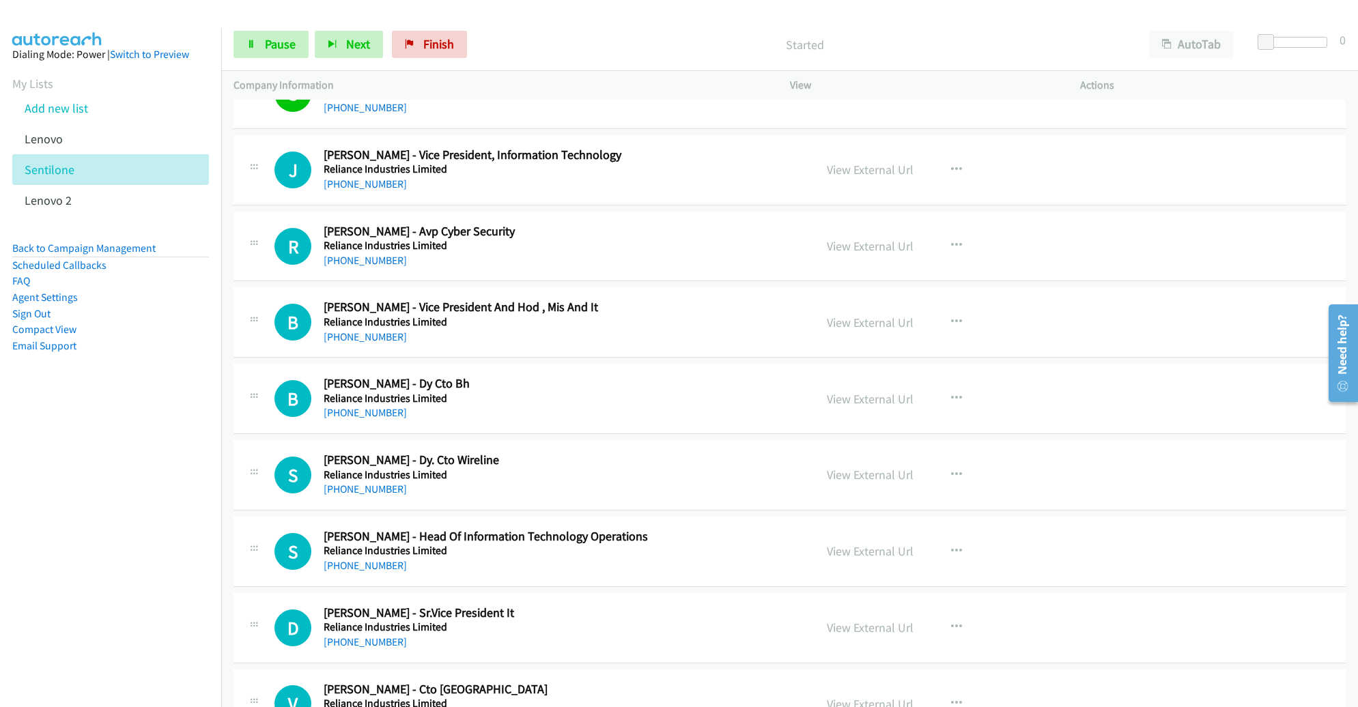
scroll to position [701, 0]
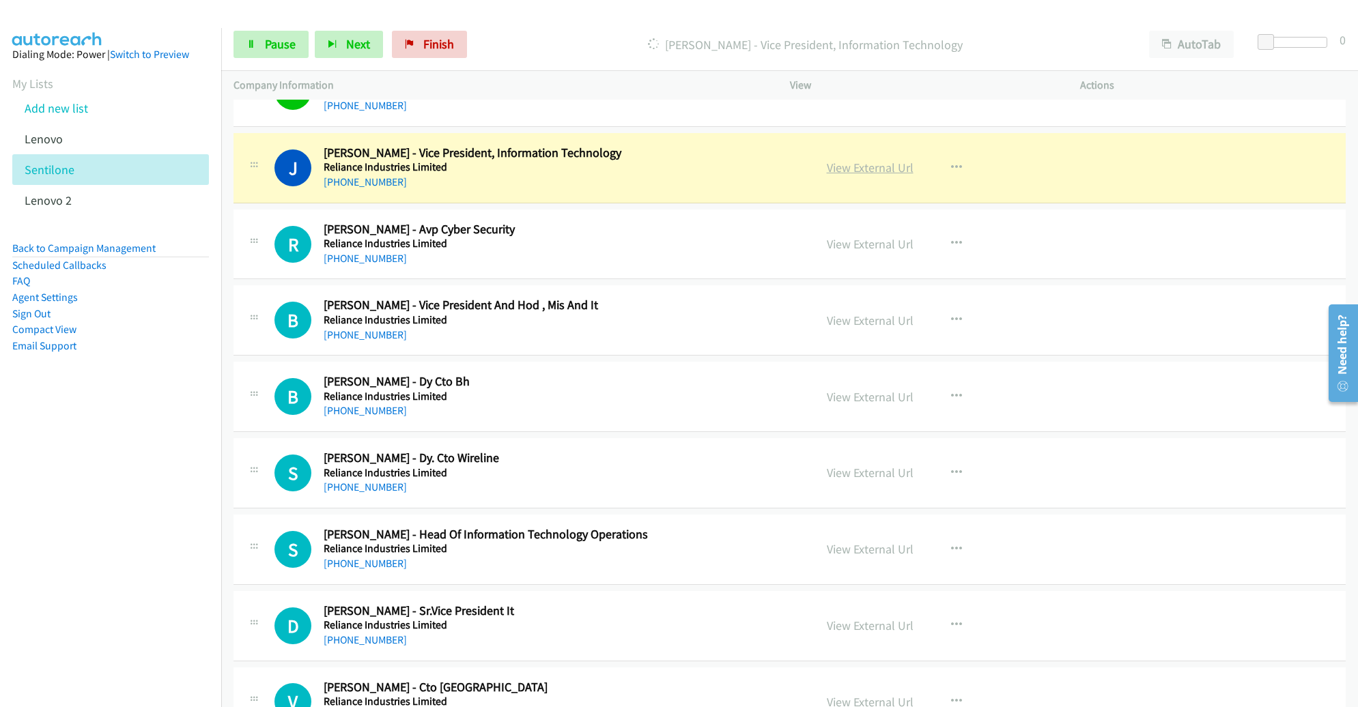
click at [874, 165] on link "View External Url" at bounding box center [870, 168] width 87 height 16
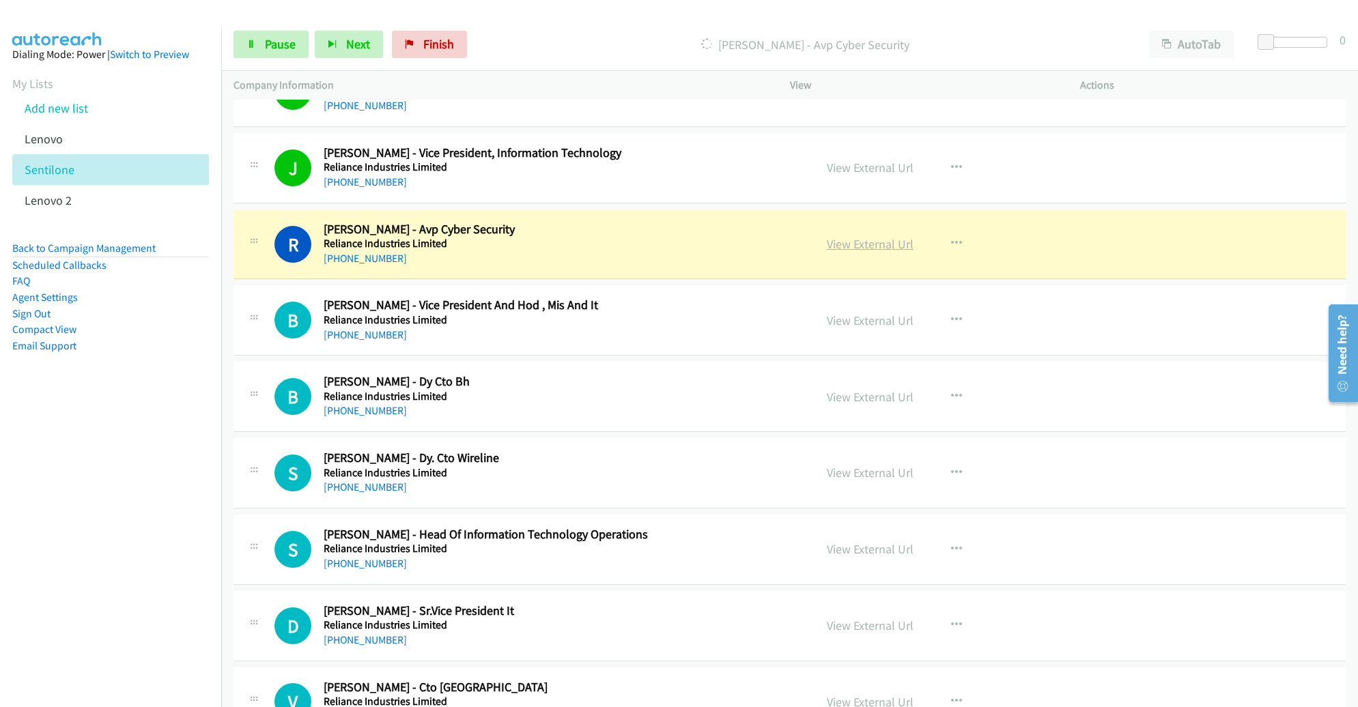
click at [871, 244] on link "View External Url" at bounding box center [870, 244] width 87 height 16
click at [269, 42] on span "Pause" at bounding box center [280, 44] width 31 height 16
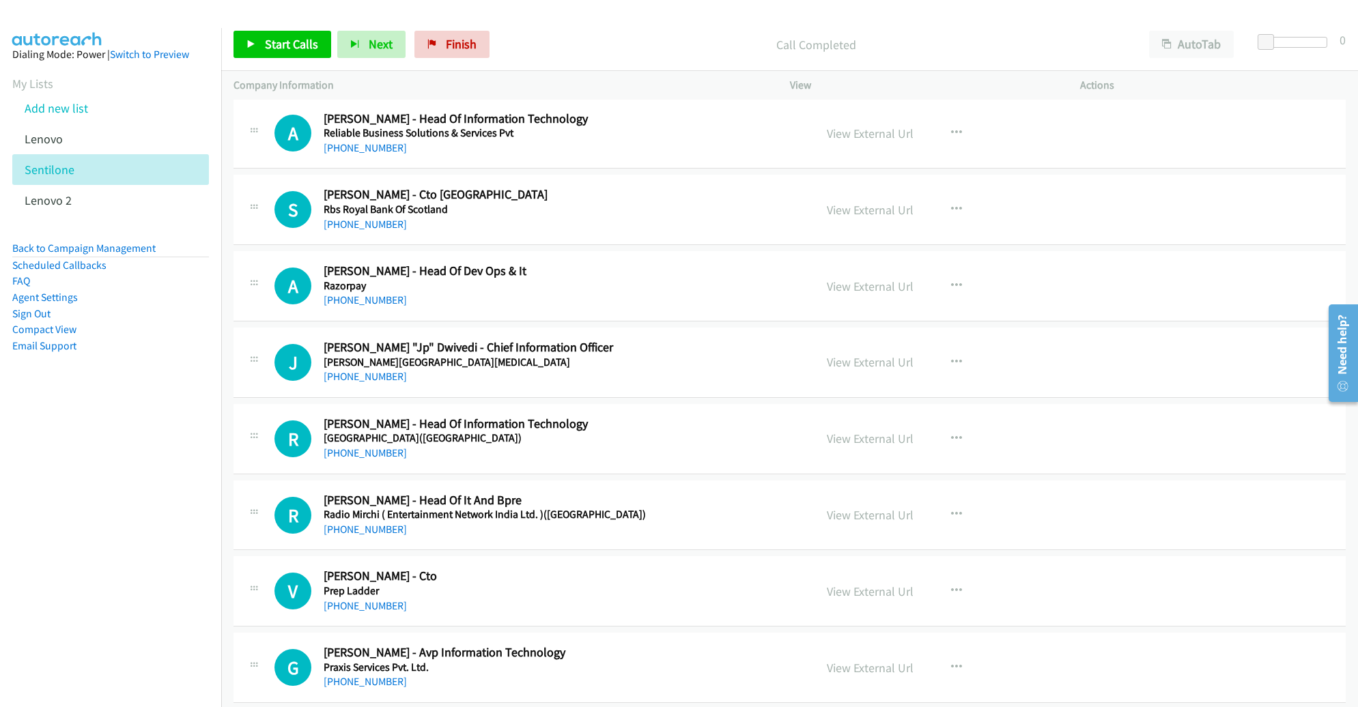
scroll to position [1666, 0]
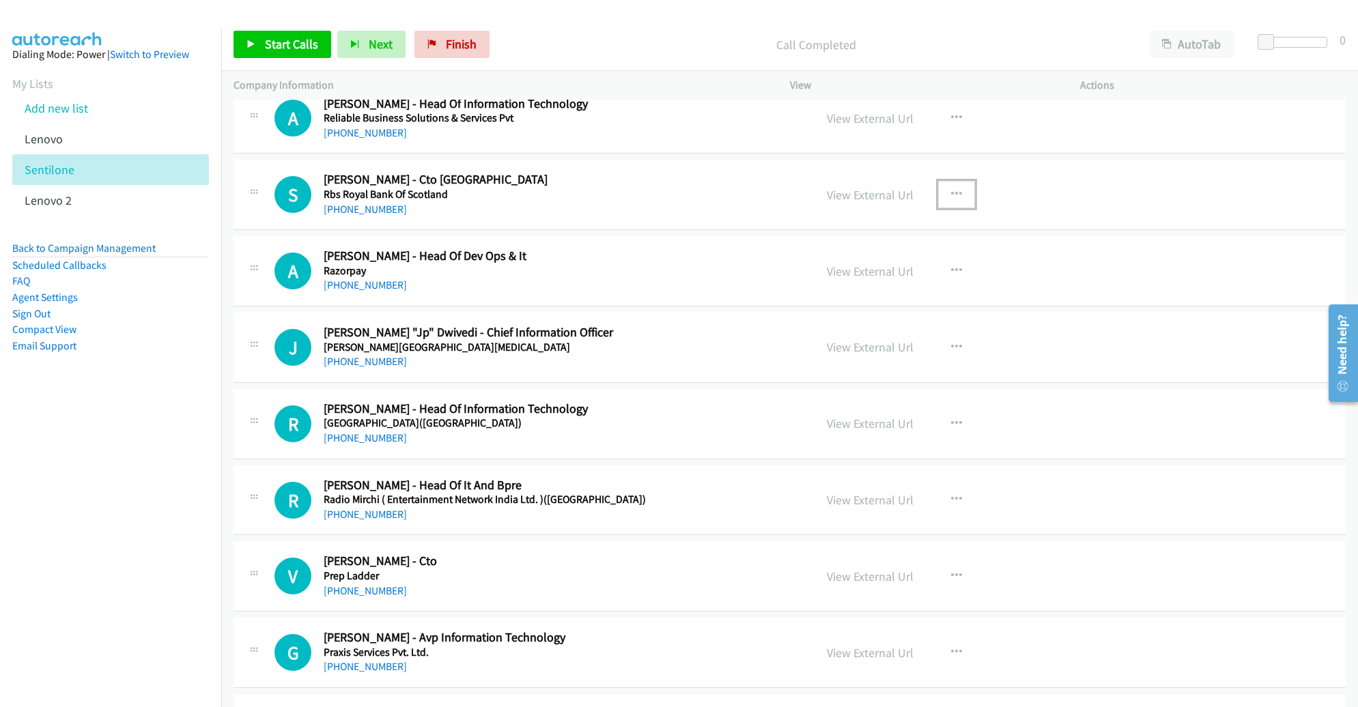
click at [951, 189] on icon "button" at bounding box center [956, 194] width 11 height 11
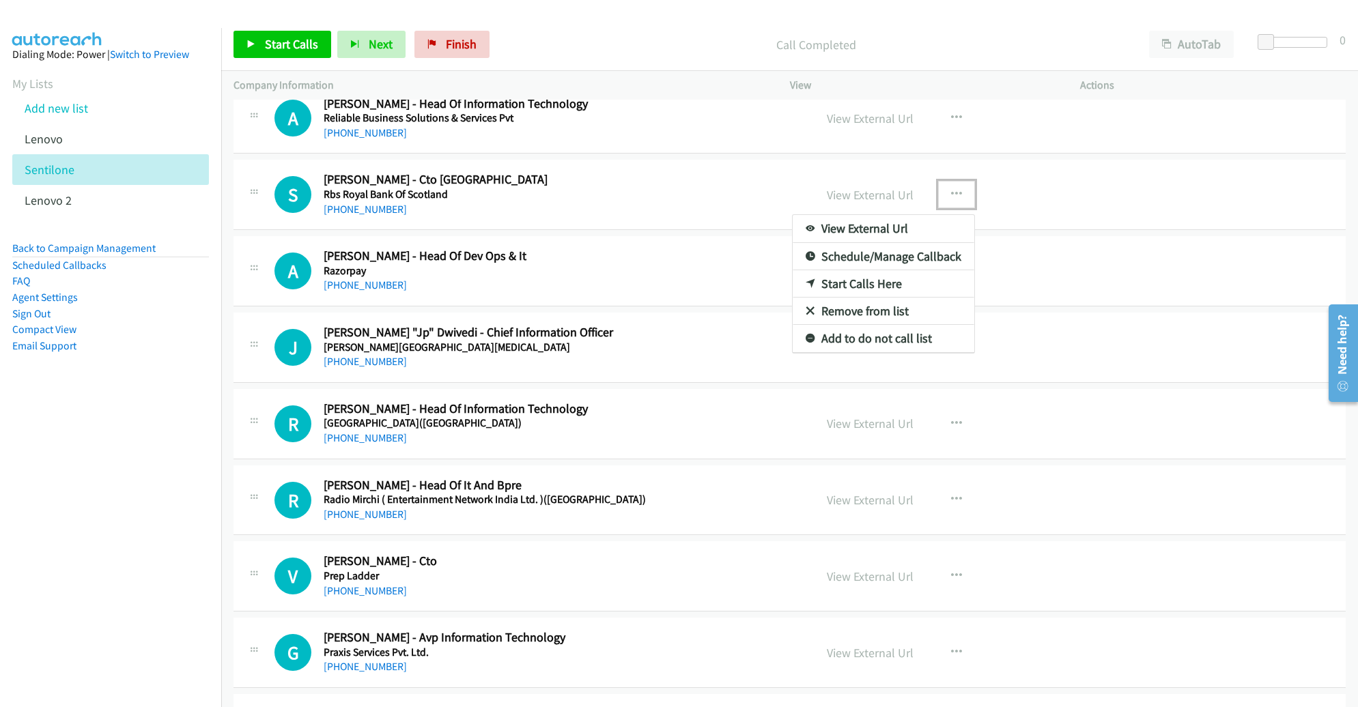
click at [894, 277] on link "Start Calls Here" at bounding box center [884, 283] width 182 height 27
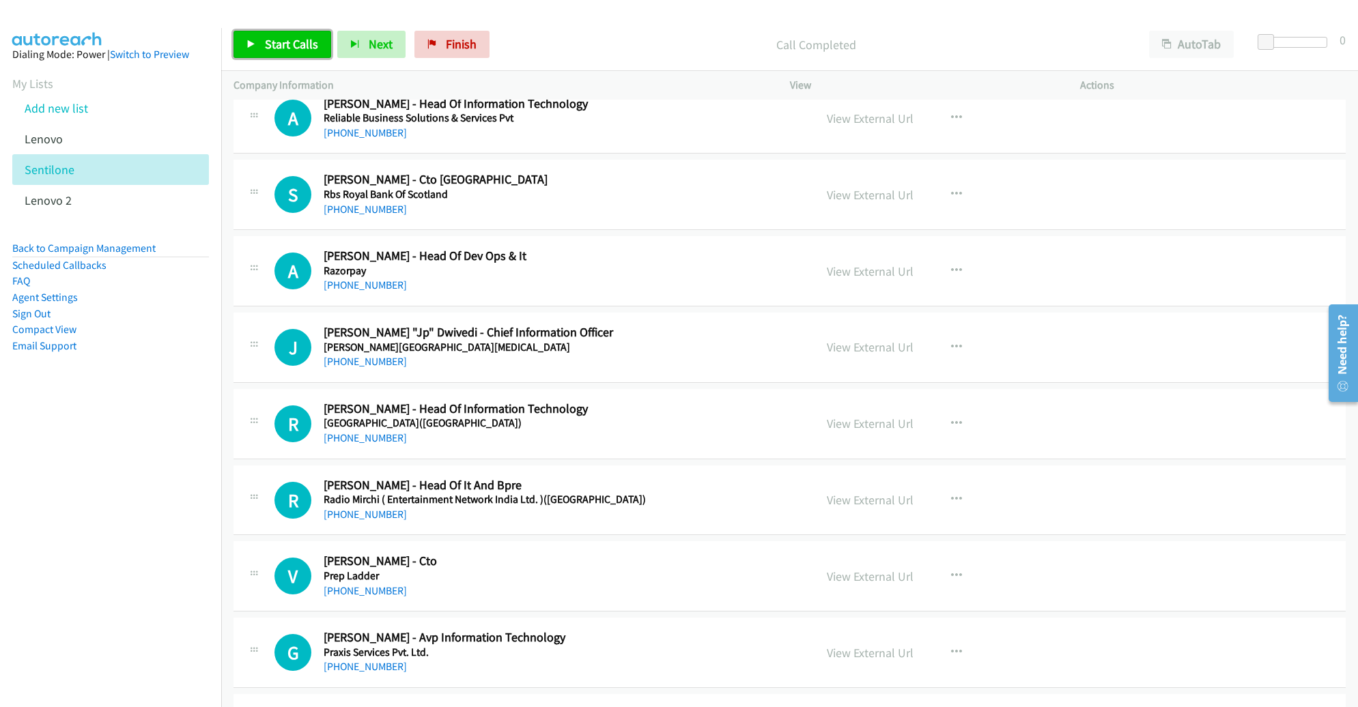
click at [301, 44] on span "Start Calls" at bounding box center [291, 44] width 53 height 16
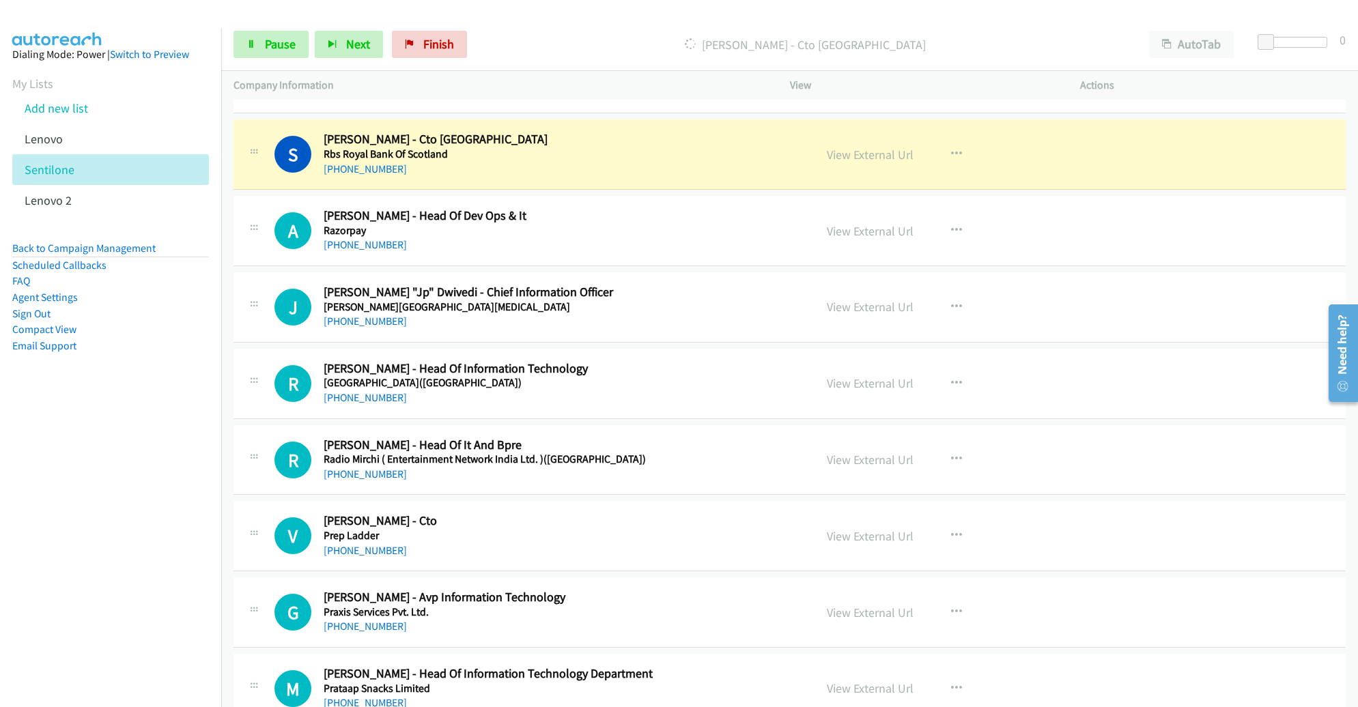
scroll to position [1706, 0]
click at [856, 152] on link "View External Url" at bounding box center [870, 155] width 87 height 16
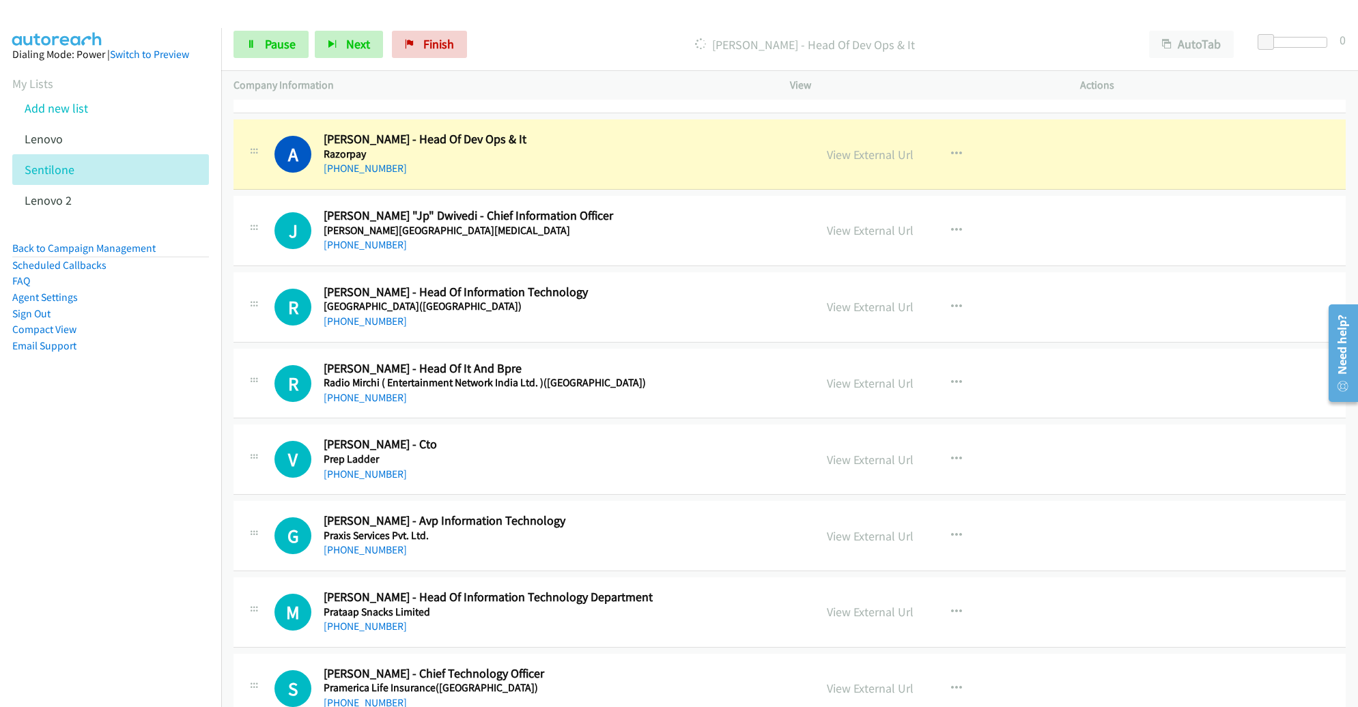
scroll to position [1786, 0]
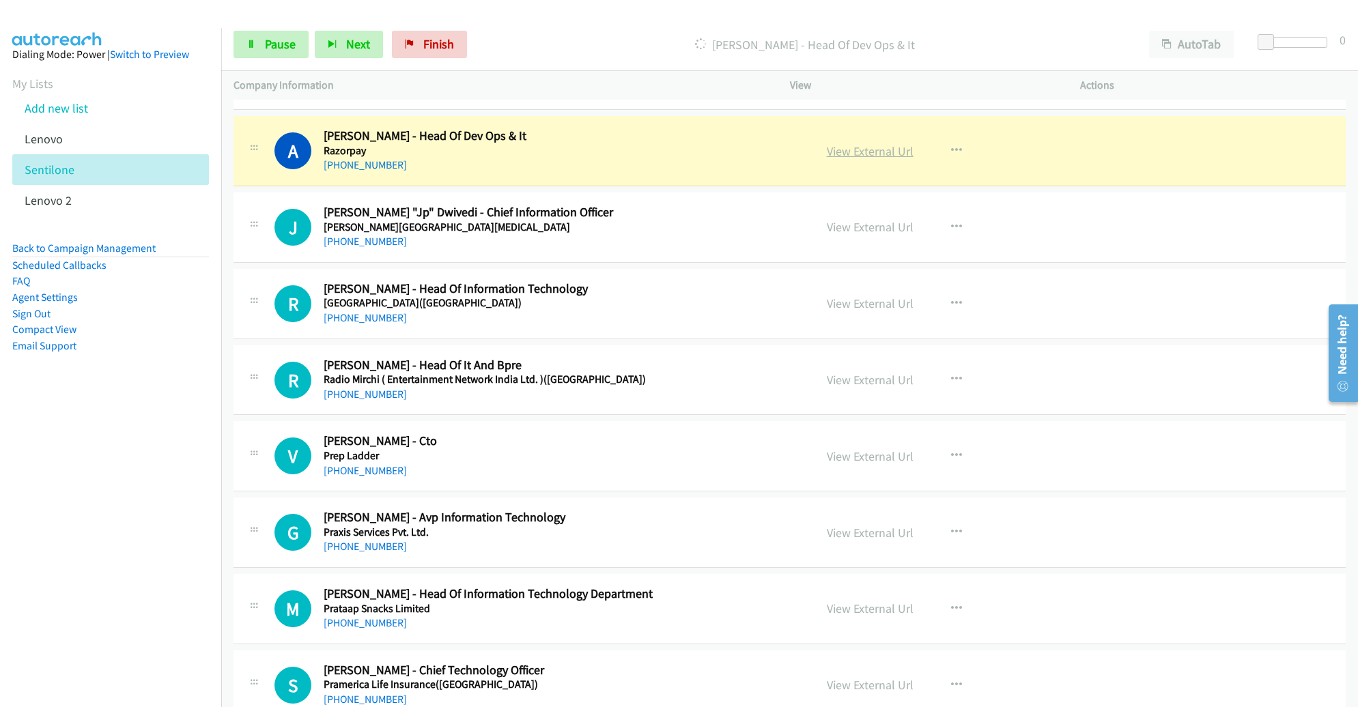
click at [886, 148] on link "View External Url" at bounding box center [870, 151] width 87 height 16
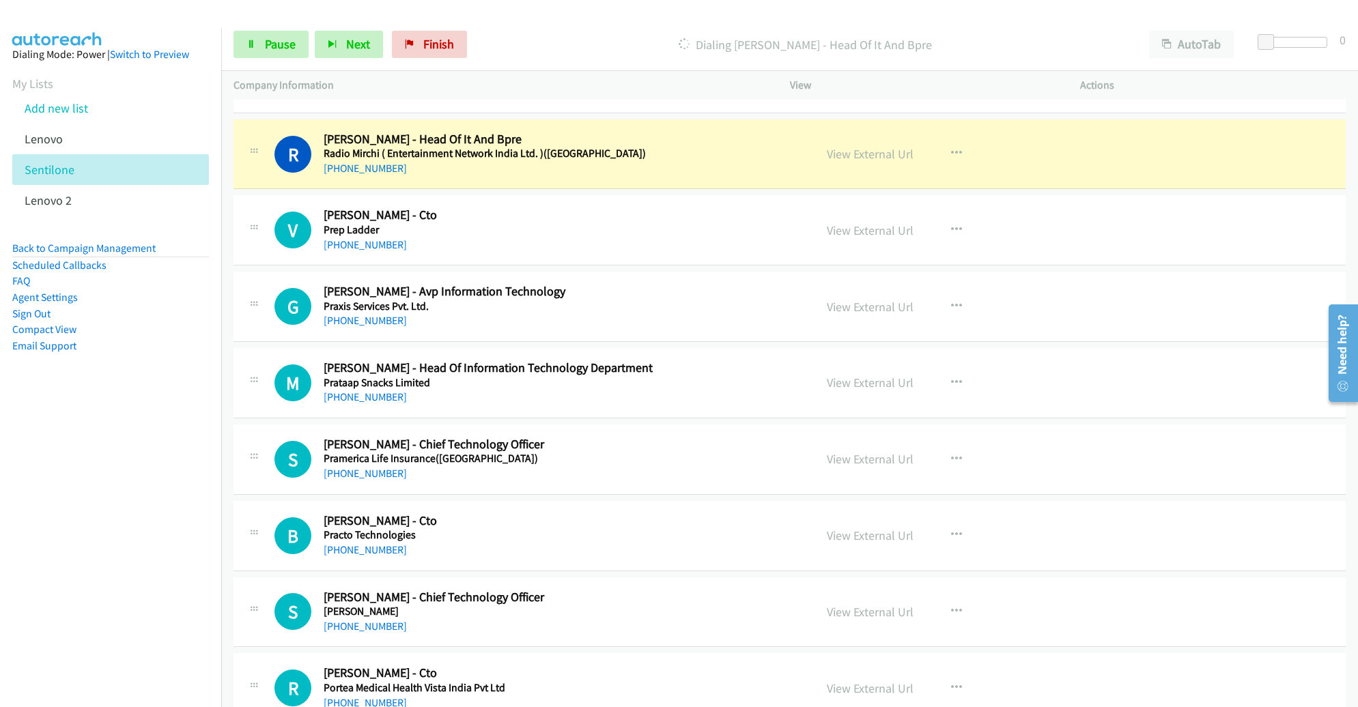
scroll to position [2014, 0]
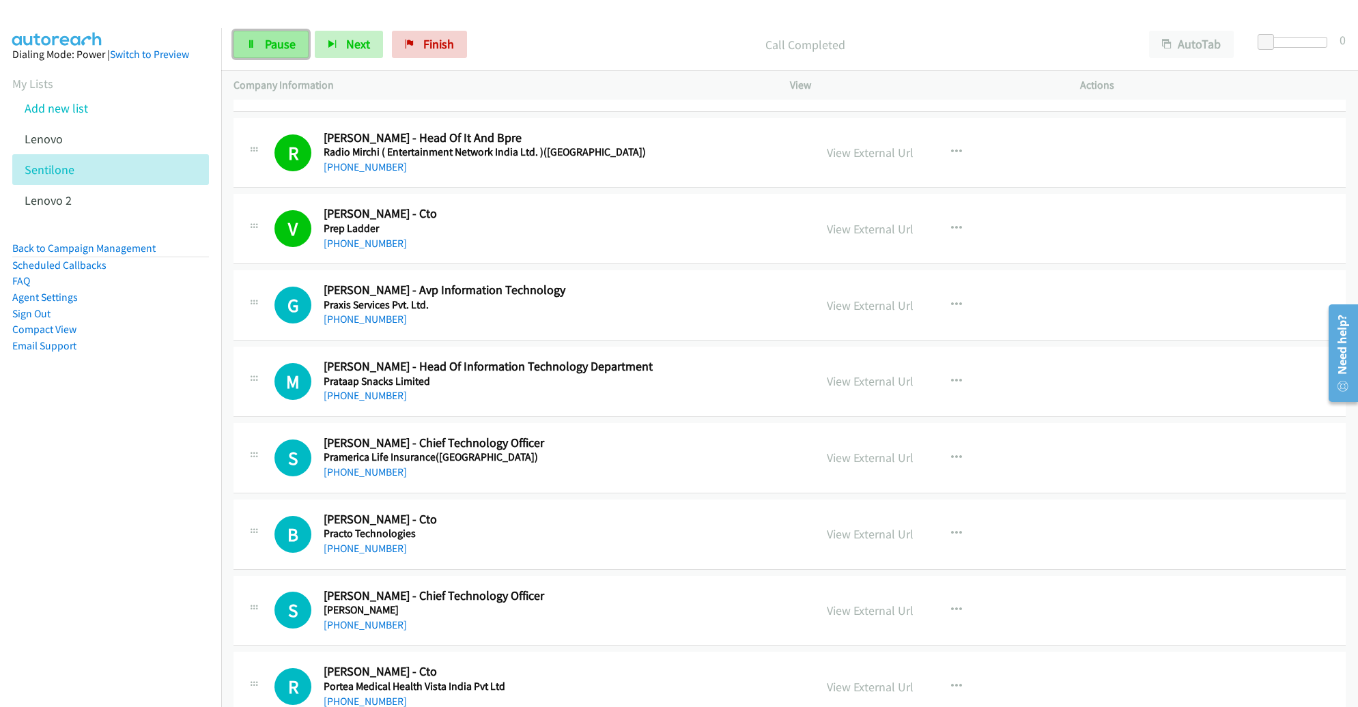
click at [278, 51] on span "Pause" at bounding box center [280, 44] width 31 height 16
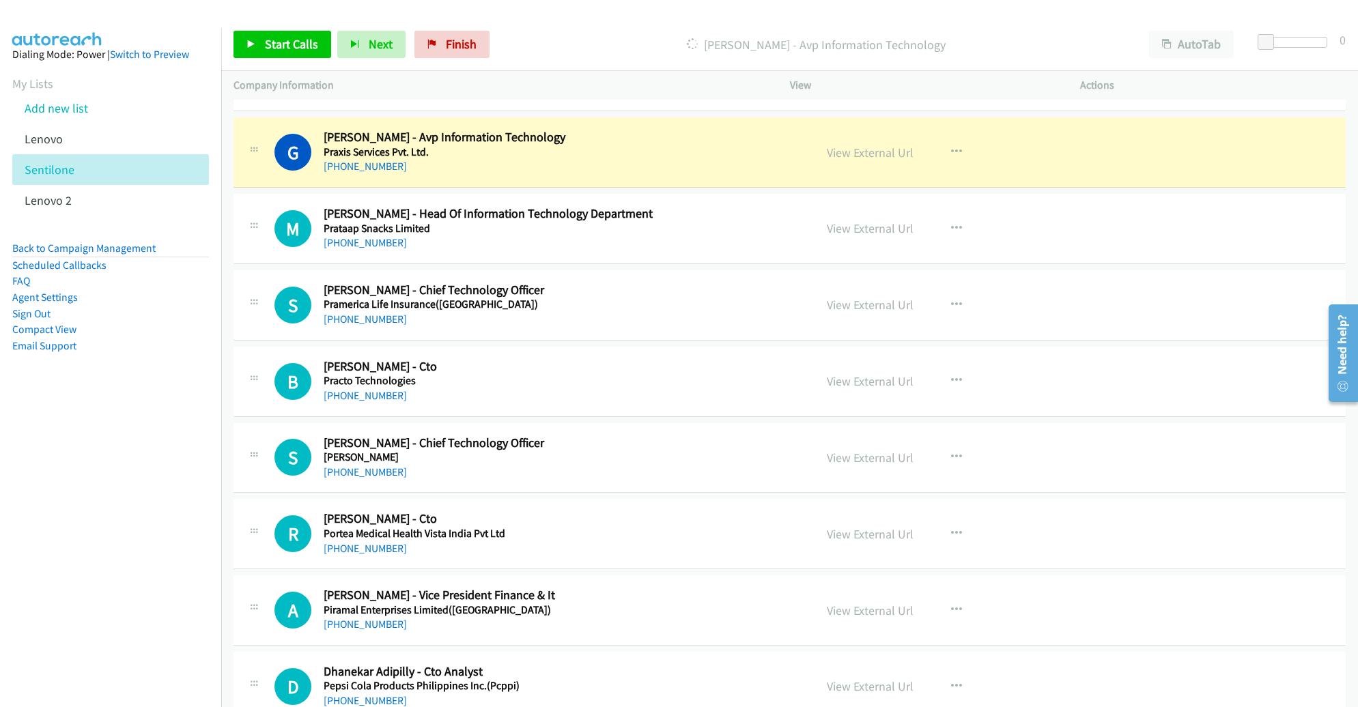
scroll to position [2168, 0]
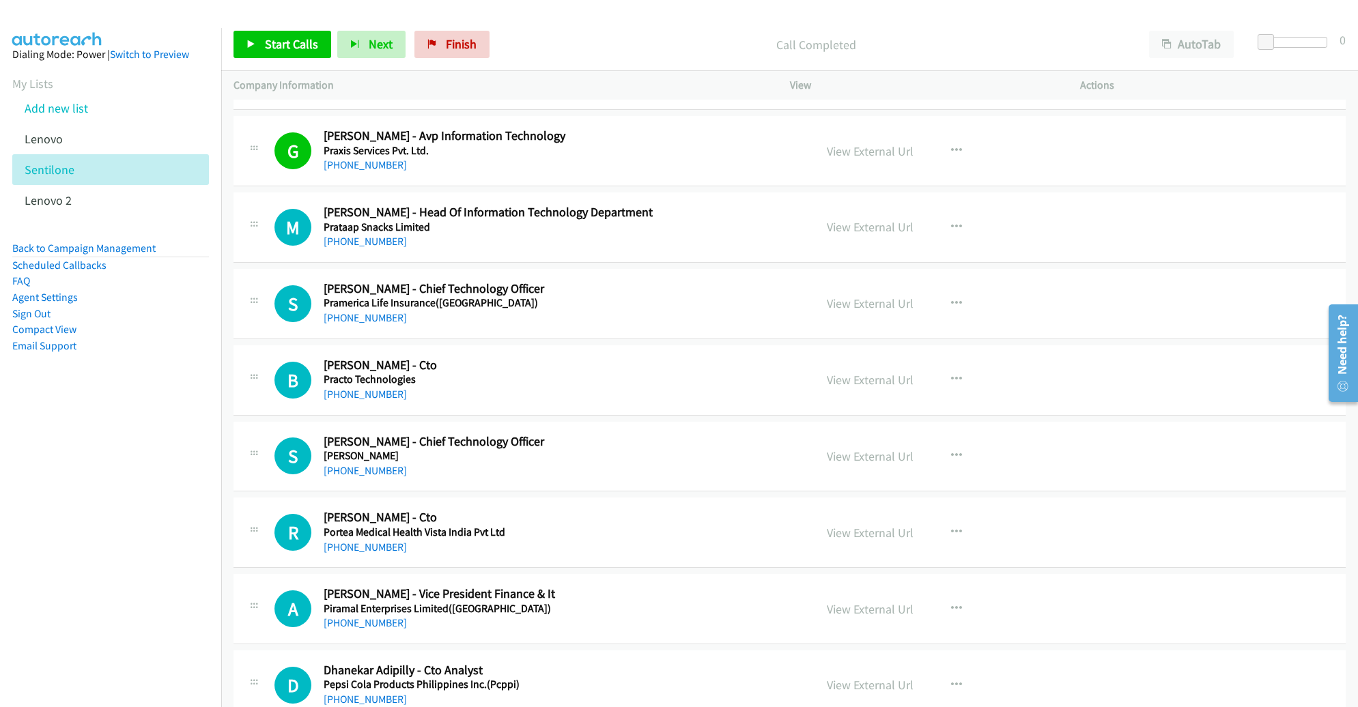
click at [1169, 360] on div "B Callback Scheduled [PERSON_NAME] - Cto Practo Technologies [GEOGRAPHIC_DATA]/…" at bounding box center [790, 381] width 1112 height 70
